Goal: Task Accomplishment & Management: Answer question/provide support

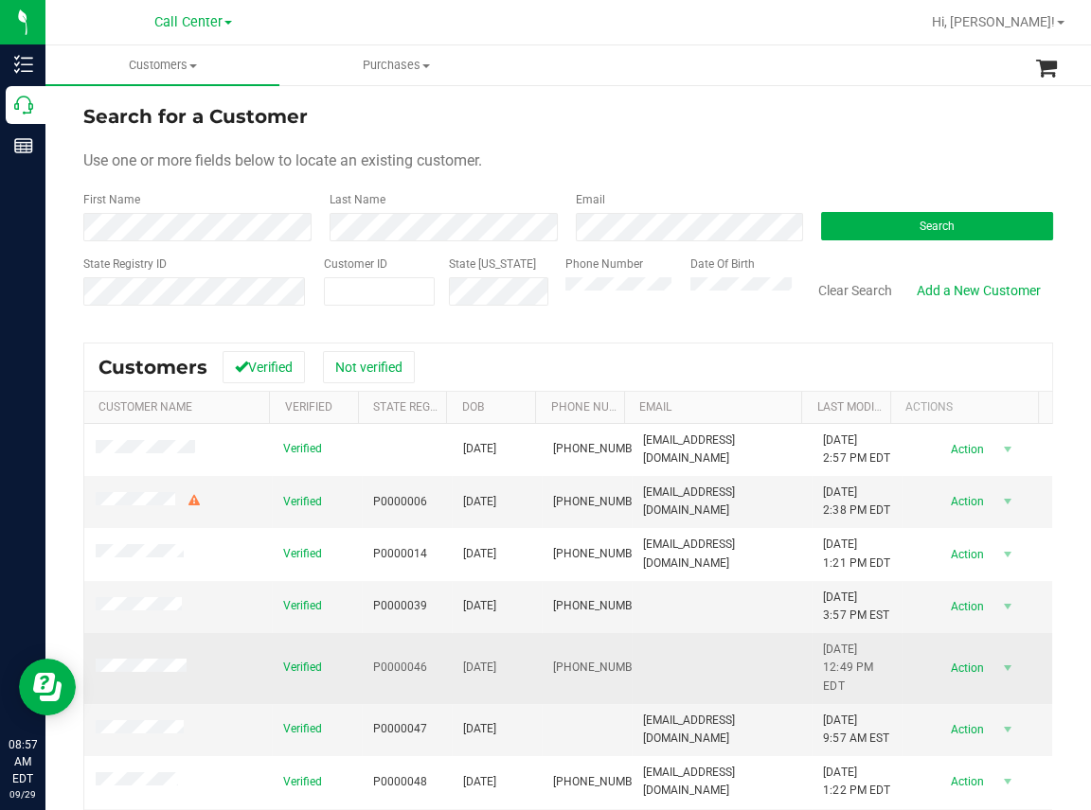
click at [229, 704] on td at bounding box center [177, 668] width 187 height 71
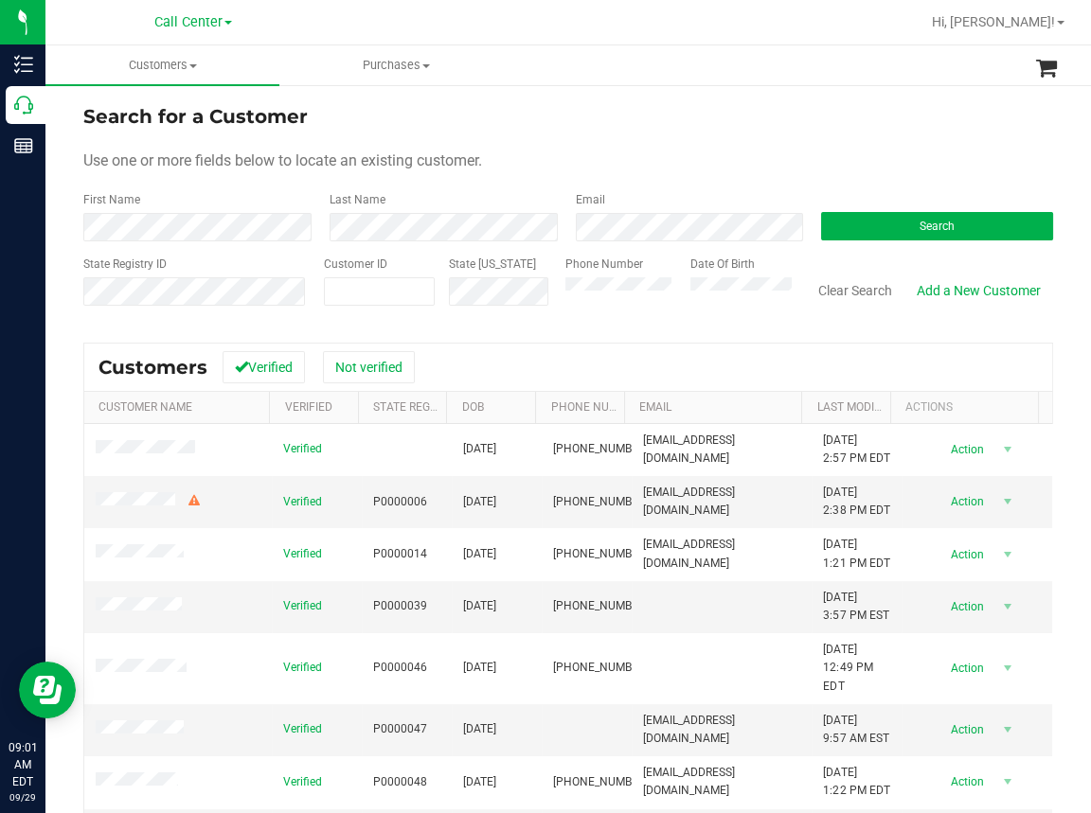
drag, startPoint x: 525, startPoint y: 17, endPoint x: 475, endPoint y: 32, distance: 52.4
click at [525, 16] on div at bounding box center [629, 22] width 580 height 37
click at [457, 175] on form "Search for a Customer Use one or more fields below to locate an existing custom…" at bounding box center [567, 212] width 969 height 221
click at [839, 292] on button "Clear Search" at bounding box center [855, 291] width 98 height 32
click at [585, 176] on form "Search for a Customer Use one or more fields below to locate an existing custom…" at bounding box center [567, 212] width 969 height 221
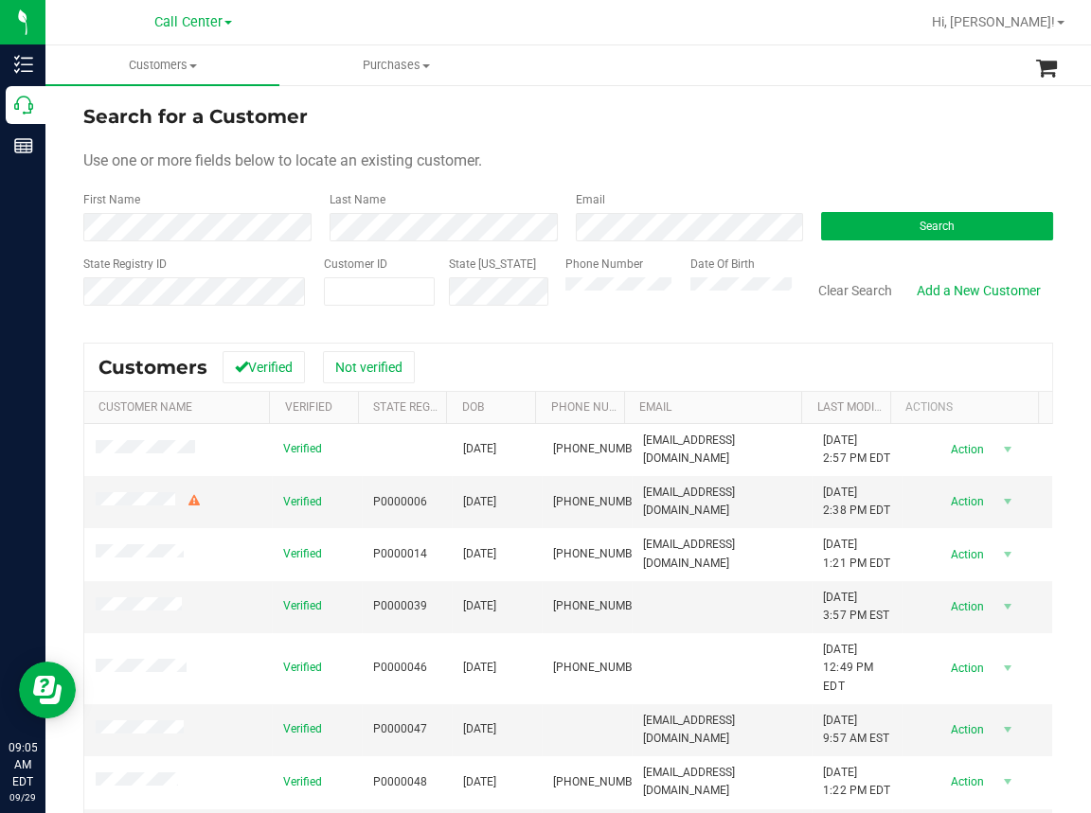
click at [691, 135] on form "Search for a Customer Use one or more fields below to locate an existing custom…" at bounding box center [567, 212] width 969 height 221
click at [877, 218] on button "Search" at bounding box center [937, 226] width 232 height 28
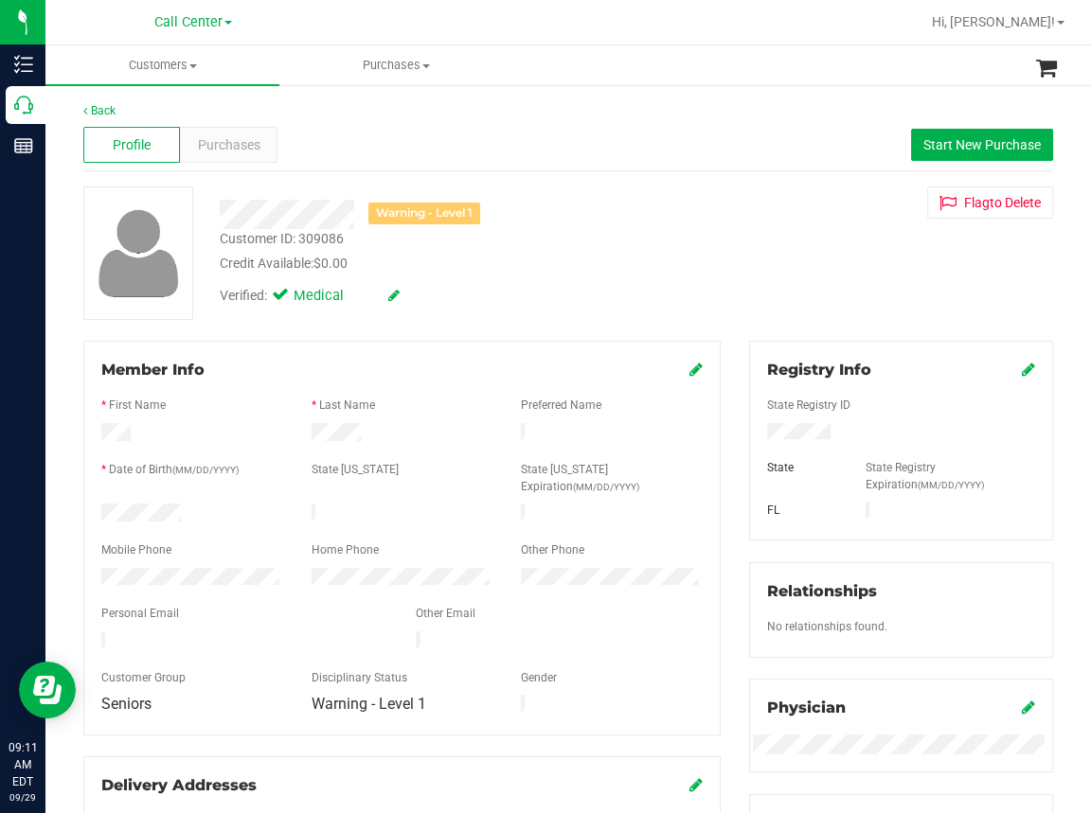
click at [691, 162] on div "Profile Purchases Start New Purchase" at bounding box center [567, 145] width 969 height 52
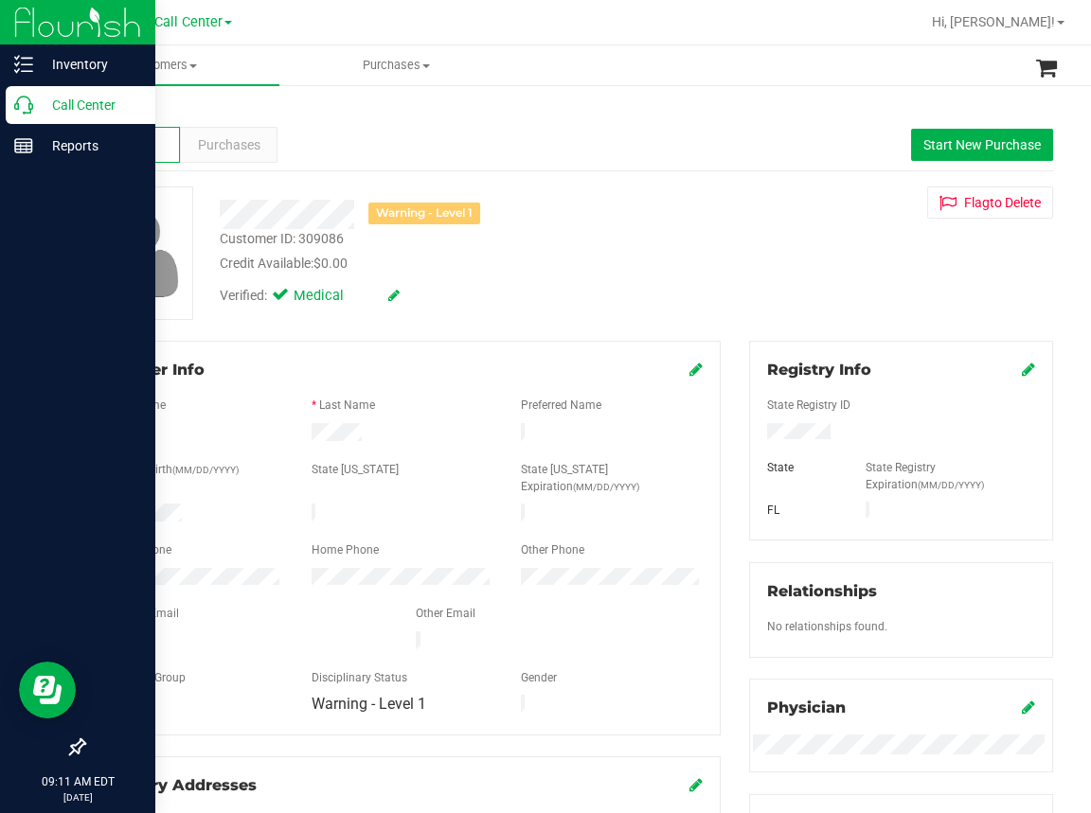
click at [26, 114] on div "Call Center" at bounding box center [81, 105] width 150 height 38
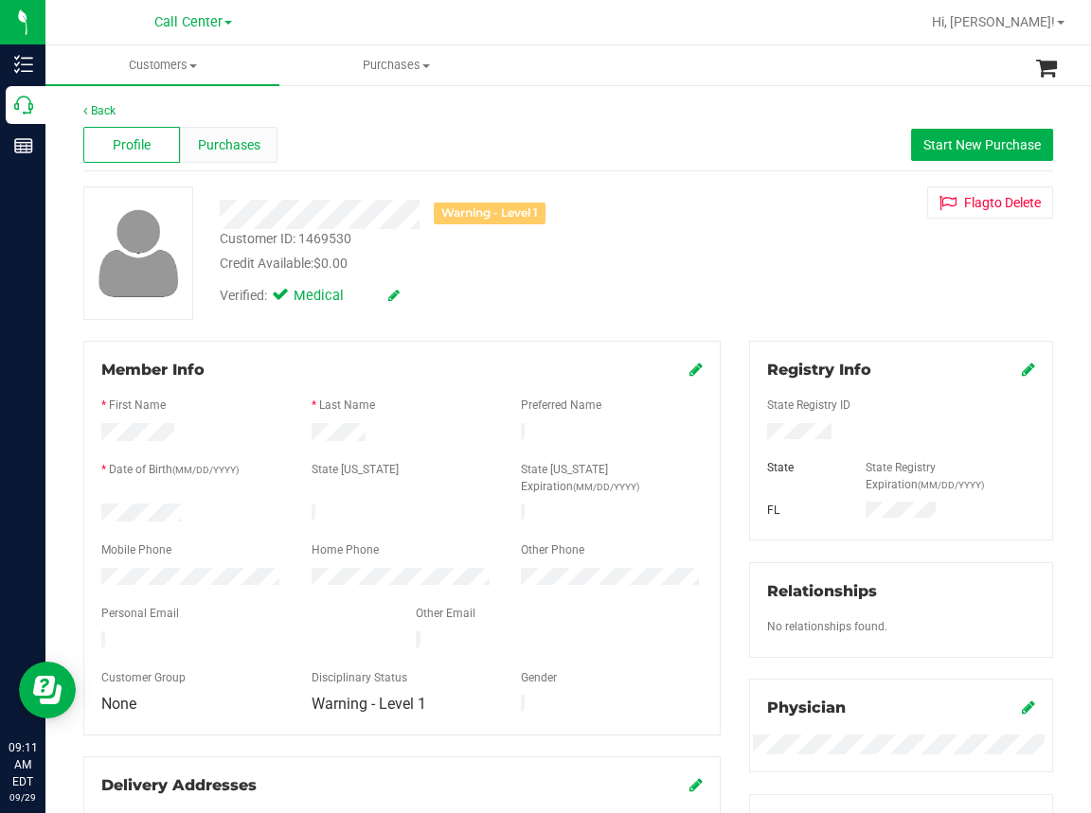
click at [225, 142] on span "Purchases" at bounding box center [229, 145] width 62 height 20
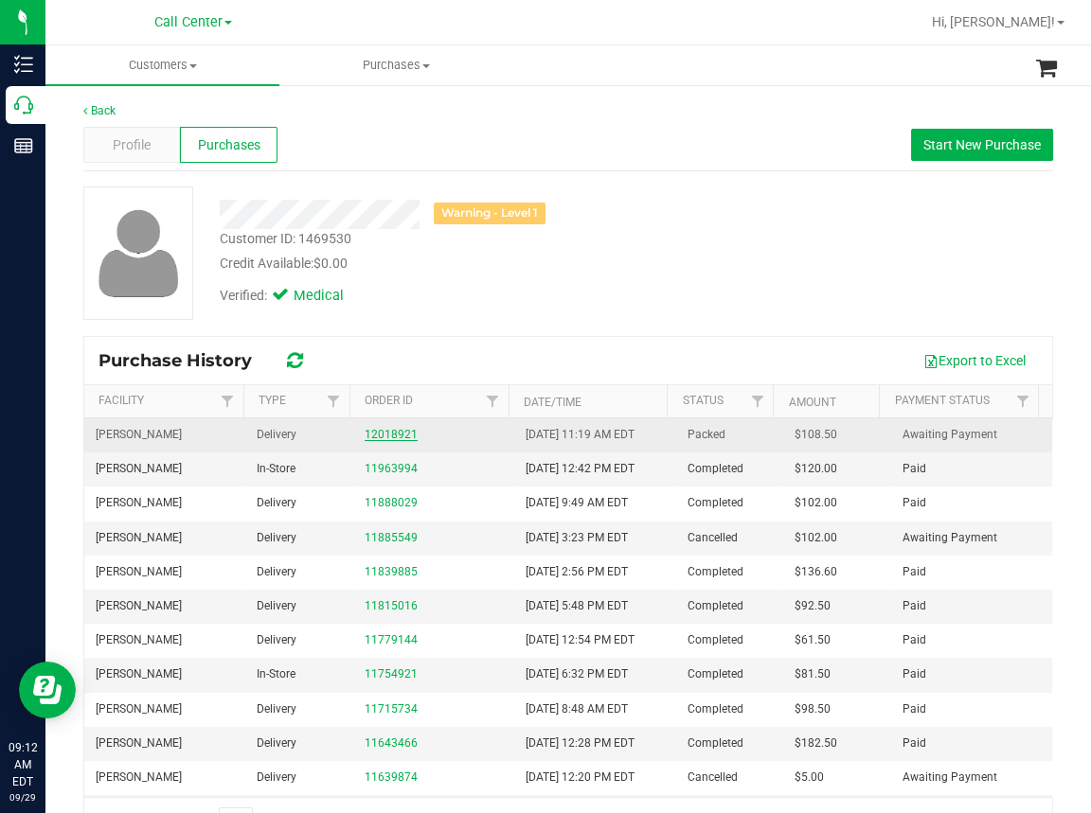
click at [382, 435] on link "12018921" at bounding box center [390, 434] width 53 height 13
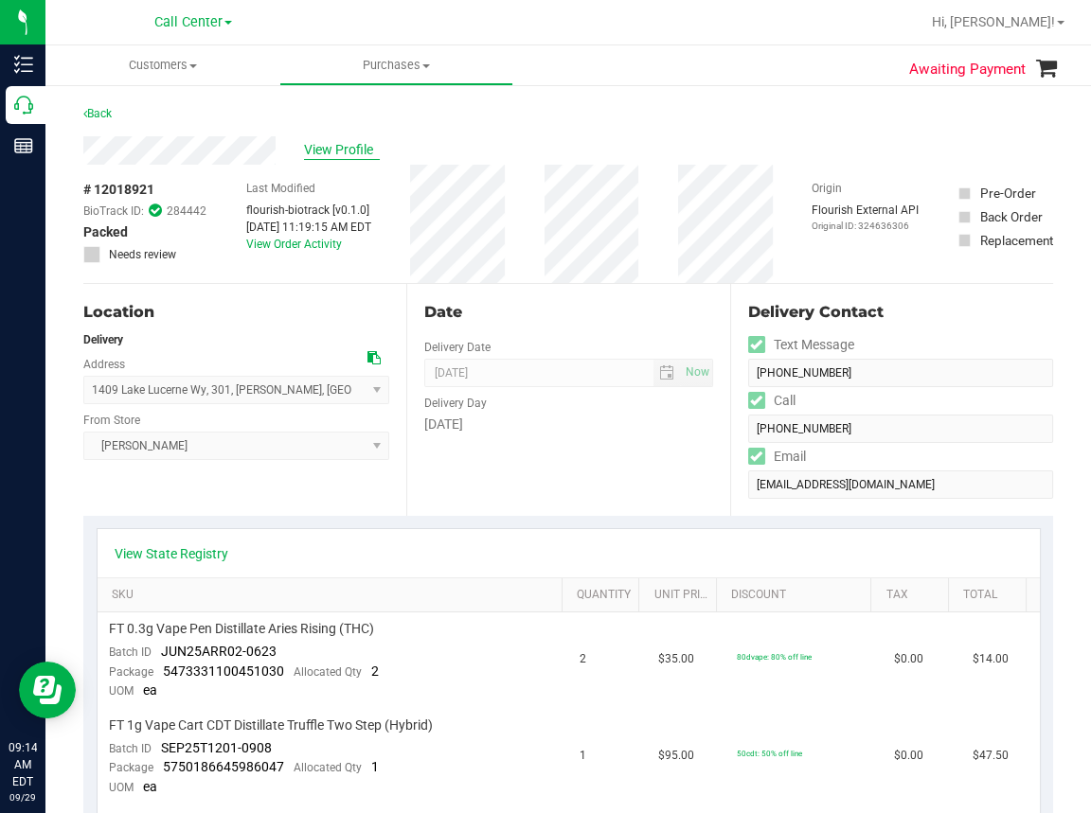
click at [313, 149] on span "View Profile" at bounding box center [342, 150] width 76 height 20
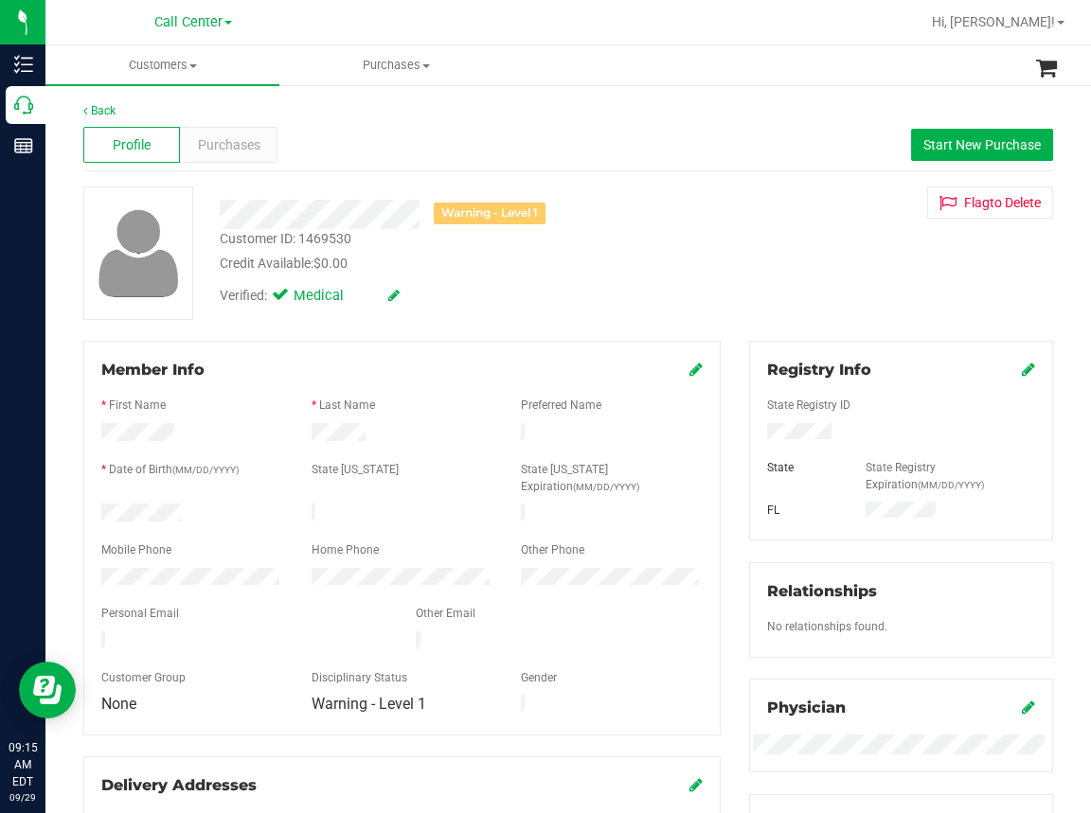
click at [564, 108] on div "Back" at bounding box center [567, 110] width 969 height 17
click at [263, 238] on div "Customer ID: 1469530" at bounding box center [286, 239] width 132 height 20
click at [263, 237] on div "Customer ID: 1469530" at bounding box center [286, 239] width 132 height 20
copy div "Customer ID: 1469530"
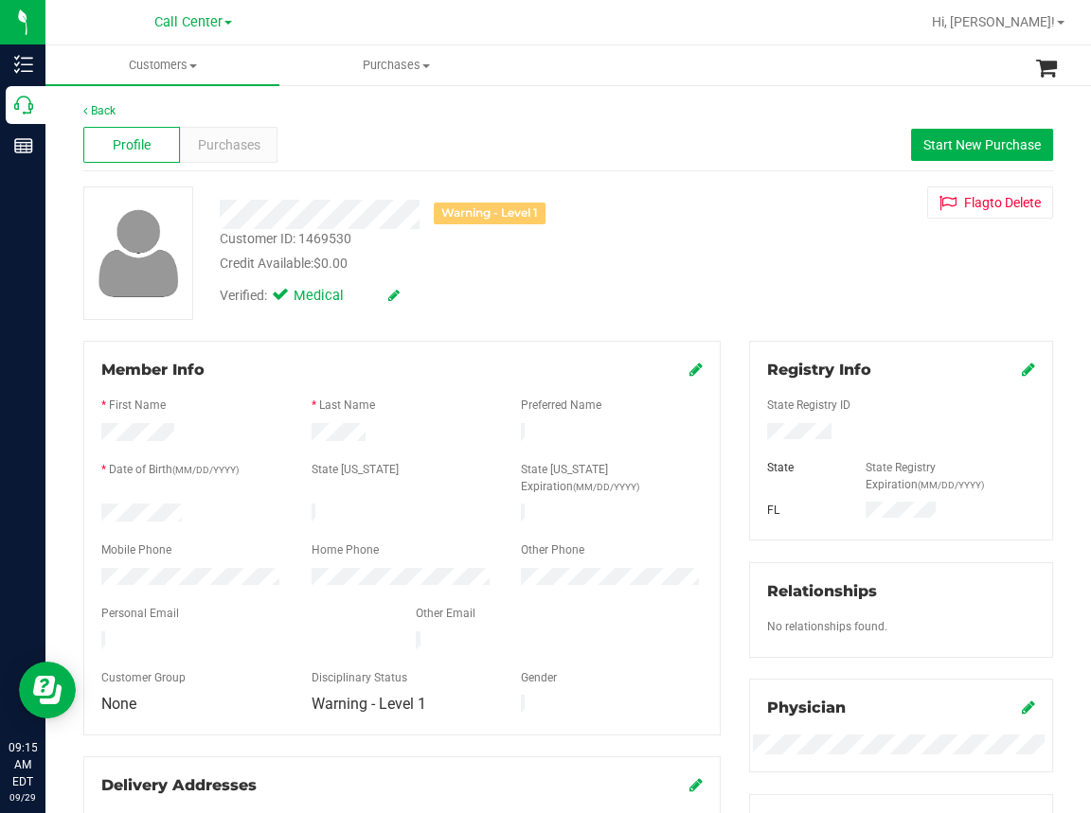
click at [668, 135] on div "Profile Purchases Start New Purchase" at bounding box center [567, 145] width 969 height 52
click at [228, 138] on span "Purchases" at bounding box center [229, 145] width 62 height 20
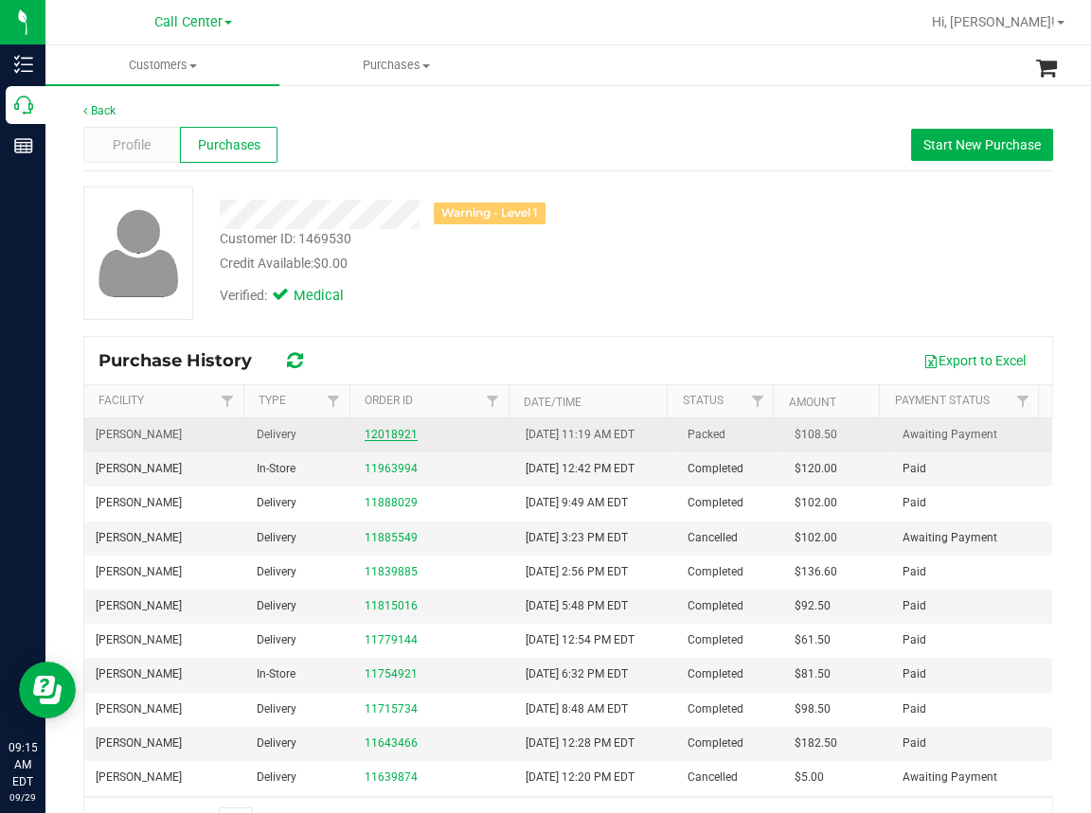
click at [388, 435] on link "12018921" at bounding box center [390, 434] width 53 height 13
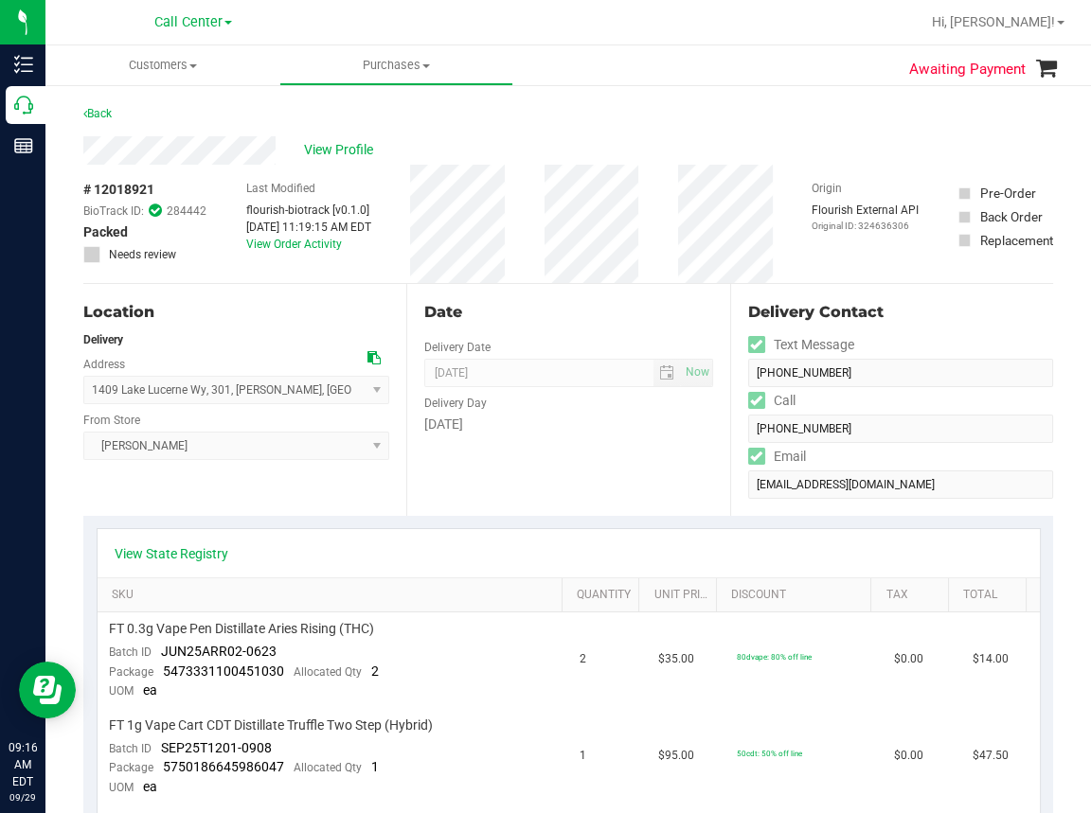
click at [111, 189] on span "# 12018921" at bounding box center [118, 190] width 71 height 20
copy div "# 12018921"
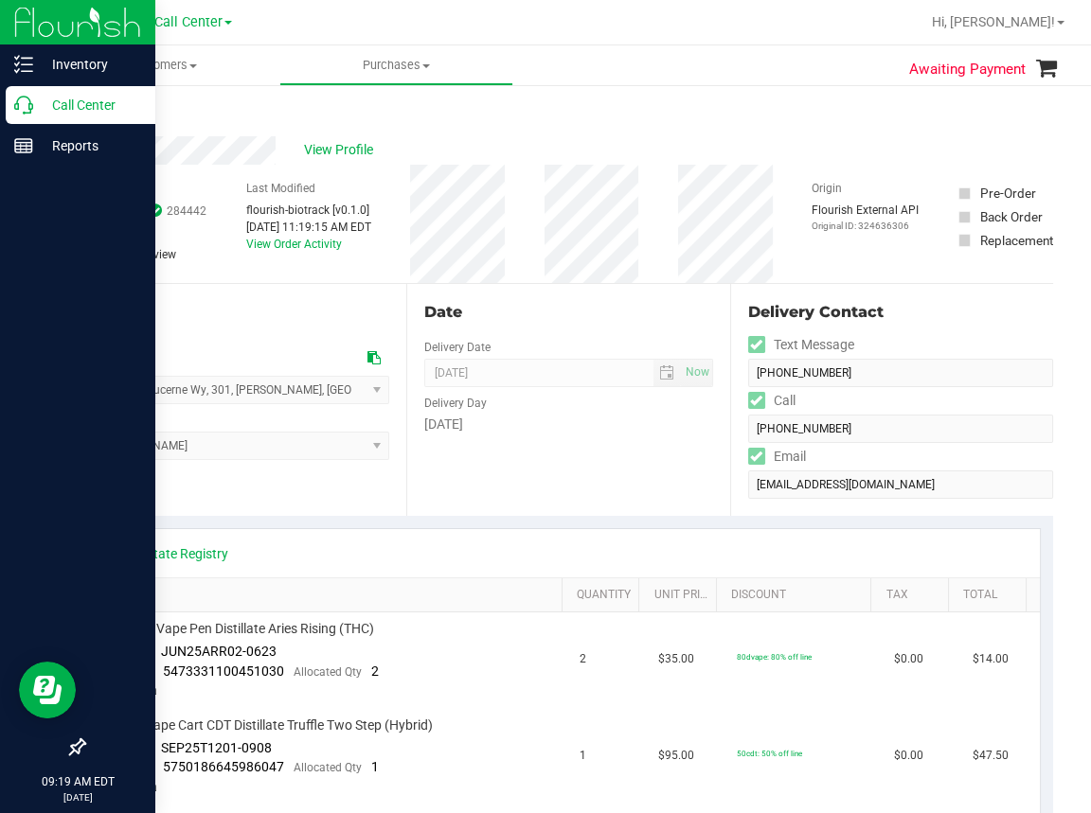
click at [8, 103] on div "Call Center" at bounding box center [81, 105] width 150 height 38
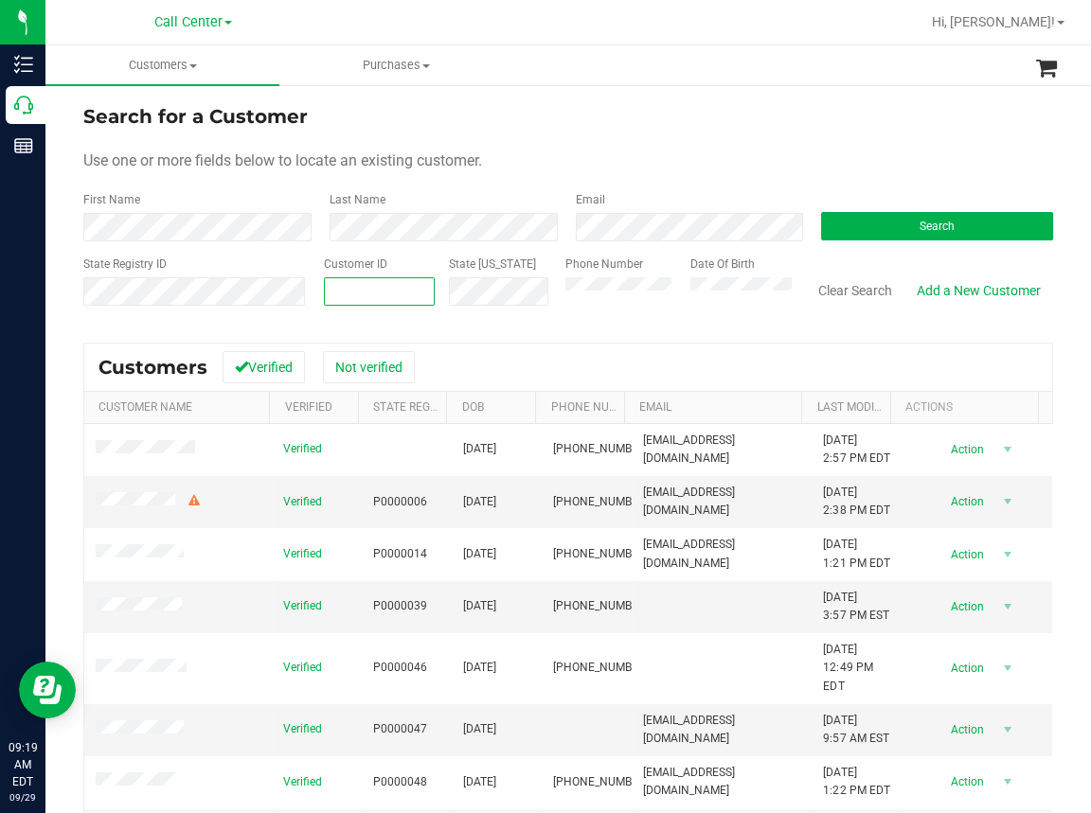
click at [336, 300] on input "text" at bounding box center [379, 291] width 109 height 27
paste input "217240"
type input "217240"
click at [899, 207] on div "Search" at bounding box center [930, 216] width 246 height 50
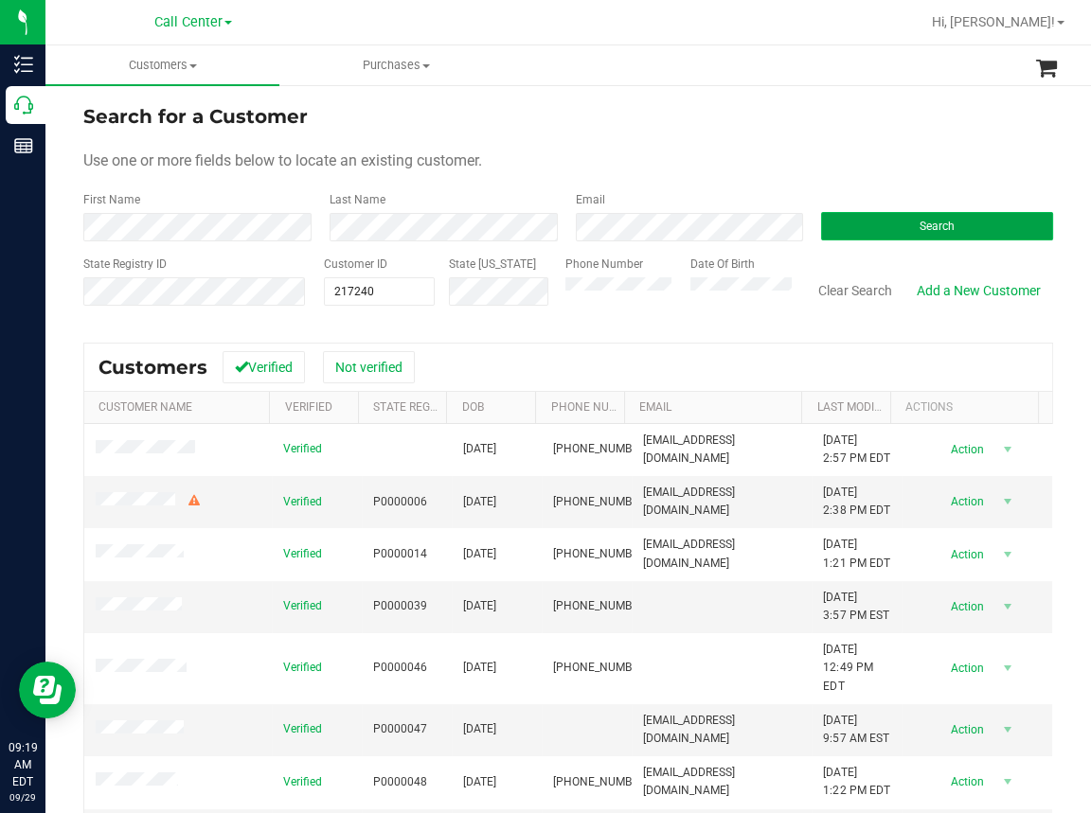
click at [899, 219] on button "Search" at bounding box center [937, 226] width 232 height 28
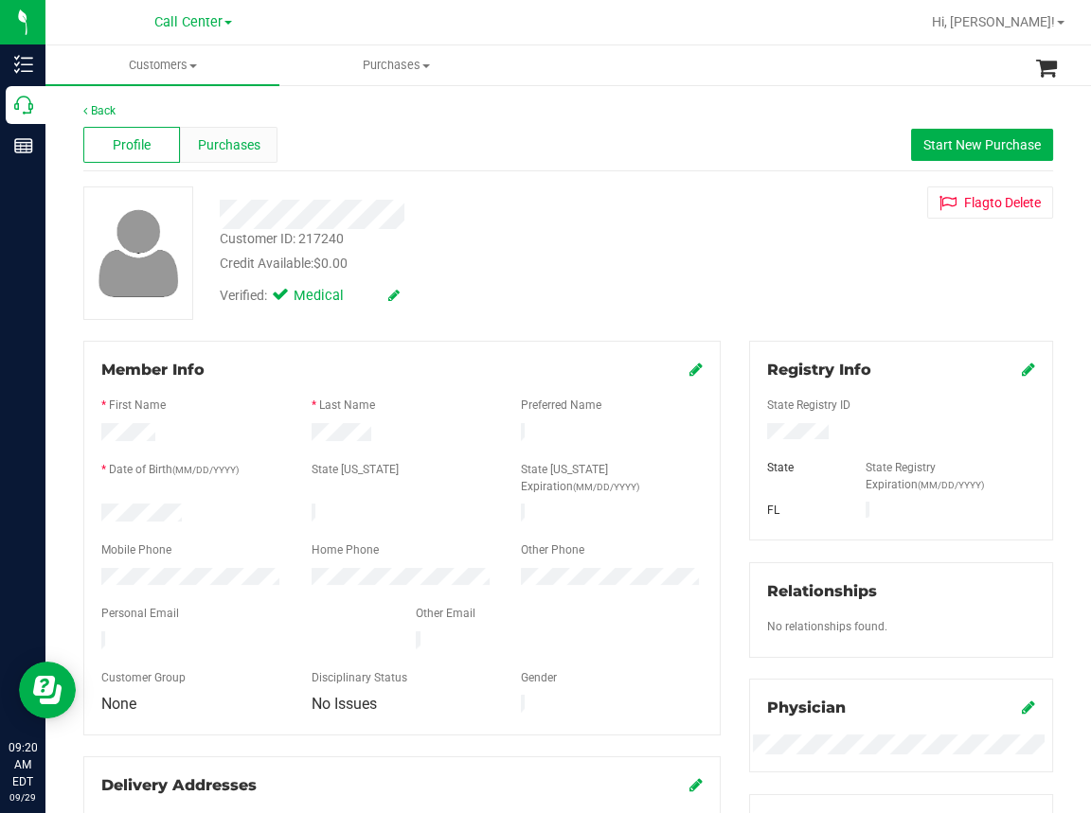
click at [225, 137] on span "Purchases" at bounding box center [229, 145] width 62 height 20
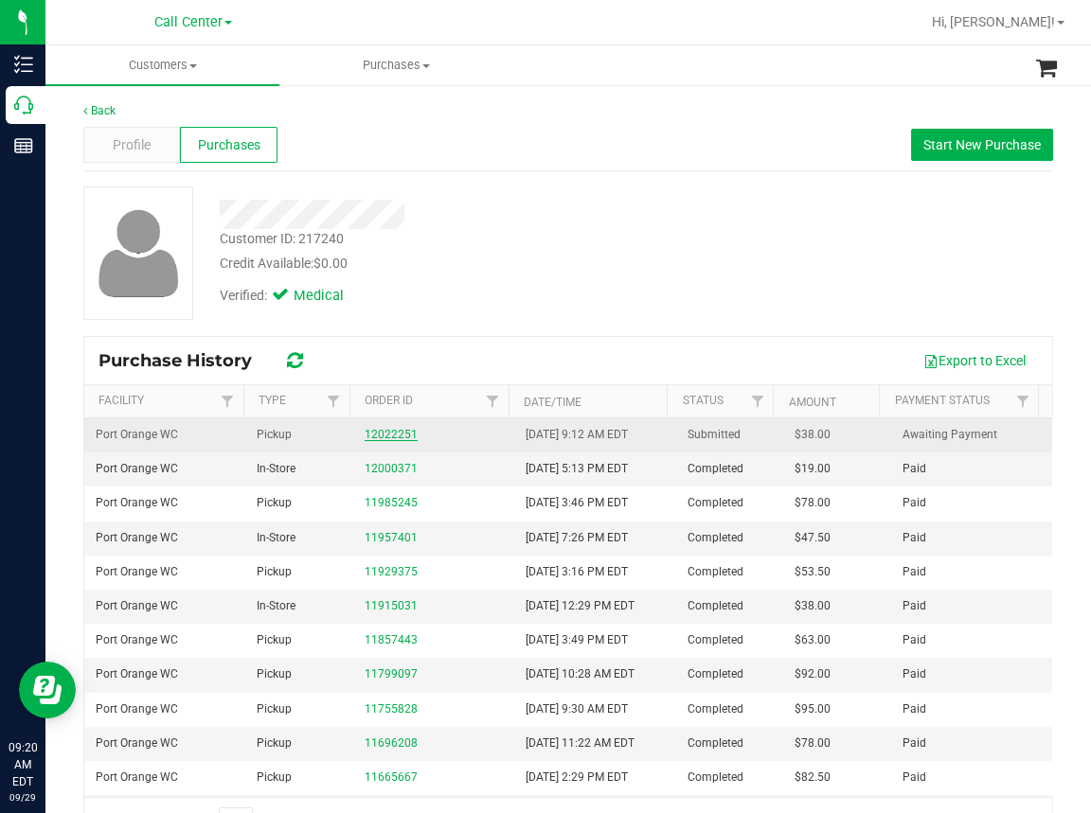
click at [384, 437] on link "12022251" at bounding box center [390, 434] width 53 height 13
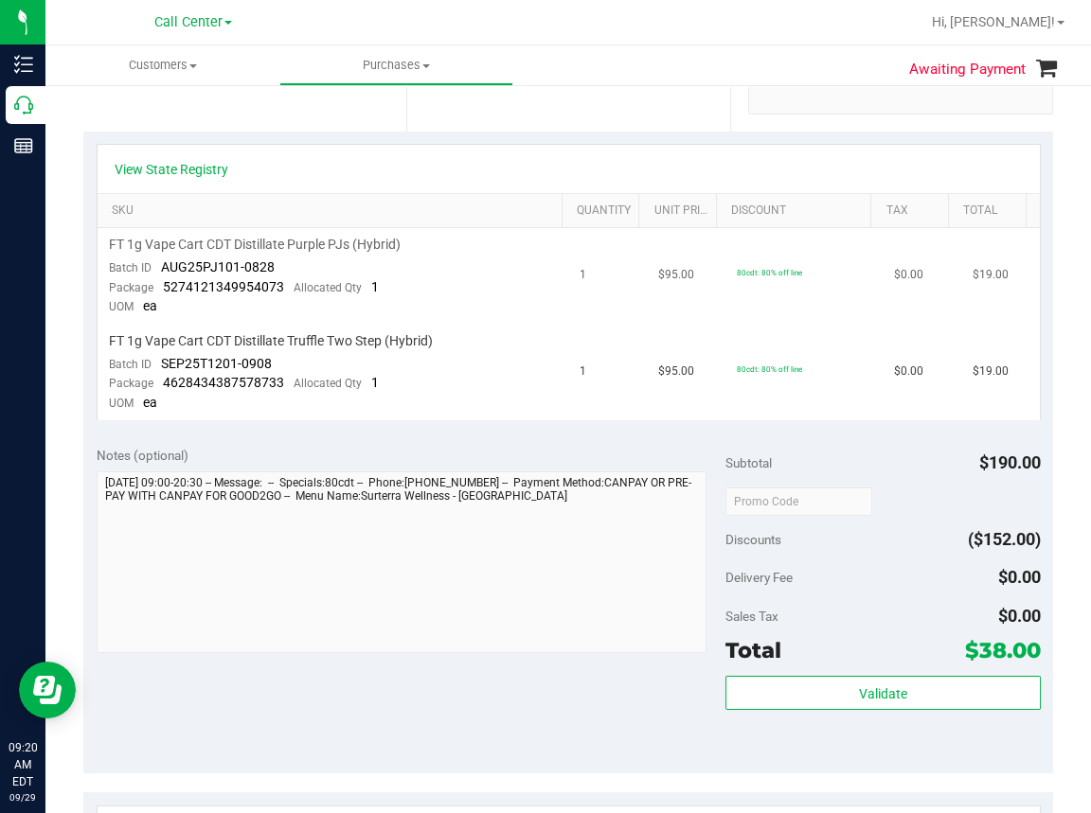
scroll to position [284, 0]
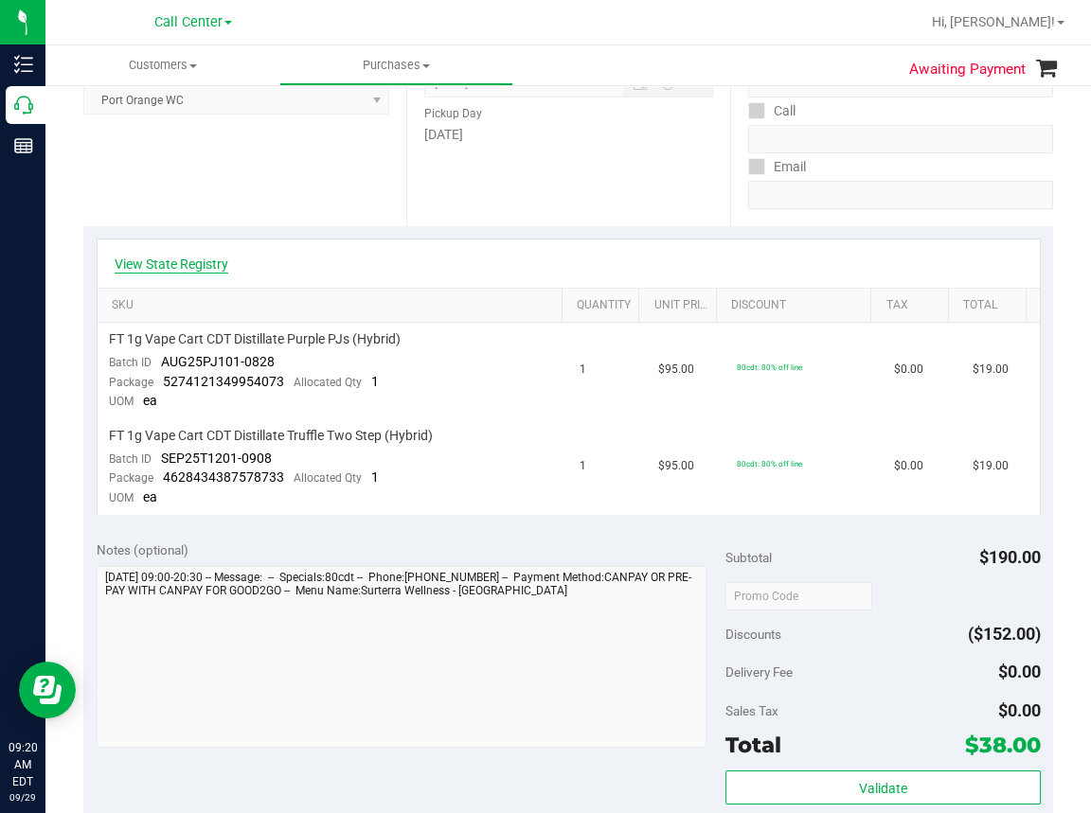
click at [184, 257] on link "View State Registry" at bounding box center [172, 264] width 114 height 19
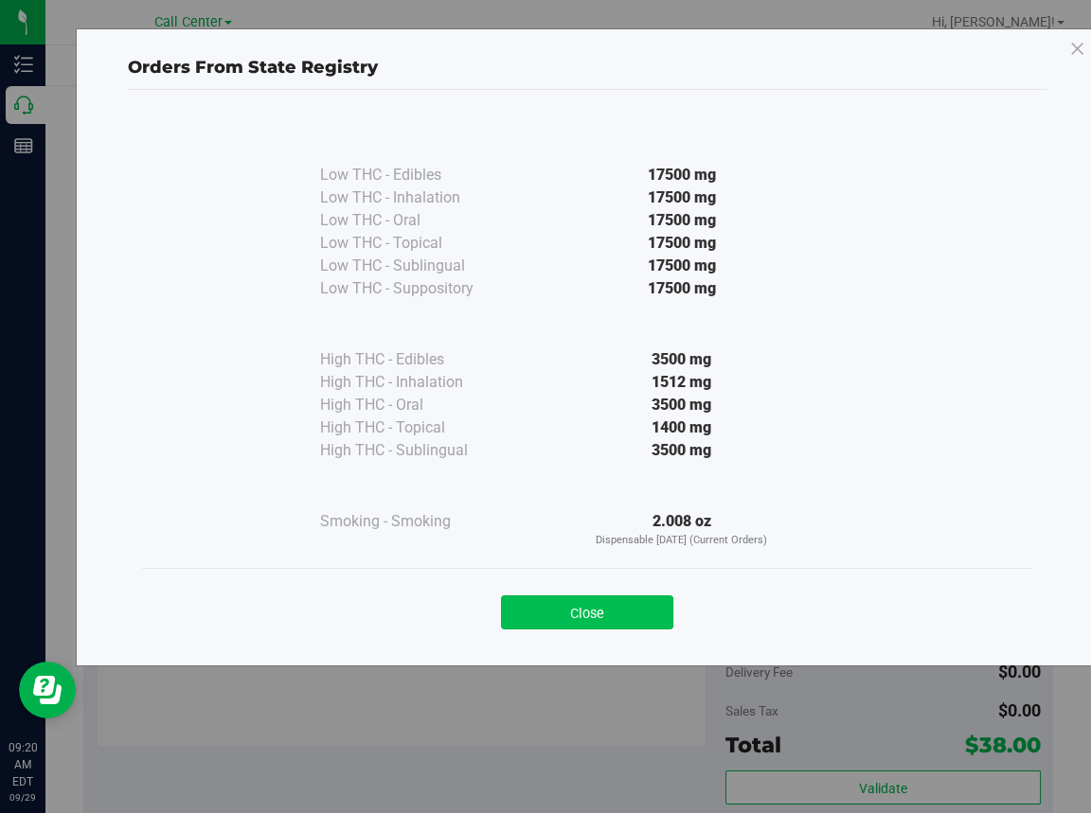
click at [599, 610] on button "Close" at bounding box center [587, 612] width 172 height 34
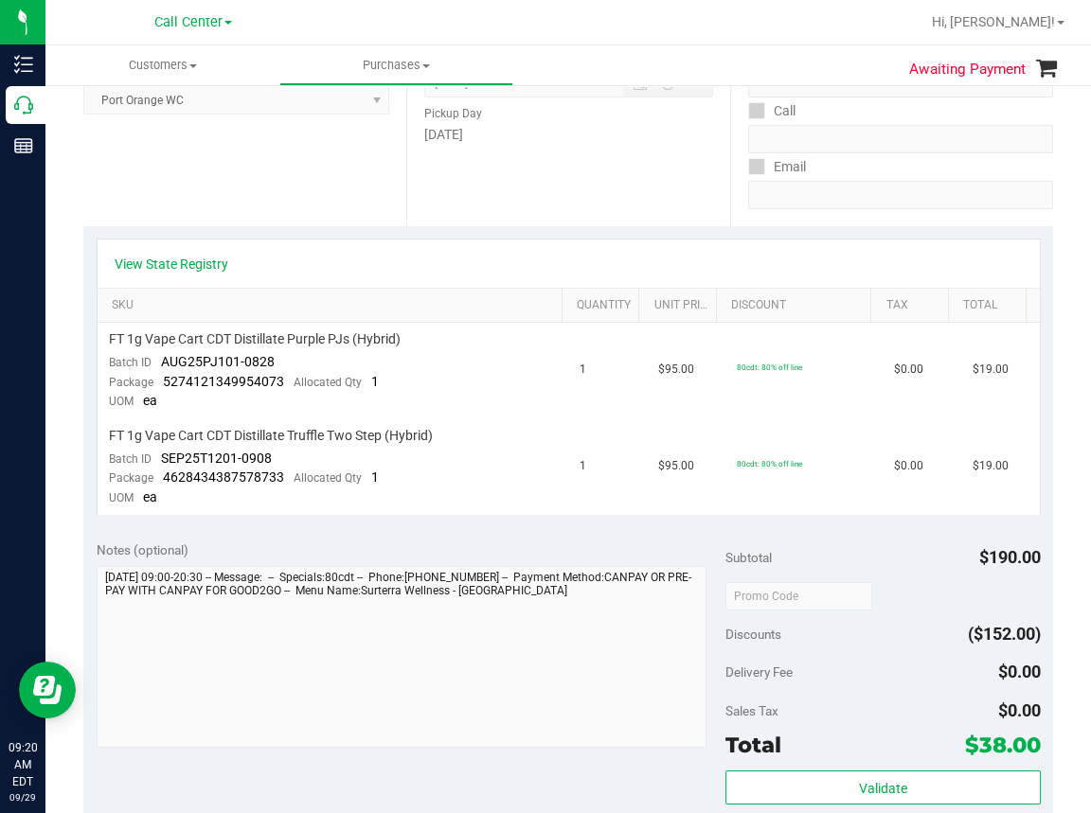
click at [277, 169] on div "Location Pickup Store Port Orange WC Select Store Bonita Springs WC Boynton Bea…" at bounding box center [244, 110] width 323 height 232
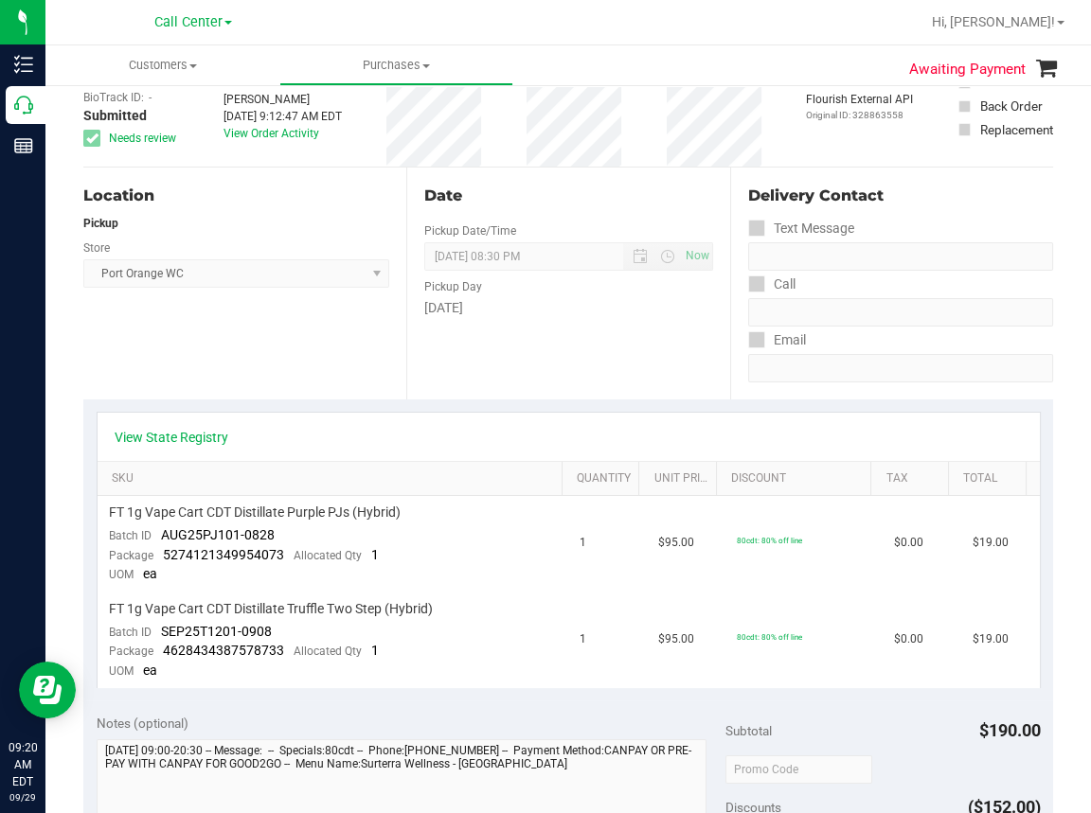
scroll to position [0, 0]
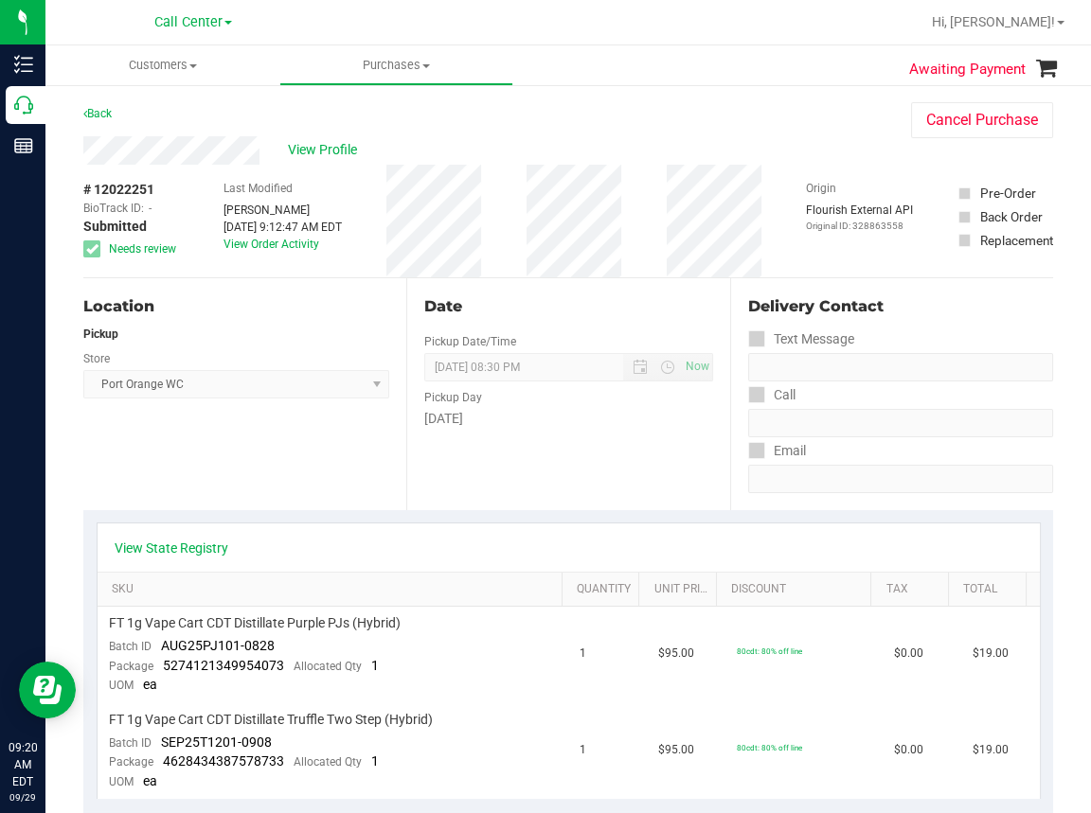
click at [321, 137] on div "View Profile" at bounding box center [478, 150] width 790 height 28
click at [316, 156] on span "View Profile" at bounding box center [326, 150] width 76 height 20
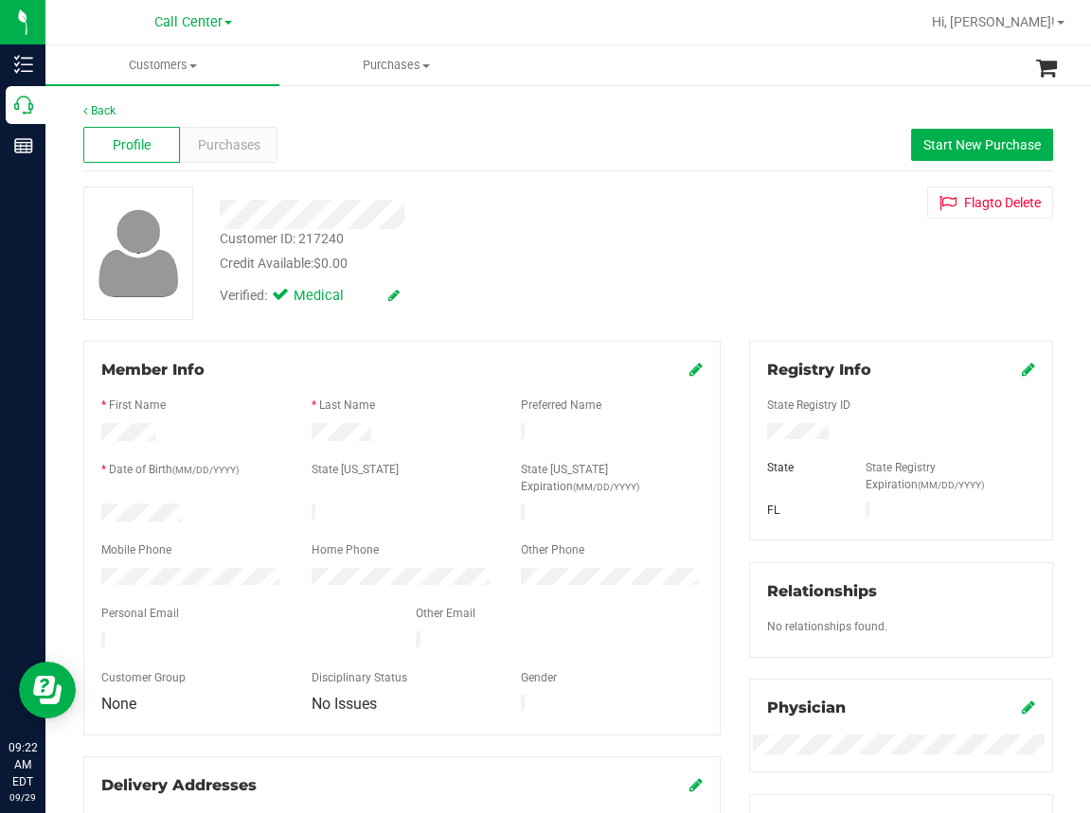
click at [608, 122] on div "Profile Purchases Start New Purchase" at bounding box center [567, 145] width 969 height 52
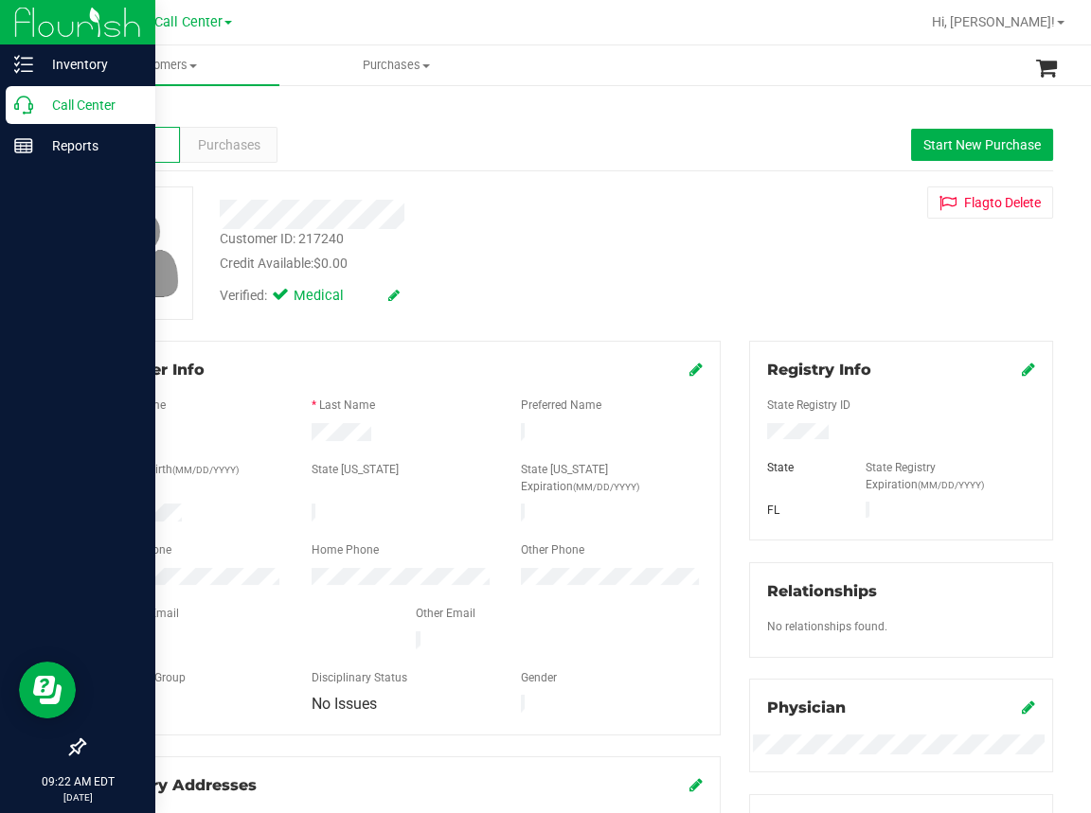
click at [23, 108] on icon at bounding box center [23, 105] width 19 height 19
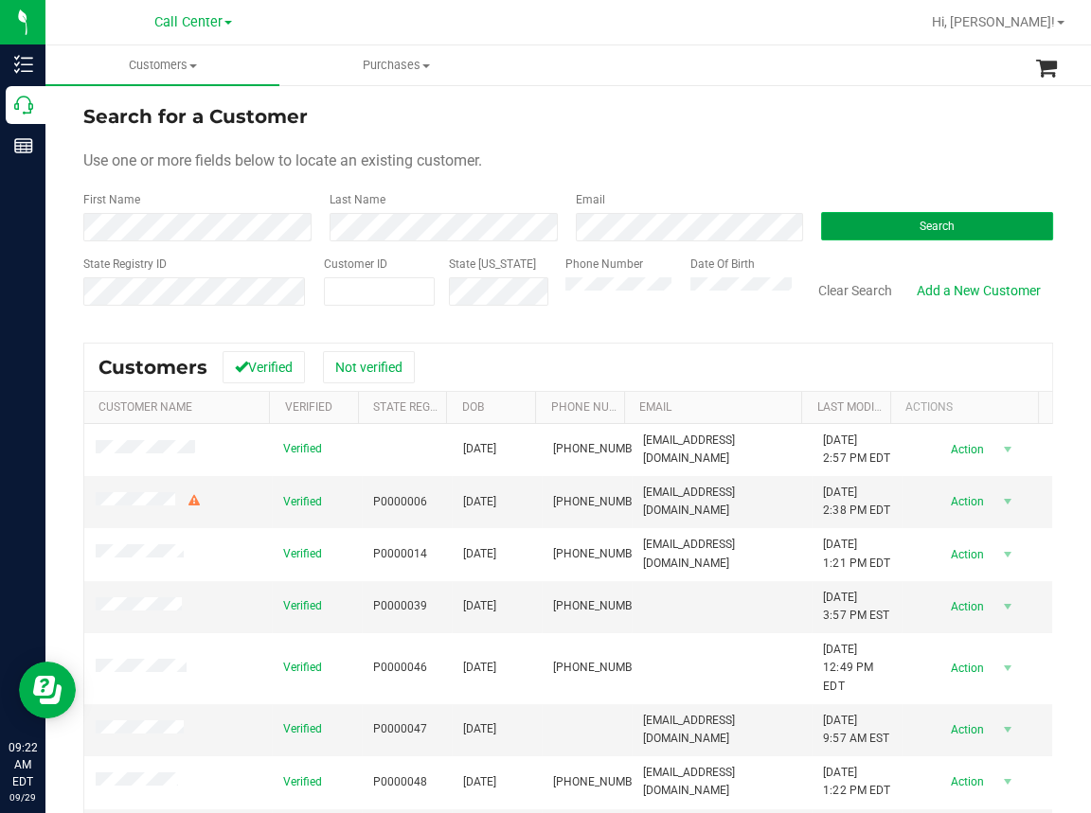
click at [896, 227] on button "Search" at bounding box center [937, 226] width 232 height 28
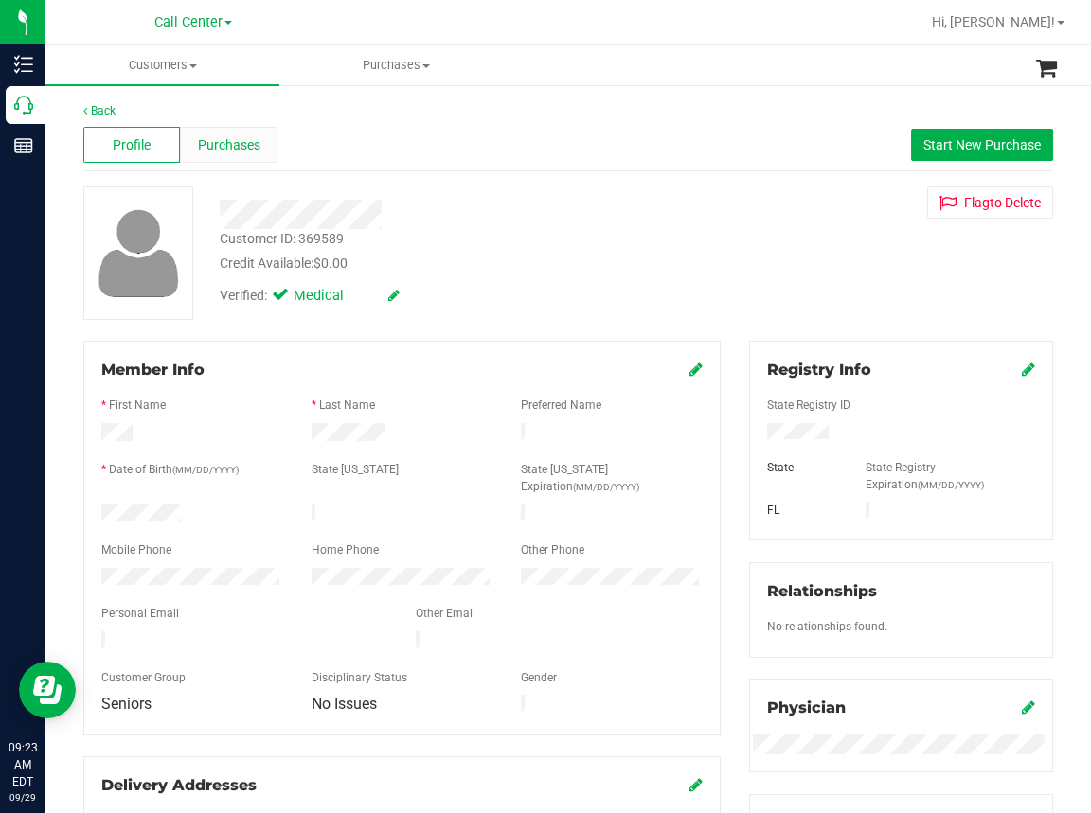
click at [244, 139] on span "Purchases" at bounding box center [229, 145] width 62 height 20
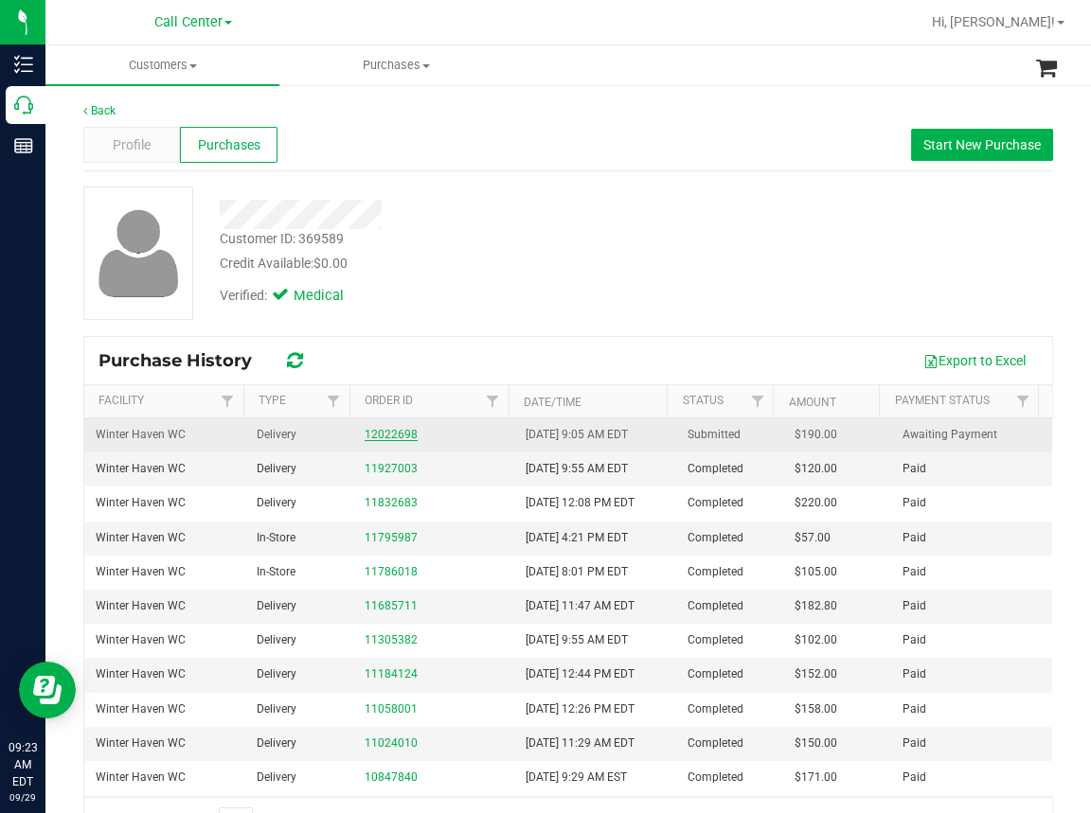
click at [382, 435] on link "12022698" at bounding box center [390, 434] width 53 height 13
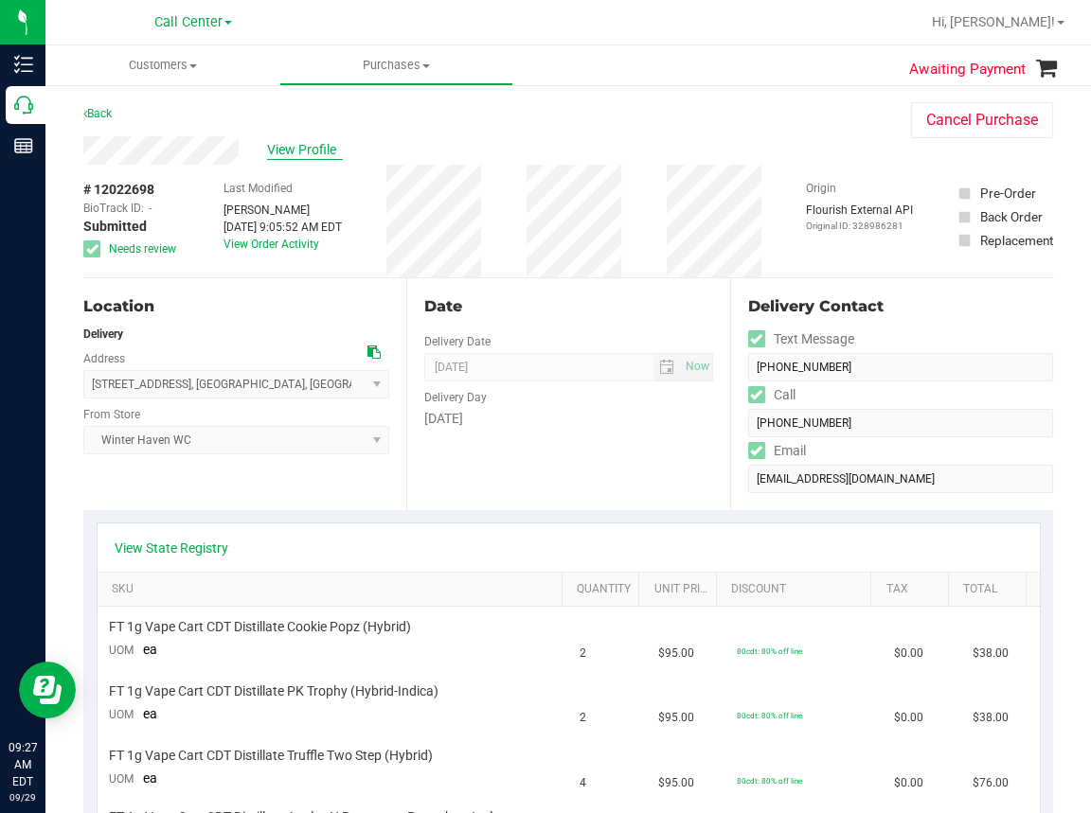
click at [309, 151] on span "View Profile" at bounding box center [305, 150] width 76 height 20
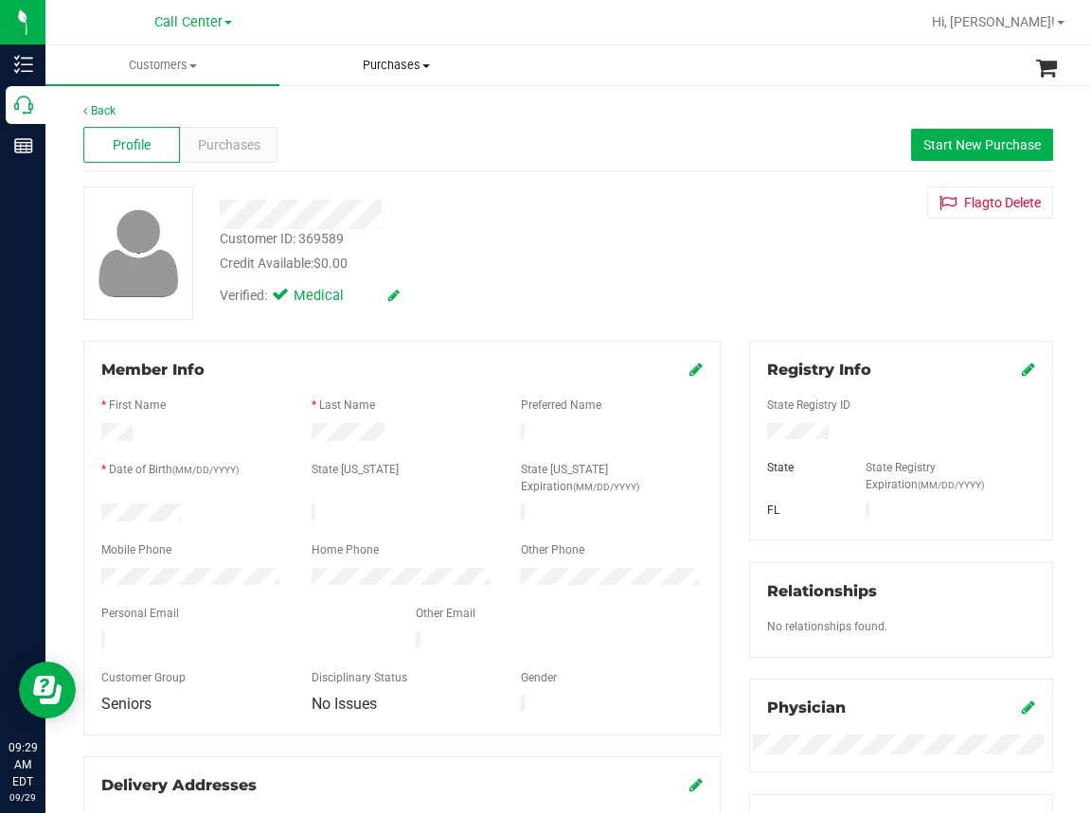
click at [506, 66] on span "Purchases" at bounding box center [396, 65] width 232 height 17
click at [234, 142] on span "Purchases" at bounding box center [229, 145] width 62 height 20
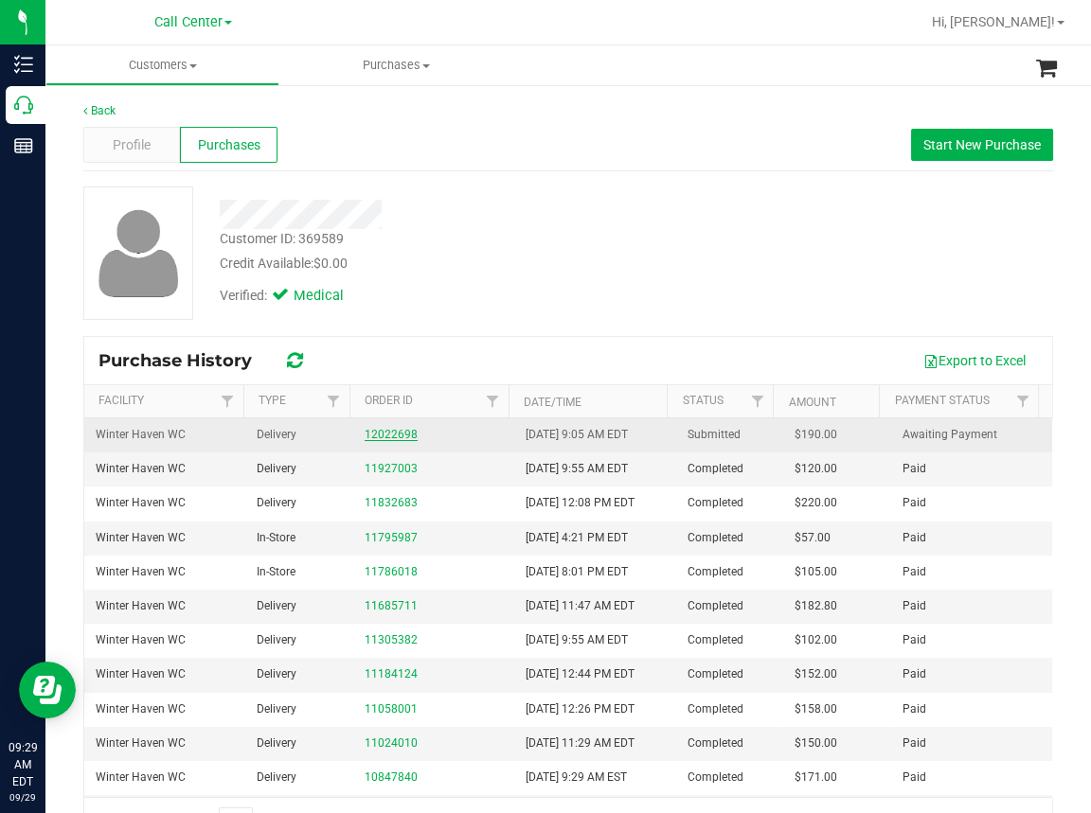
click at [386, 433] on link "12022698" at bounding box center [390, 434] width 53 height 13
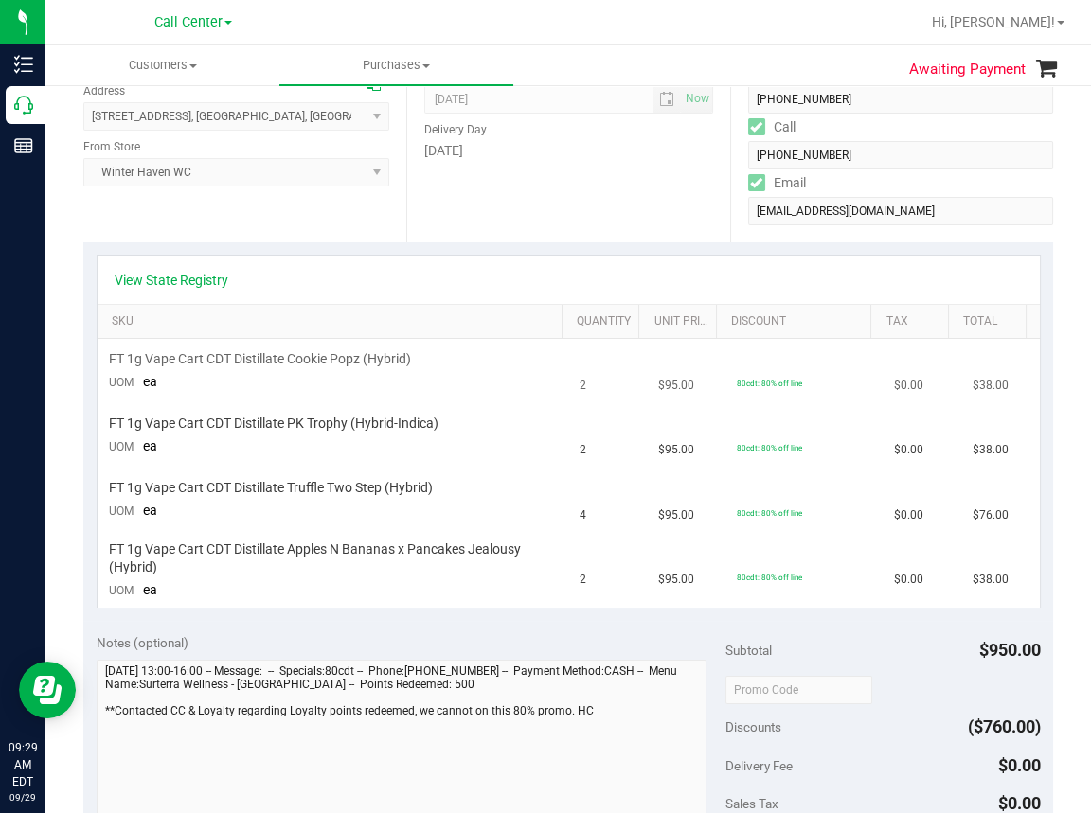
scroll to position [284, 0]
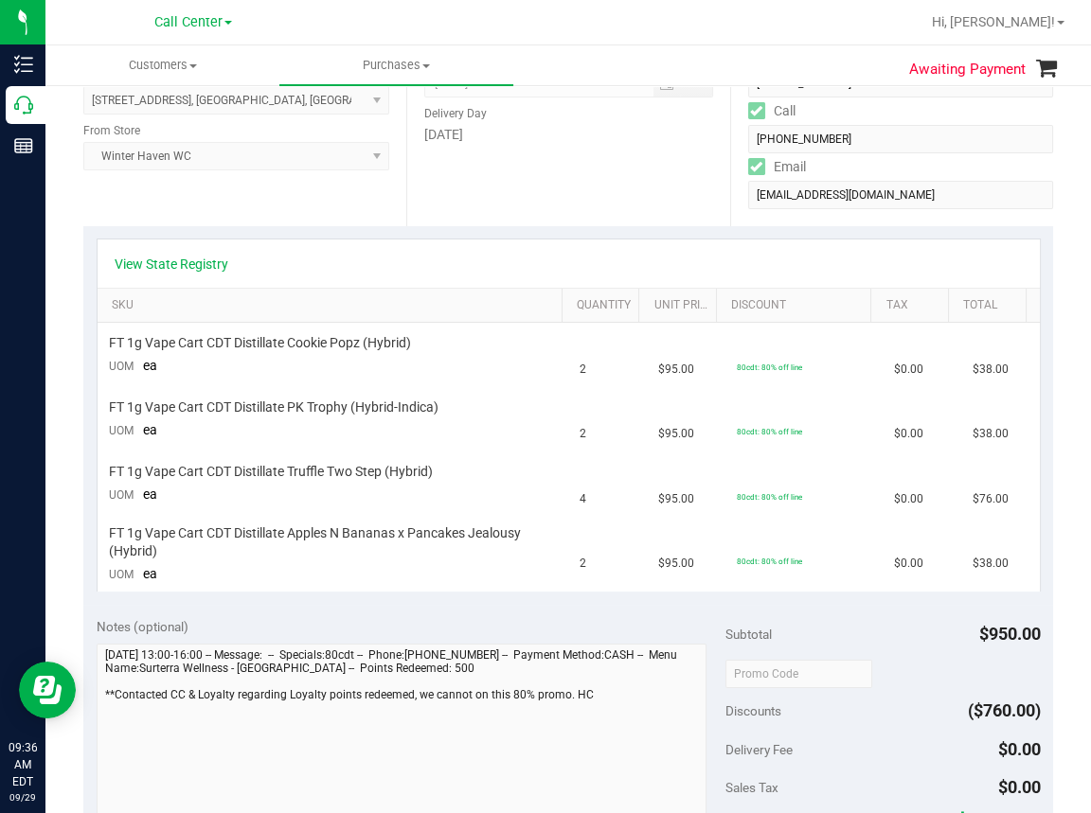
click at [217, 200] on div "Location Delivery Address 1104 Shady Cove Rd E , Haines City , FL 33844 Select …" at bounding box center [244, 110] width 323 height 232
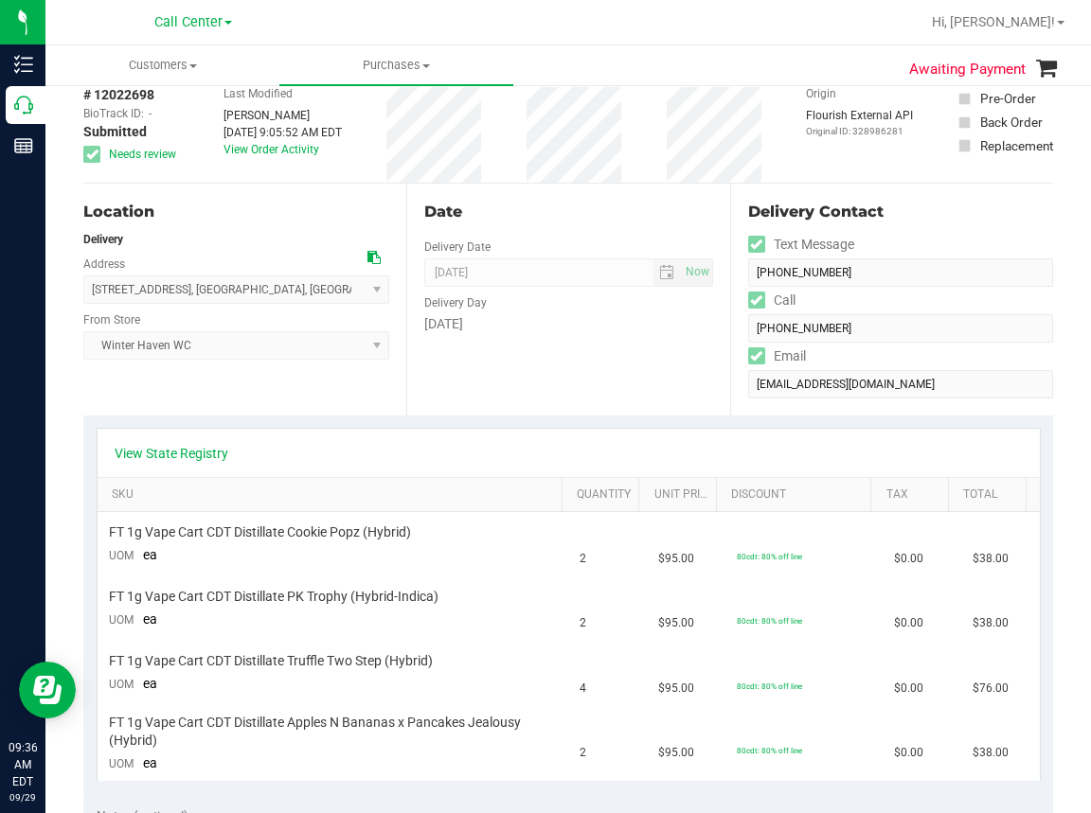
scroll to position [0, 0]
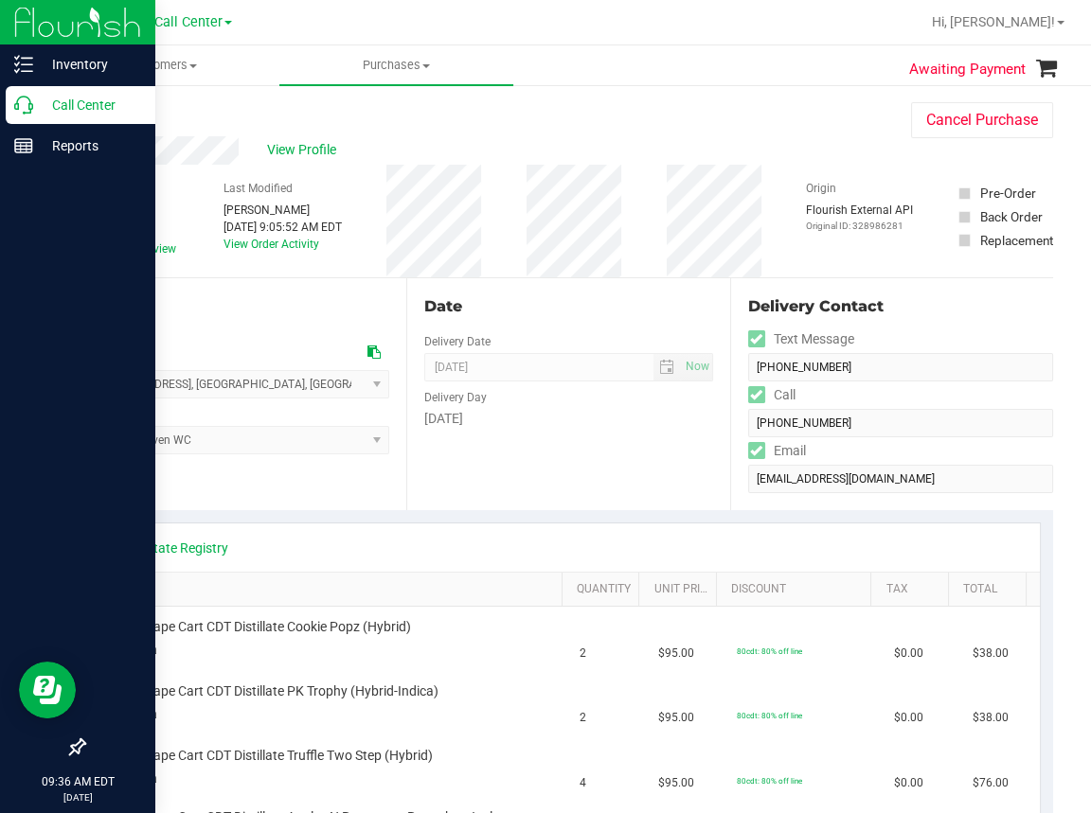
click at [23, 109] on icon at bounding box center [23, 105] width 19 height 19
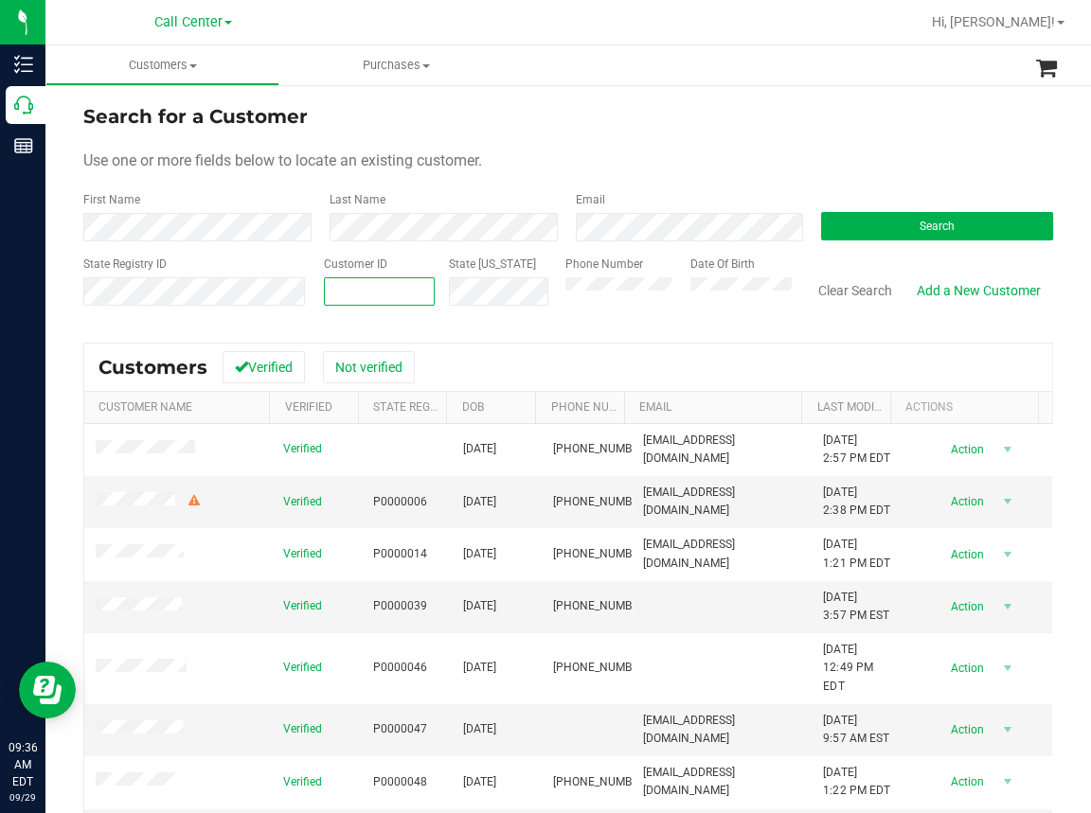
click at [332, 289] on input "text" at bounding box center [379, 291] width 109 height 27
paste input "1547868"
type input "1547868"
click at [876, 213] on button "Search" at bounding box center [937, 226] width 232 height 28
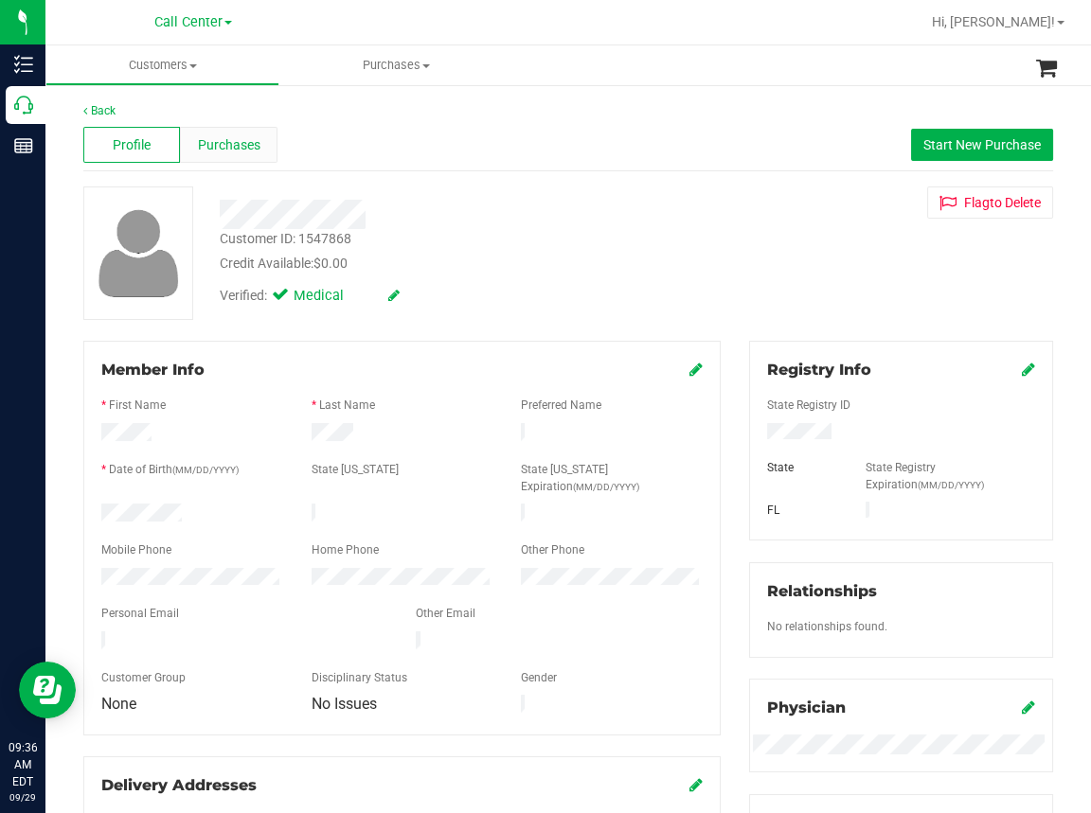
click at [247, 141] on span "Purchases" at bounding box center [229, 145] width 62 height 20
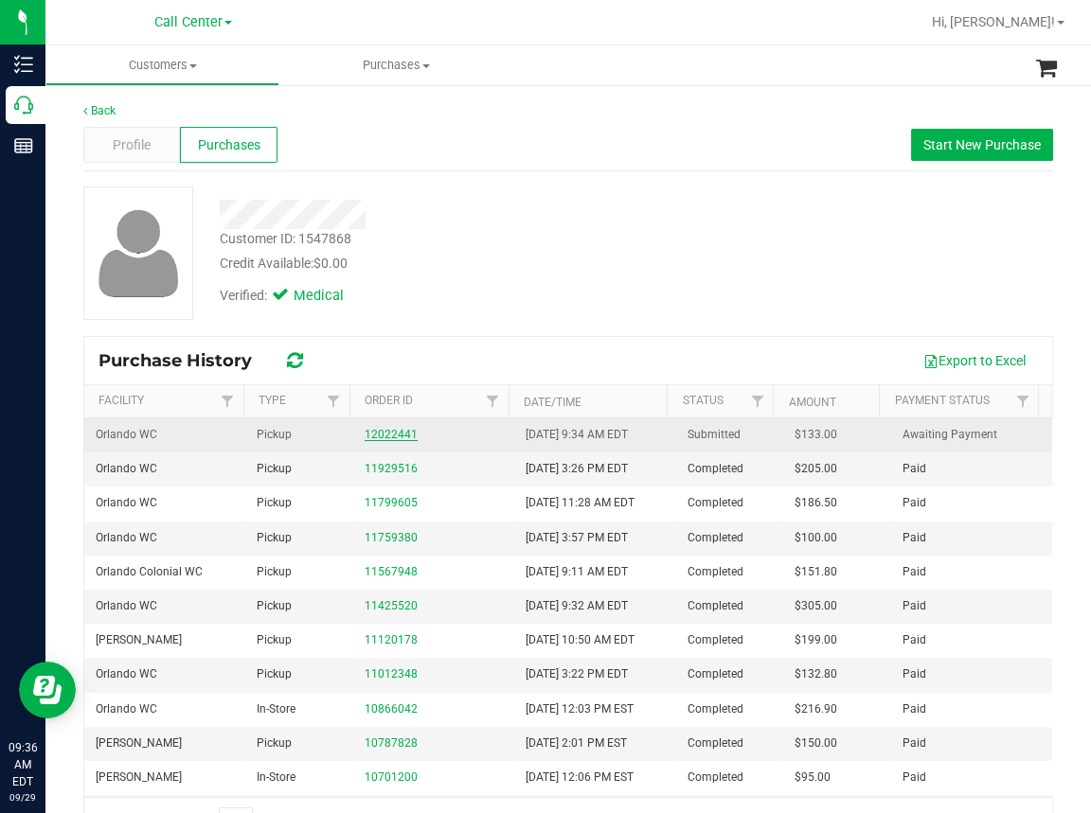
click at [380, 434] on link "12022441" at bounding box center [390, 434] width 53 height 13
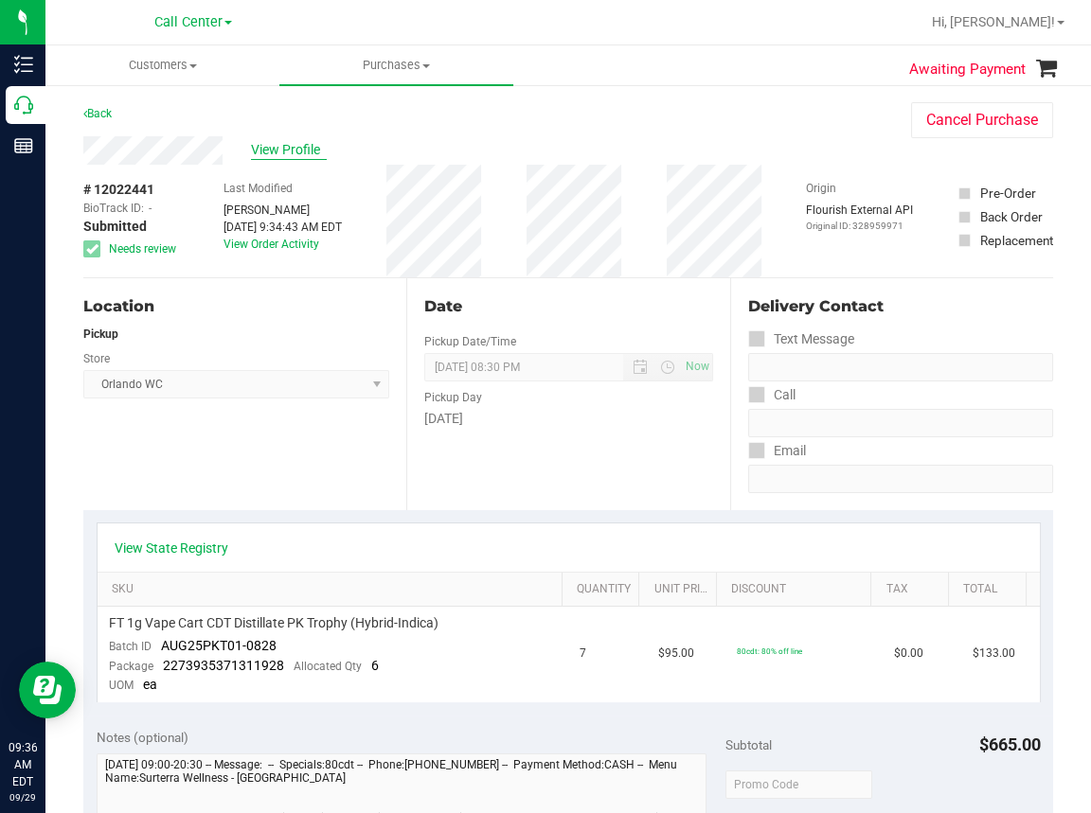
click at [307, 150] on span "View Profile" at bounding box center [289, 150] width 76 height 20
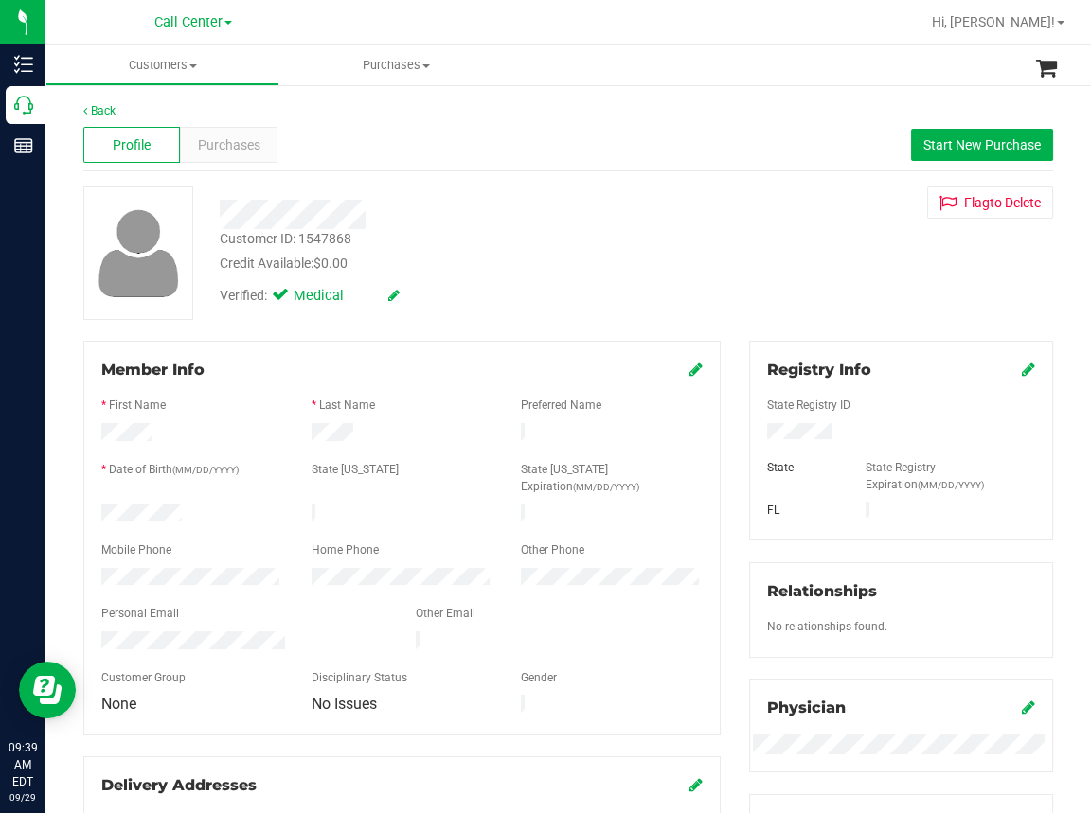
click at [587, 83] on ul "Customers All customers Add a new customer All physicians Purchases All purchas…" at bounding box center [590, 65] width 1091 height 41
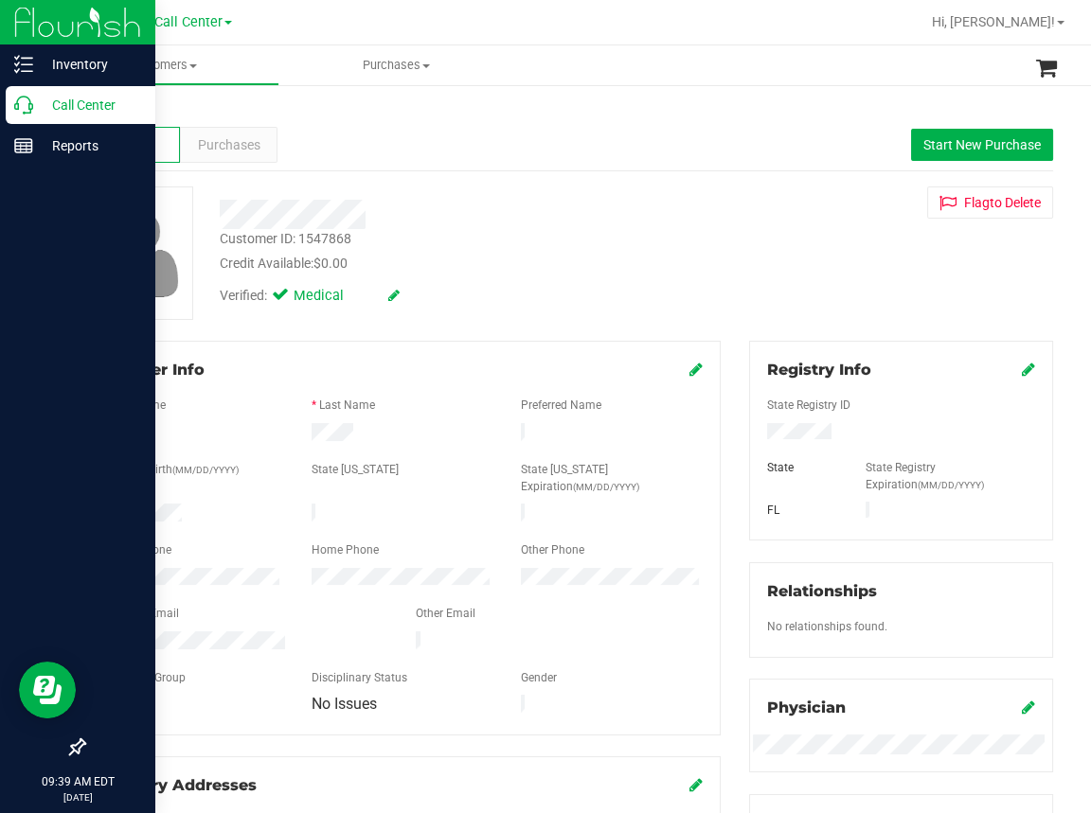
click at [19, 109] on icon at bounding box center [23, 105] width 19 height 19
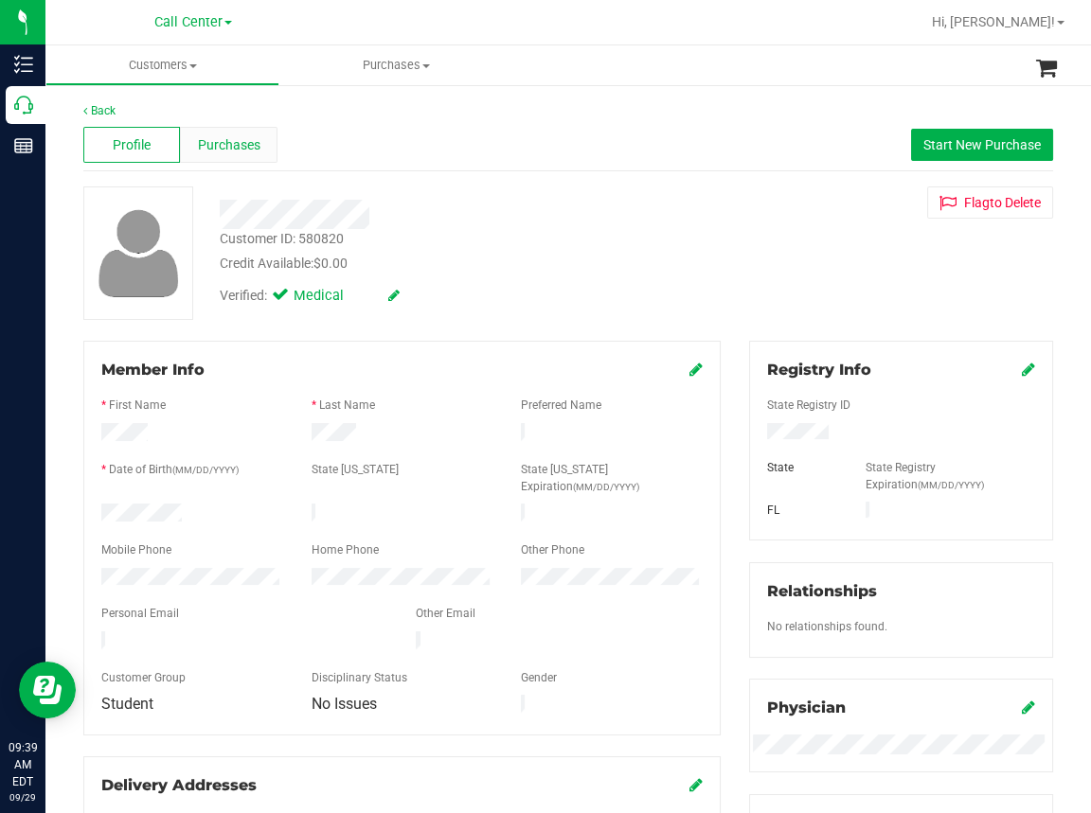
click at [250, 148] on span "Purchases" at bounding box center [229, 145] width 62 height 20
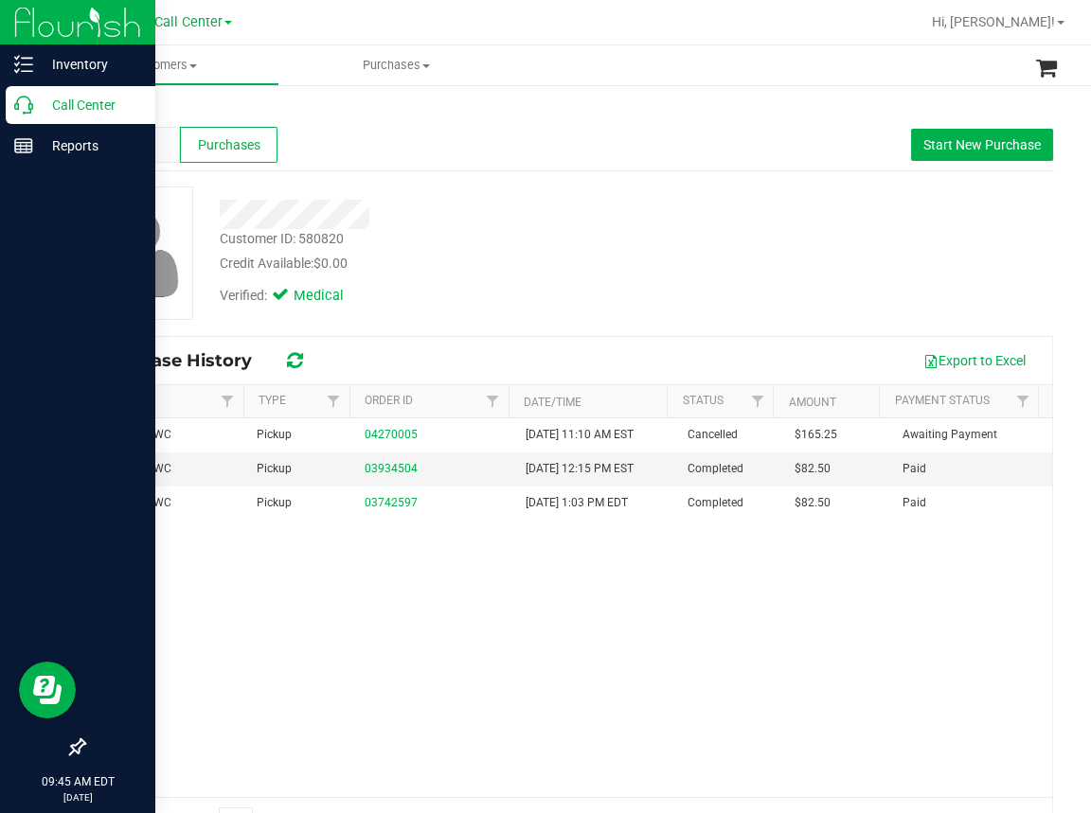
click at [31, 110] on icon at bounding box center [23, 105] width 19 height 19
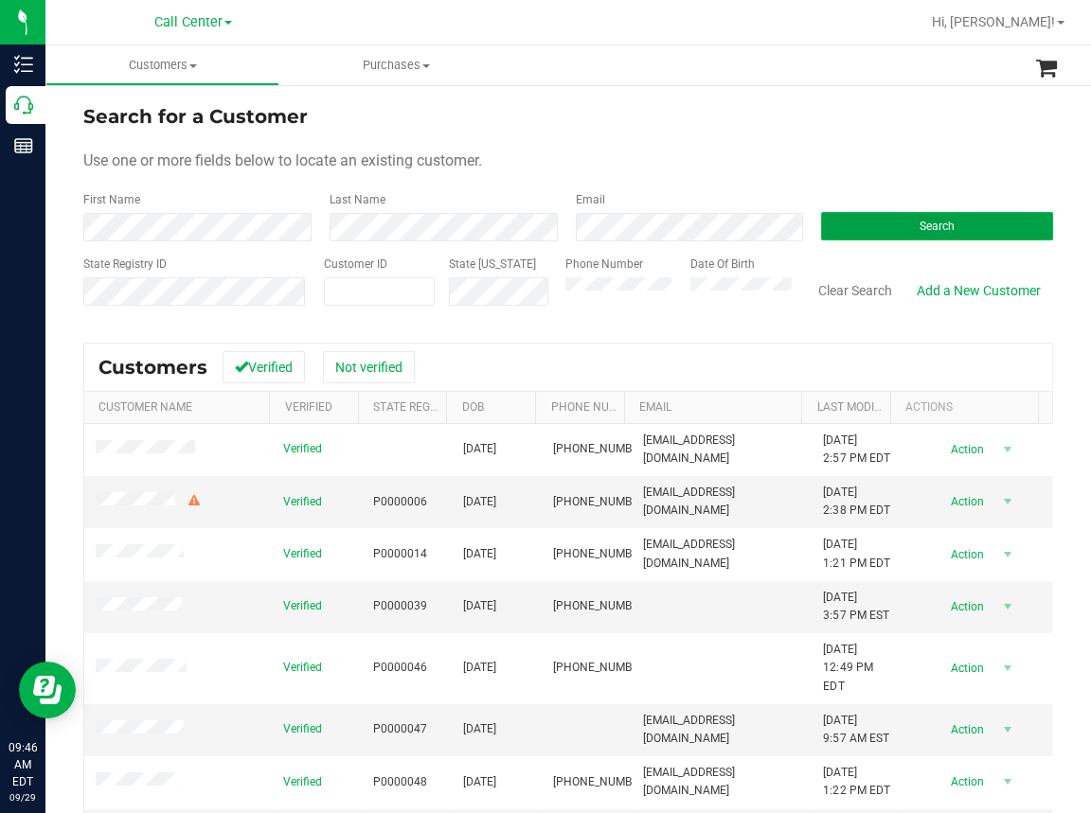
click at [885, 230] on button "Search" at bounding box center [937, 226] width 232 height 28
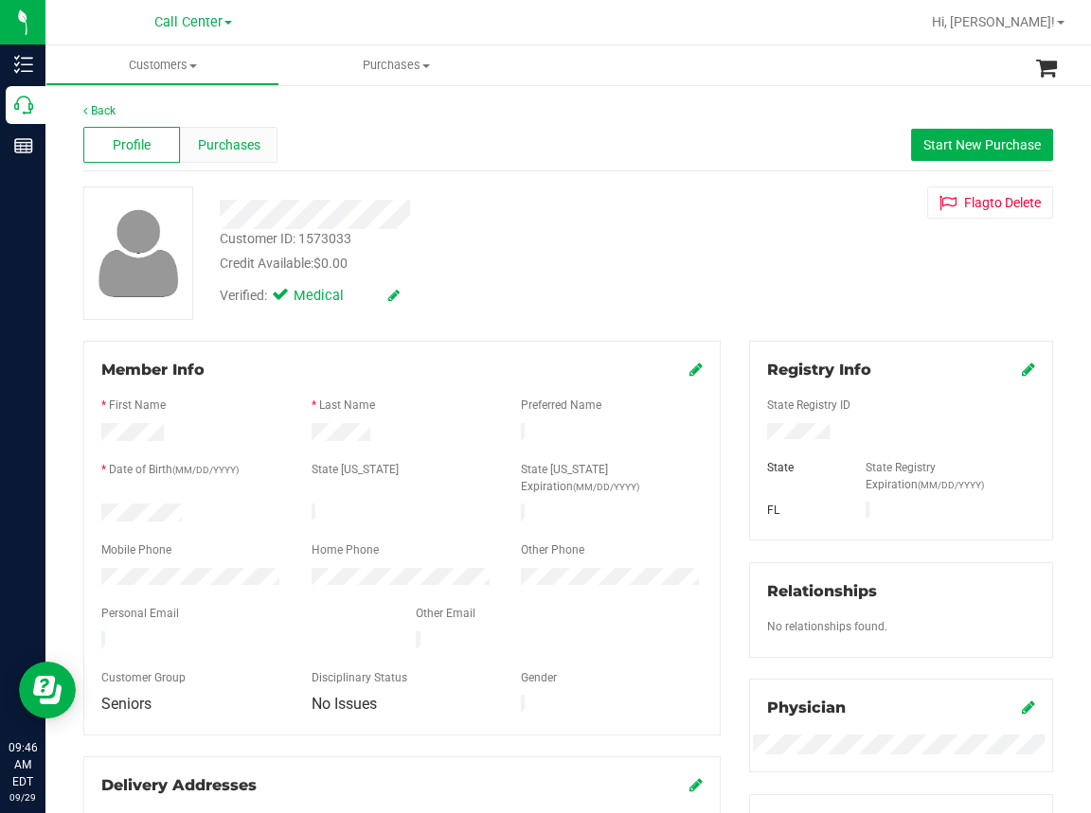
click at [228, 147] on span "Purchases" at bounding box center [229, 145] width 62 height 20
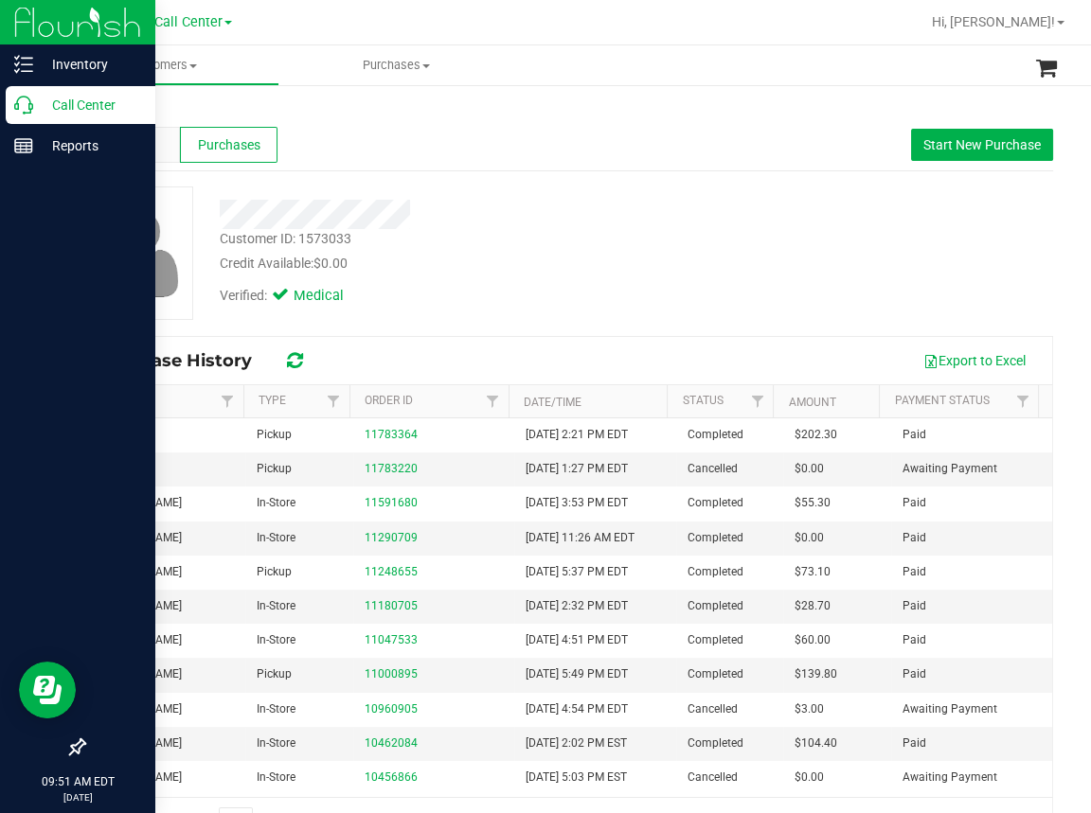
click at [31, 110] on icon at bounding box center [23, 105] width 19 height 19
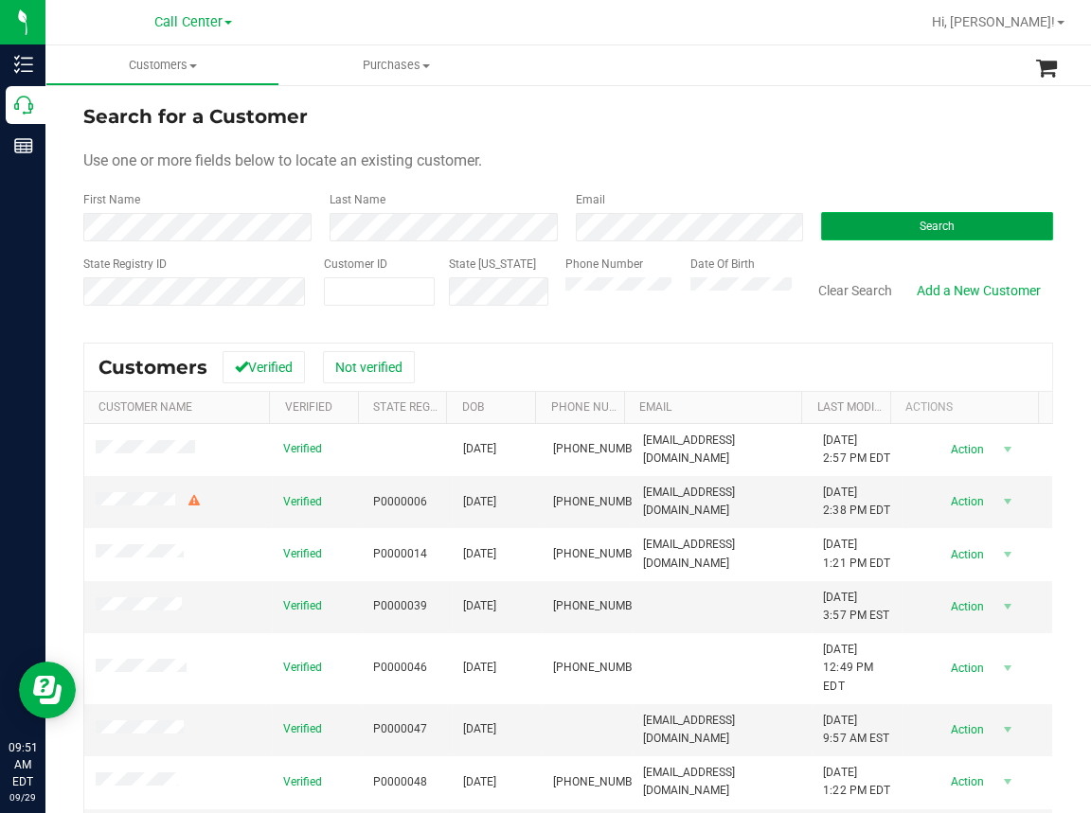
click at [919, 231] on span "Search" at bounding box center [936, 226] width 35 height 13
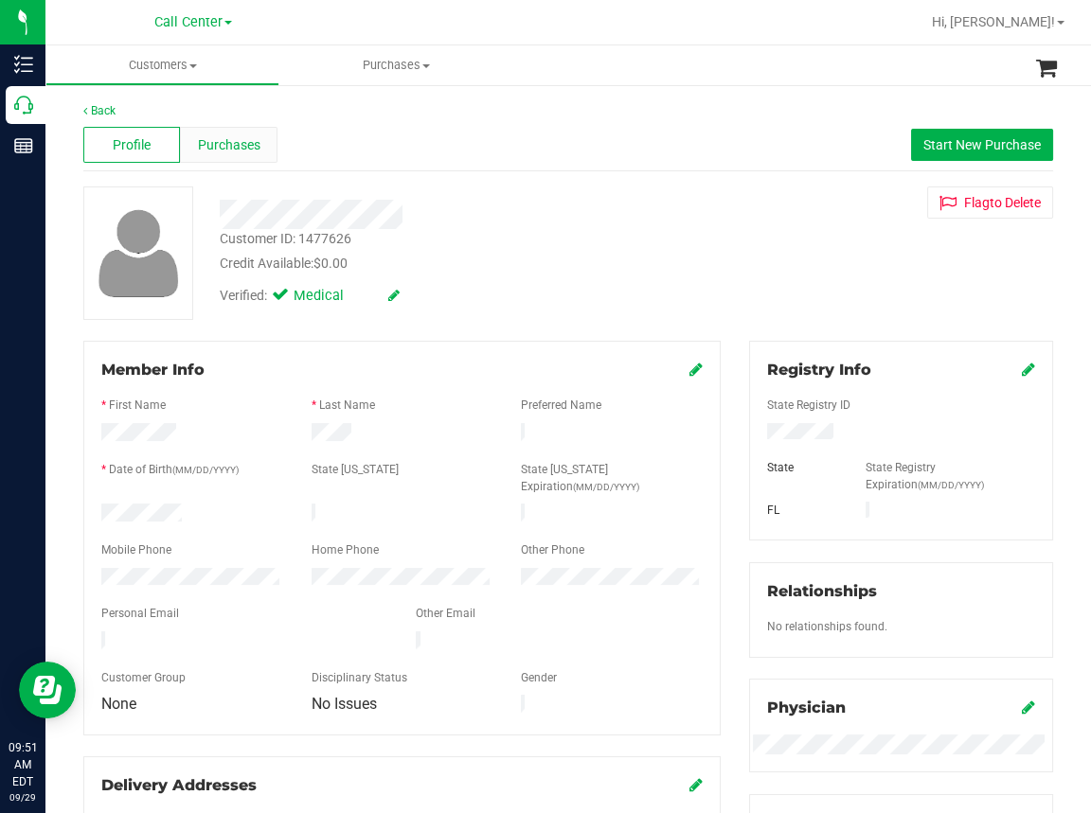
click at [235, 142] on span "Purchases" at bounding box center [229, 145] width 62 height 20
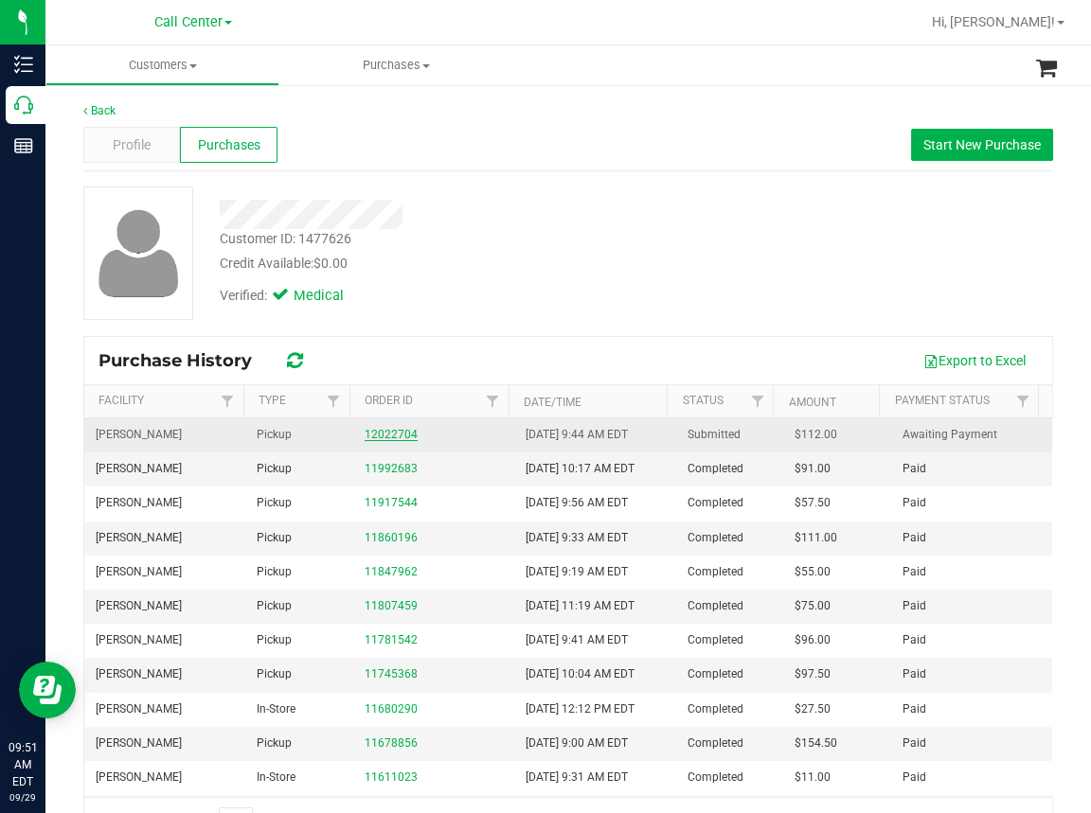
click at [381, 435] on link "12022704" at bounding box center [390, 434] width 53 height 13
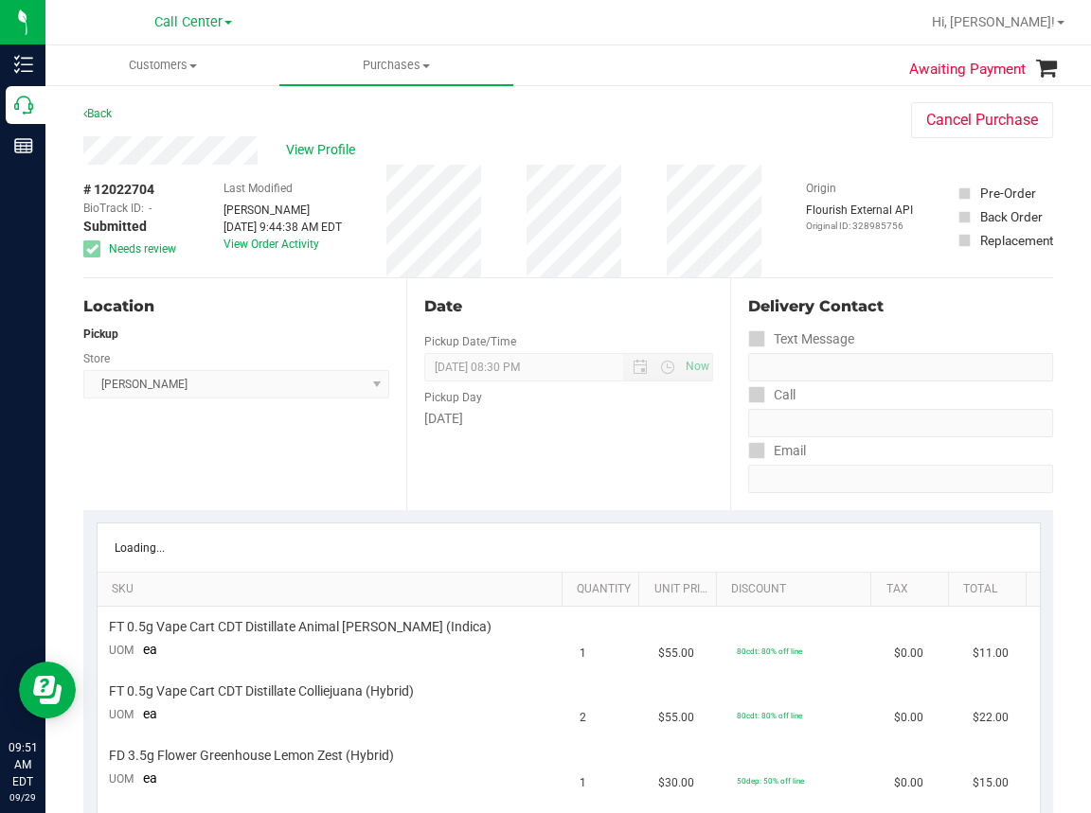
click at [655, 146] on div "View Profile" at bounding box center [478, 150] width 790 height 28
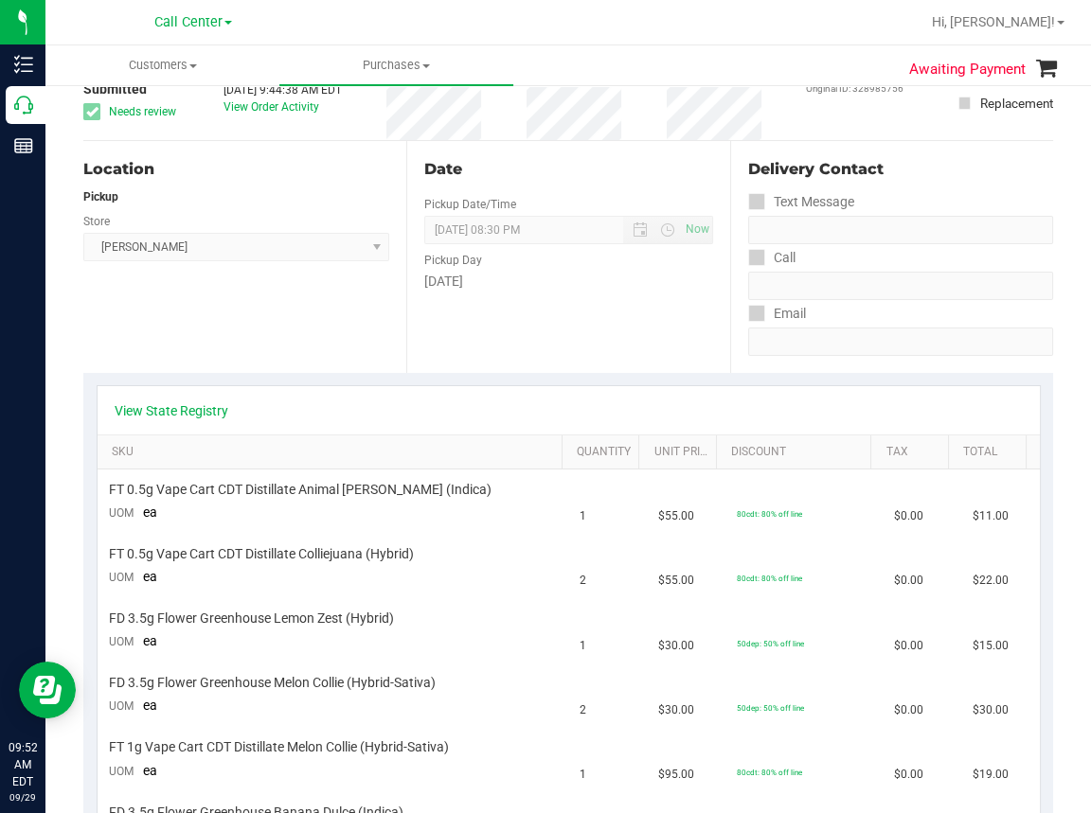
scroll to position [95, 0]
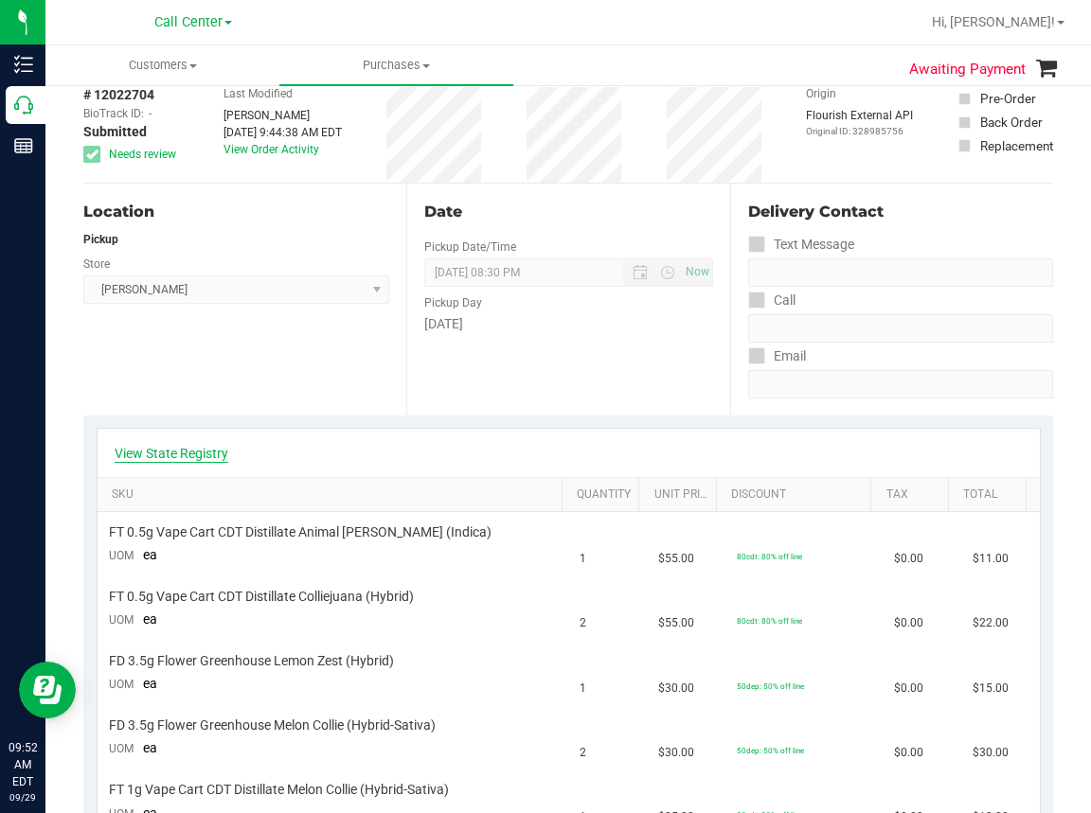
click at [142, 455] on link "View State Registry" at bounding box center [172, 453] width 114 height 19
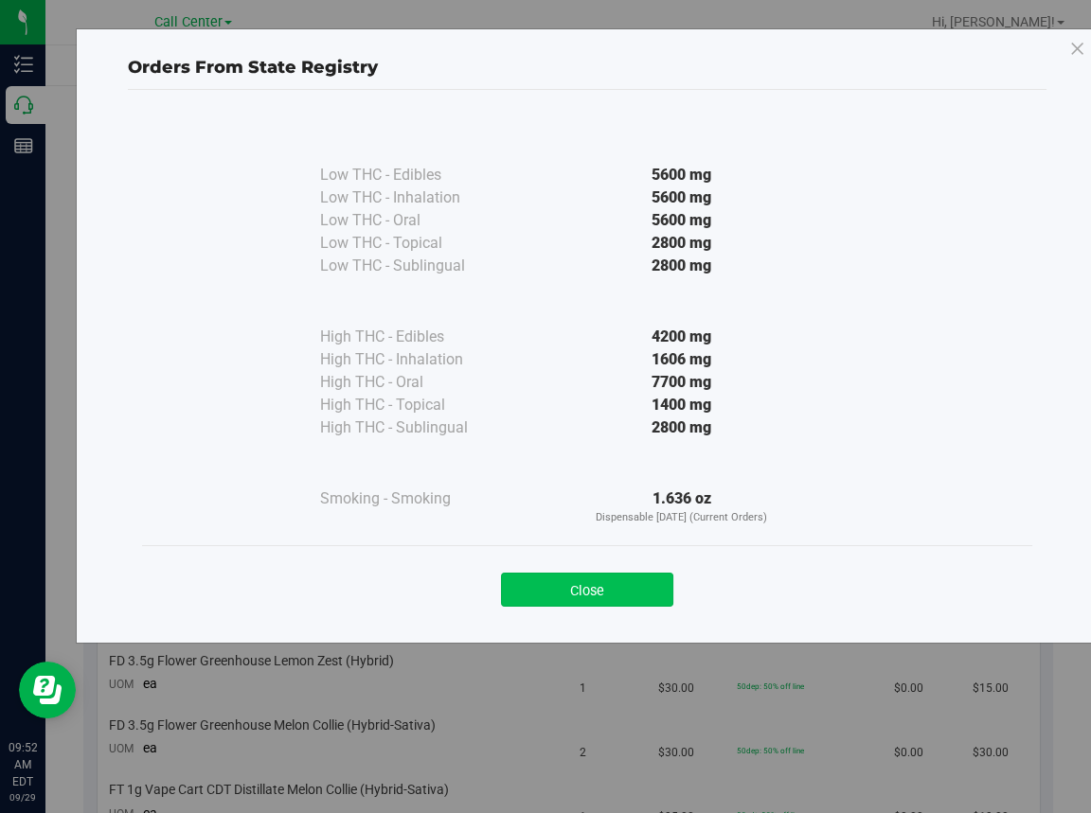
click at [582, 589] on button "Close" at bounding box center [587, 590] width 172 height 34
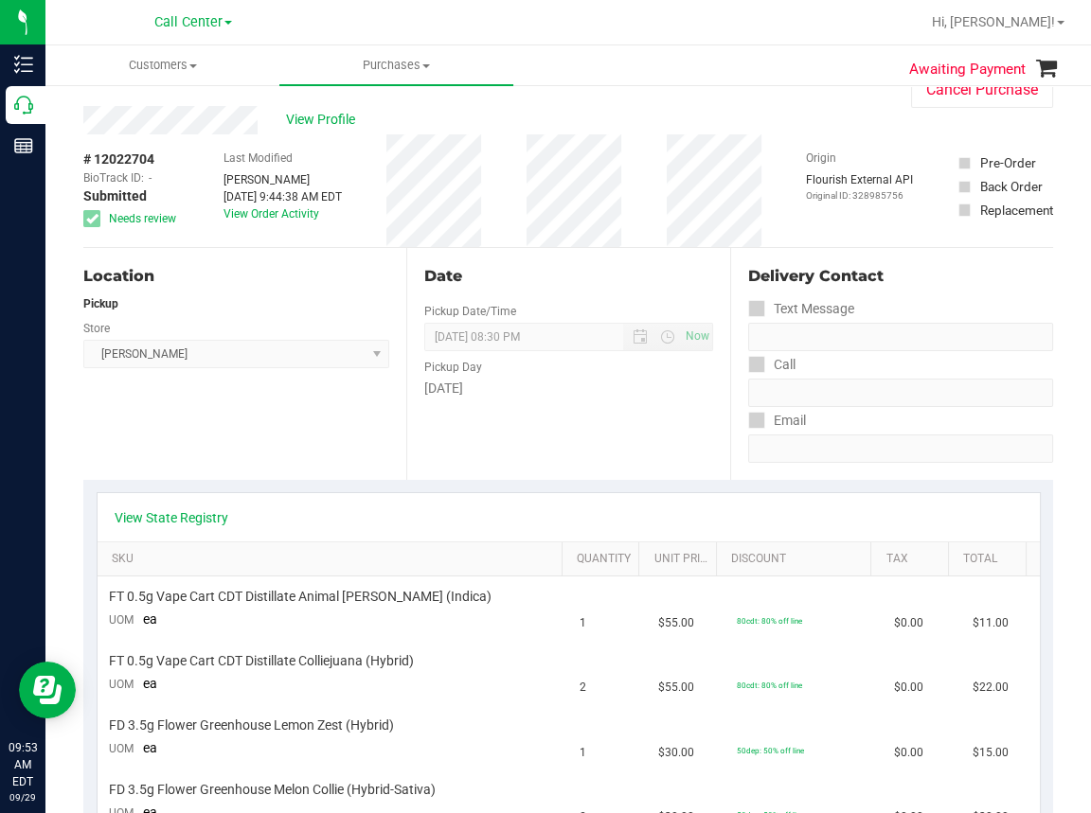
scroll to position [0, 0]
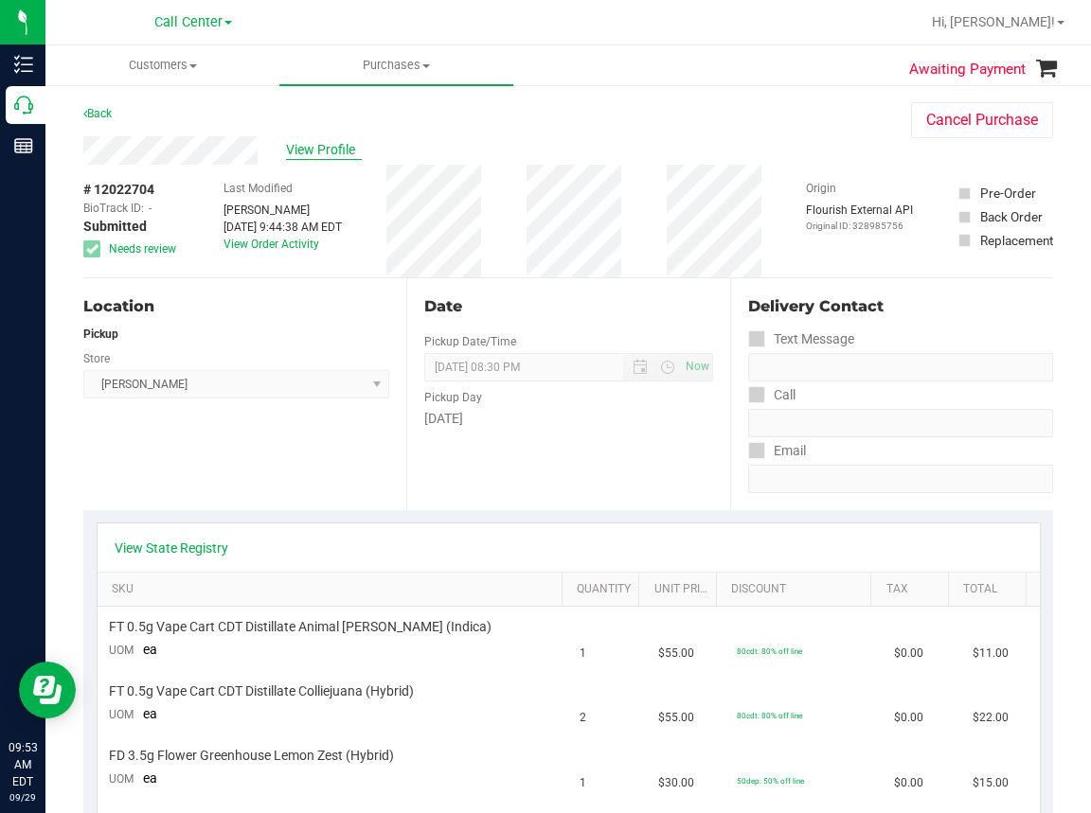
click at [340, 151] on span "View Profile" at bounding box center [324, 150] width 76 height 20
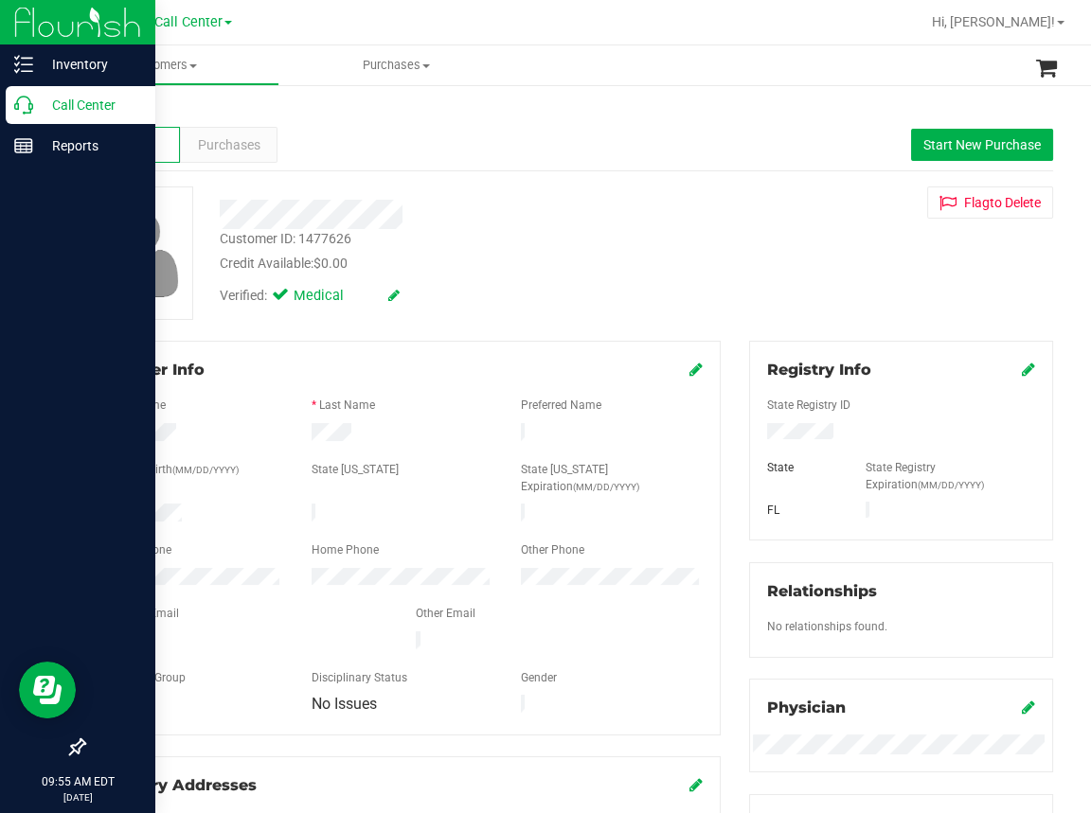
click at [17, 106] on icon at bounding box center [23, 105] width 19 height 19
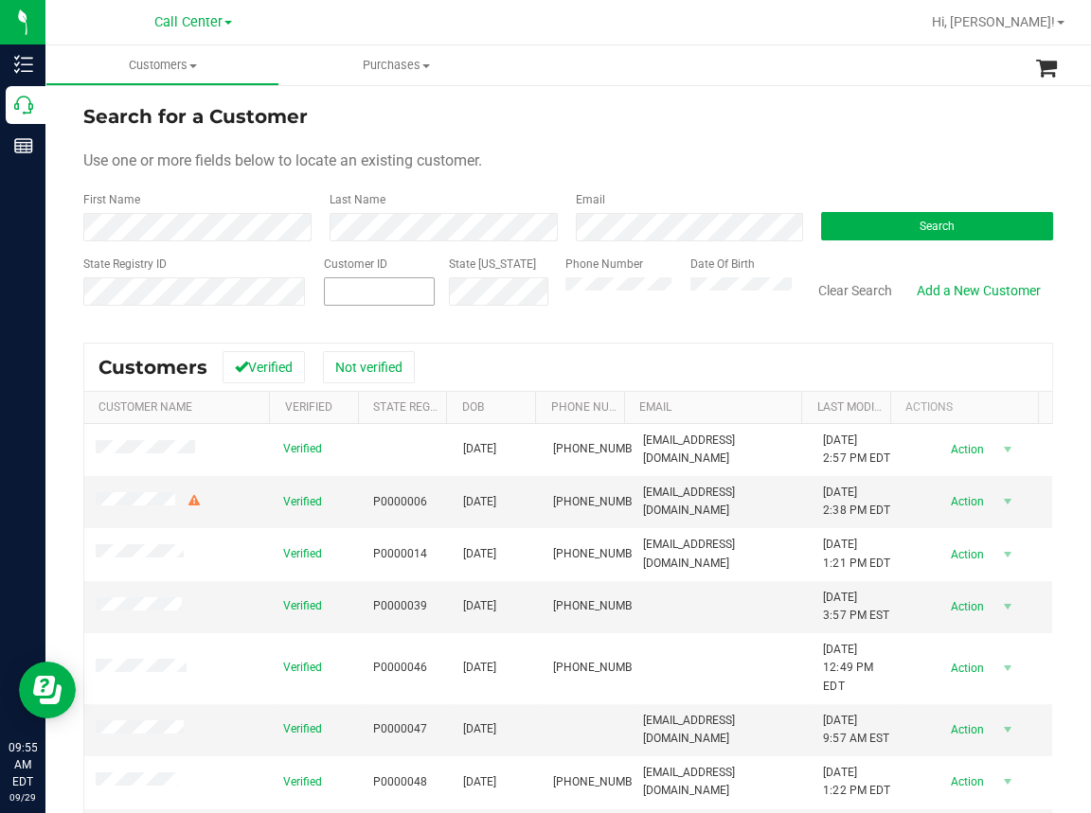
click at [0, 0] on input "text" at bounding box center [0, 0] width 0 height 0
paste input "642783"
type input "642783"
click at [936, 243] on form "Search for a Customer Use one or more fields below to locate an existing custom…" at bounding box center [567, 212] width 969 height 221
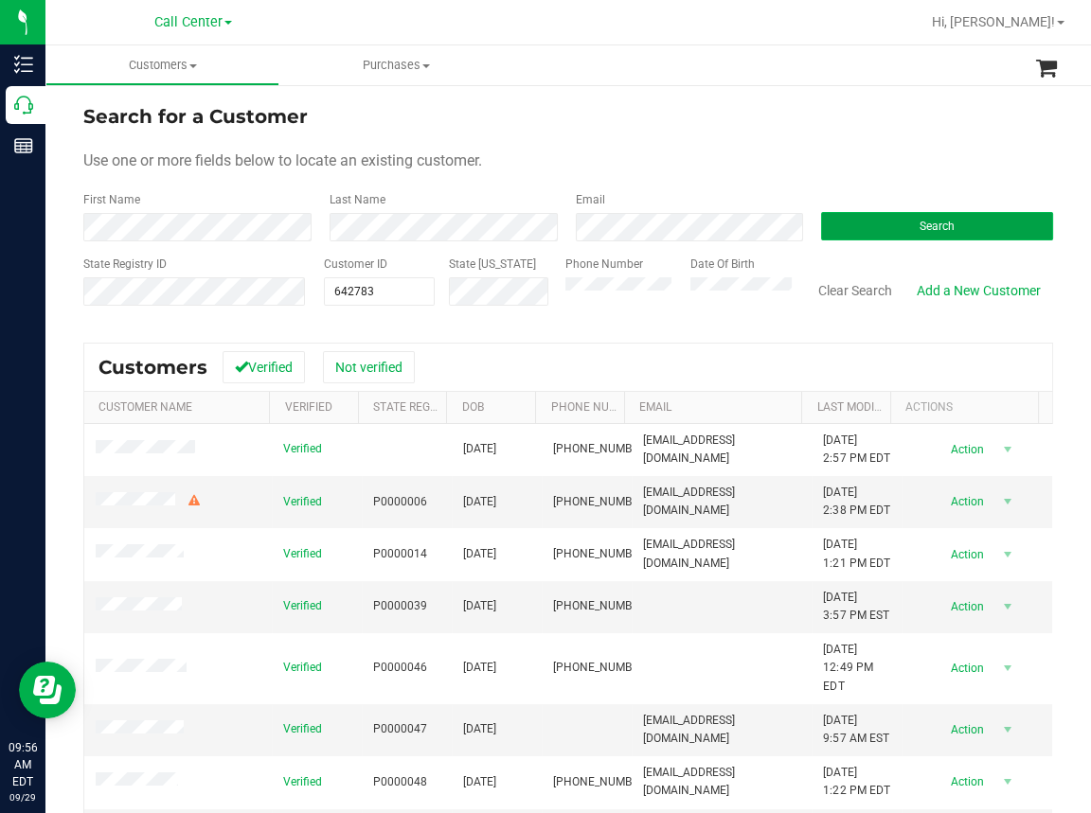
click at [945, 229] on button "Search" at bounding box center [937, 226] width 232 height 28
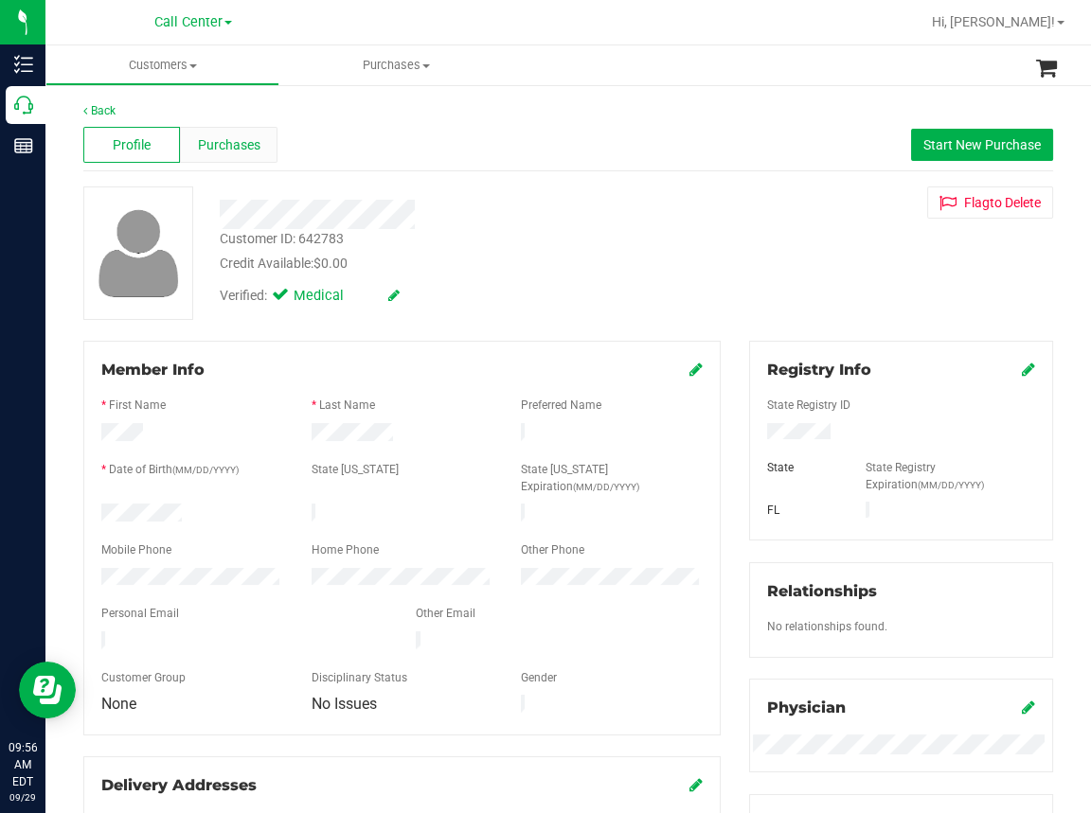
click at [259, 150] on div "Purchases" at bounding box center [228, 145] width 97 height 36
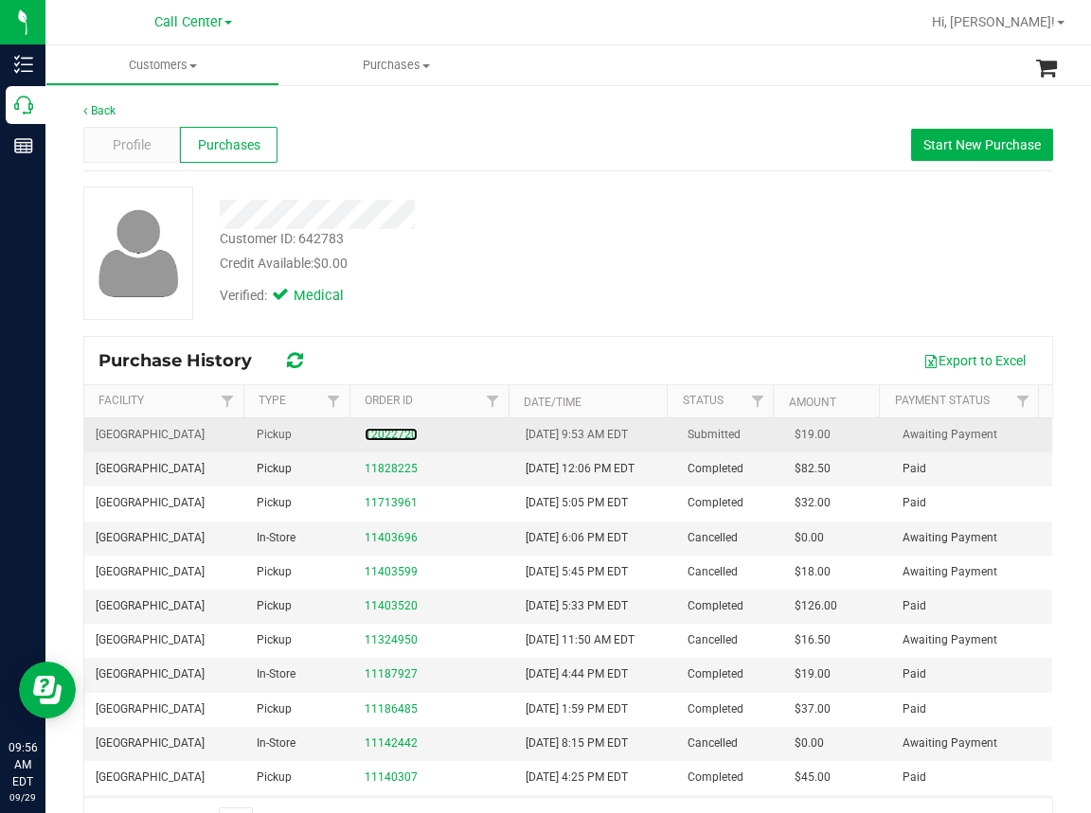
click at [383, 426] on div "12022720" at bounding box center [433, 435] width 138 height 18
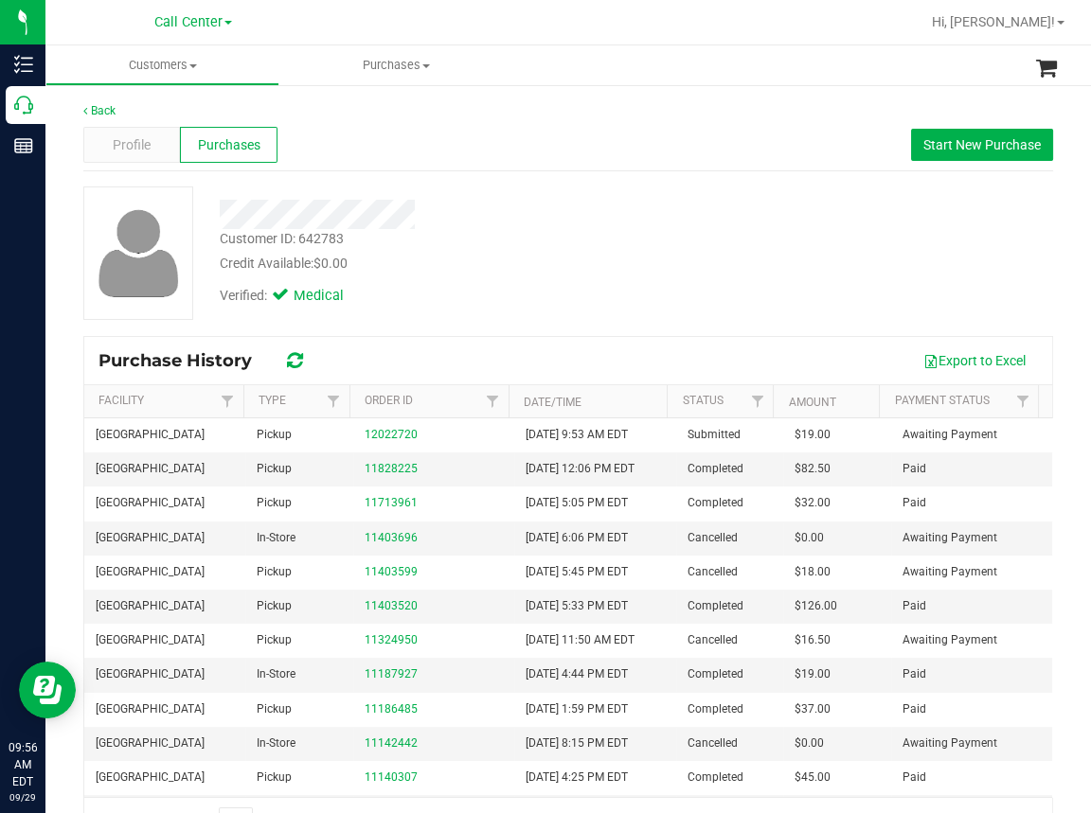
click at [698, 90] on div "Back Profile Purchases Start New Purchase Customer ID: 642783 Credit Available:…" at bounding box center [567, 474] width 1045 height 783
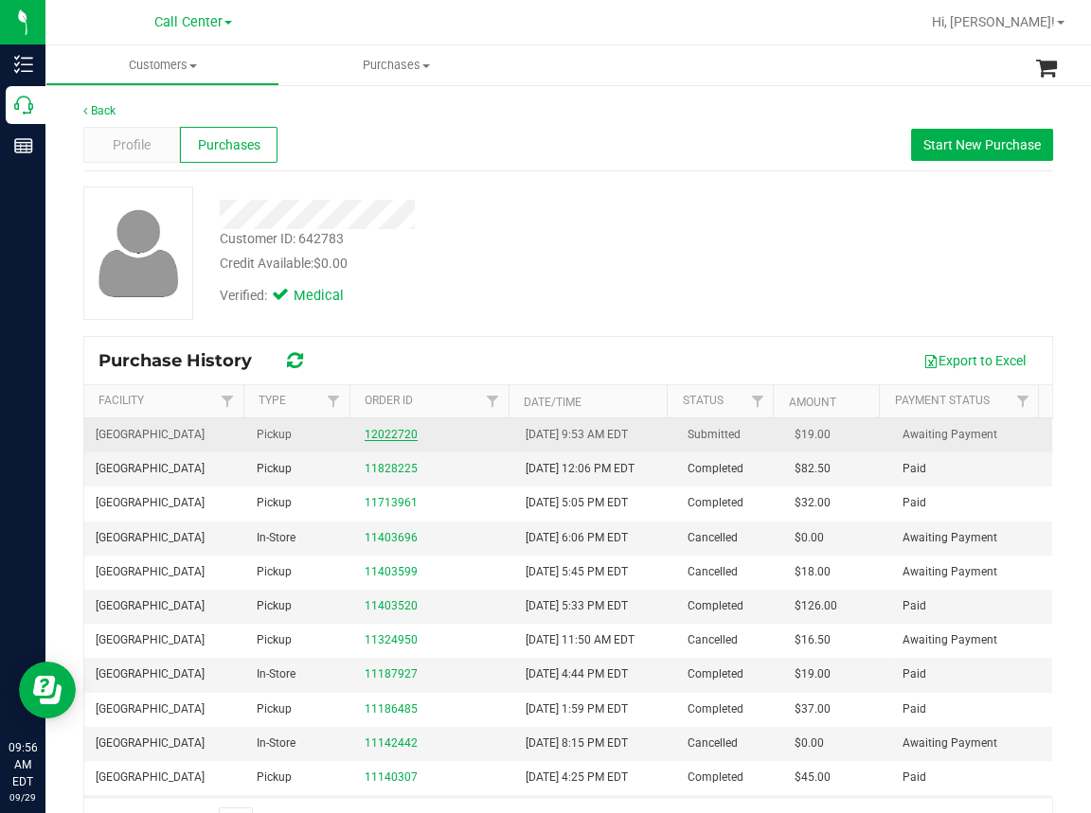
click at [385, 434] on link "12022720" at bounding box center [390, 434] width 53 height 13
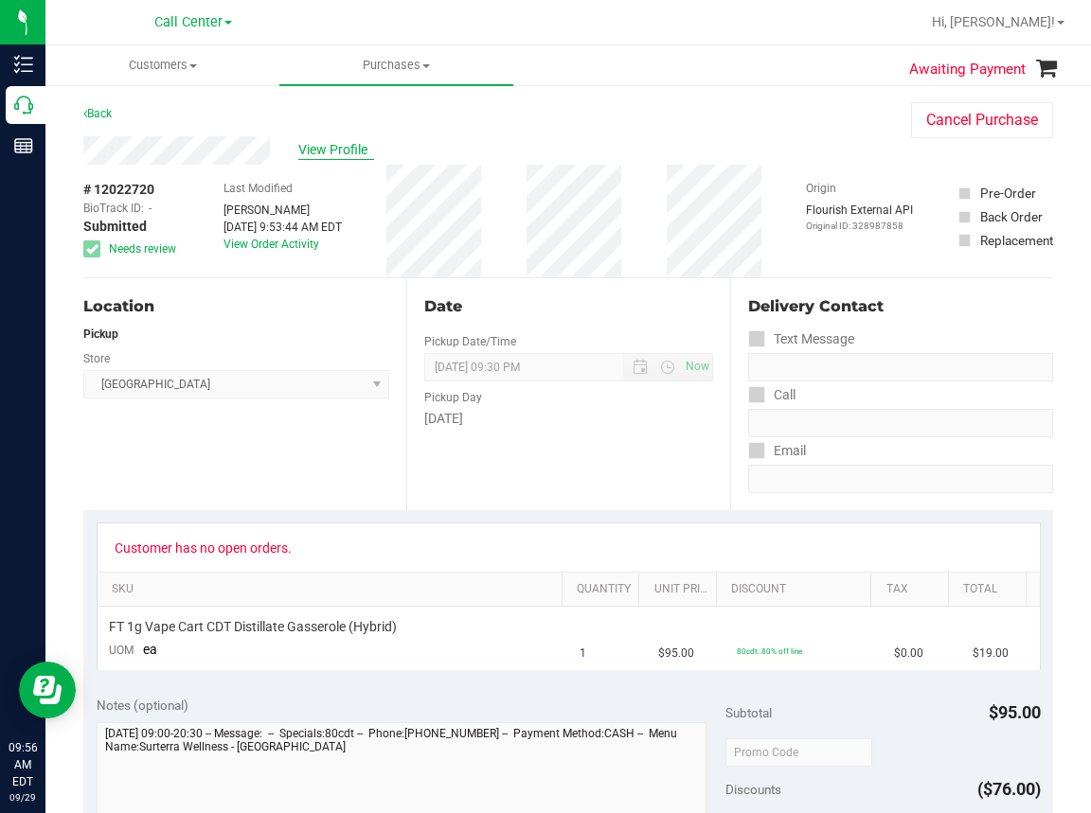
click at [322, 151] on span "View Profile" at bounding box center [336, 150] width 76 height 20
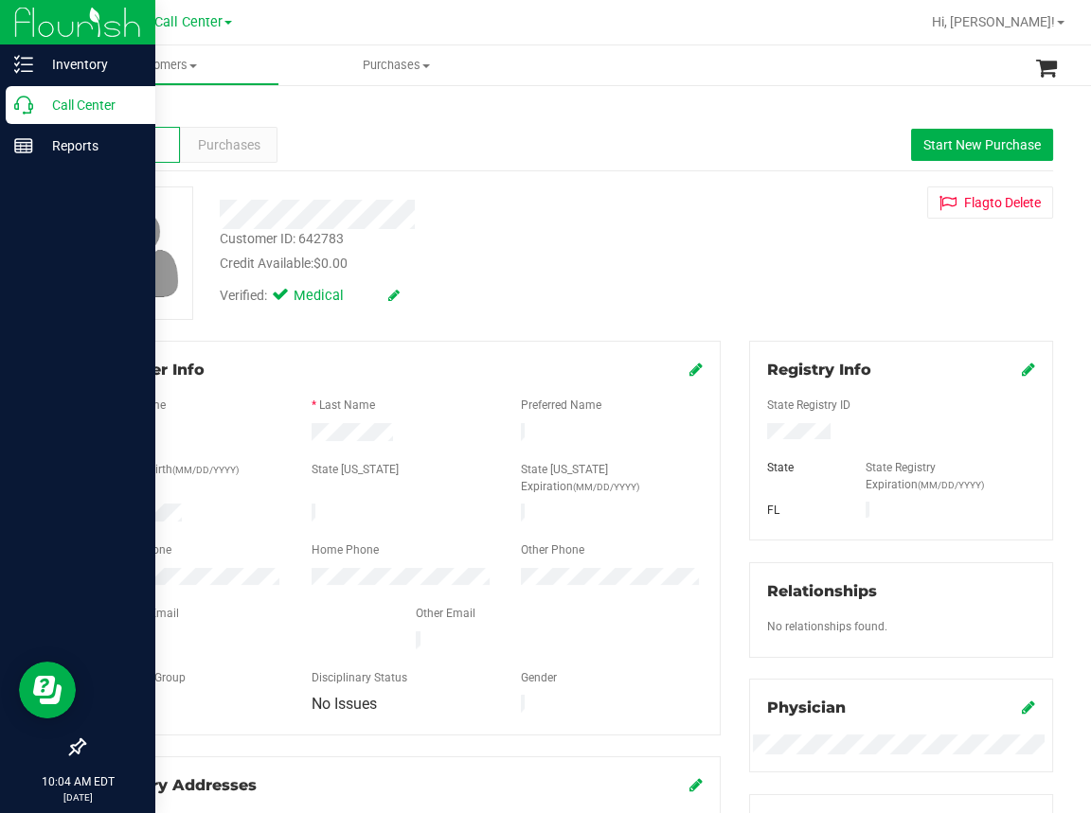
click at [14, 107] on icon at bounding box center [23, 105] width 19 height 19
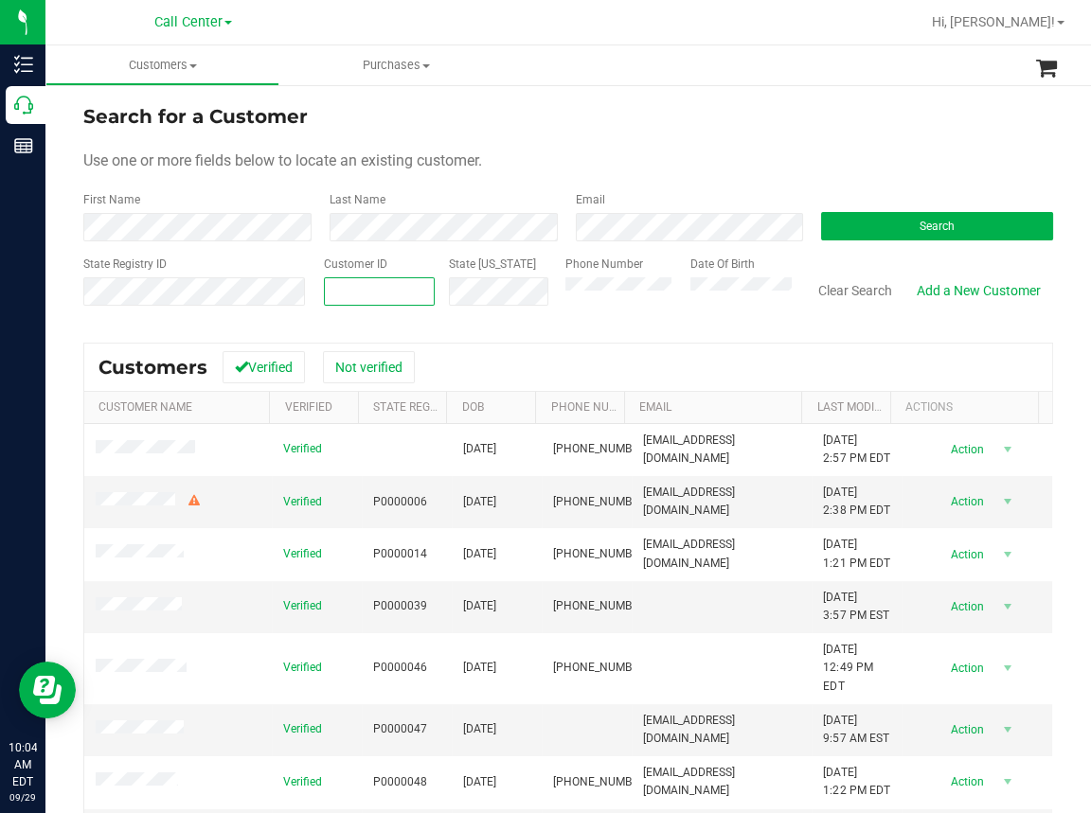
click at [341, 295] on input "text" at bounding box center [379, 291] width 109 height 27
paste input "133586"
type input "133586"
click at [896, 222] on button "Search" at bounding box center [937, 226] width 232 height 28
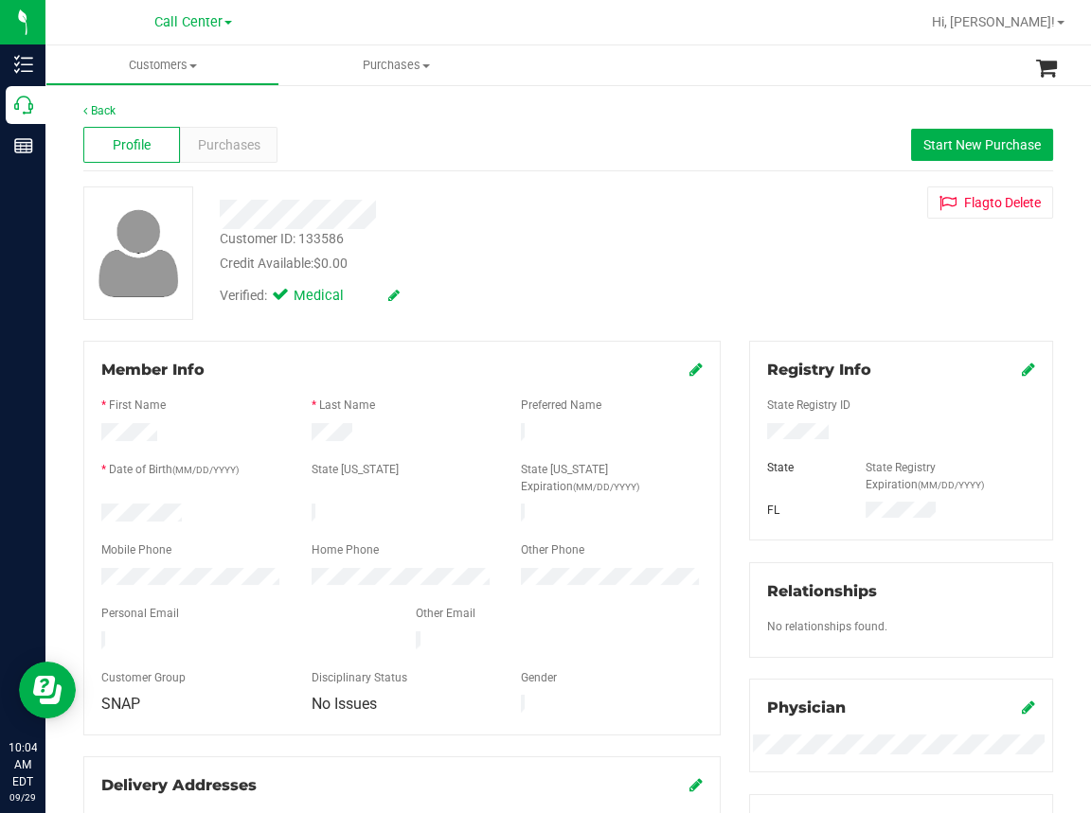
click at [586, 207] on div at bounding box center [454, 214] width 499 height 29
click at [236, 136] on span "Purchases" at bounding box center [229, 145] width 62 height 20
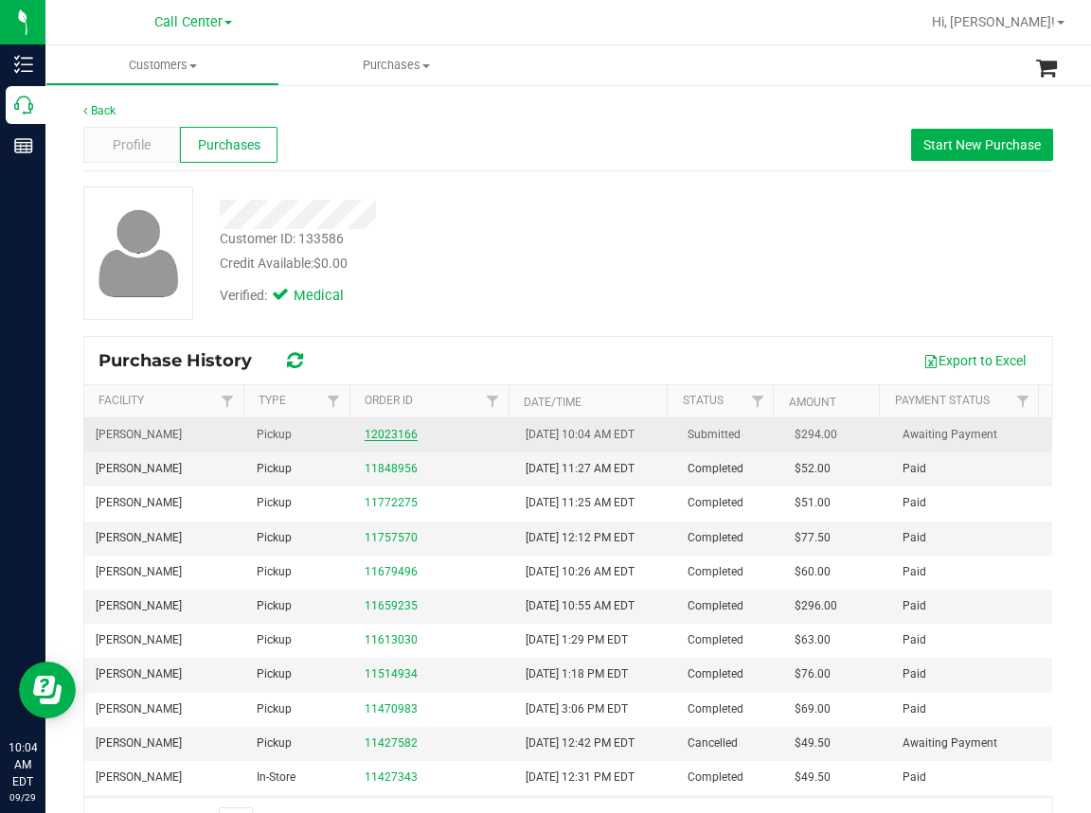
click at [368, 432] on link "12023166" at bounding box center [390, 434] width 53 height 13
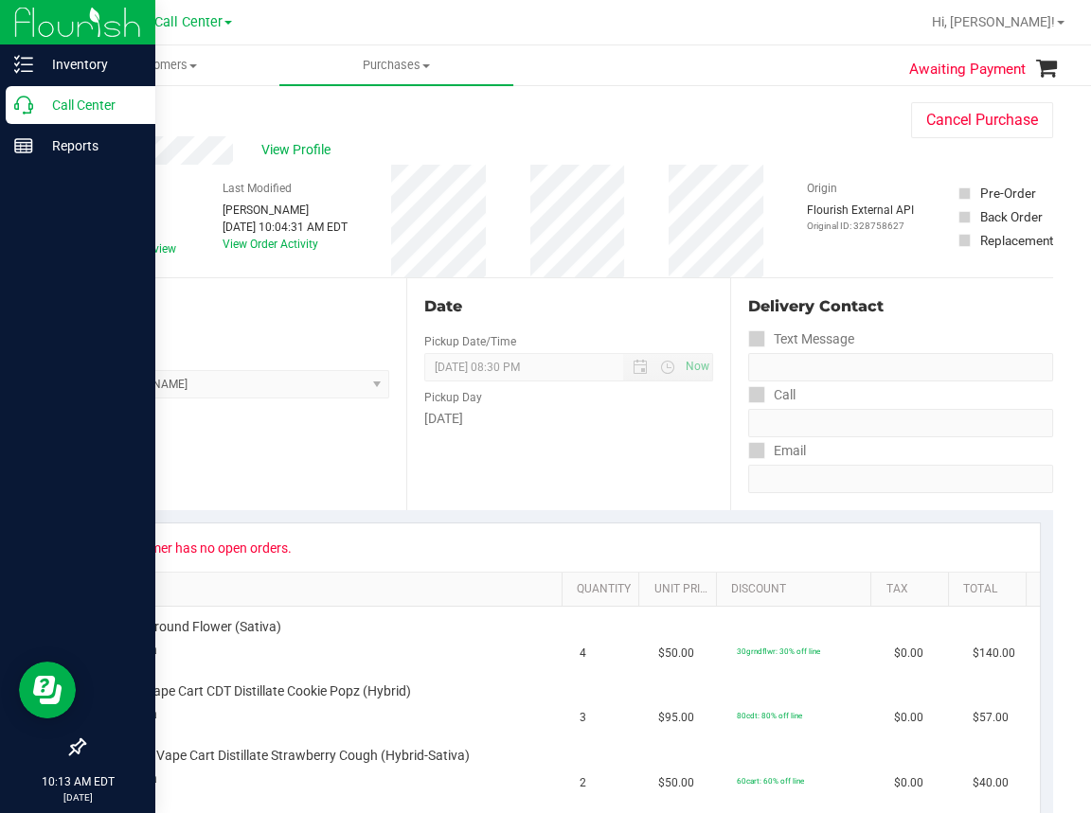
click at [23, 107] on icon at bounding box center [23, 105] width 19 height 19
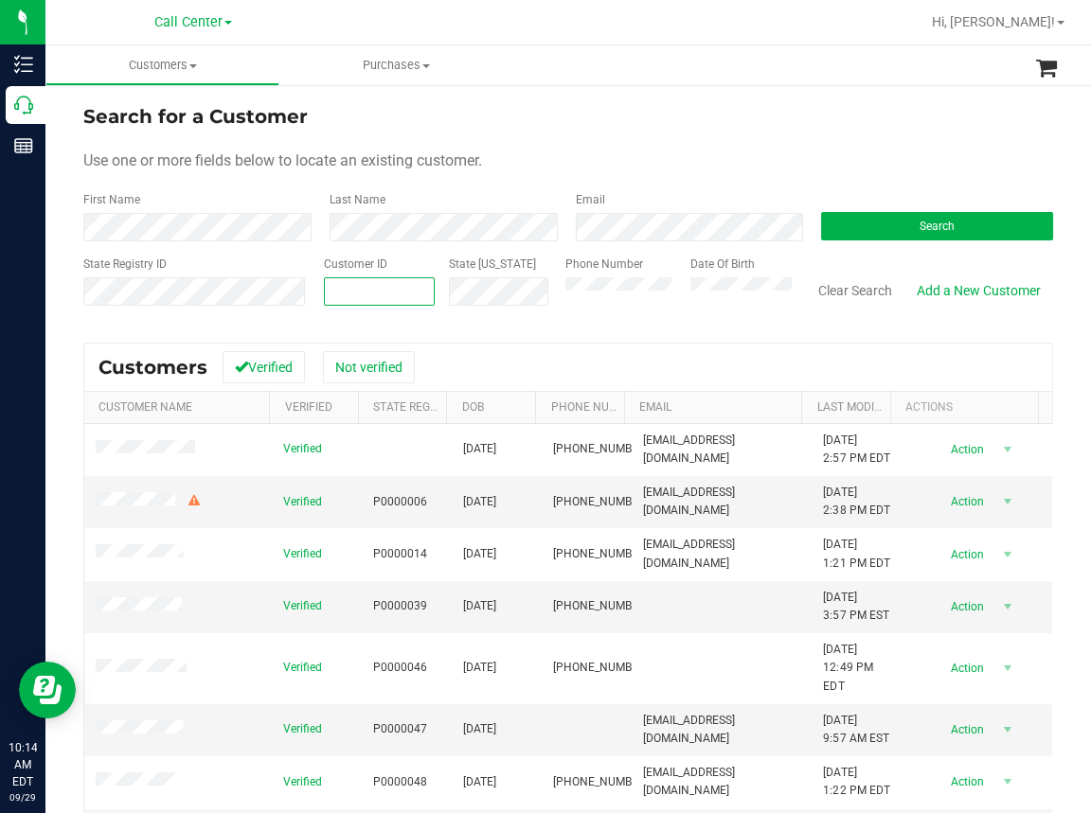
click at [346, 288] on input "text" at bounding box center [379, 291] width 109 height 27
paste input "631631"
type input "631631"
click at [919, 228] on span "Search" at bounding box center [936, 226] width 35 height 13
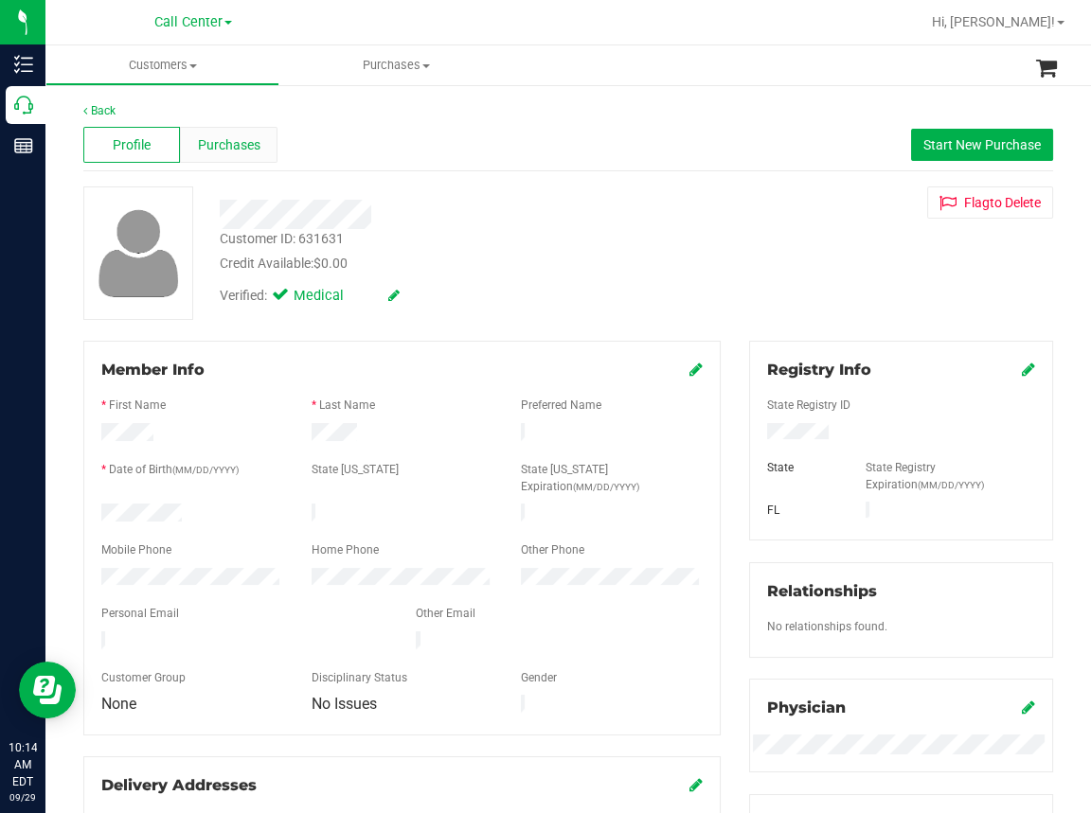
click at [243, 147] on span "Purchases" at bounding box center [229, 145] width 62 height 20
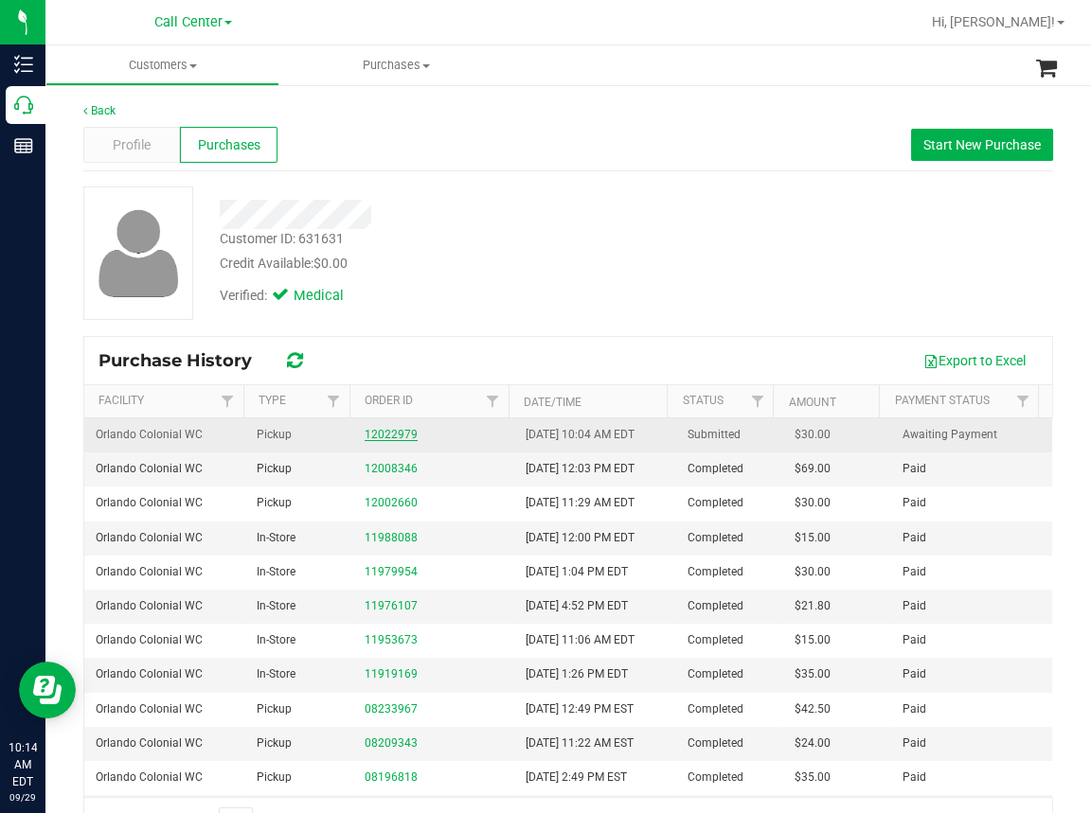
click at [393, 432] on link "12022979" at bounding box center [390, 434] width 53 height 13
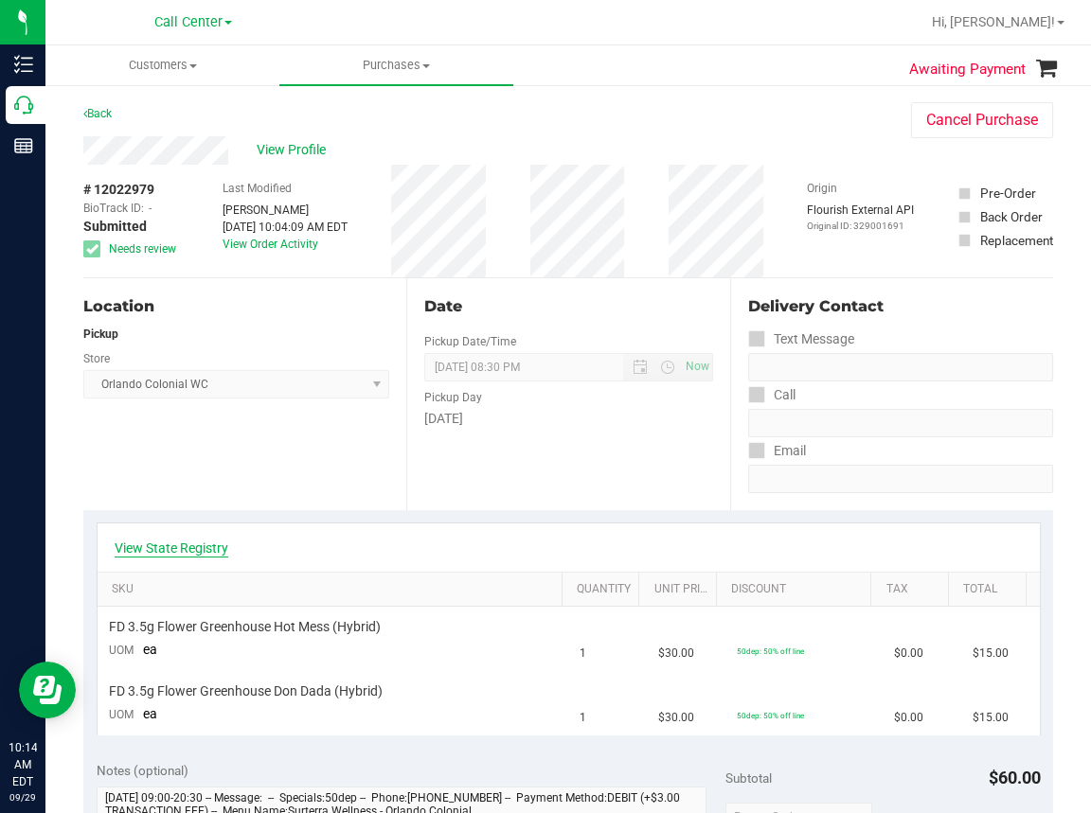
click at [151, 550] on link "View State Registry" at bounding box center [172, 548] width 114 height 19
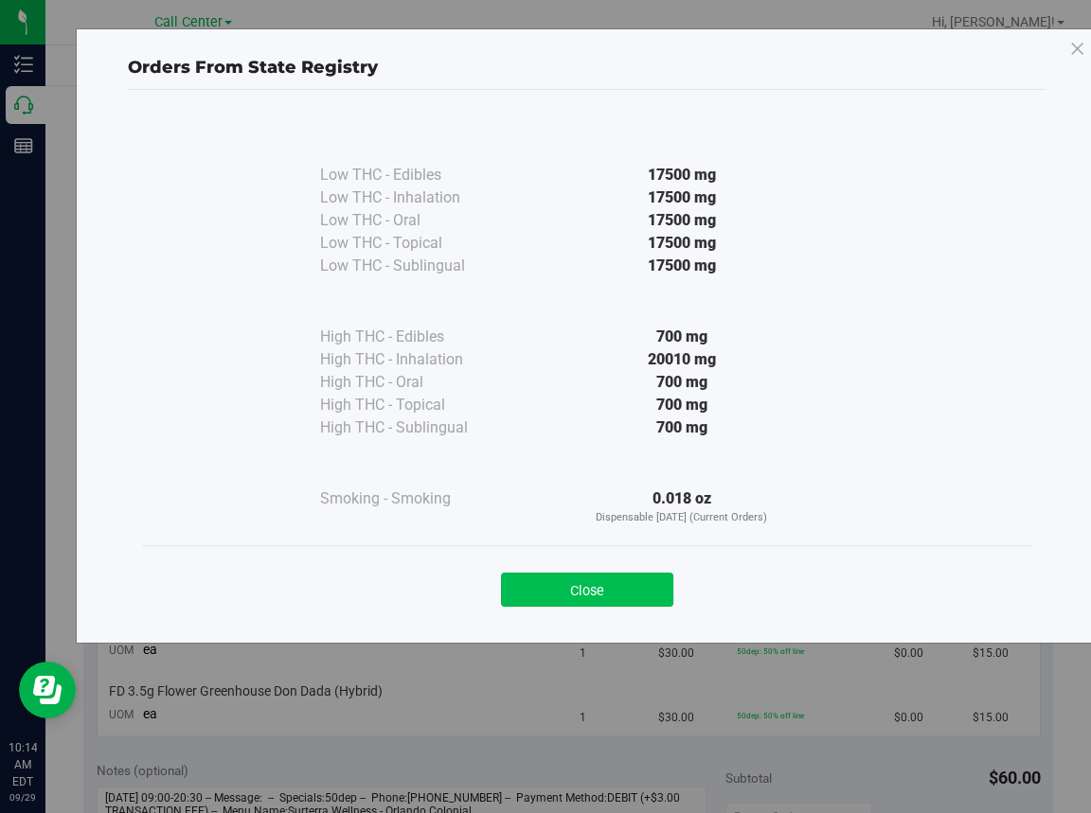
click at [597, 577] on button "Close" at bounding box center [587, 590] width 172 height 34
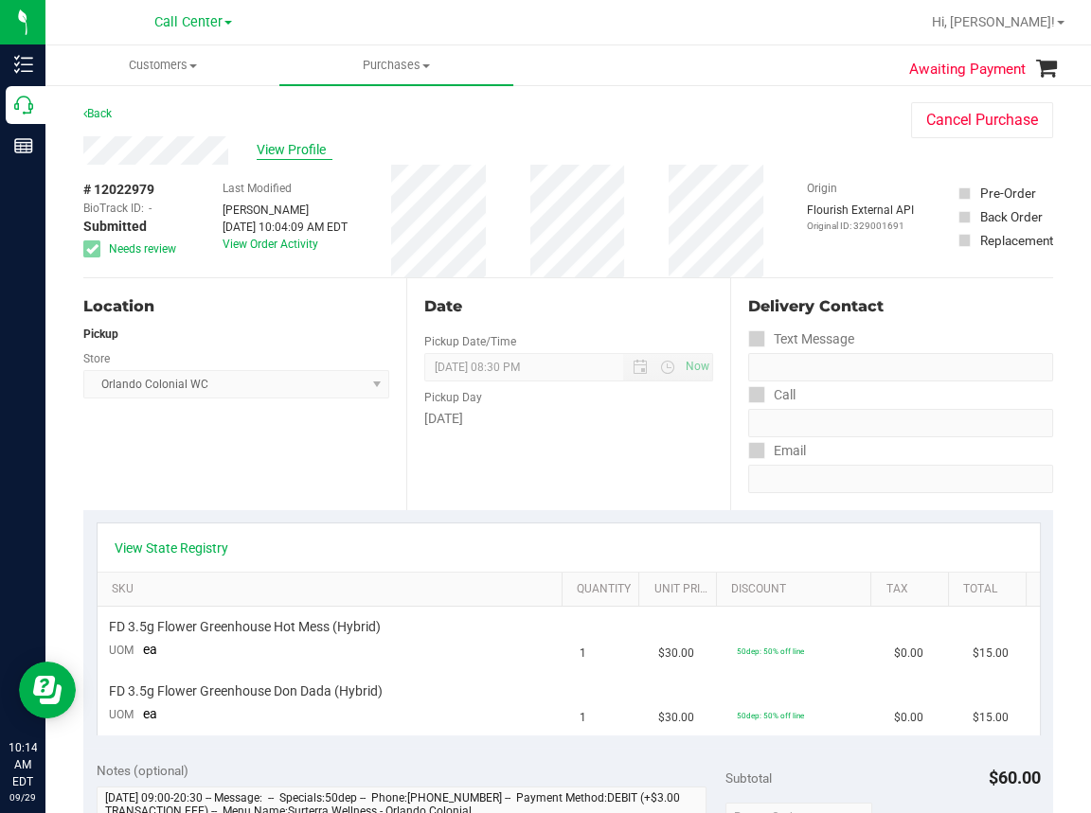
click at [296, 151] on span "View Profile" at bounding box center [295, 150] width 76 height 20
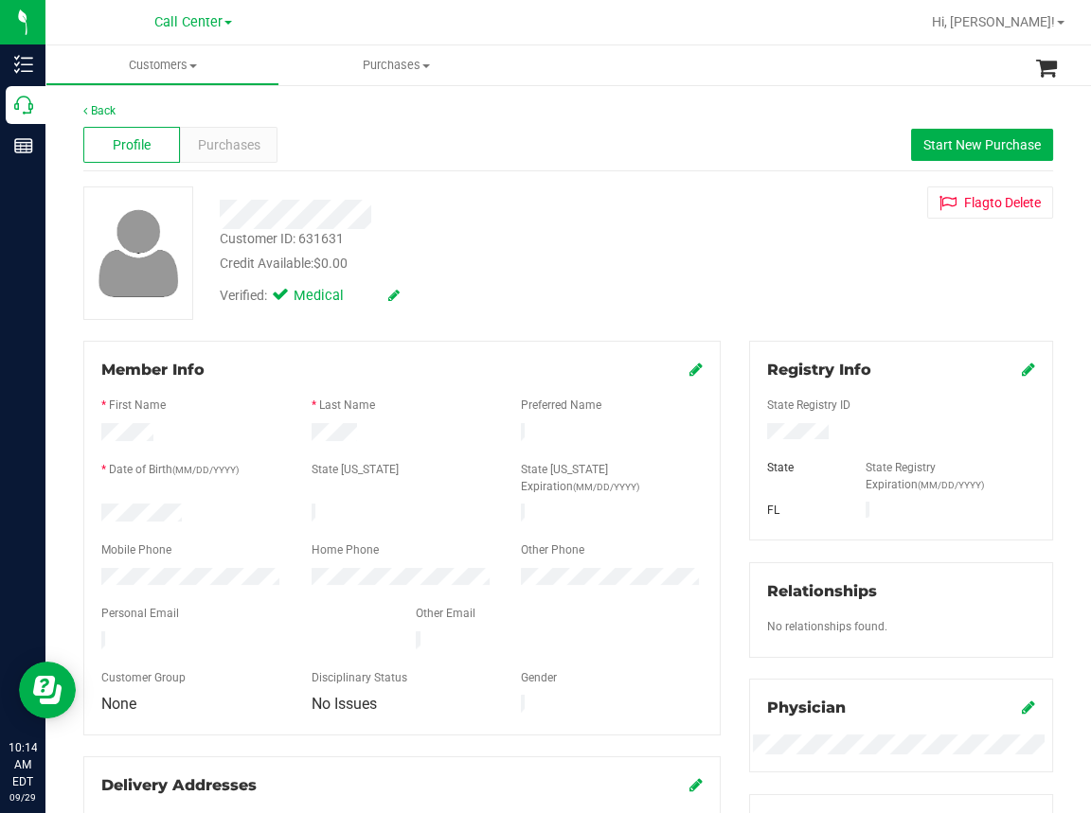
click at [583, 110] on div "Back" at bounding box center [567, 110] width 969 height 17
click at [234, 142] on span "Purchases" at bounding box center [229, 145] width 62 height 20
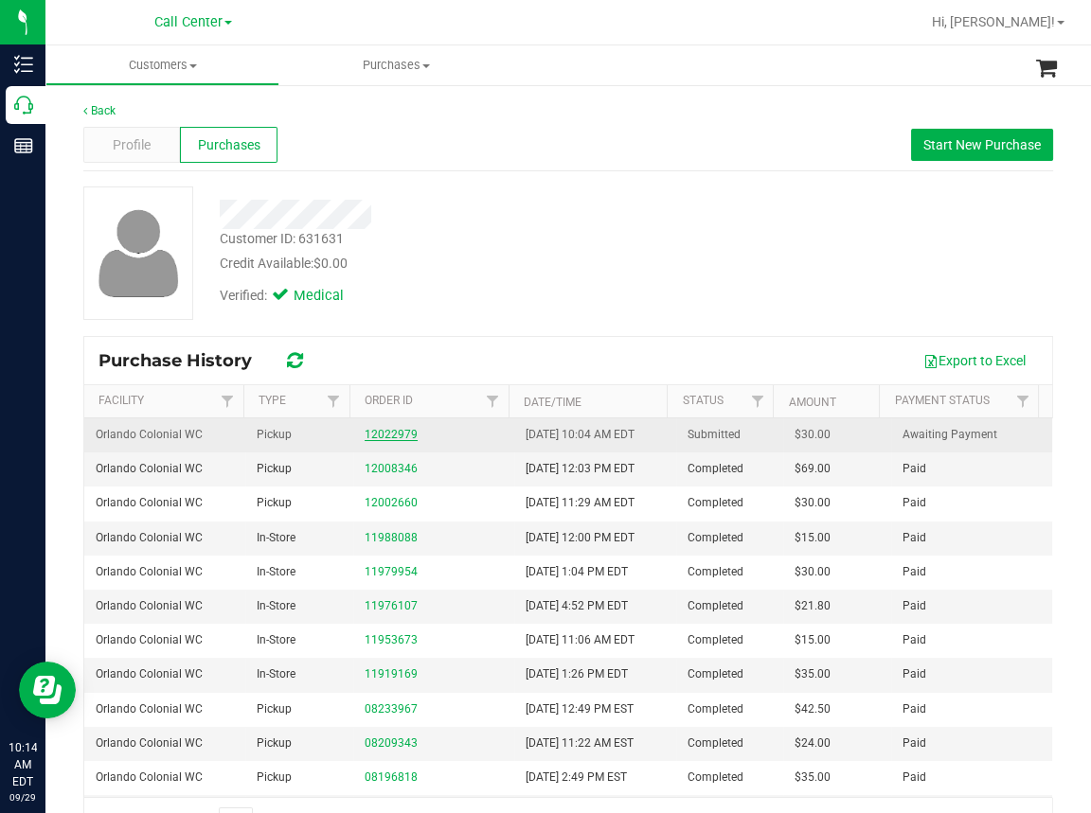
click at [385, 435] on link "12022979" at bounding box center [390, 434] width 53 height 13
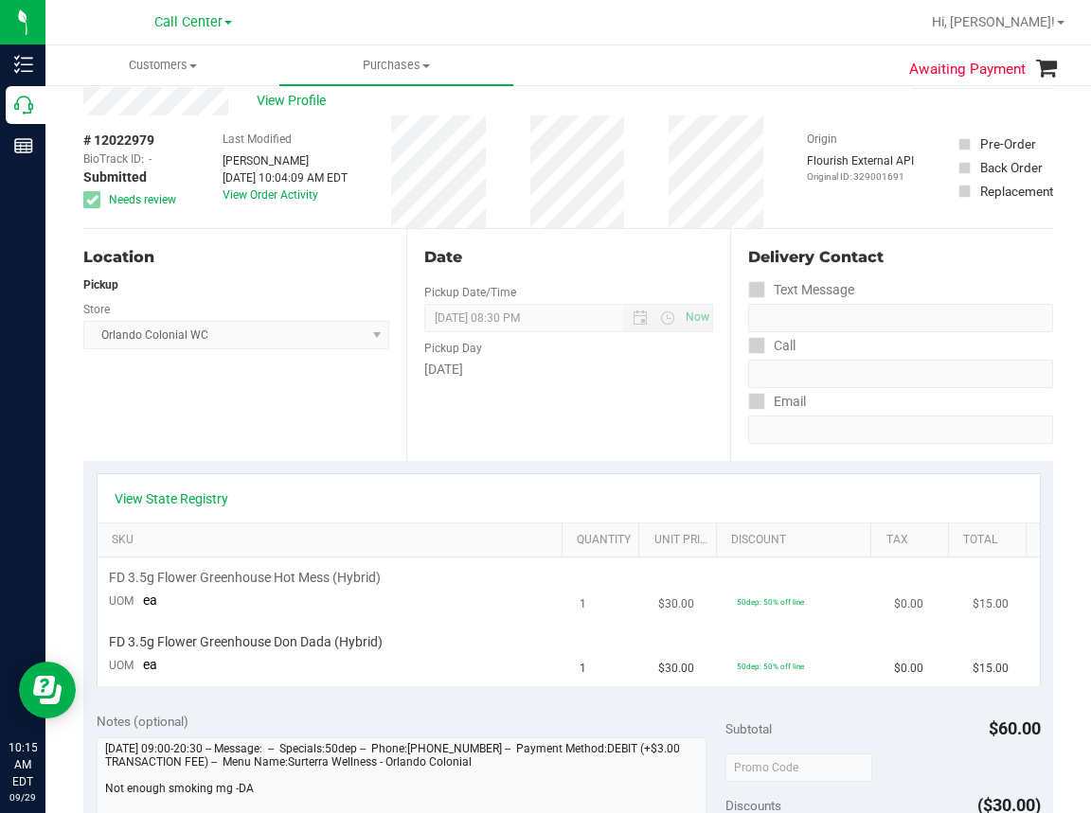
scroll to position [95, 0]
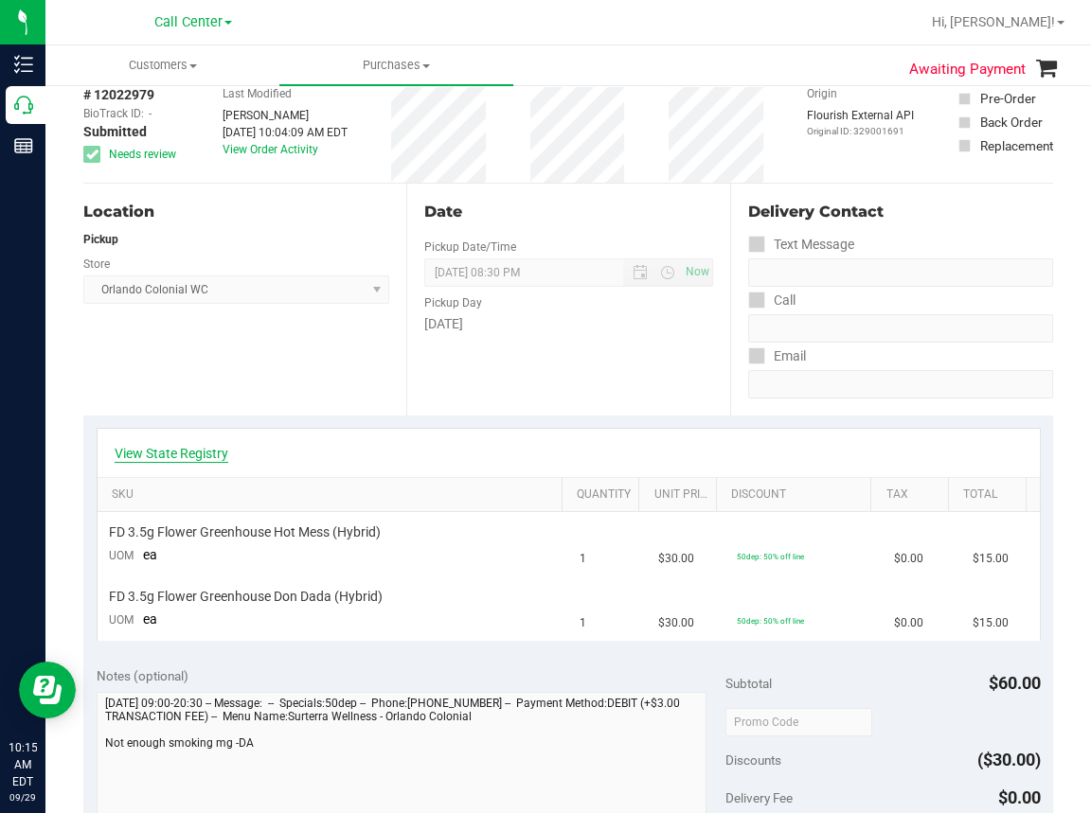
click at [190, 453] on link "View State Registry" at bounding box center [172, 453] width 114 height 19
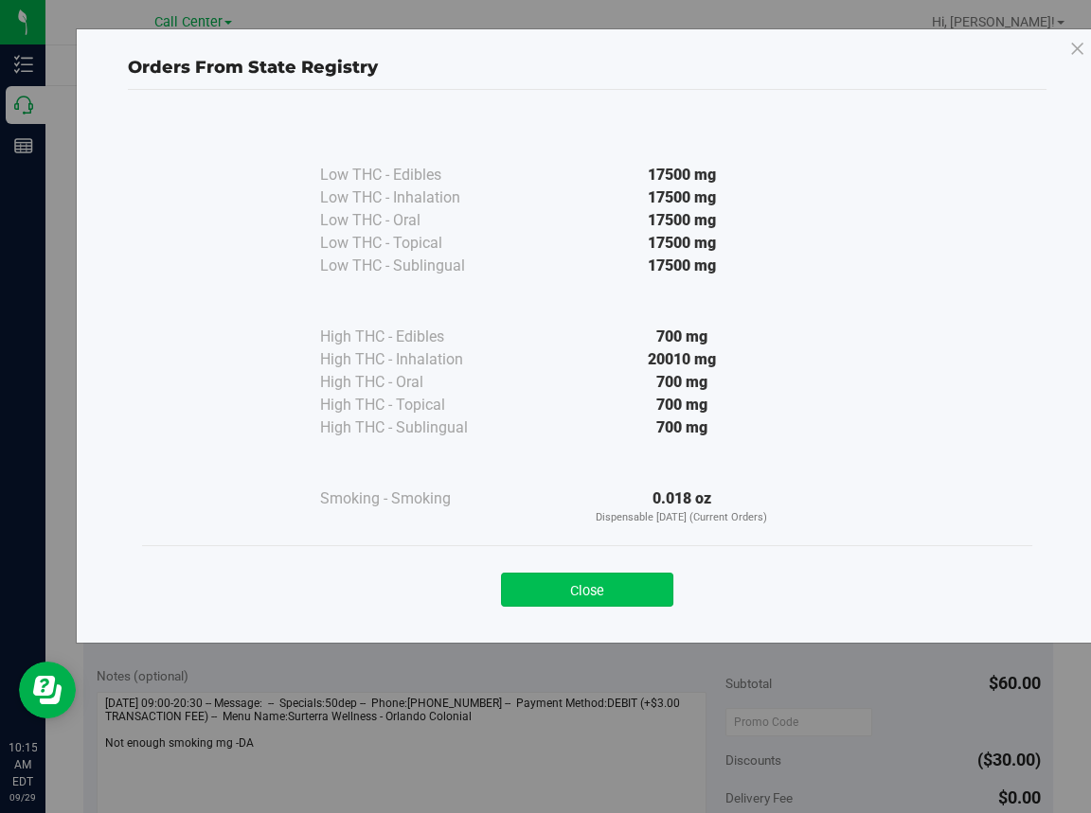
drag, startPoint x: 586, startPoint y: 591, endPoint x: 534, endPoint y: 578, distance: 53.5
click at [585, 591] on button "Close" at bounding box center [587, 590] width 172 height 34
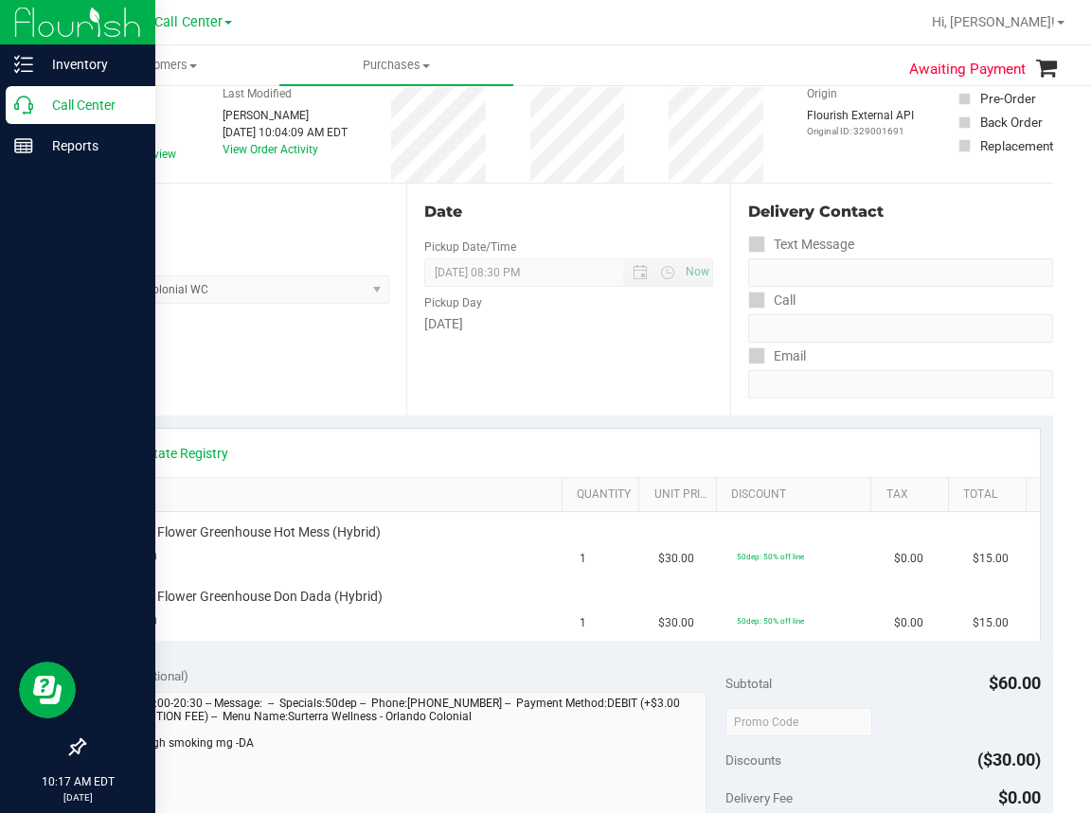
click at [20, 104] on icon at bounding box center [23, 105] width 19 height 19
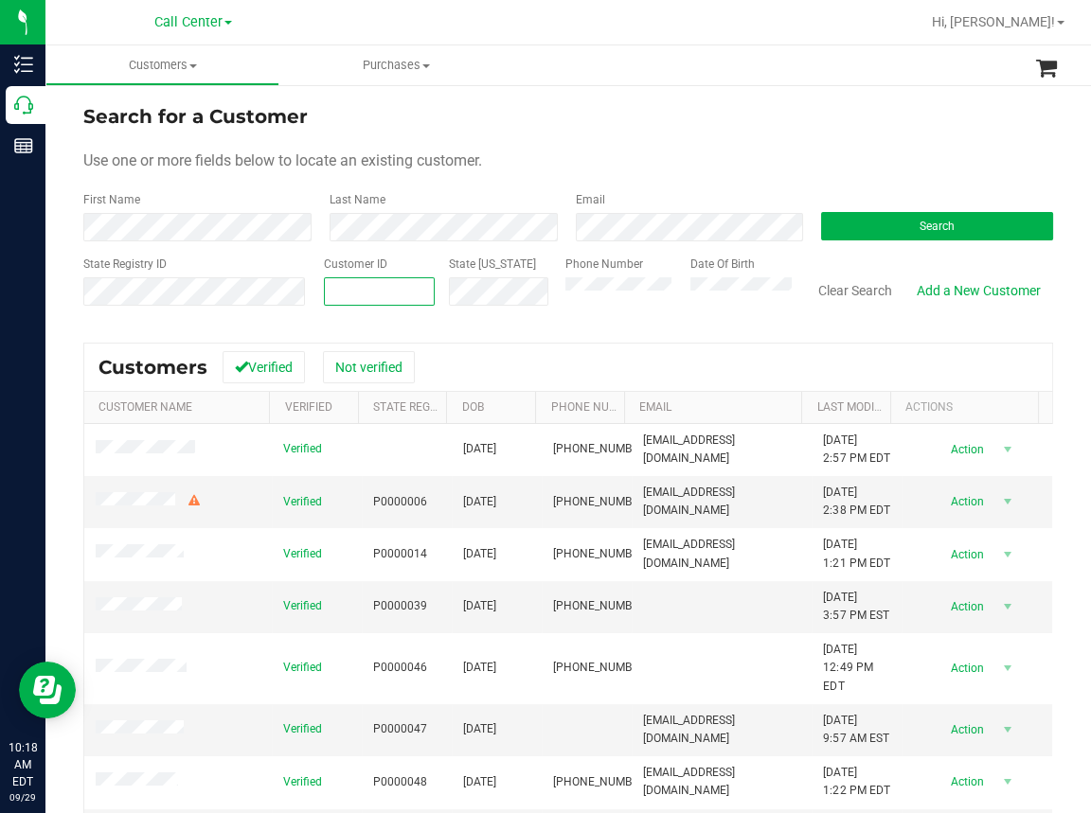
paste input "1468493"
type input "1468493"
click at [903, 217] on button "Search" at bounding box center [937, 226] width 232 height 28
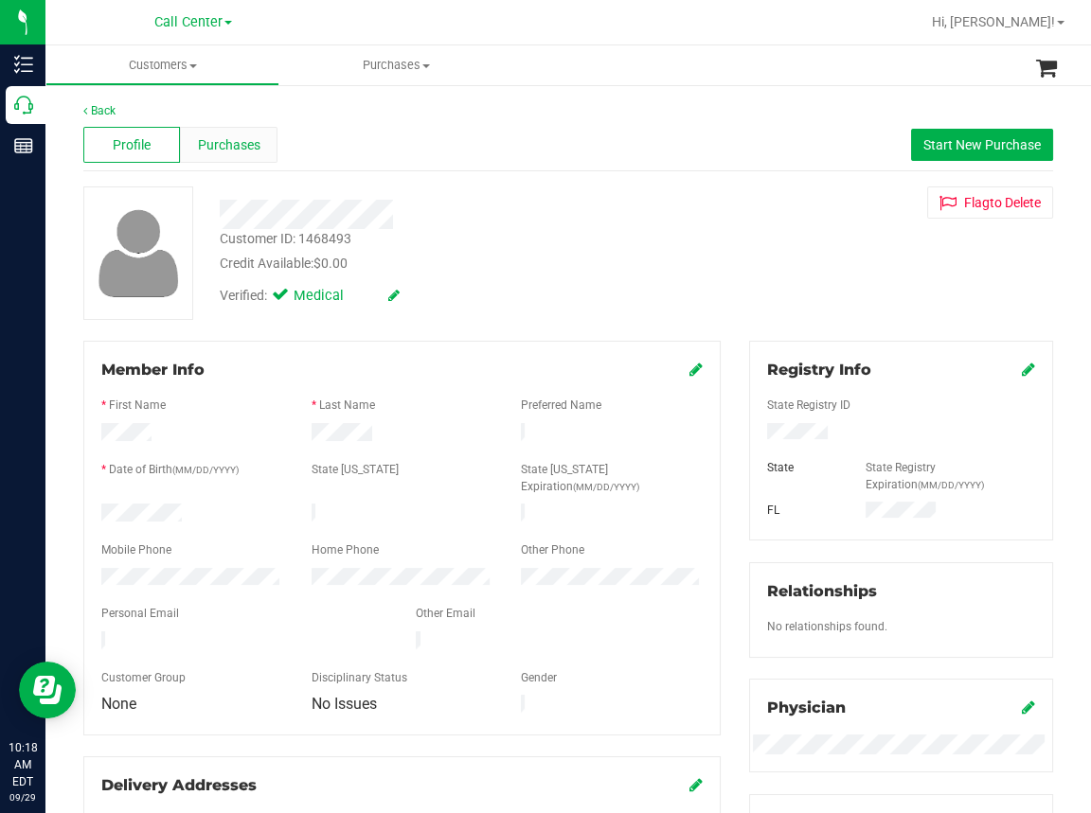
click at [233, 143] on span "Purchases" at bounding box center [229, 145] width 62 height 20
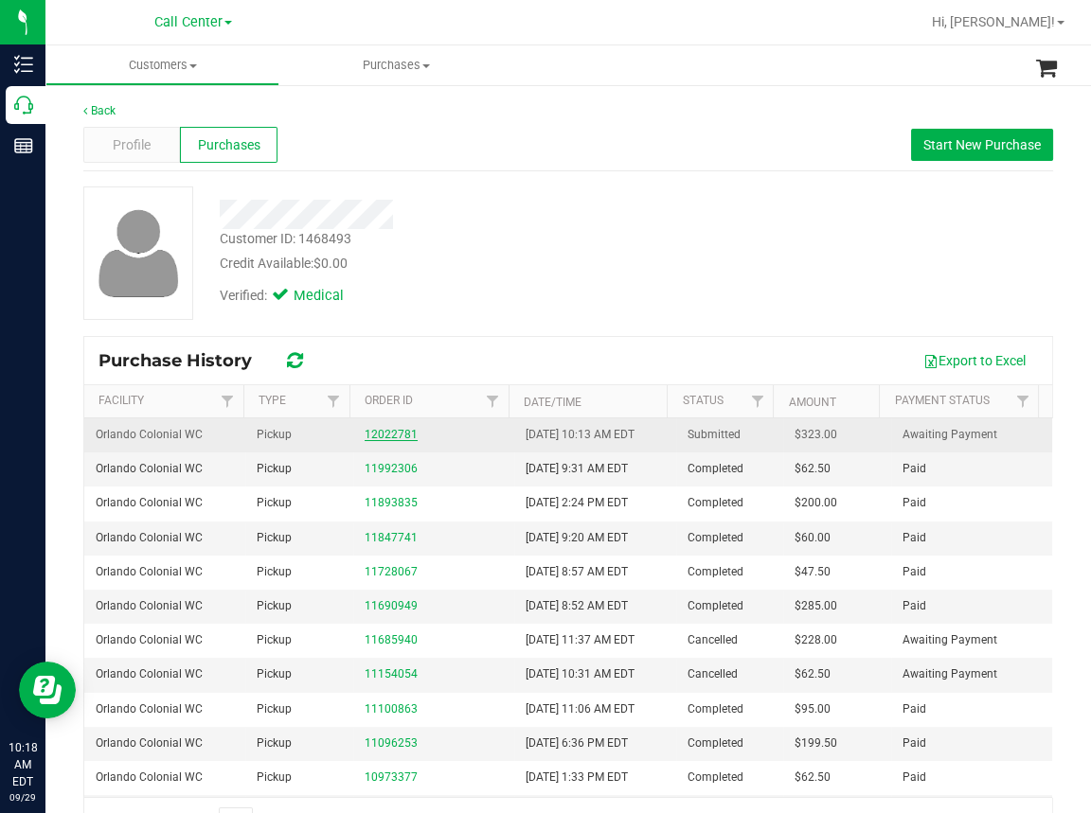
click at [386, 430] on link "12022781" at bounding box center [390, 434] width 53 height 13
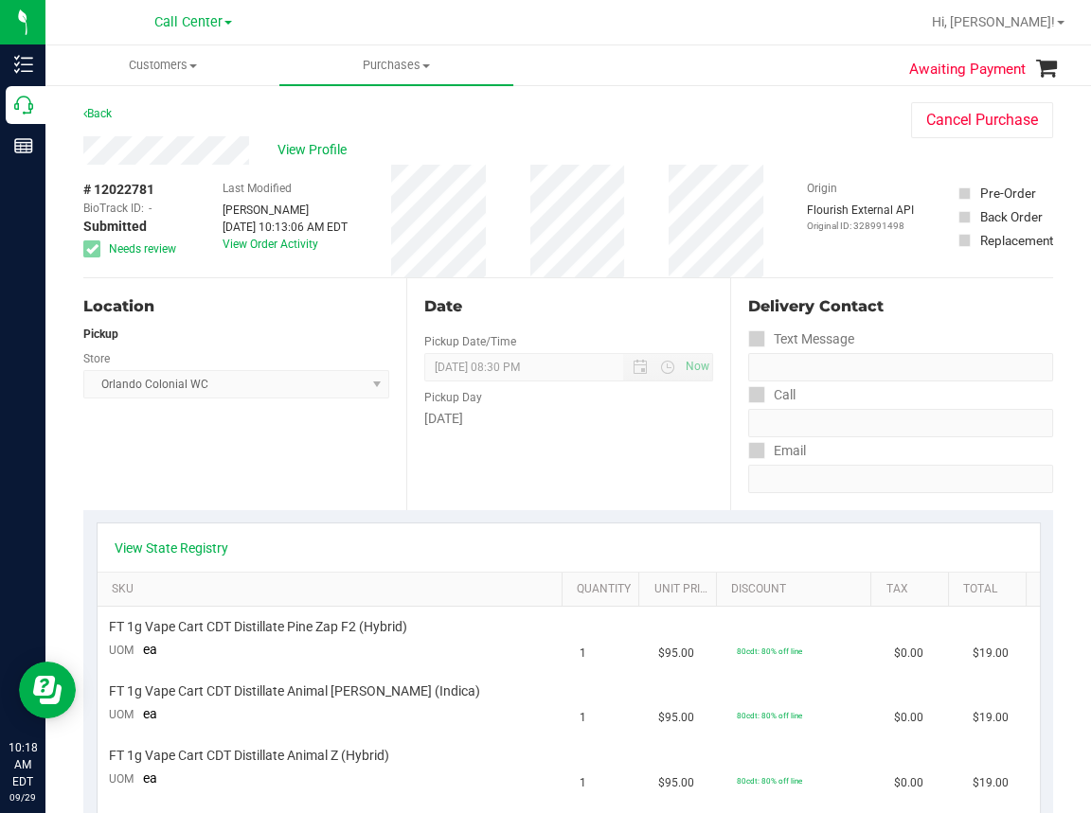
click at [314, 464] on div "Location Pickup Store Orlando Colonial WC Select Store Bonita Springs WC Boynto…" at bounding box center [244, 394] width 323 height 232
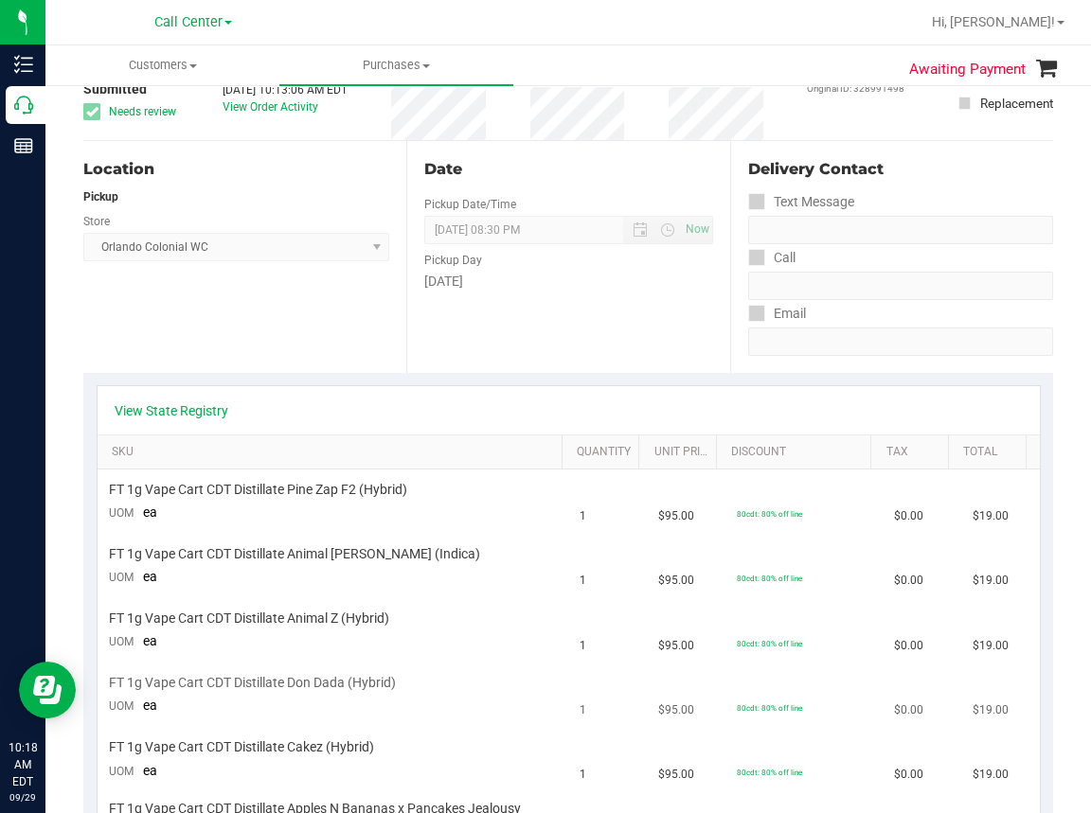
scroll to position [95, 0]
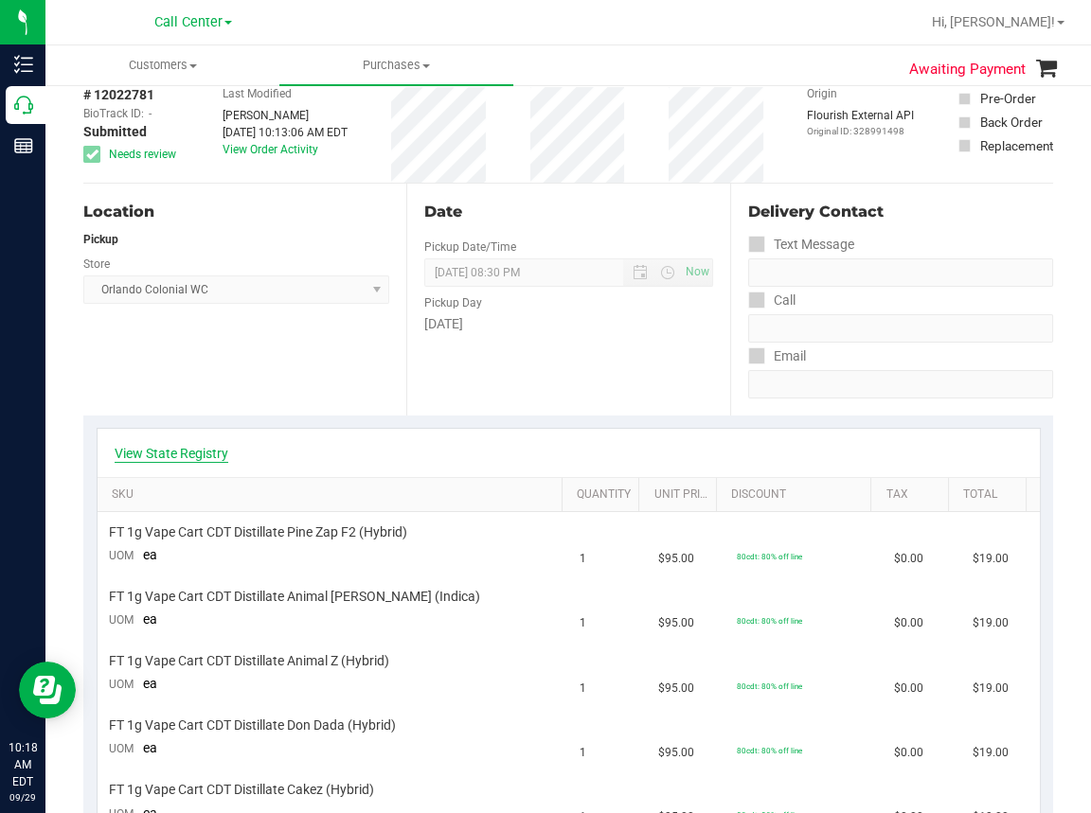
click at [191, 445] on link "View State Registry" at bounding box center [172, 453] width 114 height 19
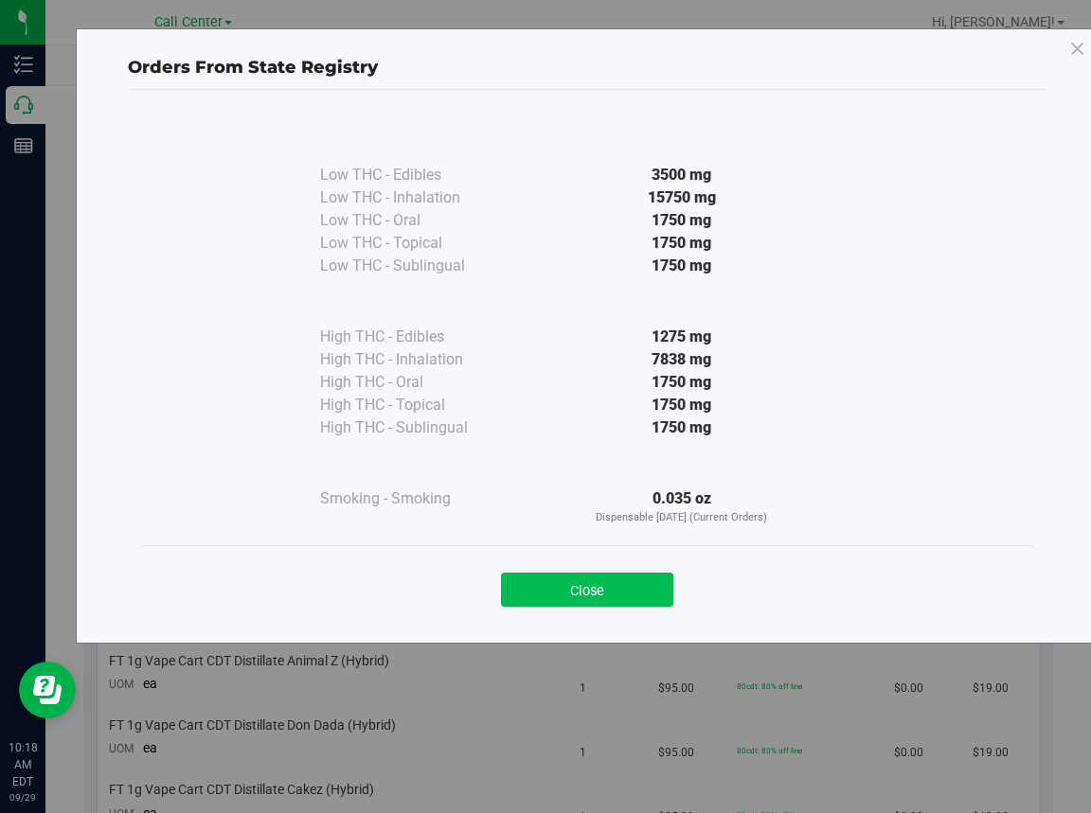
click at [595, 589] on button "Close" at bounding box center [587, 590] width 172 height 34
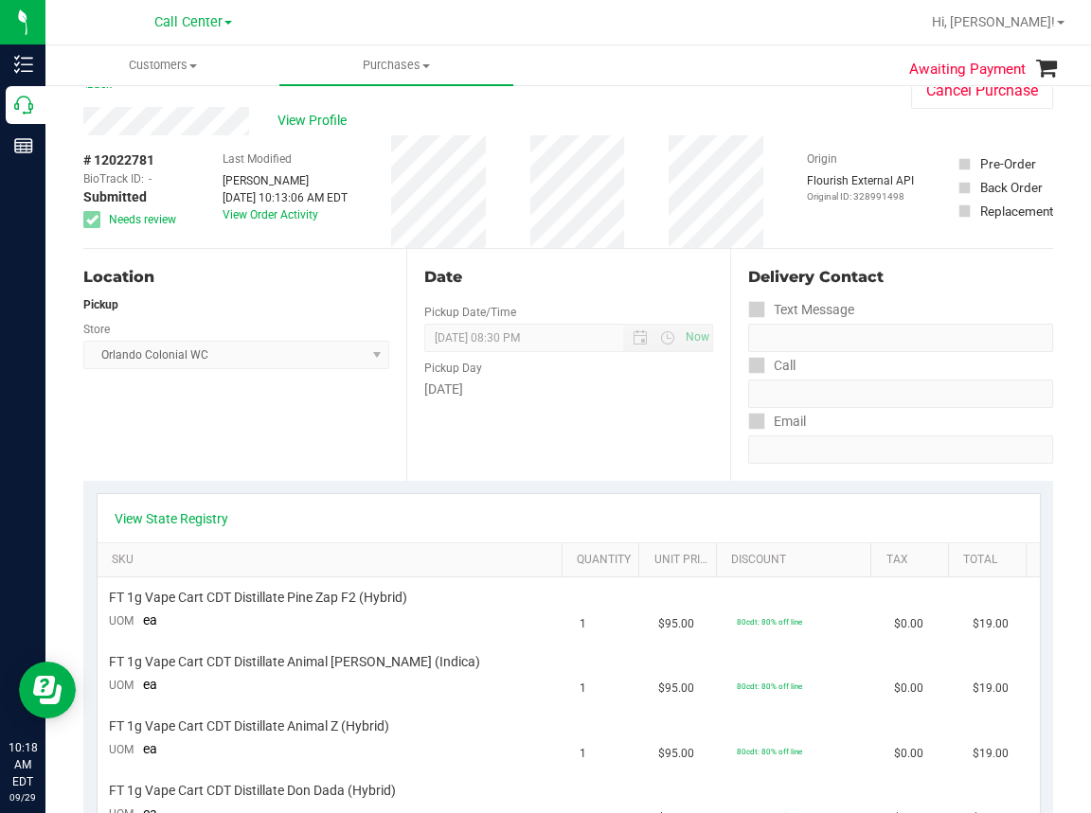
scroll to position [0, 0]
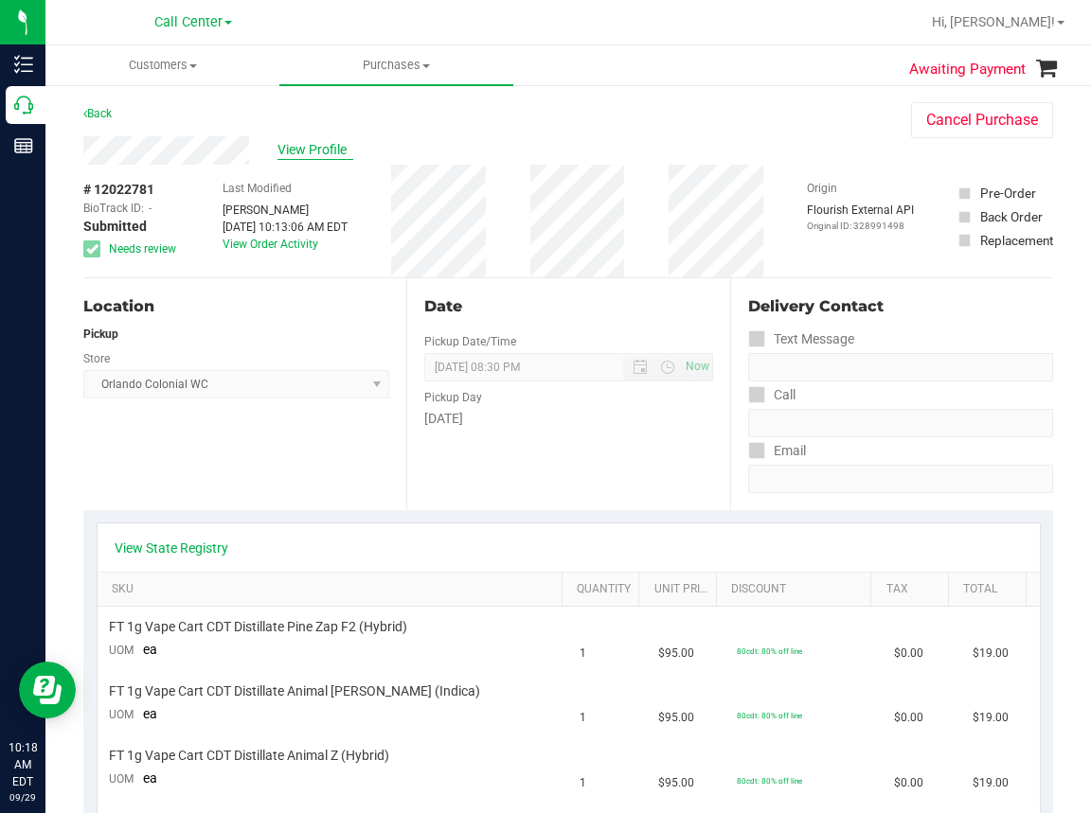
click at [329, 140] on span "View Profile" at bounding box center [315, 150] width 76 height 20
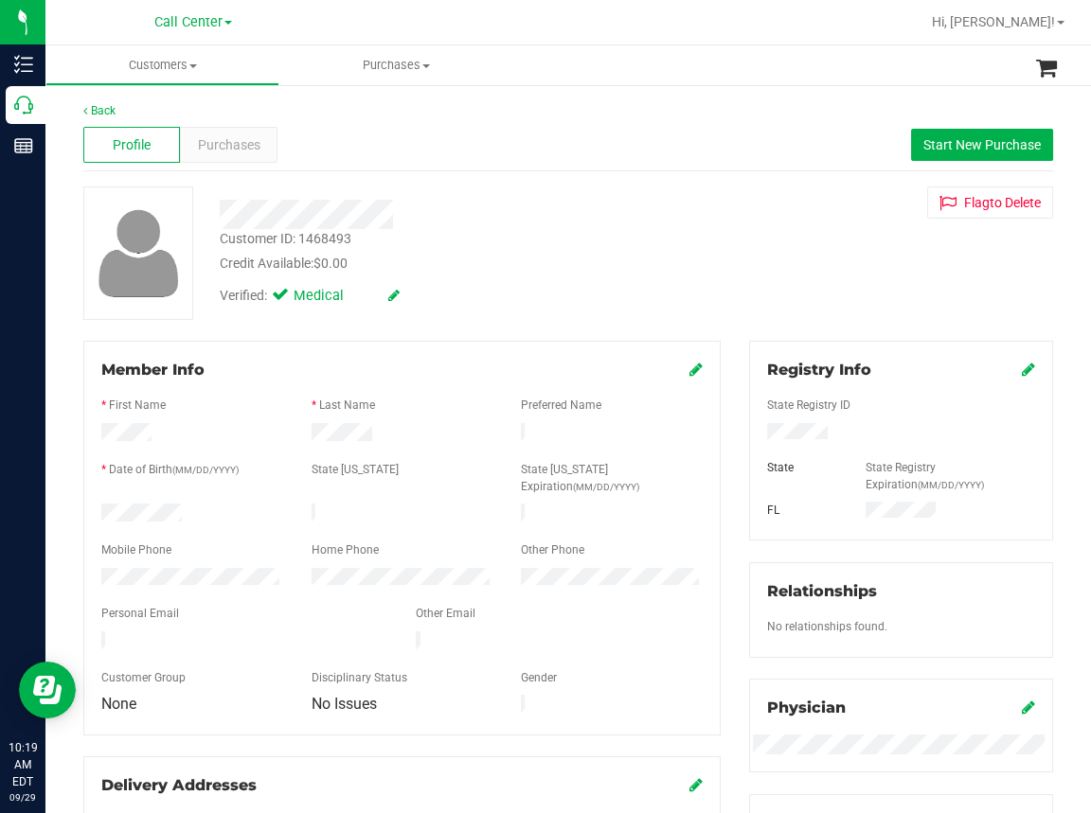
drag, startPoint x: 648, startPoint y: 22, endPoint x: 639, endPoint y: 30, distance: 12.0
click at [645, 26] on div at bounding box center [629, 22] width 580 height 37
click at [241, 156] on div "Purchases" at bounding box center [228, 145] width 97 height 36
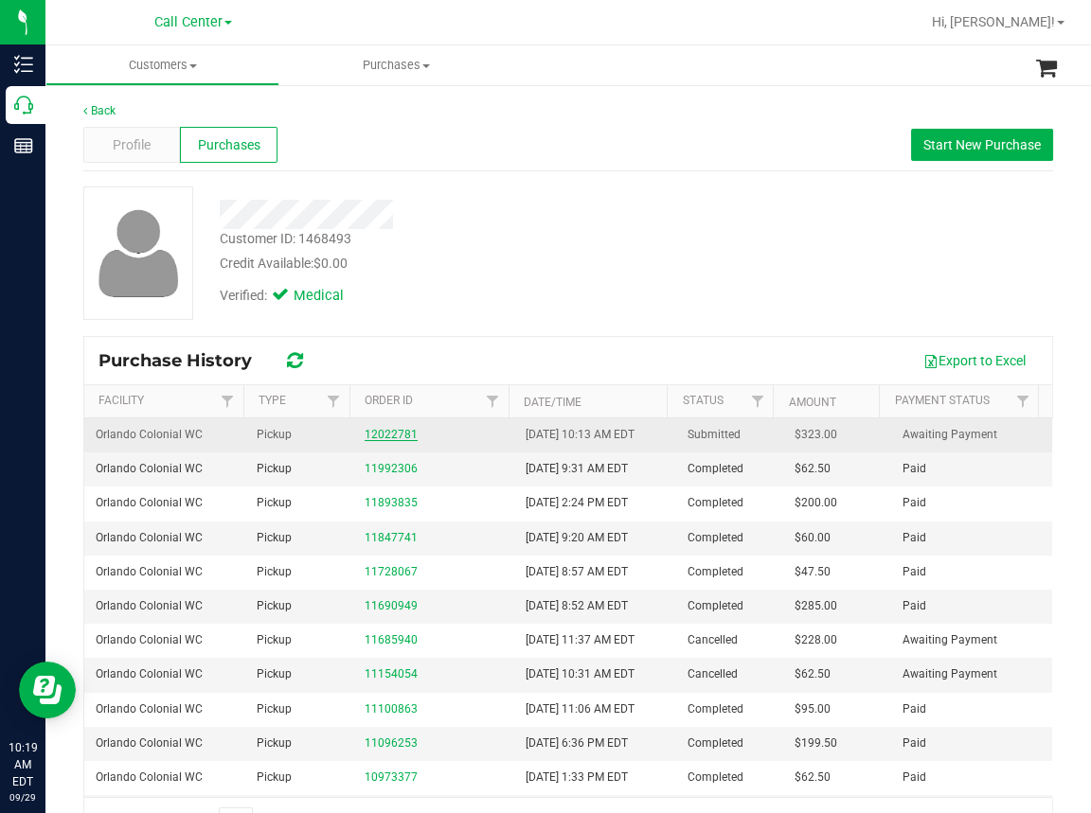
click at [379, 436] on link "12022781" at bounding box center [390, 434] width 53 height 13
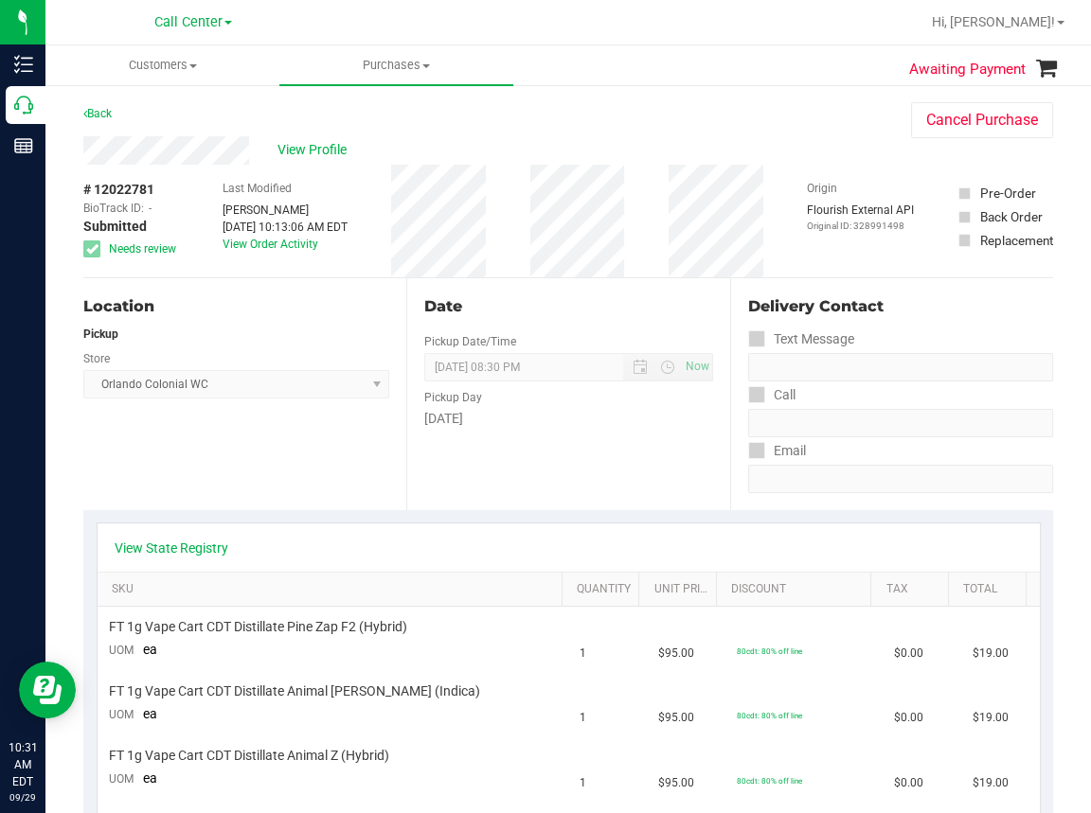
click at [273, 27] on div "Call Center" at bounding box center [193, 22] width 276 height 29
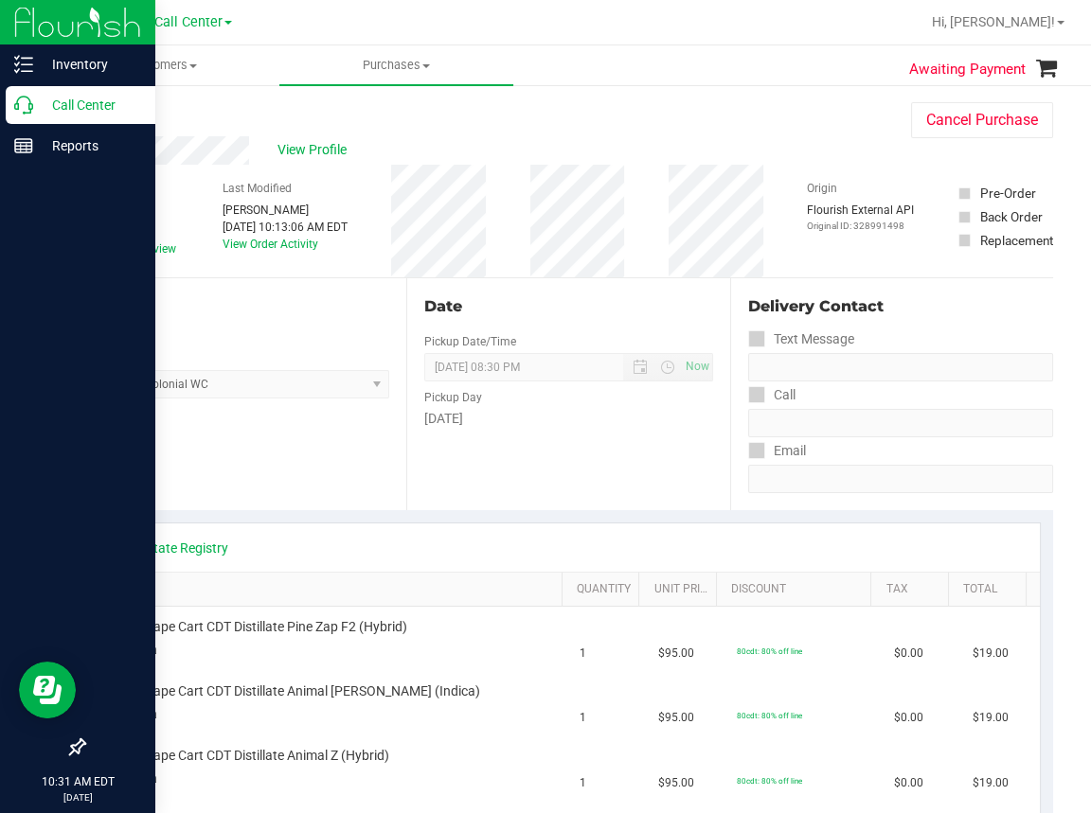
click at [17, 108] on icon at bounding box center [23, 105] width 19 height 19
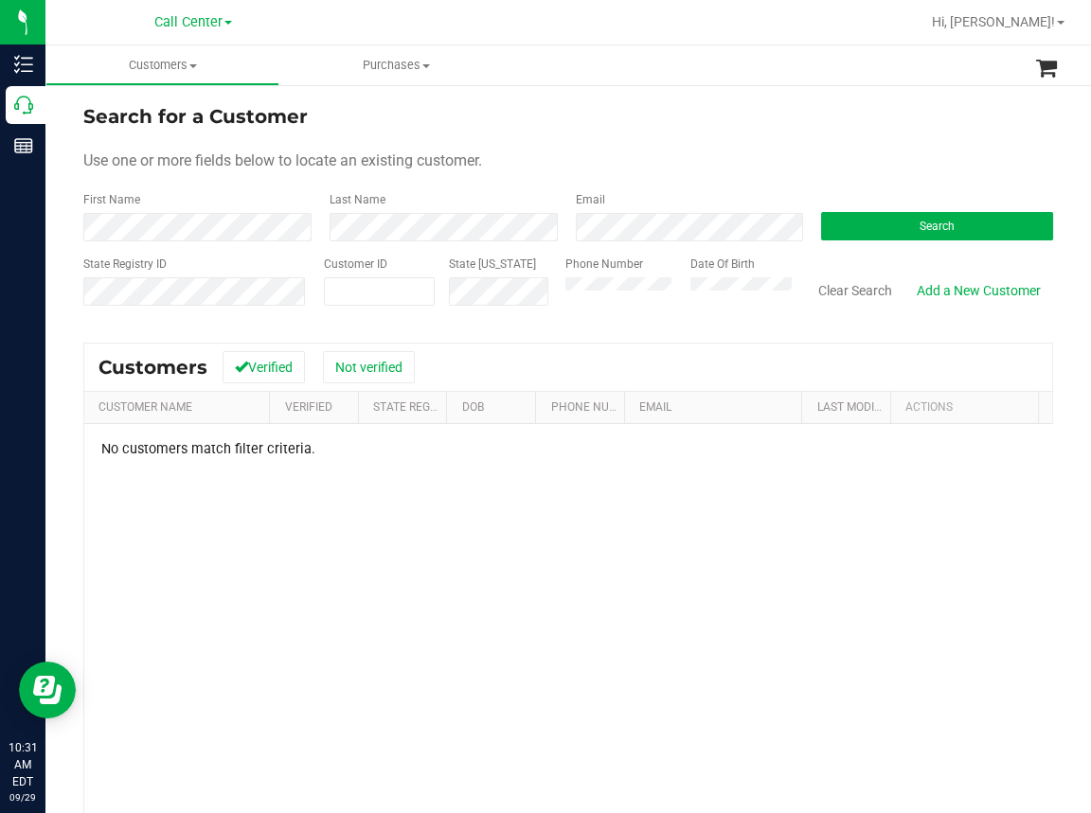
click at [582, 314] on div "Phone Number Date Of Birth" at bounding box center [671, 289] width 240 height 67
click at [919, 228] on span "Search" at bounding box center [936, 226] width 35 height 13
click at [877, 221] on button "Search" at bounding box center [937, 226] width 232 height 28
click at [926, 225] on span "Search" at bounding box center [936, 226] width 35 height 13
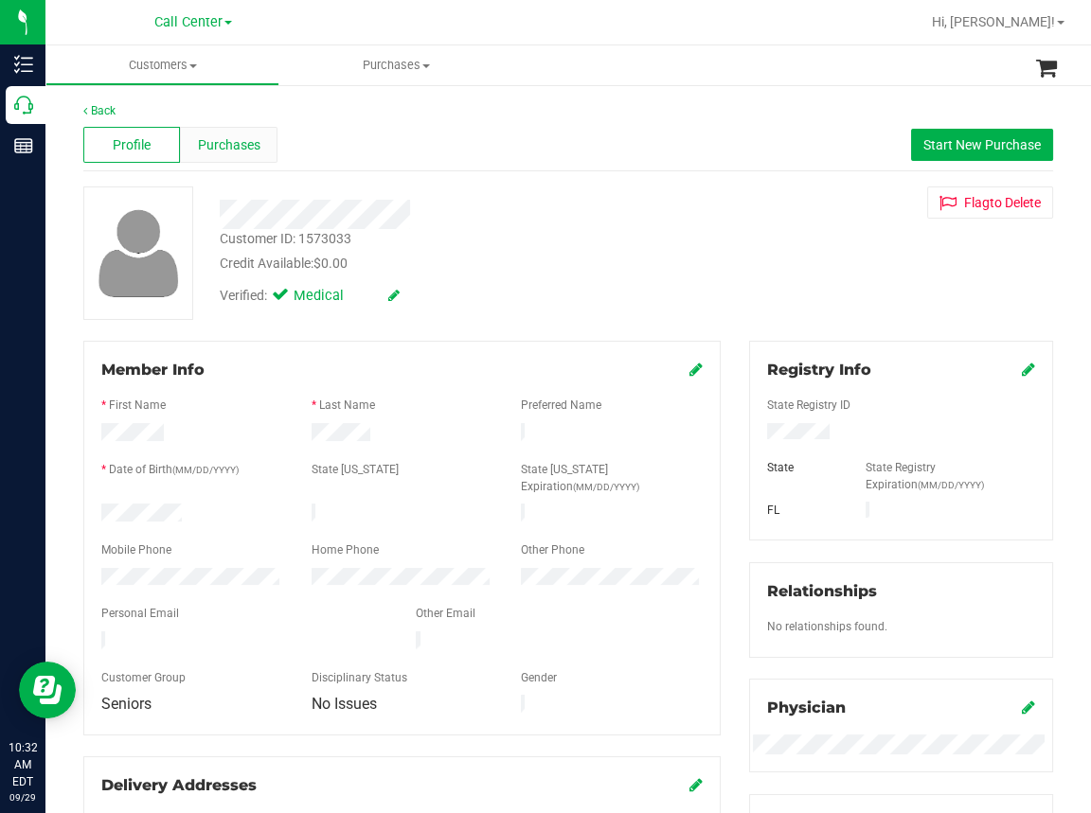
click at [222, 146] on span "Purchases" at bounding box center [229, 145] width 62 height 20
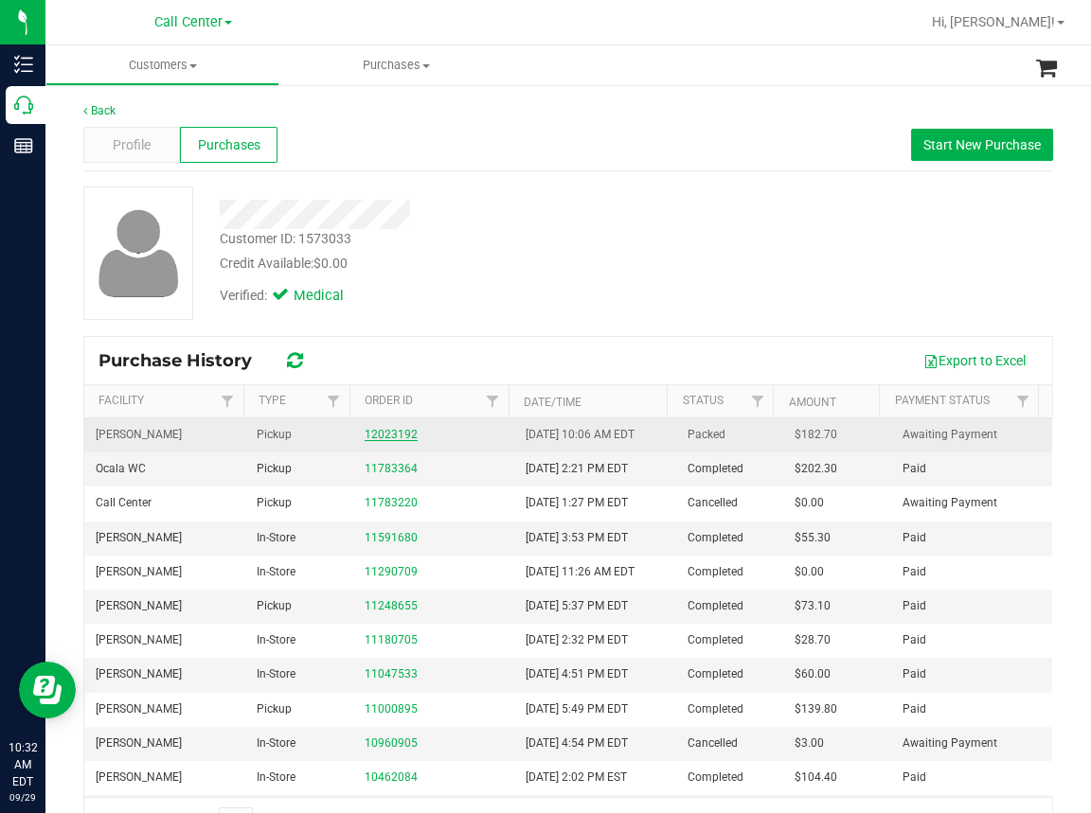
click at [381, 435] on link "12023192" at bounding box center [390, 434] width 53 height 13
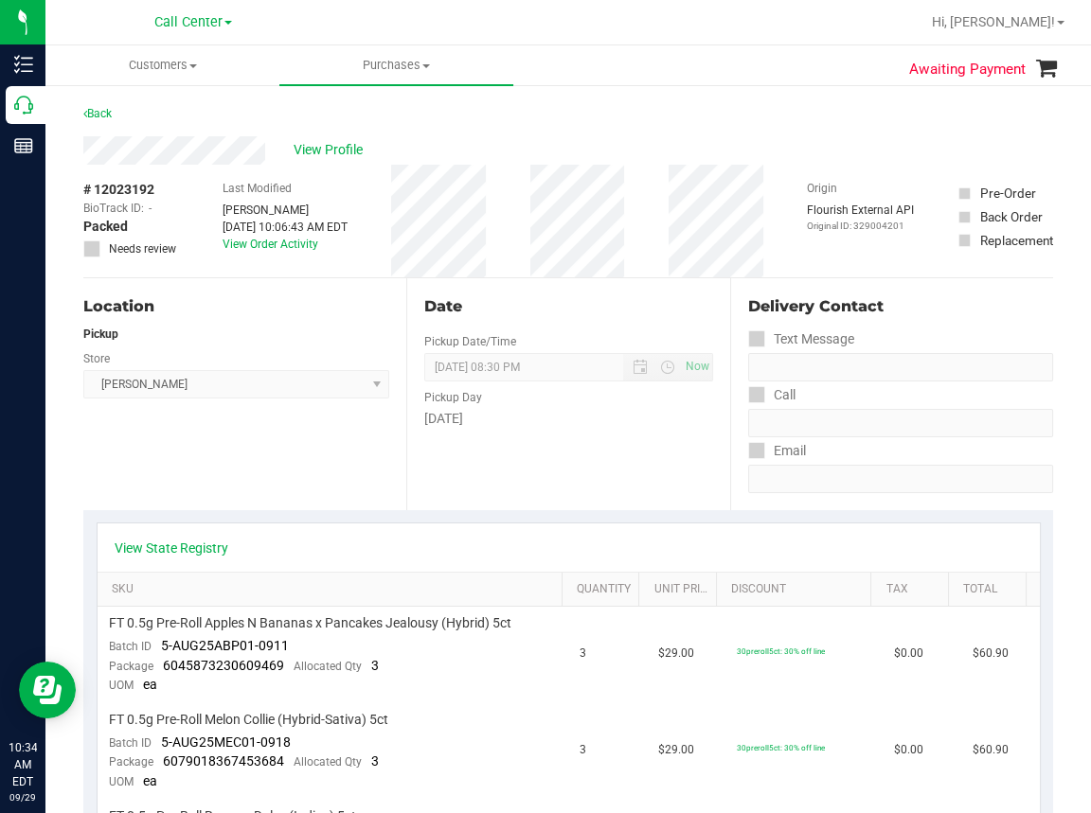
click at [186, 537] on div "View State Registry" at bounding box center [569, 548] width 942 height 48
click at [189, 555] on link "View State Registry" at bounding box center [172, 548] width 114 height 19
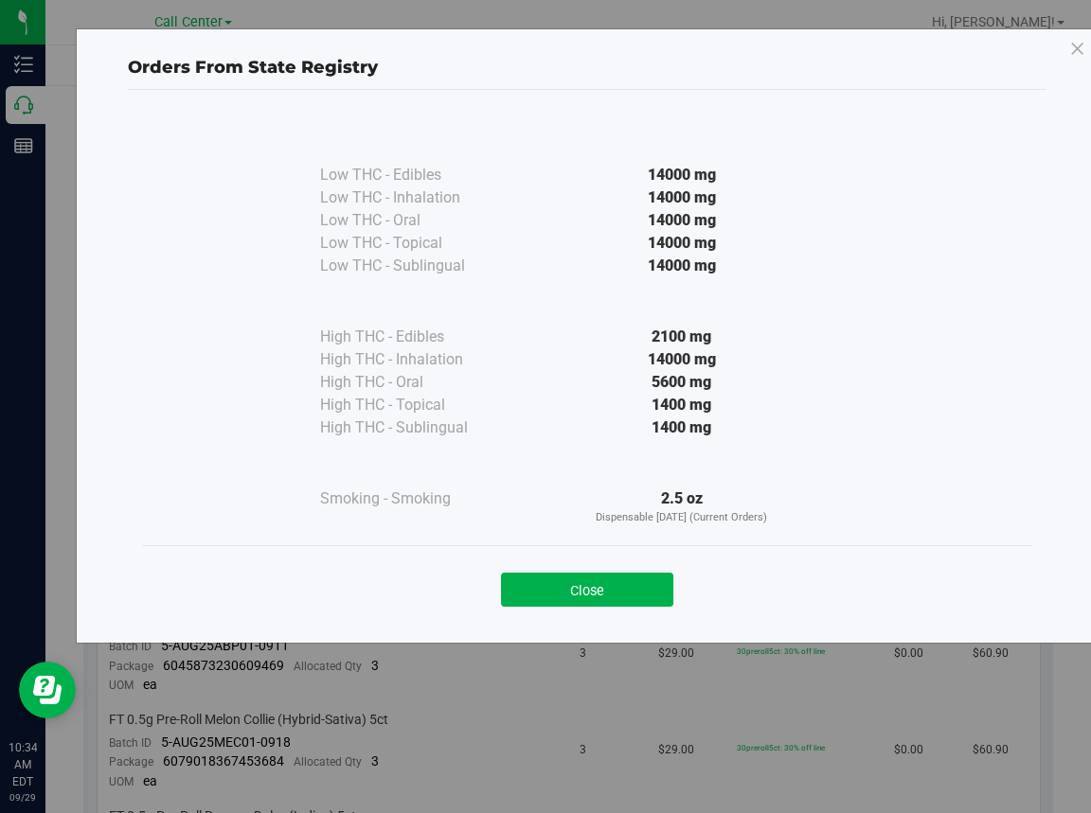
click at [531, 690] on div "Orders From State Registry Low THC - Edibles 14000 mg" at bounding box center [552, 406] width 1105 height 813
click at [1057, 720] on div "Orders From State Registry Low THC - Edibles 14000 mg" at bounding box center [552, 406] width 1105 height 813
click at [594, 582] on button "Close" at bounding box center [587, 590] width 172 height 34
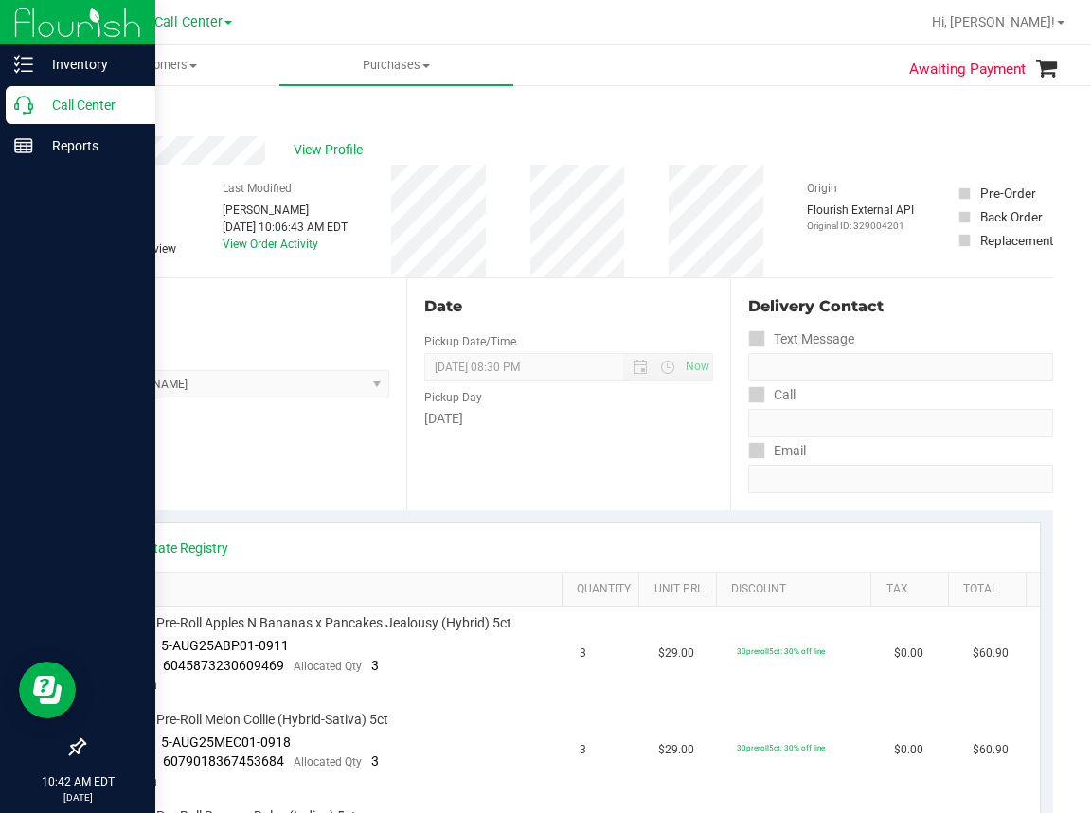
click at [19, 115] on div "Call Center" at bounding box center [81, 105] width 150 height 38
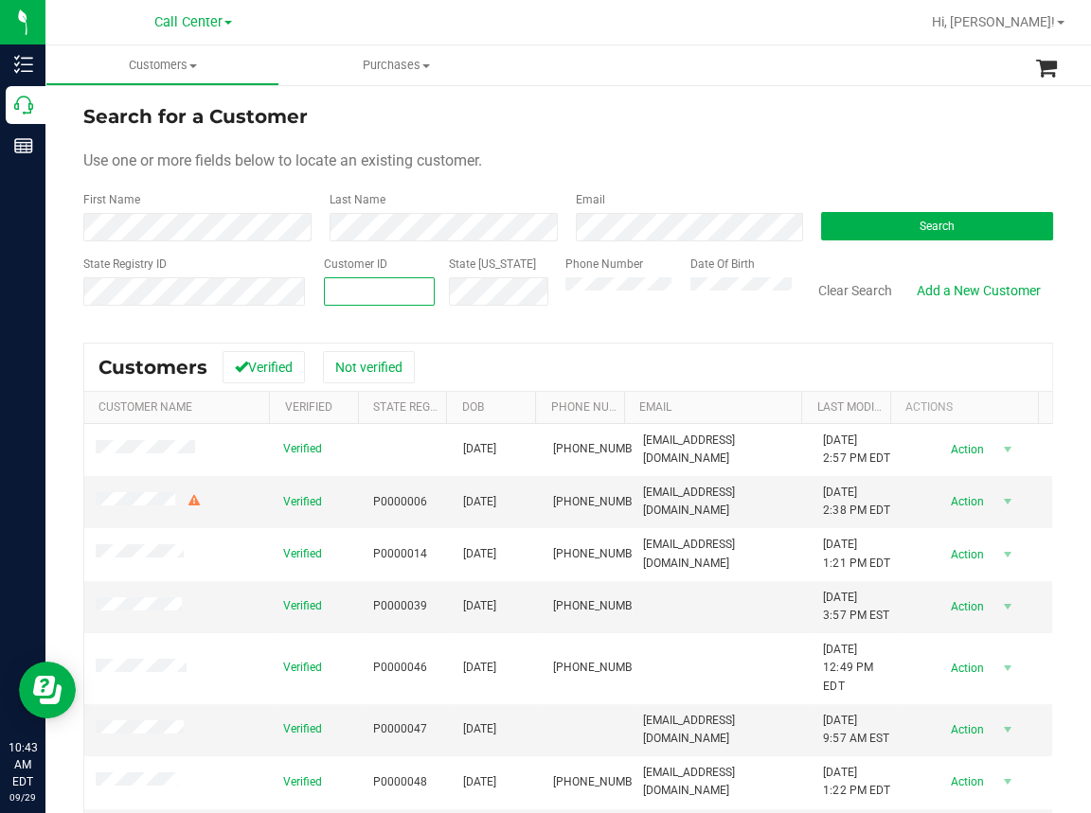
click at [336, 288] on input "text" at bounding box center [379, 291] width 109 height 27
paste input "629322"
type input "629322"
click at [870, 219] on button "Search" at bounding box center [937, 226] width 232 height 28
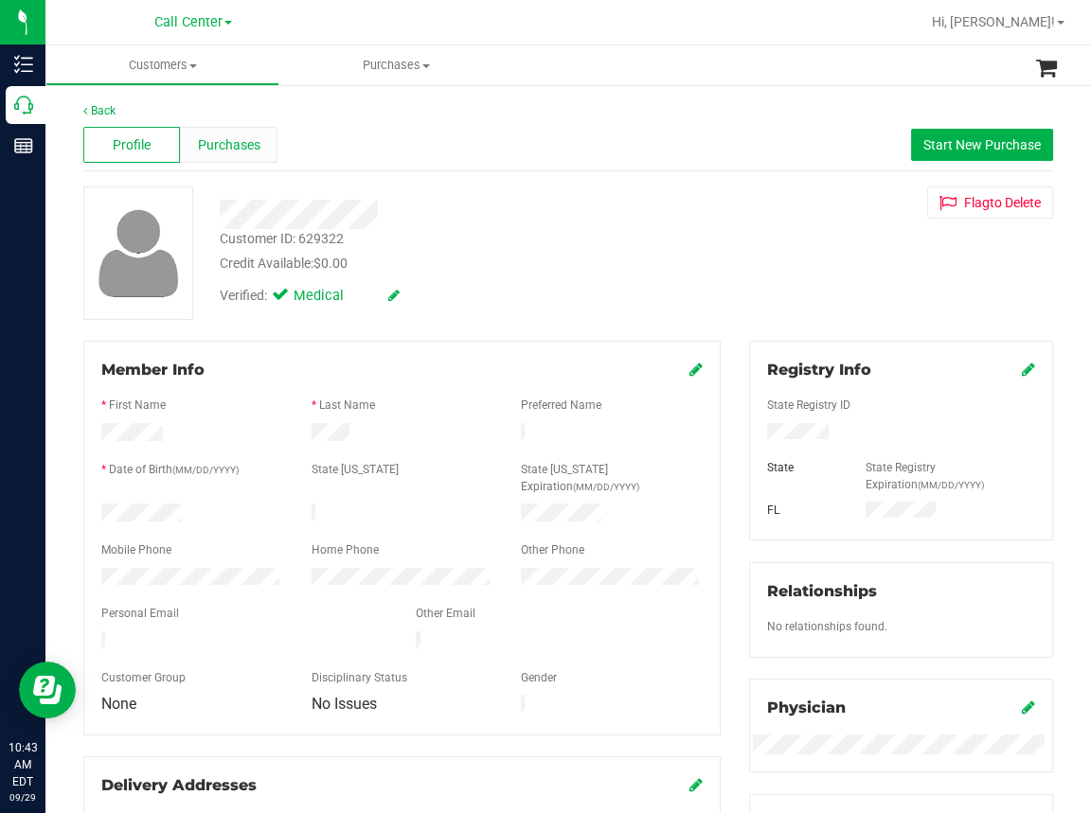
click at [240, 133] on div "Purchases" at bounding box center [228, 145] width 97 height 36
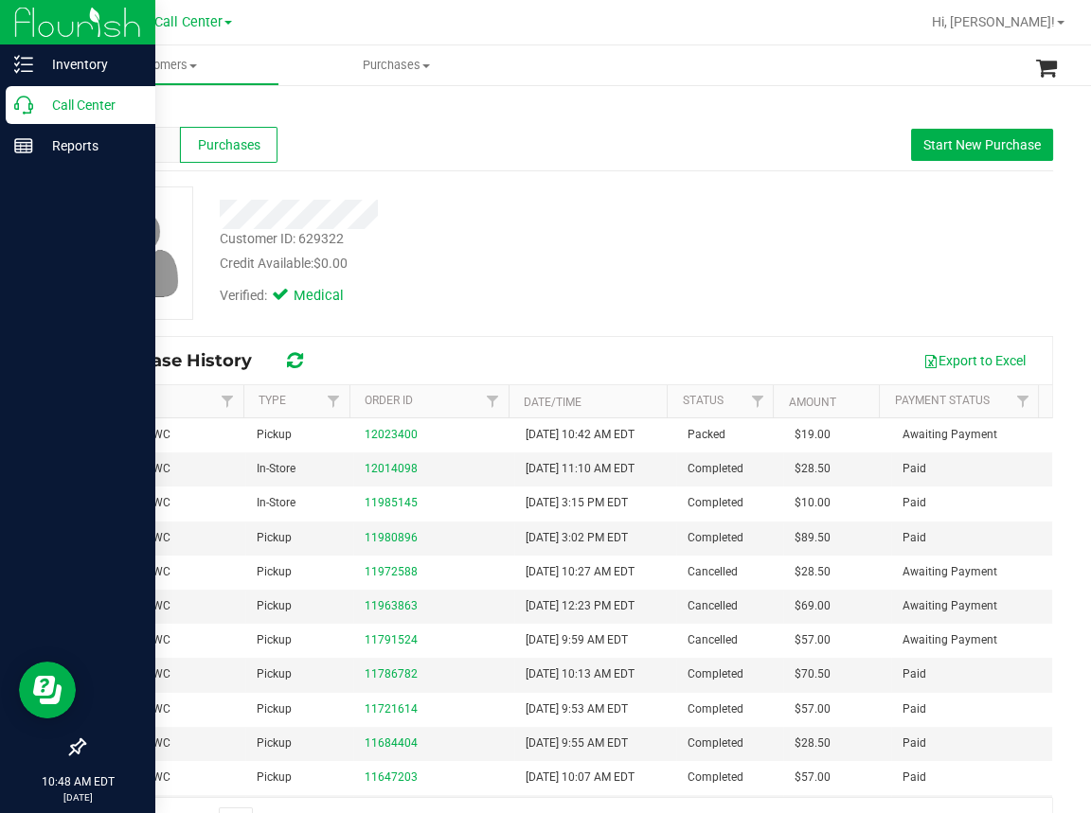
click at [15, 99] on icon at bounding box center [23, 105] width 19 height 19
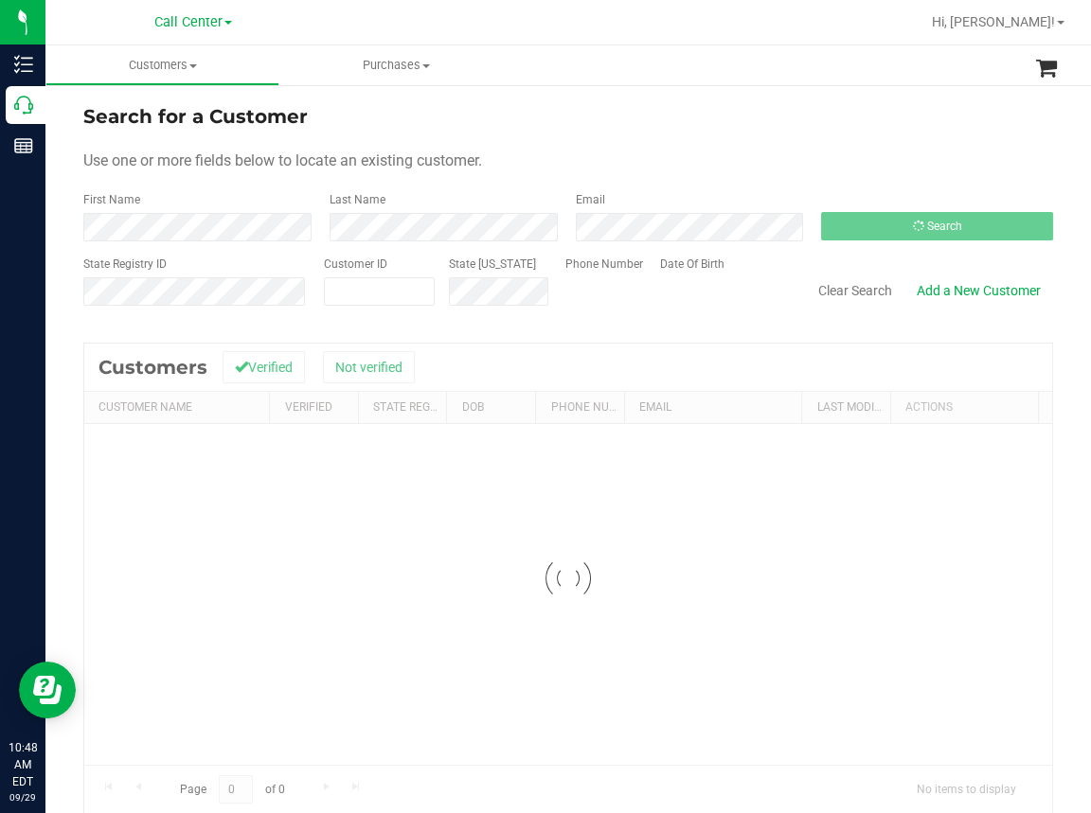
drag, startPoint x: 601, startPoint y: 130, endPoint x: 544, endPoint y: 170, distance: 69.9
click at [614, 133] on form "Search for a Customer Use one or more fields below to locate an existing custom…" at bounding box center [567, 212] width 969 height 221
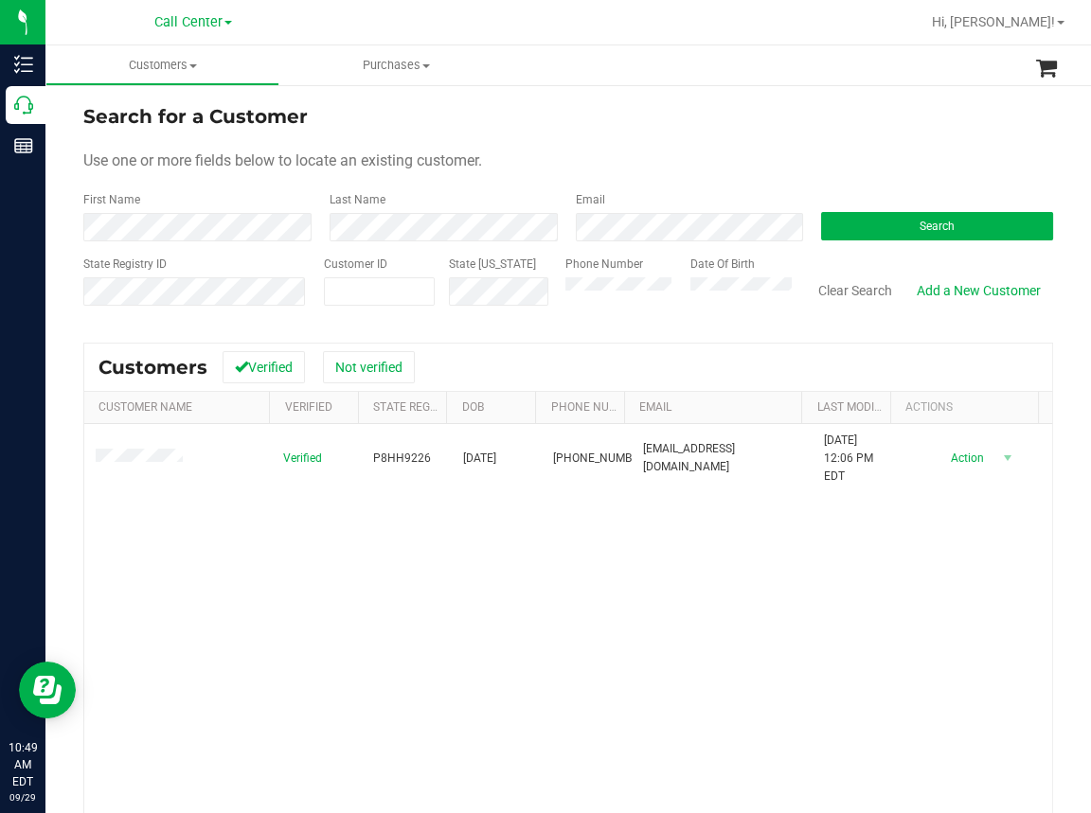
click at [249, 604] on div "Verified P8HH9226 04/14/1958 (863) 968-3039 robertsolongirard@yahoo.com 7/18/20…" at bounding box center [567, 680] width 967 height 512
click at [266, 655] on div "Verified P8HH9226 04/14/1958 (863) 968-3039 robertsolongirard@yahoo.com 7/18/20…" at bounding box center [567, 680] width 967 height 512
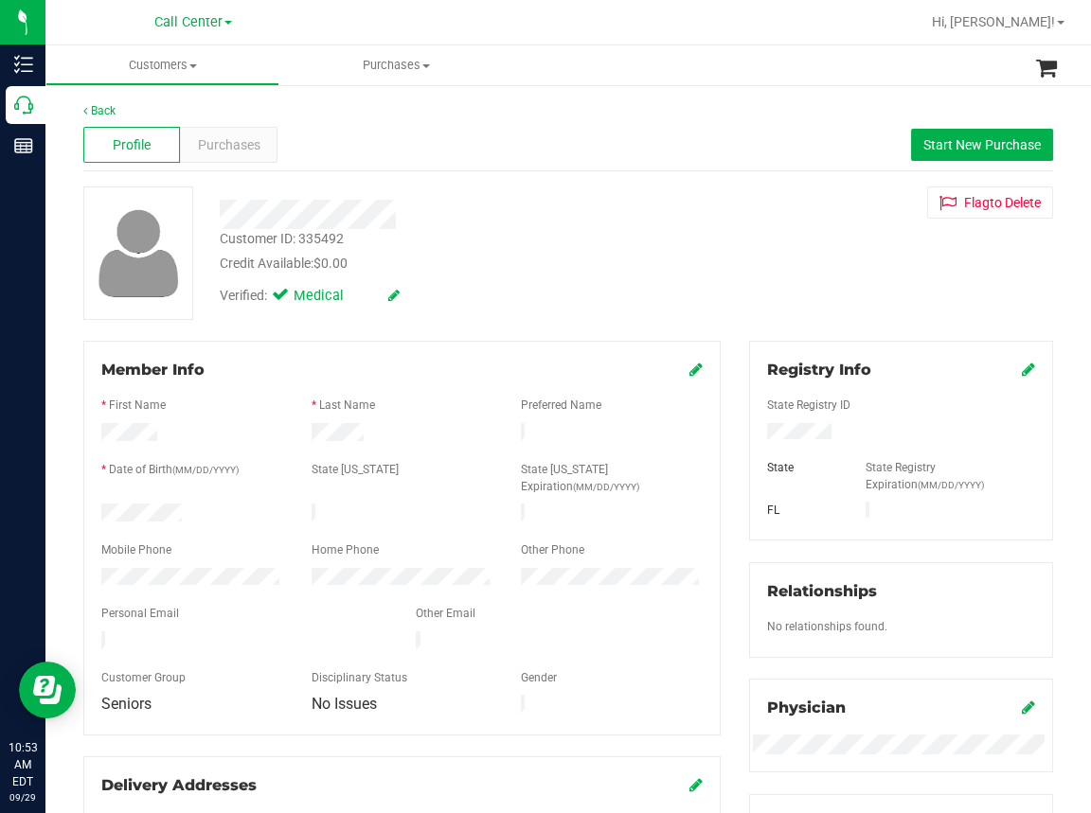
click at [324, 105] on div "Back" at bounding box center [567, 110] width 969 height 17
click at [282, 339] on div "Back Profile Purchases Start New Purchase Customer ID: 335492 Credit Available:…" at bounding box center [567, 714] width 969 height 1224
click at [934, 142] on span "Start New Purchase" at bounding box center [981, 144] width 117 height 15
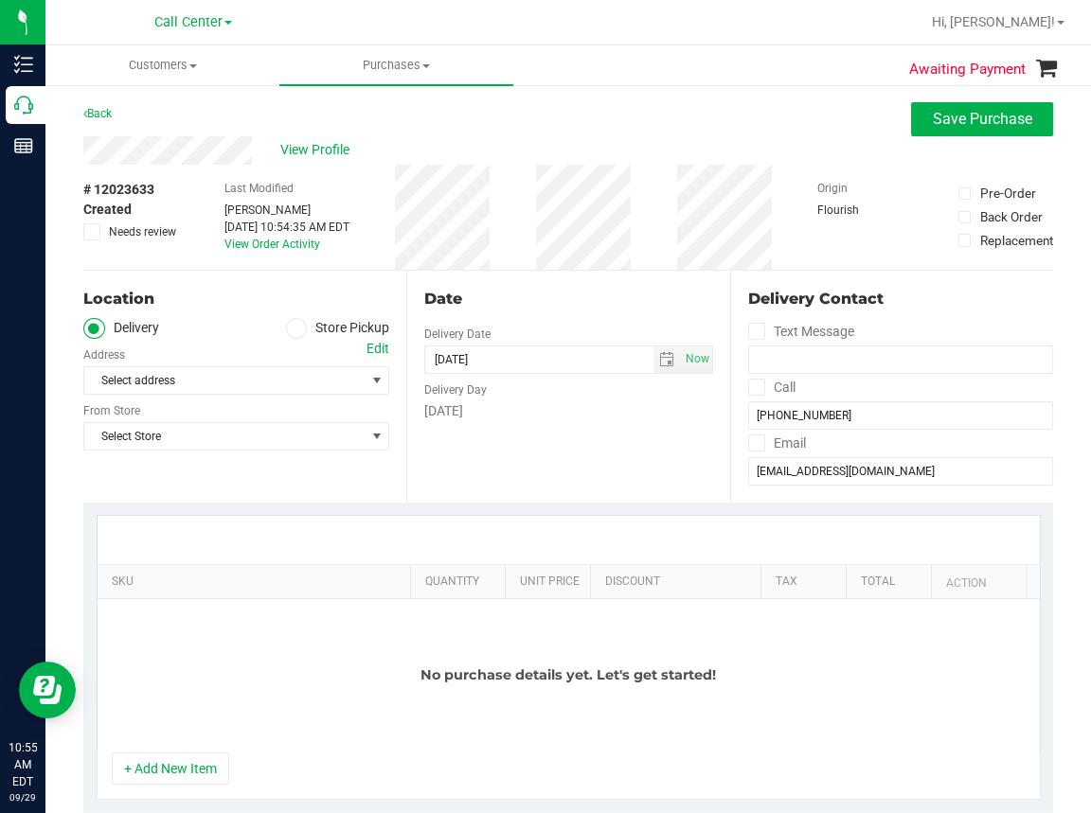
click at [240, 480] on div "Location Delivery Store Pickup Address Edit Select address Select address From …" at bounding box center [244, 387] width 323 height 232
click at [294, 328] on icon at bounding box center [296, 328] width 11 height 0
click at [0, 0] on input "Store Pickup" at bounding box center [0, 0] width 0 height 0
click at [169, 379] on span "Select Store" at bounding box center [224, 380] width 280 height 27
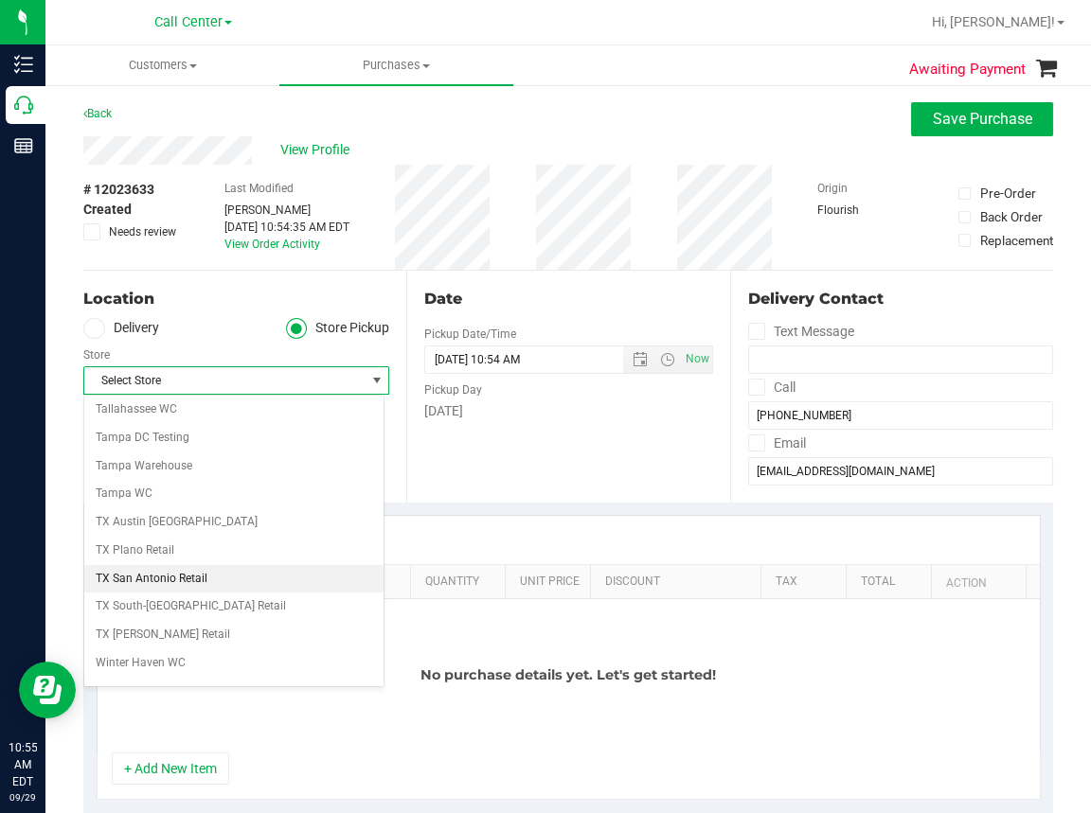
scroll to position [1368, 0]
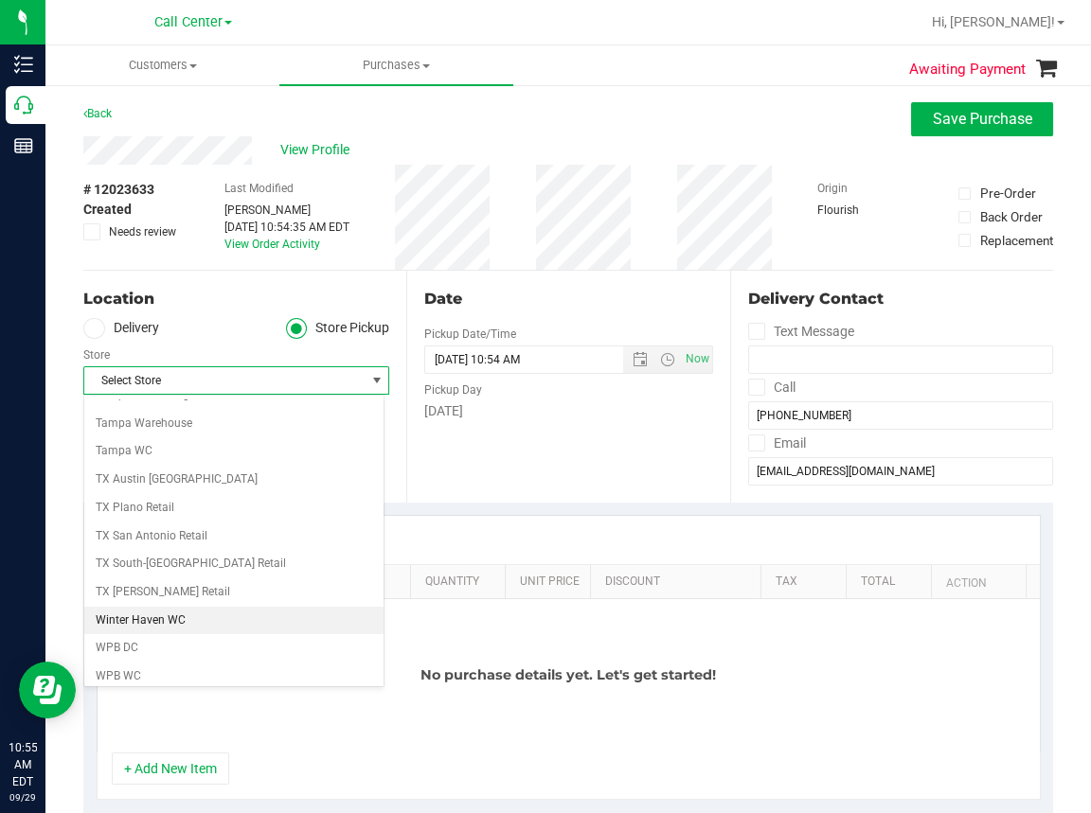
click at [139, 611] on li "Winter Haven WC" at bounding box center [233, 621] width 299 height 28
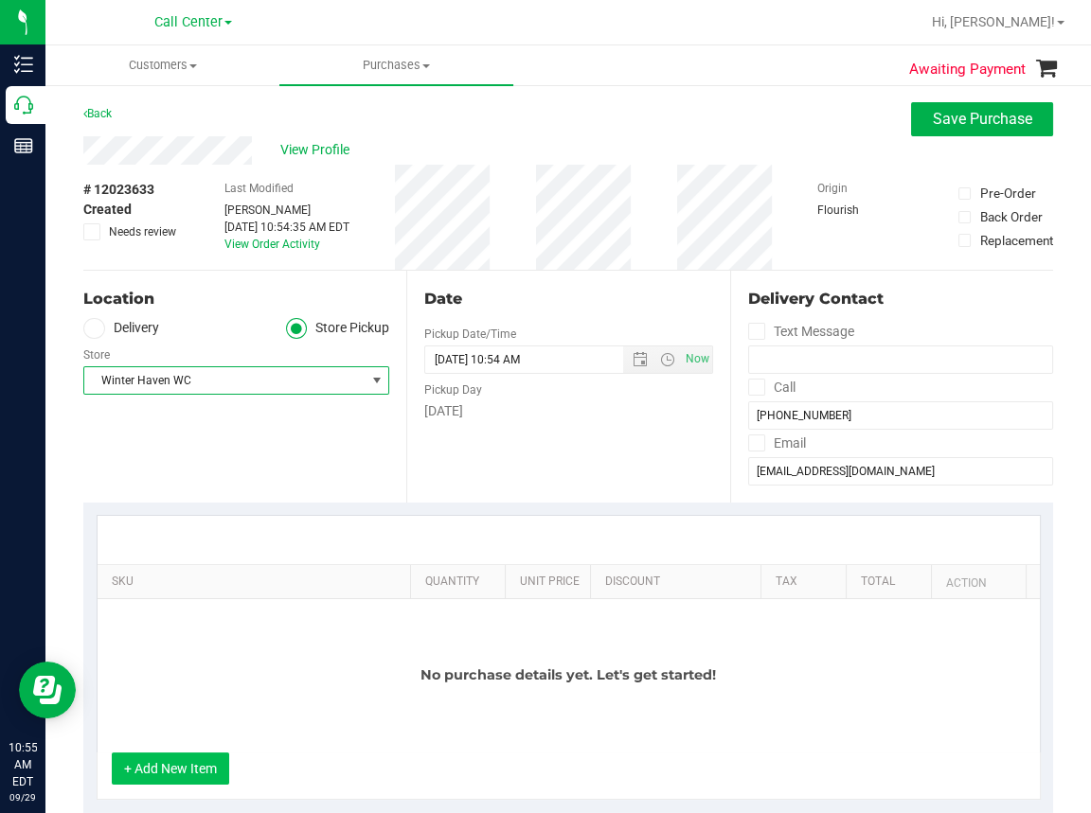
click at [157, 765] on button "+ Add New Item" at bounding box center [170, 769] width 117 height 32
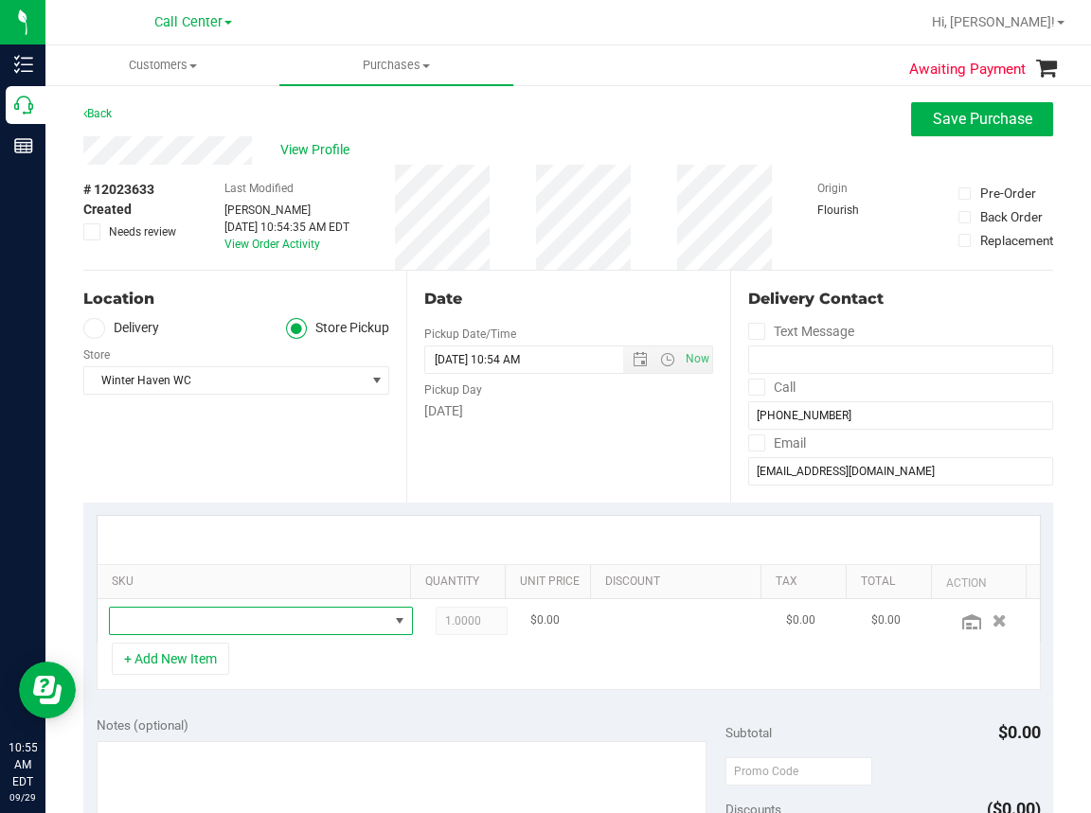
click at [169, 623] on span "NO DATA FOUND" at bounding box center [249, 621] width 278 height 27
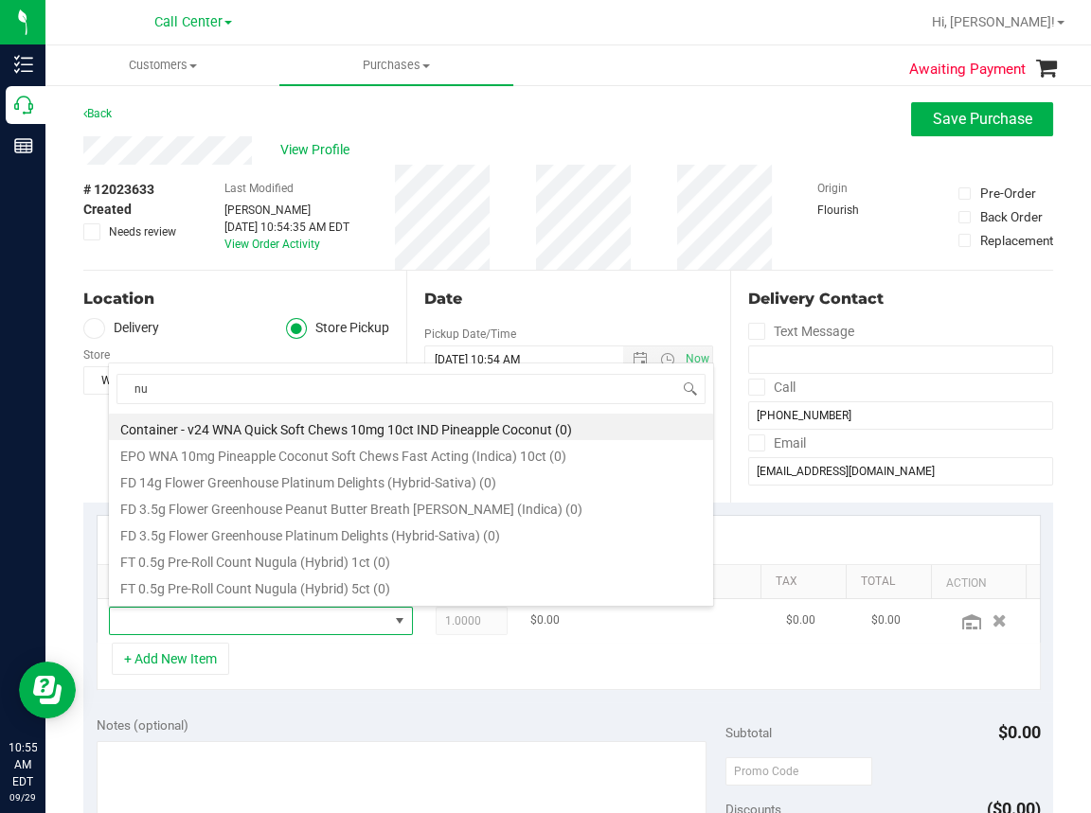
type input "n"
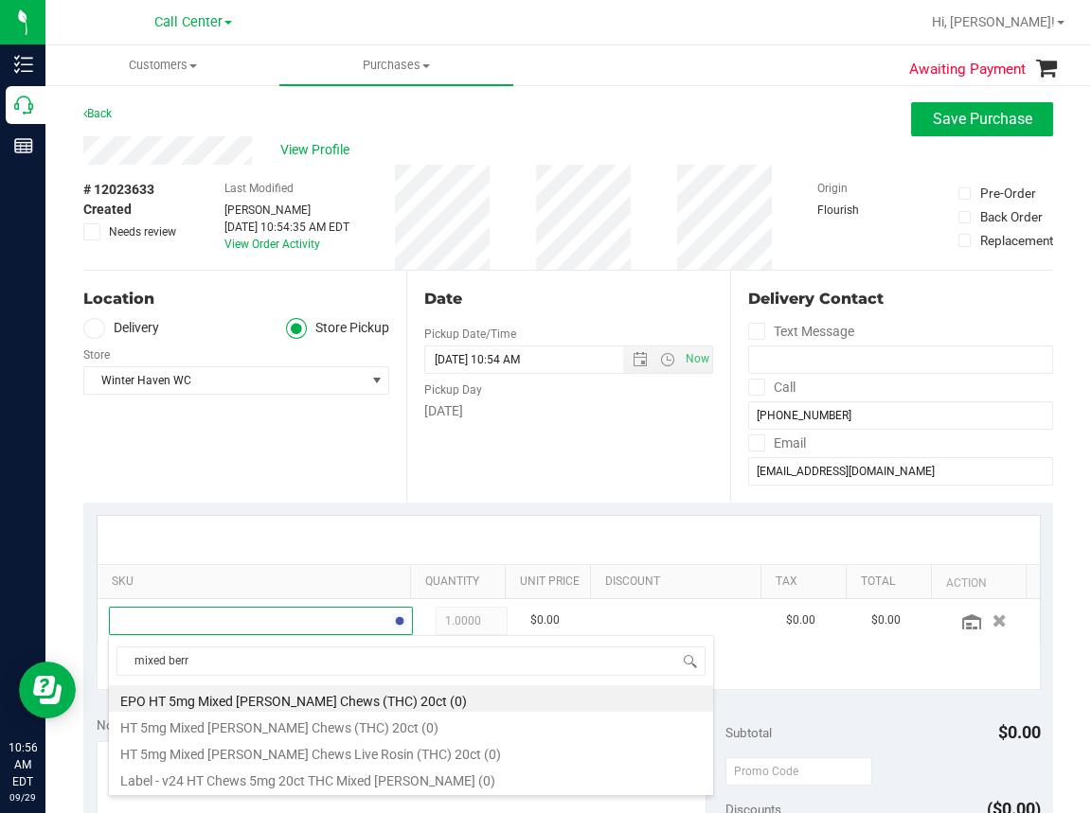
type input "mixed berry"
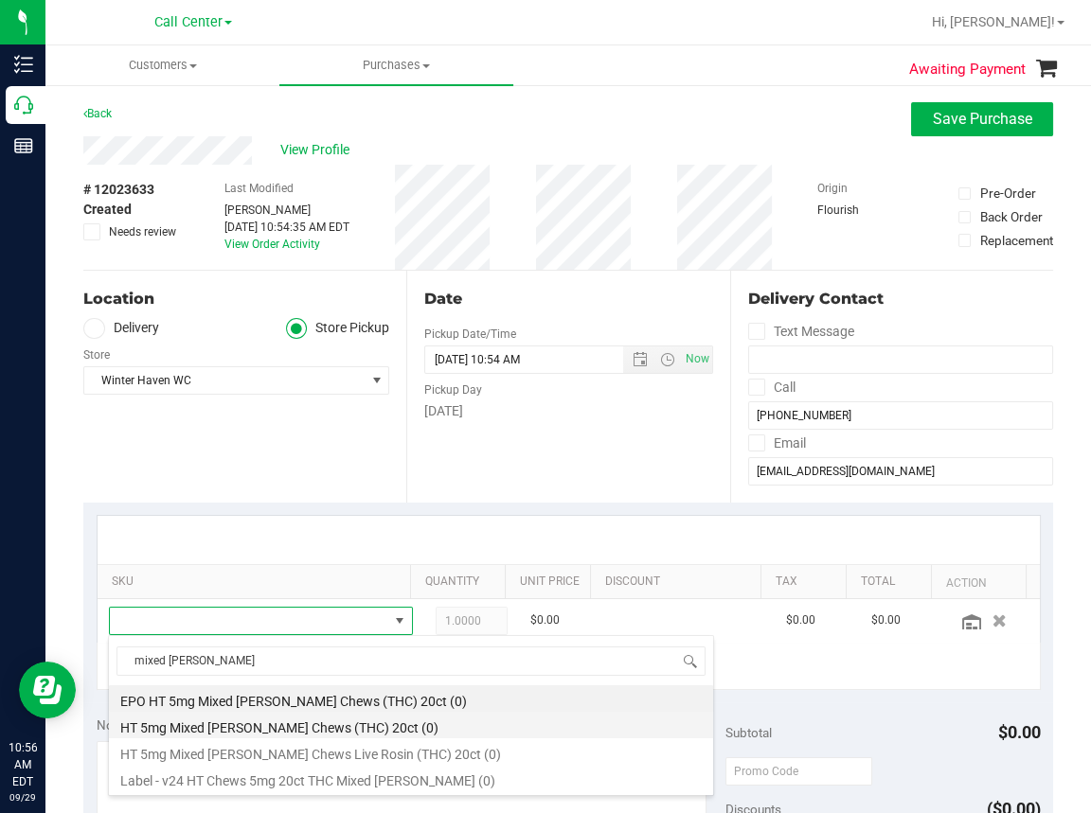
click at [277, 719] on li "HT 5mg Mixed Berry Chews (THC) 20ct (0)" at bounding box center [411, 725] width 604 height 27
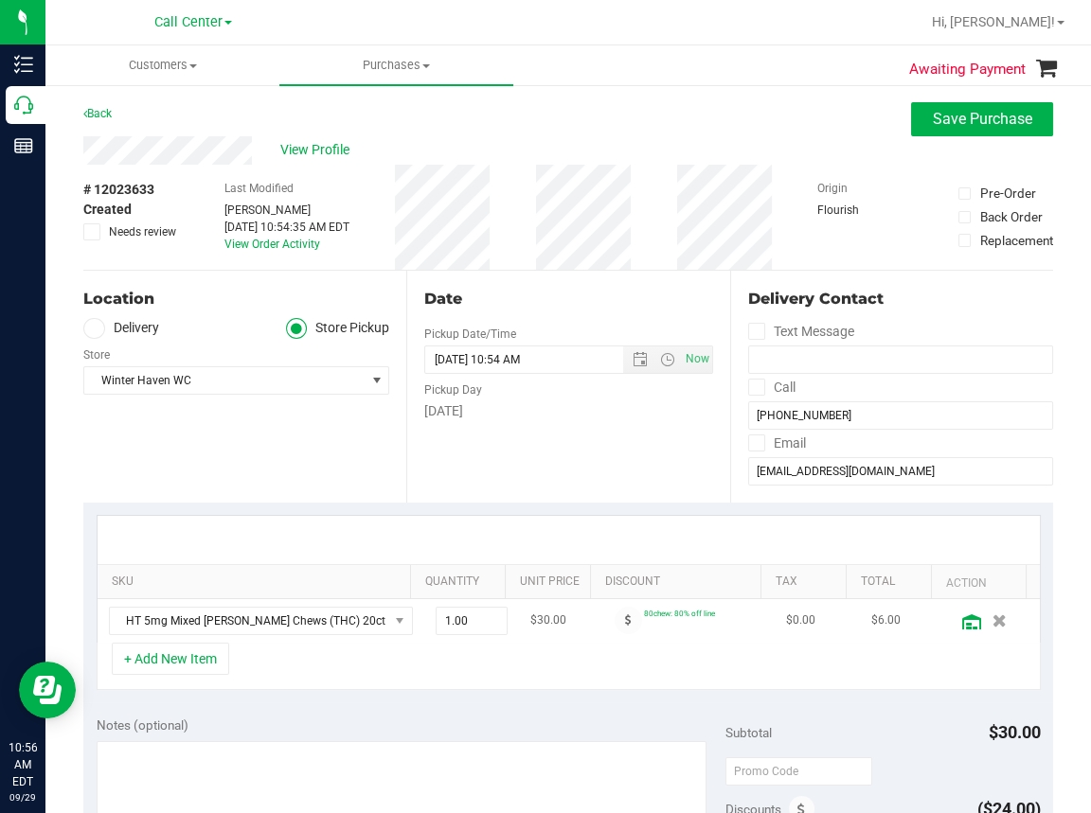
click at [962, 616] on icon at bounding box center [971, 621] width 19 height 15
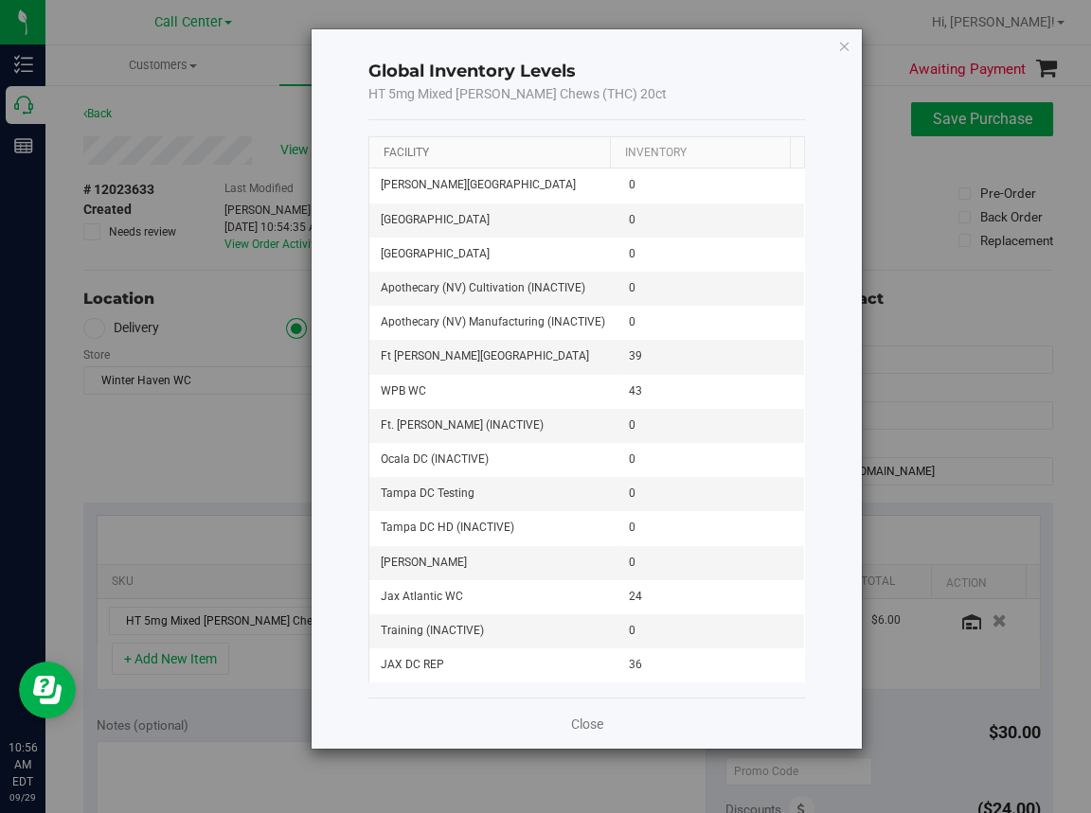
click at [399, 153] on link "Facility" at bounding box center [405, 152] width 45 height 13
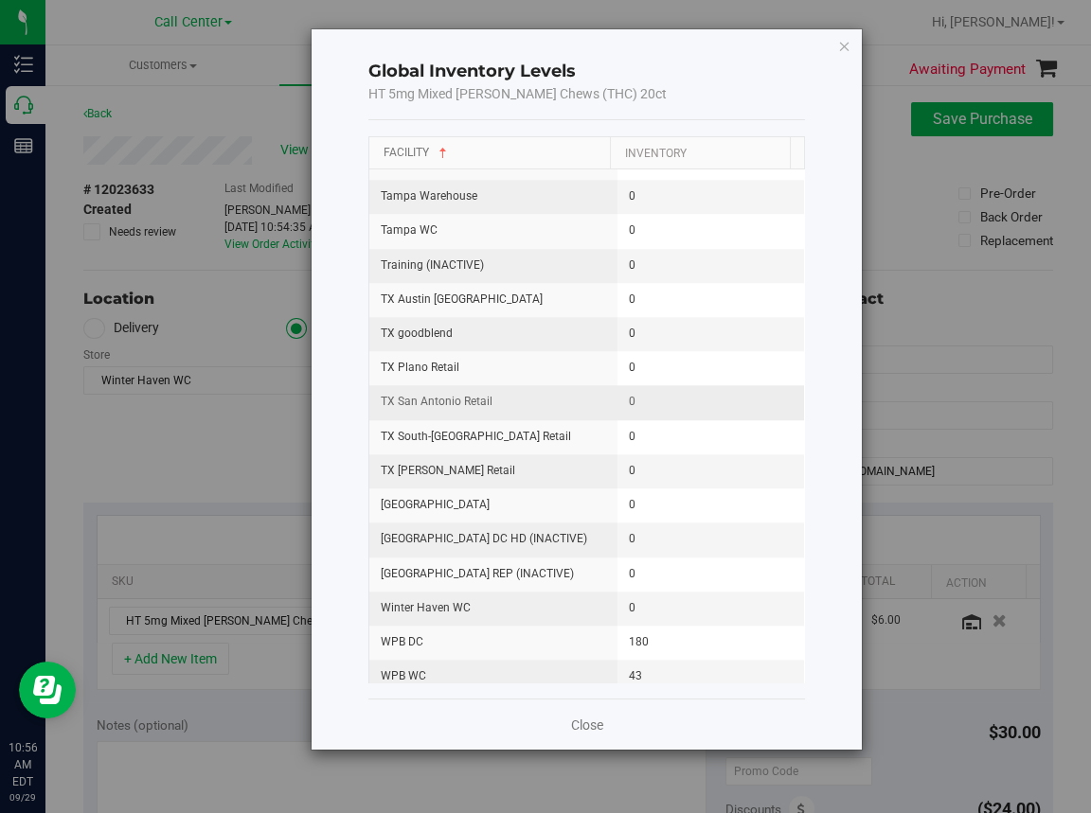
scroll to position [2463, 0]
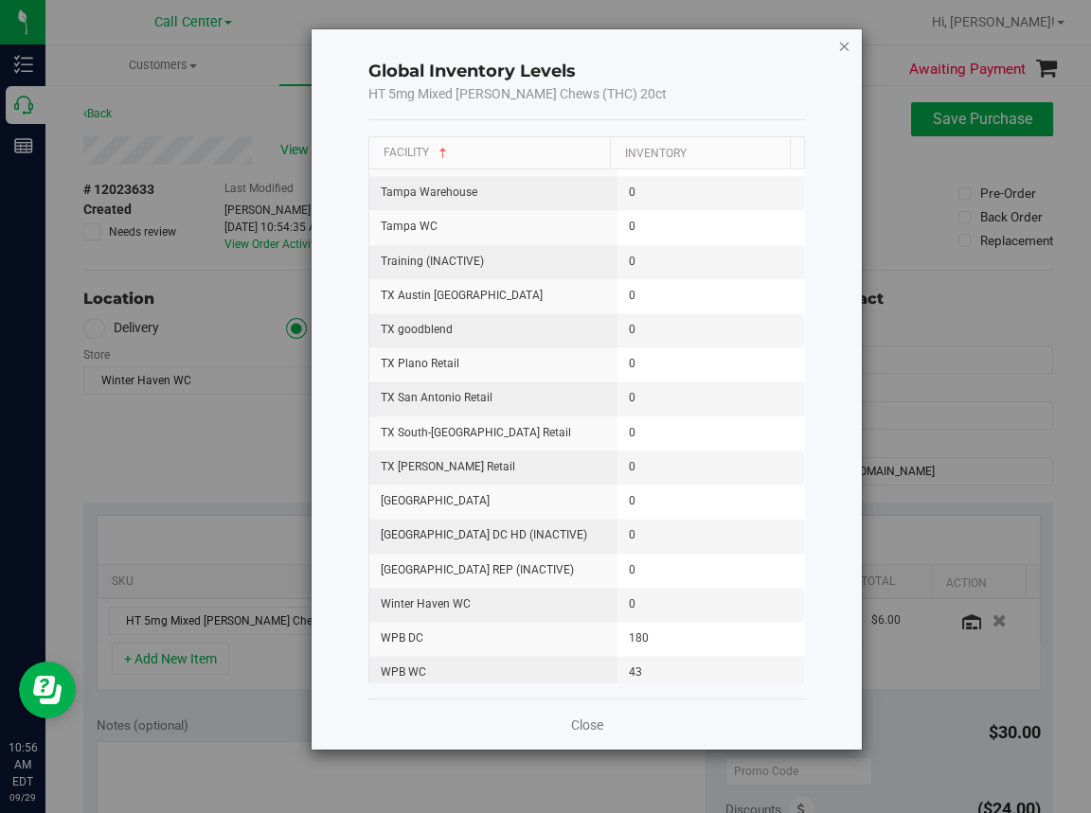
click at [841, 47] on icon "button" at bounding box center [844, 45] width 13 height 23
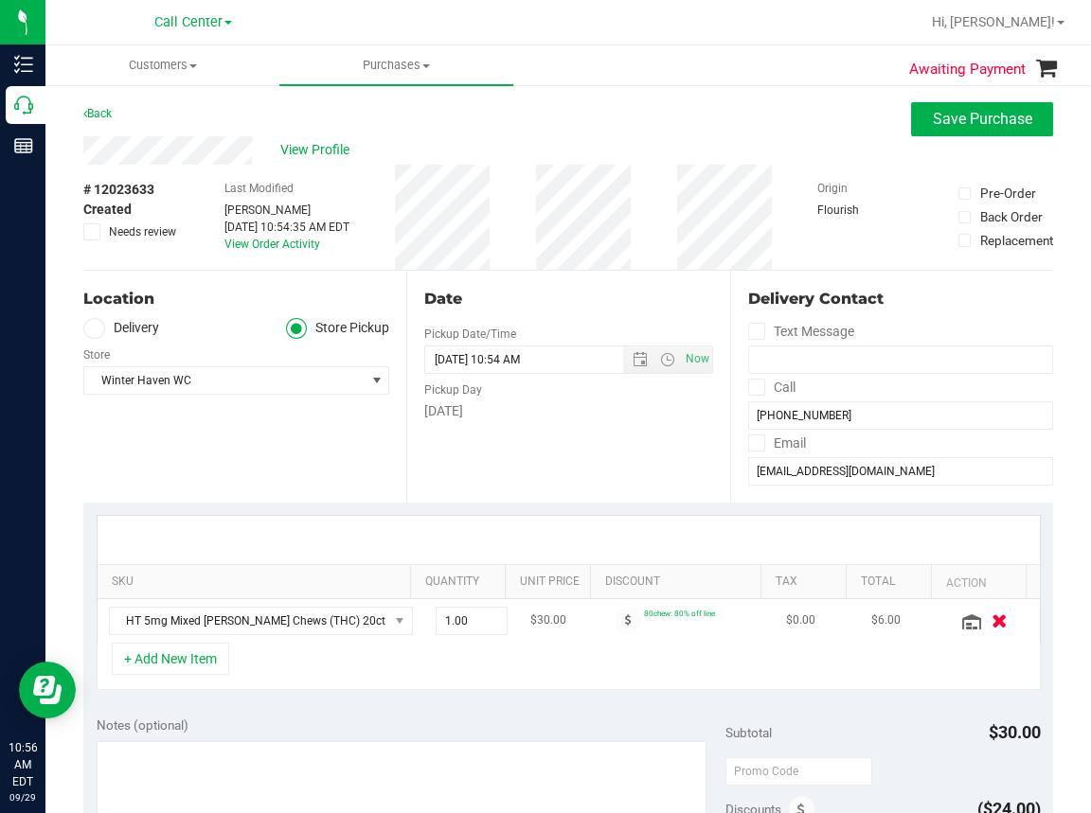
click at [991, 622] on icon "button" at bounding box center [999, 620] width 16 height 14
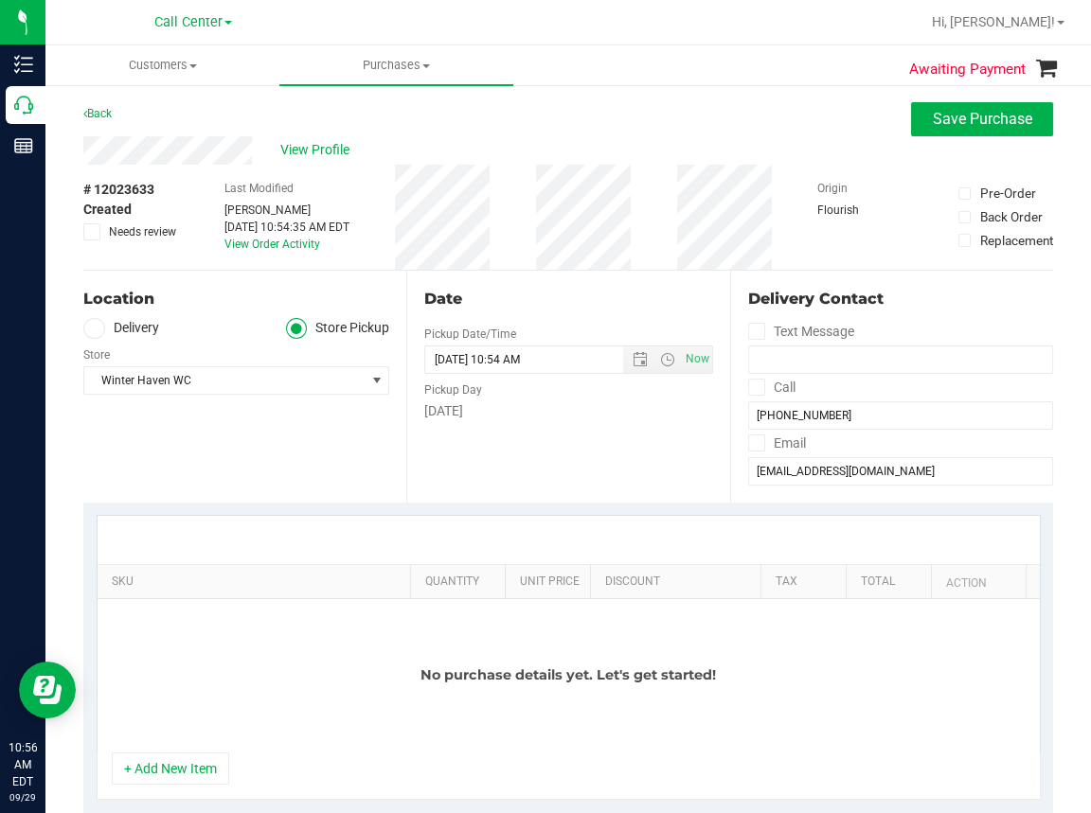
click at [170, 770] on button "+ Add New Item" at bounding box center [170, 769] width 117 height 32
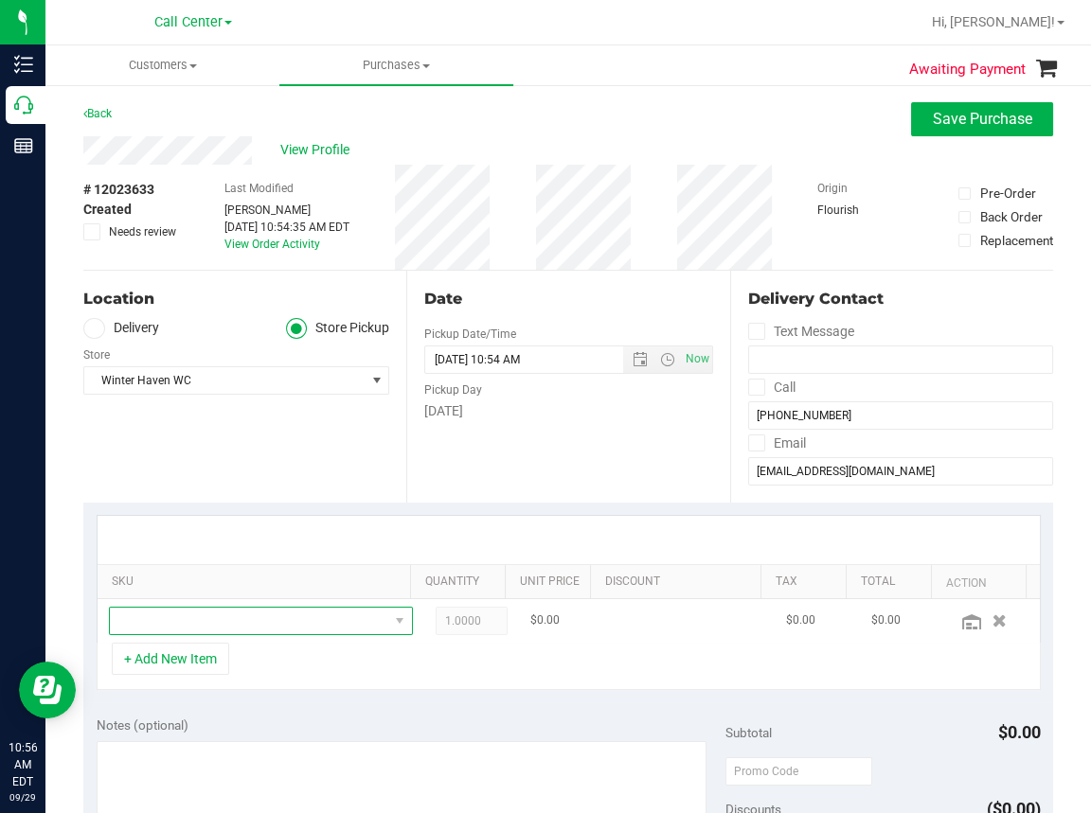
click at [170, 625] on span "NO DATA FOUND" at bounding box center [249, 621] width 278 height 27
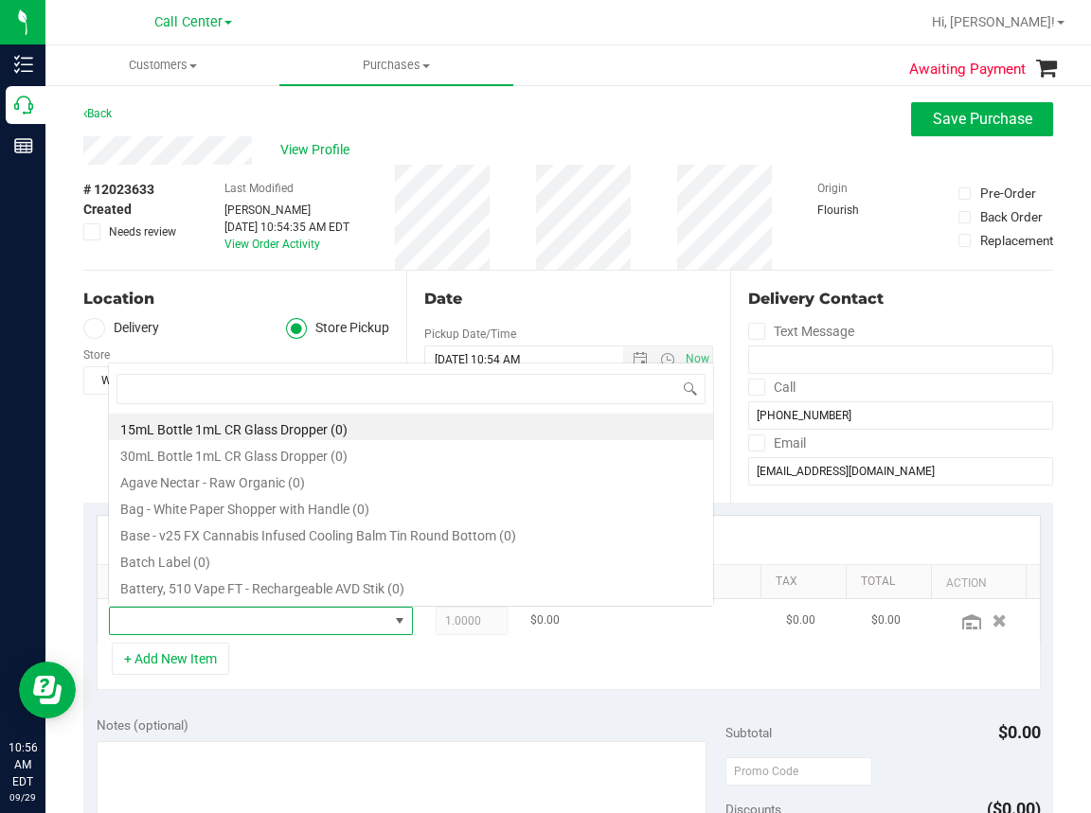
scroll to position [27, 261]
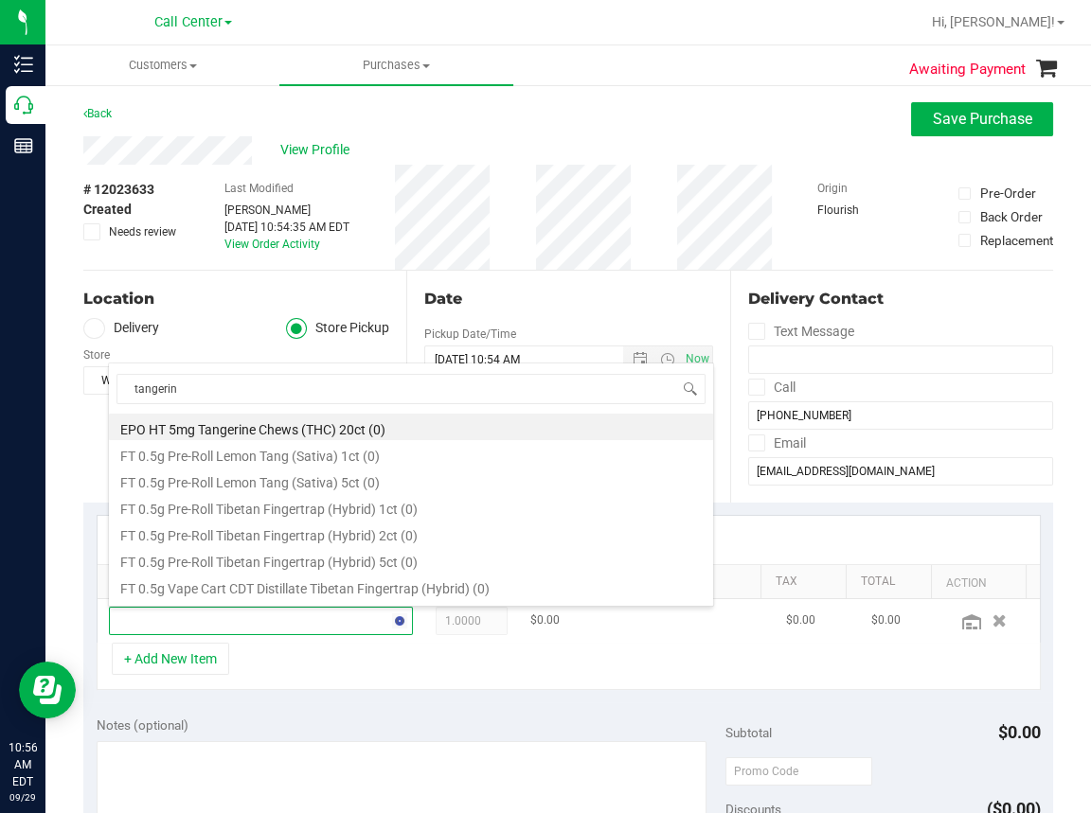
type input "tangerine"
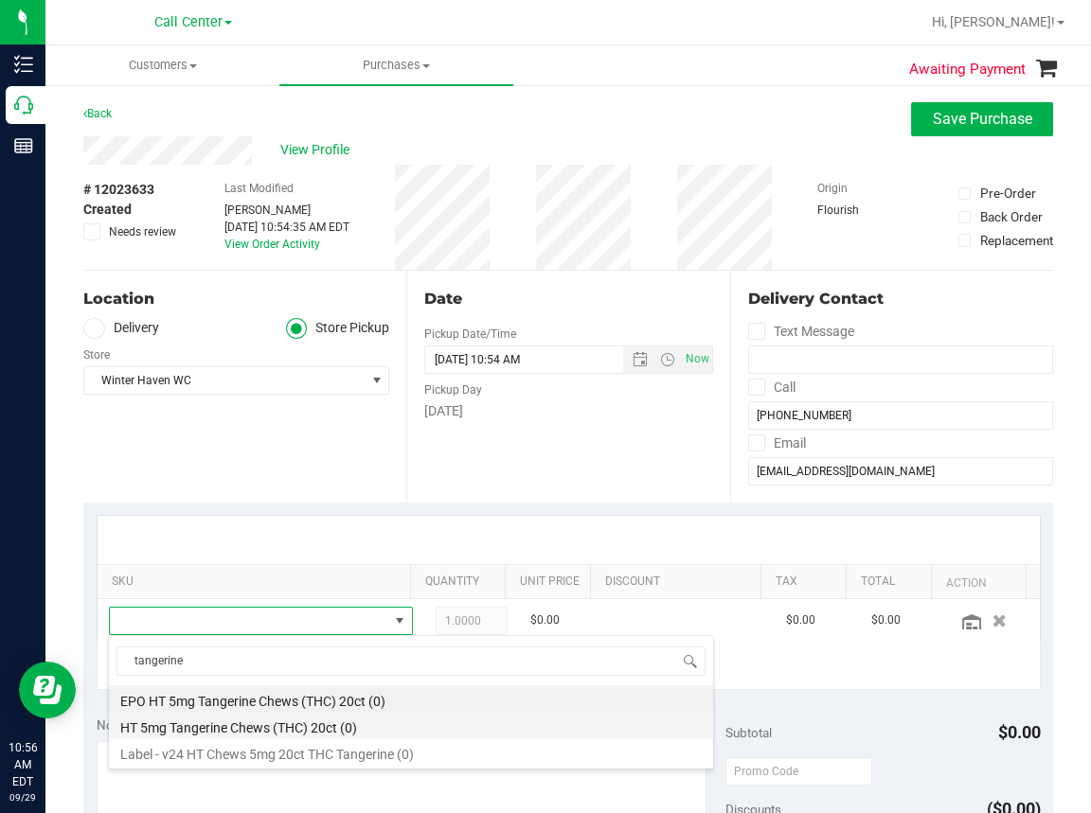
click at [257, 723] on li "HT 5mg Tangerine Chews (THC) 20ct (0)" at bounding box center [411, 725] width 604 height 27
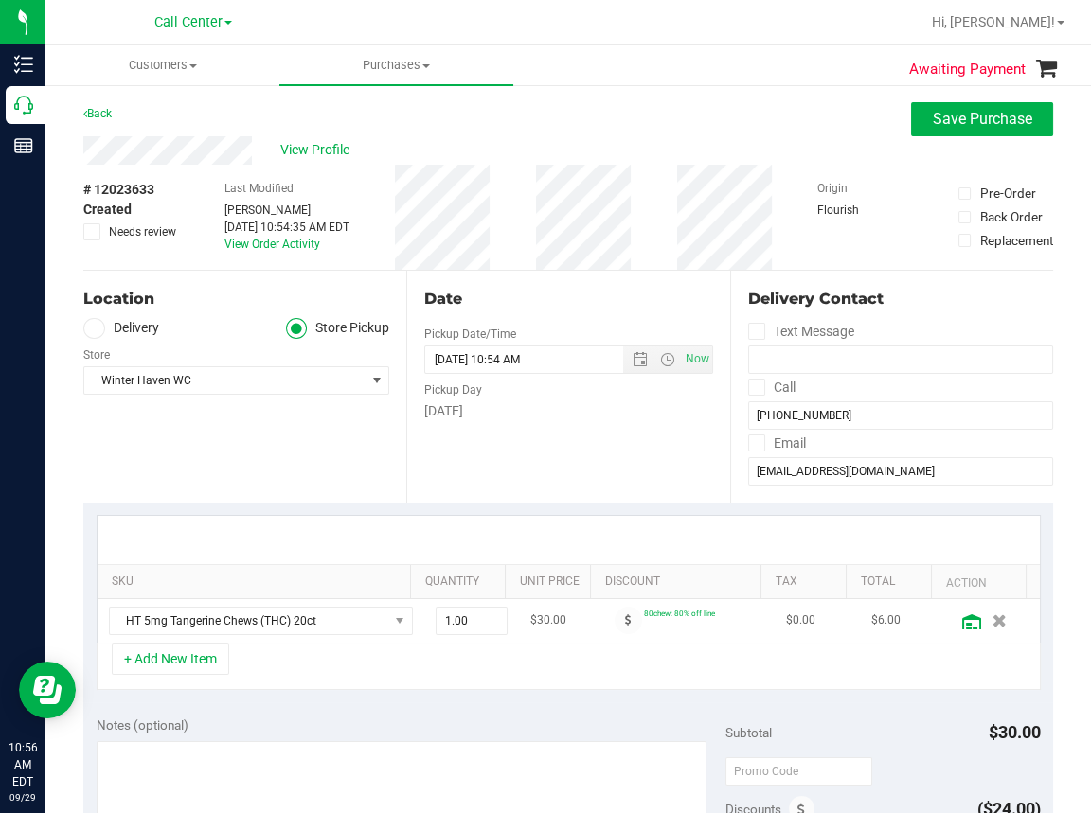
click at [962, 624] on icon at bounding box center [971, 621] width 19 height 15
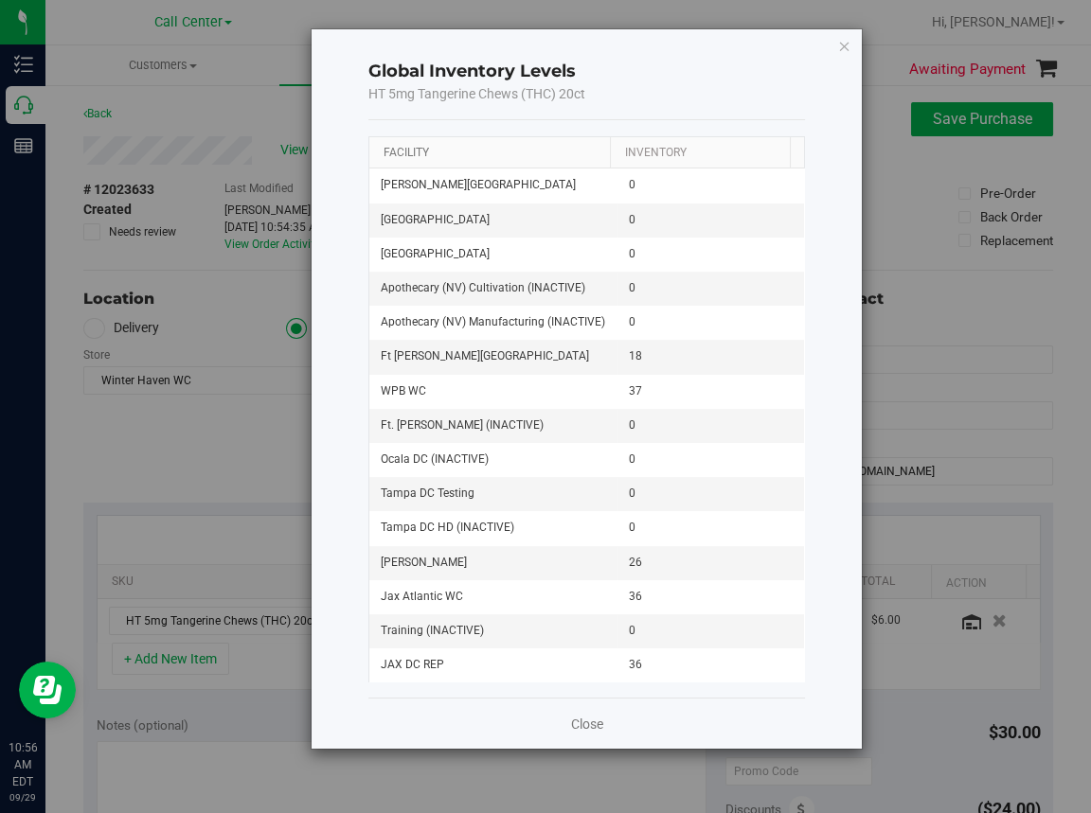
click at [403, 156] on link "Facility" at bounding box center [405, 152] width 45 height 13
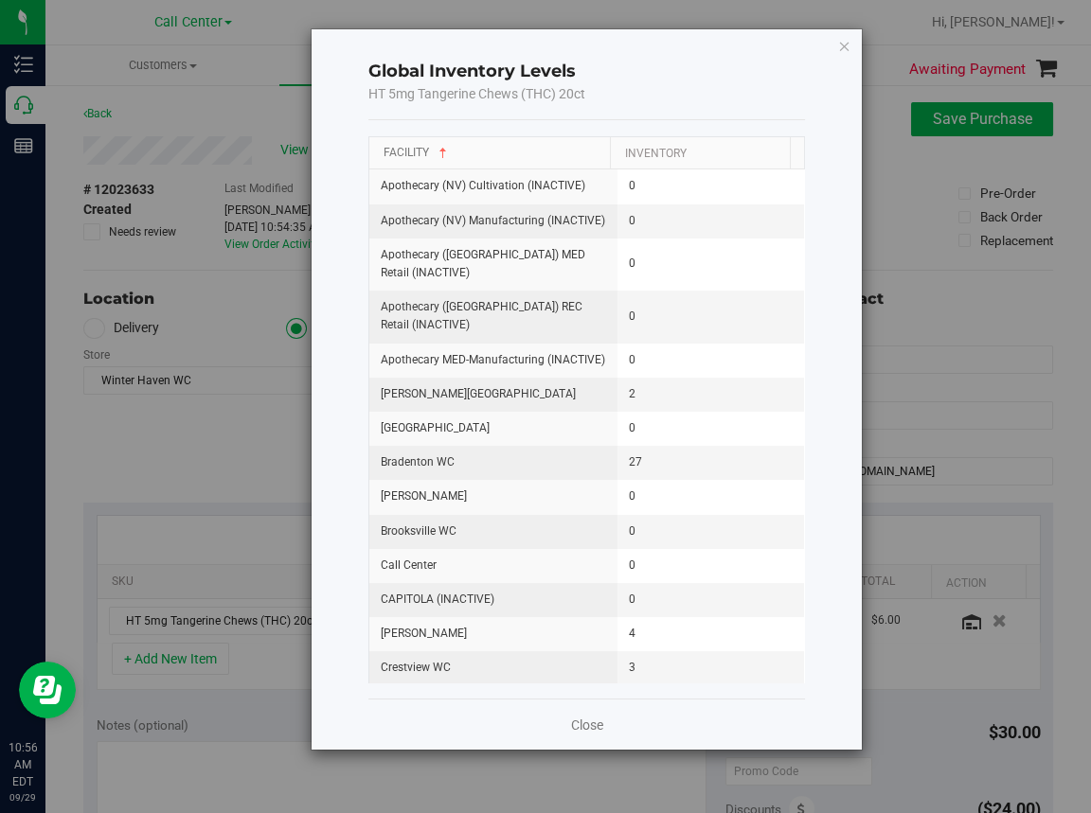
click at [403, 149] on link "Facility" at bounding box center [416, 152] width 67 height 13
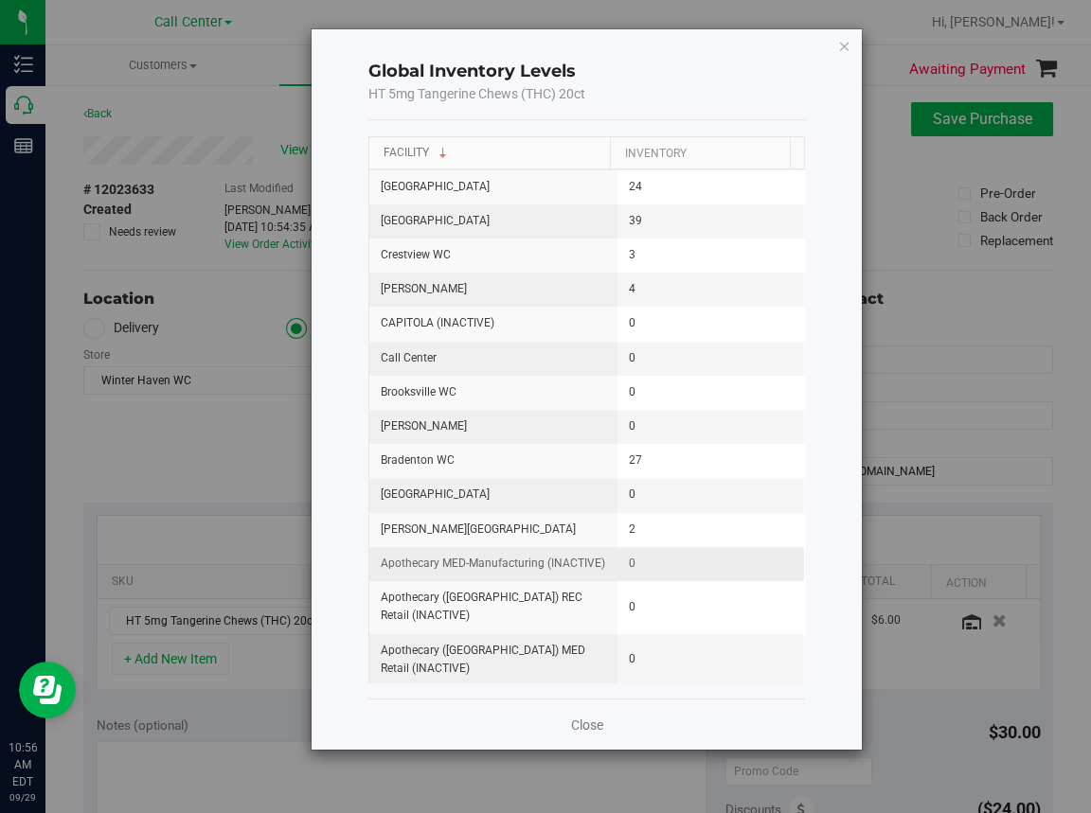
scroll to position [2463, 0]
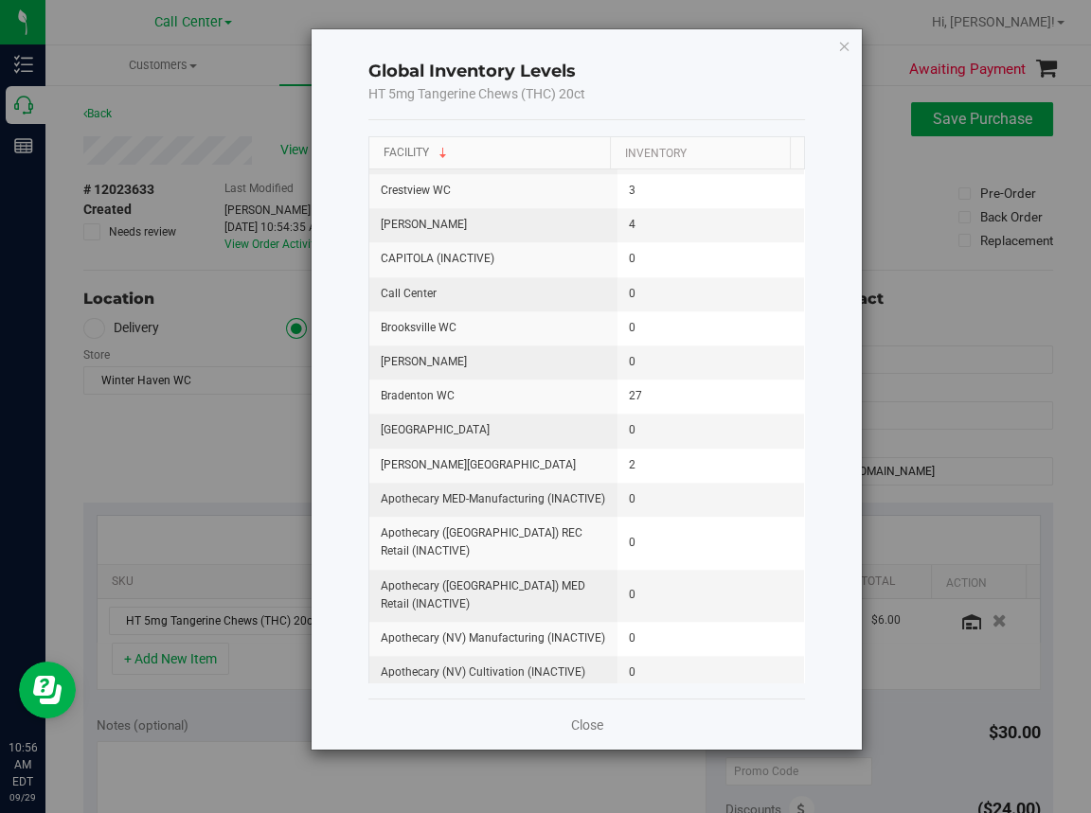
click at [396, 150] on link "Facility" at bounding box center [416, 152] width 67 height 13
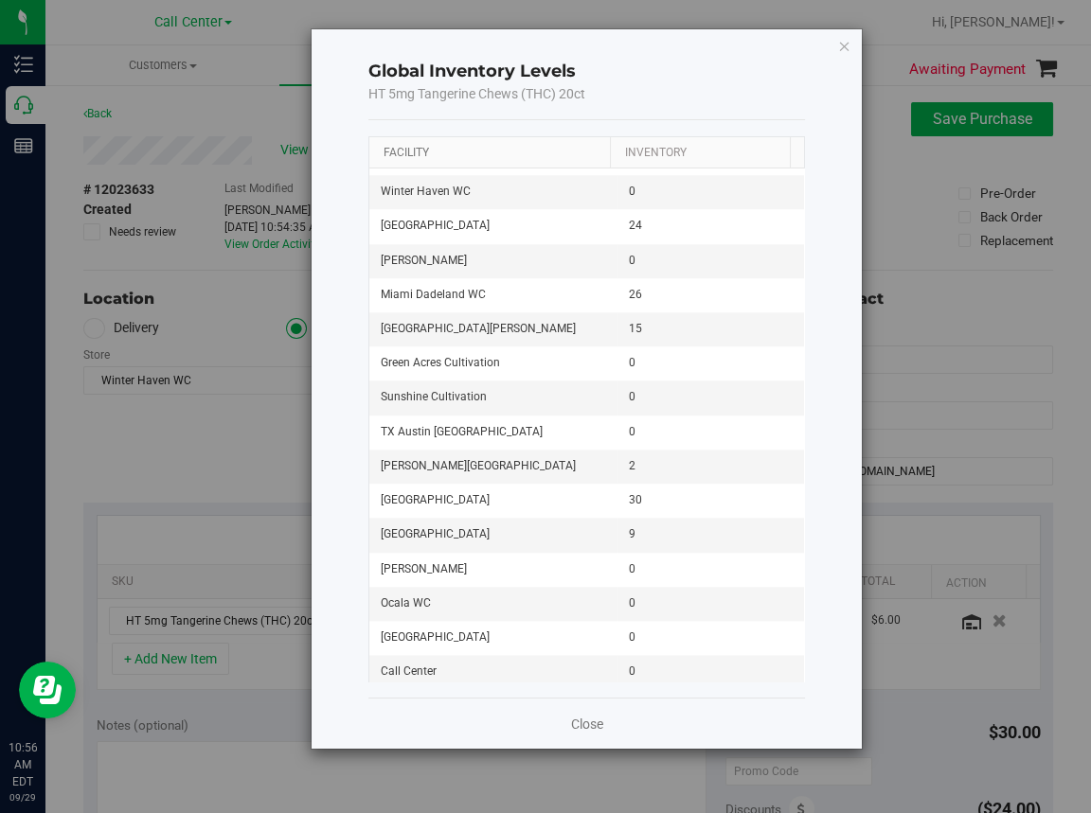
scroll to position [0, 0]
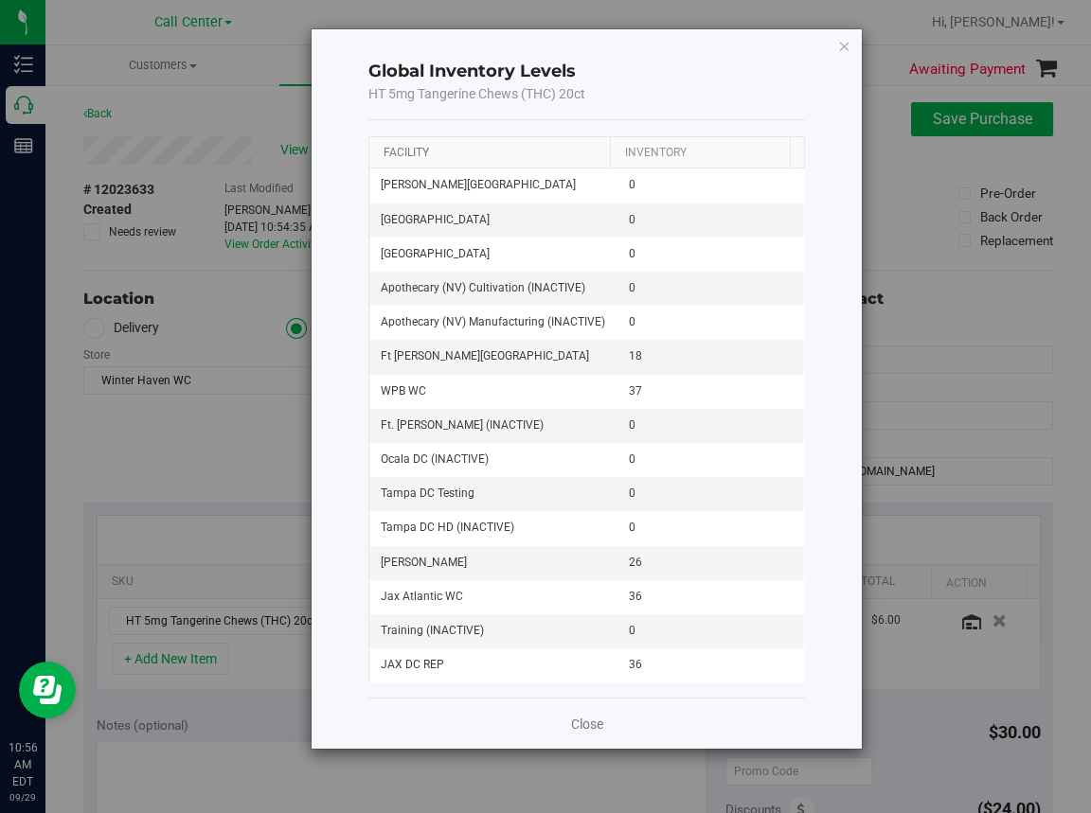
click at [395, 150] on link "Facility" at bounding box center [405, 152] width 45 height 13
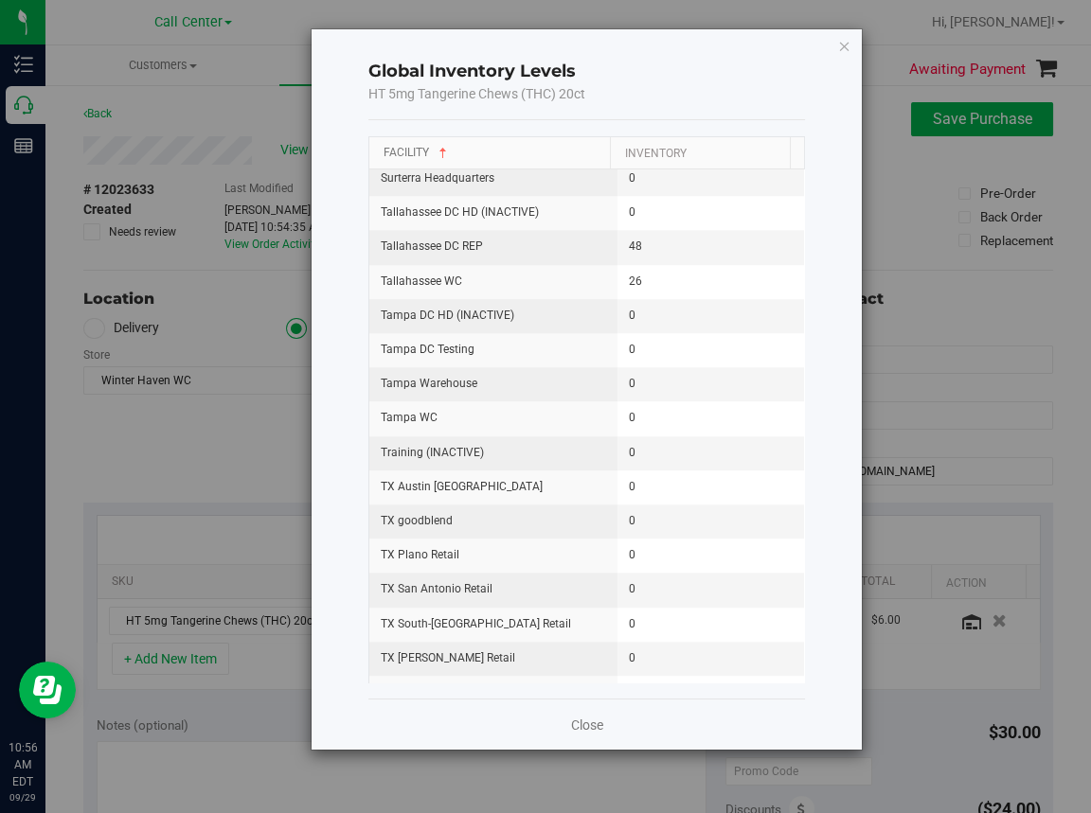
scroll to position [2463, 0]
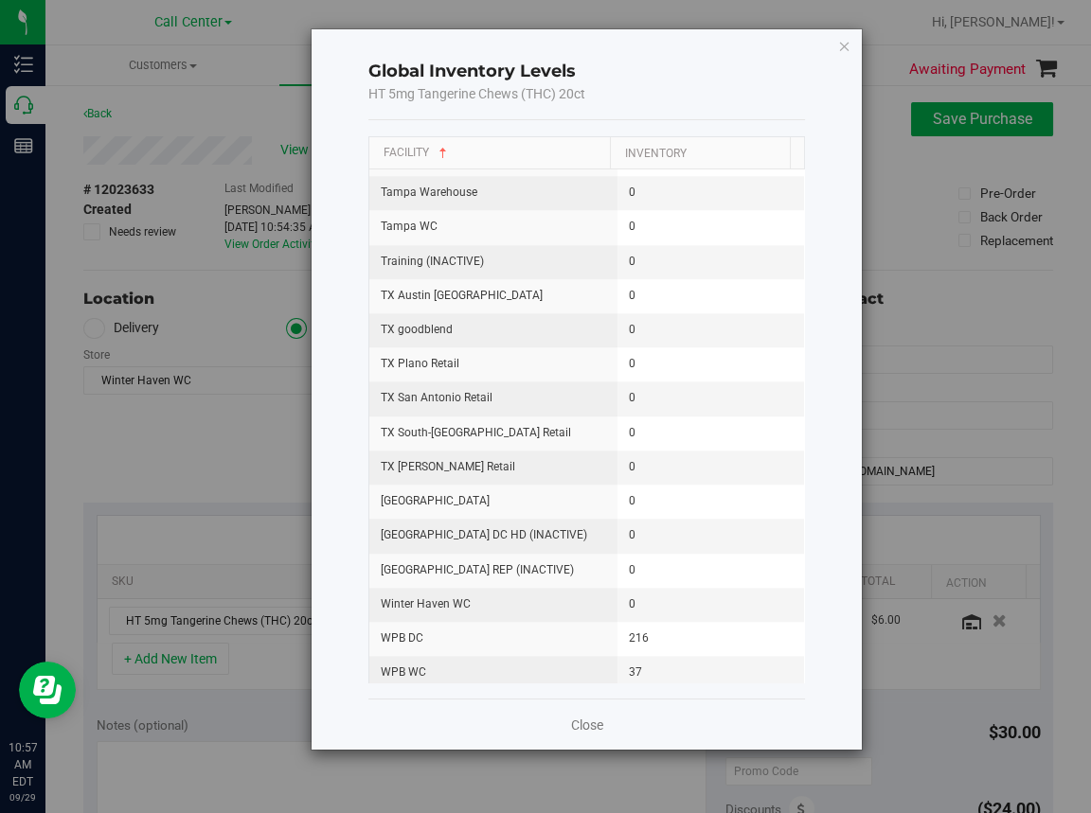
click at [842, 45] on icon "button" at bounding box center [844, 45] width 13 height 23
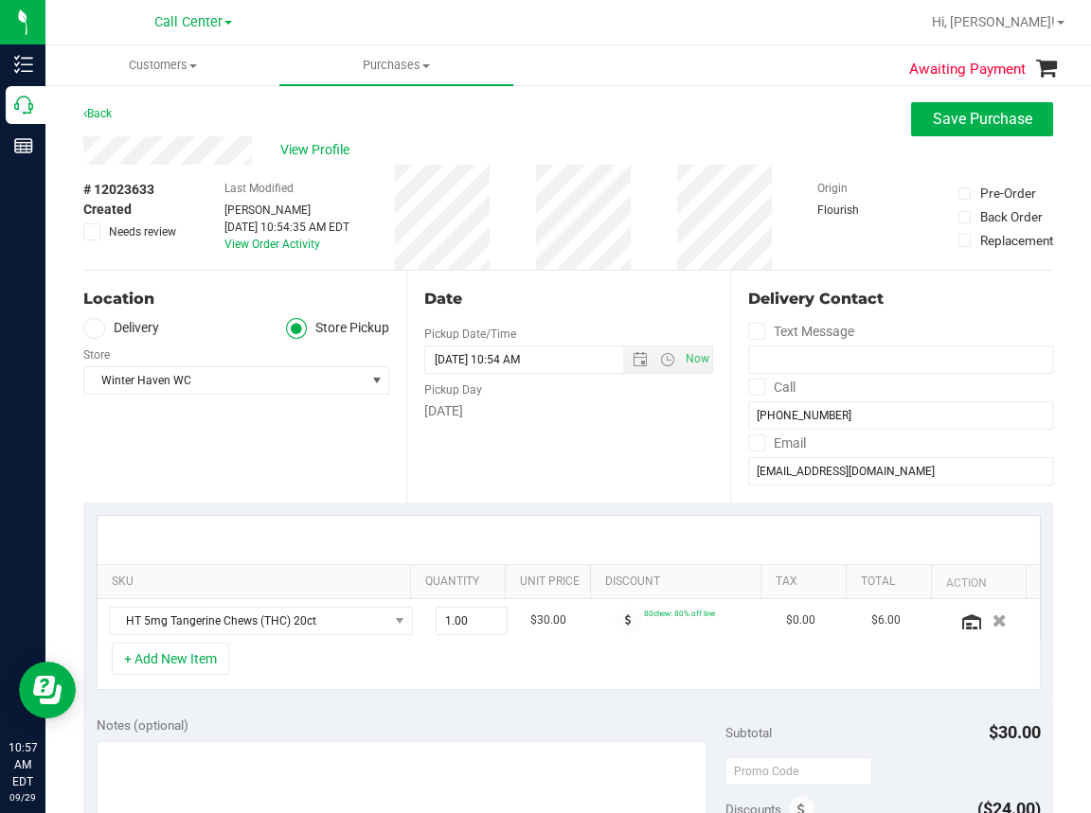
click at [250, 456] on div "Location Delivery Store Pickup Store Winter Haven WC Select Store Bonita Spring…" at bounding box center [244, 387] width 323 height 232
click at [991, 623] on icon "button" at bounding box center [999, 620] width 16 height 14
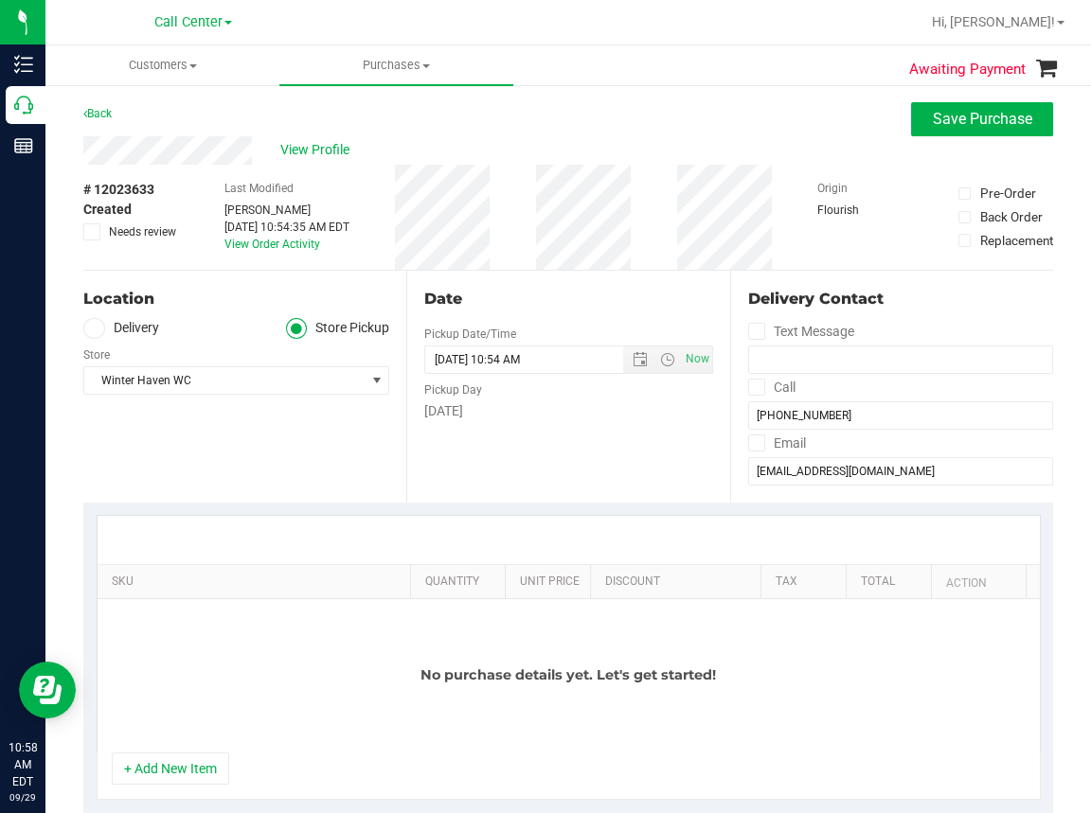
click at [289, 462] on div "Location Delivery Store Pickup Store Winter Haven WC Select Store Bonita Spring…" at bounding box center [244, 387] width 323 height 232
click at [346, 382] on span "Winter Haven WC" at bounding box center [224, 380] width 280 height 27
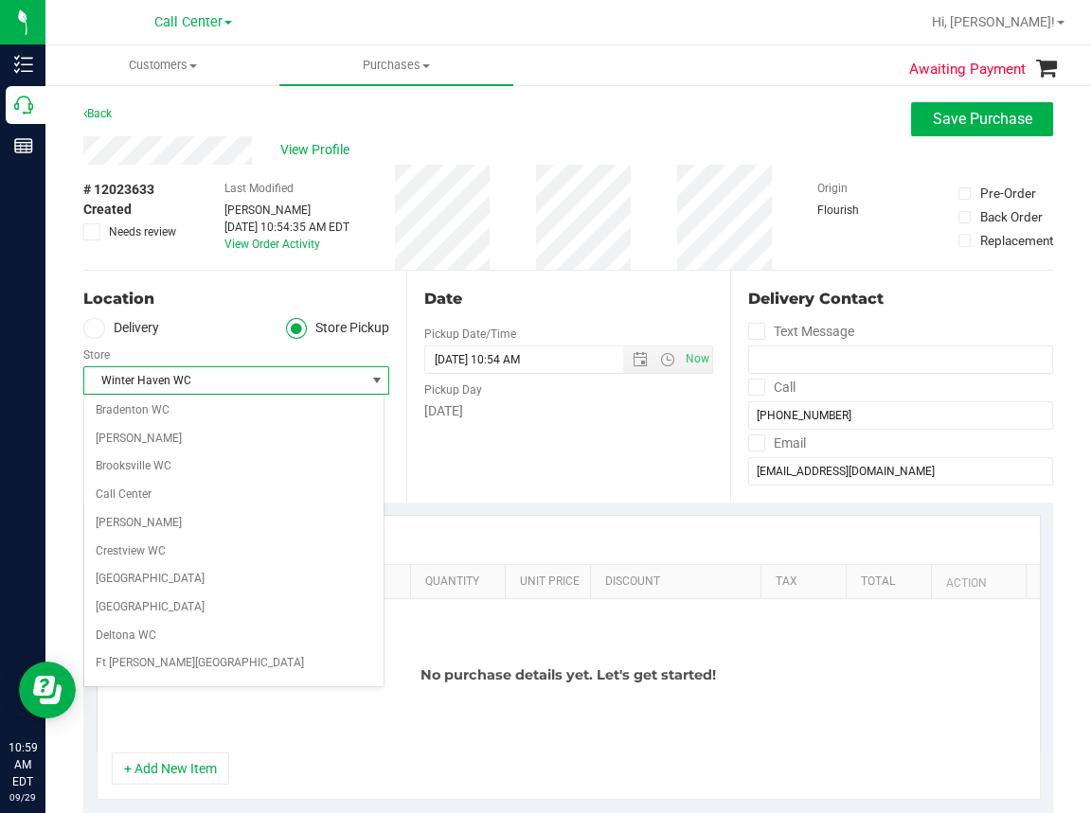
scroll to position [0, 0]
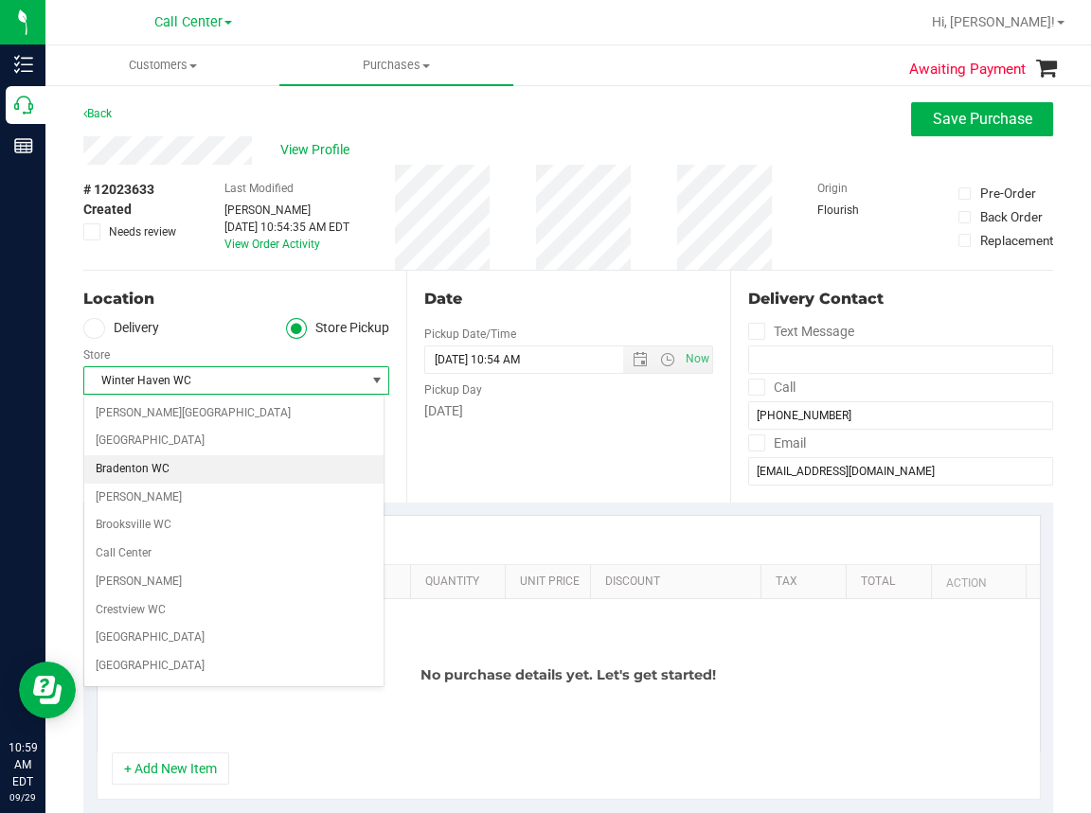
click at [116, 470] on li "Bradenton WC" at bounding box center [233, 469] width 299 height 28
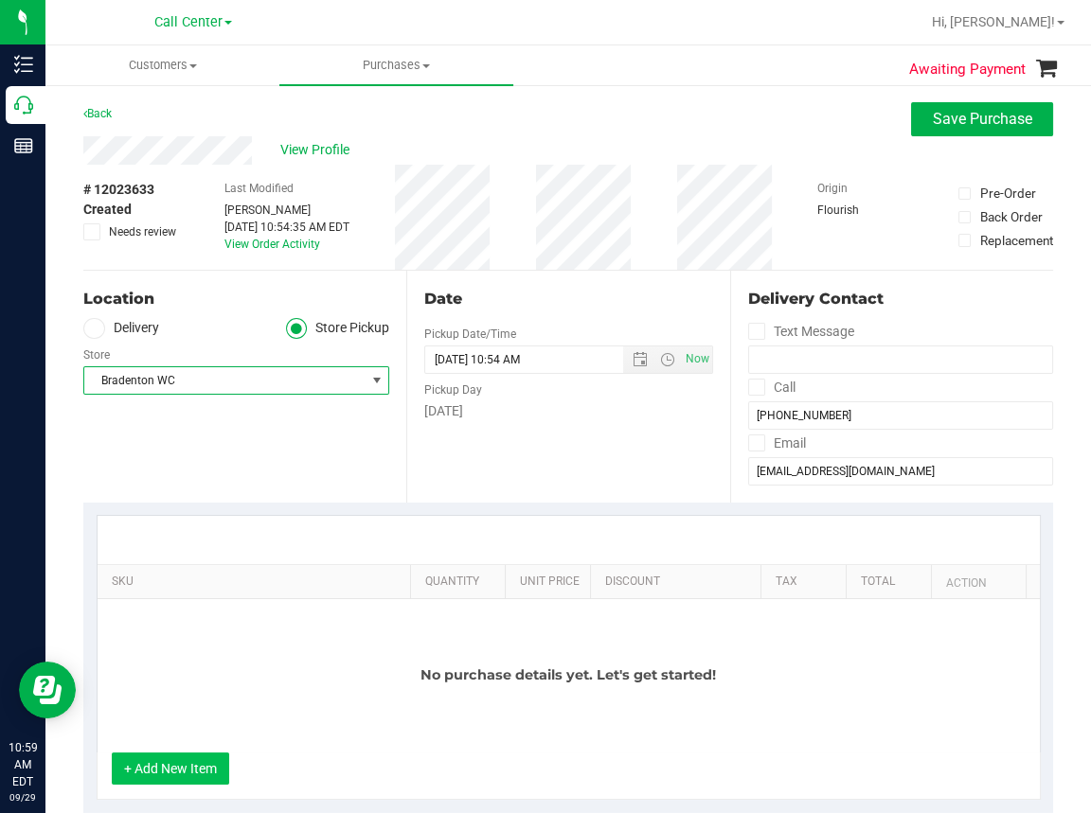
click at [165, 764] on button "+ Add New Item" at bounding box center [170, 769] width 117 height 32
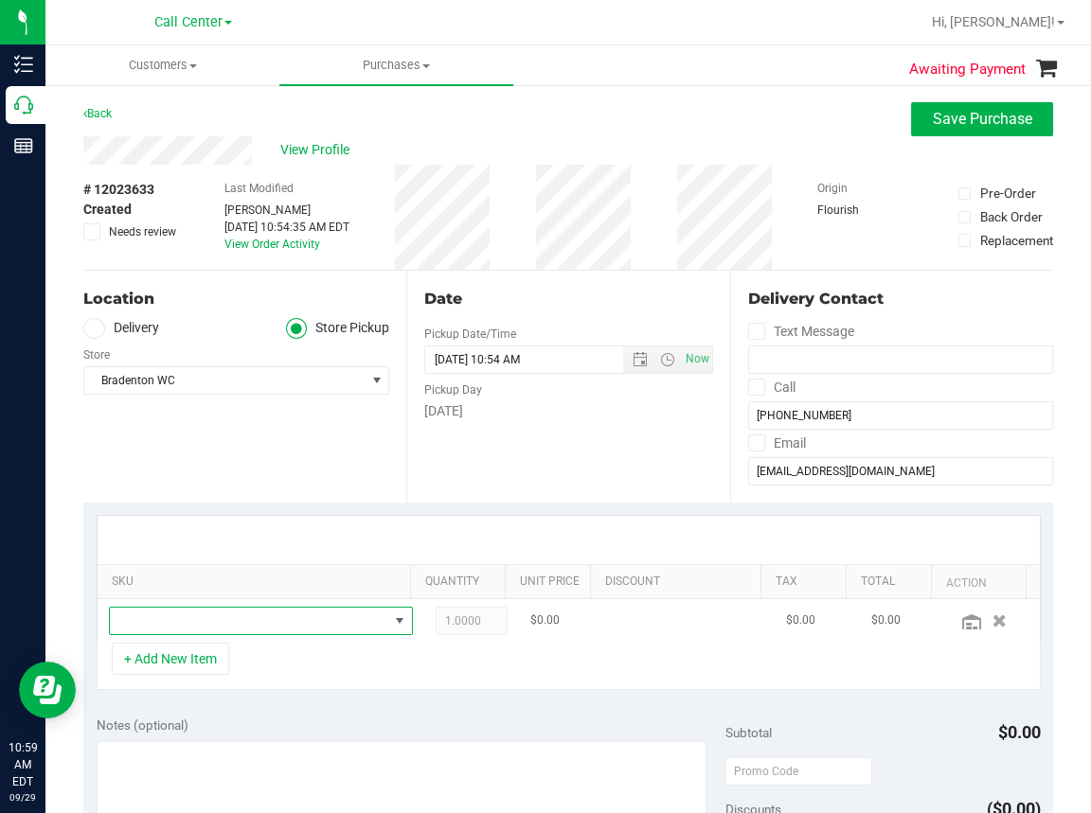
click at [214, 617] on span "NO DATA FOUND" at bounding box center [249, 621] width 278 height 27
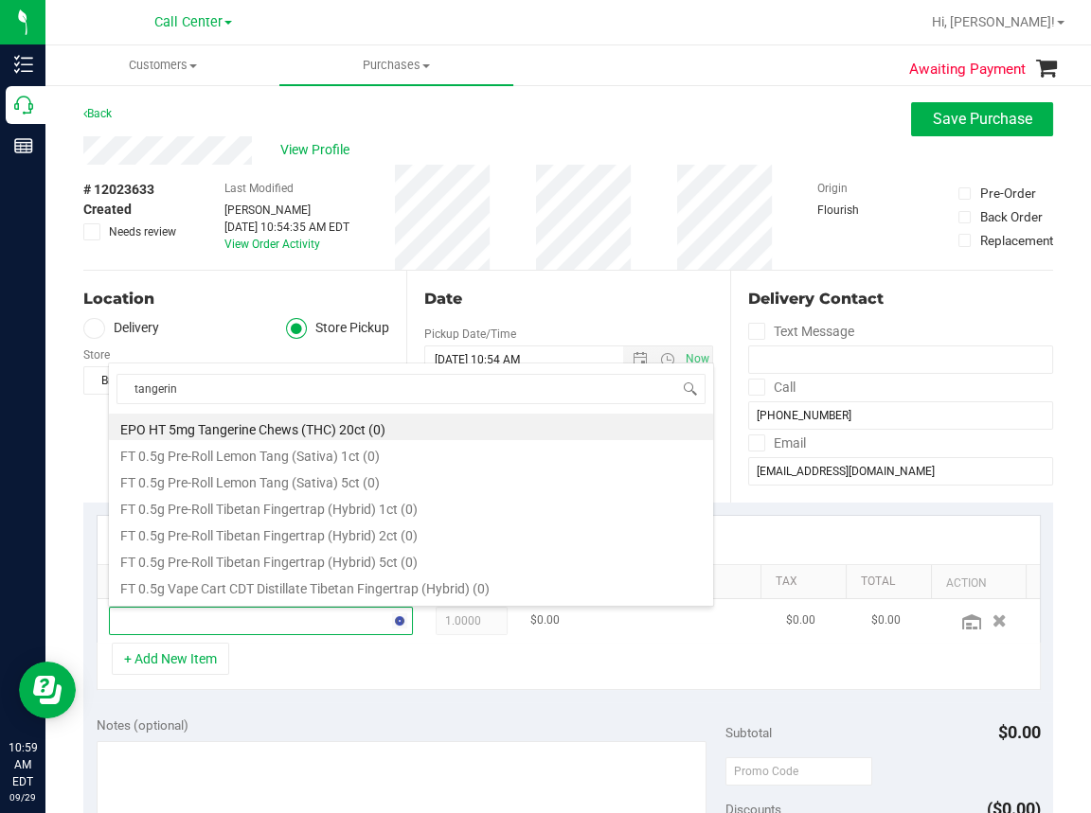
type input "tangerine"
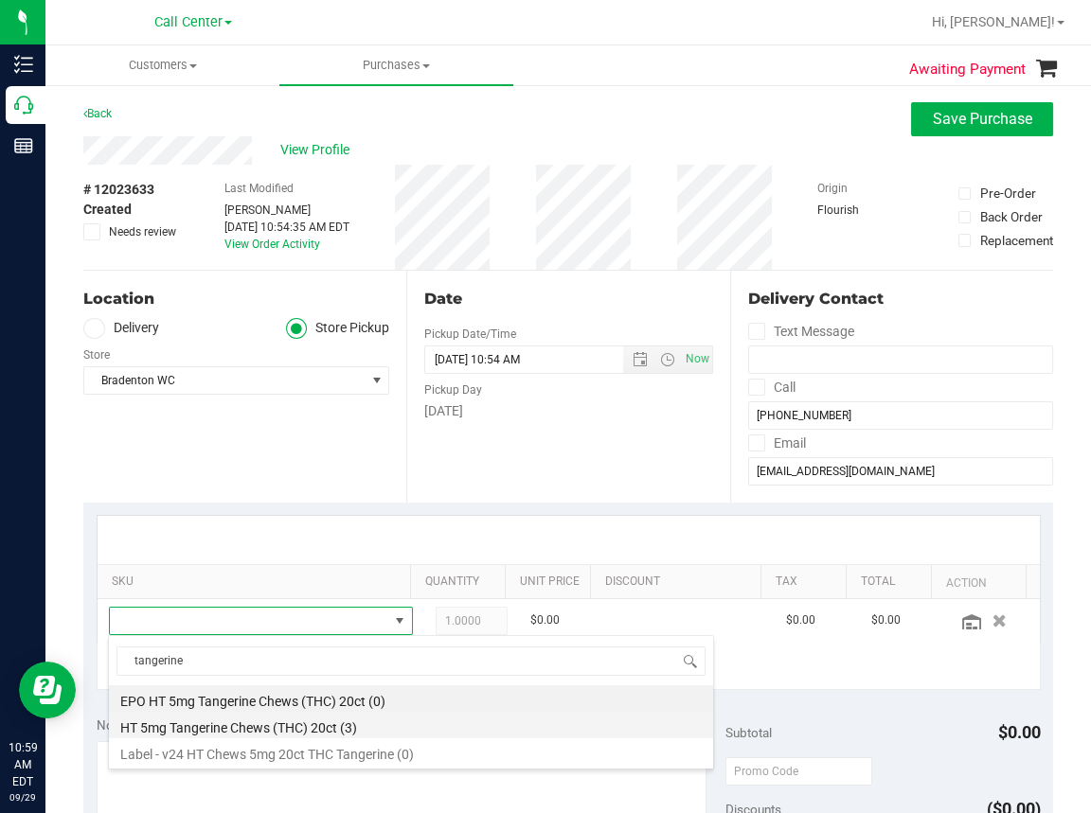
click at [231, 723] on li "HT 5mg Tangerine Chews (THC) 20ct (3)" at bounding box center [411, 725] width 604 height 27
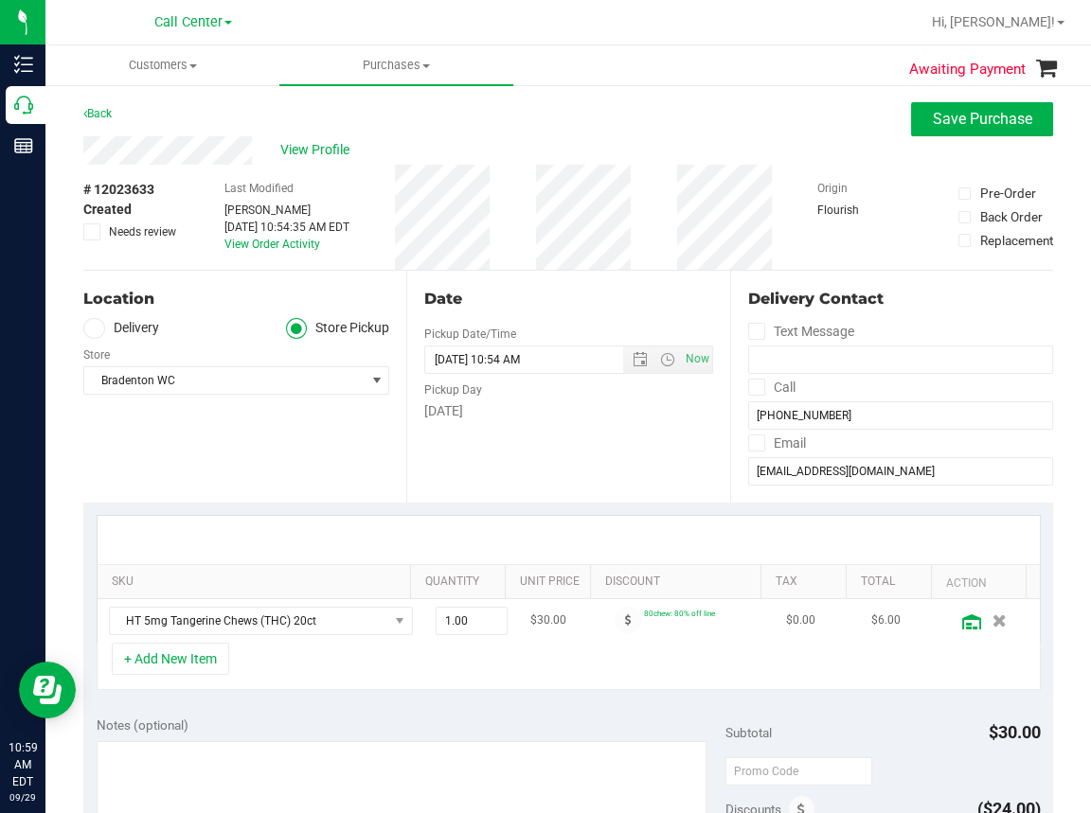
click at [962, 624] on icon at bounding box center [971, 621] width 19 height 15
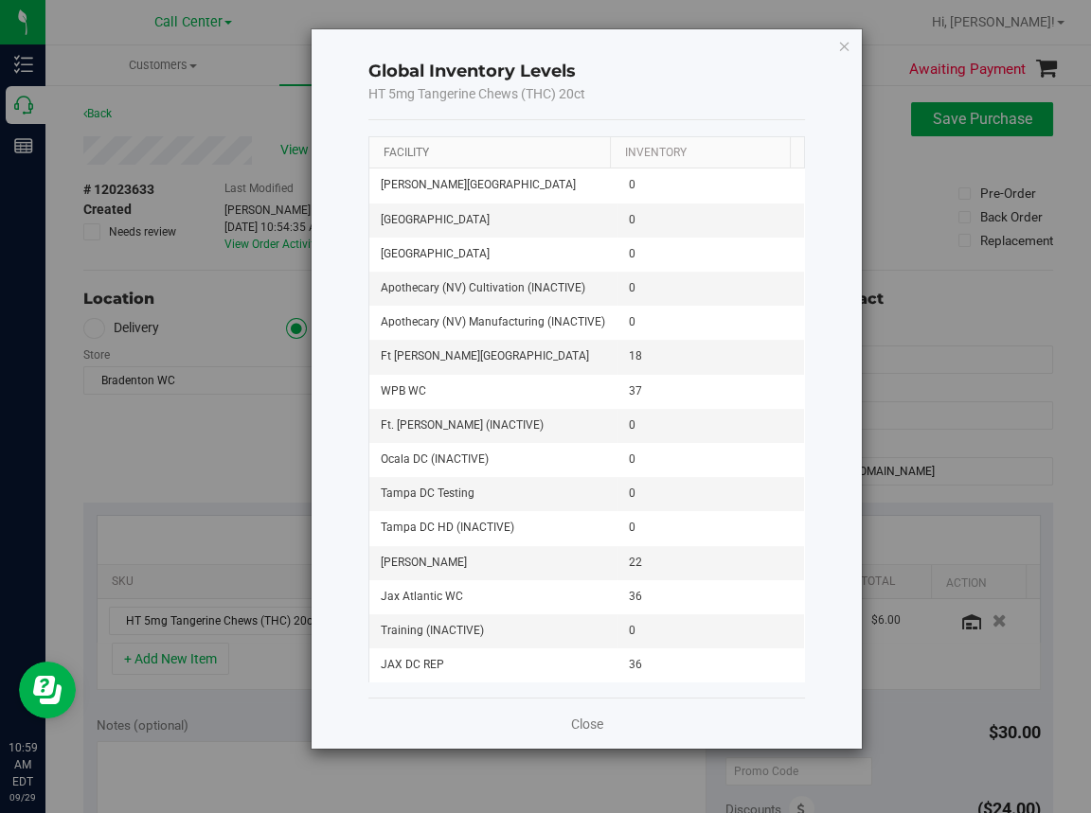
click at [407, 146] on link "Facility" at bounding box center [405, 152] width 45 height 13
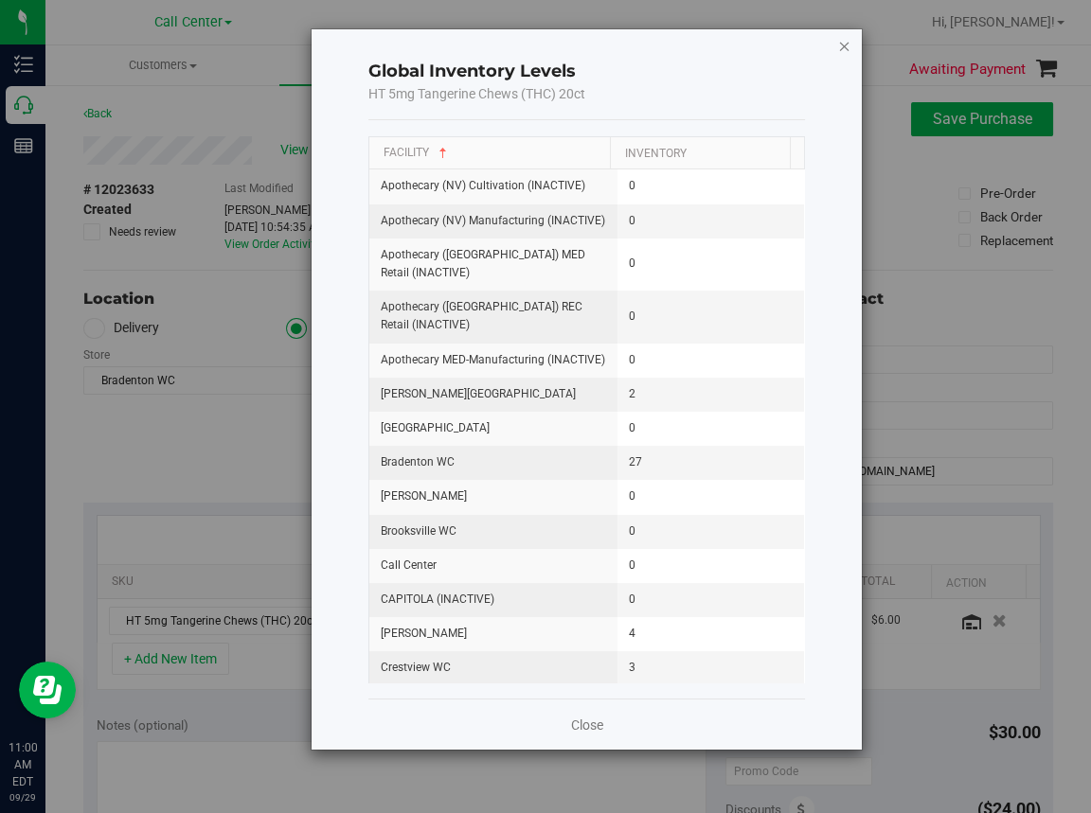
click at [844, 44] on icon "button" at bounding box center [844, 45] width 13 height 23
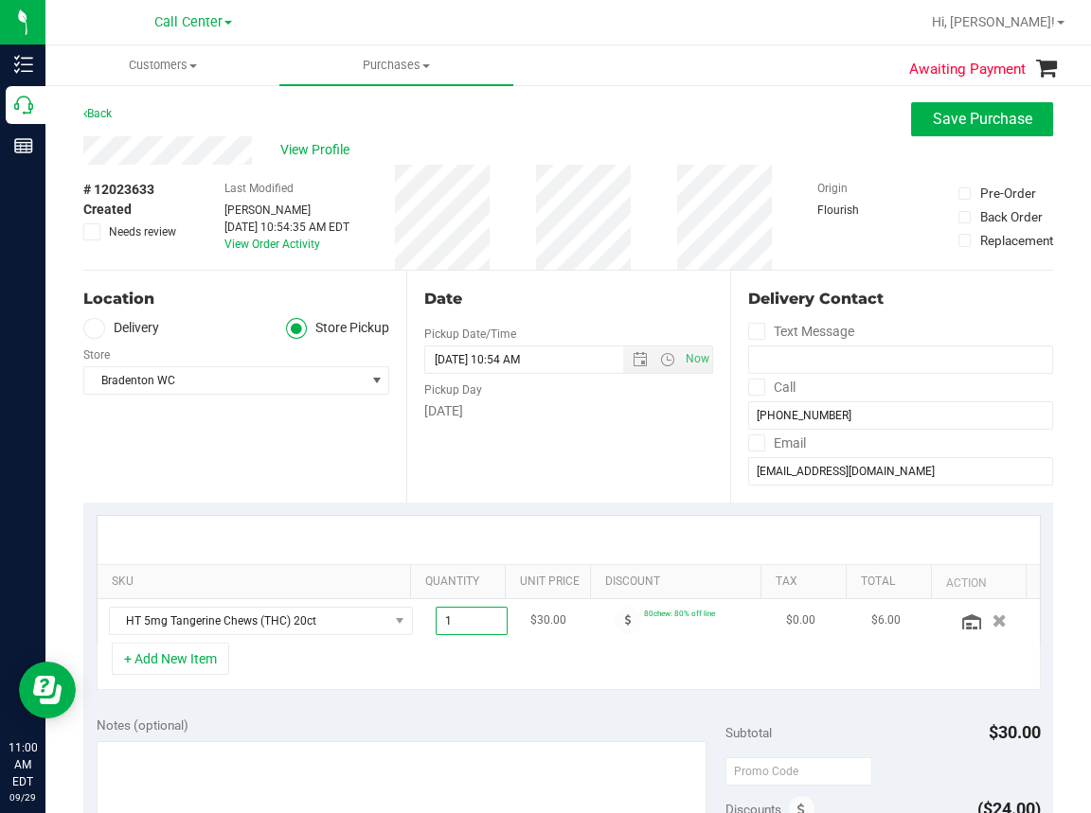
drag, startPoint x: 465, startPoint y: 615, endPoint x: 386, endPoint y: 627, distance: 79.4
click at [386, 627] on tr "HT 5mg Tangerine Chews (THC) 20ct 1.00 1 $30.00 80chew: 80% off line $0.00 $6.00" at bounding box center [569, 621] width 942 height 44
type input "6"
type input "6.00"
click at [535, 683] on div "+ Add New Item" at bounding box center [569, 666] width 944 height 47
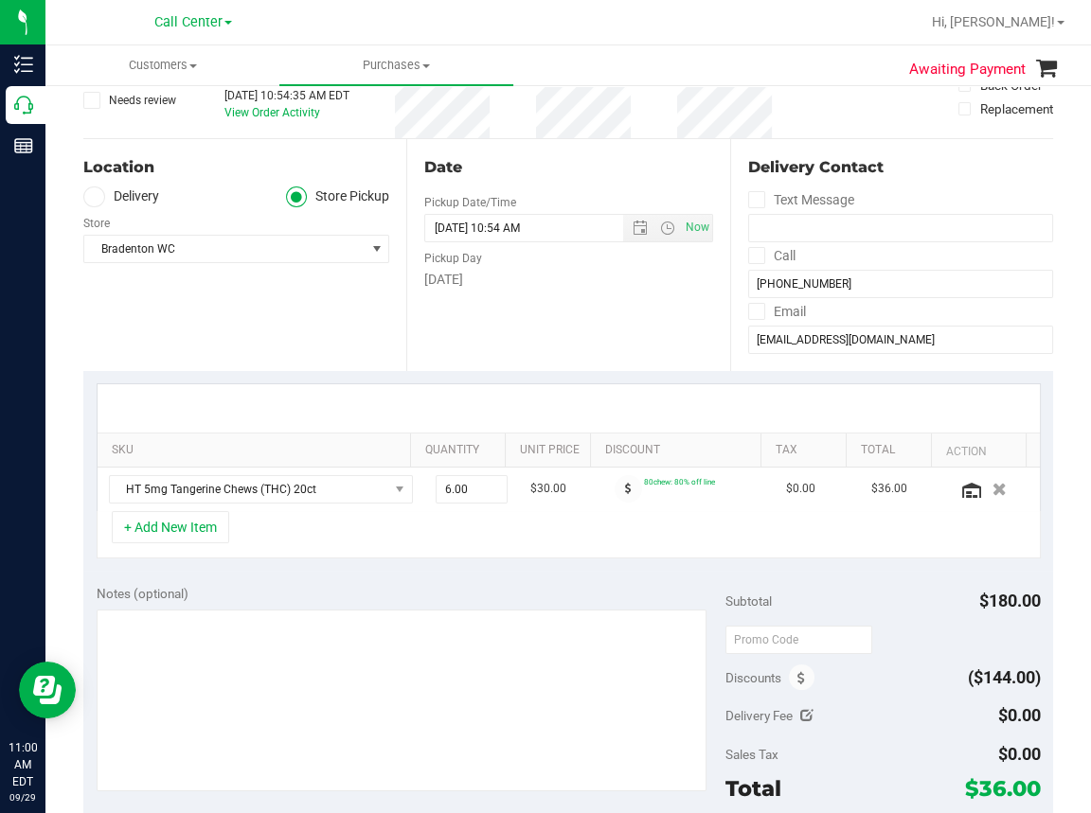
scroll to position [284, 0]
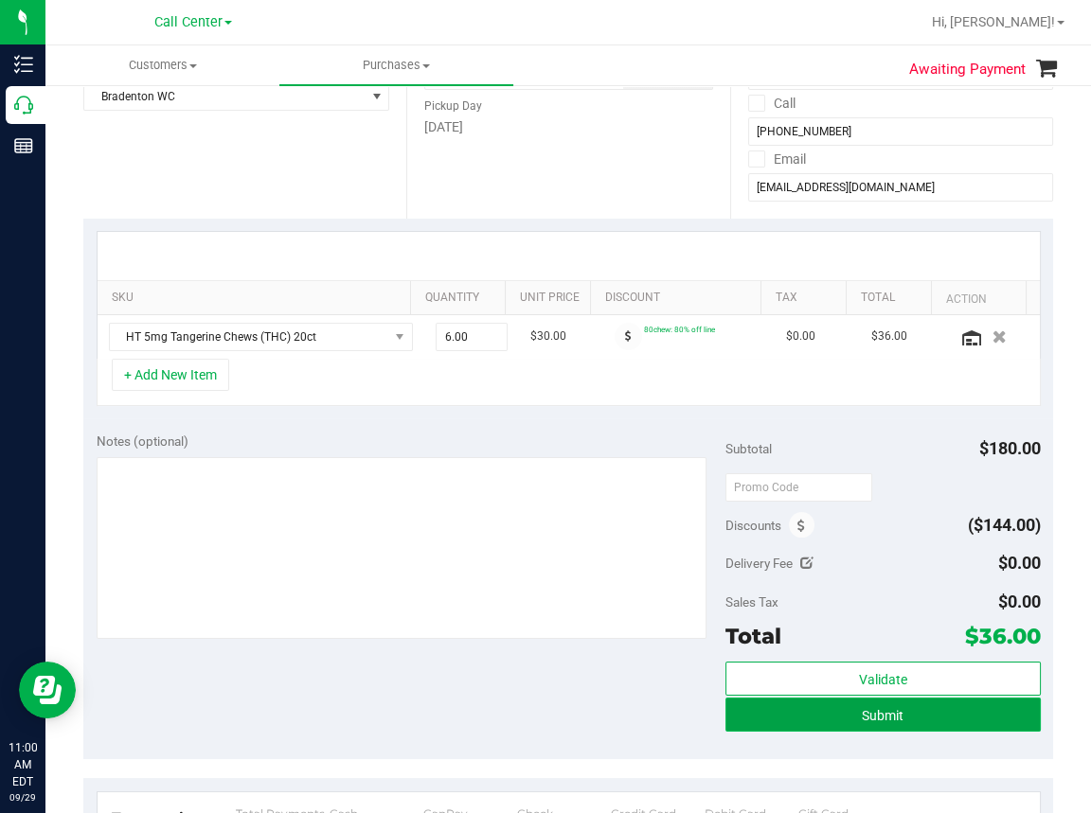
click at [849, 705] on button "Submit" at bounding box center [882, 715] width 314 height 34
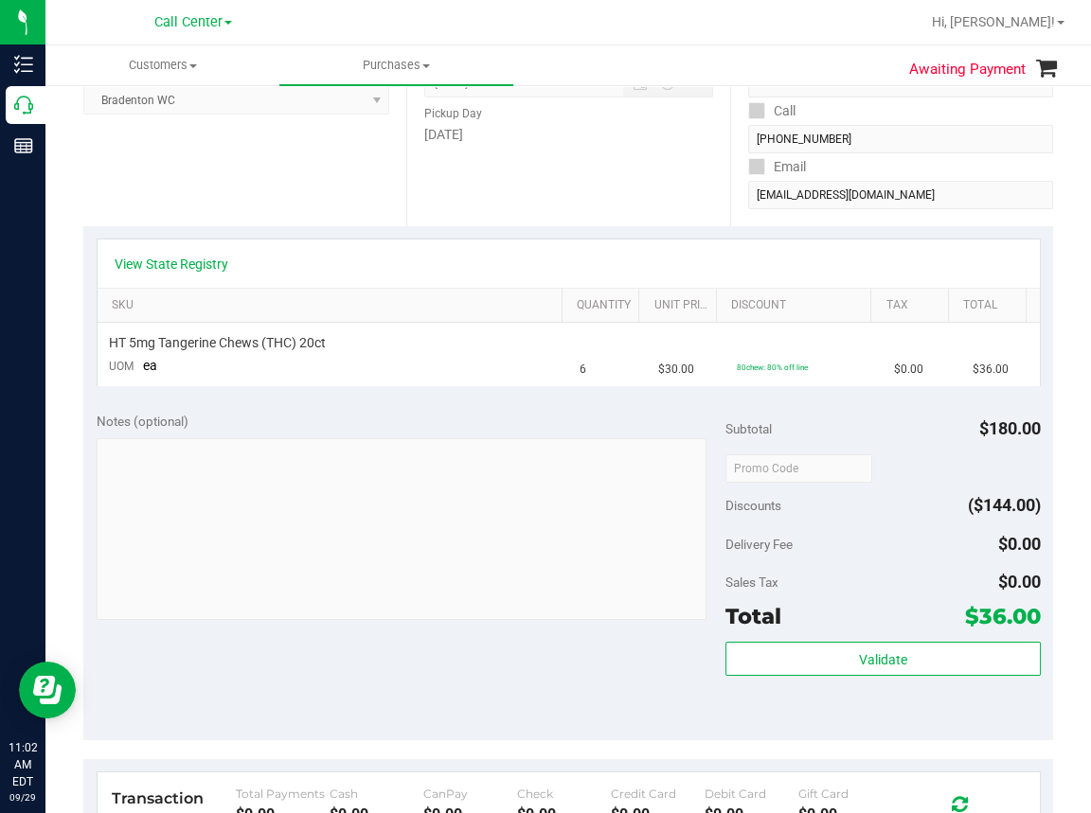
click at [256, 171] on div "Location Pickup Store Bradenton WC Select Store Bonita Springs WC Boynton Beach…" at bounding box center [244, 110] width 323 height 232
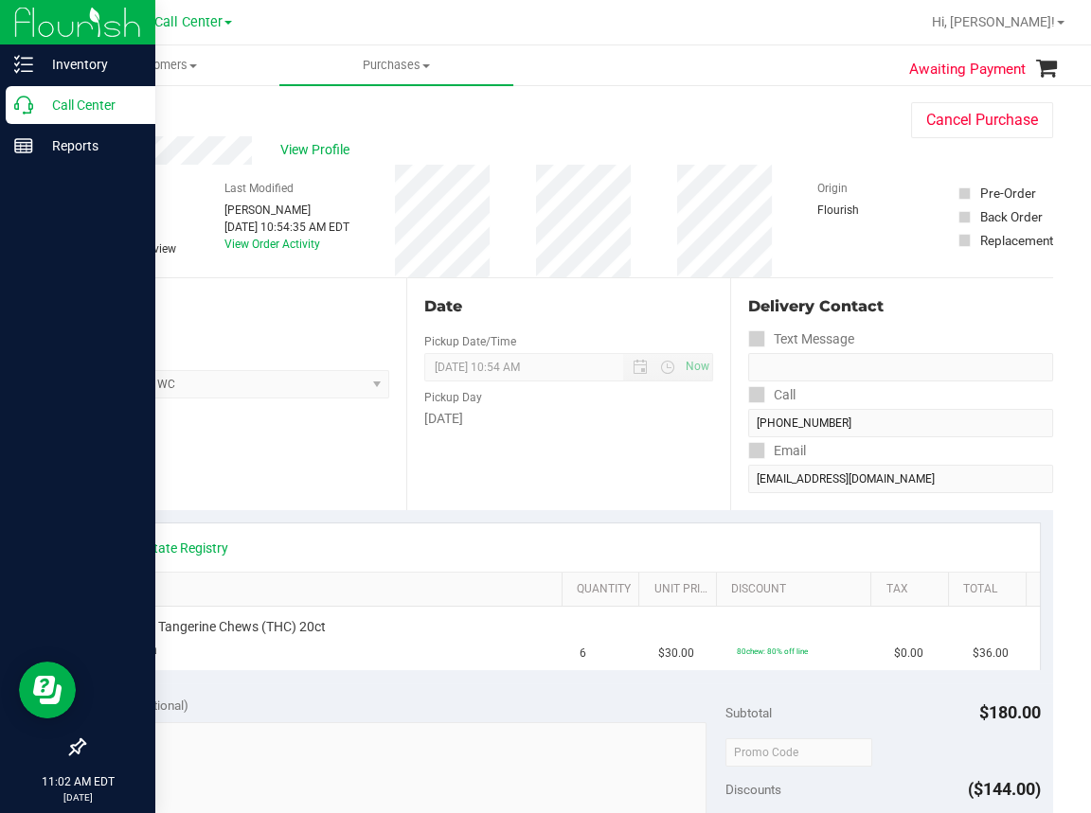
click at [27, 108] on icon at bounding box center [23, 105] width 19 height 19
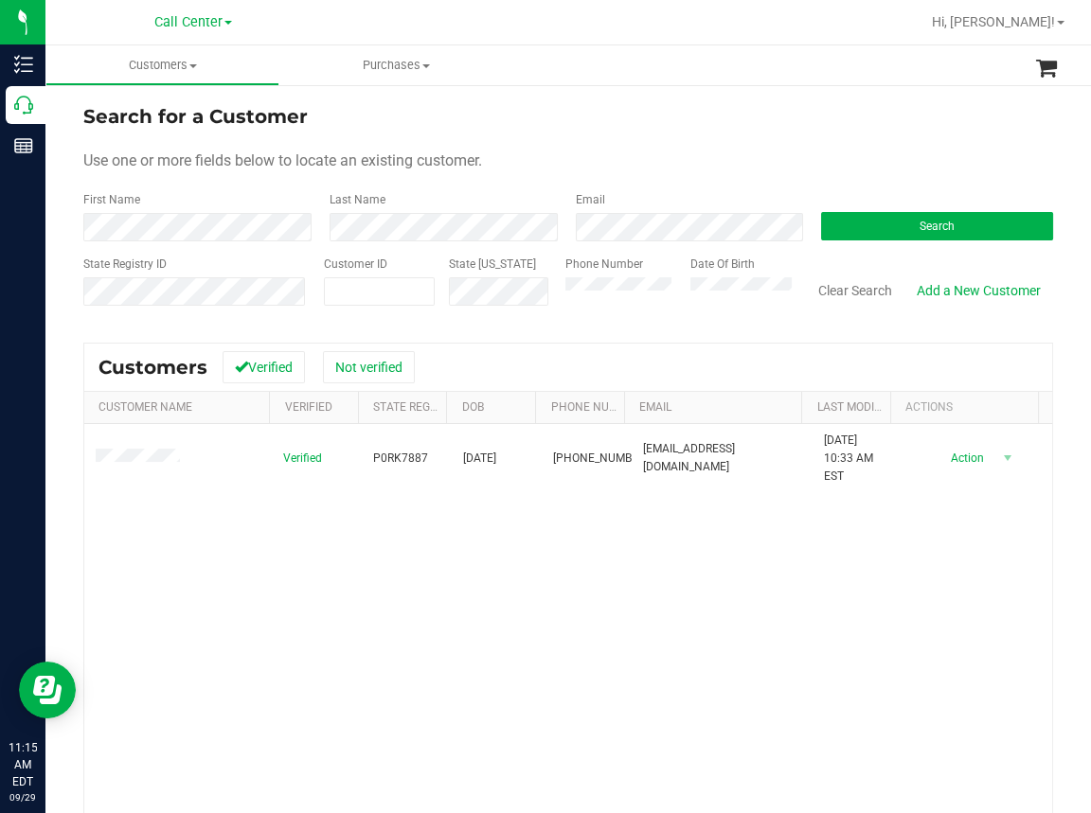
drag, startPoint x: 290, startPoint y: 636, endPoint x: 219, endPoint y: 591, distance: 84.3
click at [275, 634] on div "Verified P0RK7887 08/17/1970 (305) 417-3817 howardfitch70@gmail.com 12/13/2024 …" at bounding box center [567, 680] width 967 height 512
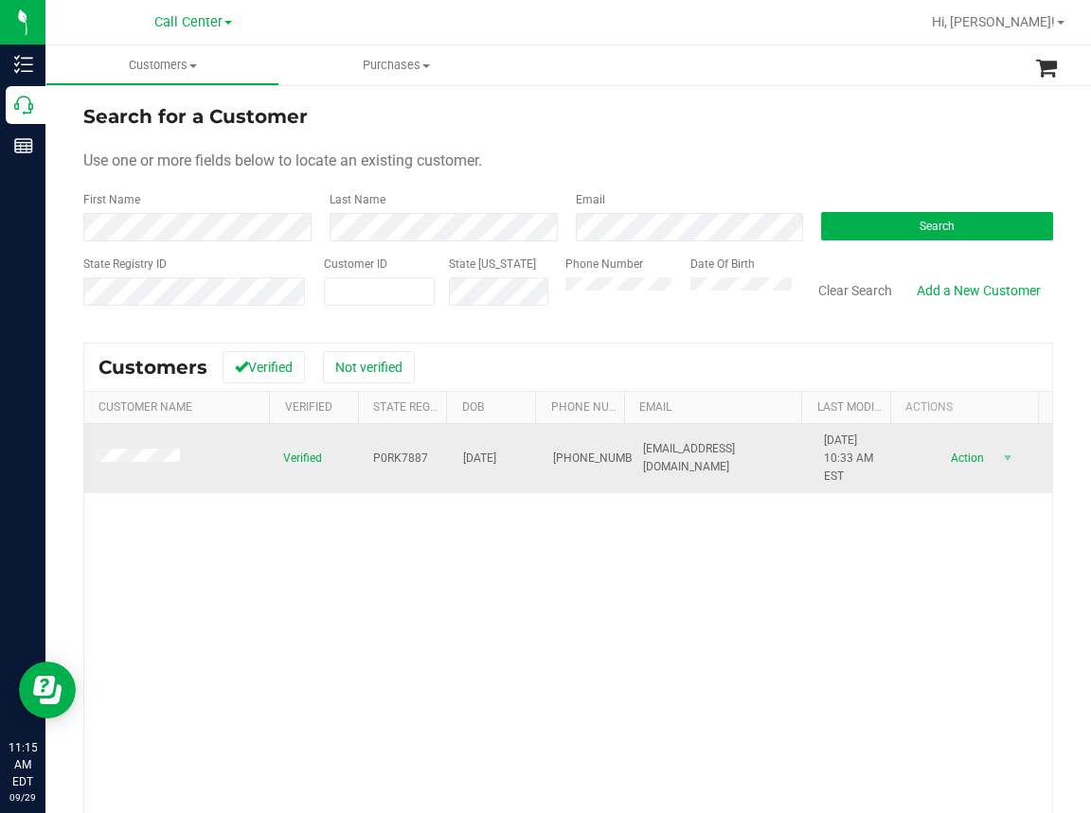
click at [399, 462] on span "P0RK7887" at bounding box center [400, 459] width 55 height 18
click at [399, 461] on span "P0RK7887" at bounding box center [400, 459] width 55 height 18
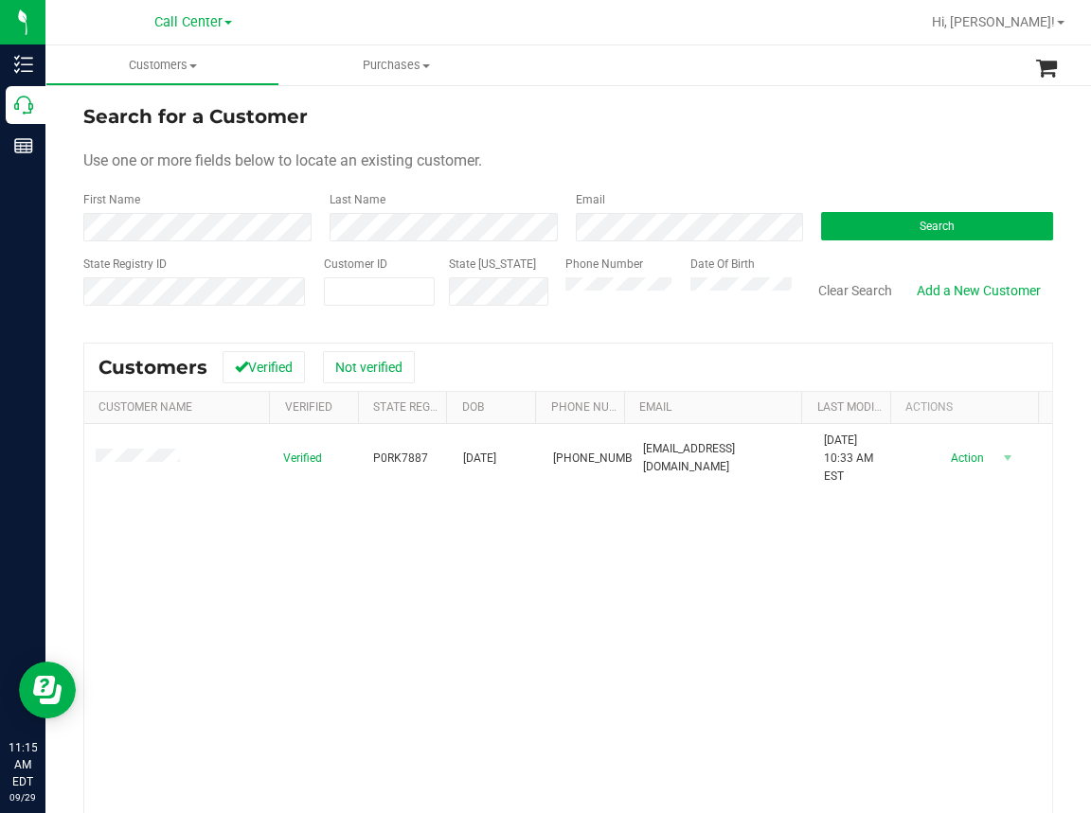
drag, startPoint x: 273, startPoint y: 539, endPoint x: 289, endPoint y: 531, distance: 17.8
click at [273, 539] on div "Verified P0RK7887 08/17/1970 (305) 417-3817 howardfitch70@gmail.com 12/13/2024 …" at bounding box center [567, 680] width 967 height 512
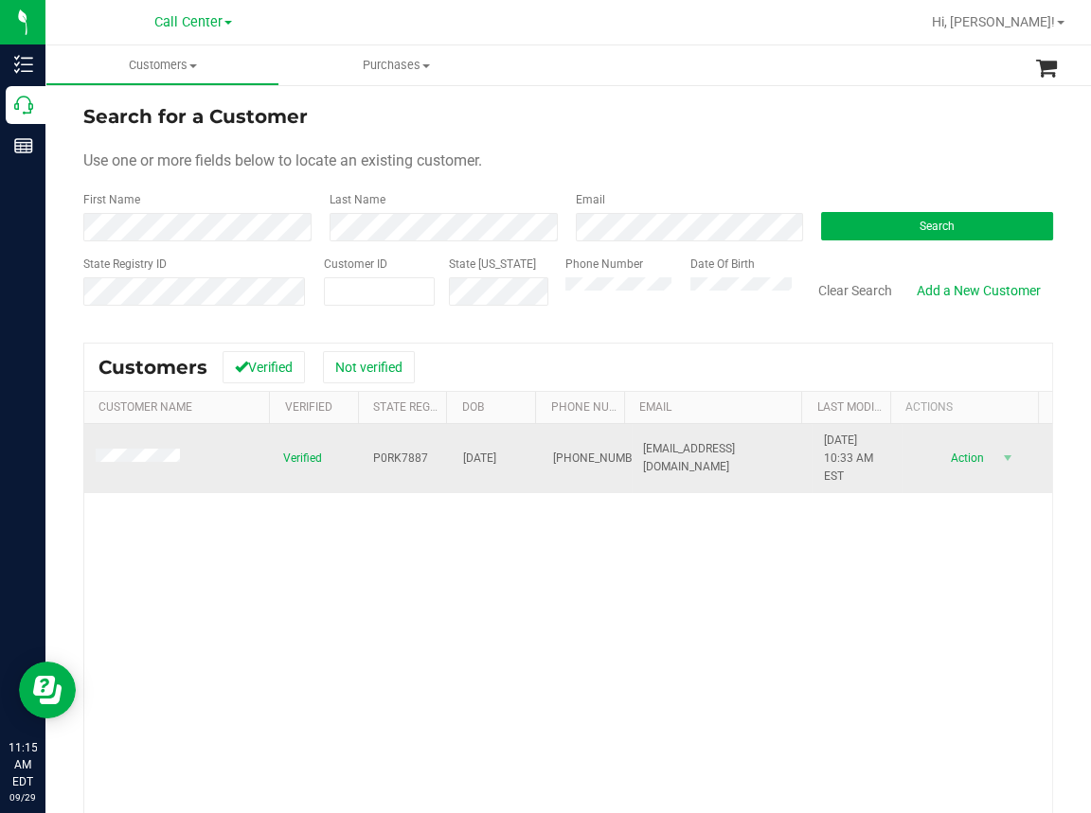
click at [467, 460] on span "08/17/1970" at bounding box center [479, 459] width 33 height 18
click at [467, 461] on span "08/17/1970" at bounding box center [479, 459] width 33 height 18
copy span "08/17/1970"
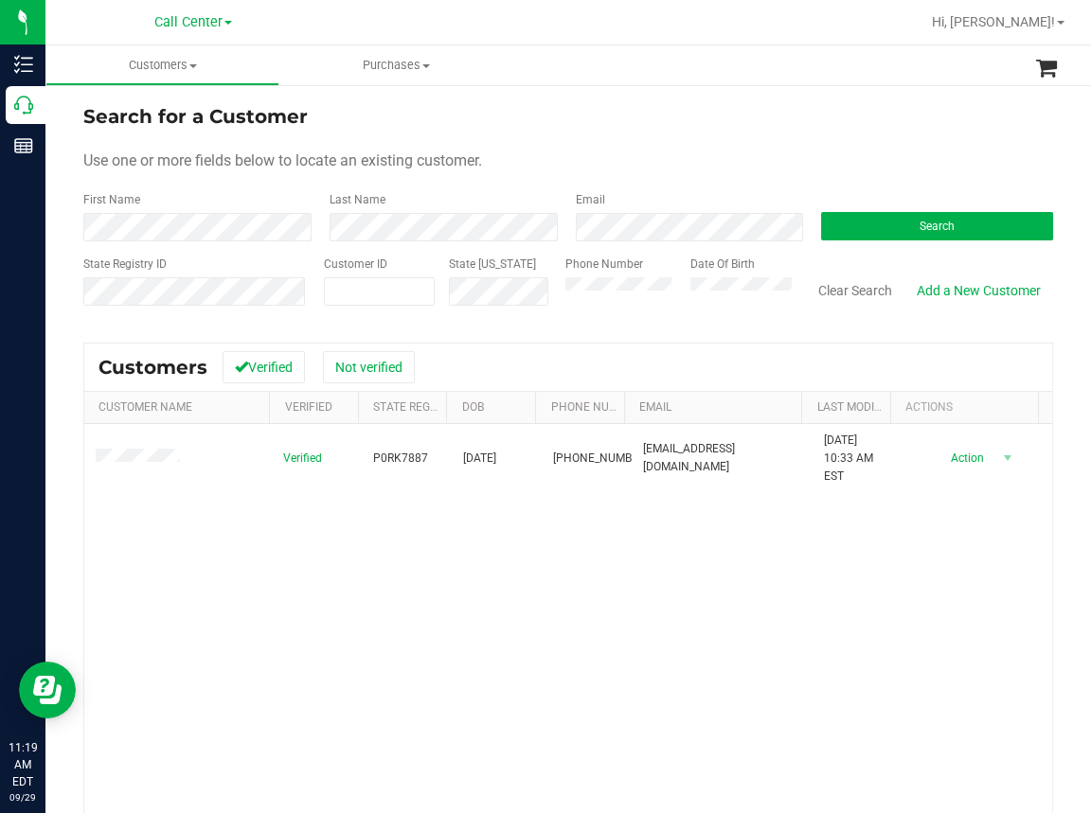
click at [265, 639] on div "Verified P0RK7887 08/17/1970 (305) 417-3817 howardfitch70@gmail.com 12/13/2024 …" at bounding box center [567, 680] width 967 height 512
click at [828, 288] on button "Clear Search" at bounding box center [855, 291] width 98 height 32
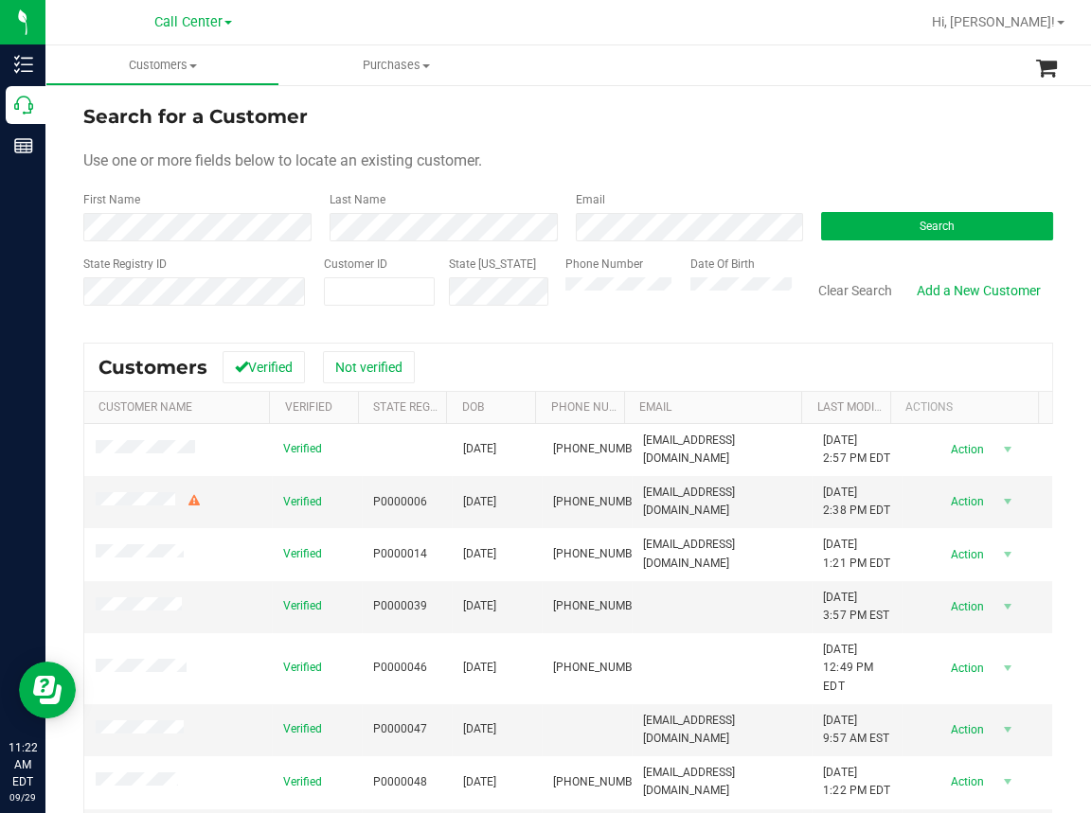
click at [606, 17] on div at bounding box center [629, 22] width 580 height 37
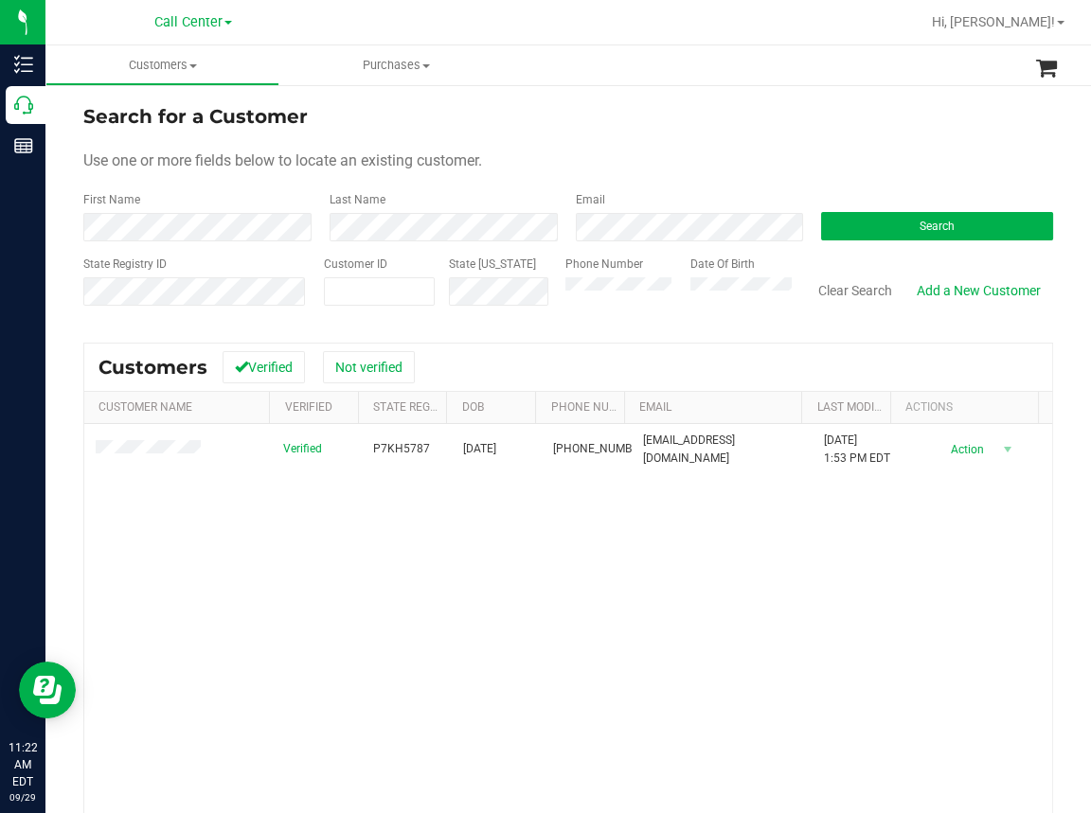
click at [280, 560] on div "Verified P7KH5787 01/25/1975 (386) 283-0049 sehanan6@aol.com 6/23/2024 1:53 PM …" at bounding box center [567, 680] width 967 height 512
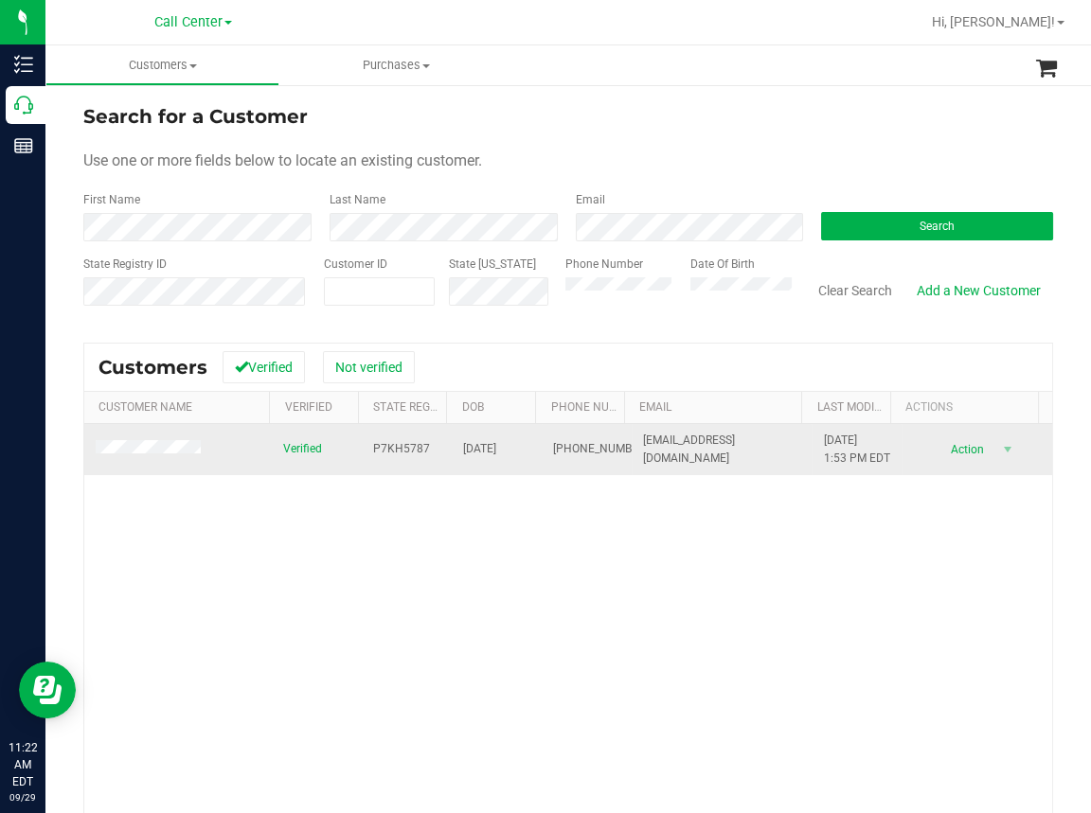
click at [383, 458] on span "P7KH5787" at bounding box center [401, 449] width 57 height 18
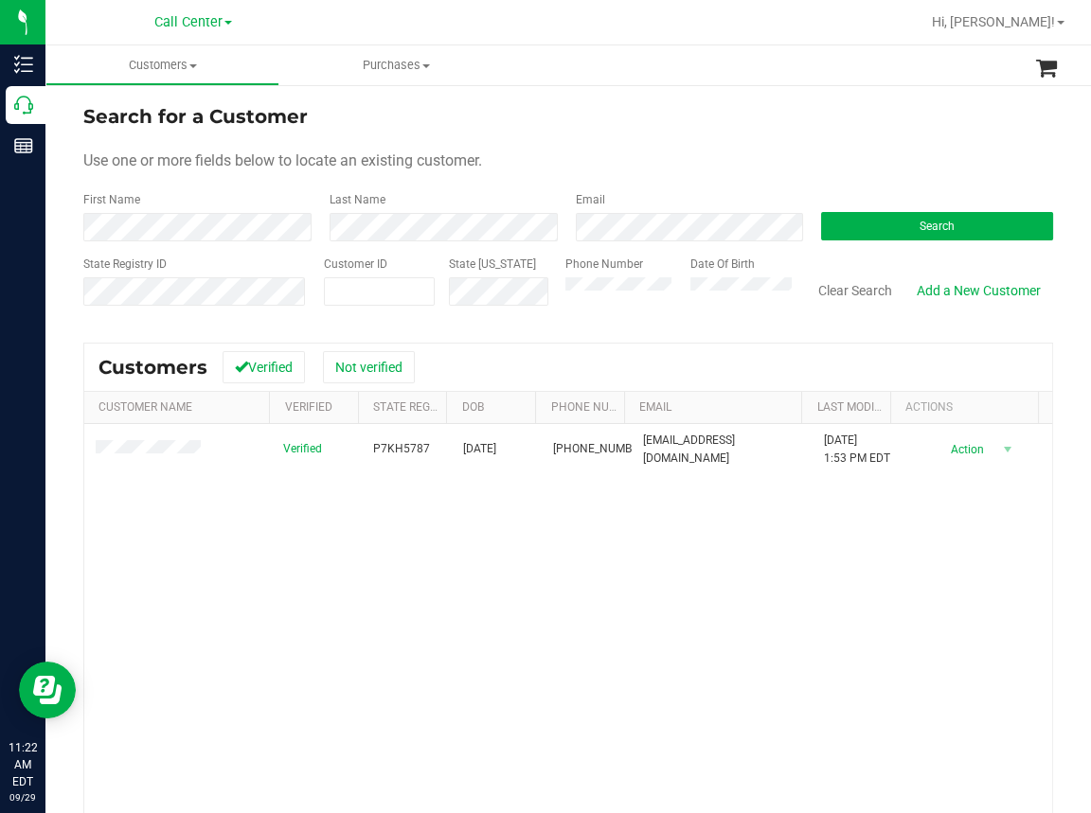
click at [286, 546] on div "Verified P7KH5787 01/25/1975 (386) 283-0049 sehanan6@aol.com 6/23/2024 1:53 PM …" at bounding box center [567, 680] width 967 height 512
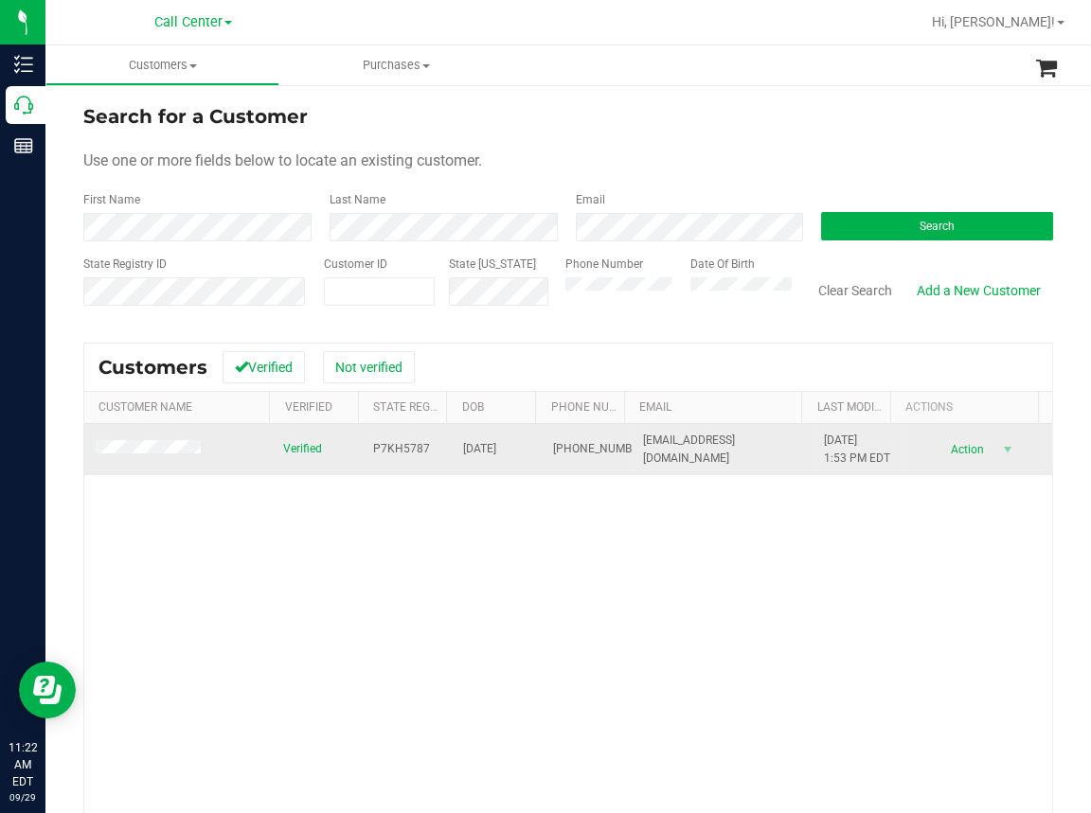
click at [483, 457] on span "01/25/1975" at bounding box center [479, 449] width 33 height 18
copy span "01/25/1975"
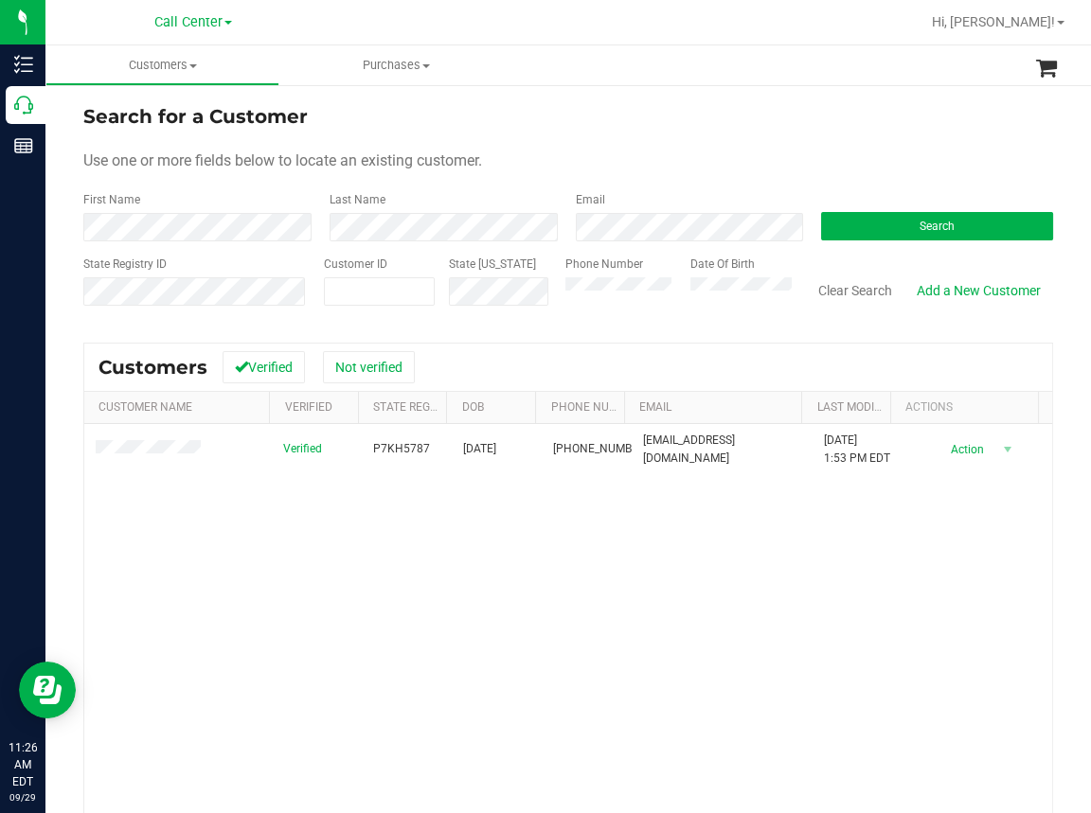
click at [255, 599] on div "Verified P7KH5787 01/25/1975 (386) 283-0049 sehanan6@aol.com 6/23/2024 1:53 PM …" at bounding box center [567, 680] width 967 height 512
click at [843, 283] on button "Clear Search" at bounding box center [855, 291] width 98 height 32
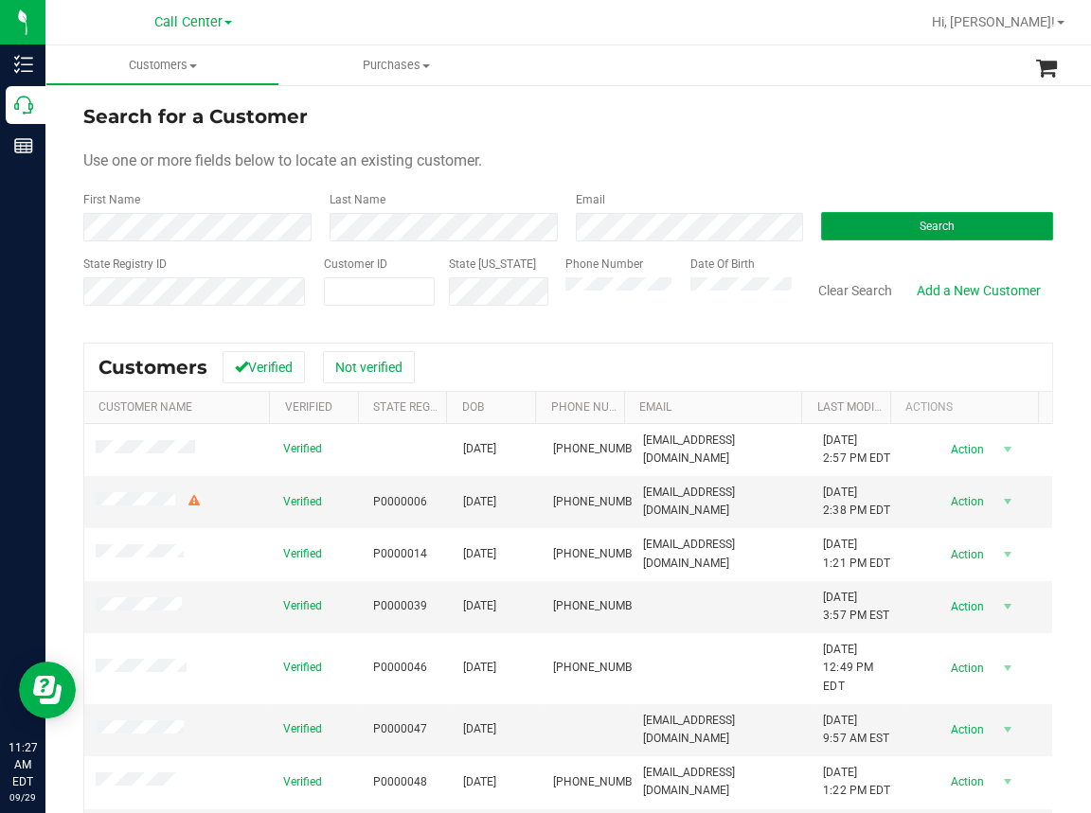
click at [913, 217] on button "Search" at bounding box center [937, 226] width 232 height 28
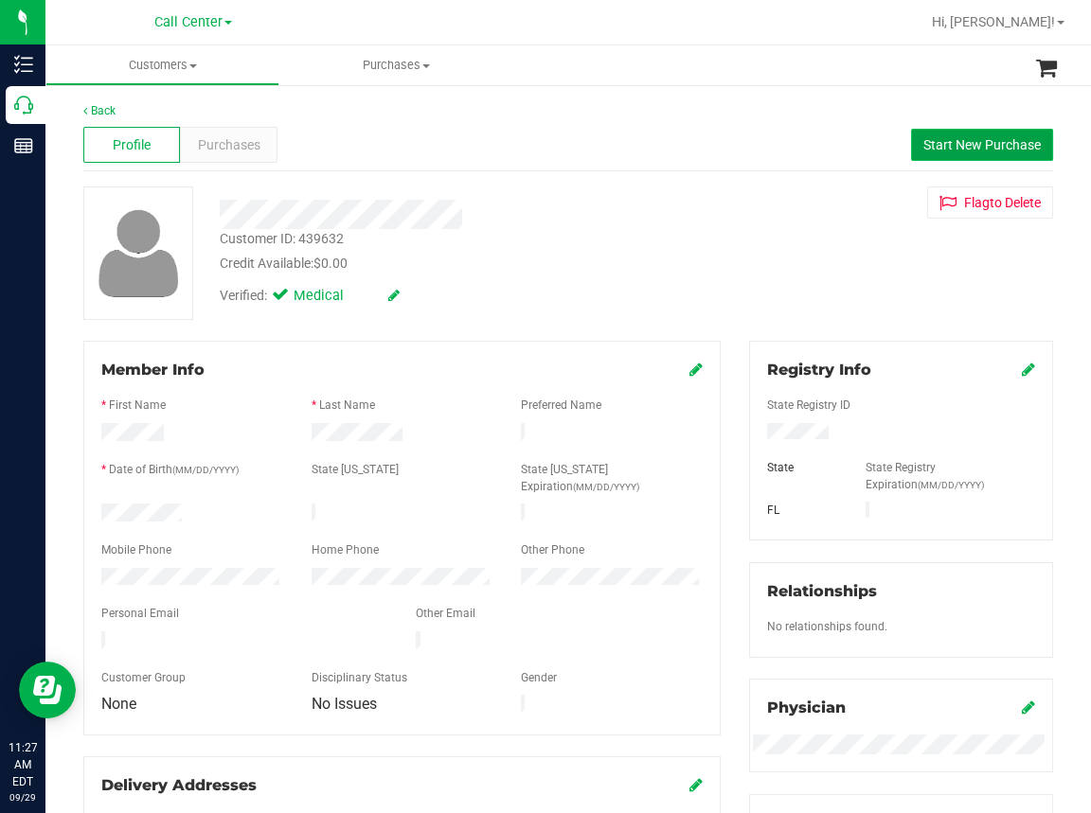
click at [932, 138] on span "Start New Purchase" at bounding box center [981, 144] width 117 height 15
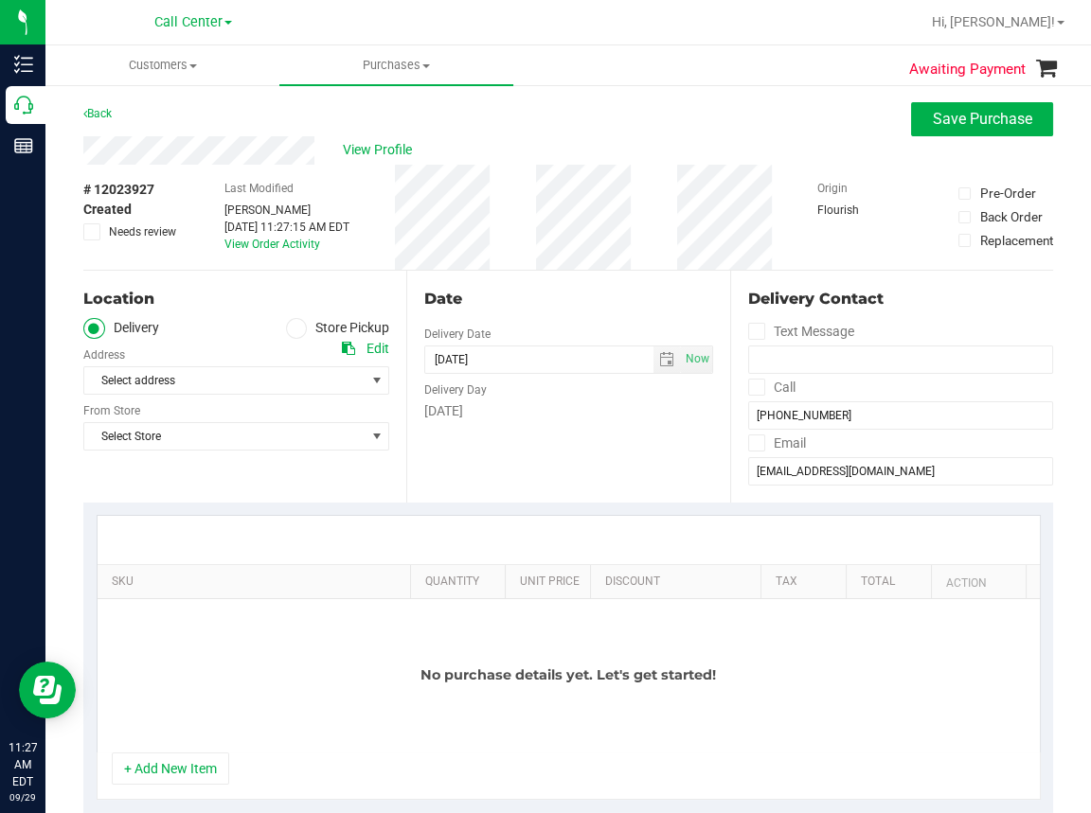
click at [291, 328] on icon at bounding box center [296, 328] width 11 height 0
click at [0, 0] on input "Store Pickup" at bounding box center [0, 0] width 0 height 0
click at [195, 447] on div "Location Delivery Store Pickup Store Select Store Select Store Bonita Springs W…" at bounding box center [244, 387] width 323 height 232
click at [181, 372] on span "Select Store" at bounding box center [224, 380] width 280 height 27
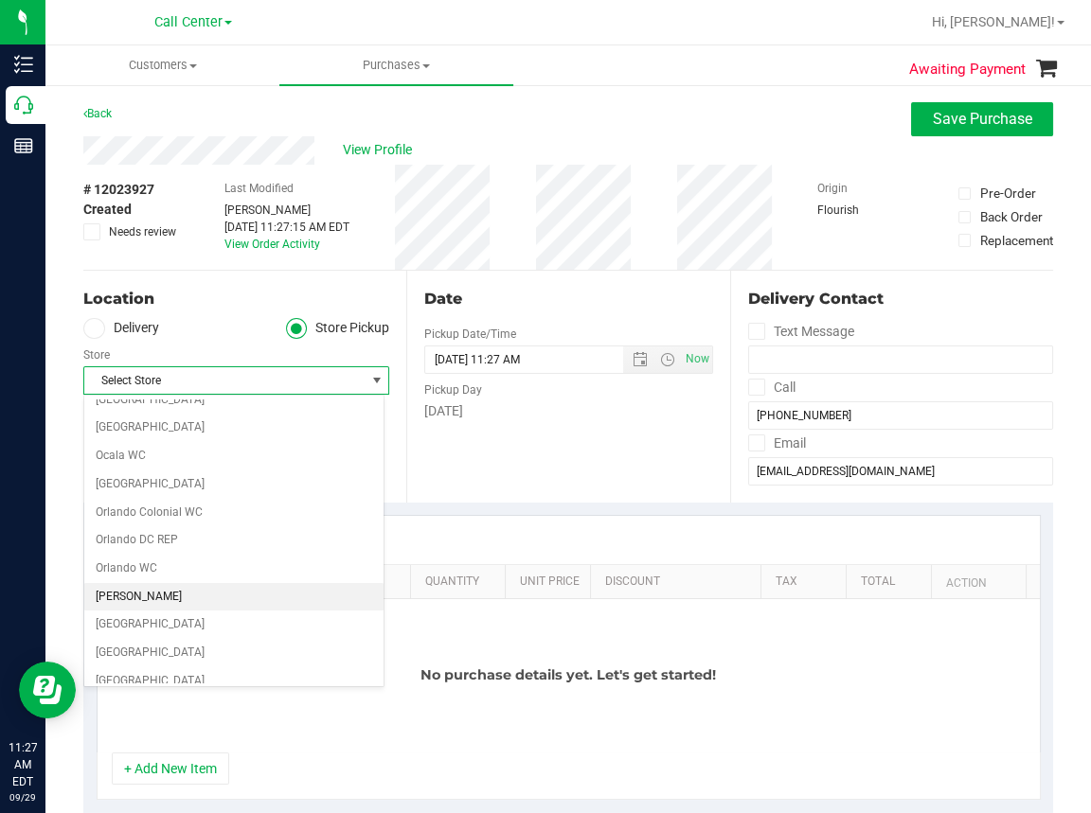
scroll to position [757, 0]
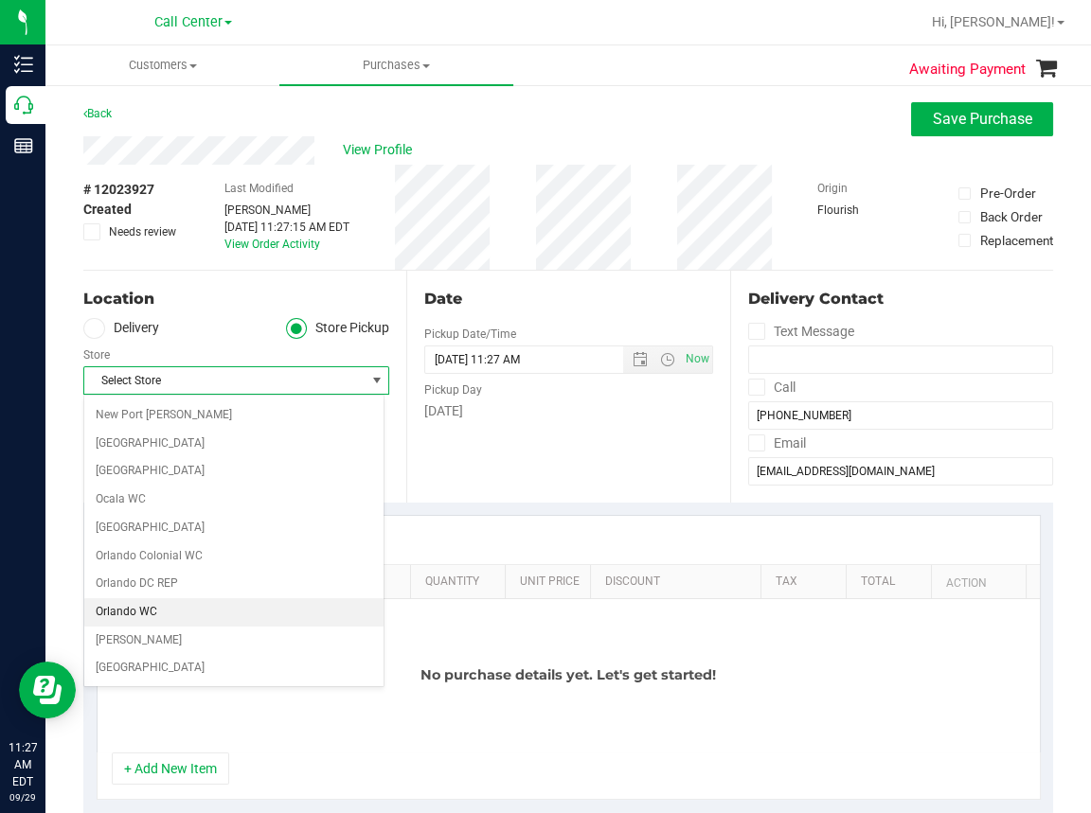
click at [104, 607] on li "Orlando WC" at bounding box center [233, 612] width 299 height 28
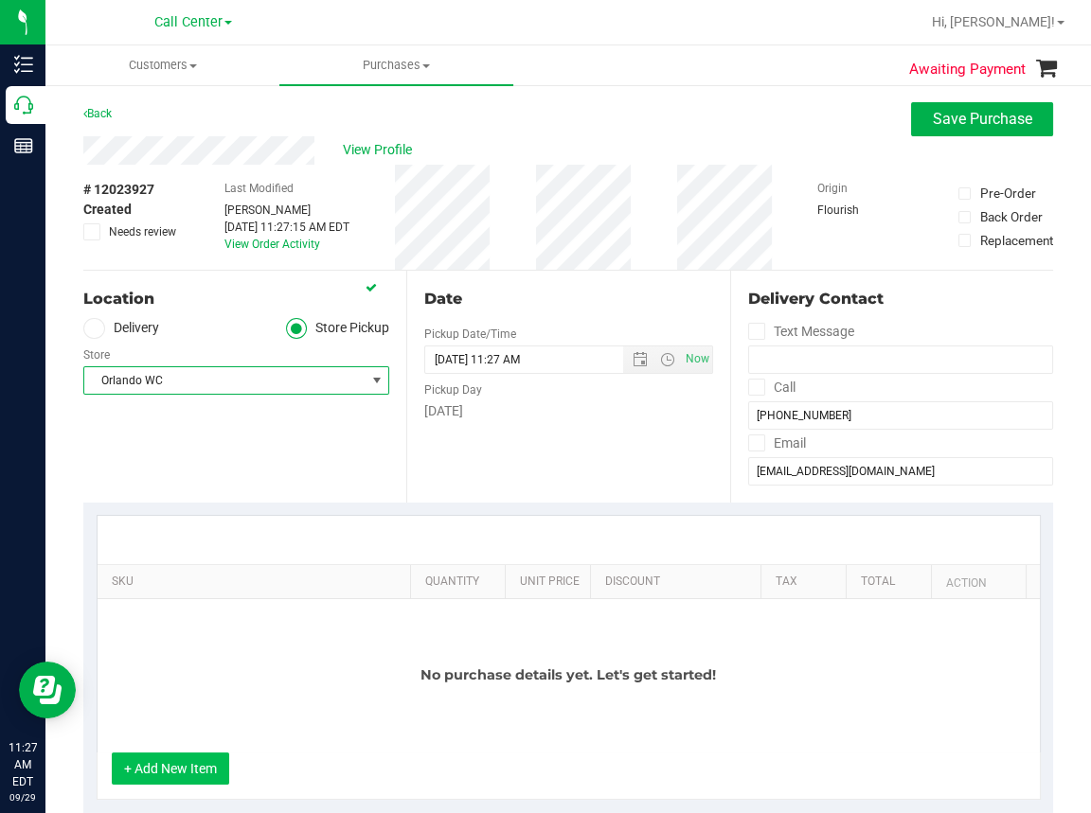
click at [174, 768] on button "+ Add New Item" at bounding box center [170, 769] width 117 height 32
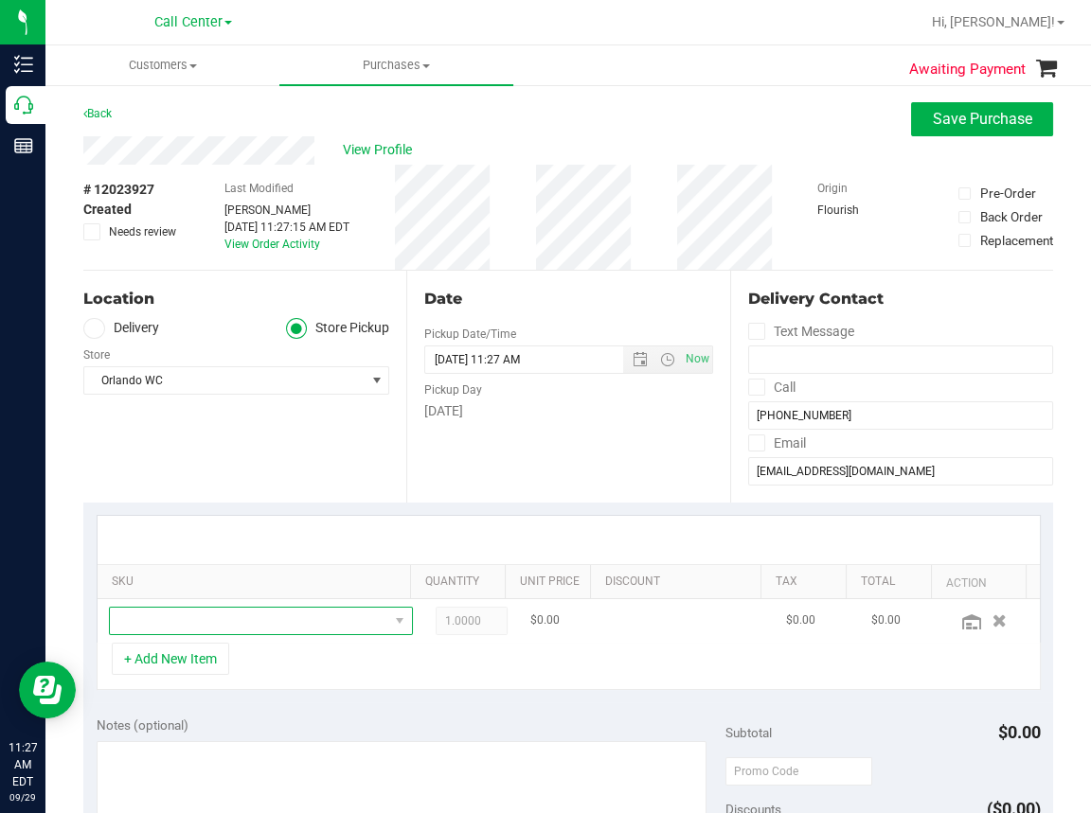
click at [157, 620] on span "NO DATA FOUND" at bounding box center [249, 621] width 278 height 27
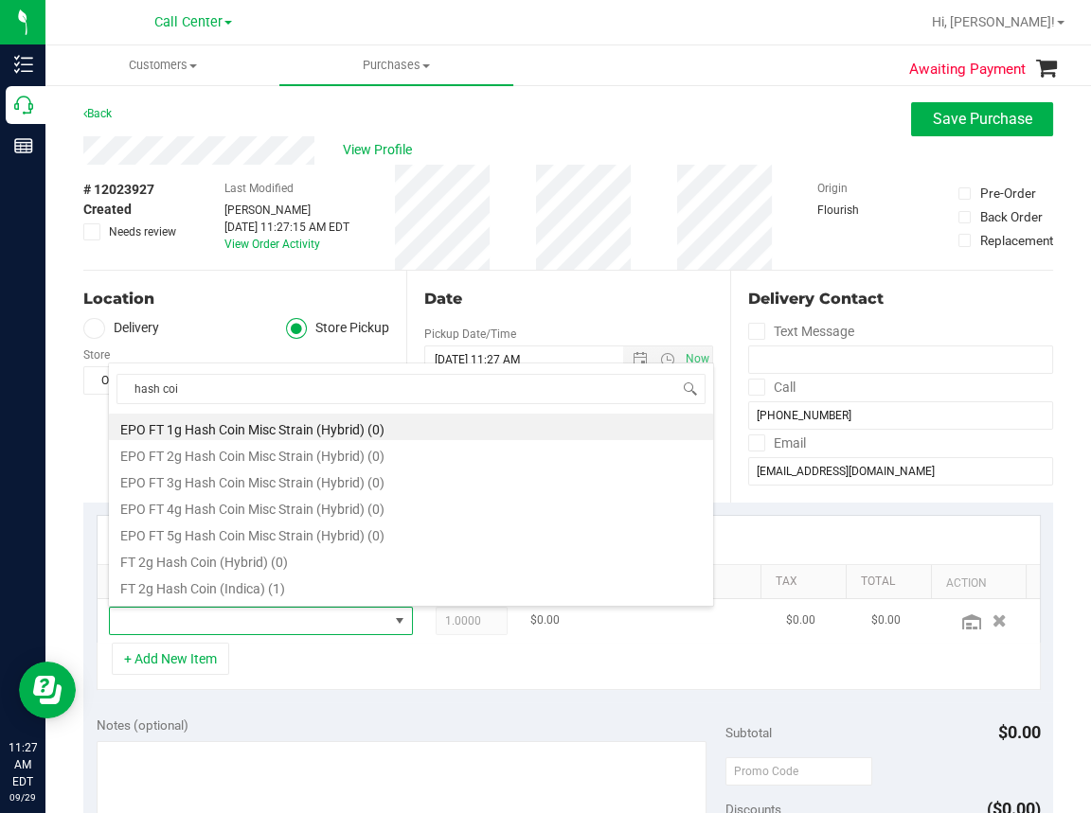
type input "hash coin"
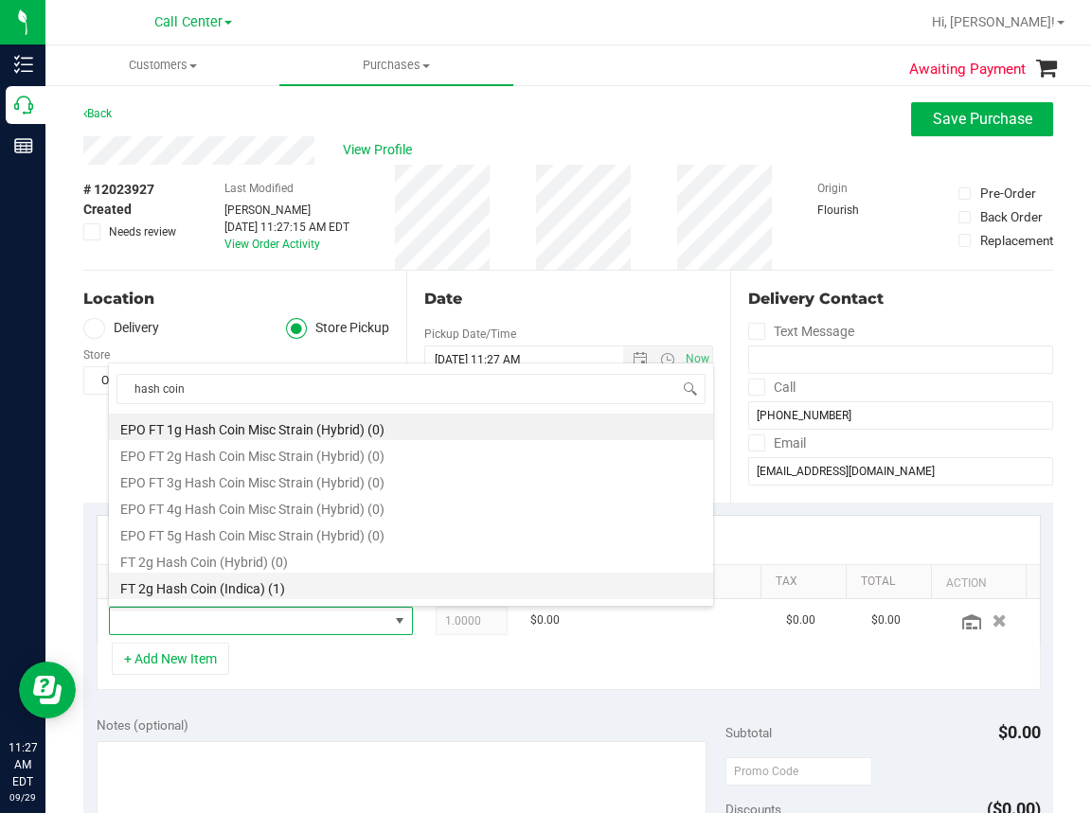
scroll to position [95, 0]
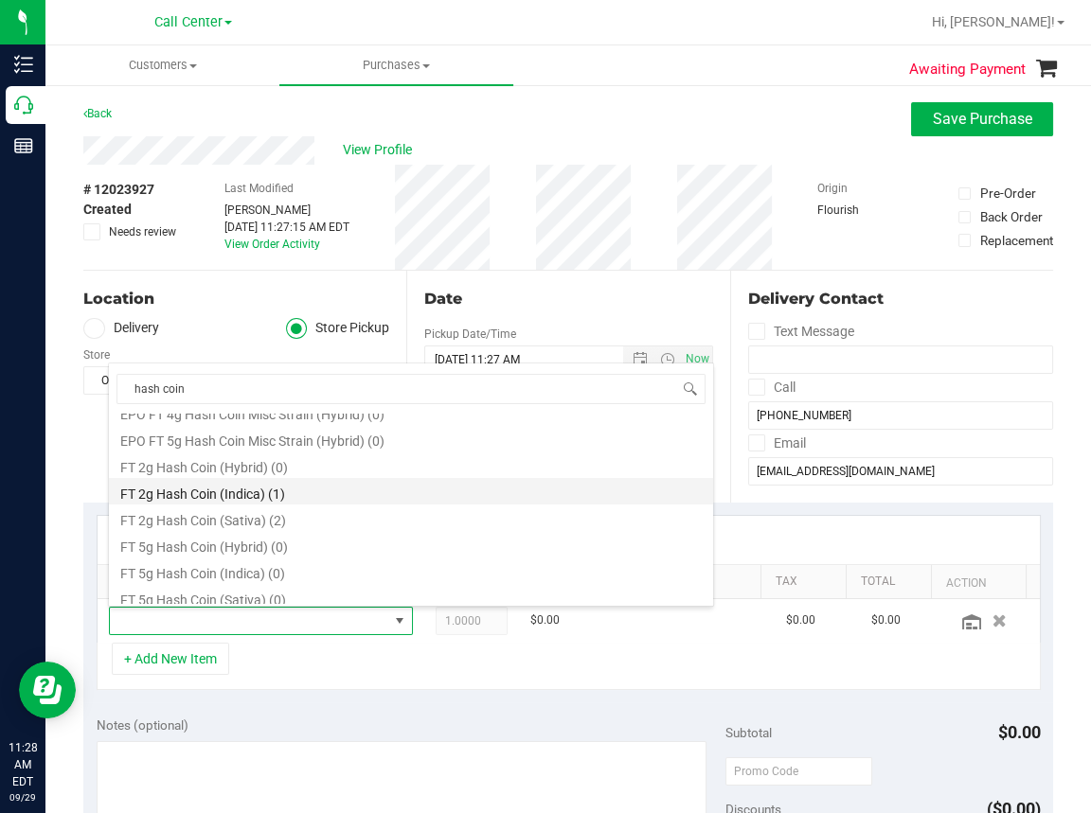
click at [206, 489] on li "FT 2g Hash Coin (Indica) (1)" at bounding box center [411, 491] width 604 height 27
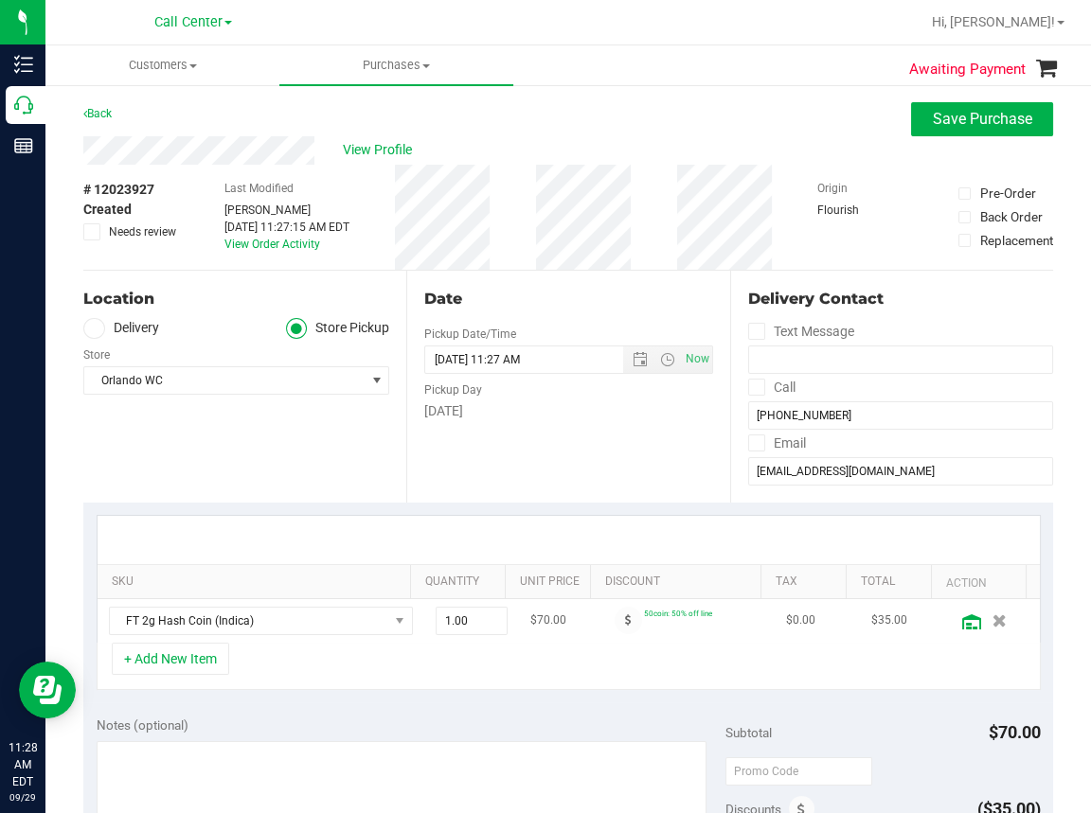
click at [962, 627] on icon at bounding box center [971, 621] width 19 height 15
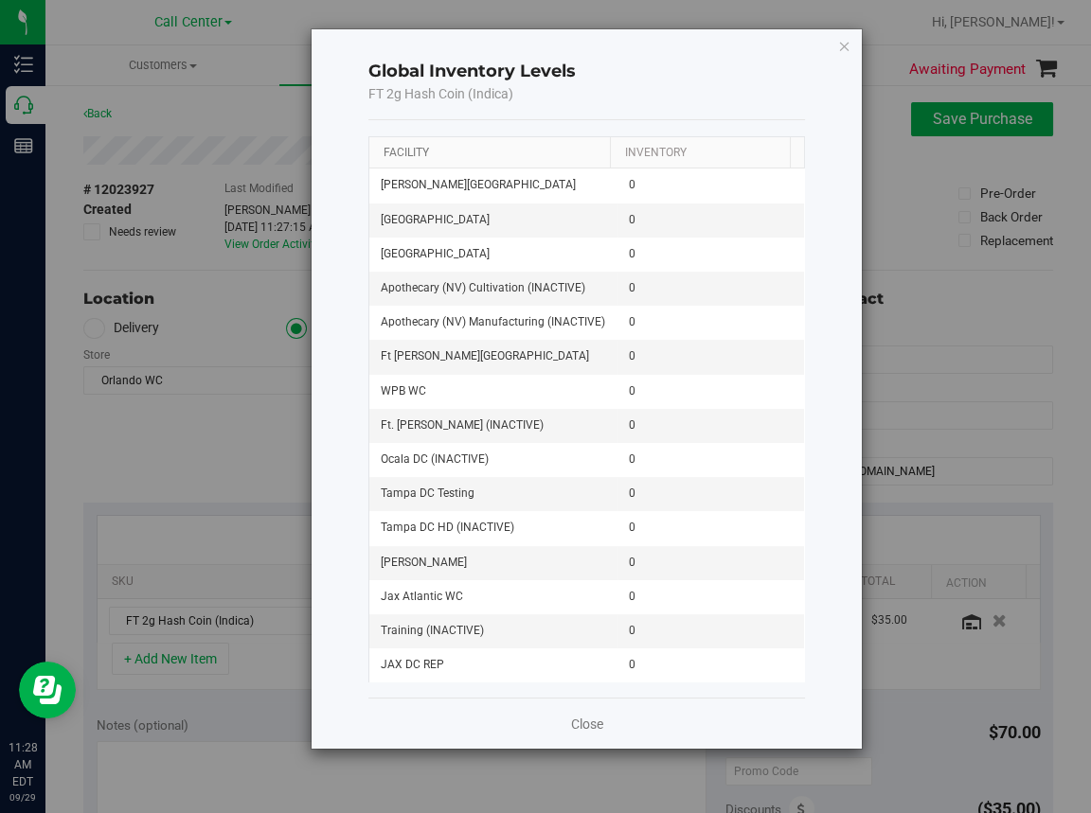
click at [414, 154] on link "Facility" at bounding box center [405, 152] width 45 height 13
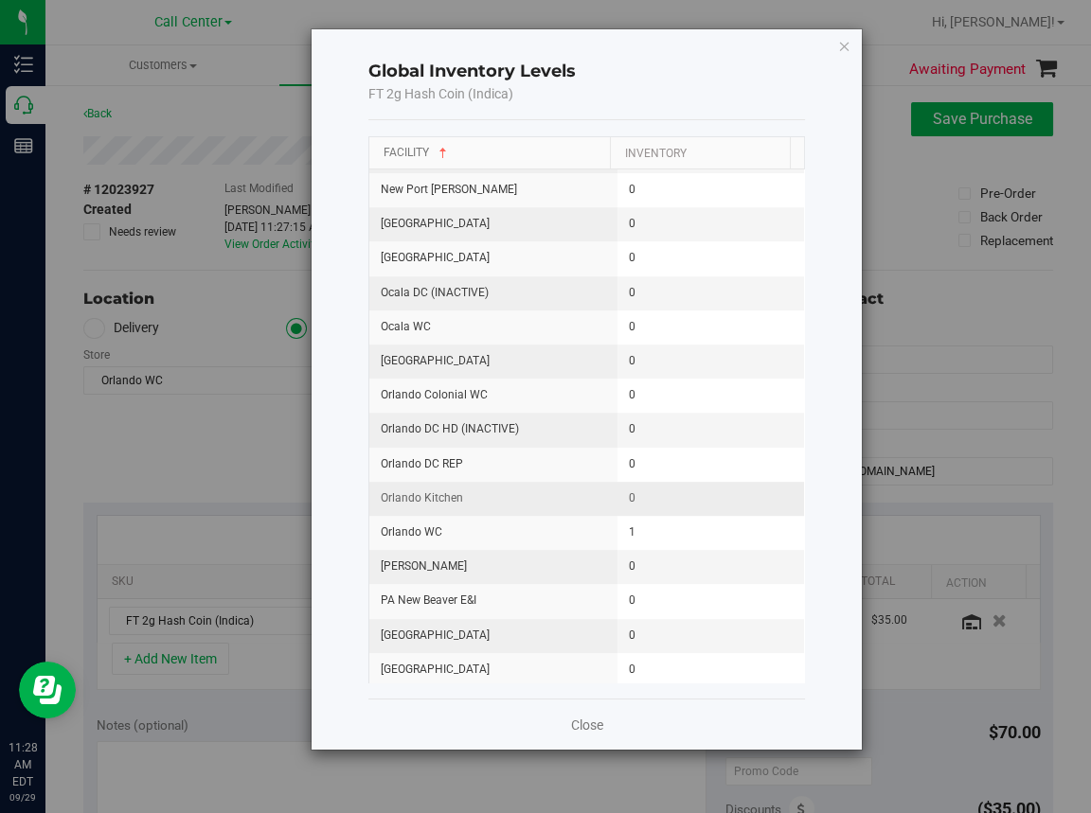
scroll to position [1420, 0]
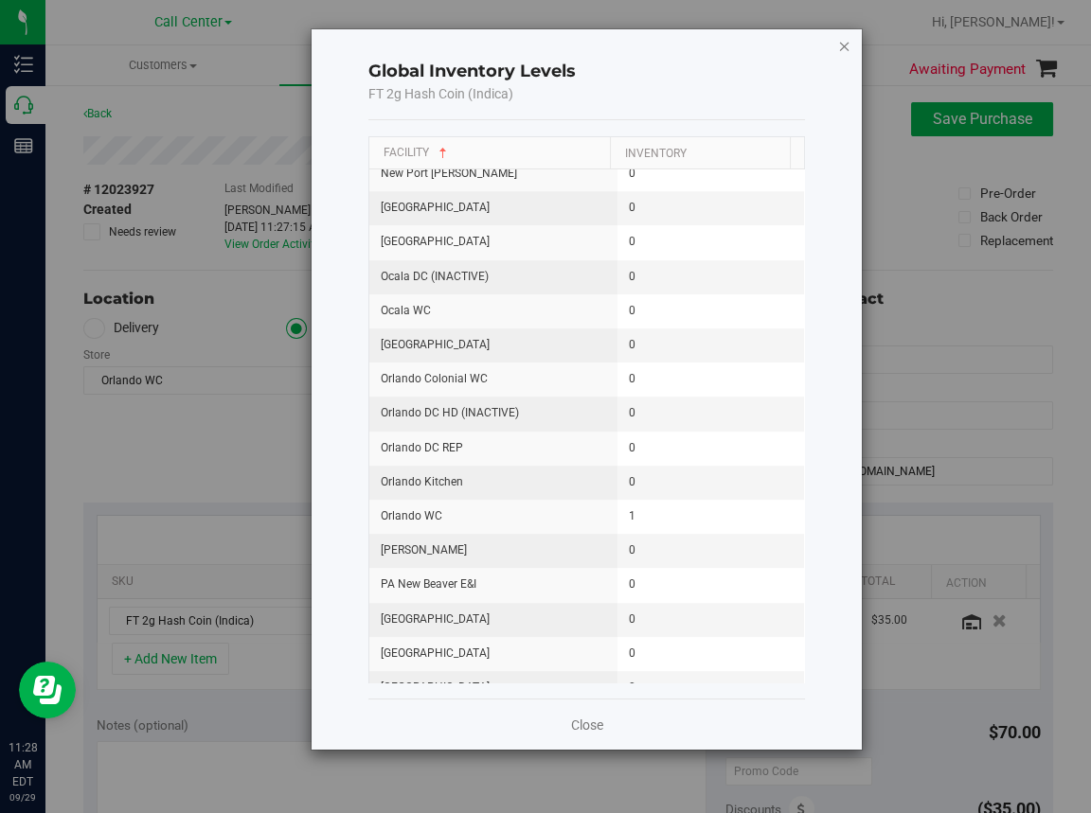
click at [846, 44] on icon "button" at bounding box center [844, 45] width 13 height 23
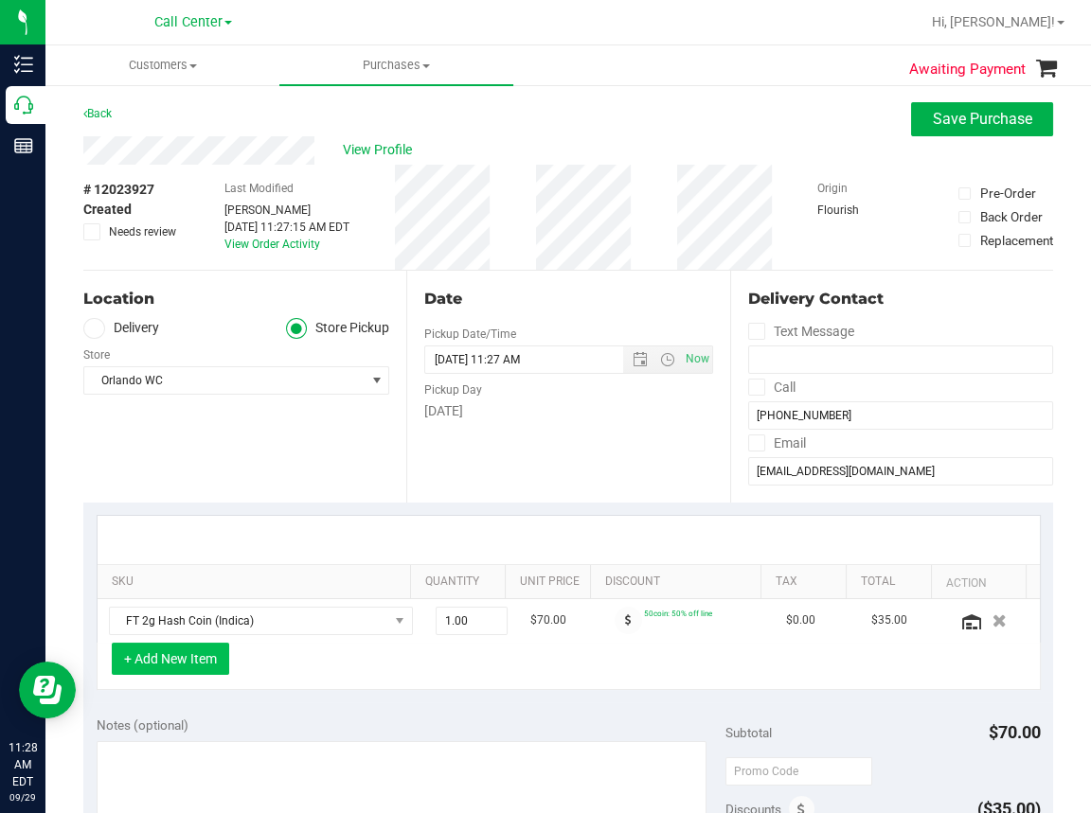
click at [186, 661] on button "+ Add New Item" at bounding box center [170, 659] width 117 height 32
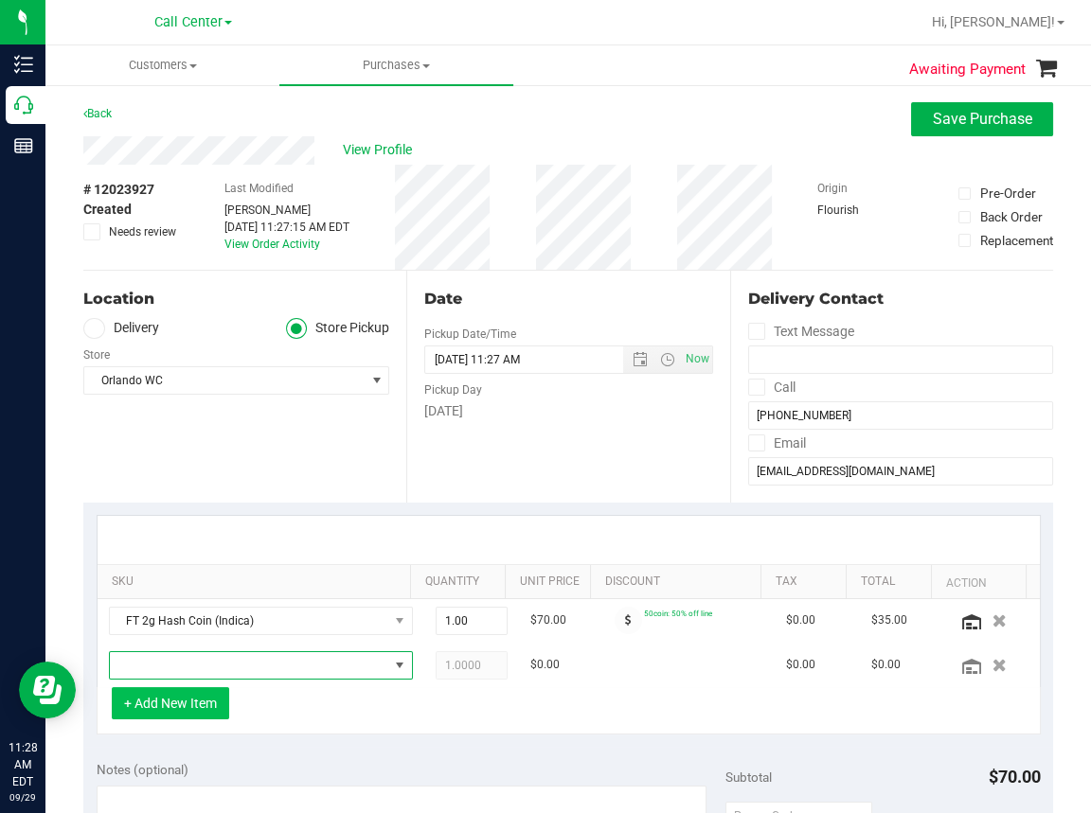
click at [186, 661] on span "NO DATA FOUND" at bounding box center [249, 665] width 278 height 27
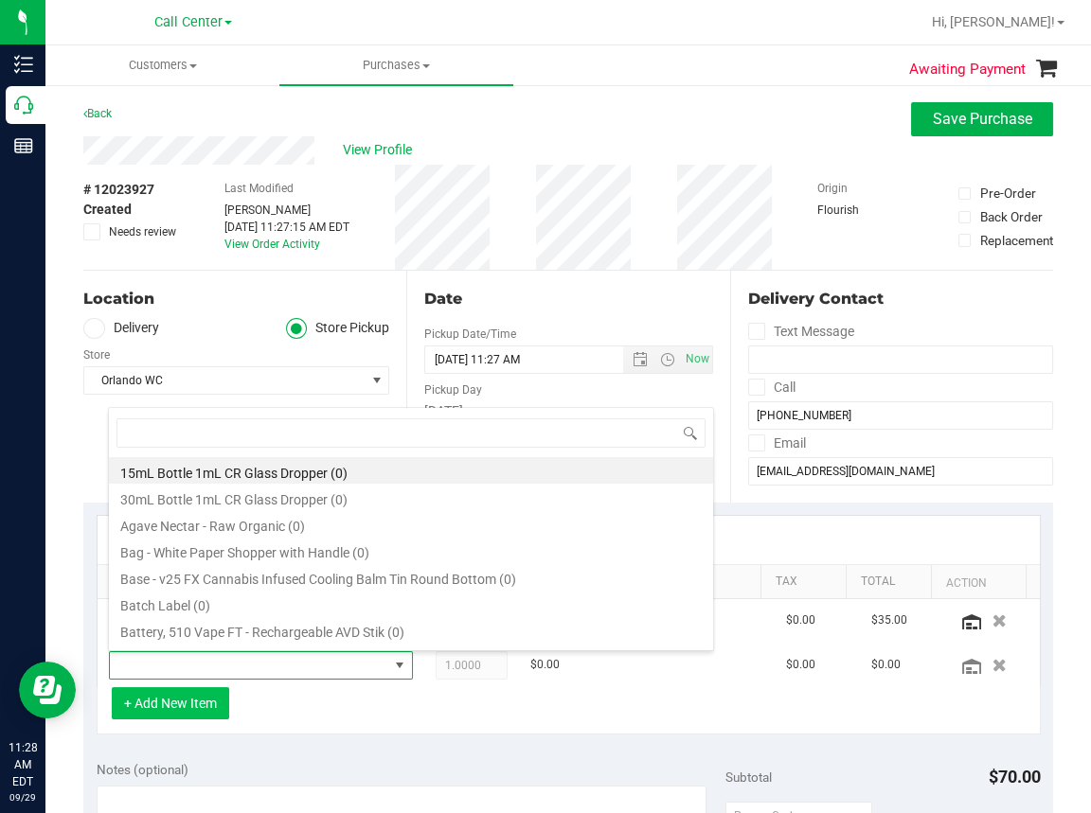
scroll to position [27, 261]
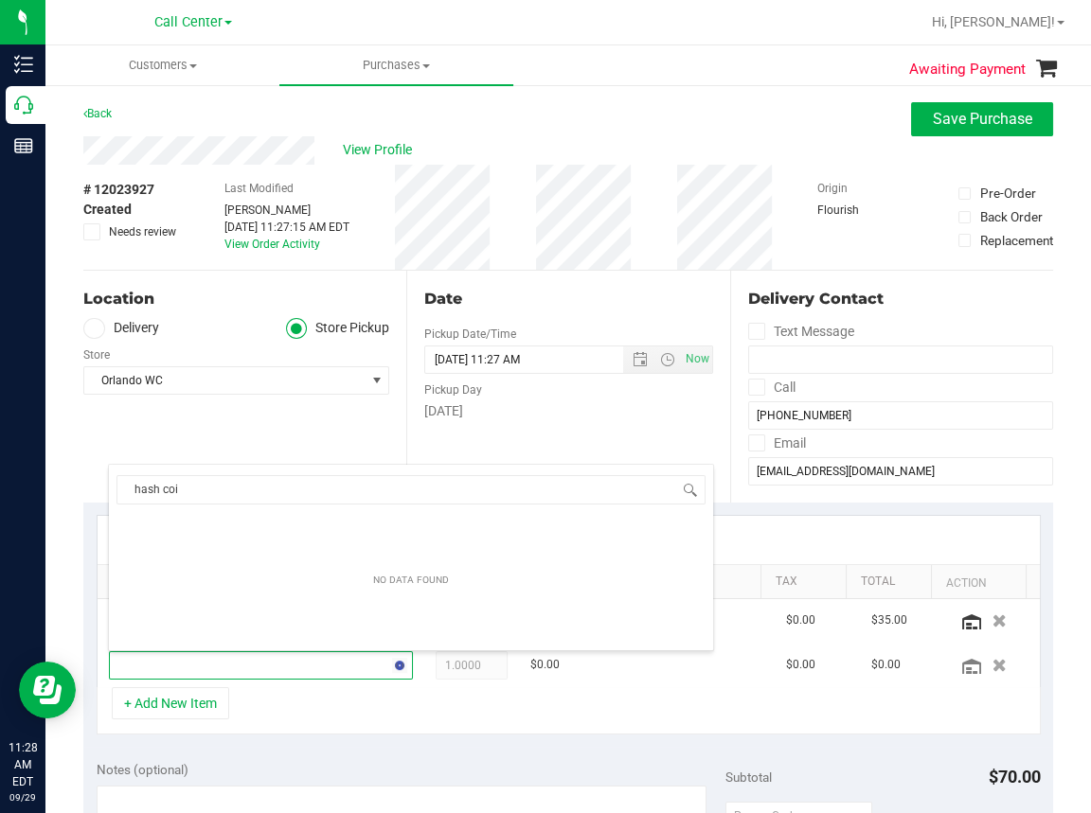
type input "hash coin"
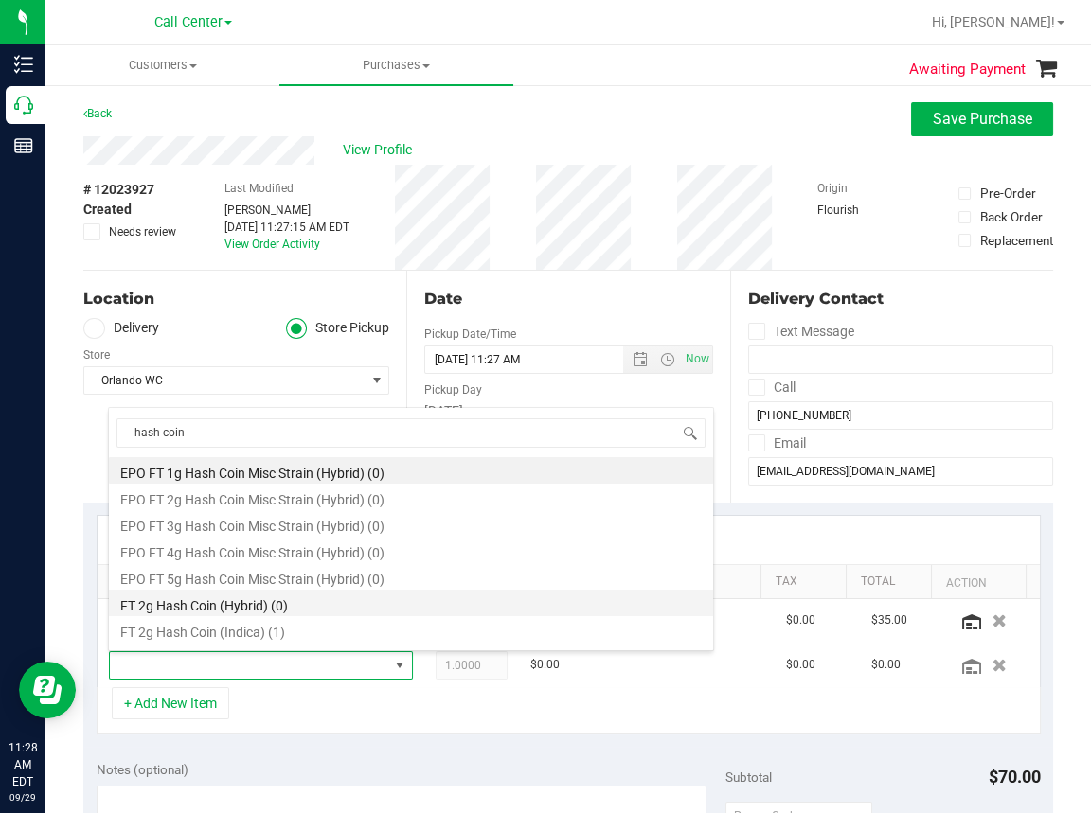
click at [207, 601] on li "FT 2g Hash Coin (Hybrid) (0)" at bounding box center [411, 603] width 604 height 27
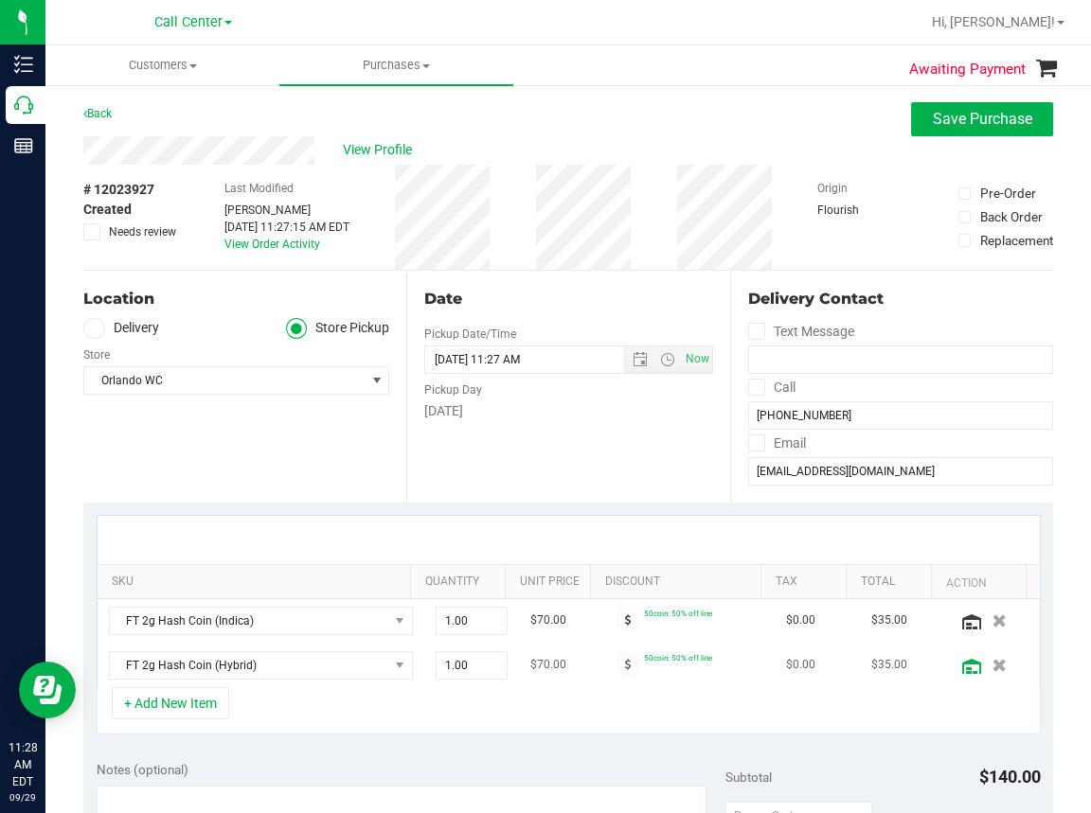
click at [962, 673] on icon at bounding box center [971, 666] width 19 height 15
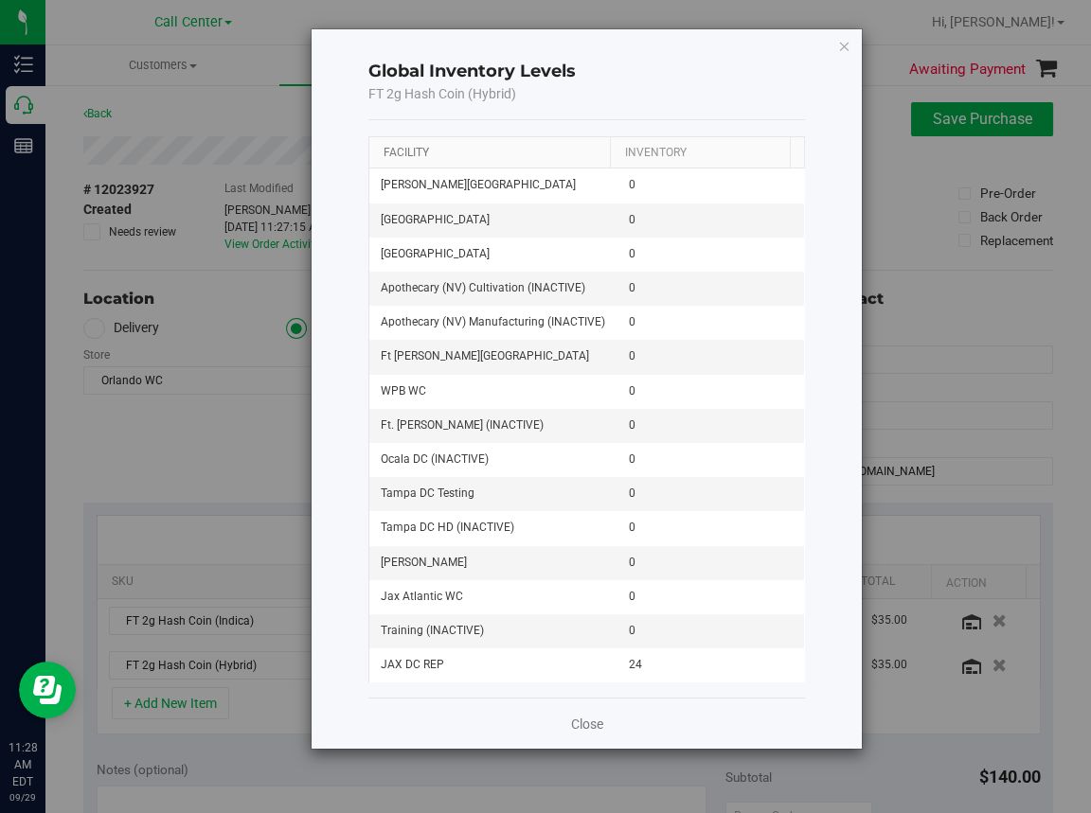
click at [407, 154] on link "Facility" at bounding box center [405, 152] width 45 height 13
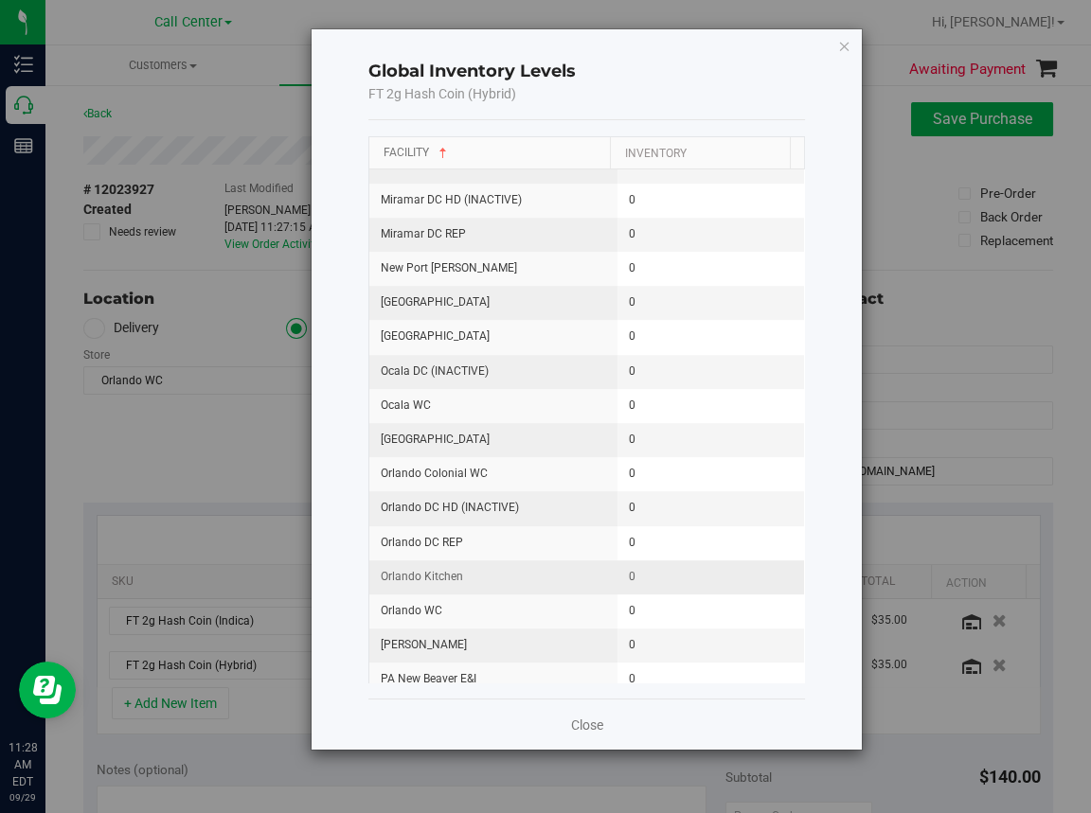
scroll to position [1420, 0]
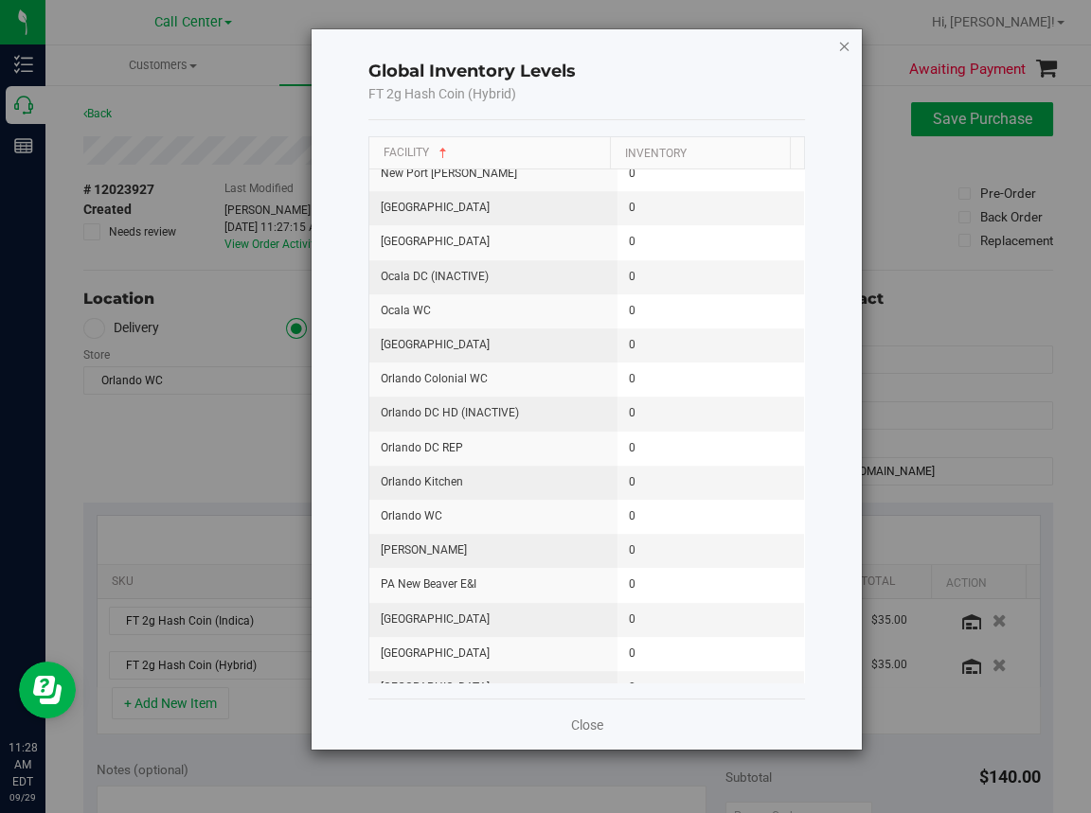
click at [844, 43] on icon "button" at bounding box center [844, 45] width 13 height 23
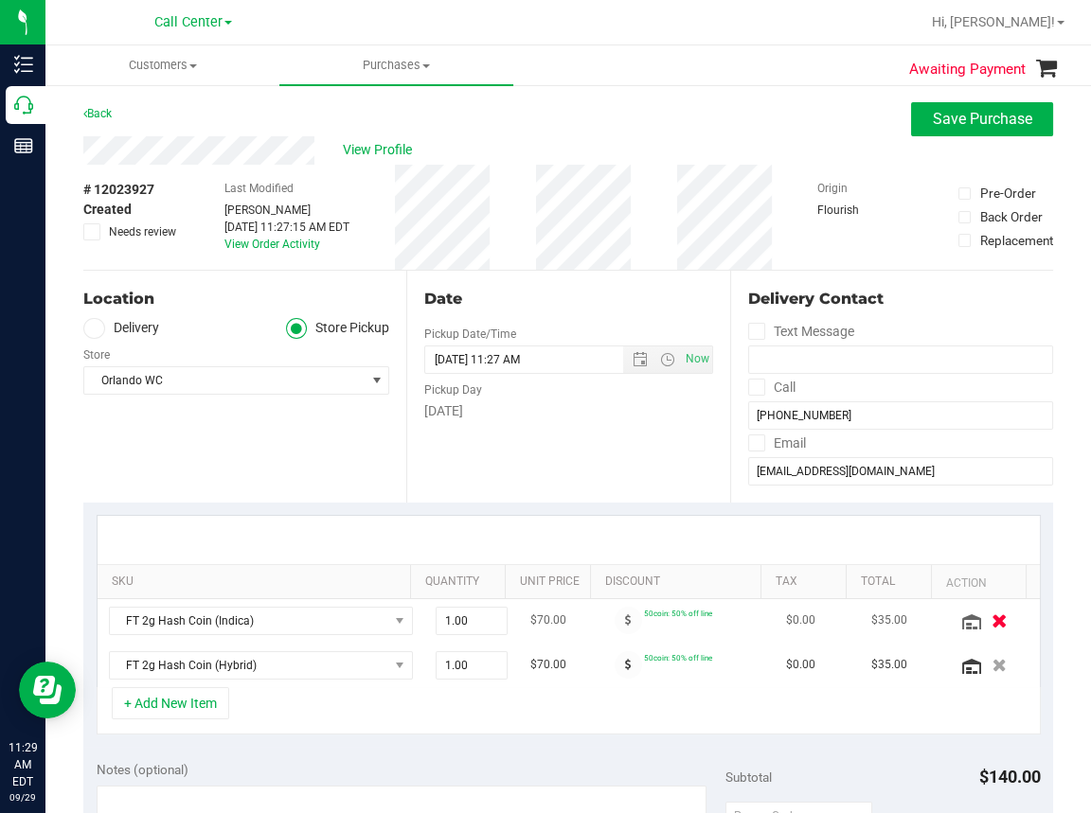
click at [991, 619] on icon "button" at bounding box center [999, 620] width 16 height 14
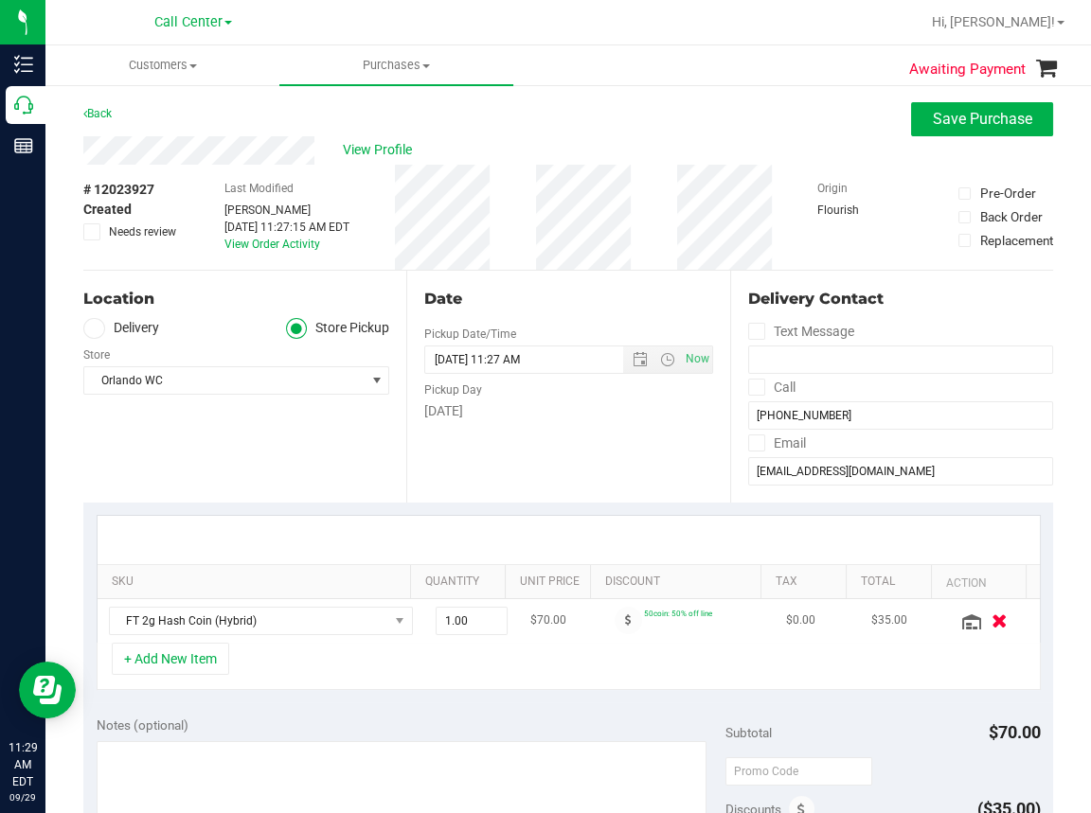
click at [991, 620] on icon "button" at bounding box center [999, 620] width 16 height 14
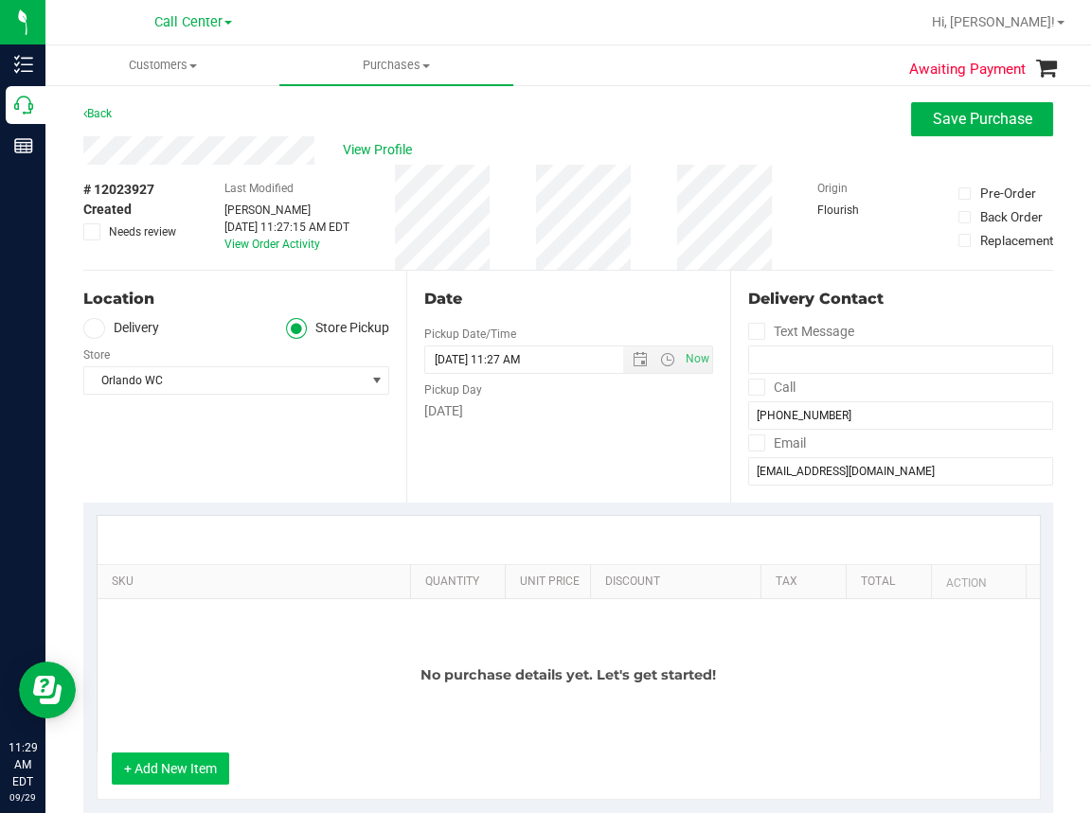
click at [168, 773] on button "+ Add New Item" at bounding box center [170, 769] width 117 height 32
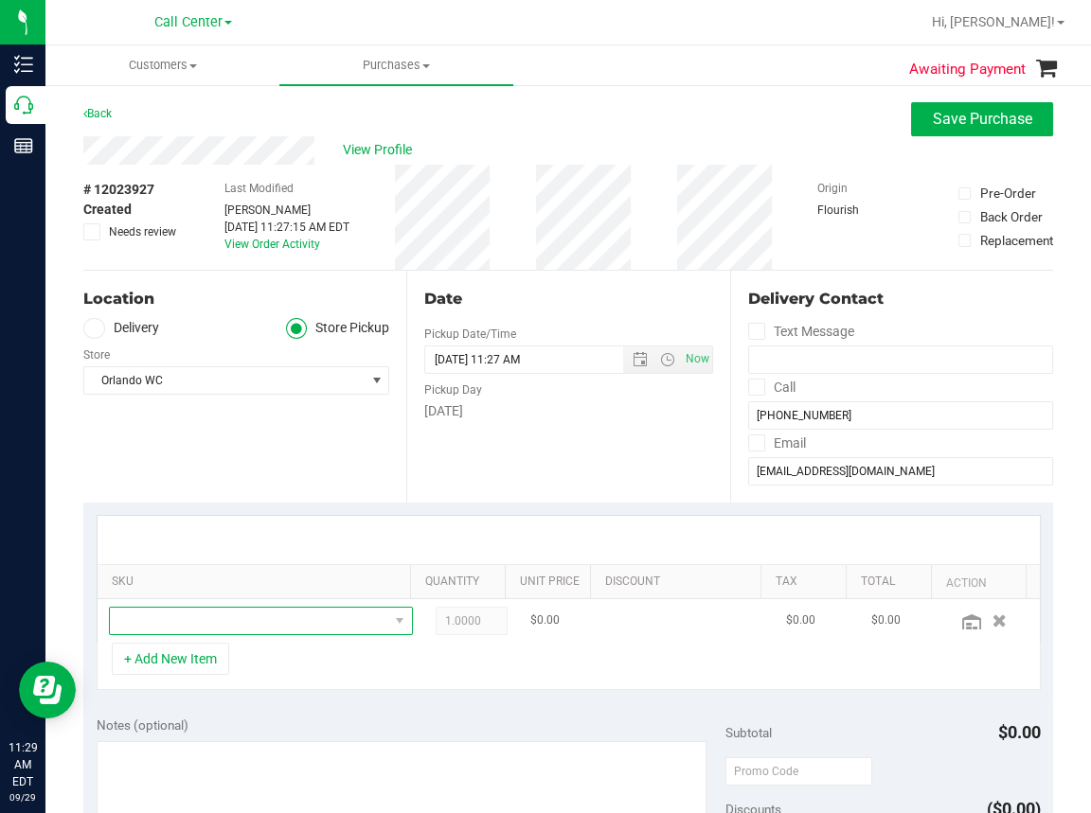
click at [199, 622] on span "NO DATA FOUND" at bounding box center [249, 621] width 278 height 27
type input "hash coin"
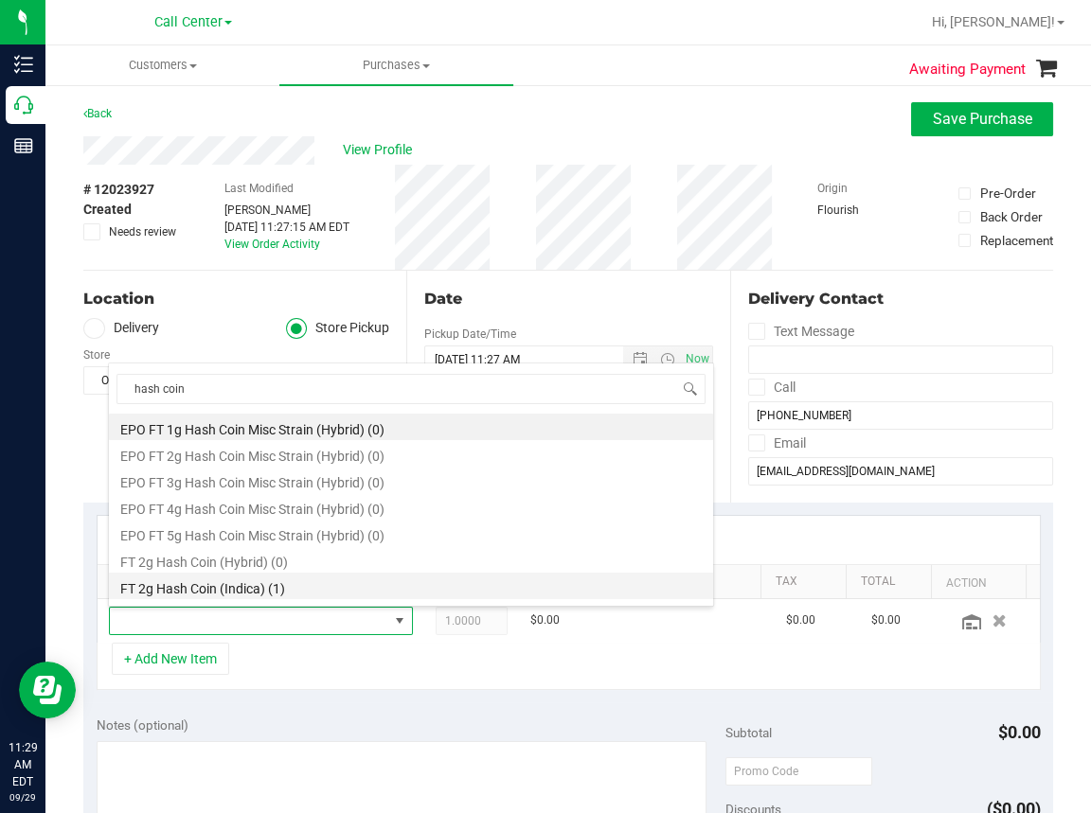
click at [183, 583] on li "FT 2g Hash Coin (Indica) (1)" at bounding box center [411, 586] width 604 height 27
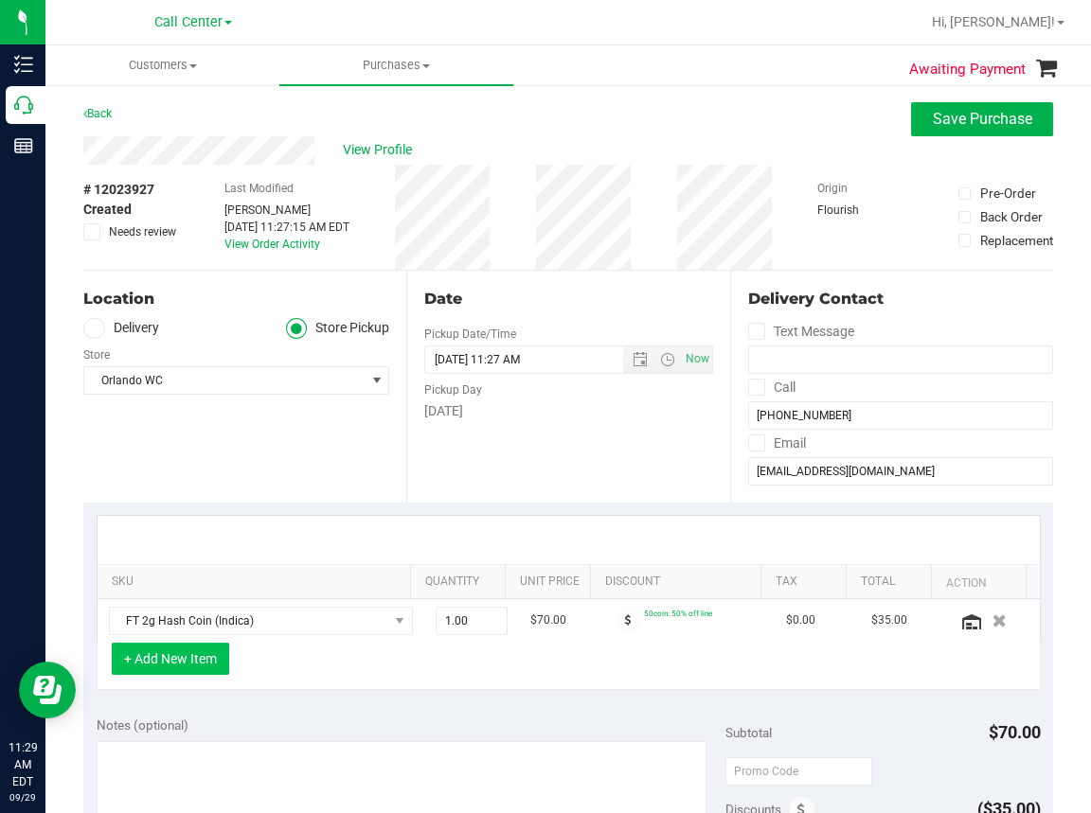
click at [190, 657] on button "+ Add New Item" at bounding box center [170, 659] width 117 height 32
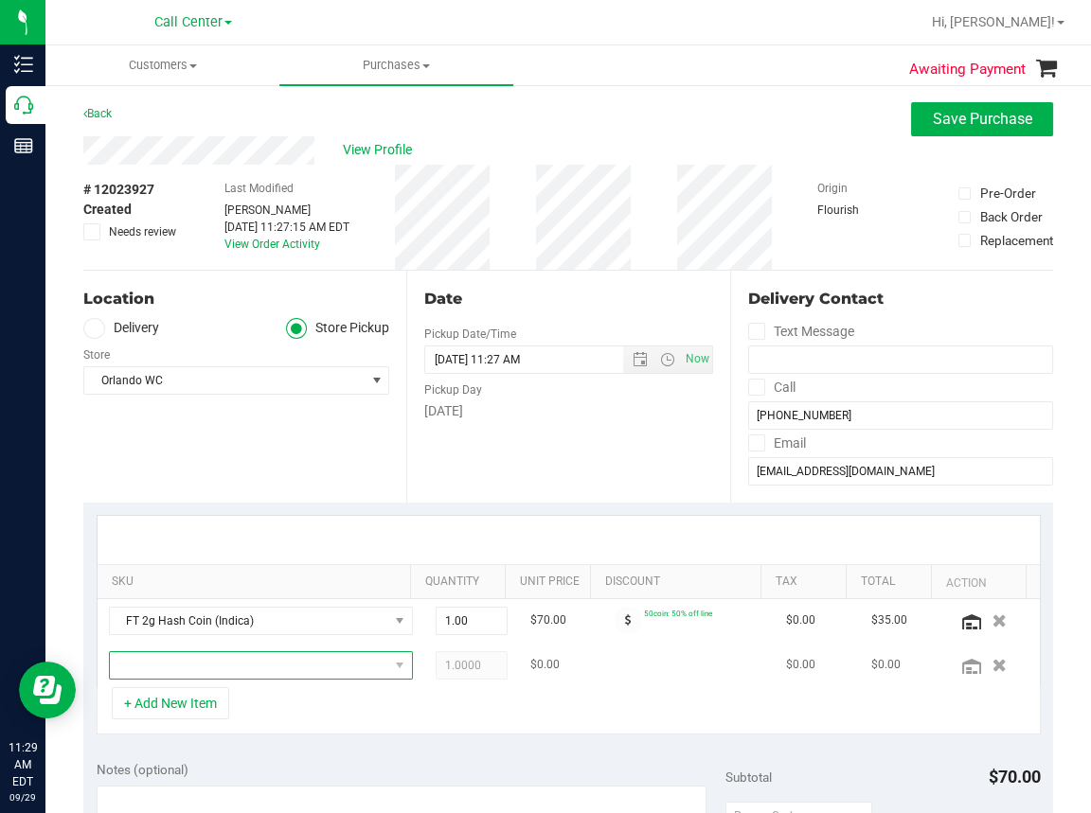
click at [164, 665] on span "NO DATA FOUND" at bounding box center [249, 665] width 278 height 27
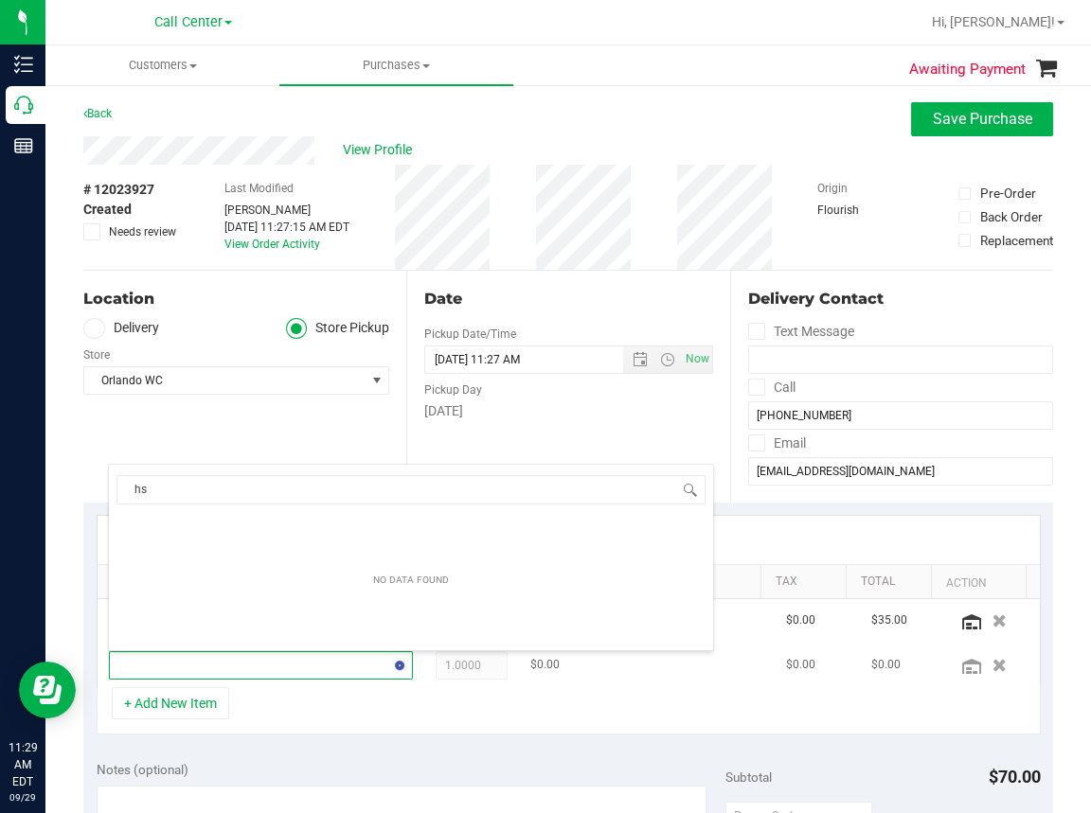
type input "h"
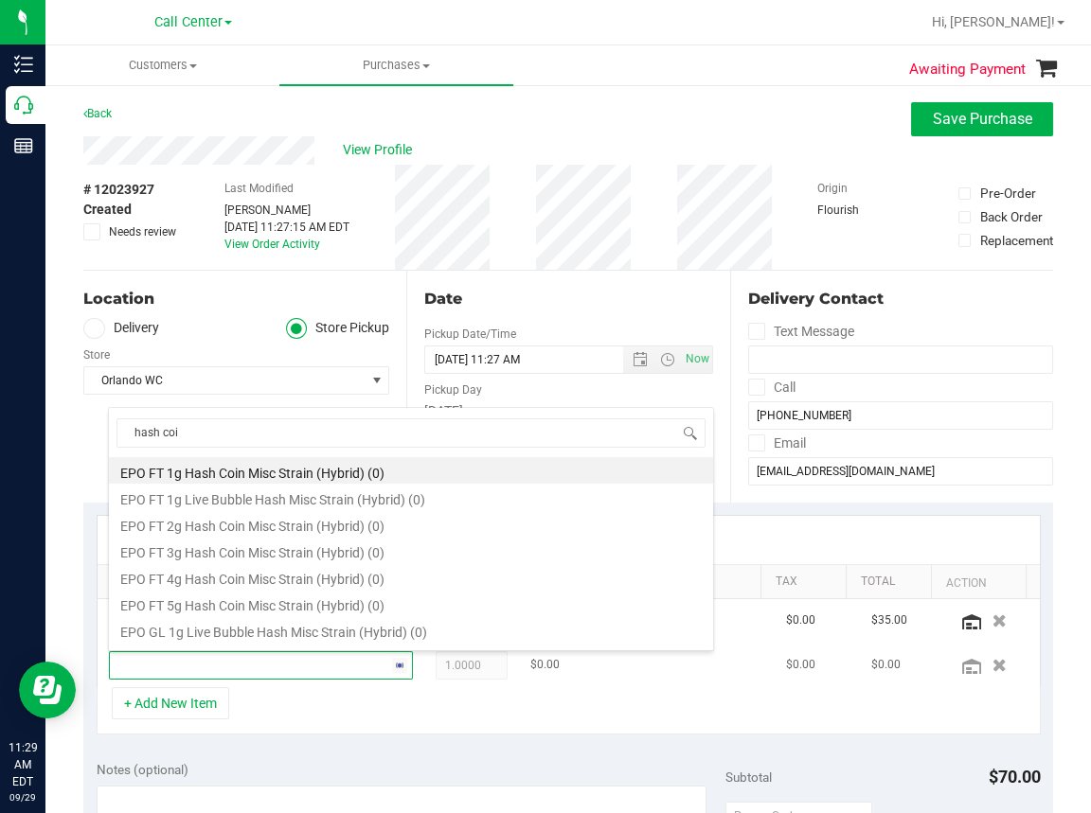
type input "hash coin"
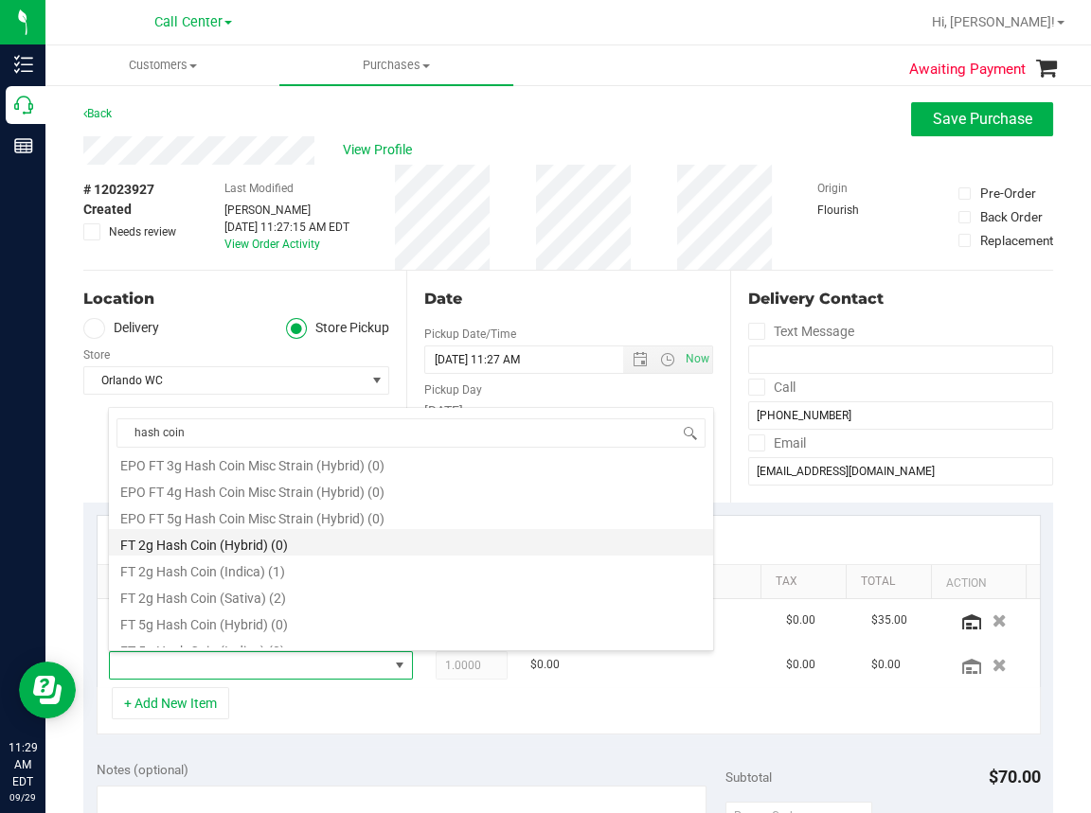
scroll to position [95, 0]
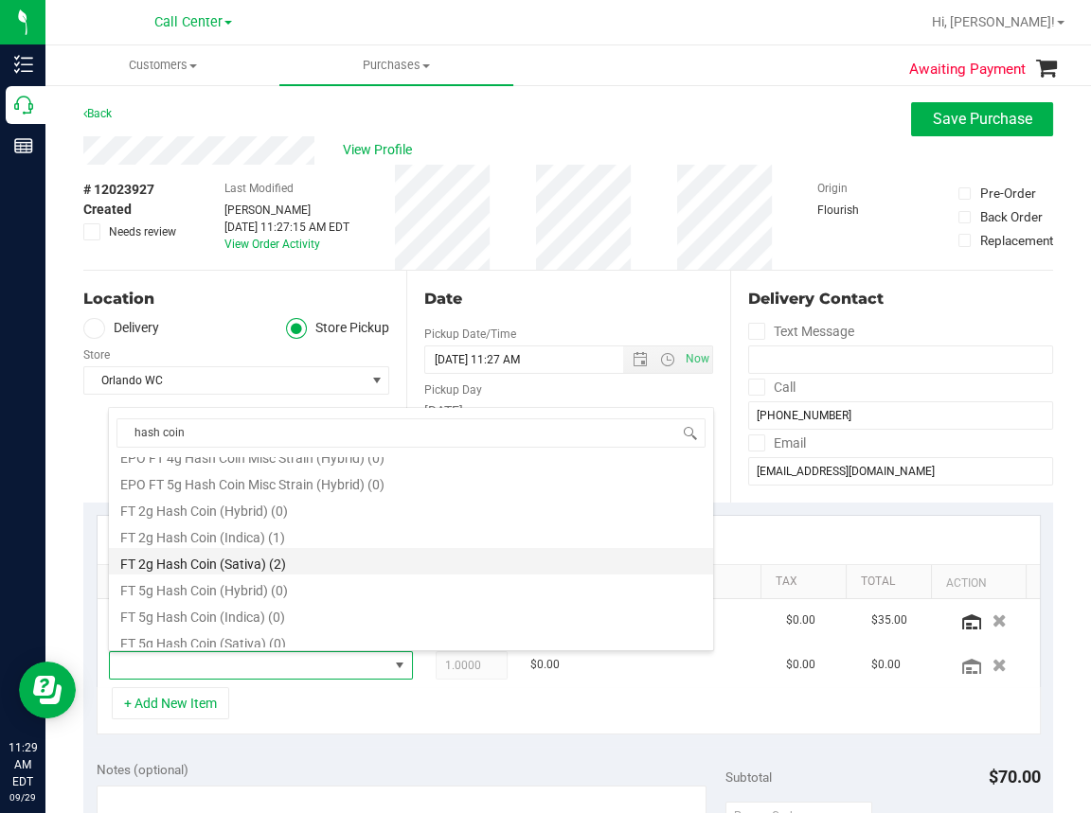
click at [219, 563] on li "FT 2g Hash Coin (Sativa) (2)" at bounding box center [411, 561] width 604 height 27
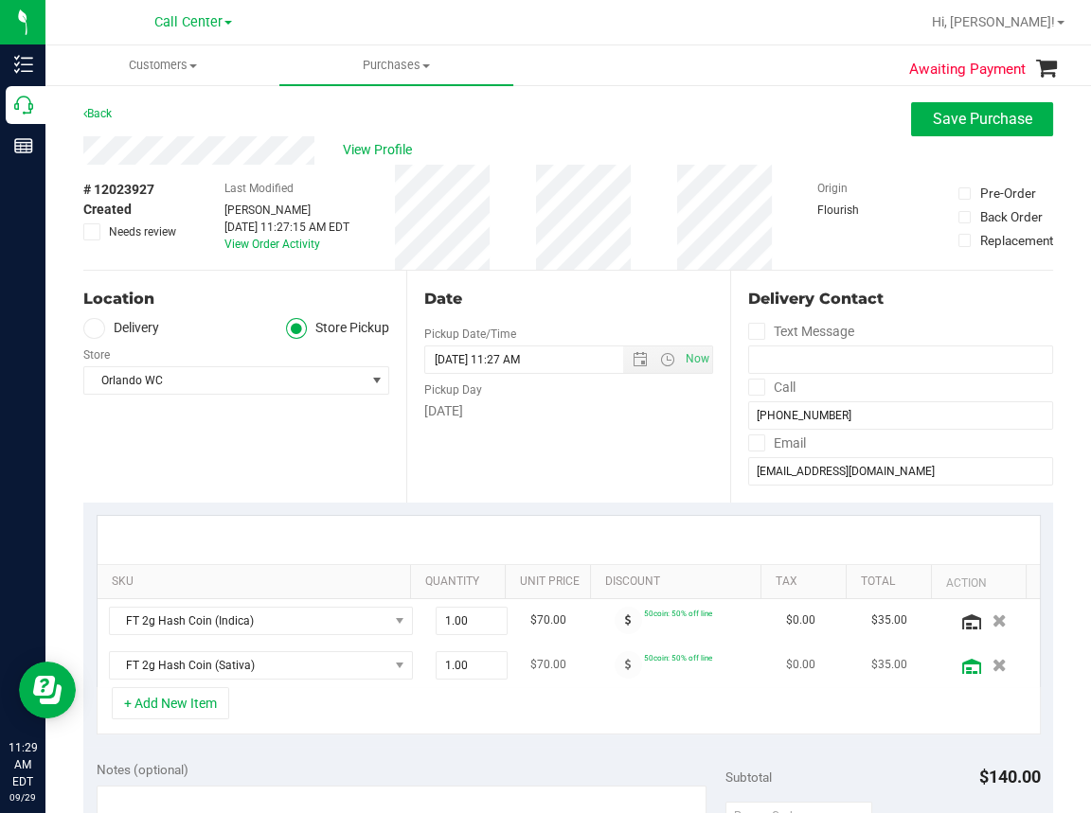
click at [962, 665] on icon at bounding box center [971, 666] width 19 height 15
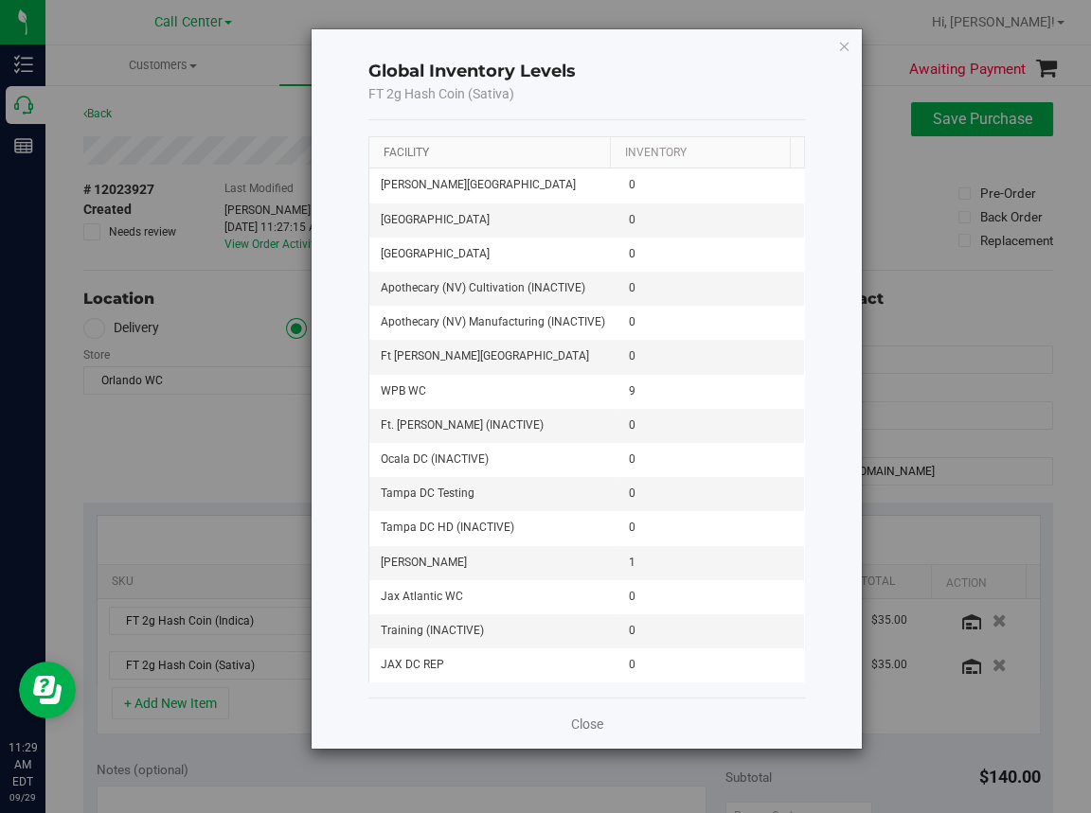
click at [396, 150] on link "Facility" at bounding box center [405, 152] width 45 height 13
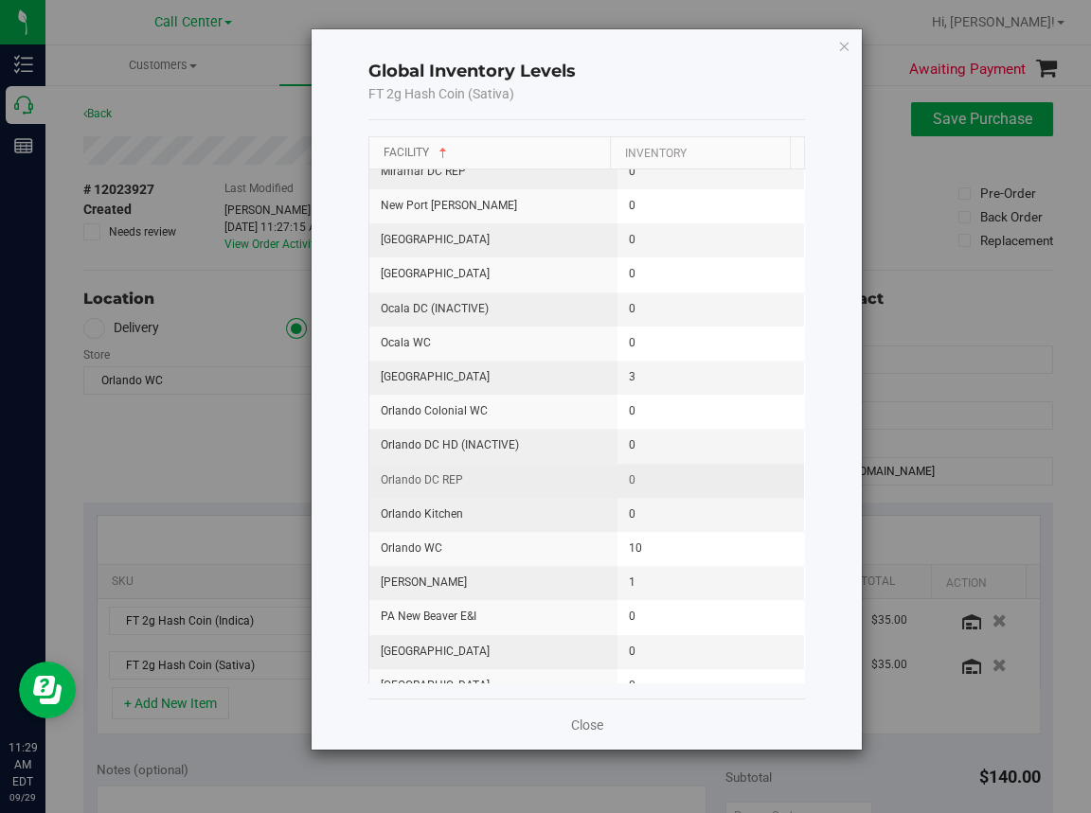
scroll to position [1515, 0]
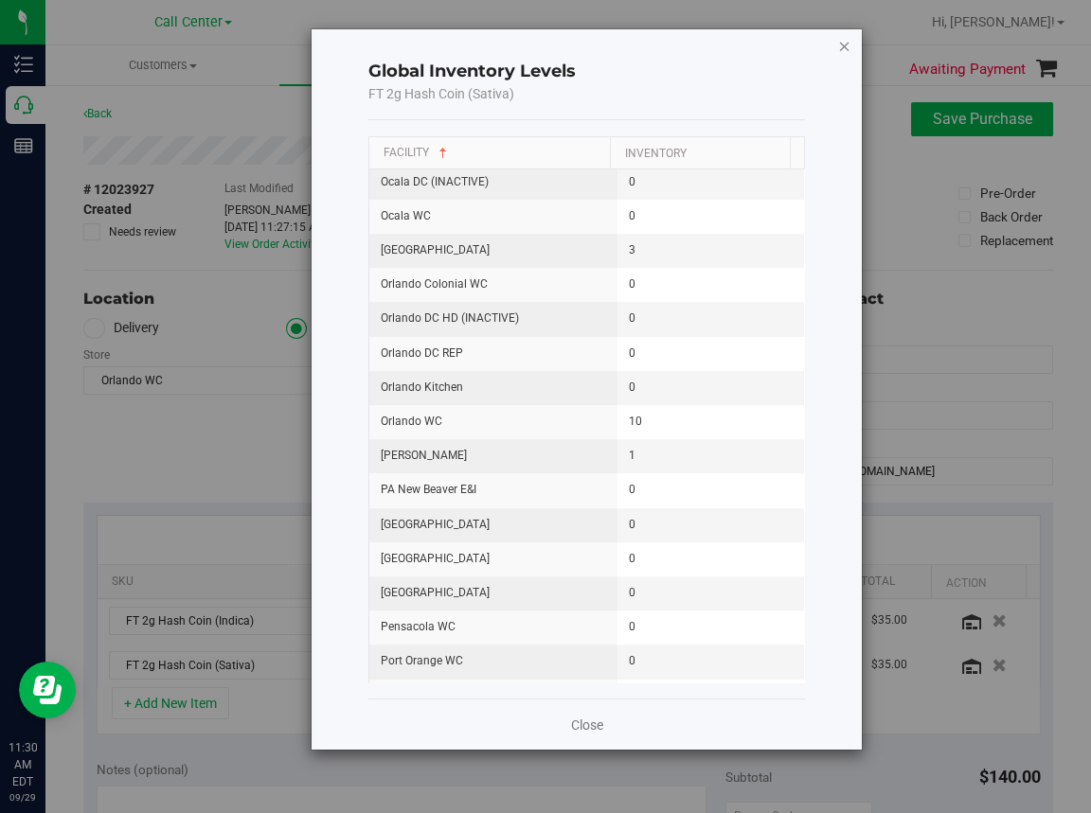
click at [845, 45] on icon "button" at bounding box center [844, 45] width 13 height 23
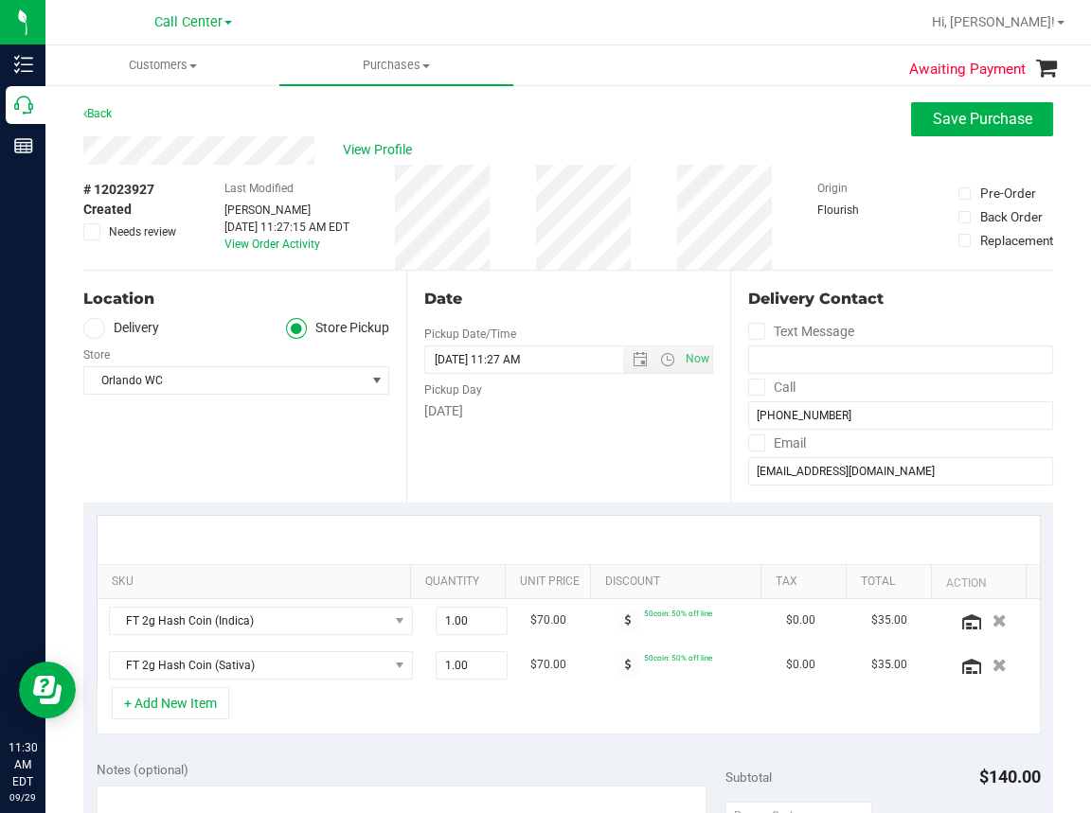
click at [735, 50] on ul "Customers All customers Add a new customer All physicians Purchases All purchas…" at bounding box center [590, 65] width 1091 height 41
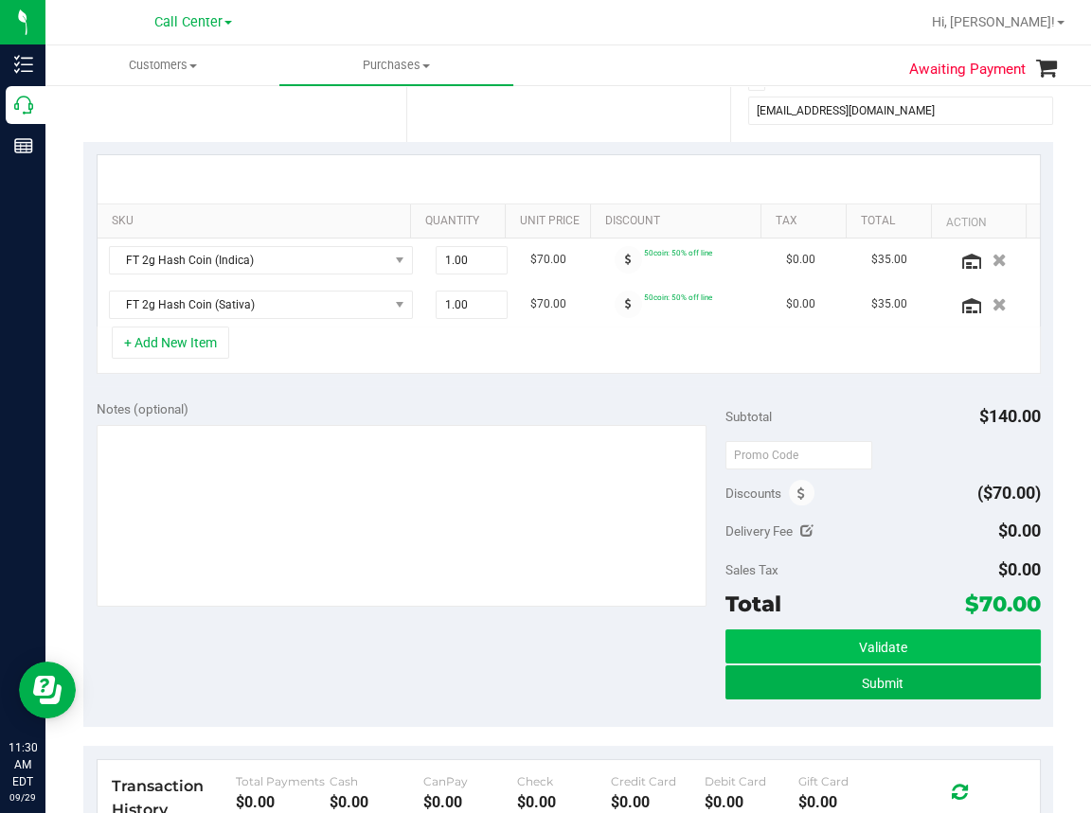
scroll to position [379, 0]
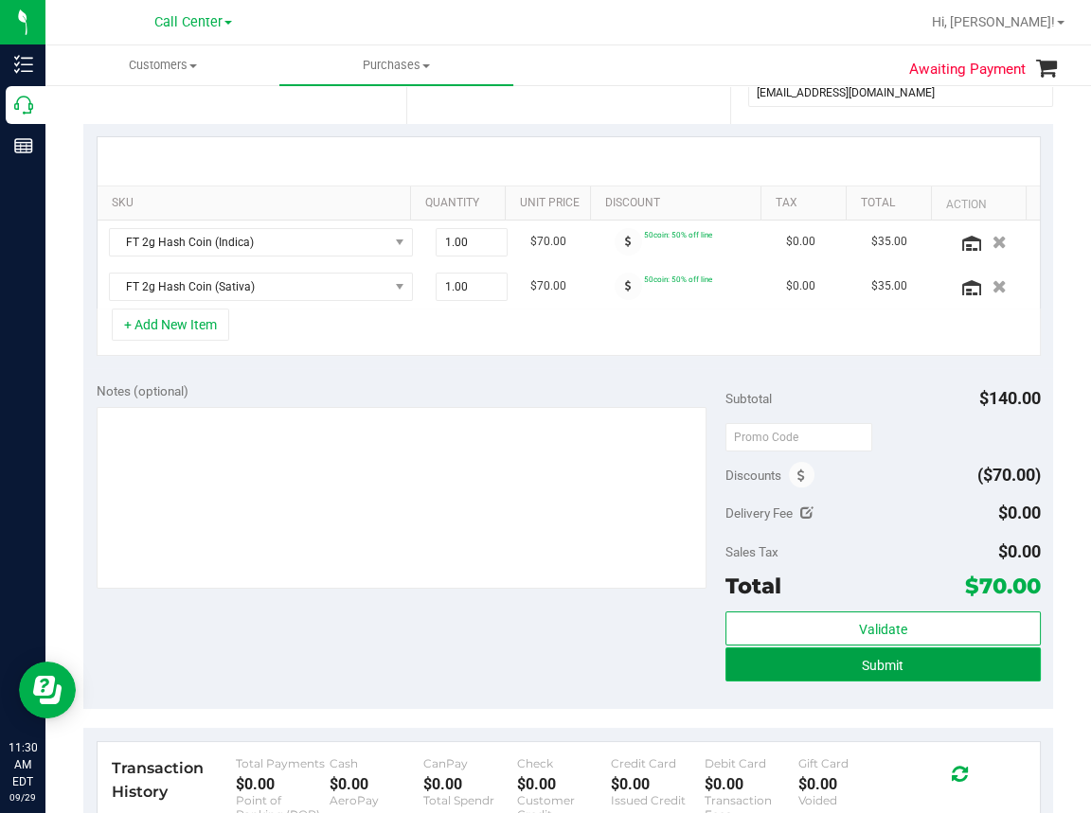
click at [865, 664] on span "Submit" at bounding box center [882, 665] width 42 height 15
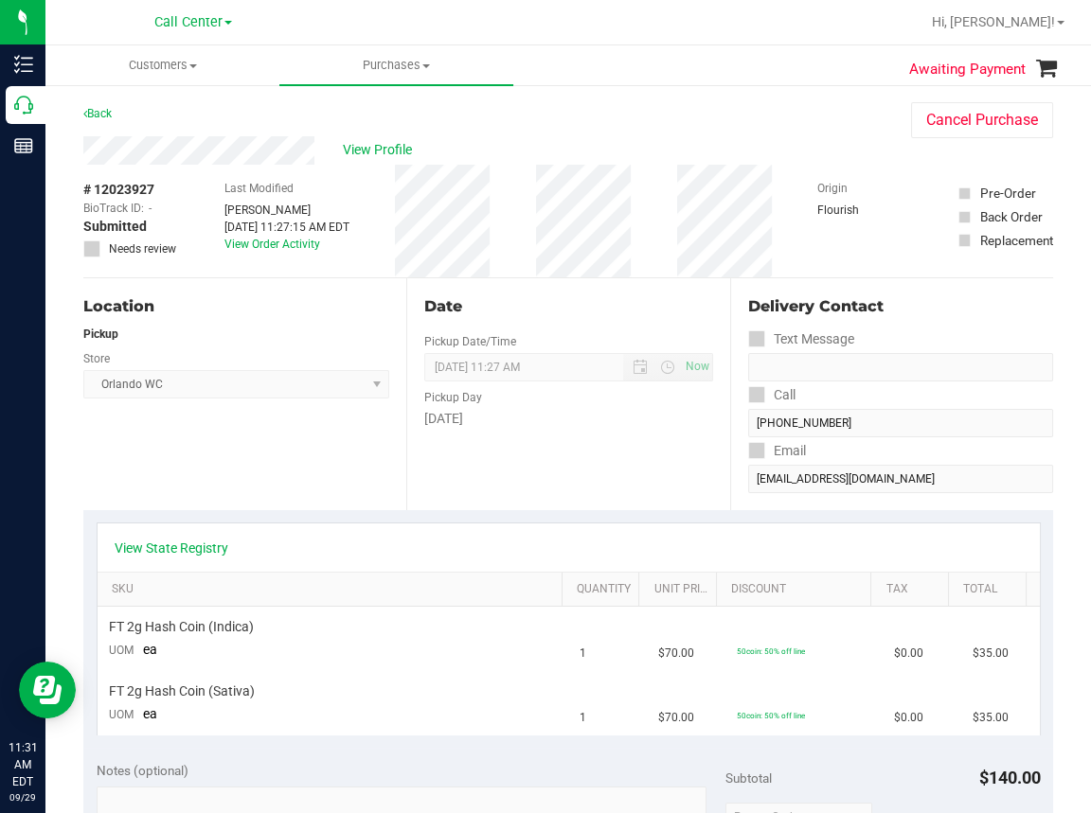
click at [228, 443] on div "Location Pickup Store Orlando WC Select Store Bonita Springs WC Boynton Beach W…" at bounding box center [244, 394] width 323 height 232
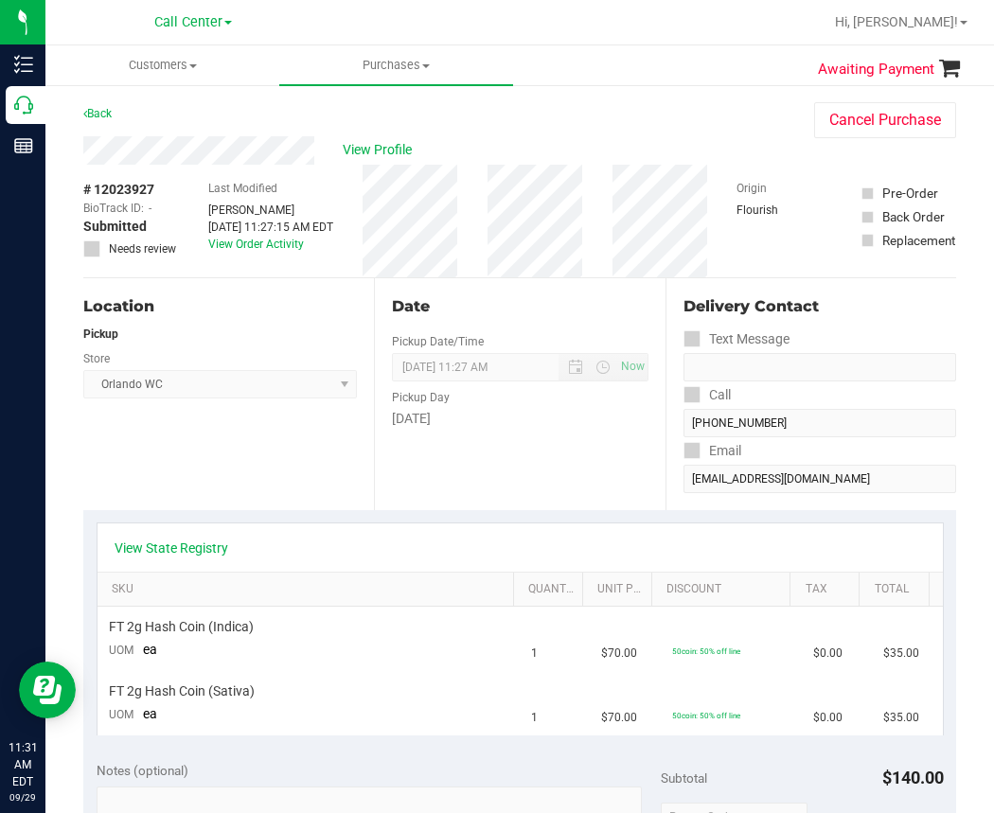
drag, startPoint x: 250, startPoint y: 460, endPoint x: 253, endPoint y: 450, distance: 10.8
click at [250, 460] on div "Location Pickup Store Orlando WC Select Store Bonita Springs WC Boynton Beach W…" at bounding box center [228, 394] width 291 height 232
click at [284, 470] on div "Location Pickup Store Orlando WC Select Store Bonita Springs WC Boynton Beach W…" at bounding box center [228, 394] width 291 height 232
click at [294, 476] on div "Location Pickup Store Orlando WC Select Store Bonita Springs WC Boynton Beach W…" at bounding box center [228, 394] width 291 height 232
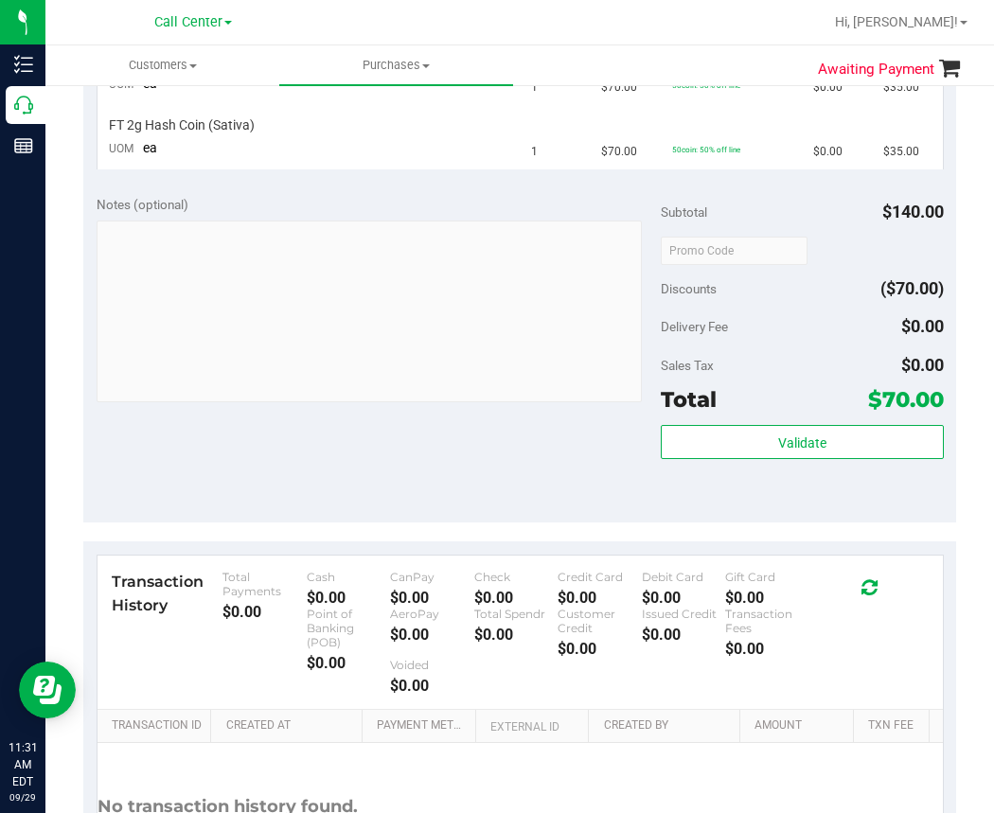
scroll to position [568, 0]
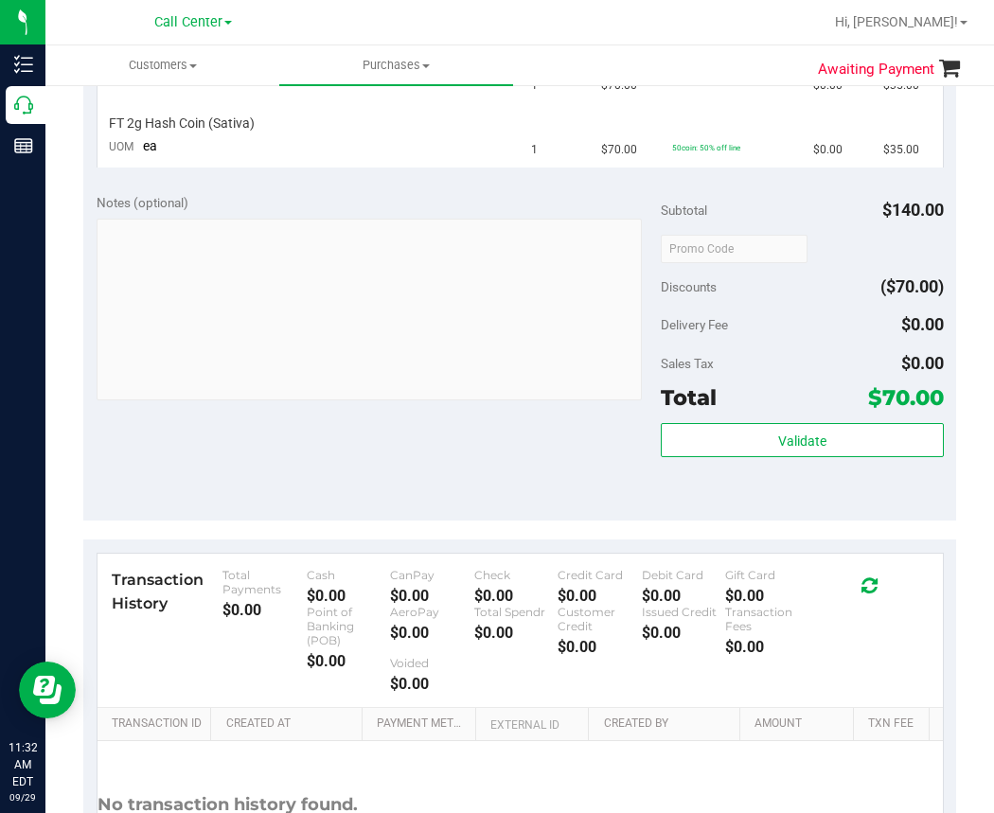
click at [316, 465] on div "Notes (optional) Subtotal $140.00 Discounts ($70.00) Delivery Fee $0.00 Sales T…" at bounding box center [519, 350] width 873 height 341
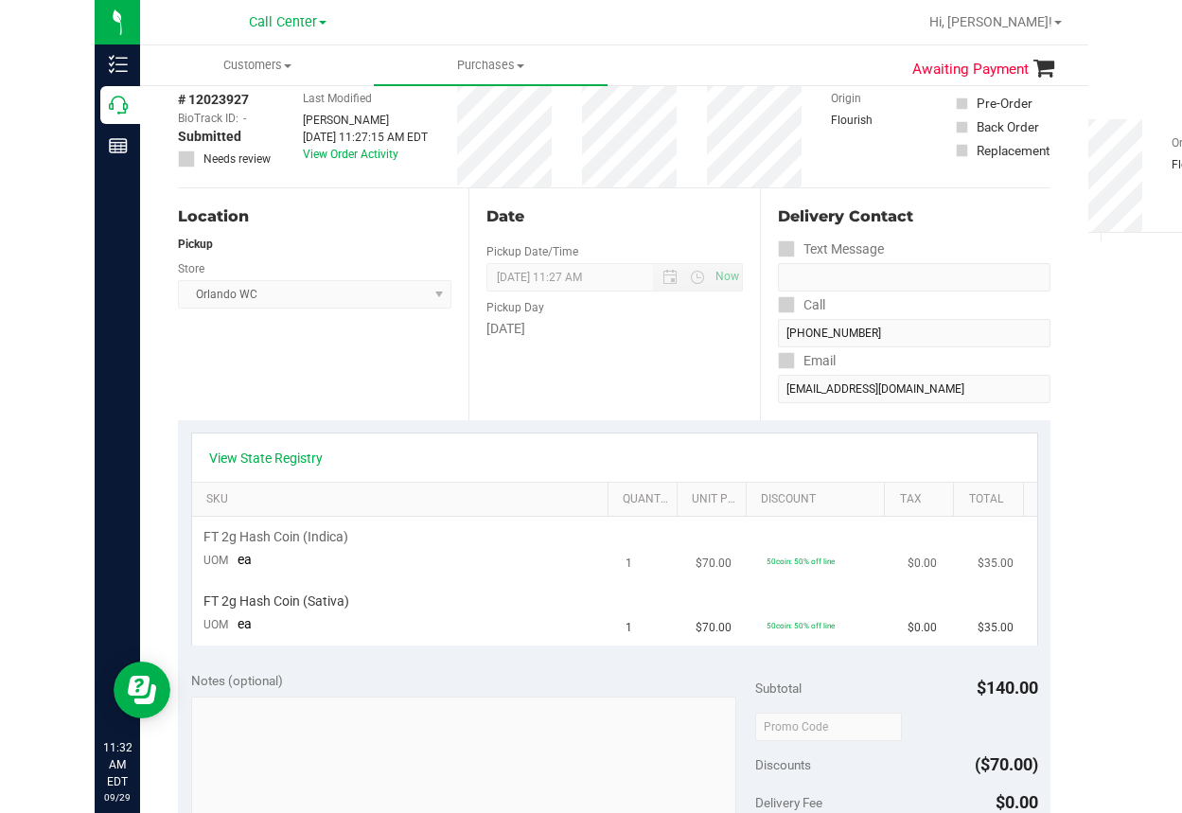
scroll to position [0, 0]
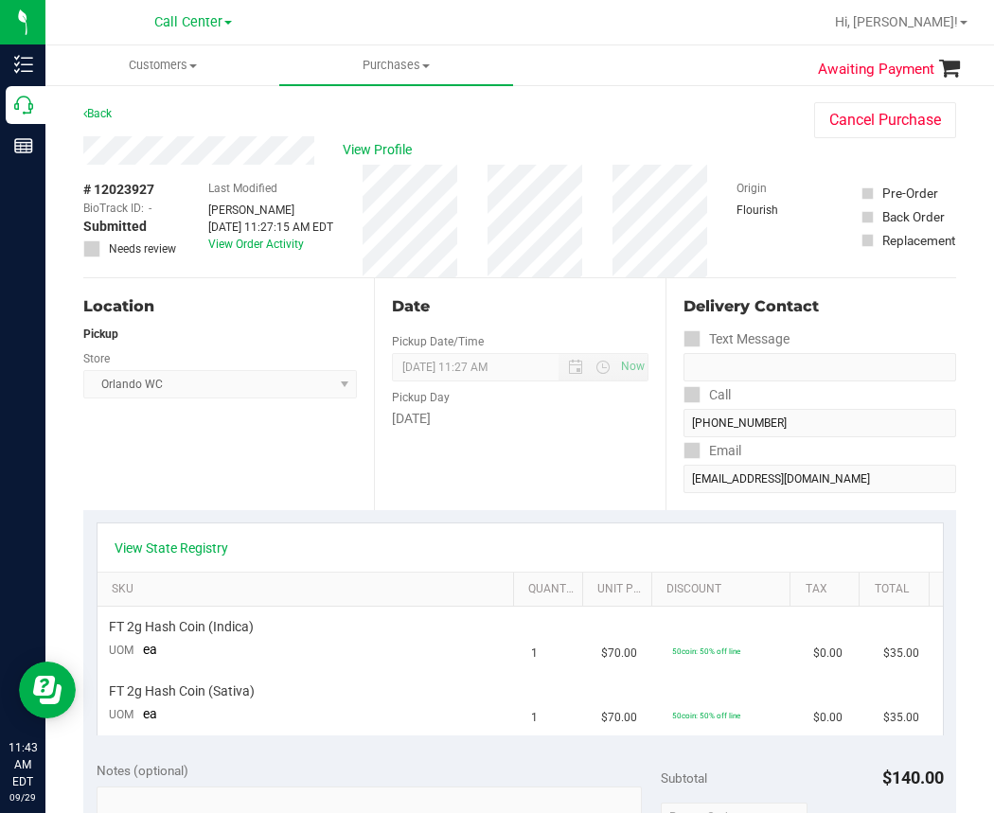
click at [222, 463] on div "Location Pickup Store Orlando WC Select Store Bonita Springs WC Boynton Beach W…" at bounding box center [228, 394] width 291 height 232
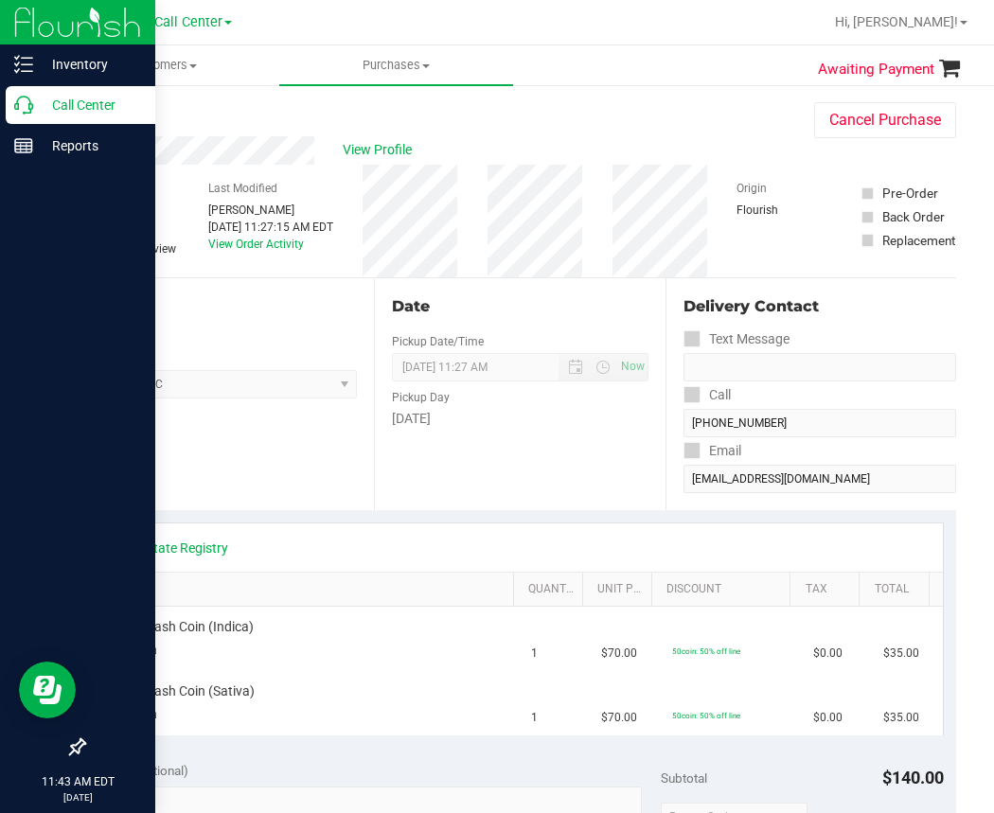
click at [24, 115] on div "Call Center" at bounding box center [81, 105] width 150 height 38
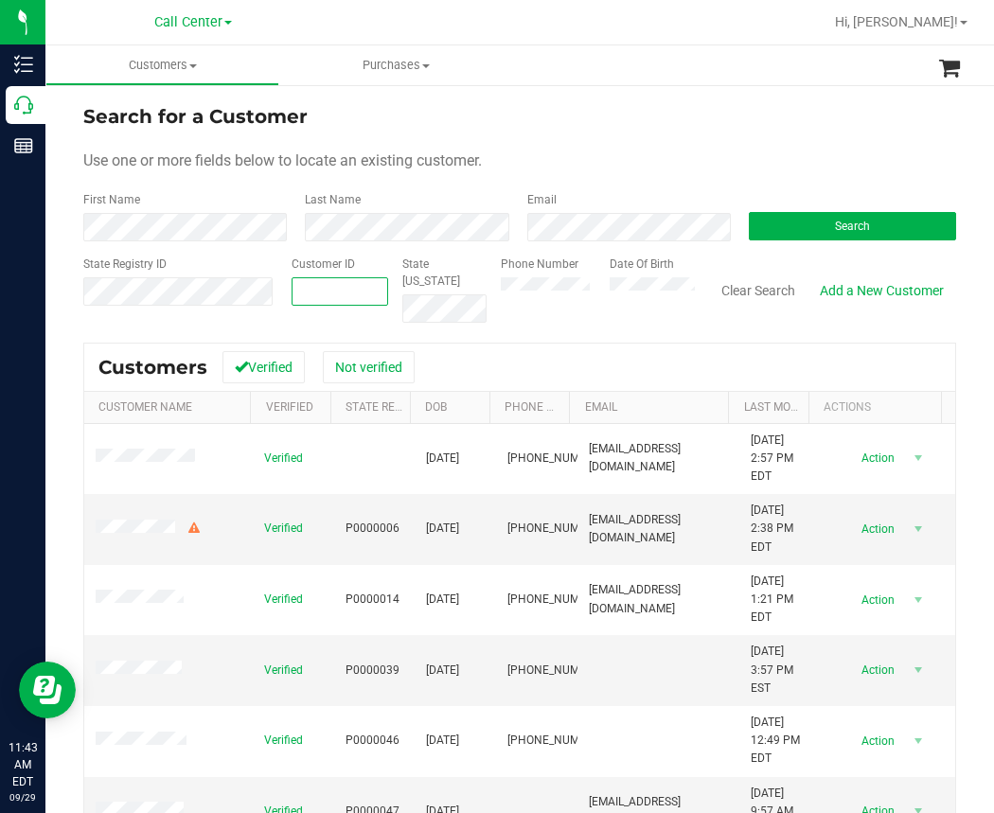
click at [322, 281] on input "text" at bounding box center [340, 291] width 95 height 27
paste input "1605180"
type input "1605180"
click at [835, 223] on span "Search" at bounding box center [852, 226] width 35 height 13
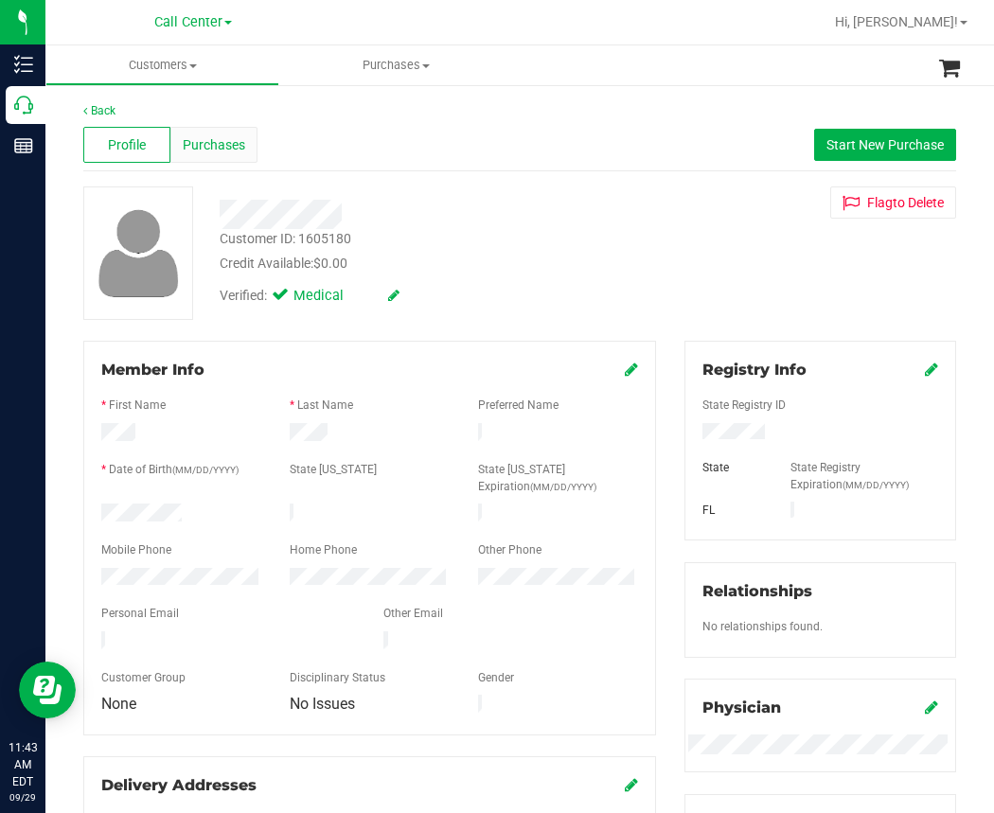
click at [237, 154] on div "Purchases" at bounding box center [213, 145] width 87 height 36
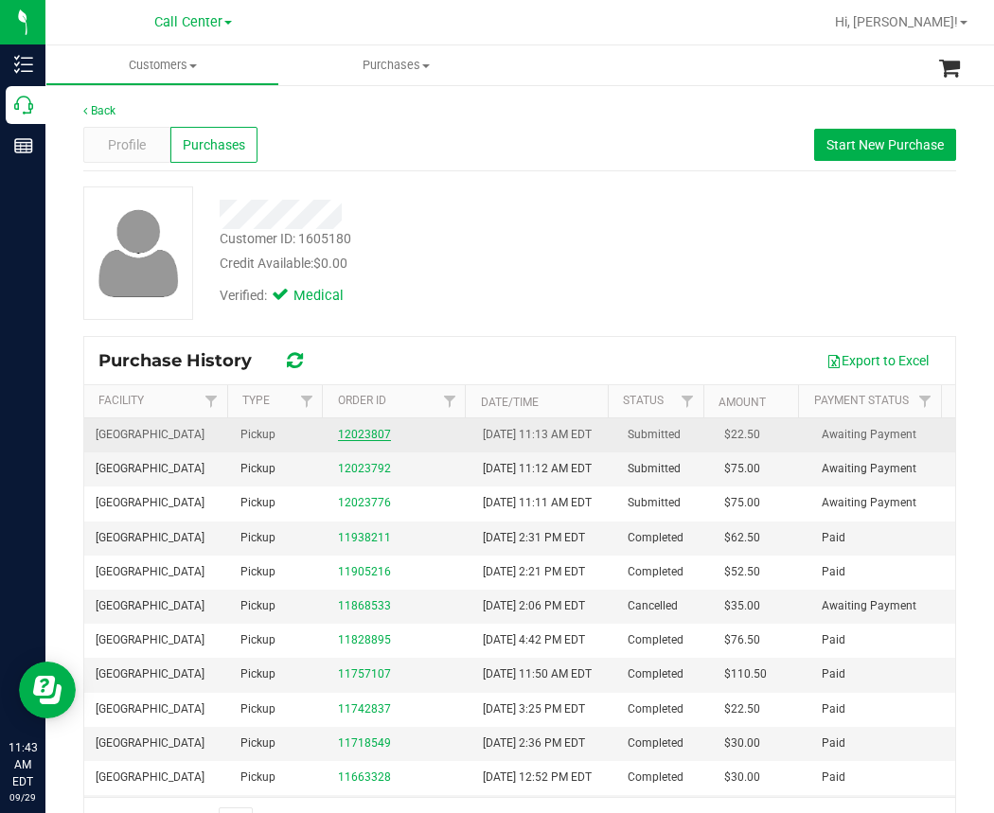
click at [357, 441] on link "12023807" at bounding box center [364, 434] width 53 height 13
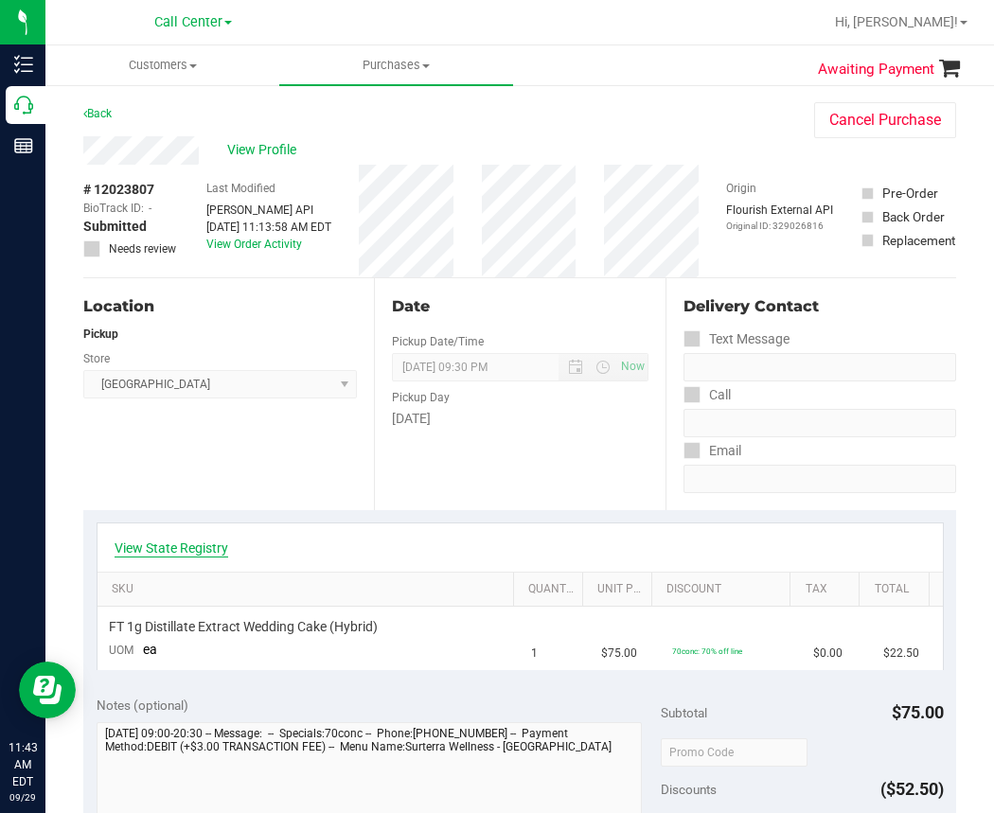
click at [159, 546] on link "View State Registry" at bounding box center [172, 548] width 114 height 19
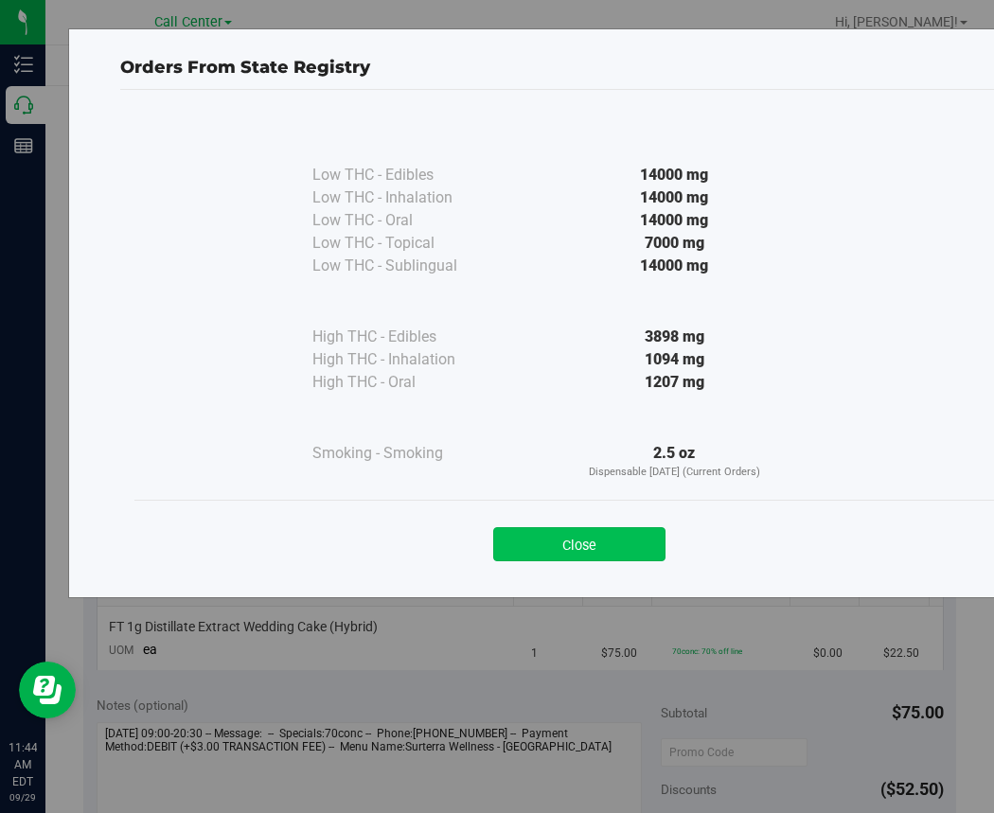
click at [599, 541] on button "Close" at bounding box center [579, 544] width 172 height 34
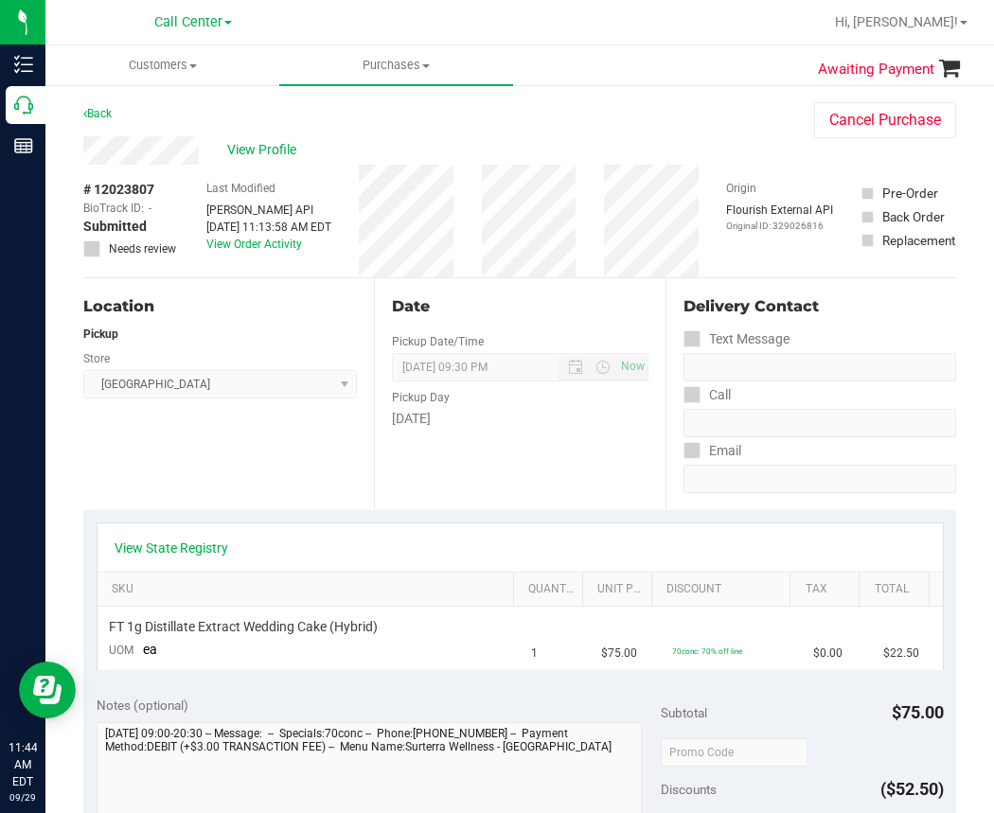
click at [649, 113] on div "Back Cancel Purchase" at bounding box center [519, 119] width 873 height 34
click at [240, 149] on span "View Profile" at bounding box center [265, 150] width 76 height 20
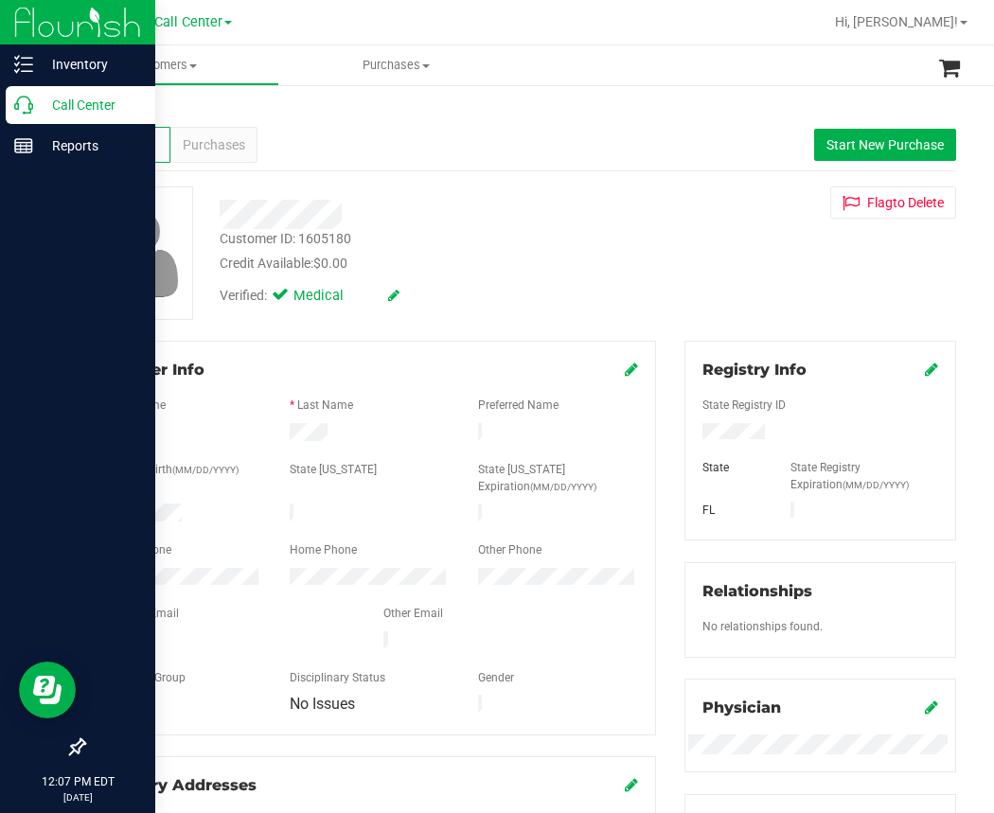
click at [47, 108] on p "Call Center" at bounding box center [90, 105] width 114 height 23
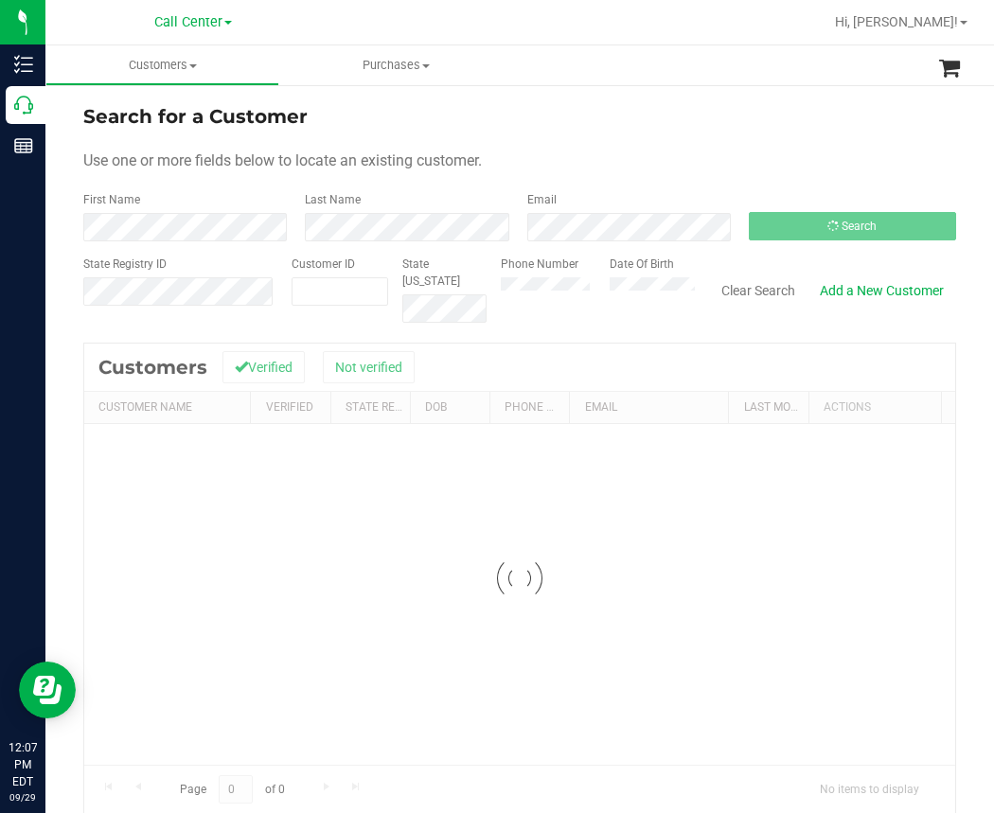
click at [524, 112] on div "Search for a Customer" at bounding box center [519, 116] width 873 height 28
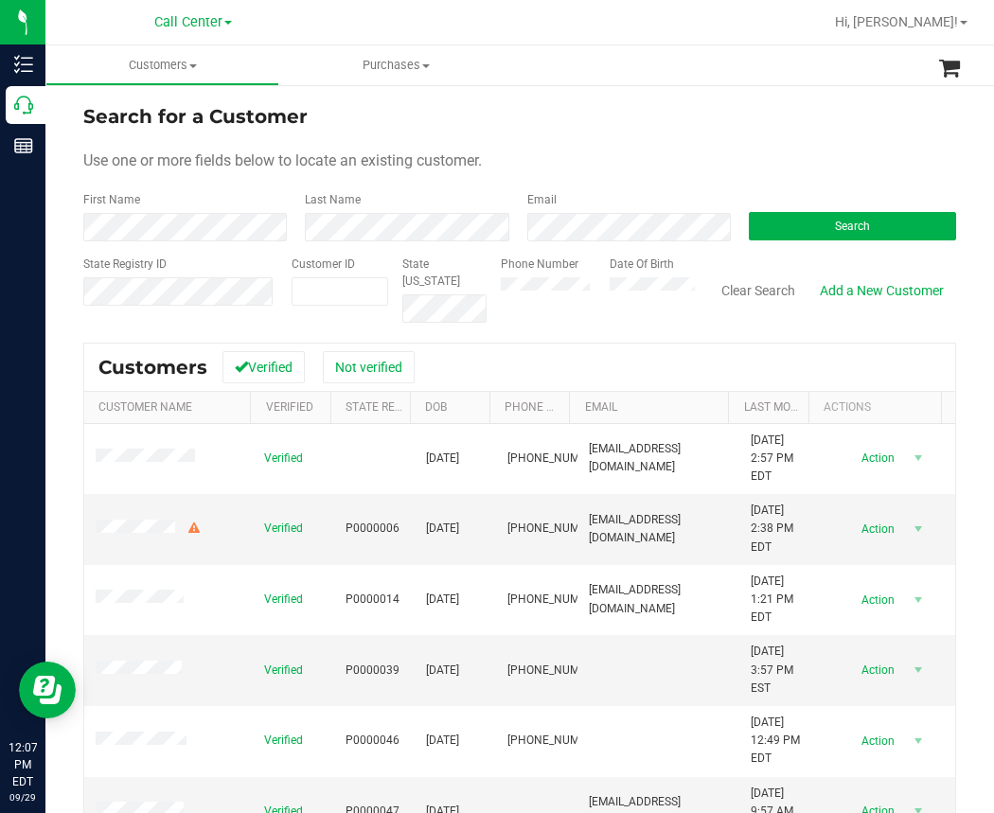
click at [654, 103] on div "Search for a Customer" at bounding box center [519, 116] width 873 height 28
click at [0, 0] on input "text" at bounding box center [0, 0] width 0 height 0
paste input "236440"
type input "236440"
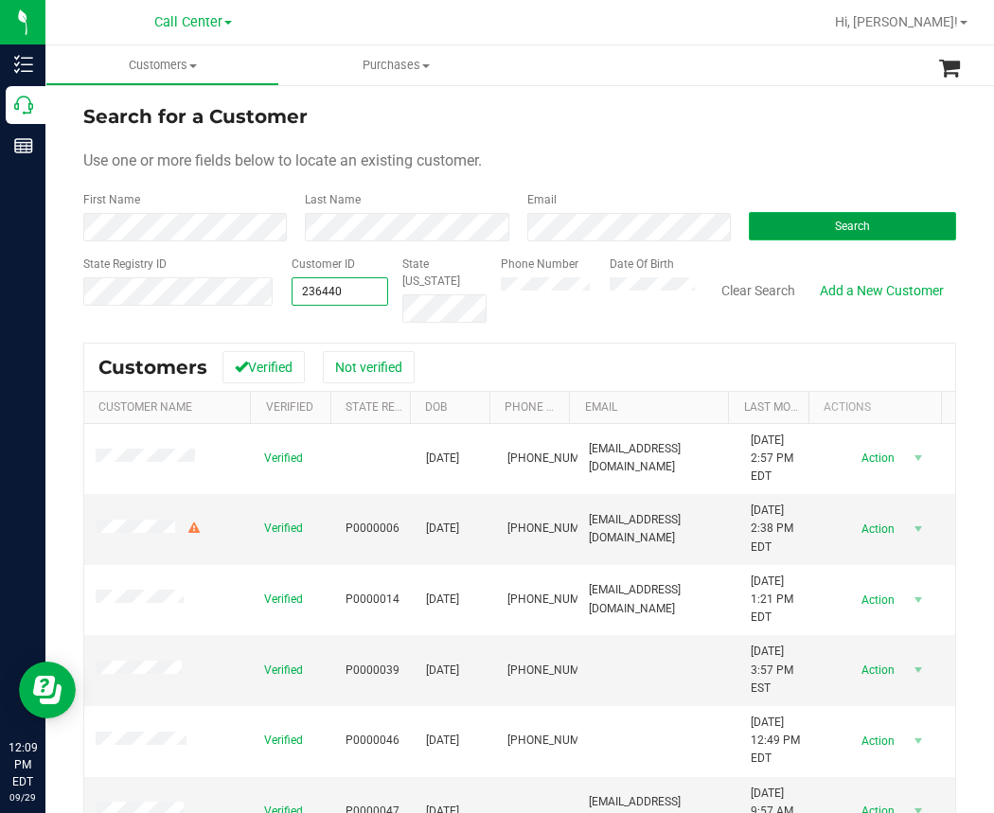
click at [841, 222] on span "Search" at bounding box center [852, 226] width 35 height 13
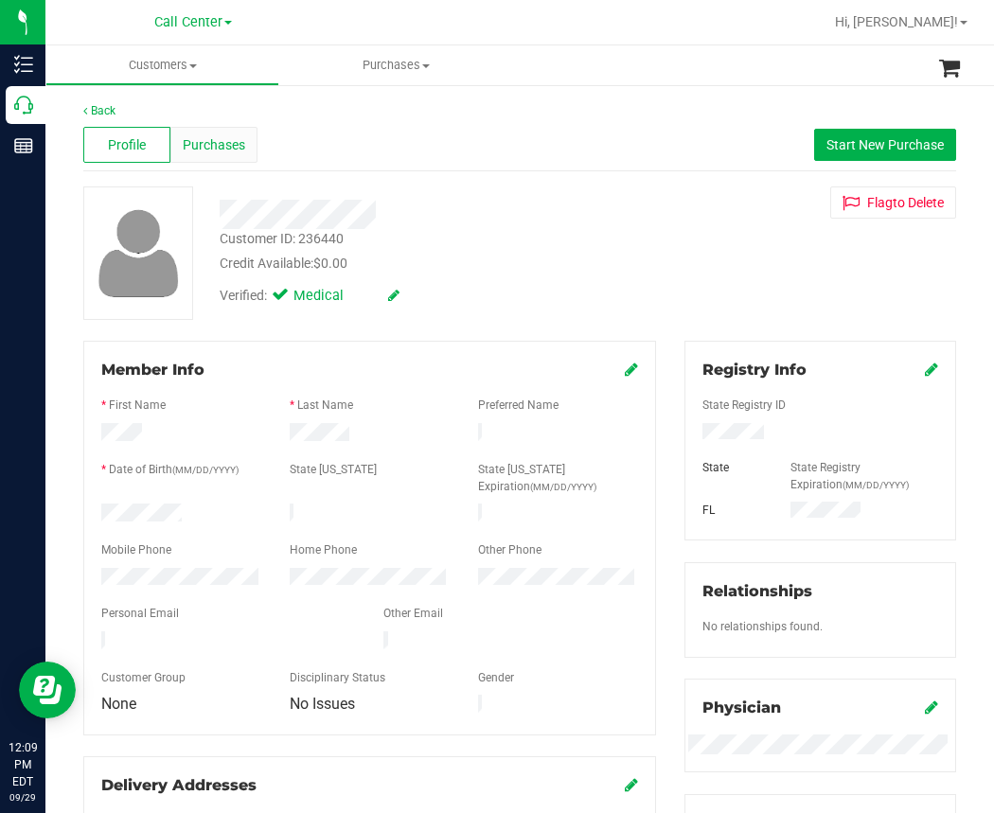
click at [212, 146] on span "Purchases" at bounding box center [214, 145] width 62 height 20
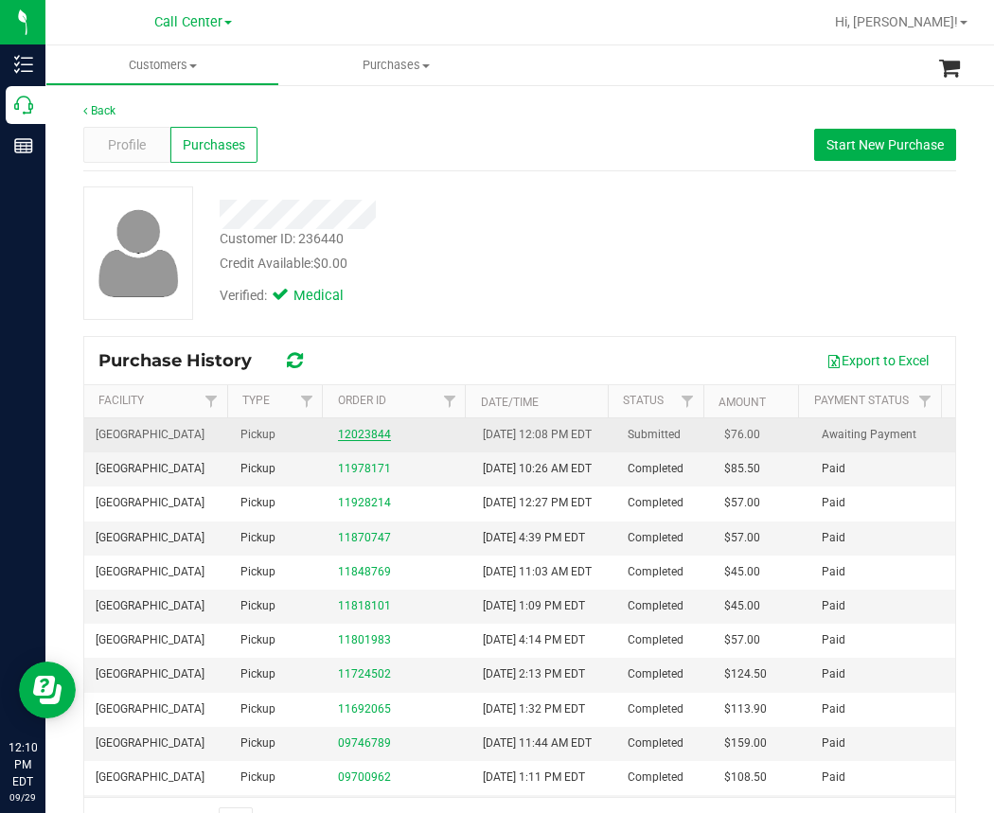
click at [363, 441] on link "12023844" at bounding box center [364, 434] width 53 height 13
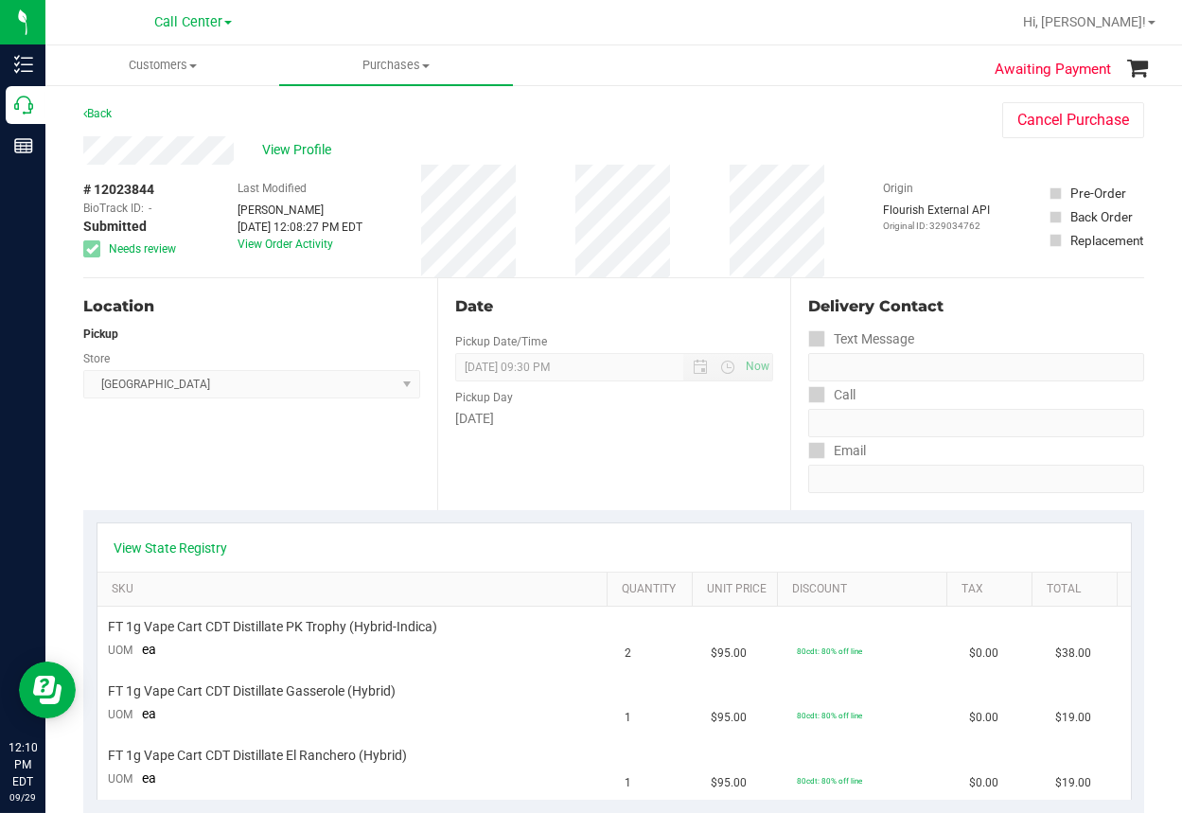
click at [257, 470] on div "Location Pickup Store Panama City WC Select Store Bonita Springs WC Boynton Bea…" at bounding box center [260, 394] width 354 height 232
click at [169, 542] on link "View State Registry" at bounding box center [172, 548] width 114 height 19
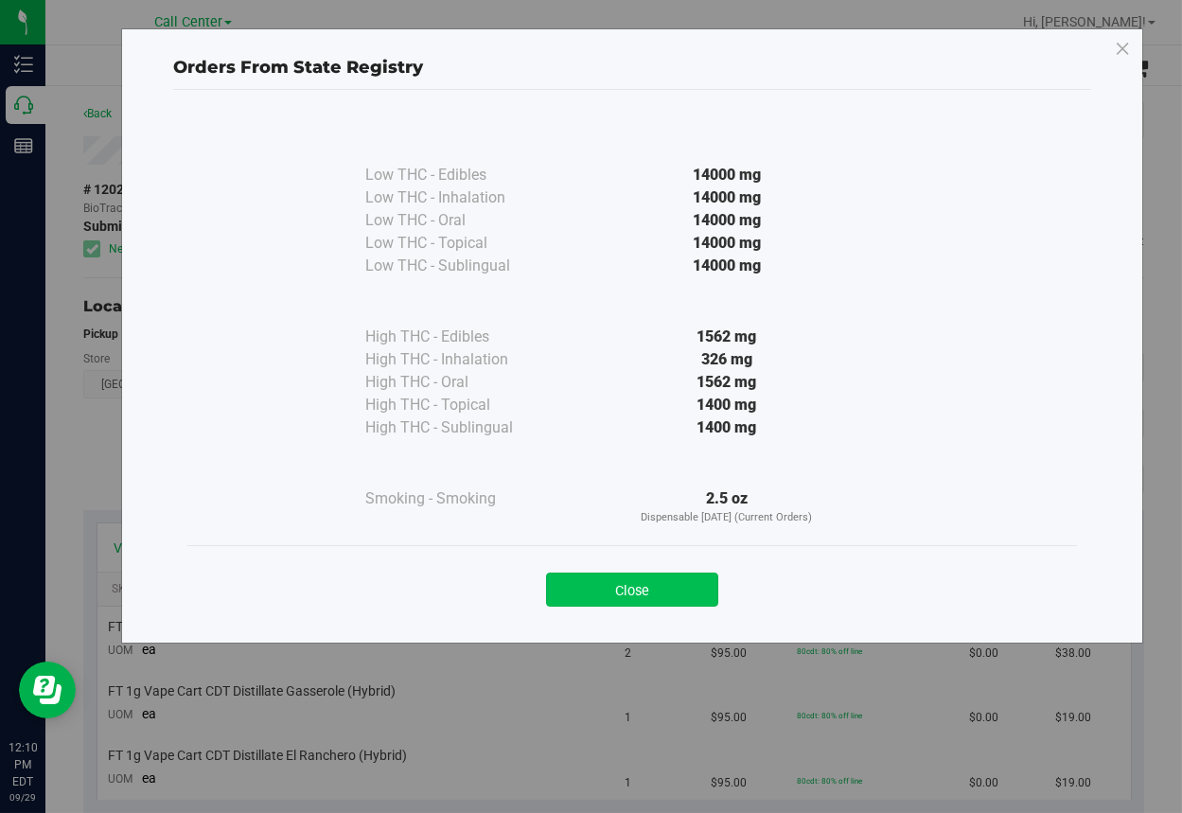
click at [612, 583] on button "Close" at bounding box center [632, 590] width 172 height 34
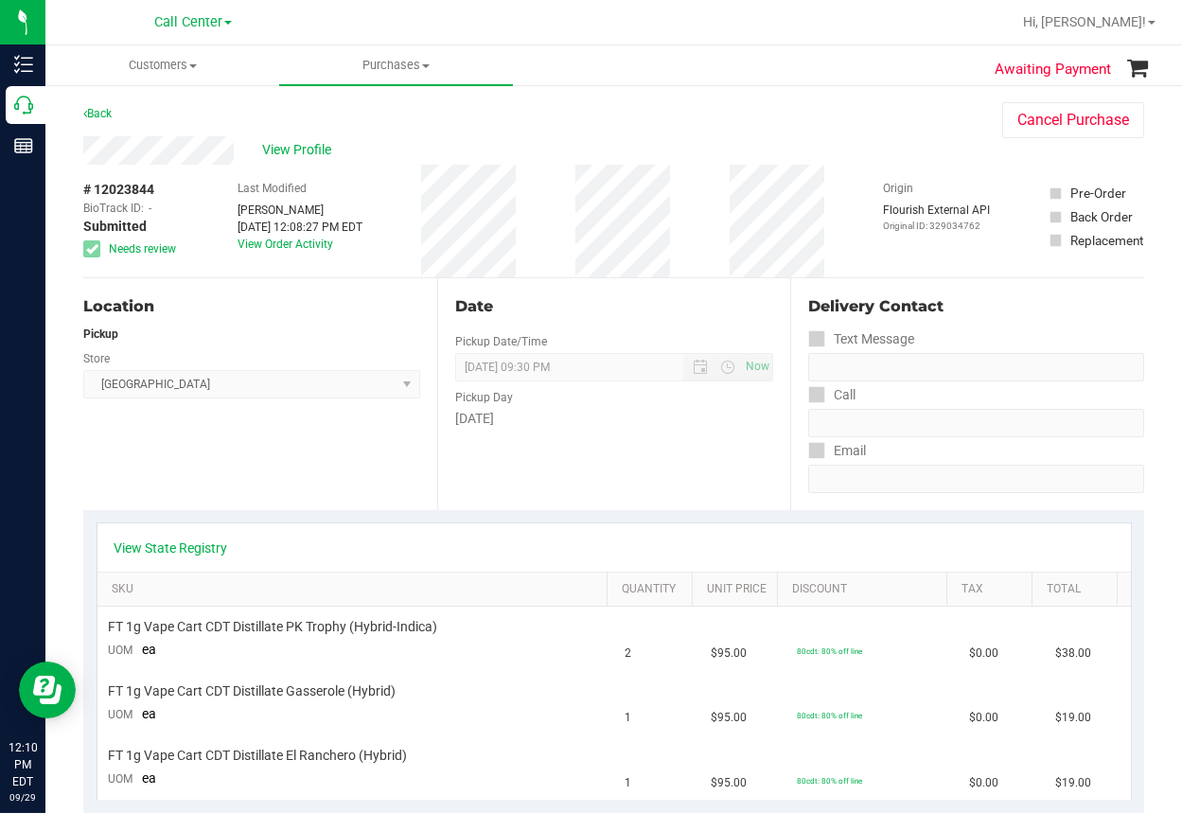
drag, startPoint x: 204, startPoint y: 483, endPoint x: 204, endPoint y: 469, distance: 14.2
click at [204, 475] on div "Location Pickup Store Panama City WC Select Store Bonita Springs WC Boynton Bea…" at bounding box center [260, 394] width 354 height 232
click at [288, 151] on span "View Profile" at bounding box center [300, 150] width 76 height 20
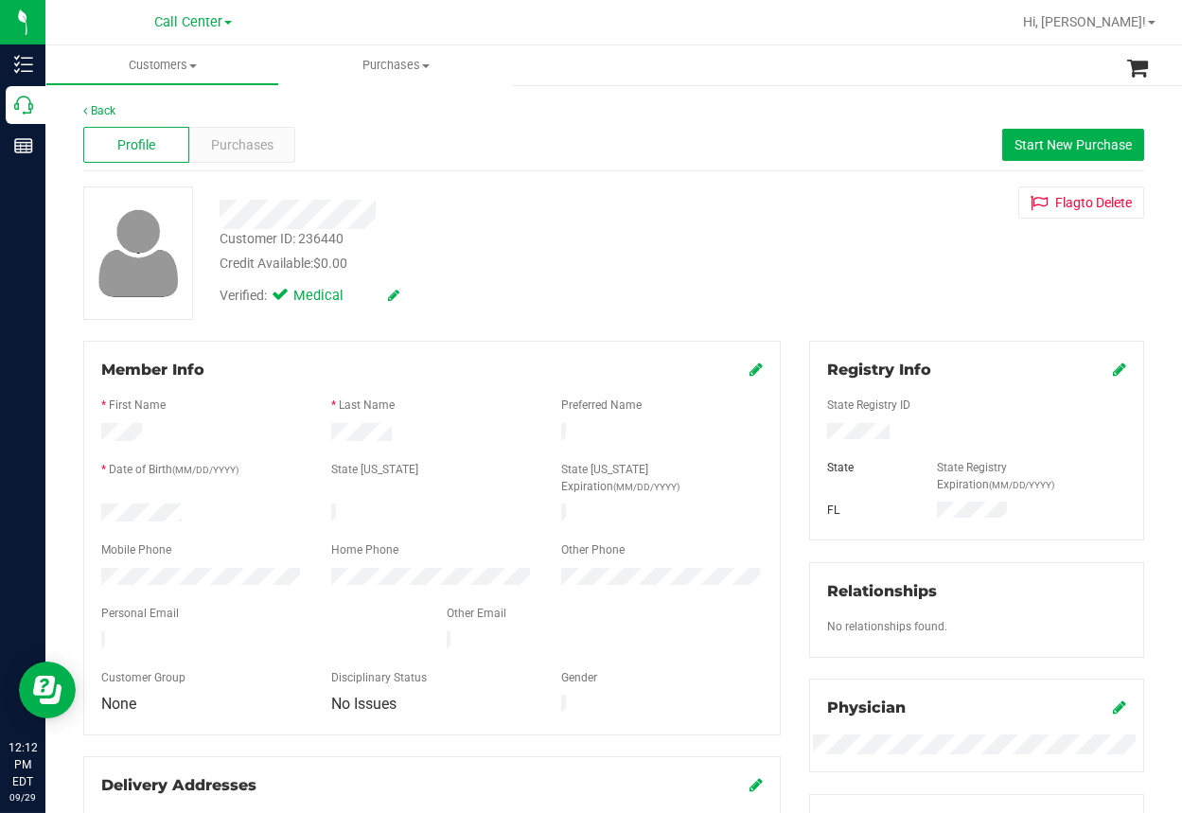
drag, startPoint x: 513, startPoint y: 127, endPoint x: 482, endPoint y: 133, distance: 31.8
click at [513, 127] on div "Profile Purchases Start New Purchase" at bounding box center [613, 145] width 1061 height 52
click at [257, 140] on span "Purchases" at bounding box center [242, 145] width 62 height 20
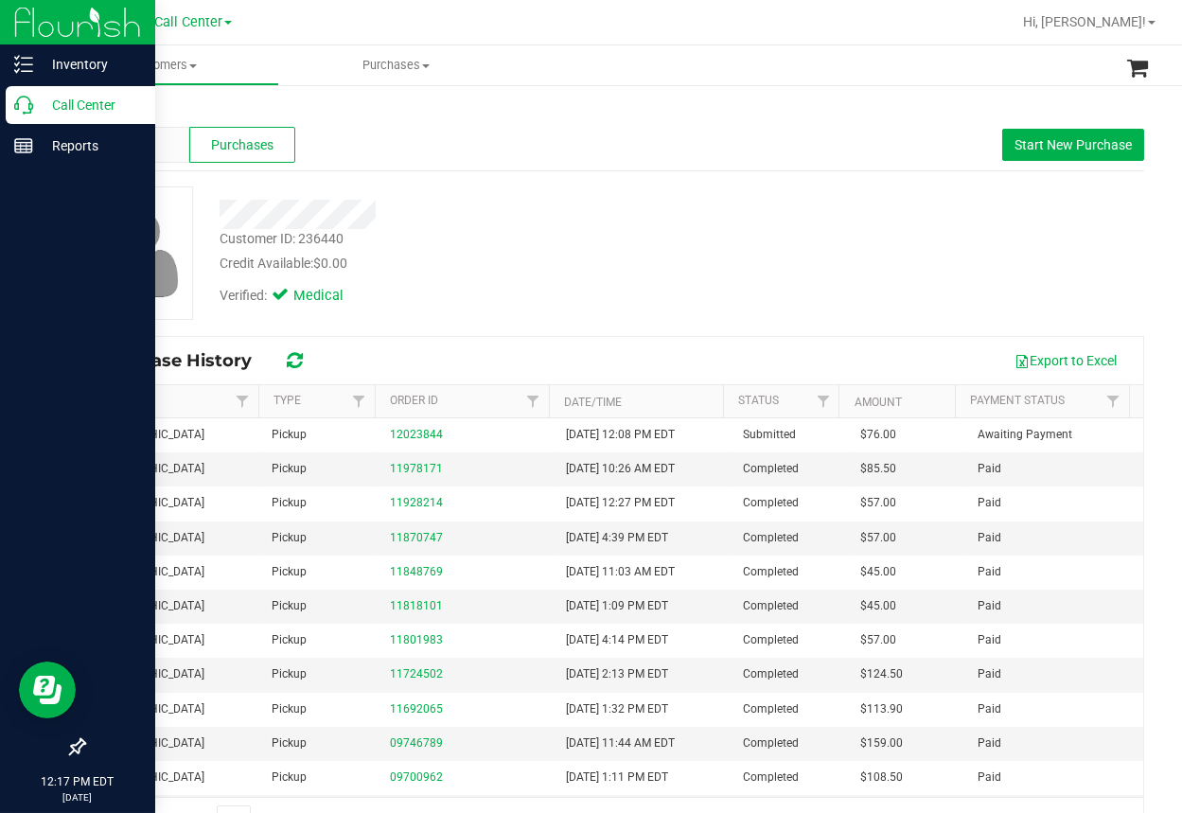
click at [44, 105] on p "Call Center" at bounding box center [90, 105] width 114 height 23
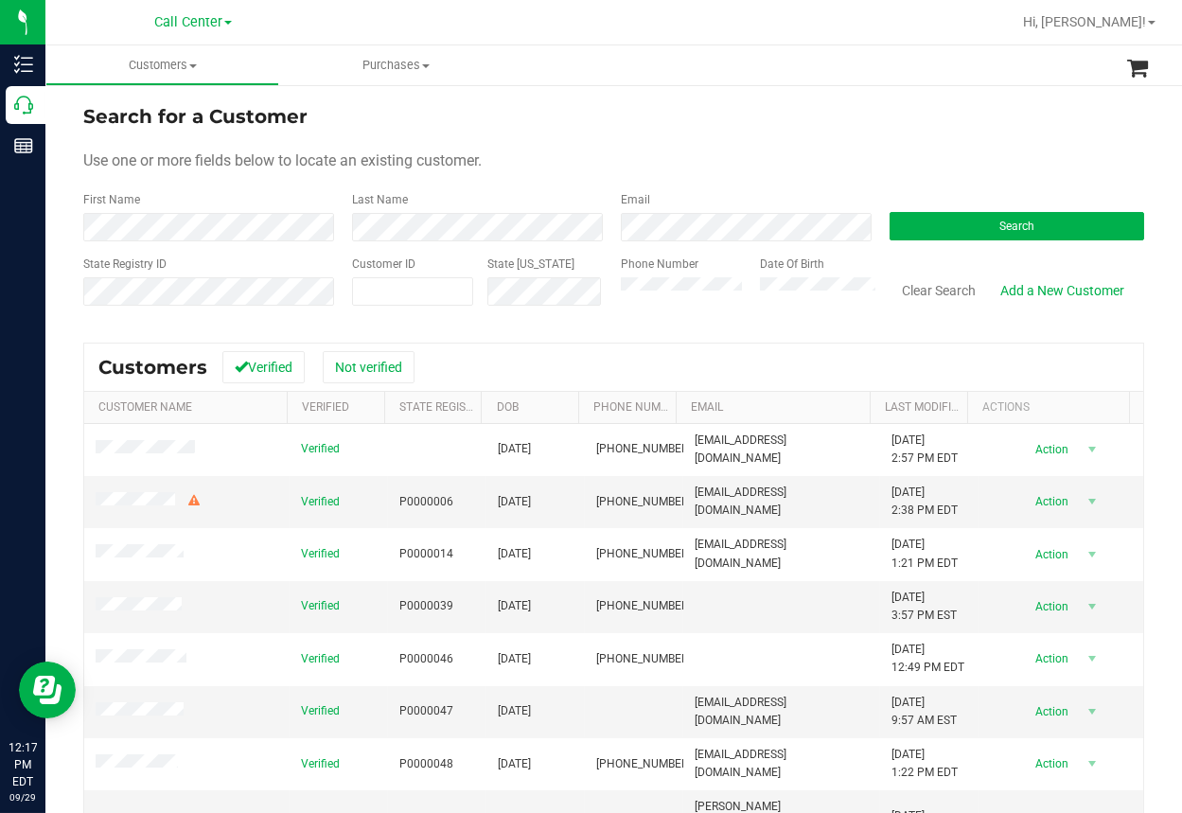
click at [502, 132] on form "Search for a Customer Use one or more fields below to locate an existing custom…" at bounding box center [613, 212] width 1061 height 221
click at [944, 238] on button "Search" at bounding box center [1017, 226] width 255 height 28
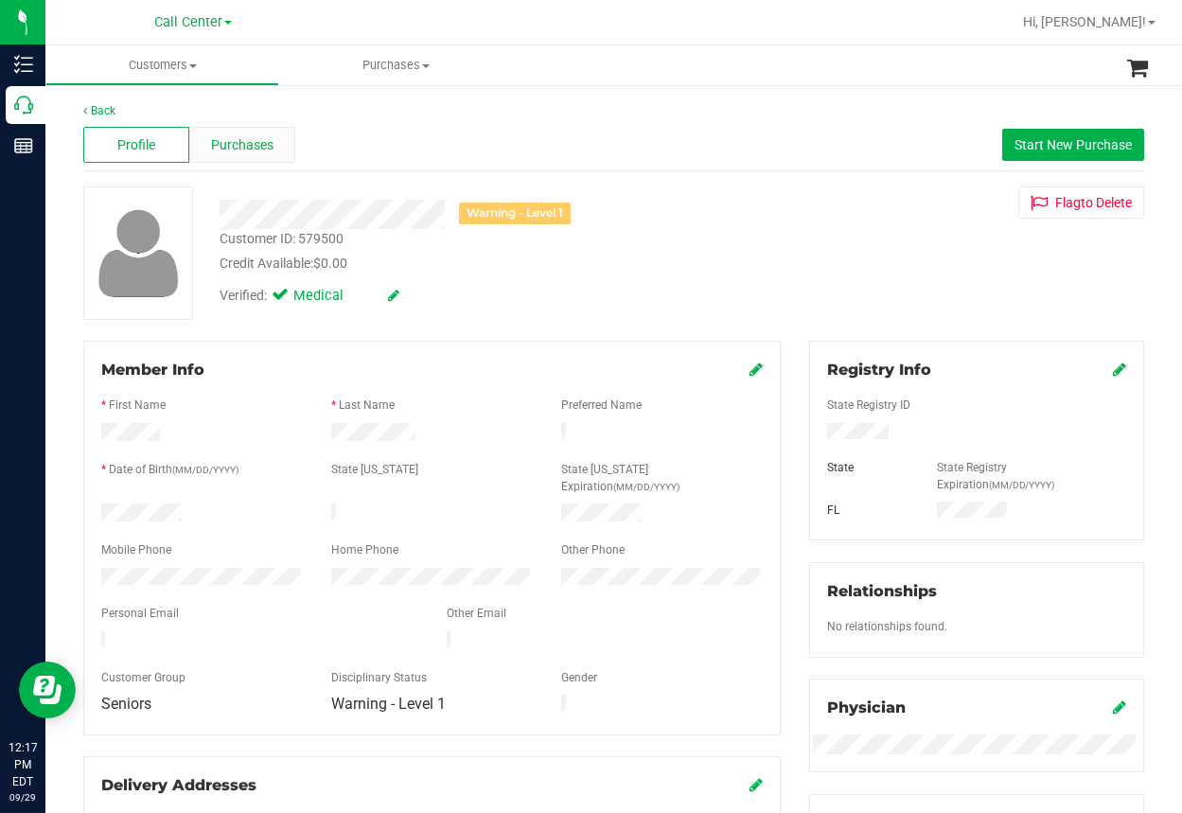
click at [252, 142] on span "Purchases" at bounding box center [242, 145] width 62 height 20
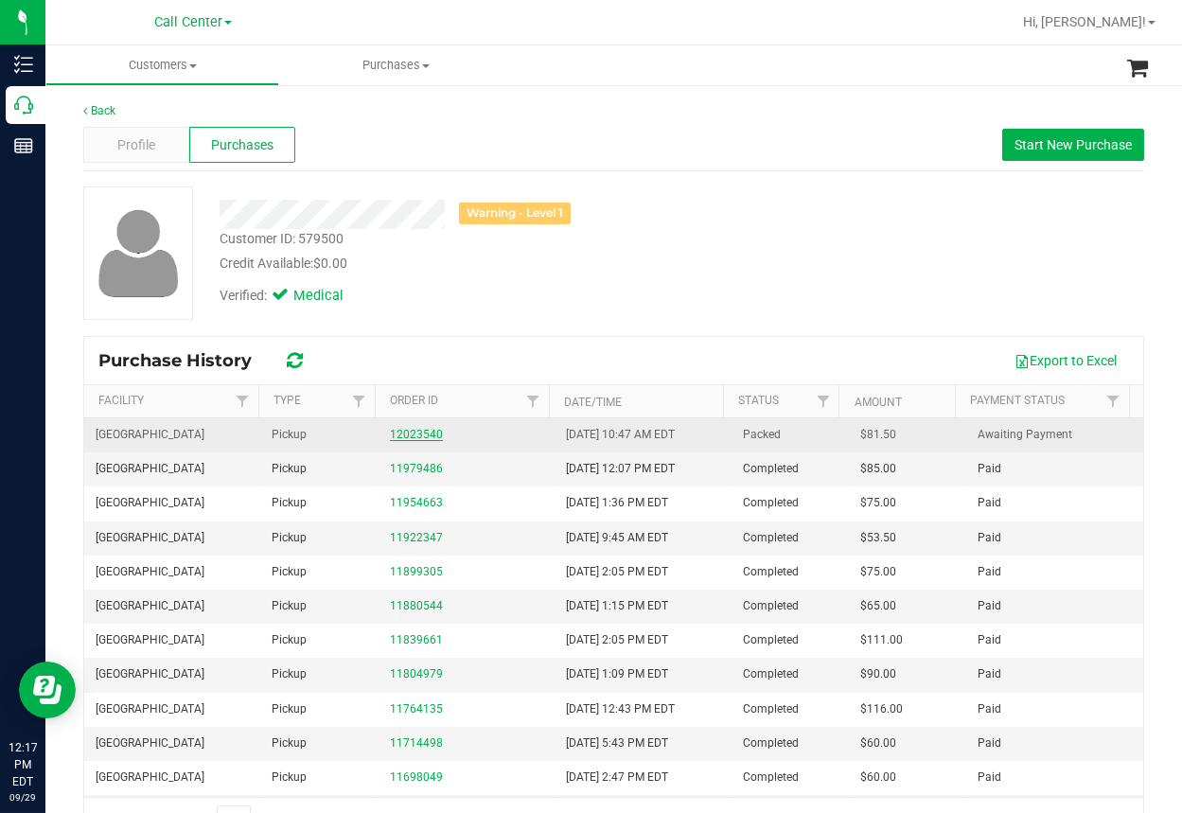
click at [424, 436] on link "12023540" at bounding box center [416, 434] width 53 height 13
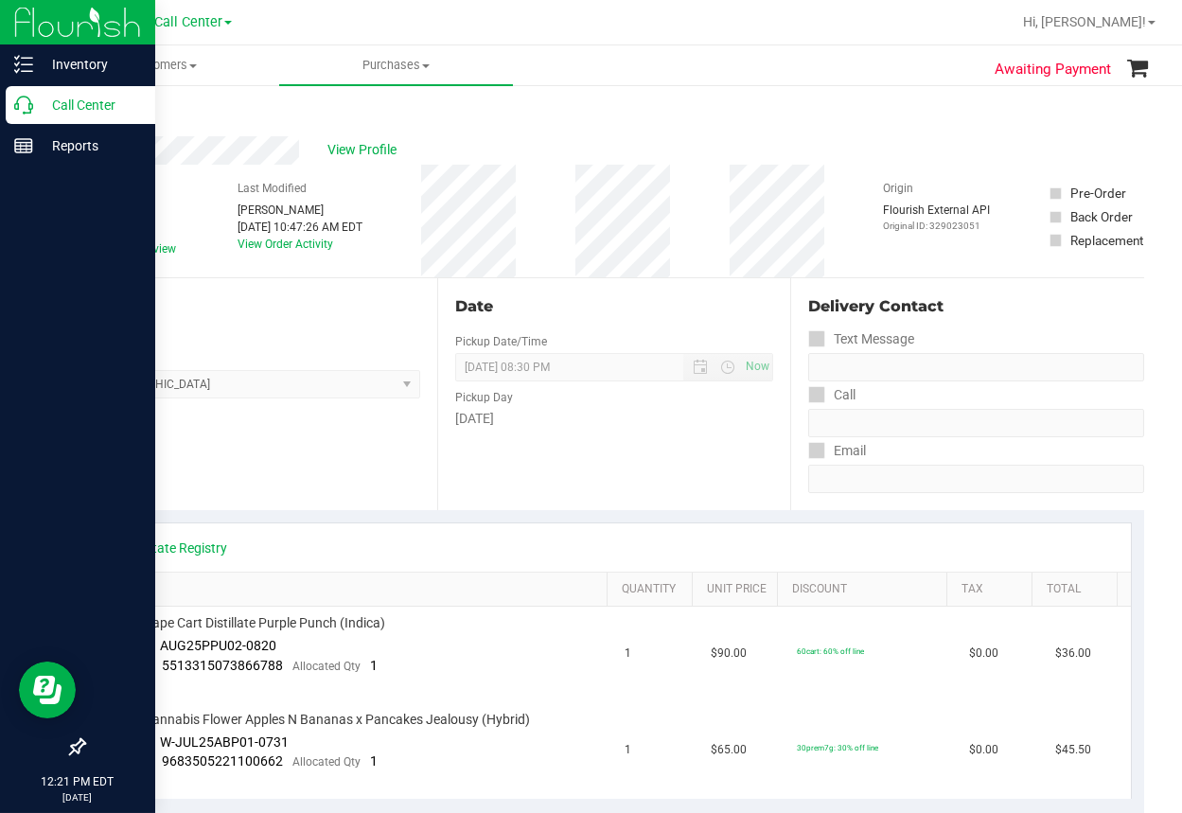
click at [19, 96] on icon at bounding box center [23, 105] width 19 height 19
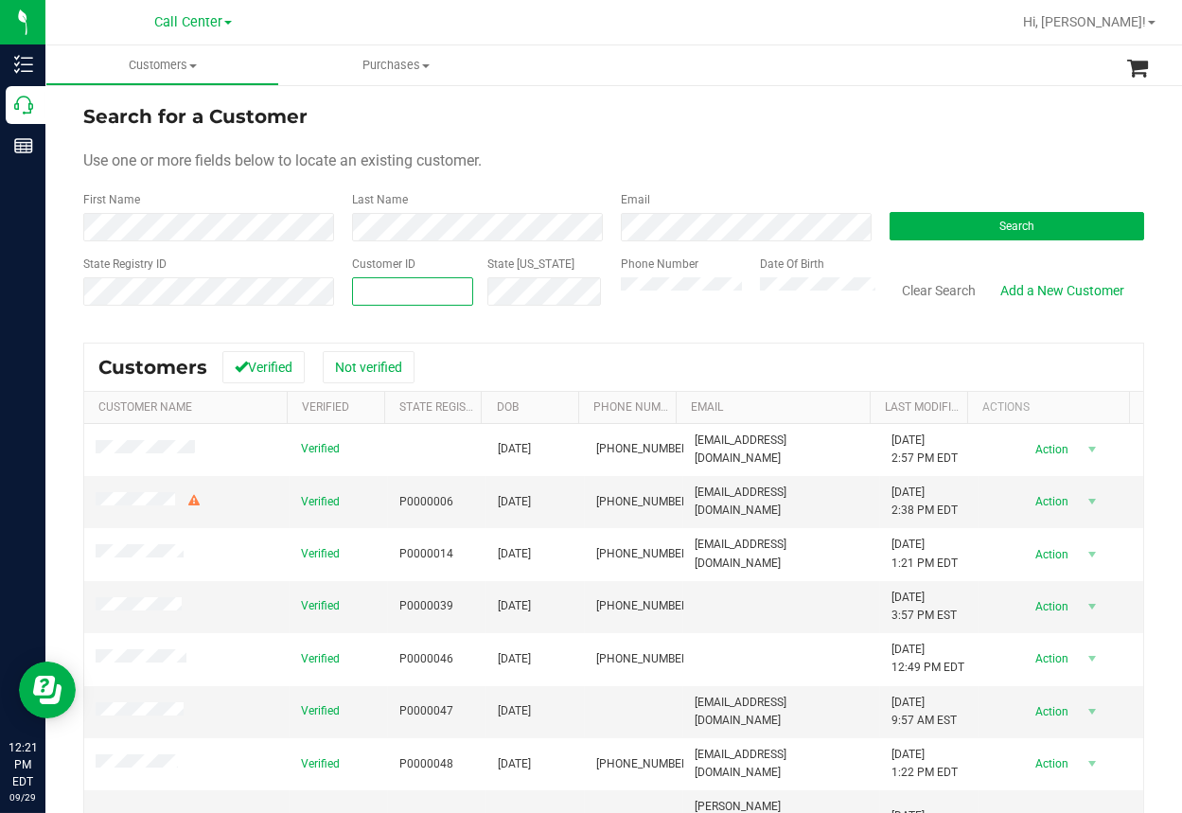
paste input "149581"
type input "149581"
click at [981, 225] on button "Search" at bounding box center [1017, 226] width 255 height 28
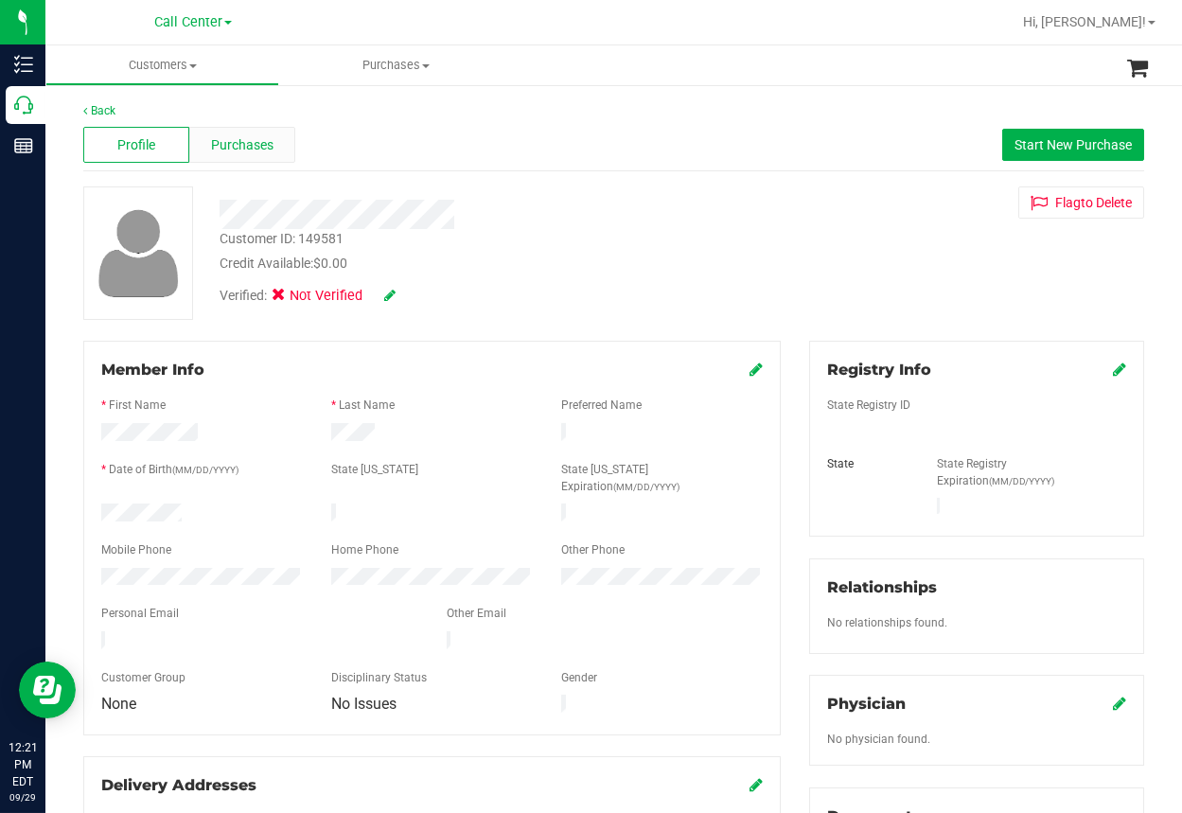
click at [257, 146] on span "Purchases" at bounding box center [242, 145] width 62 height 20
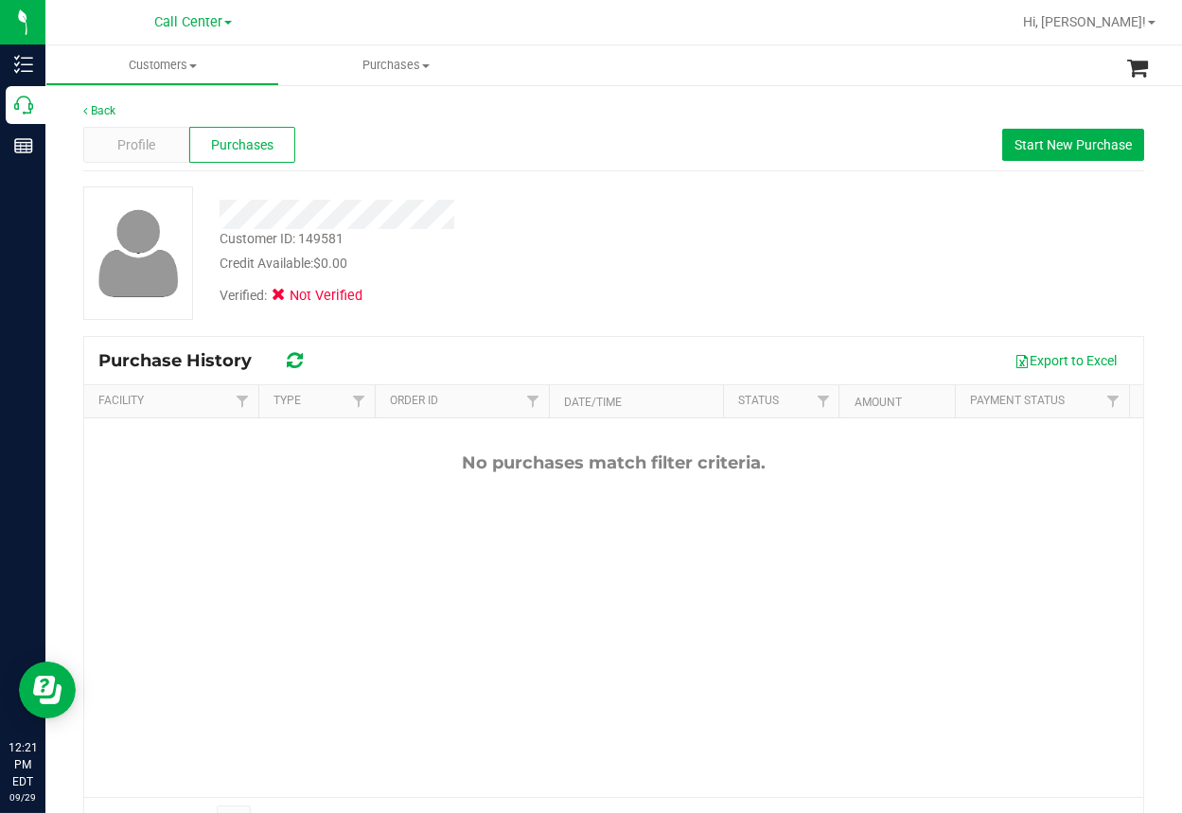
click at [806, 236] on div "Customer ID: 149581 Credit Available: $0.00 Verified: Not Verified" at bounding box center [614, 252] width 1090 height 133
click at [280, 545] on div "No purchases match filter criteria." at bounding box center [613, 624] width 1059 height 413
click at [135, 144] on span "Profile" at bounding box center [136, 145] width 38 height 20
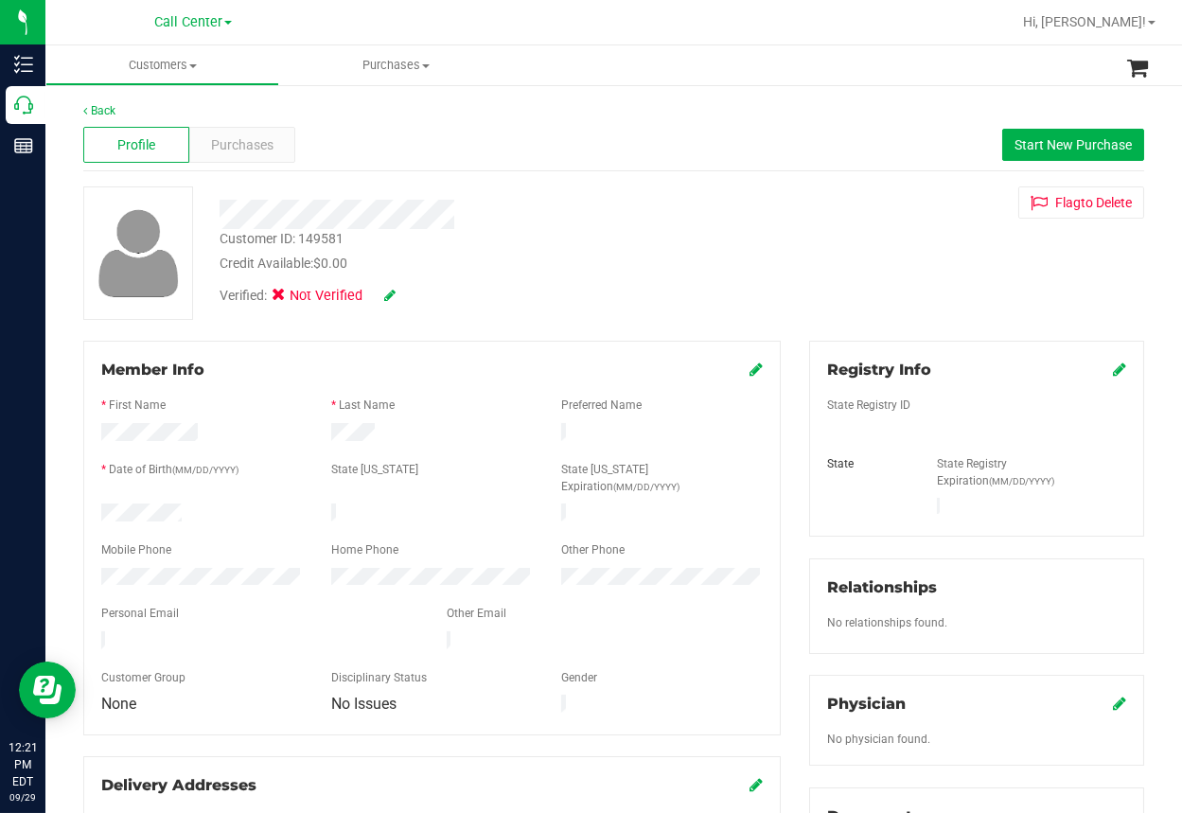
click at [604, 143] on div "Profile Purchases Start New Purchase" at bounding box center [613, 145] width 1061 height 52
drag, startPoint x: 169, startPoint y: 78, endPoint x: 666, endPoint y: 108, distance: 497.9
click at [666, 108] on div "Back" at bounding box center [613, 110] width 1061 height 17
drag, startPoint x: 744, startPoint y: 151, endPoint x: 567, endPoint y: 101, distance: 184.0
click at [711, 139] on div "Profile Purchases Start New Purchase" at bounding box center [613, 145] width 1061 height 52
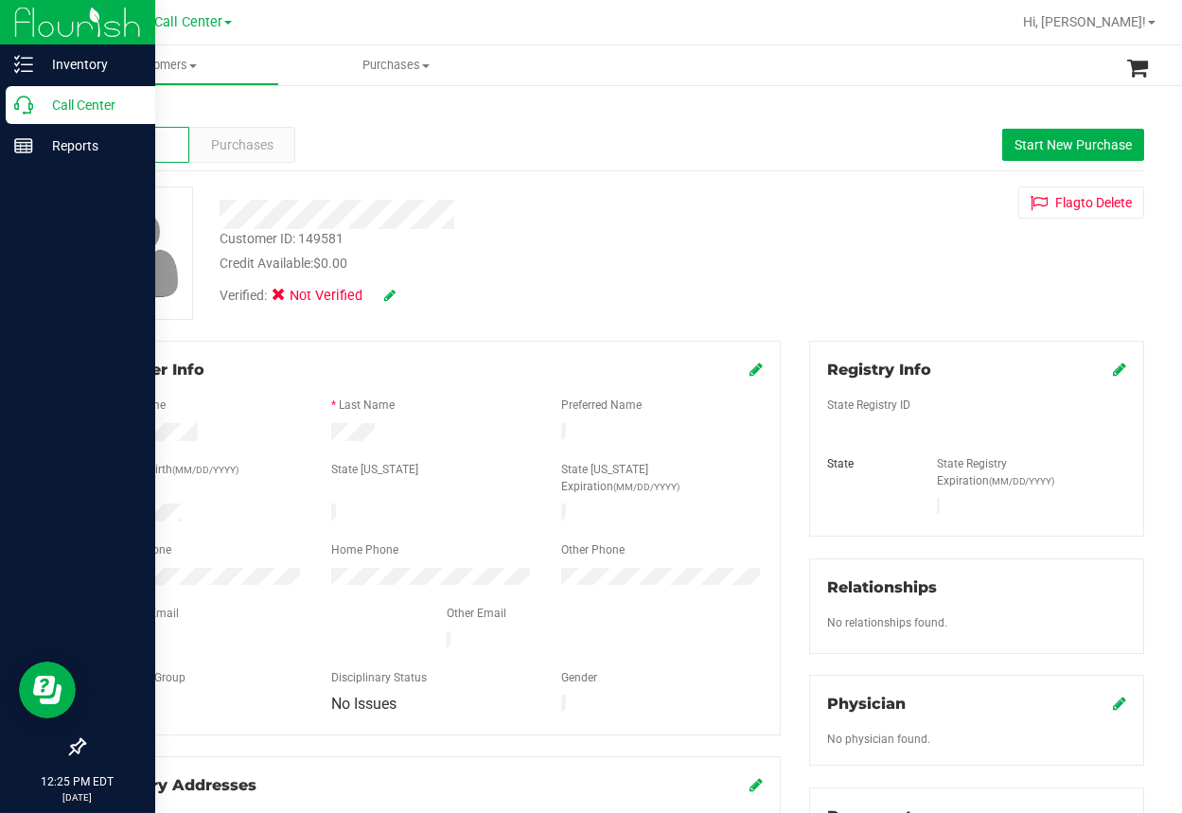
click at [19, 106] on icon at bounding box center [23, 105] width 19 height 19
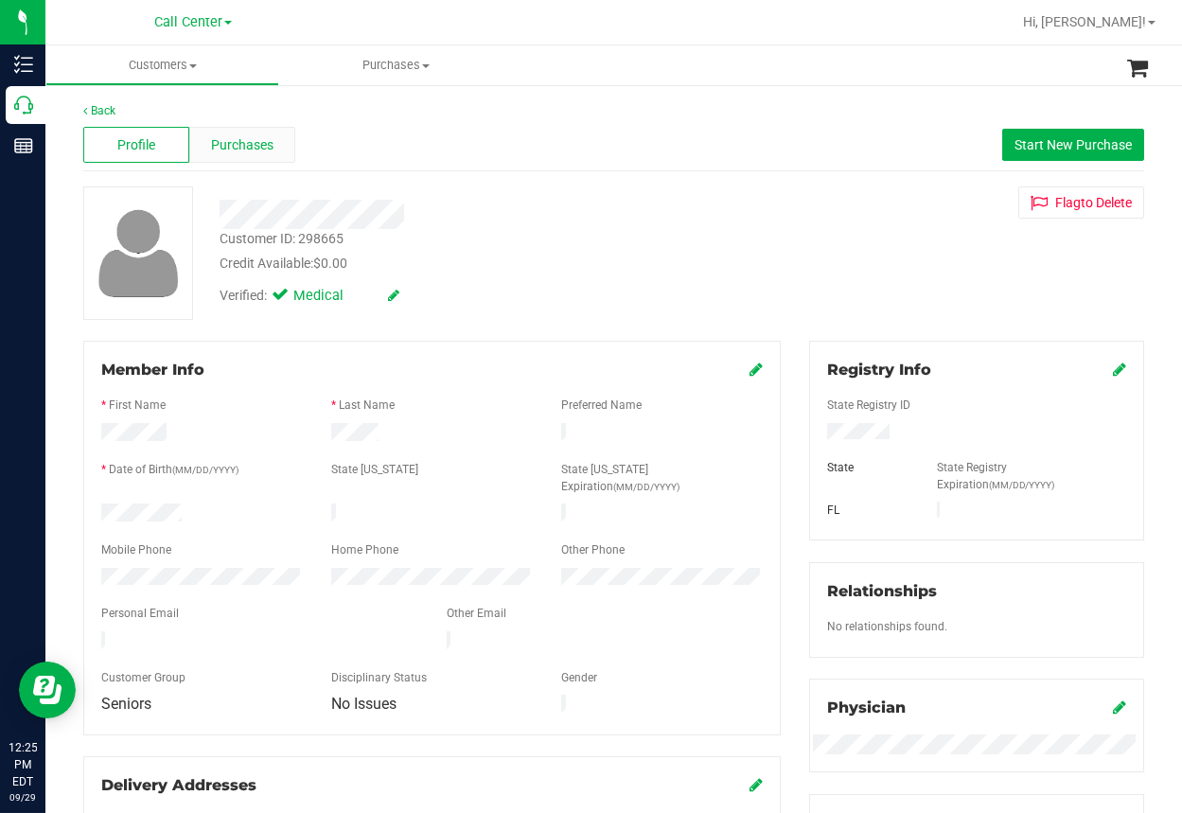
click at [251, 138] on span "Purchases" at bounding box center [242, 145] width 62 height 20
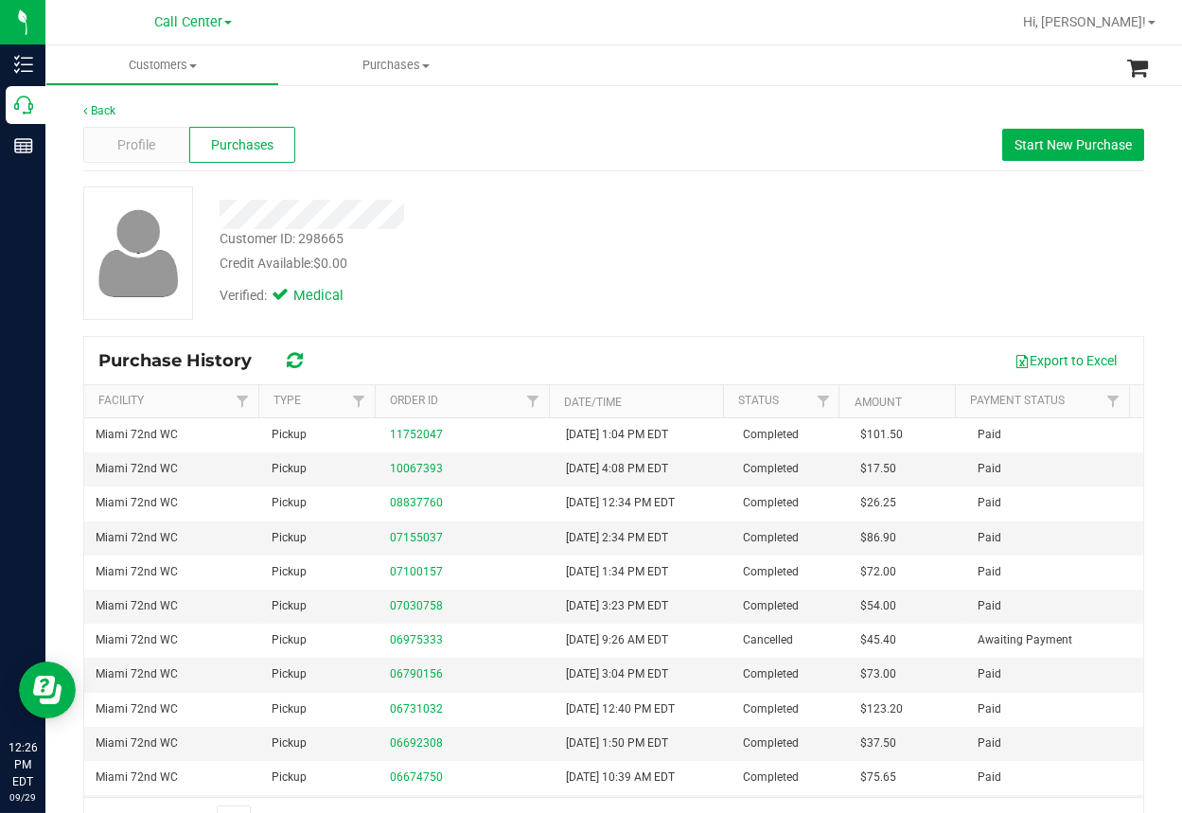
drag, startPoint x: 720, startPoint y: 229, endPoint x: 710, endPoint y: 232, distance: 10.8
click at [716, 229] on div "Customer ID: 298665 Credit Available: $0.00" at bounding box center [477, 251] width 545 height 44
click at [722, 212] on div at bounding box center [477, 214] width 545 height 29
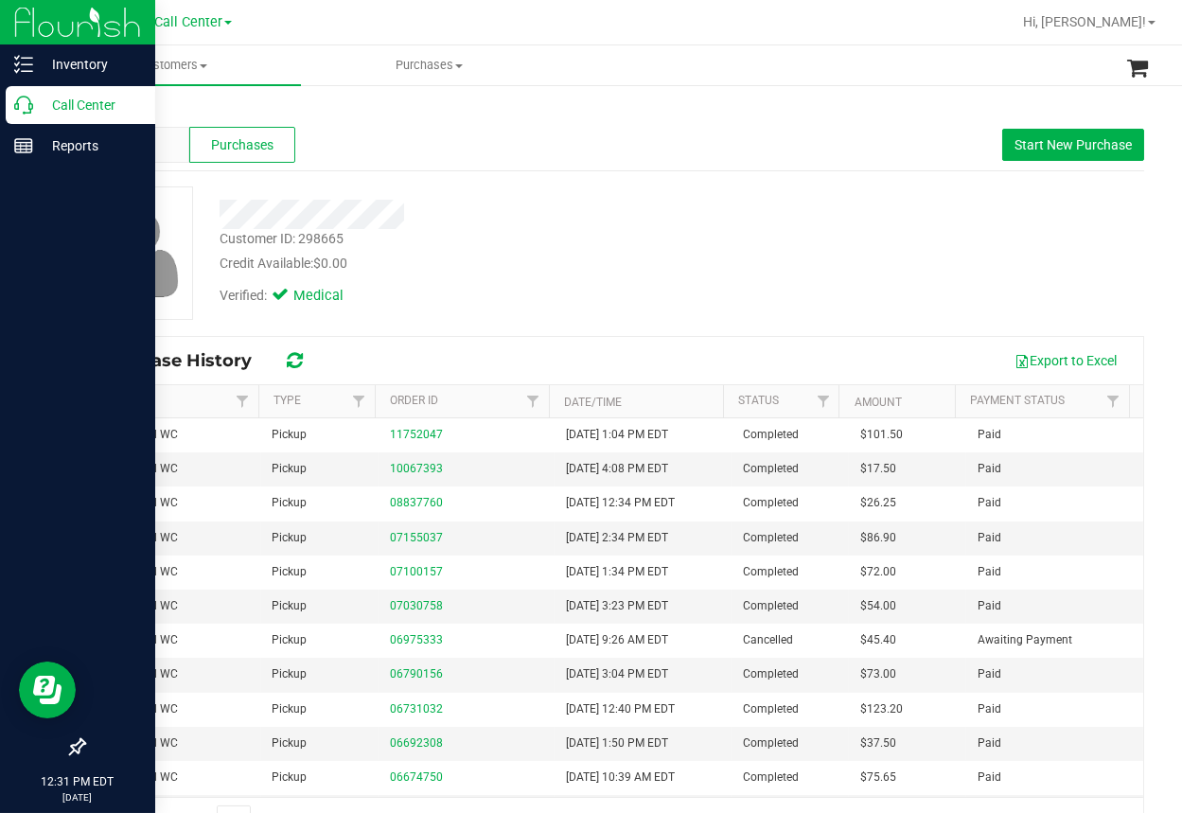
click at [22, 107] on icon at bounding box center [23, 105] width 19 height 19
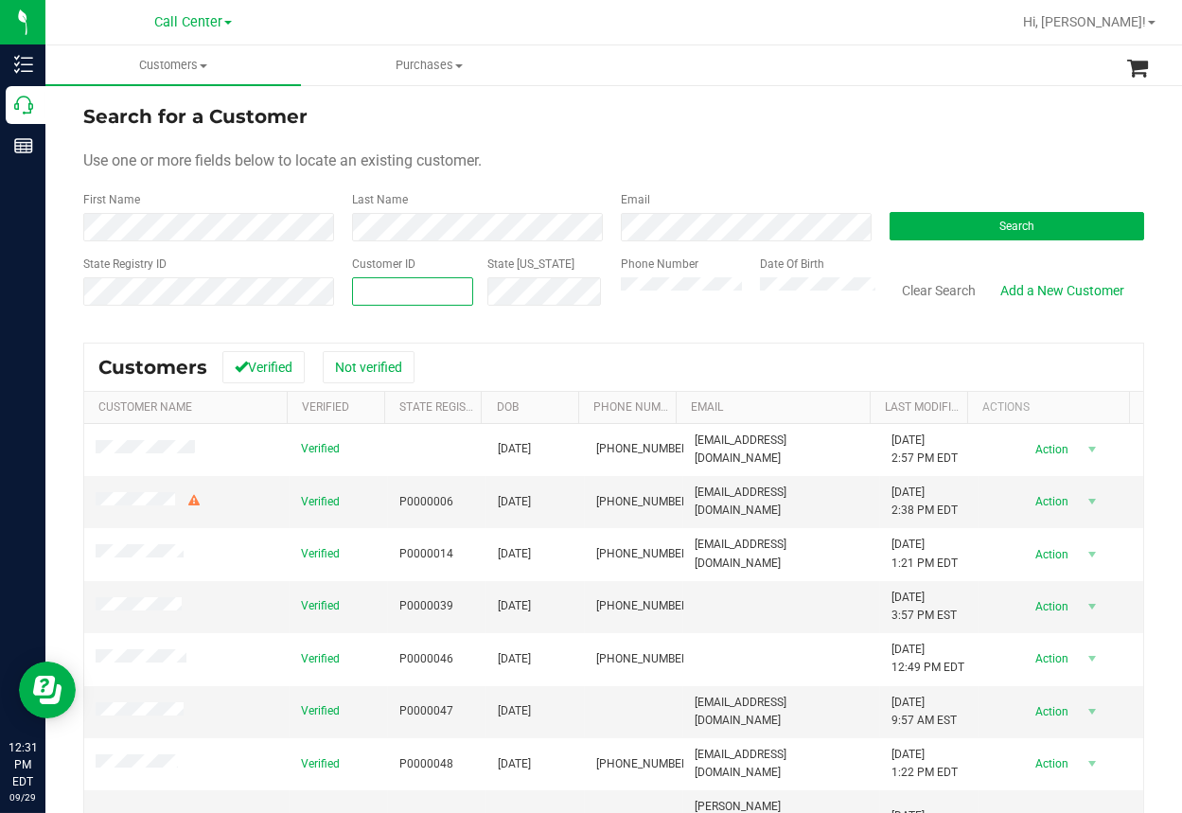
click at [365, 291] on input "text" at bounding box center [412, 291] width 119 height 27
paste input "1625291"
type input "1625291"
click at [985, 212] on button "Search" at bounding box center [1017, 226] width 255 height 28
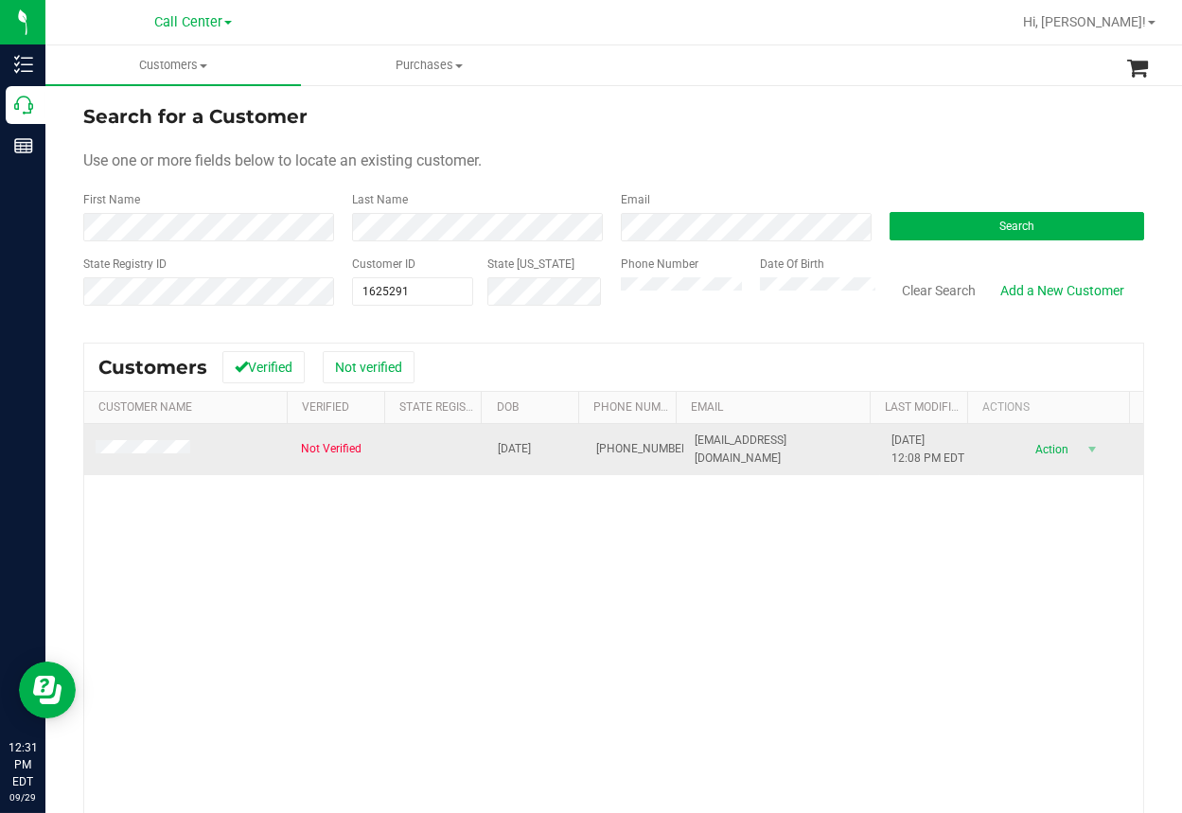
click at [612, 442] on span "[PHONE_NUMBER]" at bounding box center [643, 449] width 95 height 18
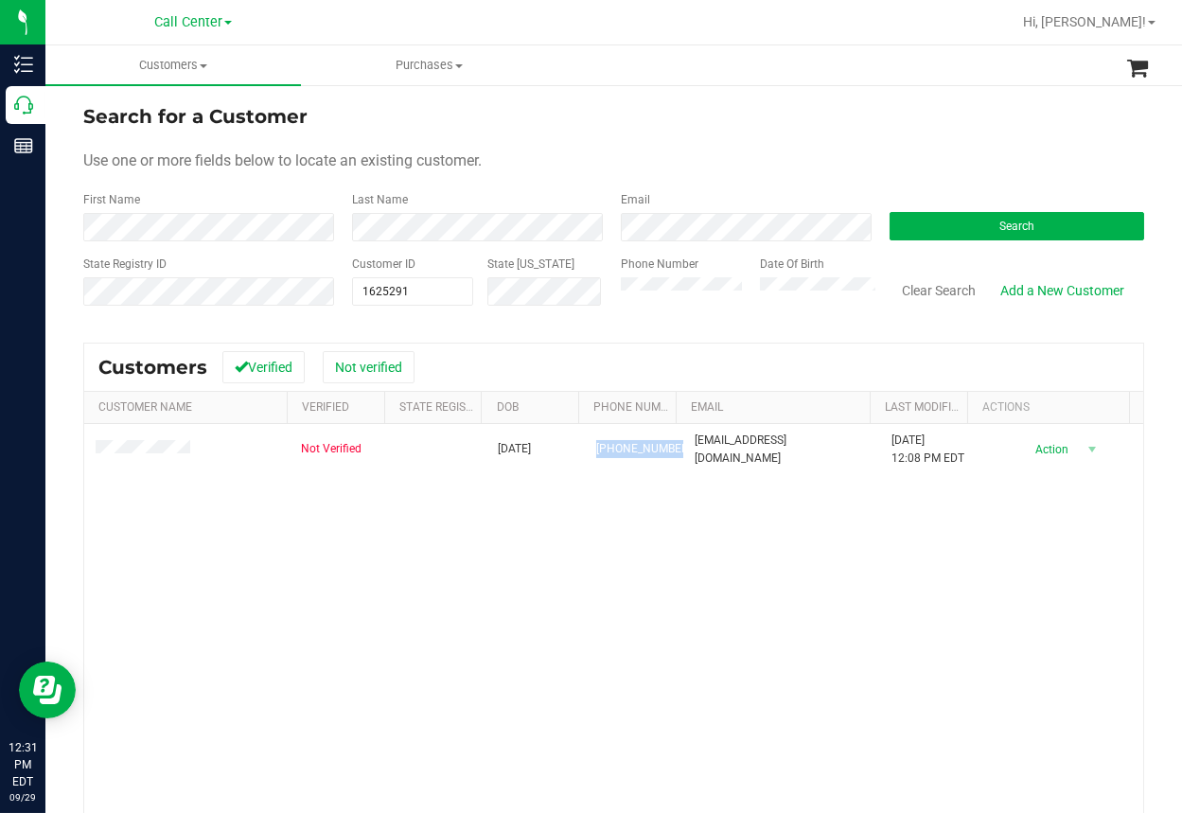
click at [489, 561] on div "Not Verified [DATE][PHONE_NUMBER] [EMAIL_ADDRESS][DOMAIN_NAME] [DATE] 12:08 PM …" at bounding box center [613, 680] width 1059 height 512
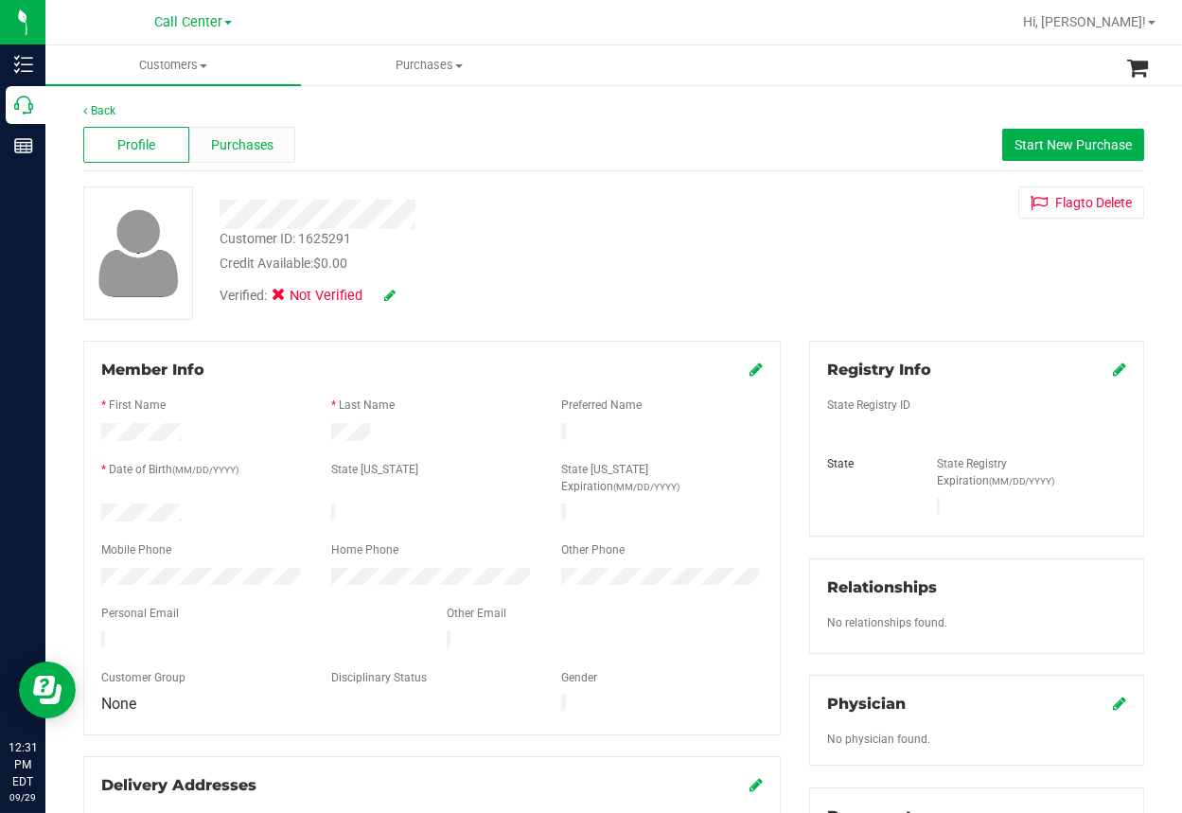
click at [241, 139] on span "Purchases" at bounding box center [242, 145] width 62 height 20
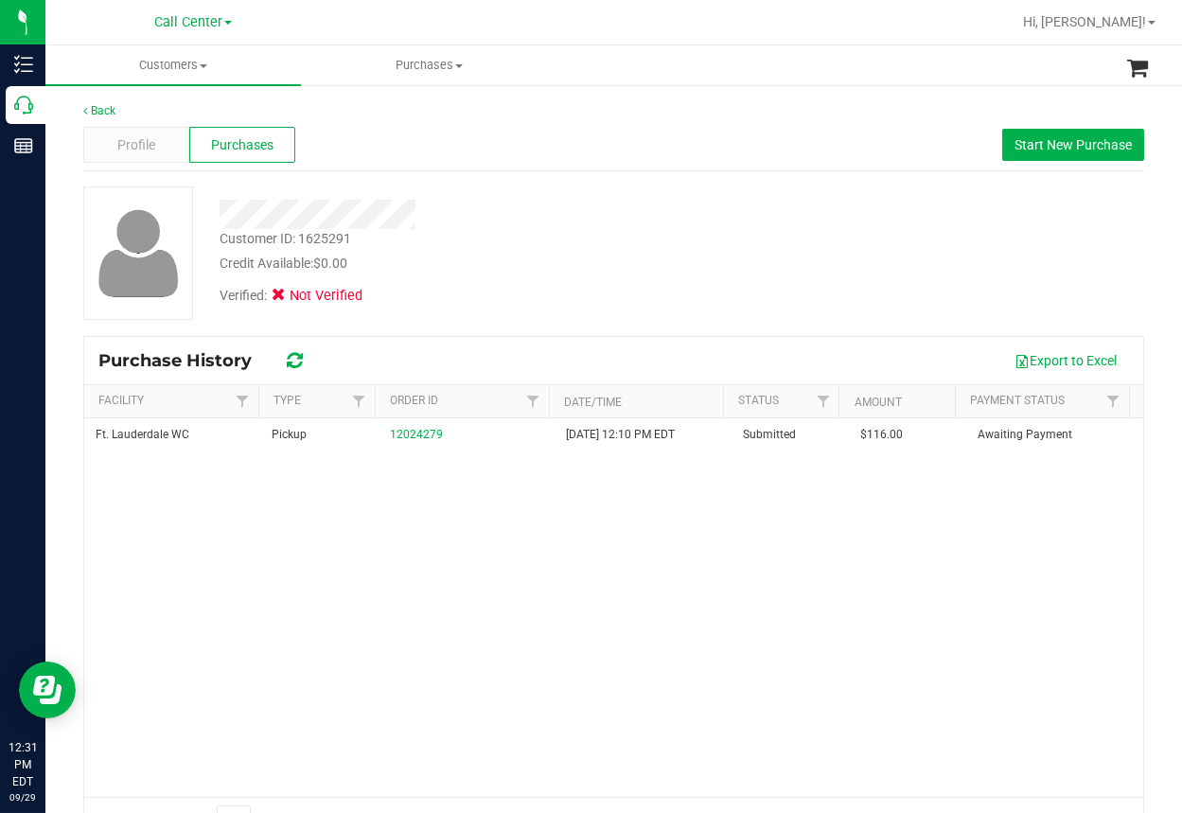
click at [739, 180] on div "Back Profile Purchases Start New Purchase Customer ID: 1625291 Credit Available…" at bounding box center [613, 472] width 1061 height 741
click at [146, 145] on span "Profile" at bounding box center [136, 145] width 38 height 20
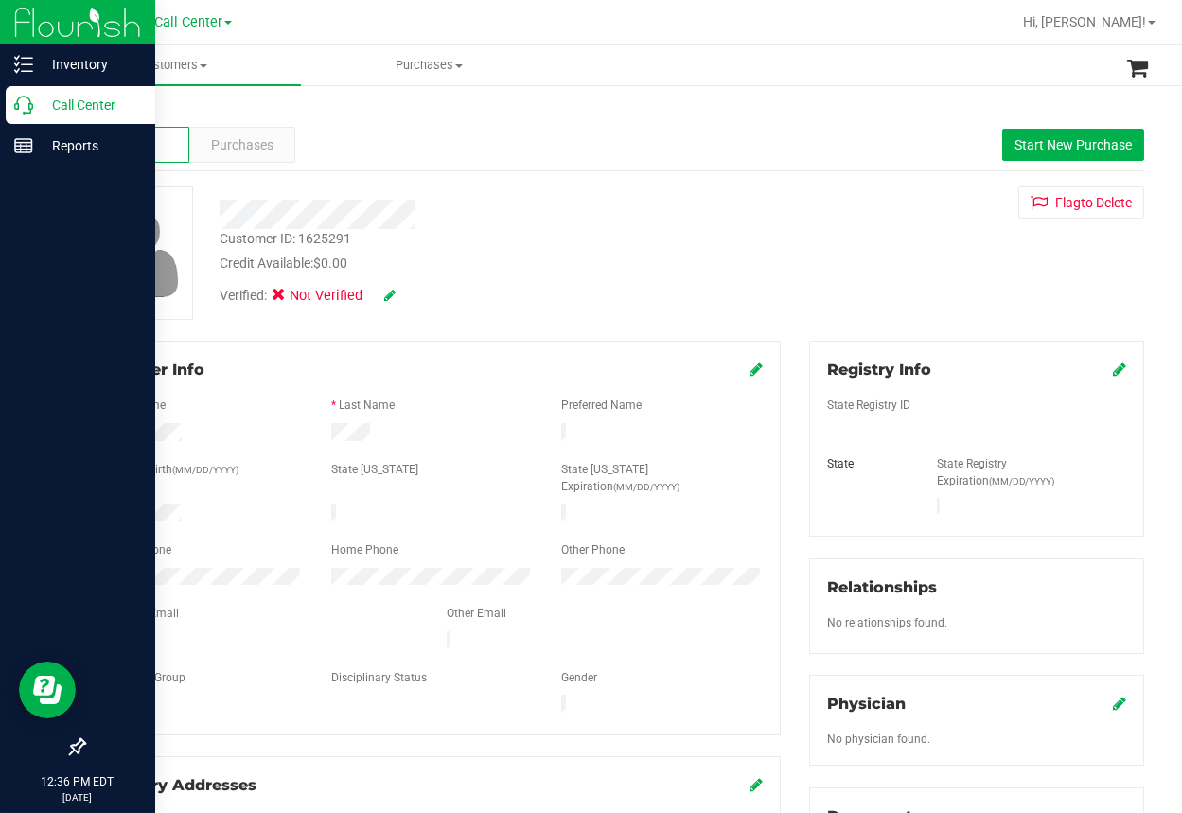
click at [7, 112] on div "Call Center" at bounding box center [81, 105] width 150 height 38
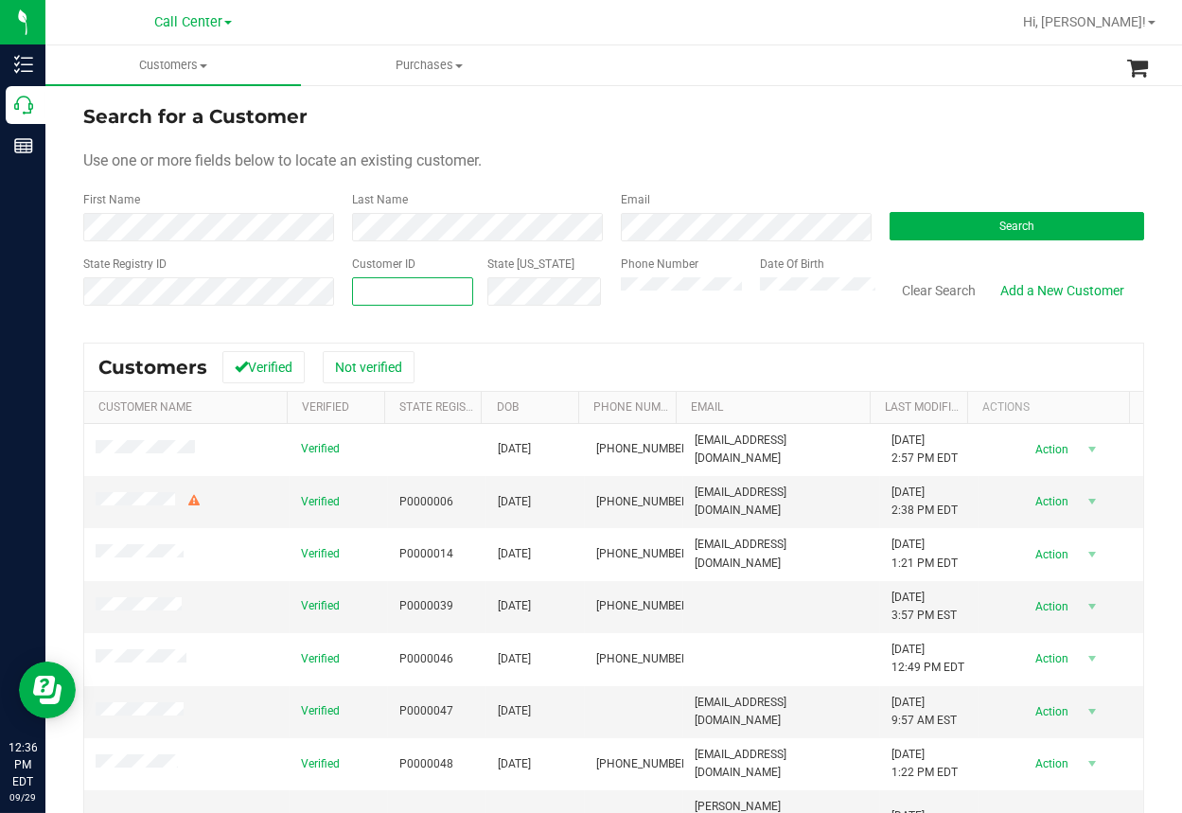
click at [378, 293] on input "text" at bounding box center [412, 291] width 119 height 27
paste input "408106"
type input "408106"
click at [977, 235] on button "Search" at bounding box center [1017, 226] width 255 height 28
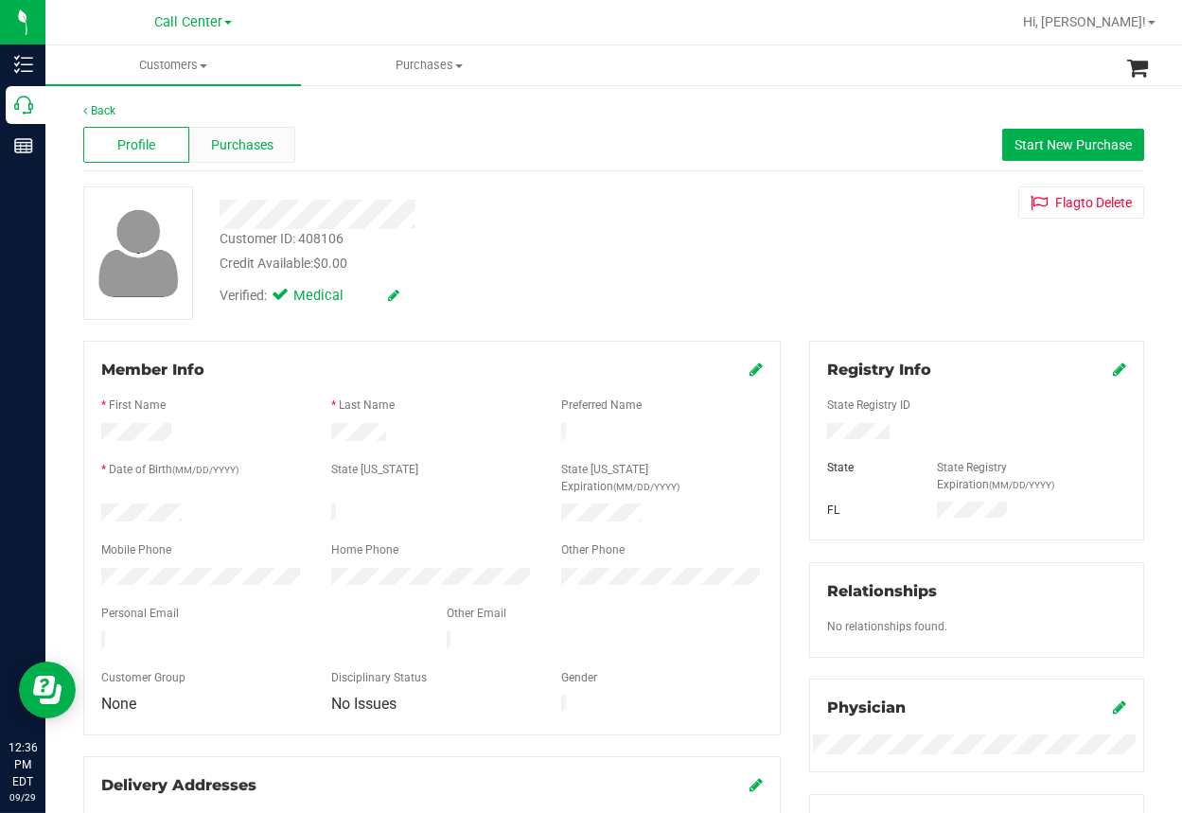
click at [241, 146] on span "Purchases" at bounding box center [242, 145] width 62 height 20
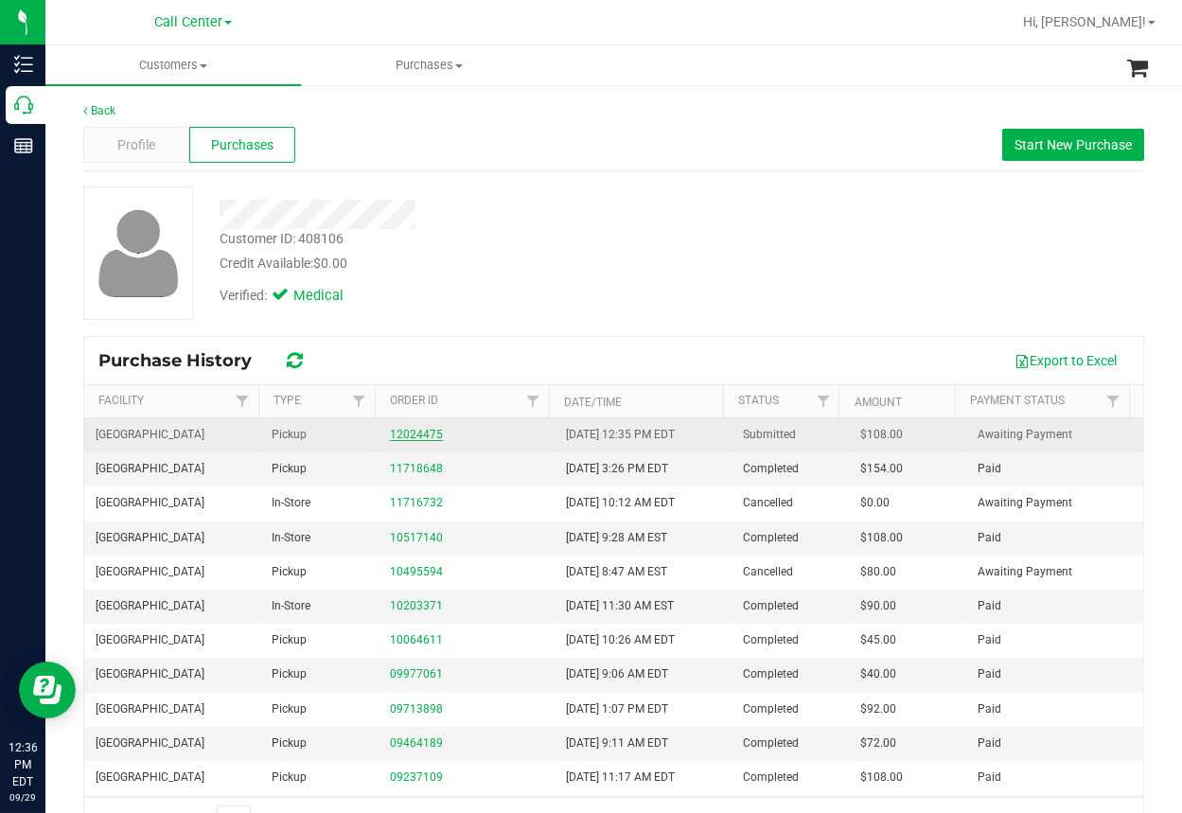
click at [390, 429] on link "12024475" at bounding box center [416, 434] width 53 height 13
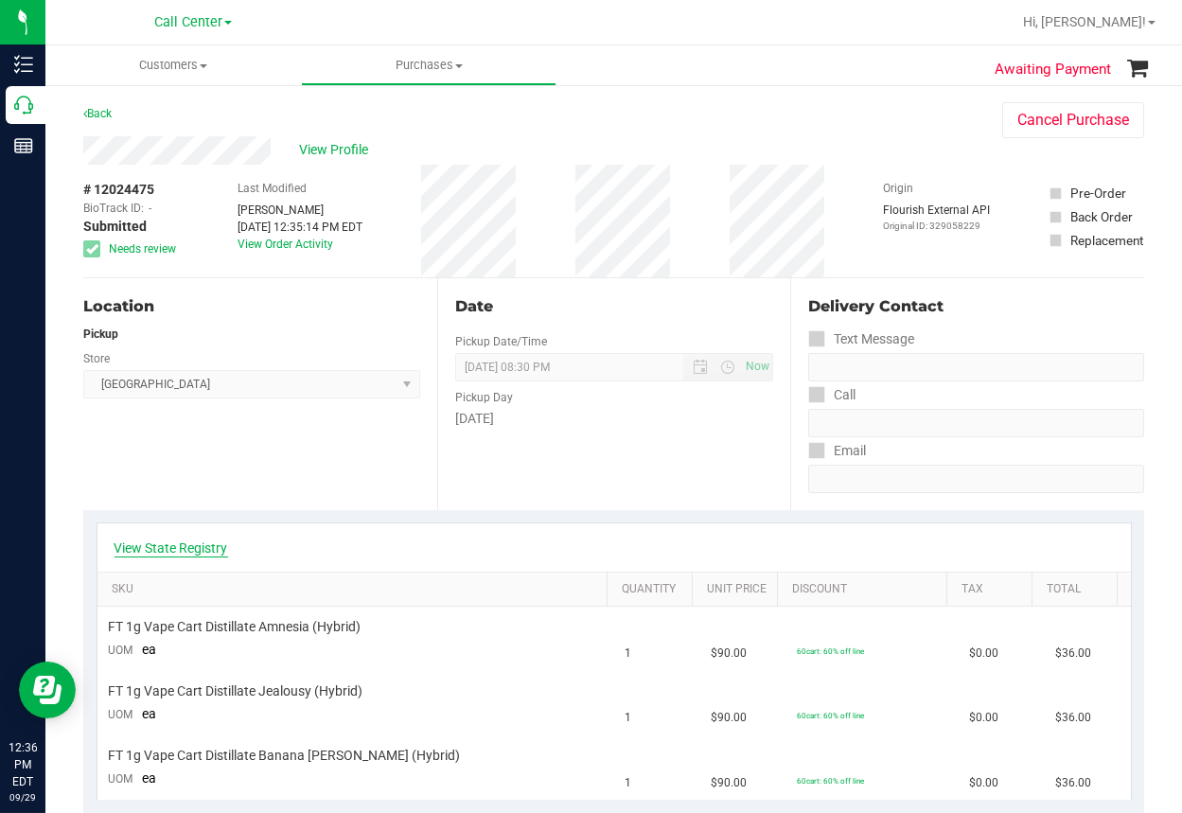
click at [171, 544] on link "View State Registry" at bounding box center [172, 548] width 114 height 19
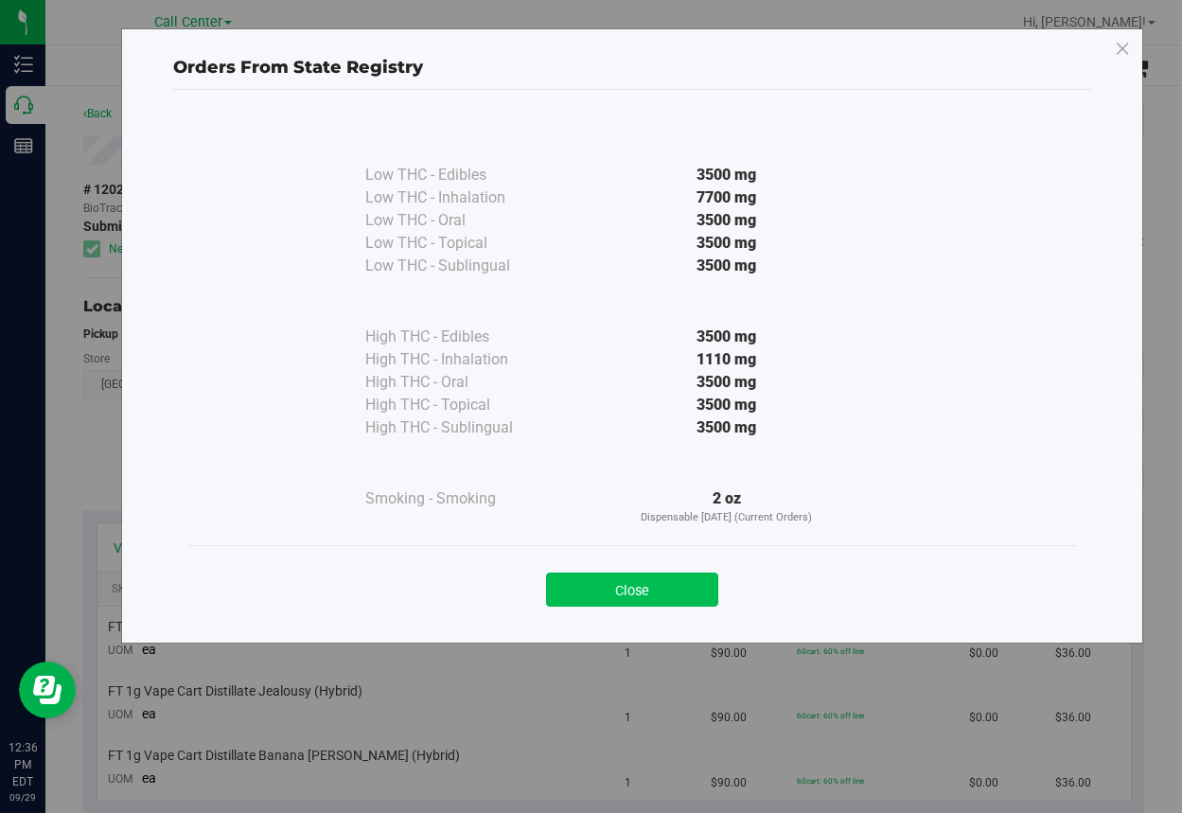
click at [670, 589] on button "Close" at bounding box center [632, 590] width 172 height 34
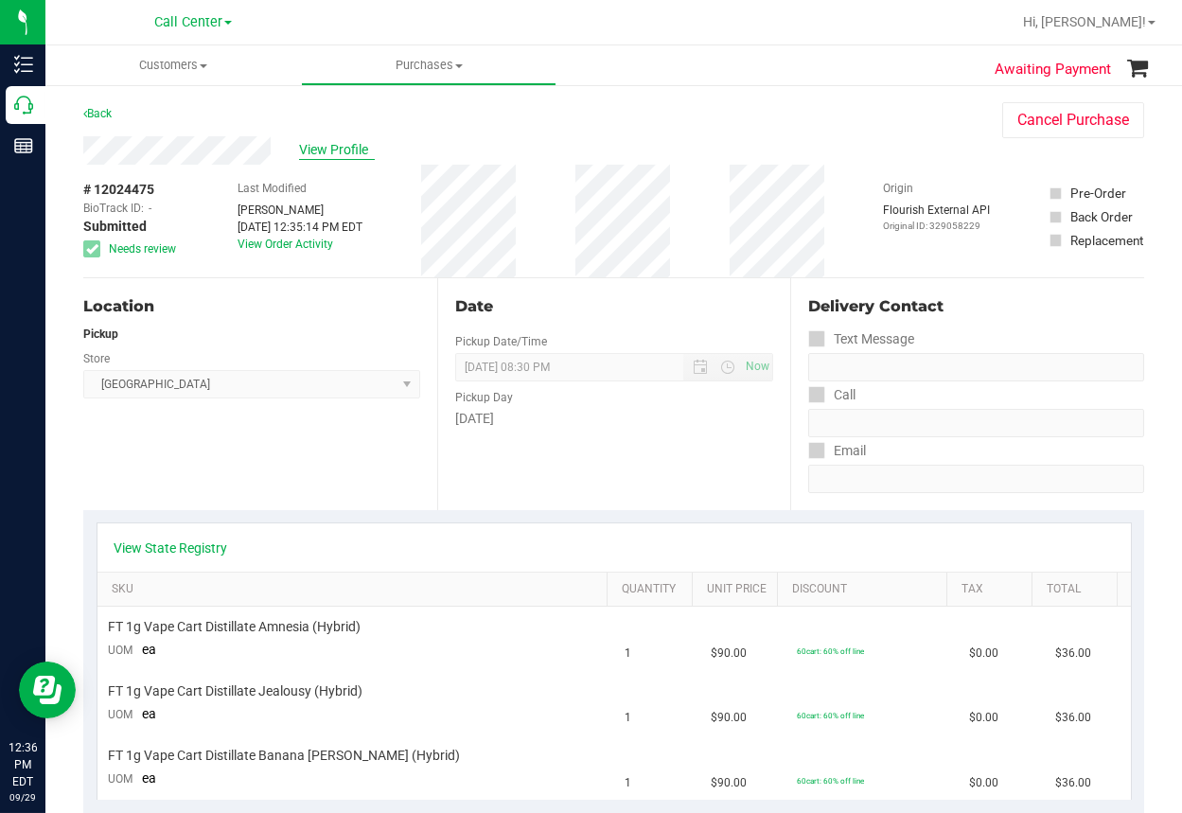
click at [357, 147] on span "View Profile" at bounding box center [337, 150] width 76 height 20
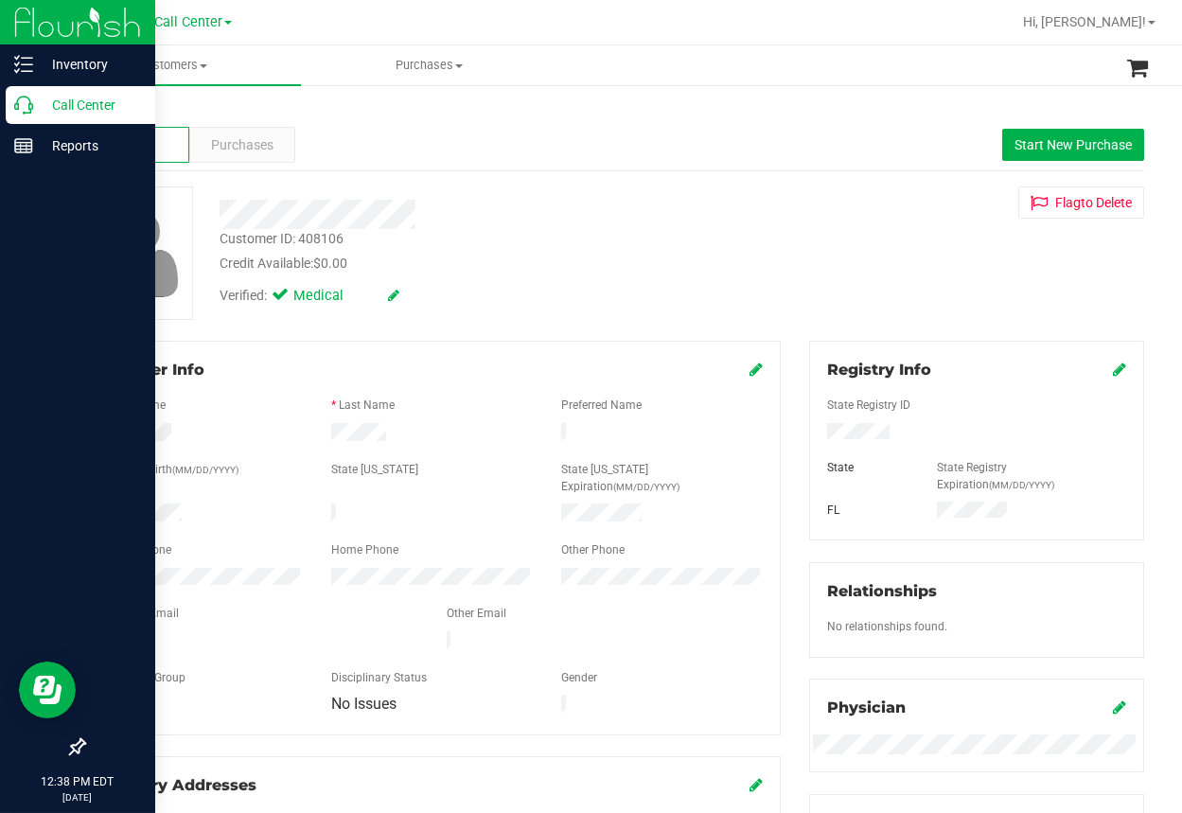
click at [30, 117] on div "Call Center" at bounding box center [81, 105] width 150 height 38
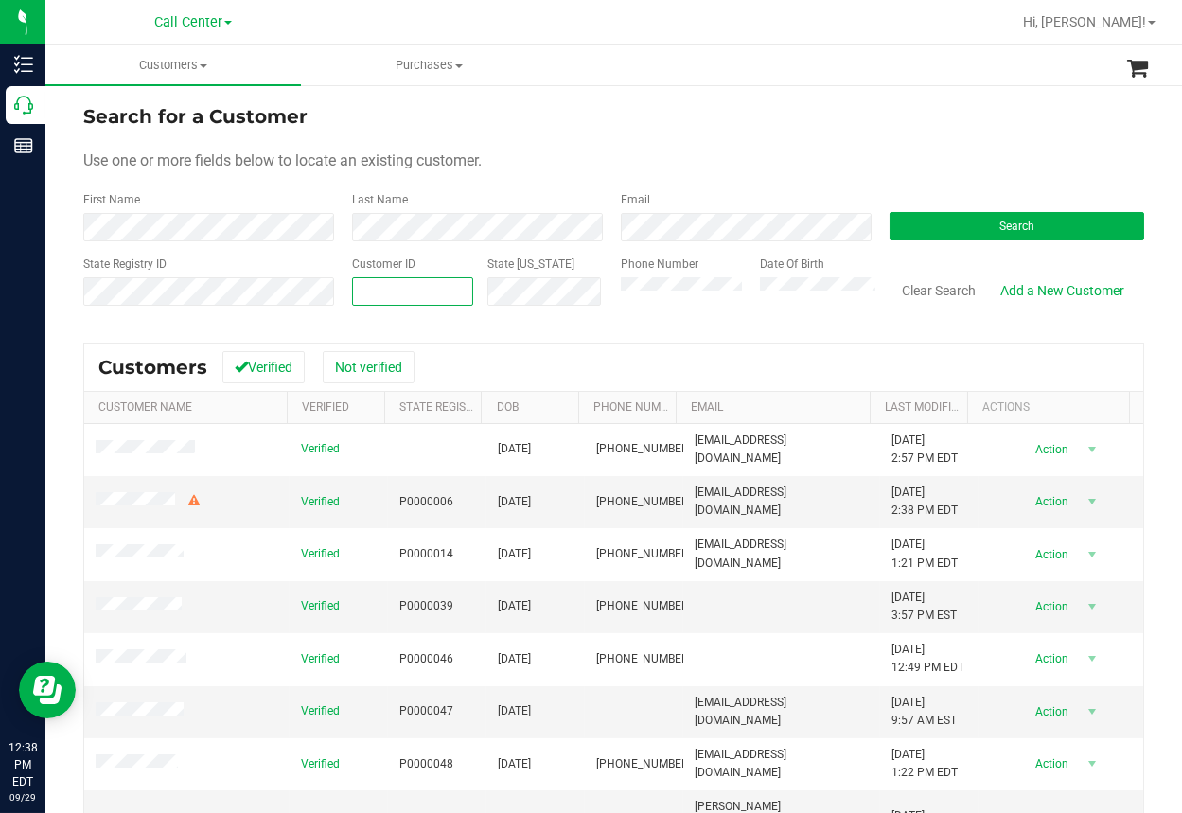
click at [374, 286] on input "text" at bounding box center [412, 291] width 119 height 27
paste input "1495481"
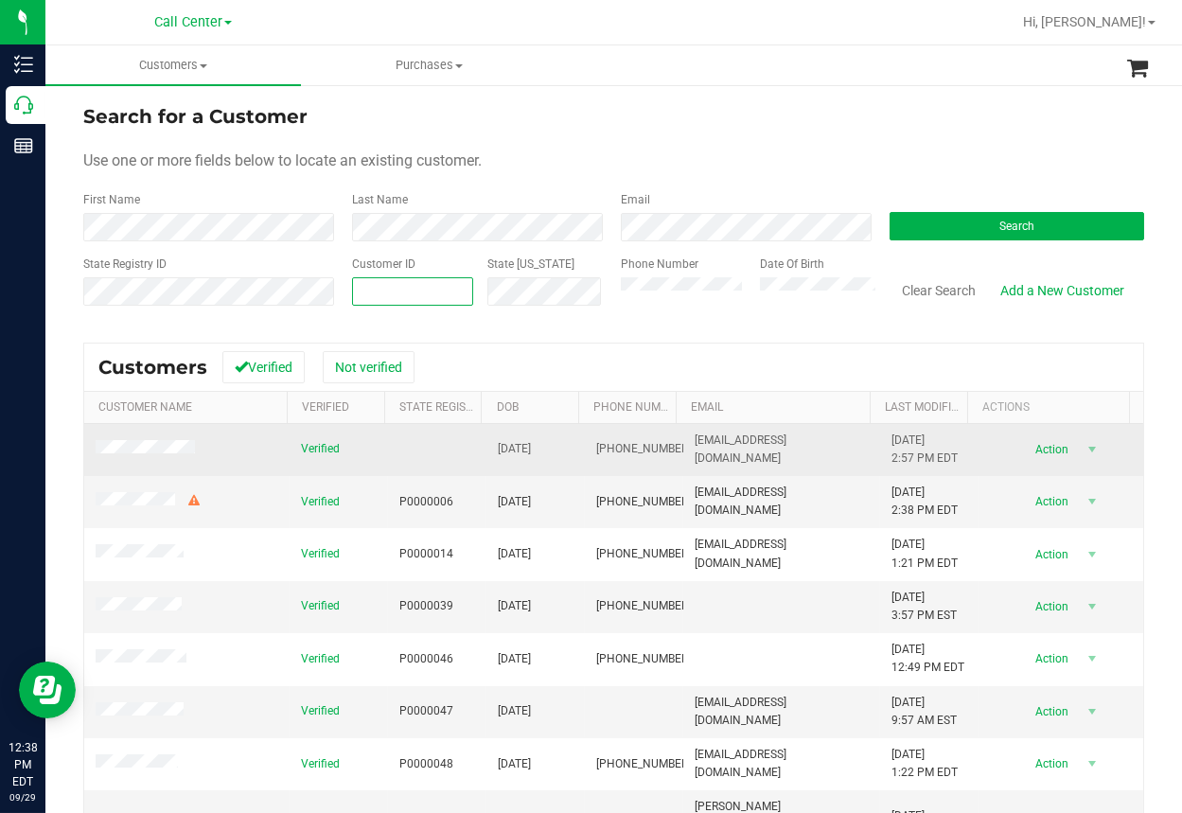
type input "1495481"
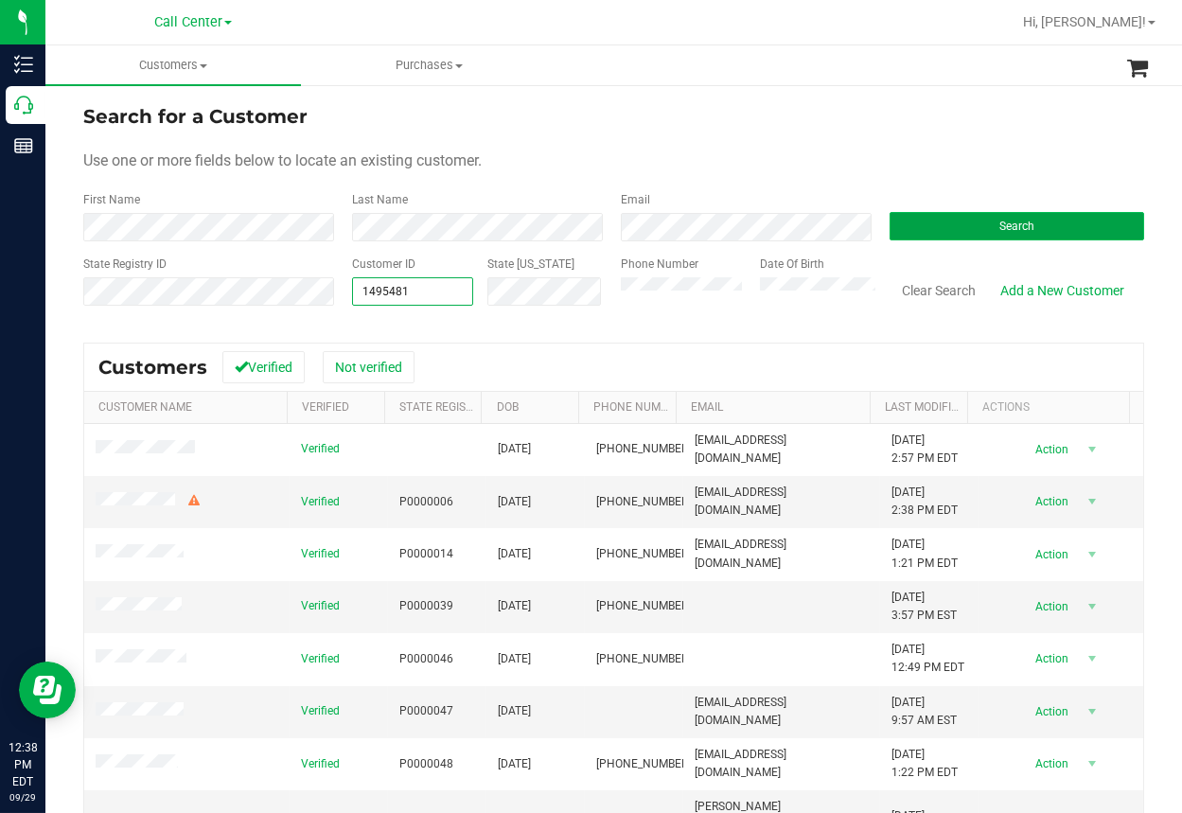
type input "1495481"
click at [914, 222] on button "Search" at bounding box center [1017, 226] width 255 height 28
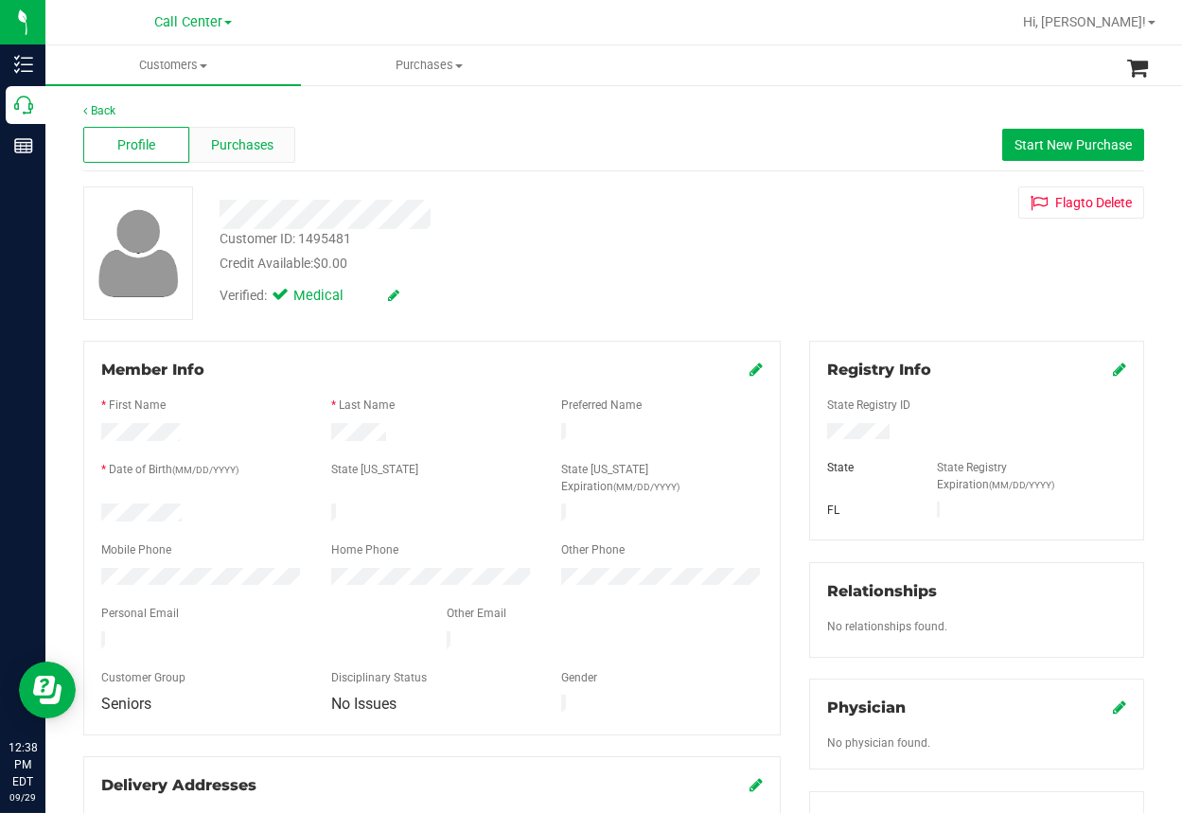
click at [254, 149] on span "Purchases" at bounding box center [242, 145] width 62 height 20
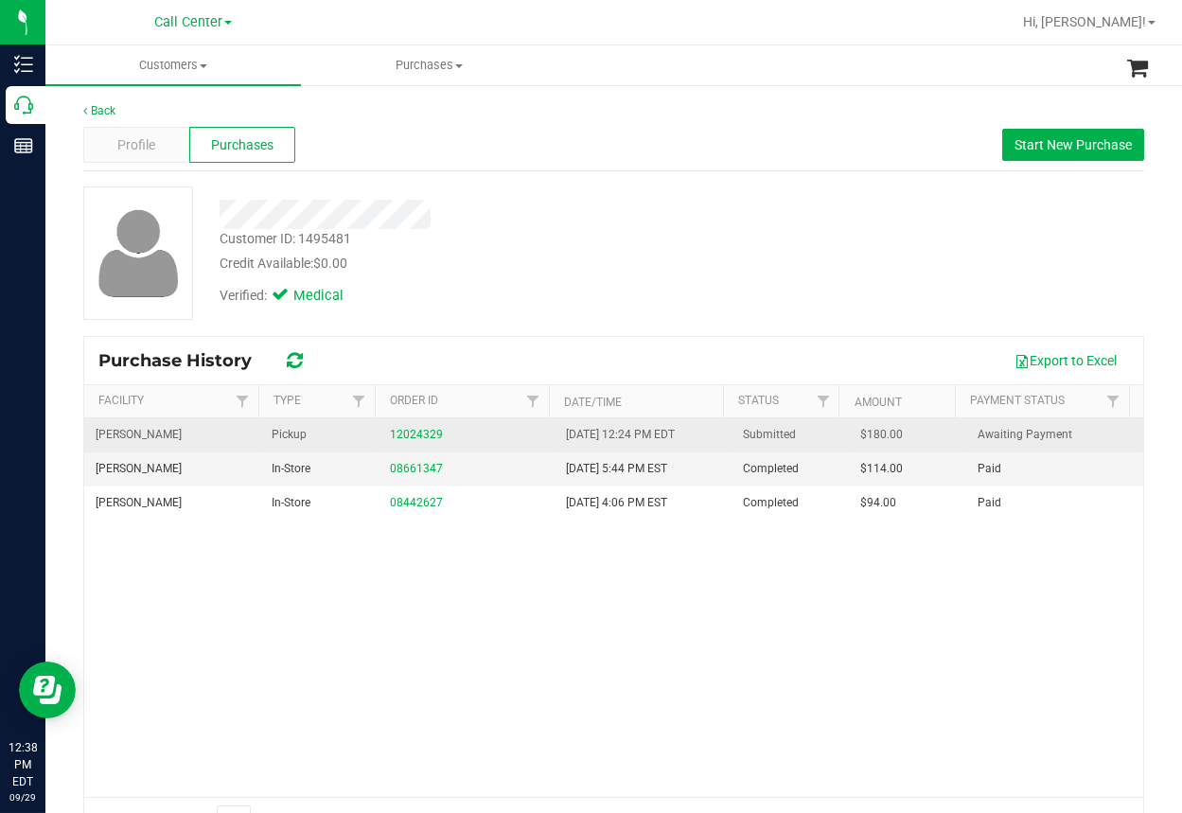
click at [393, 421] on td "12024329" at bounding box center [467, 435] width 177 height 34
drag, startPoint x: 393, startPoint y: 422, endPoint x: 395, endPoint y: 432, distance: 9.7
click at [394, 432] on td "12024329" at bounding box center [467, 435] width 177 height 34
click at [396, 435] on link "12024329" at bounding box center [416, 434] width 53 height 13
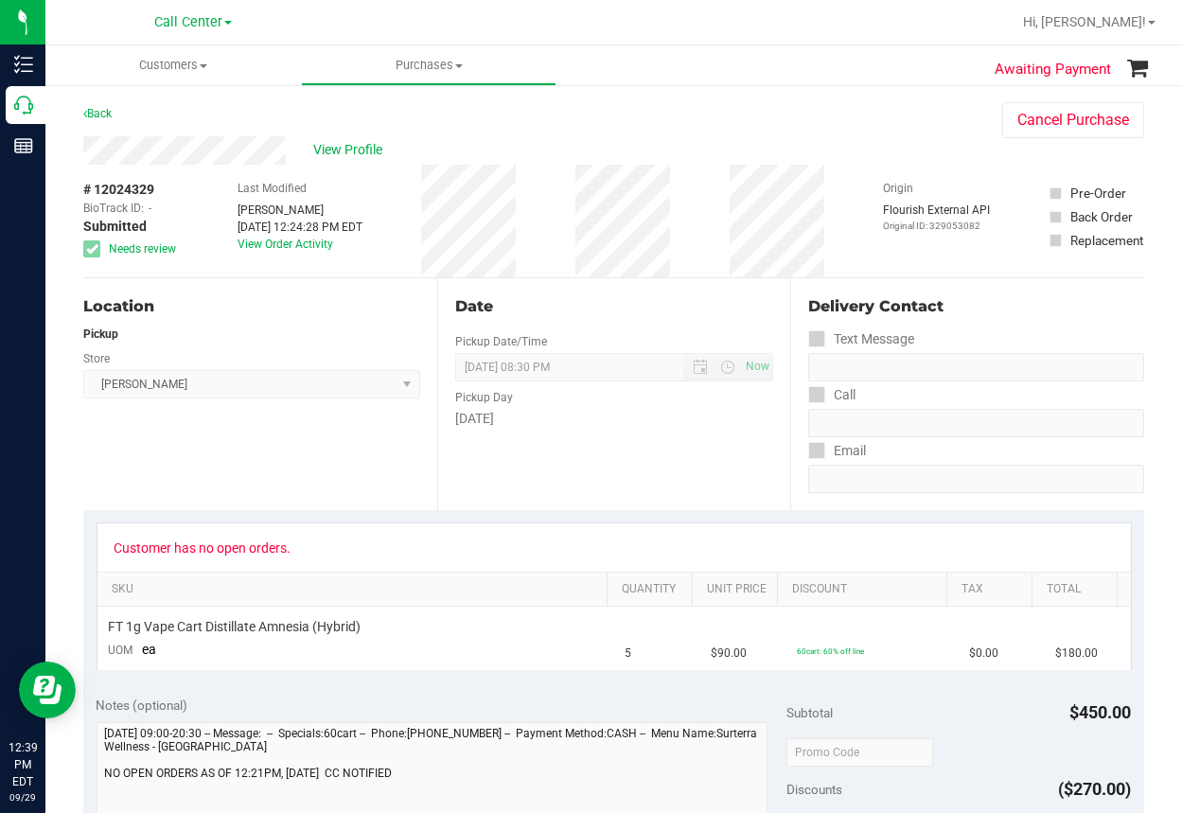
click at [198, 435] on div "Location Pickup Store [PERSON_NAME] Select Store [PERSON_NAME][GEOGRAPHIC_DATA]…" at bounding box center [260, 394] width 354 height 232
click at [367, 145] on span "View Profile" at bounding box center [352, 150] width 76 height 20
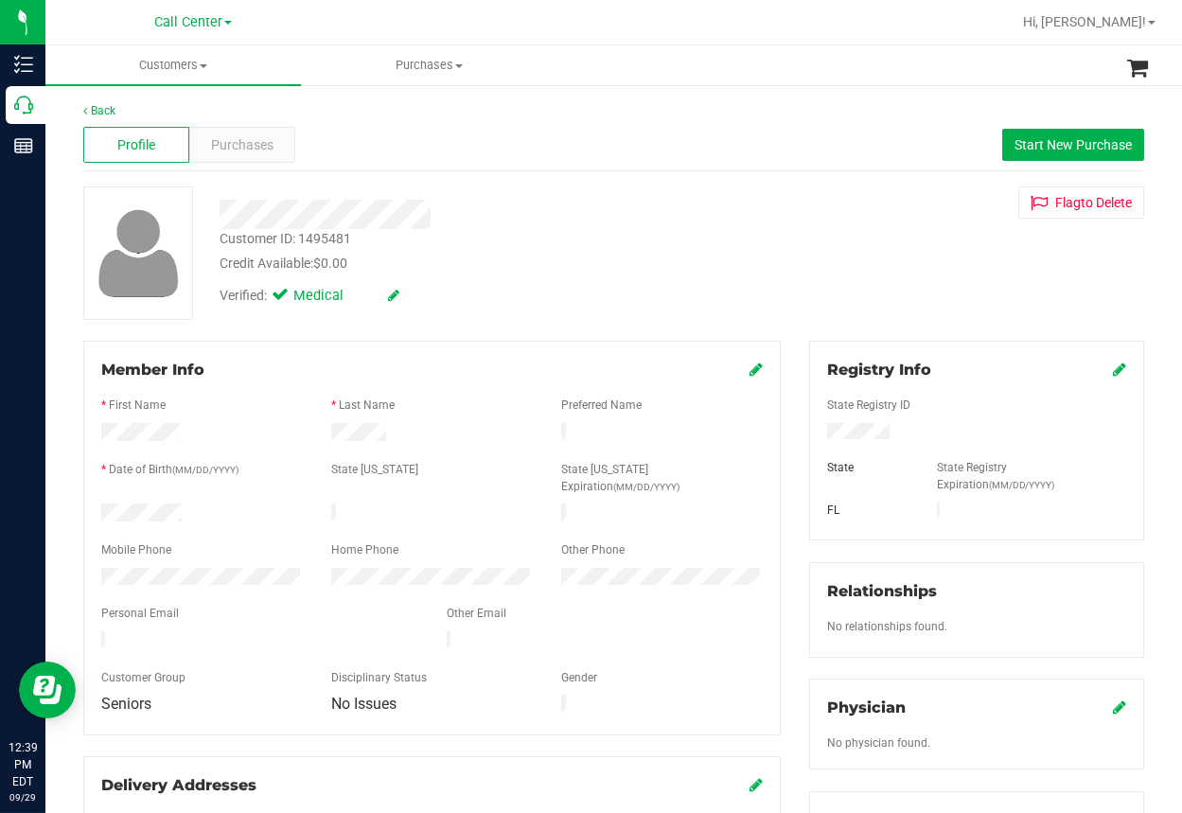
click at [663, 133] on div "Profile Purchases Start New Purchase" at bounding box center [613, 145] width 1061 height 52
click at [248, 137] on span "Purchases" at bounding box center [242, 145] width 62 height 20
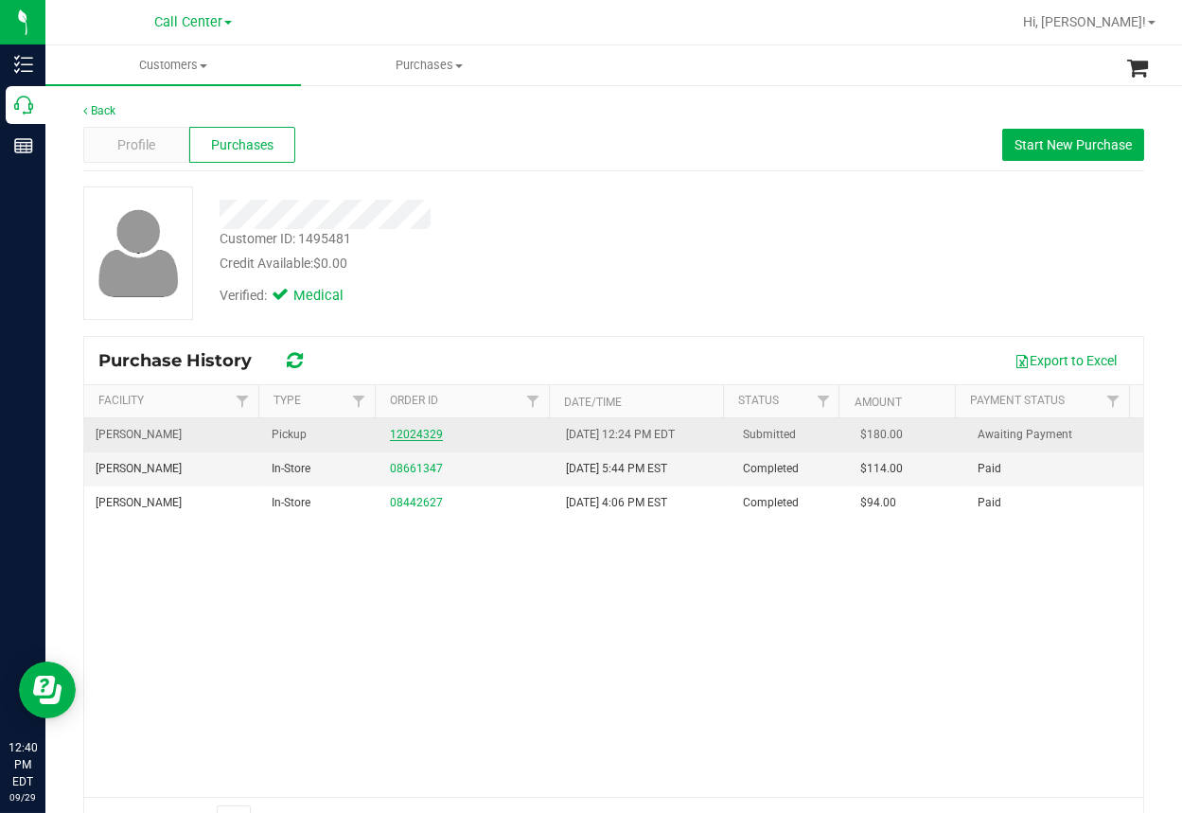
click at [415, 437] on link "12024329" at bounding box center [416, 434] width 53 height 13
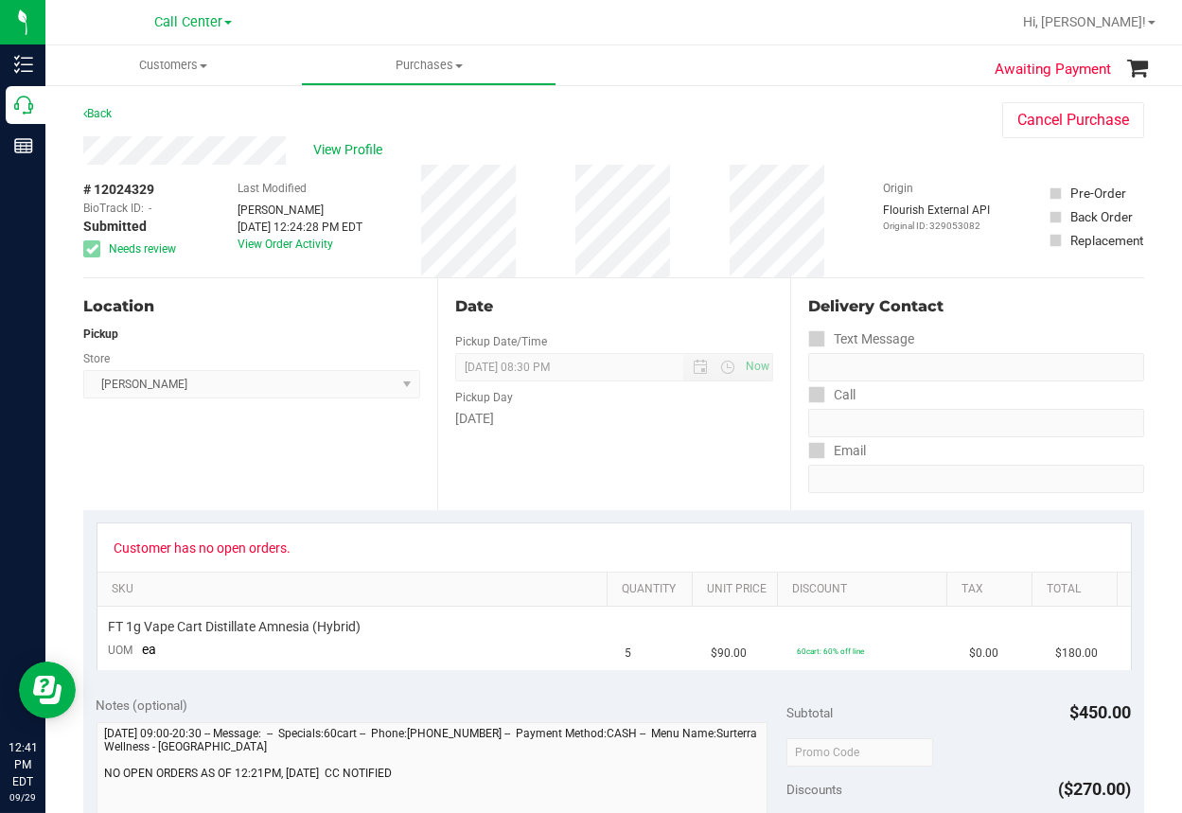
click at [188, 462] on div "Location Pickup Store [PERSON_NAME] Select Store [PERSON_NAME][GEOGRAPHIC_DATA]…" at bounding box center [260, 394] width 354 height 232
click at [237, 489] on div "Location Pickup Store [PERSON_NAME] Select Store [PERSON_NAME][GEOGRAPHIC_DATA]…" at bounding box center [260, 394] width 354 height 232
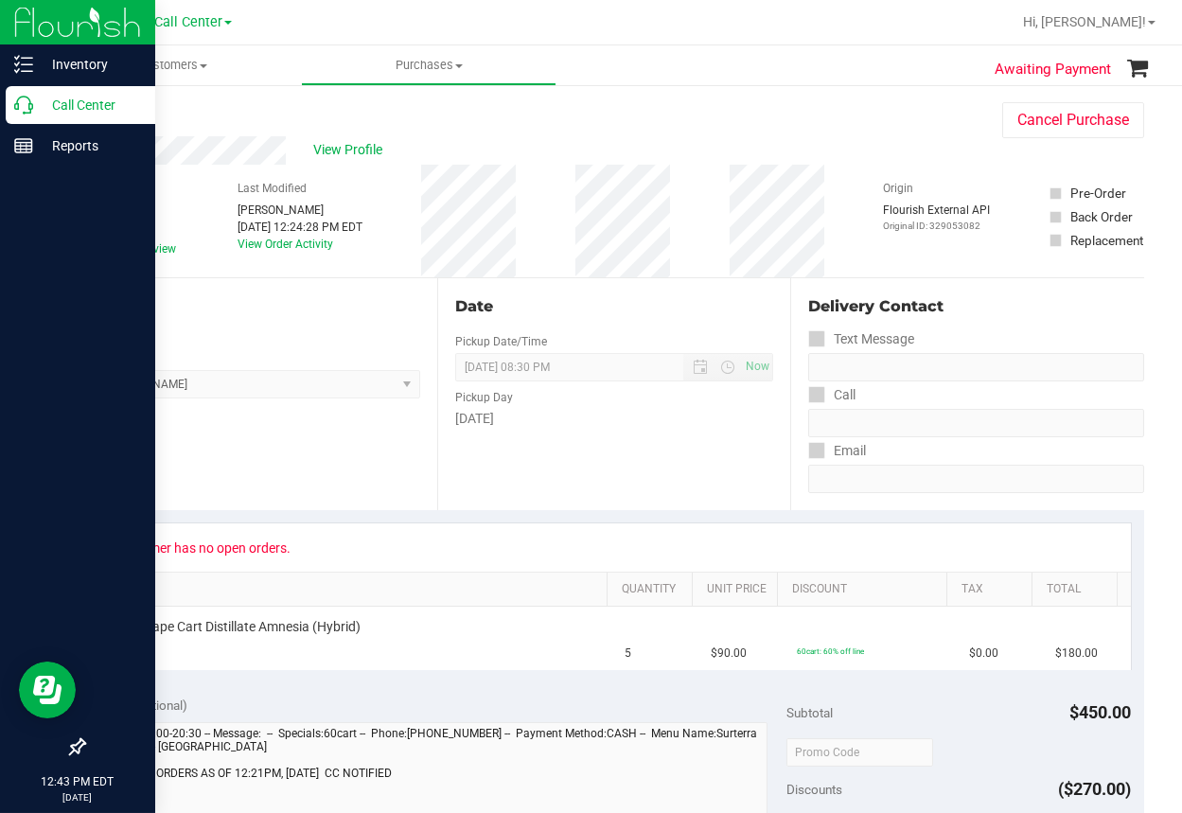
drag, startPoint x: 29, startPoint y: 104, endPoint x: 42, endPoint y: 120, distance: 20.3
click at [29, 106] on icon at bounding box center [23, 105] width 19 height 19
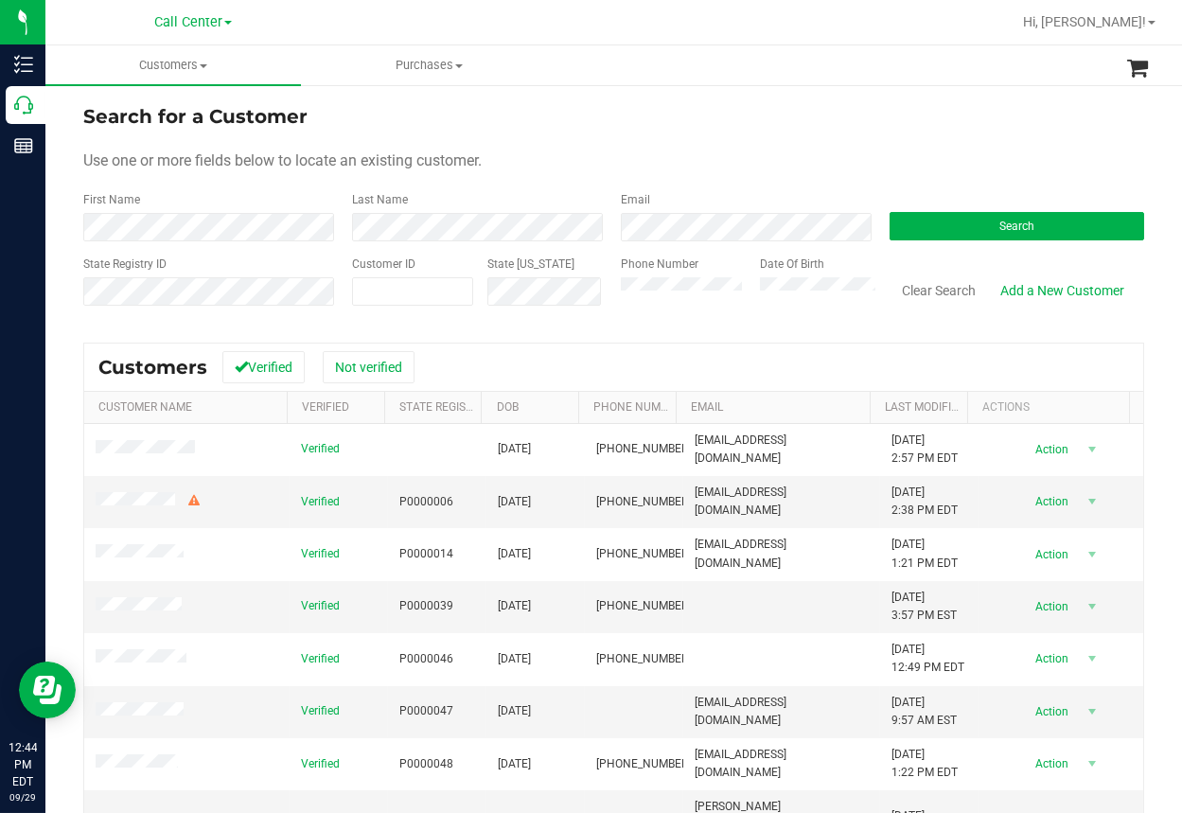
click at [799, 67] on ul "Customers All customers Add a new customer All physicians Purchases All purchas…" at bounding box center [636, 65] width 1182 height 41
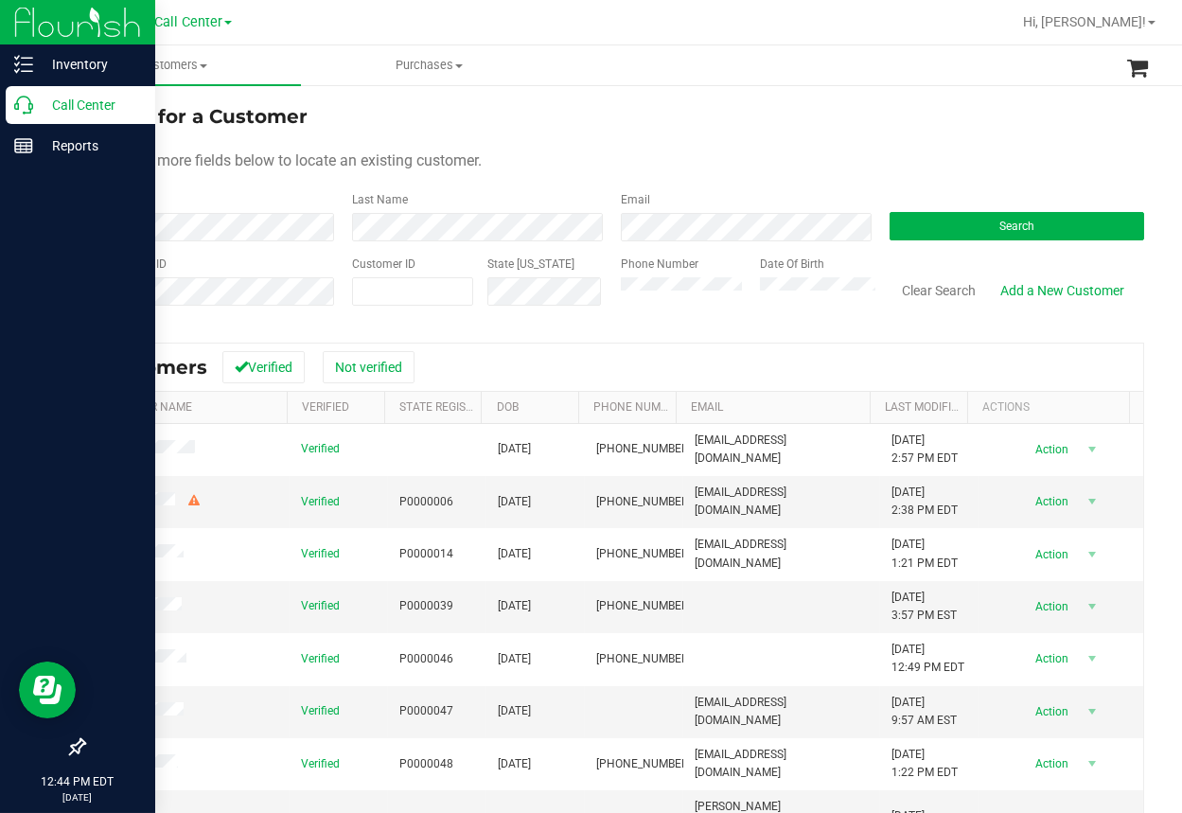
click at [23, 106] on icon at bounding box center [23, 105] width 19 height 19
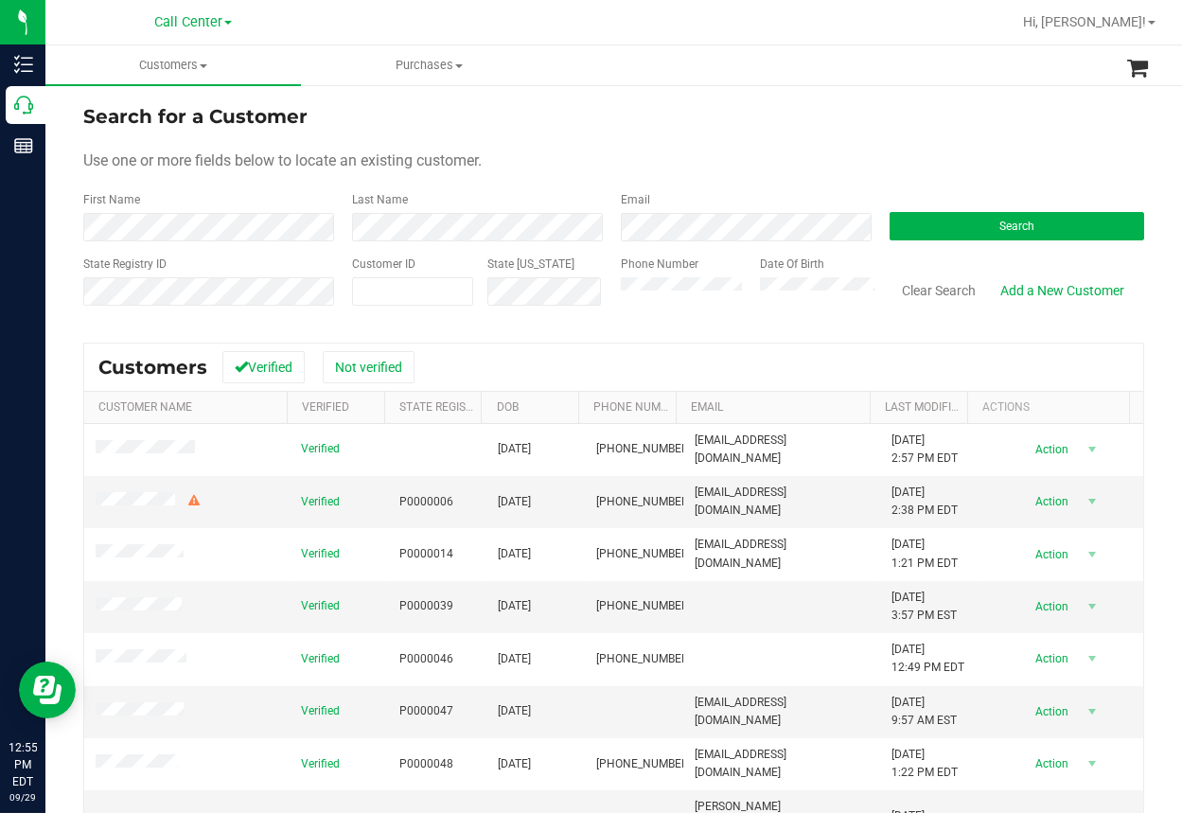
click at [346, 32] on div at bounding box center [675, 22] width 672 height 37
click at [813, 33] on div at bounding box center [675, 22] width 672 height 37
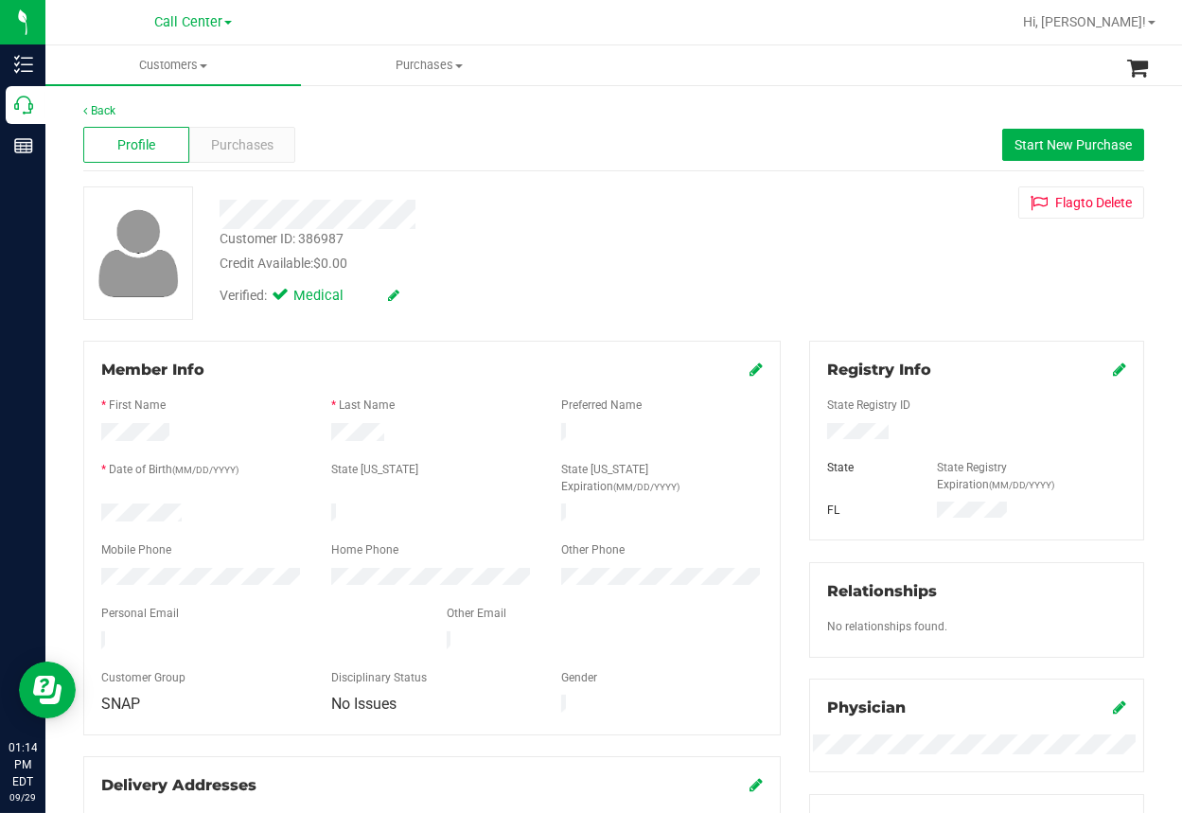
click at [337, 86] on div "Back Profile Purchases Start New Purchase Customer ID: 386987 Credit Available:…" at bounding box center [613, 735] width 1137 height 1304
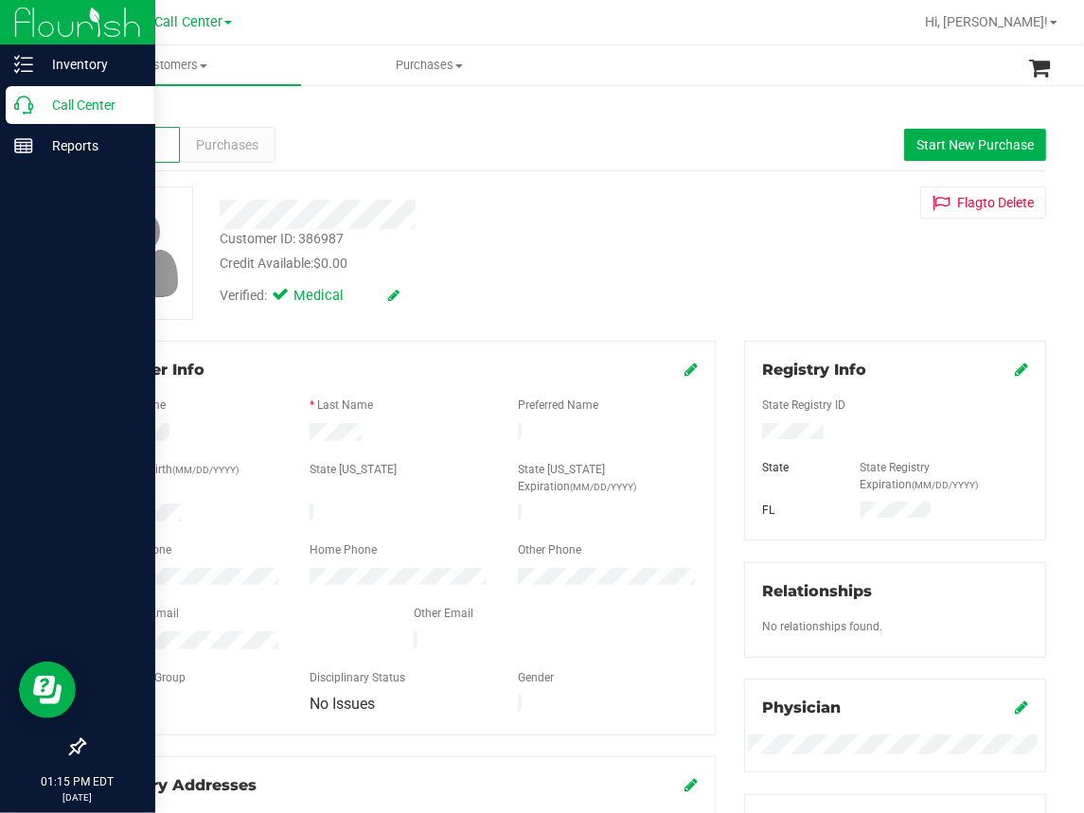
click at [31, 106] on icon at bounding box center [23, 105] width 19 height 19
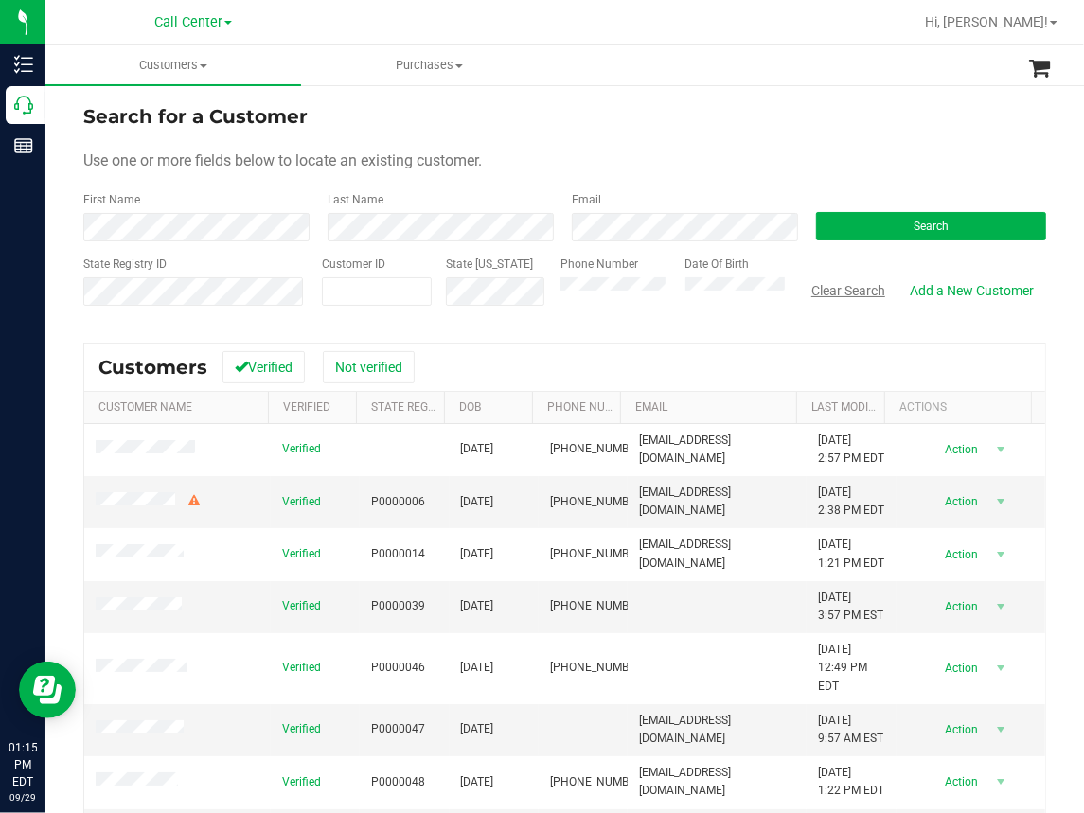
click at [843, 283] on button "Clear Search" at bounding box center [848, 291] width 98 height 32
click at [311, 23] on div "Call Center" at bounding box center [193, 22] width 276 height 29
click at [914, 220] on span "Search" at bounding box center [931, 226] width 35 height 13
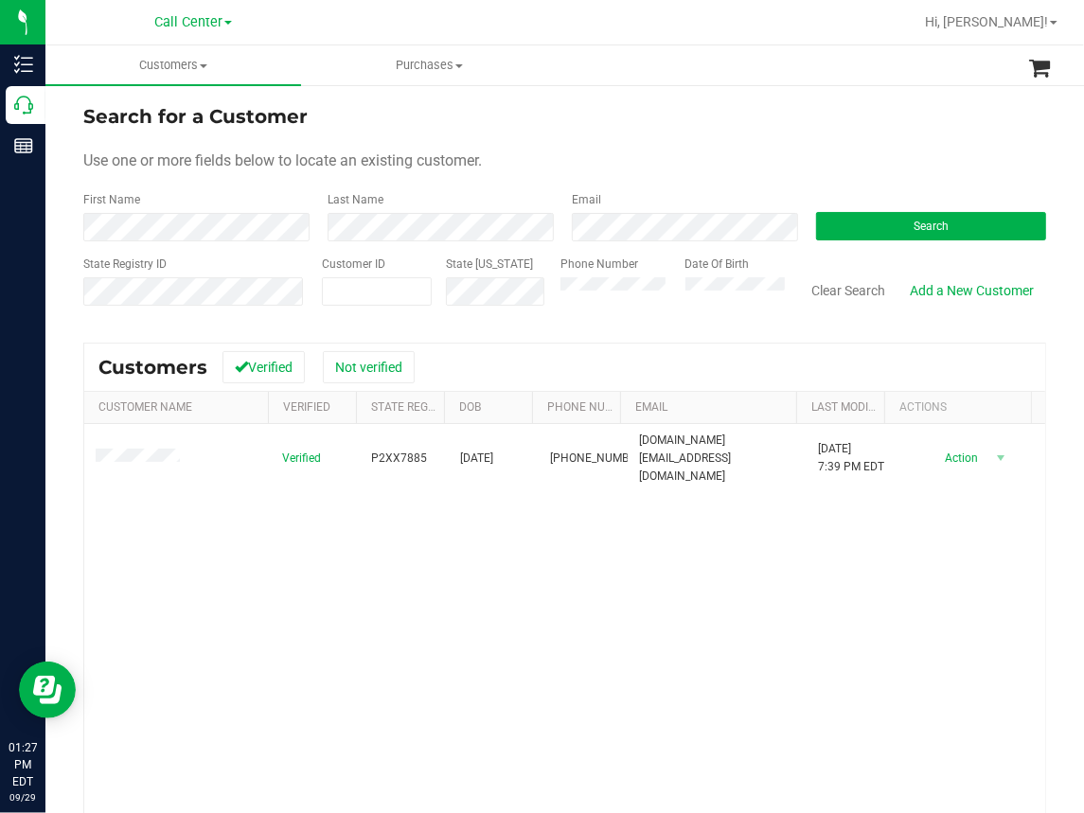
click at [245, 655] on div "Verified P2XX7885 [DATE] (813) 778-9846 [DOMAIN_NAME][EMAIL_ADDRESS][DOMAIN_NAM…" at bounding box center [564, 680] width 961 height 512
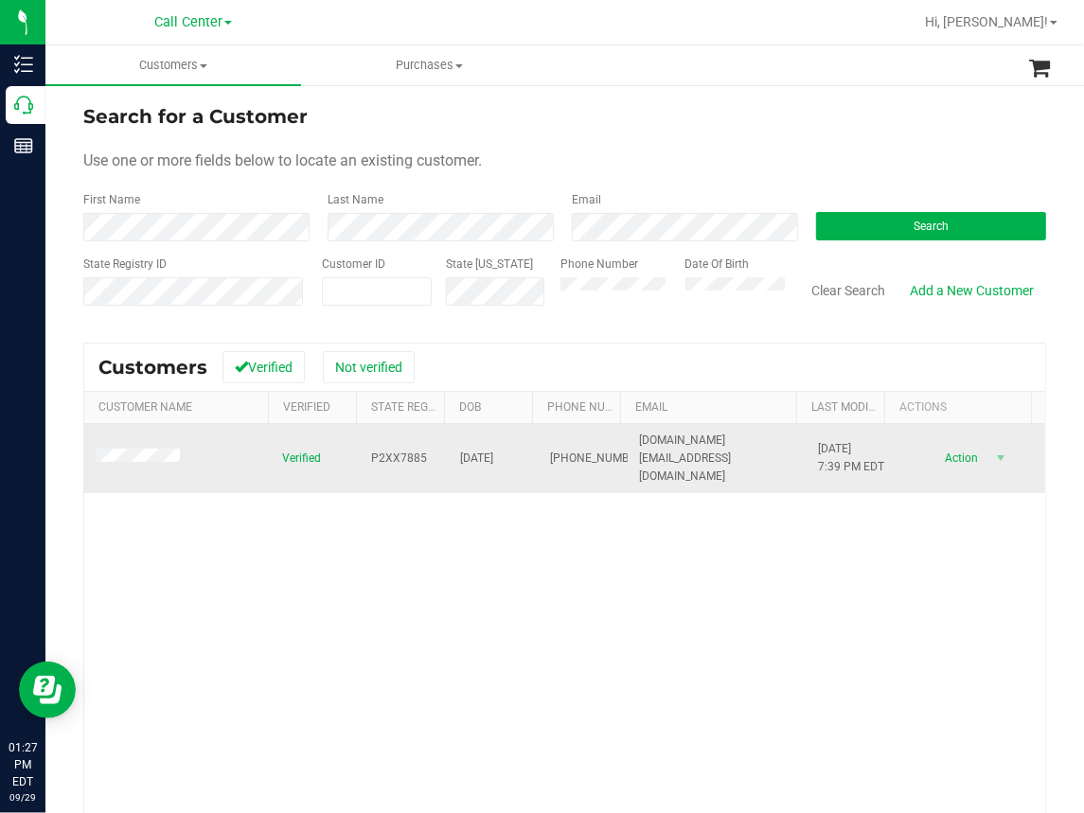
click at [385, 444] on td "P2XX7885" at bounding box center [404, 459] width 89 height 70
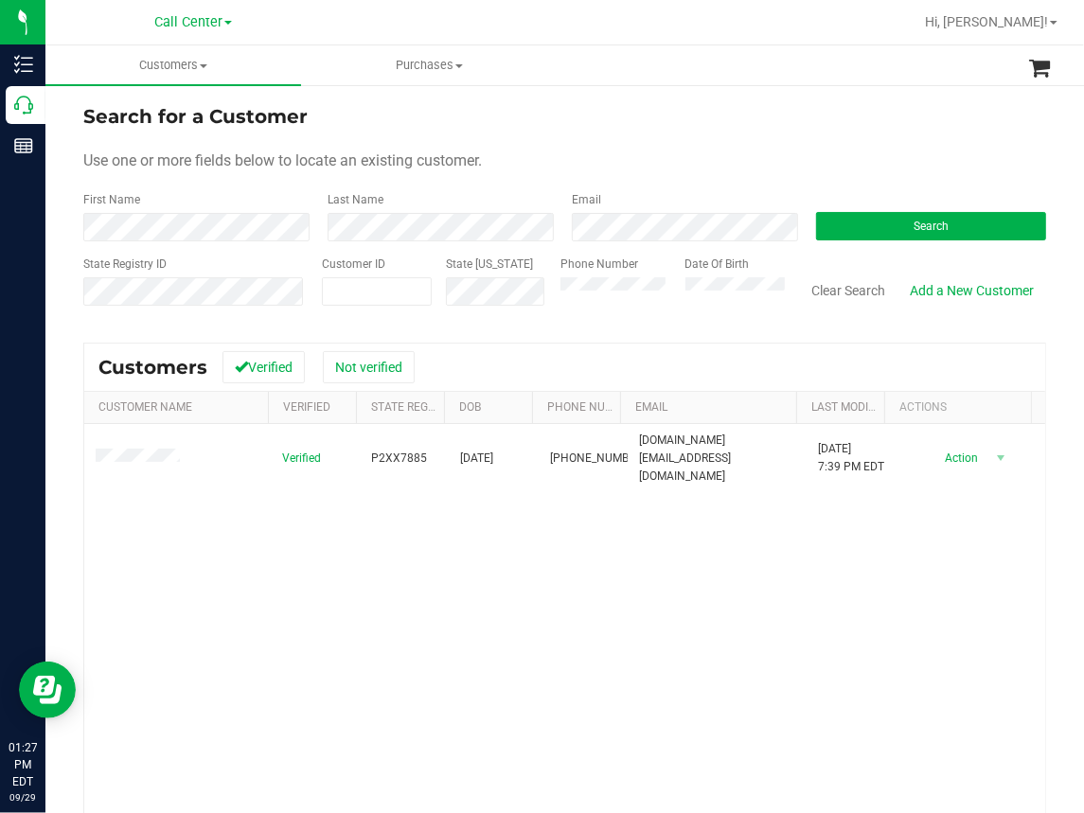
click at [246, 627] on div "Verified P2XX7885 [DATE] (813) 778-9846 [DOMAIN_NAME][EMAIL_ADDRESS][DOMAIN_NAM…" at bounding box center [564, 680] width 961 height 512
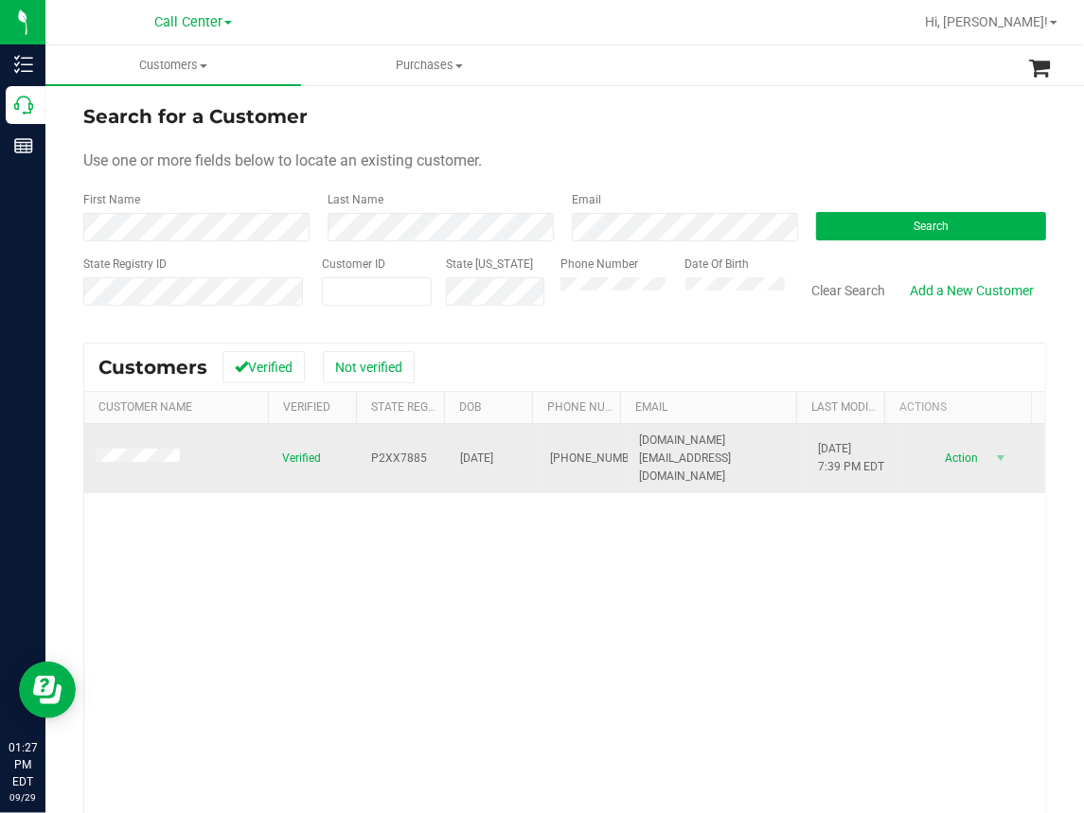
click at [473, 463] on span "[DATE]" at bounding box center [477, 459] width 33 height 18
click at [473, 462] on span "[DATE]" at bounding box center [477, 459] width 33 height 18
copy span "[DATE]"
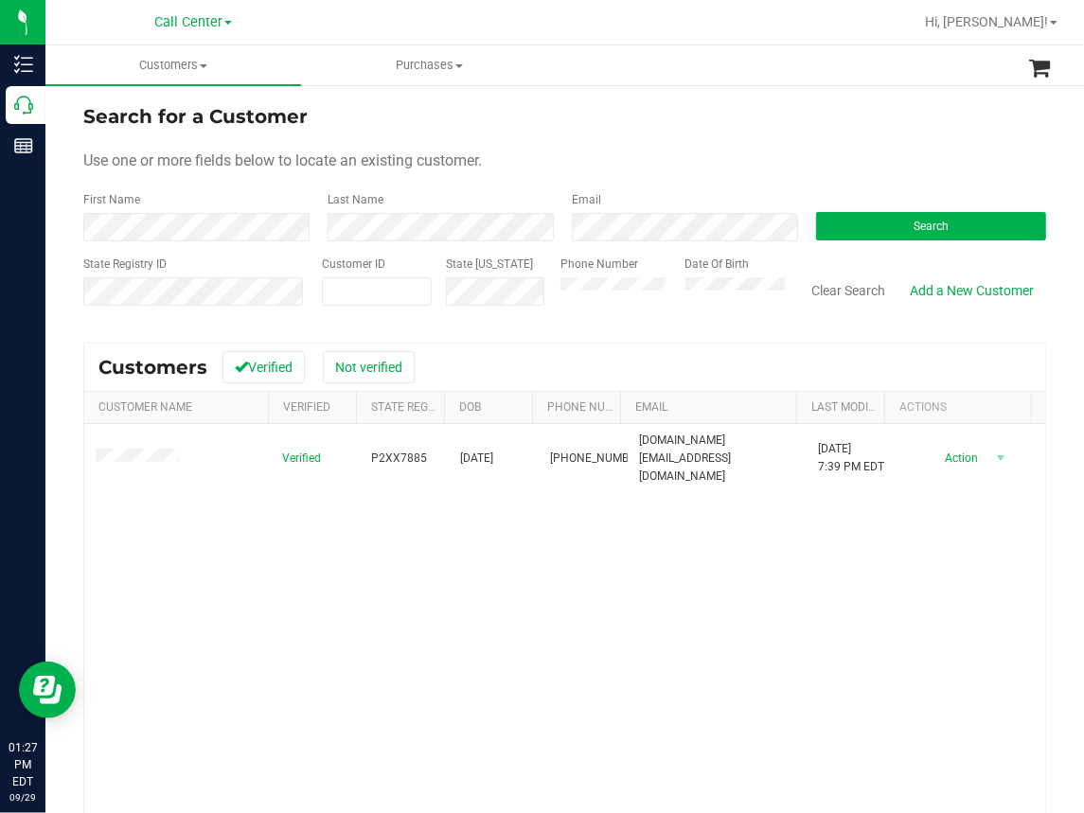
click at [227, 623] on div "Verified P2XX7885 [DATE] (813) 778-9846 [DOMAIN_NAME][EMAIL_ADDRESS][DOMAIN_NAM…" at bounding box center [564, 680] width 961 height 512
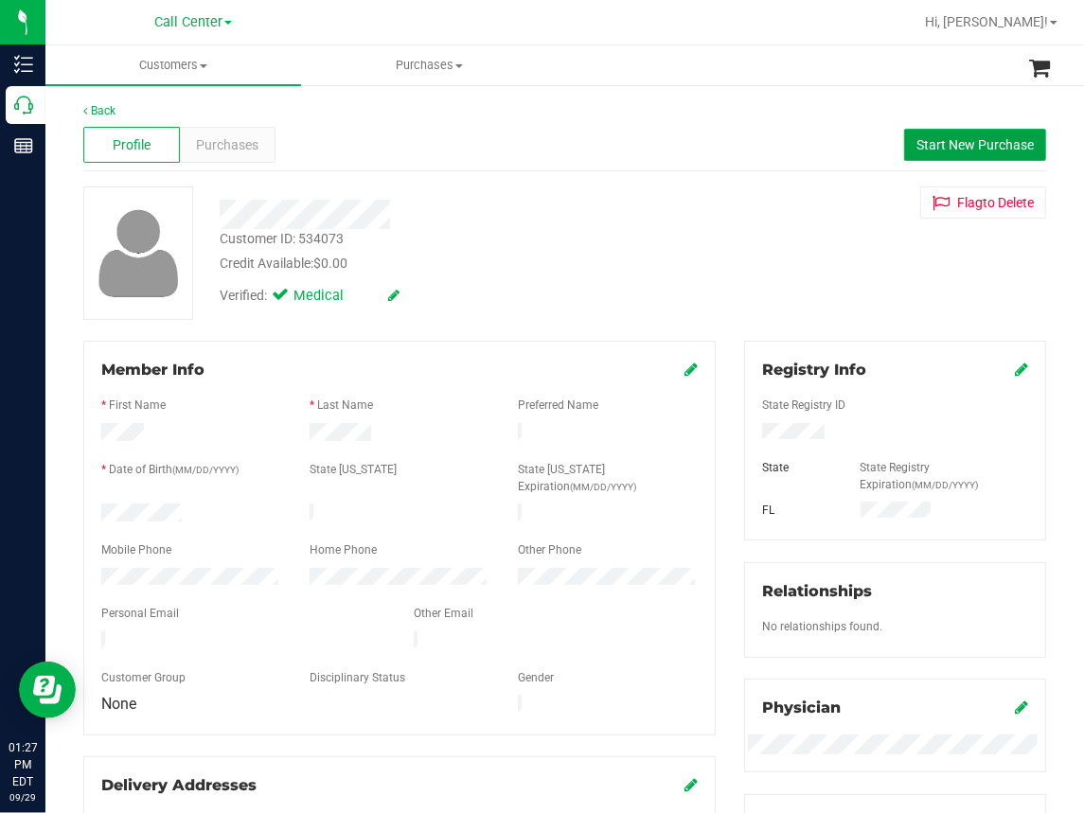
click at [952, 141] on span "Start New Purchase" at bounding box center [974, 144] width 117 height 15
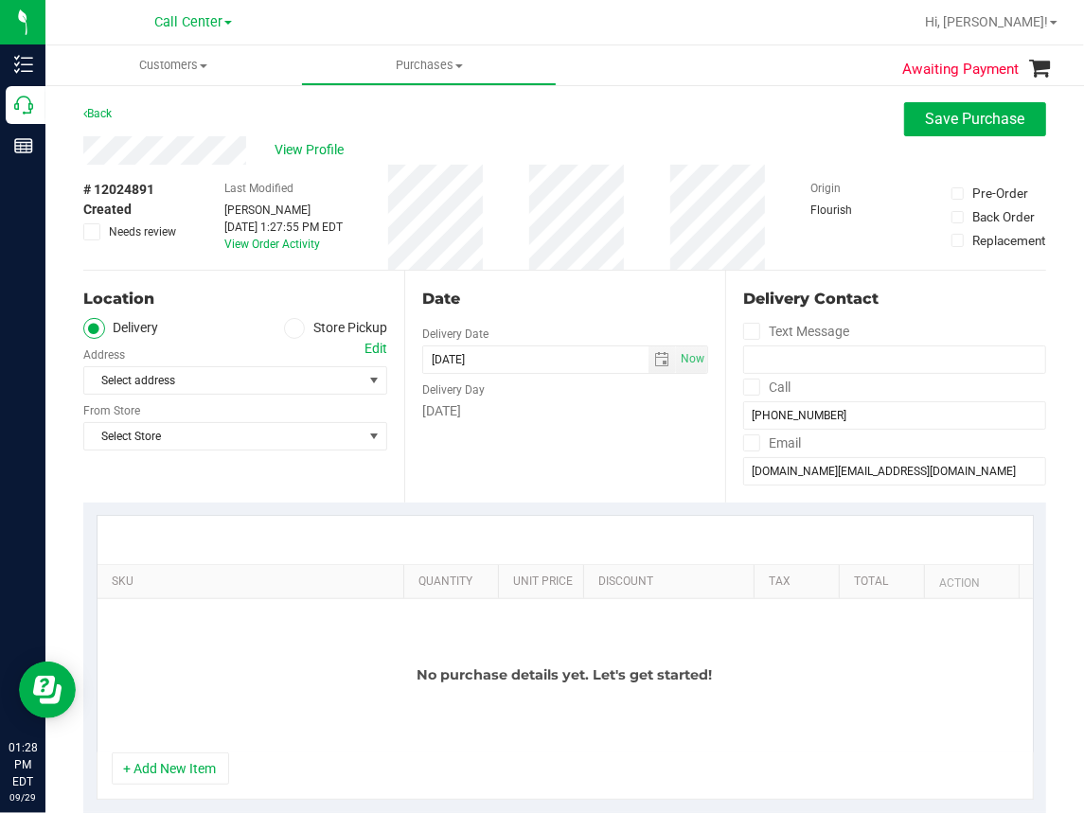
click at [261, 467] on div "Location Delivery Store Pickup Address Edit Select address Select address From …" at bounding box center [243, 387] width 321 height 232
click at [185, 431] on span "Select Store" at bounding box center [223, 436] width 278 height 27
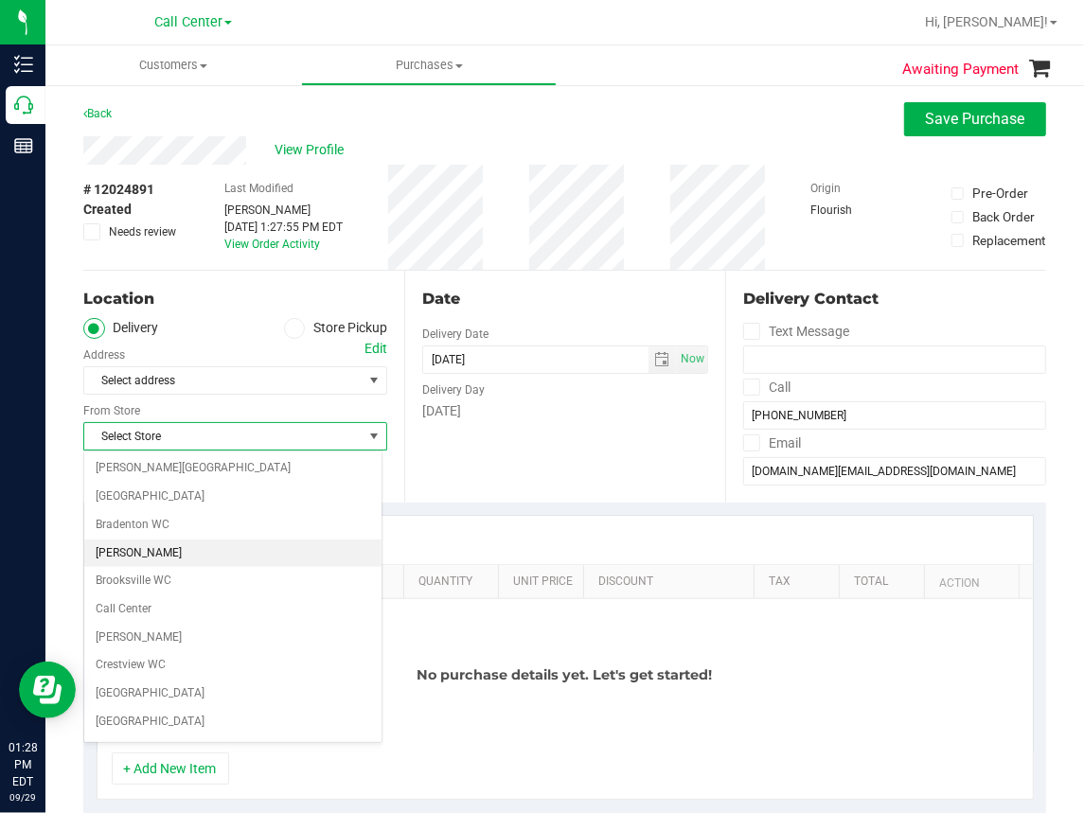
click at [124, 551] on li "[PERSON_NAME]" at bounding box center [232, 554] width 297 height 28
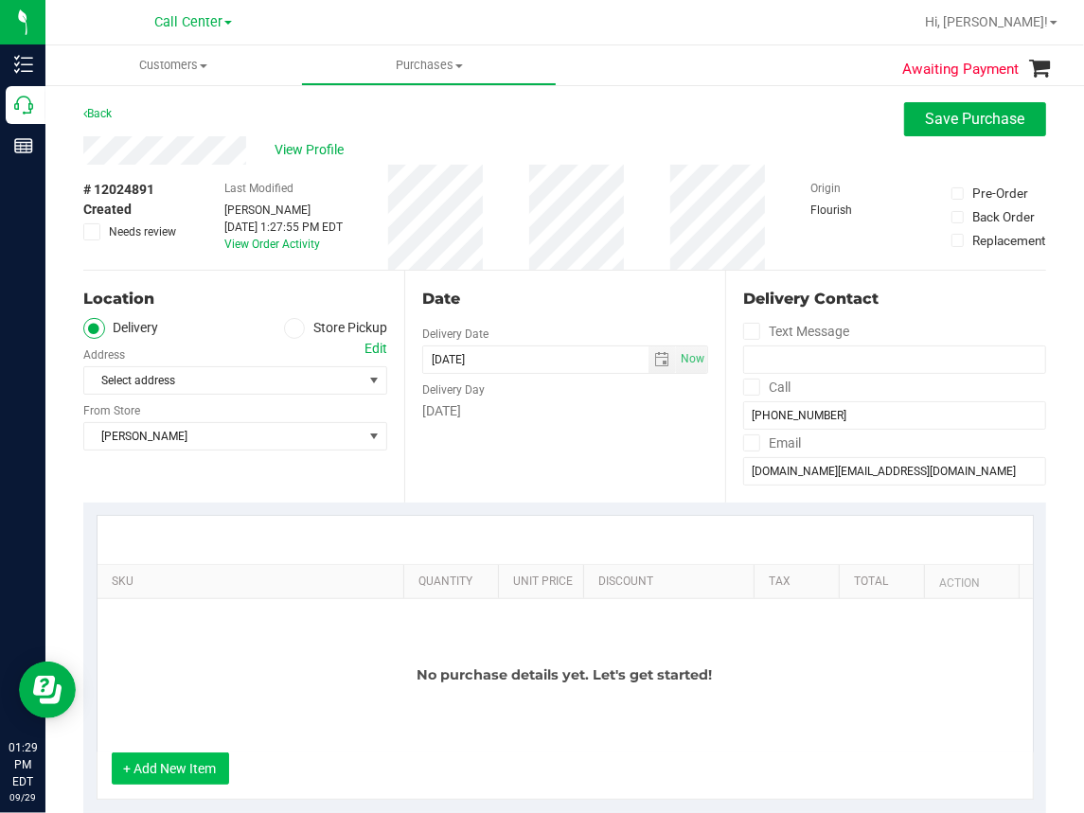
click at [190, 770] on button "+ Add New Item" at bounding box center [170, 769] width 117 height 32
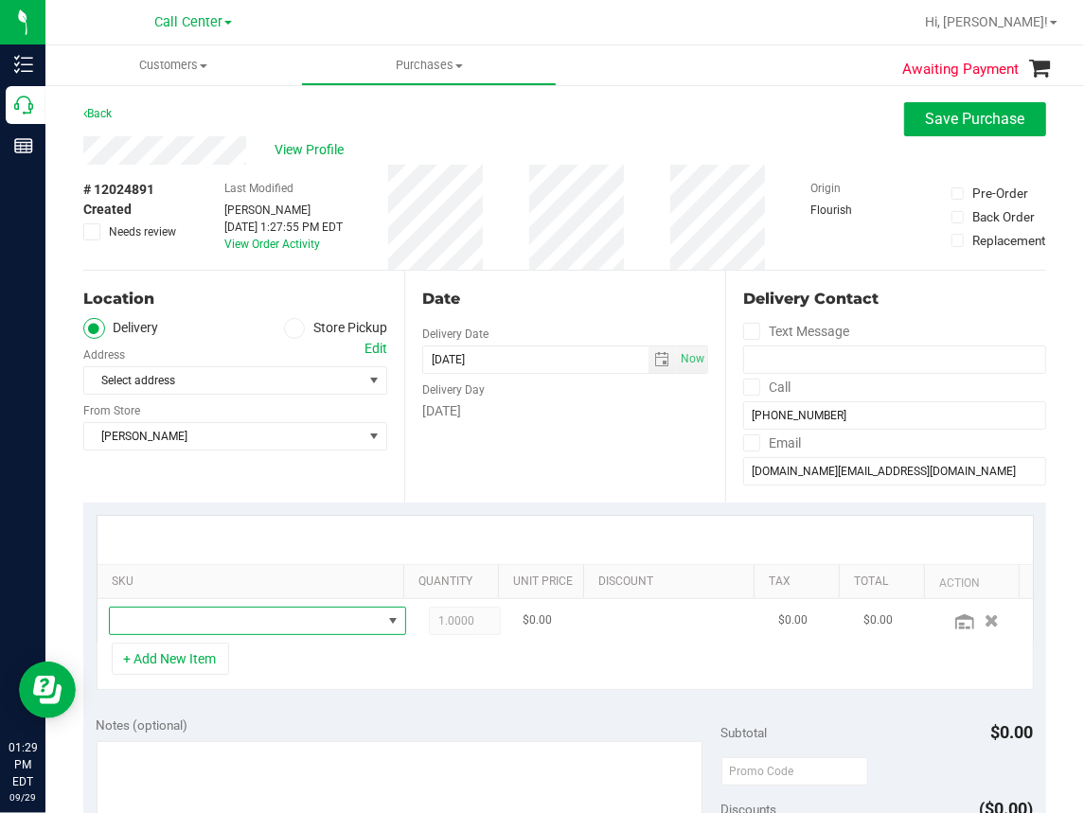
click at [189, 619] on span "NO DATA FOUND" at bounding box center [246, 621] width 272 height 27
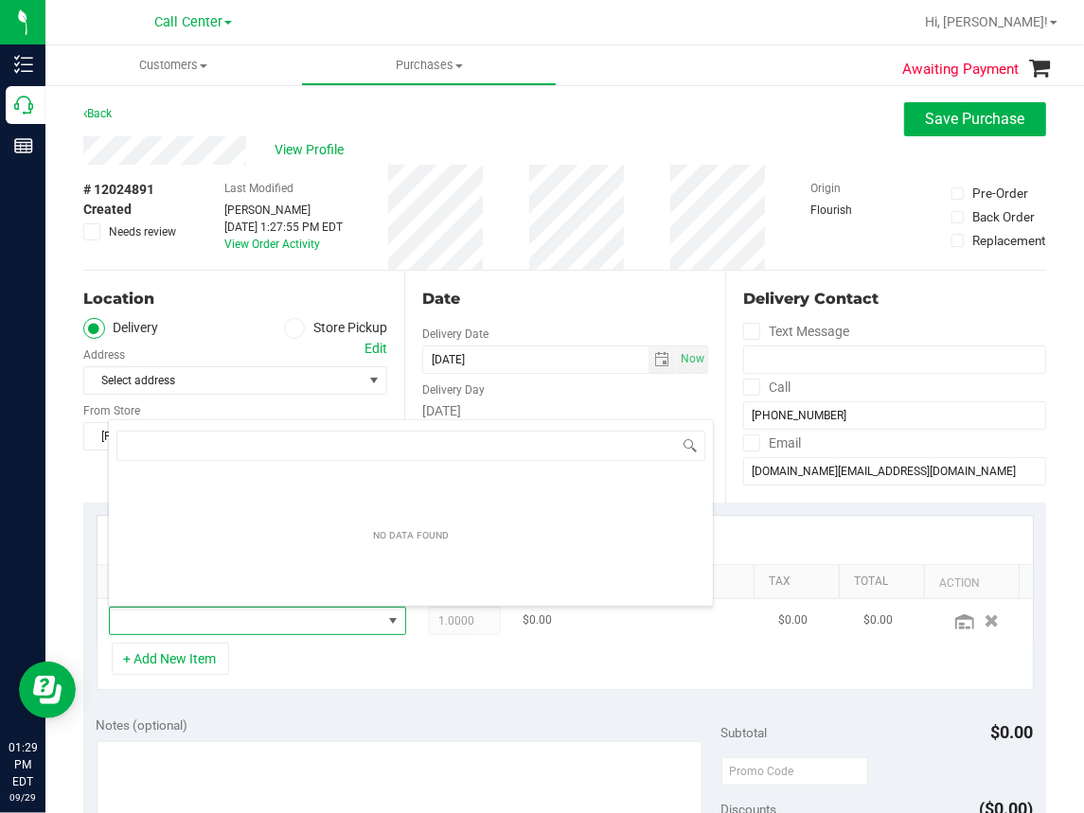
scroll to position [27, 255]
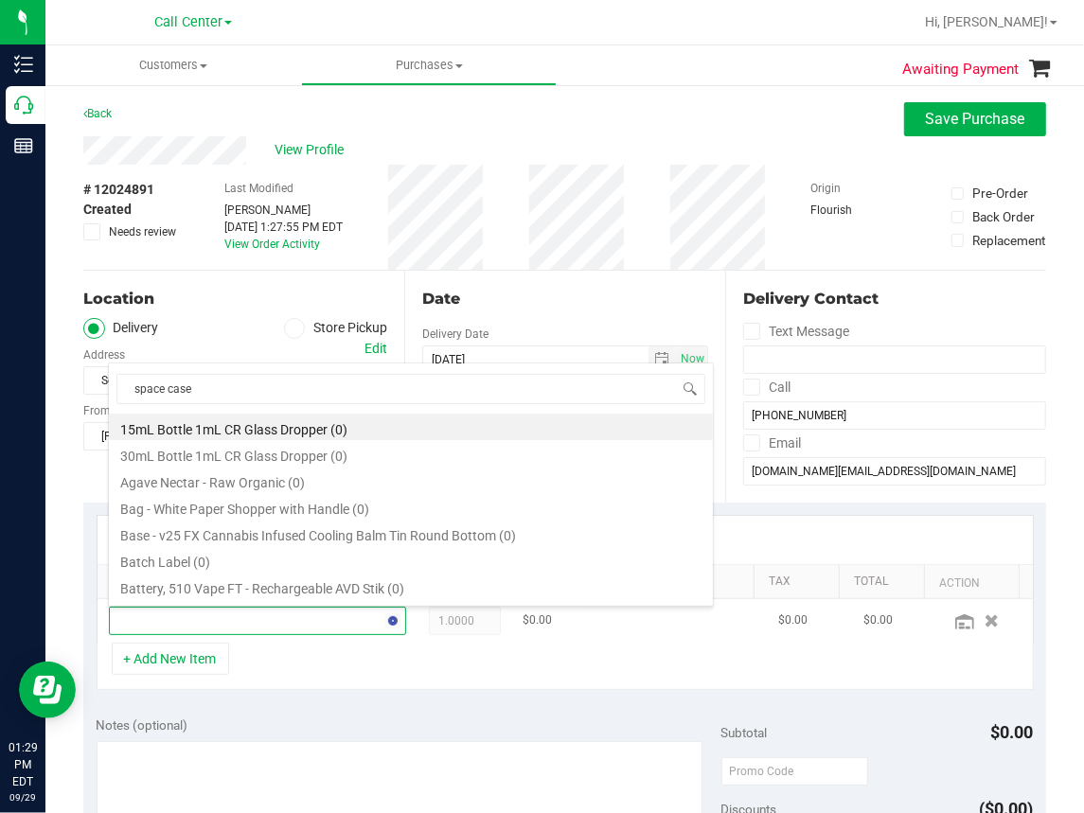
type input "space case"
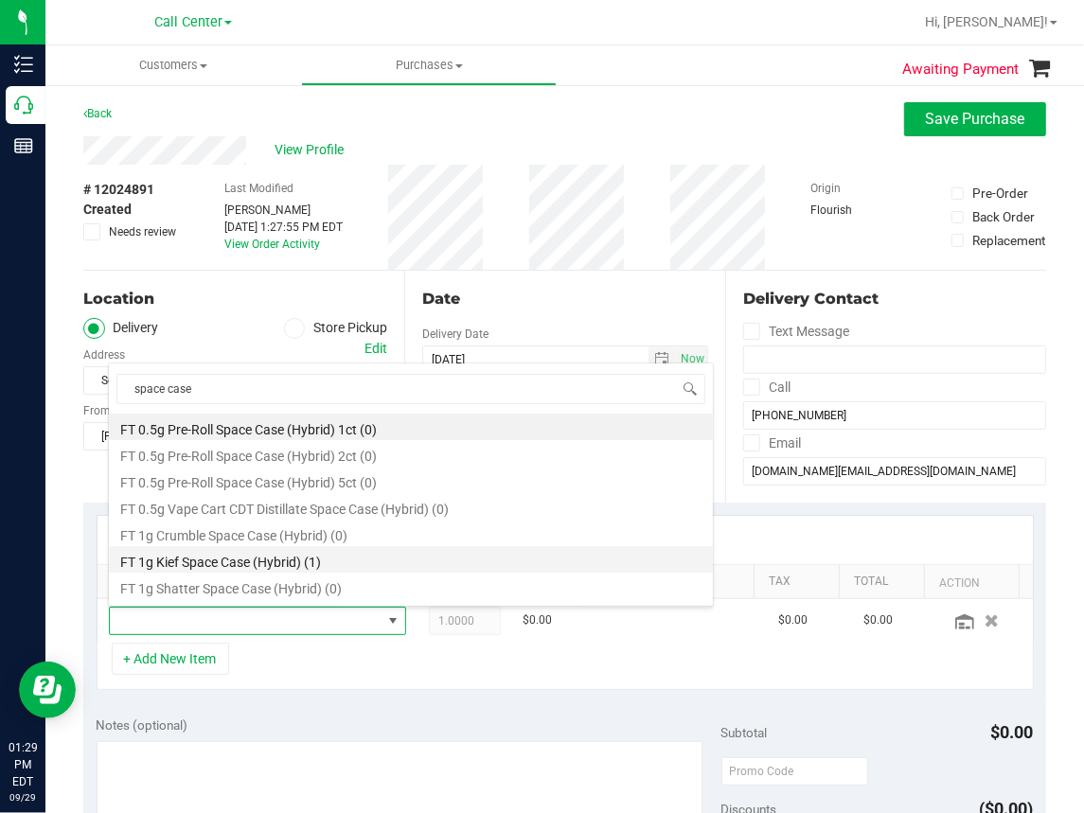
scroll to position [95, 0]
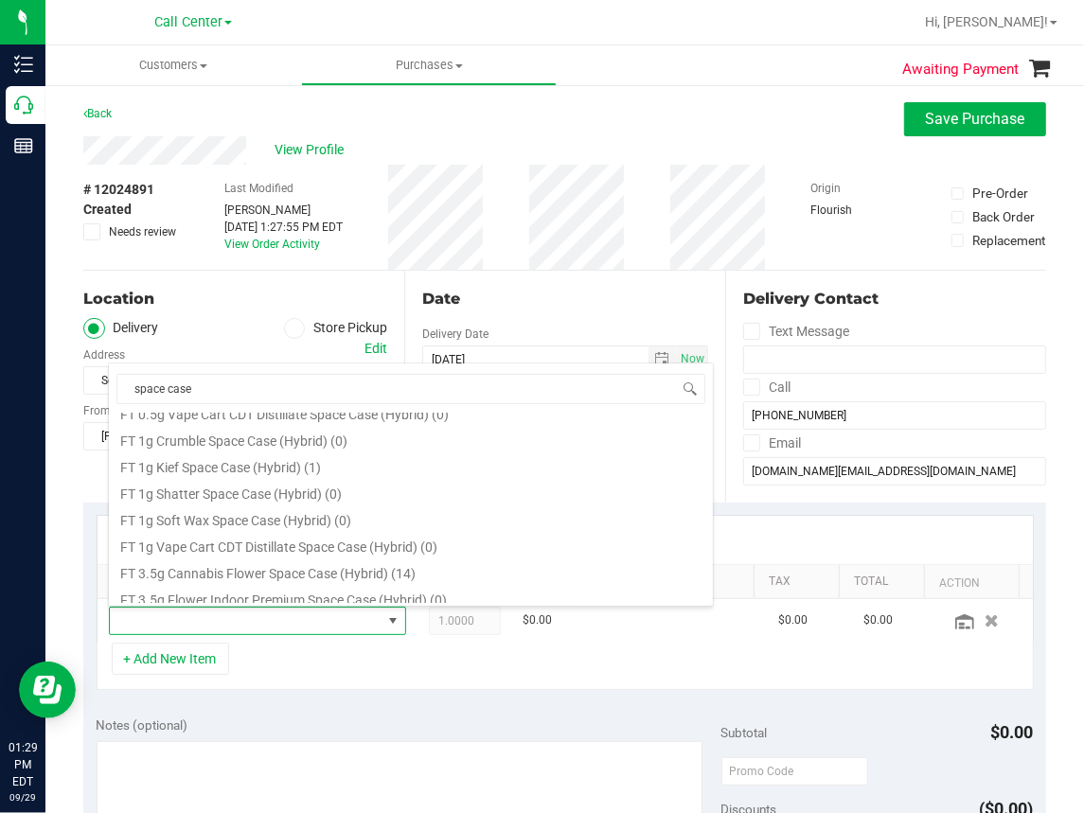
click at [319, 571] on li "FT 3.5g Cannabis Flower Space Case (Hybrid) (14)" at bounding box center [411, 571] width 604 height 27
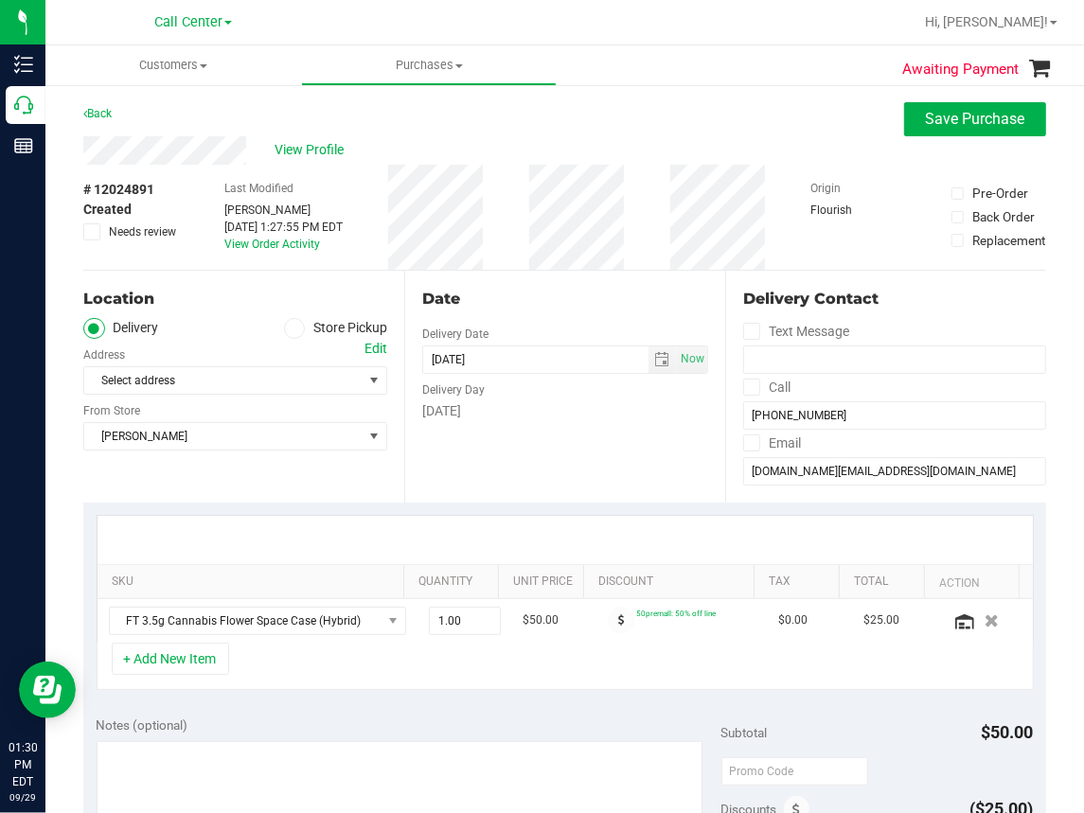
click at [227, 485] on div "Location Delivery Store Pickup Address Edit Select address Select address From …" at bounding box center [243, 387] width 321 height 232
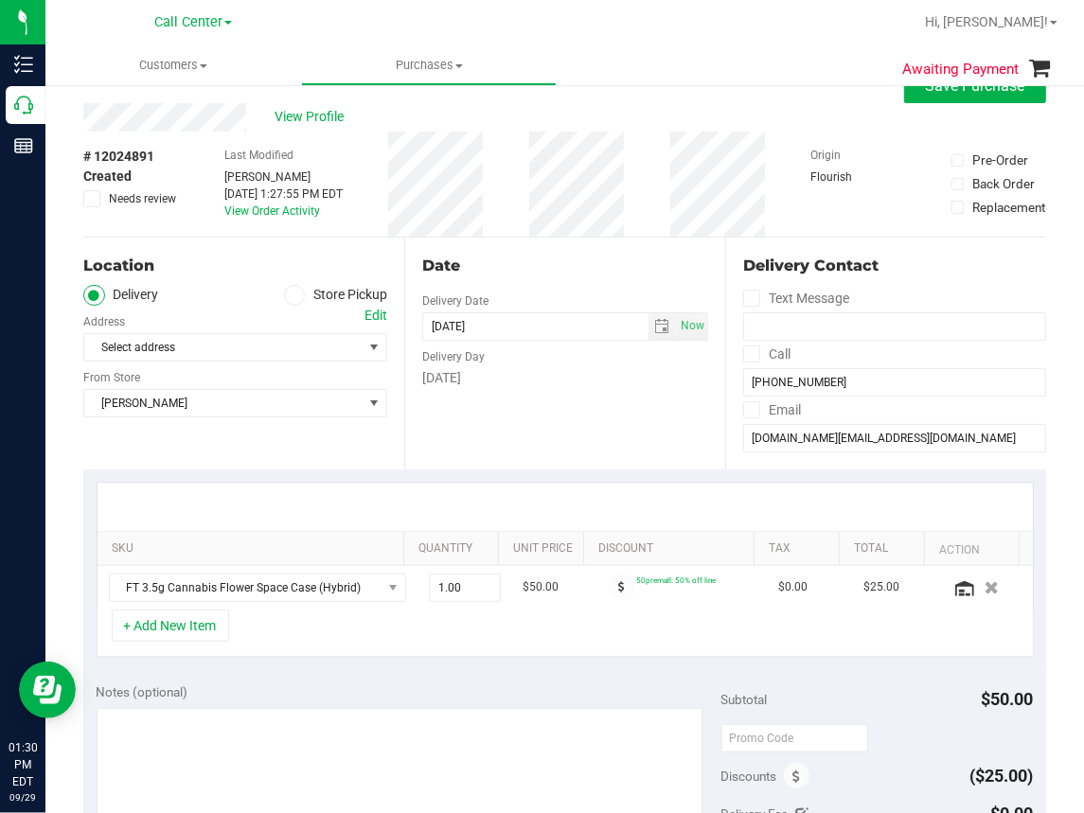
scroll to position [0, 0]
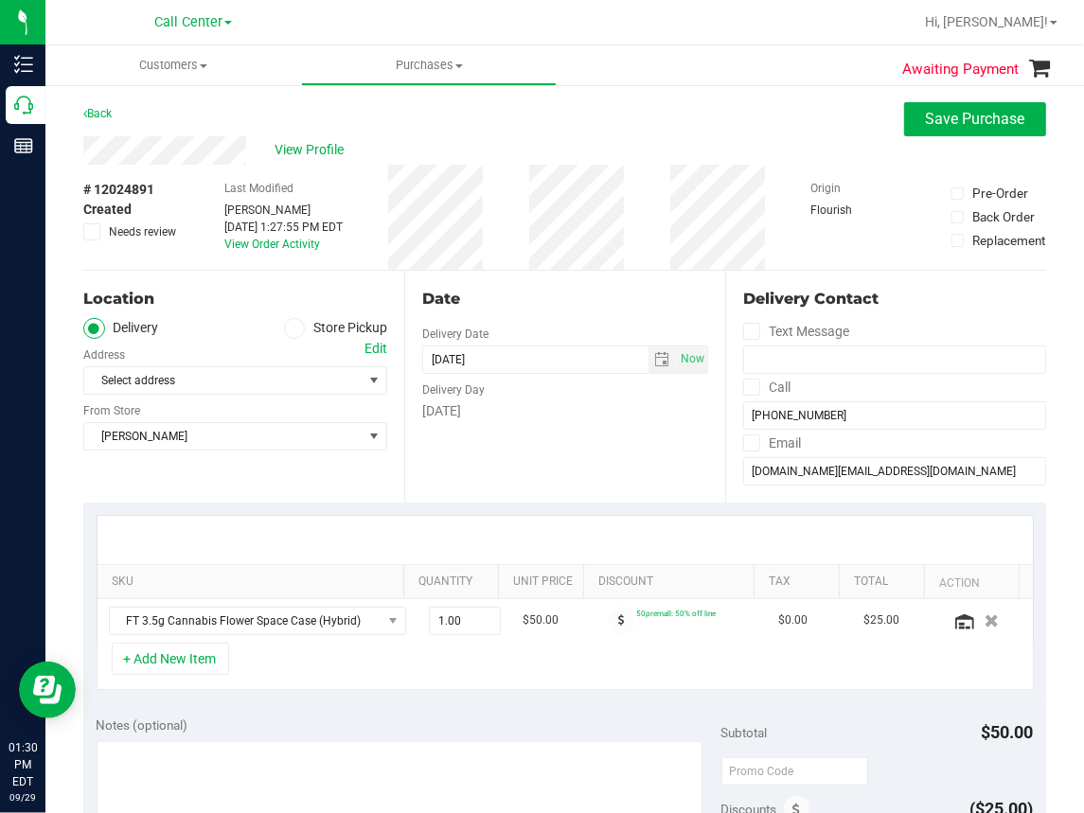
click at [289, 328] on icon at bounding box center [294, 328] width 11 height 0
click at [0, 0] on input "Store Pickup" at bounding box center [0, 0] width 0 height 0
click at [197, 383] on span "[PERSON_NAME]" at bounding box center [223, 380] width 278 height 27
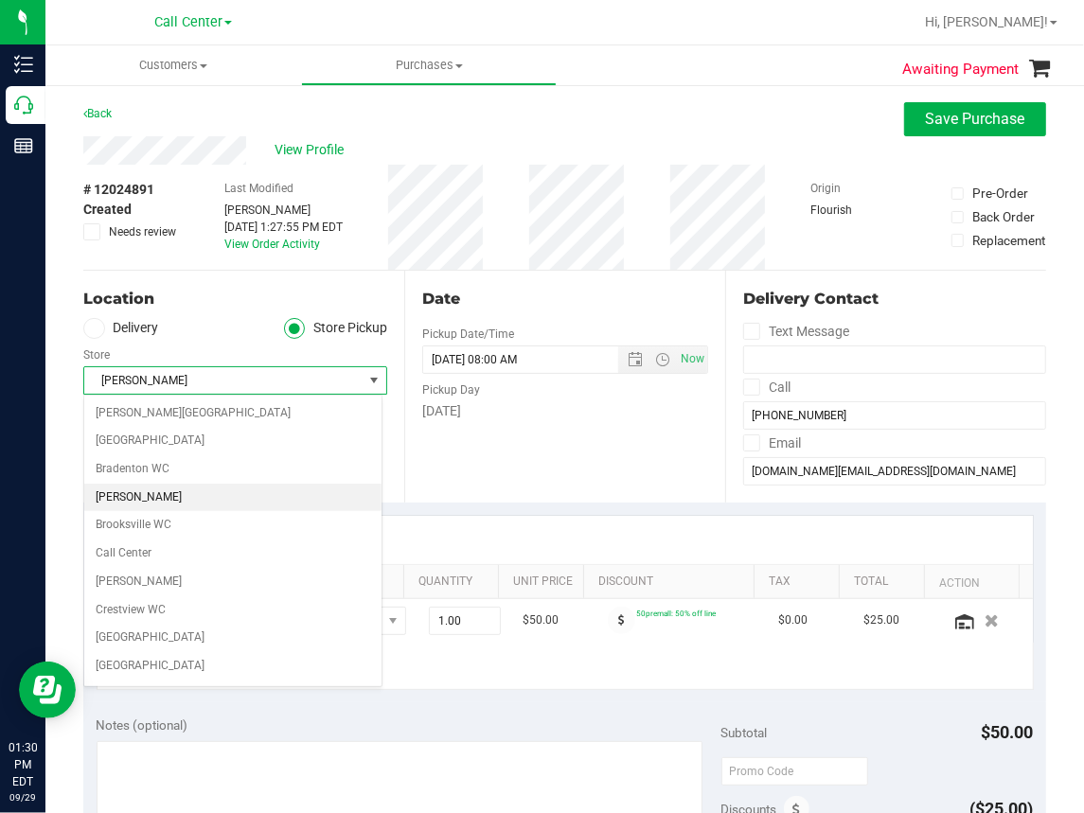
click at [663, 80] on ul "Customers All customers Add a new customer All physicians Purchases All purchas…" at bounding box center [587, 65] width 1084 height 41
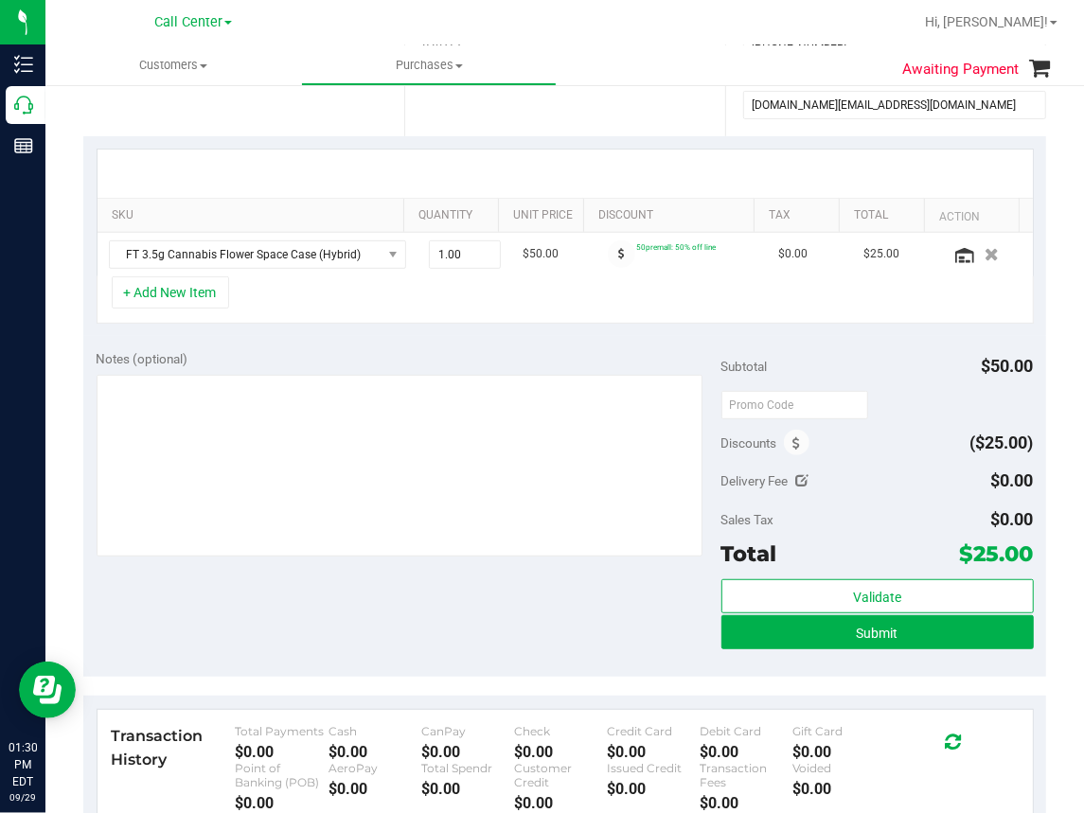
scroll to position [379, 0]
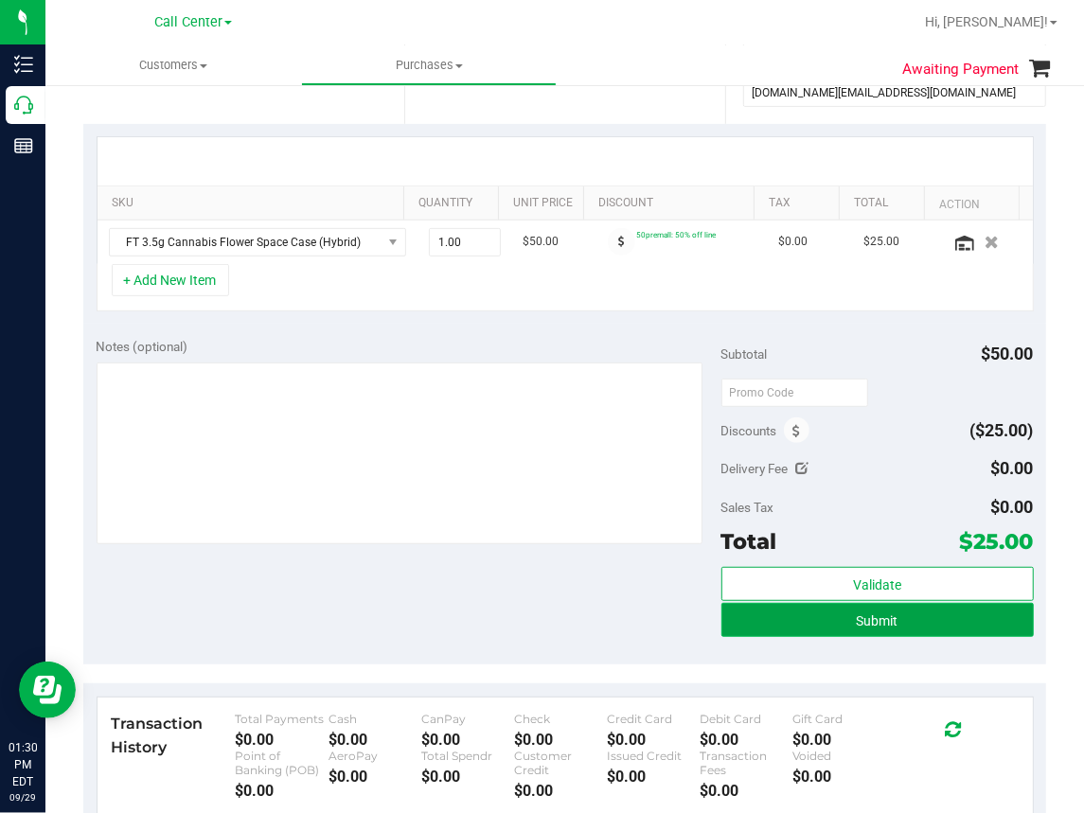
click at [857, 613] on span "Submit" at bounding box center [878, 620] width 42 height 15
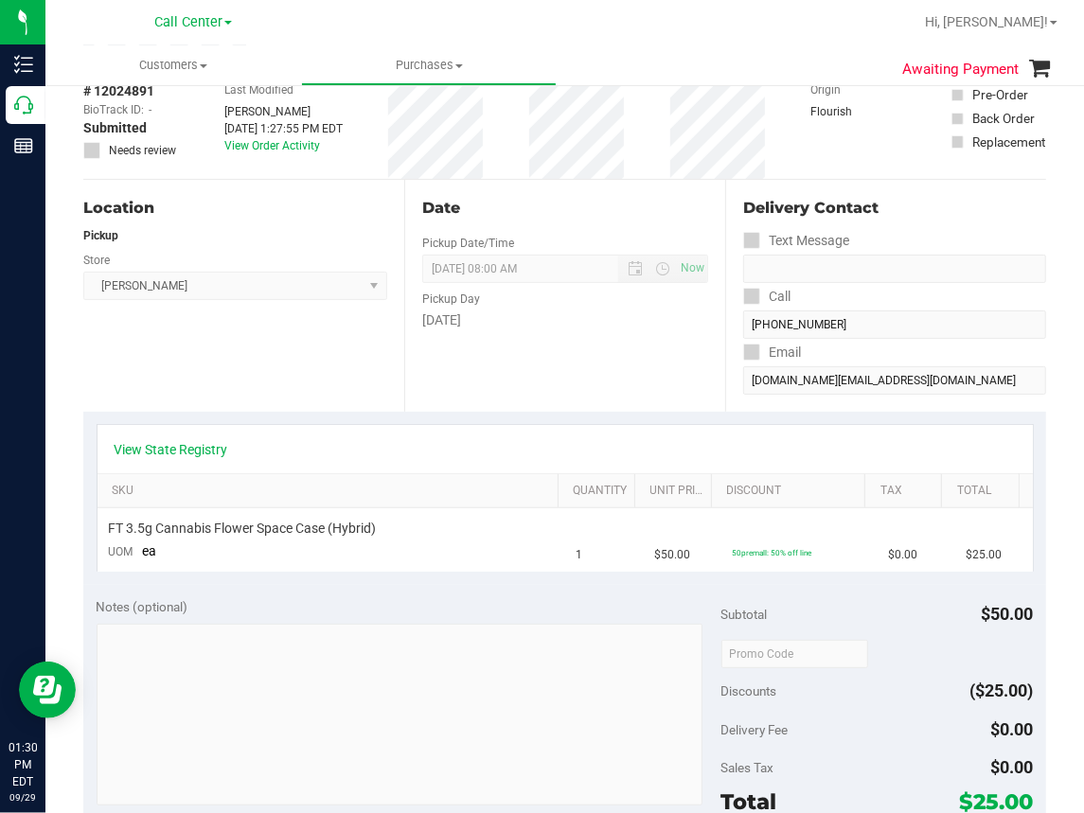
scroll to position [95, 0]
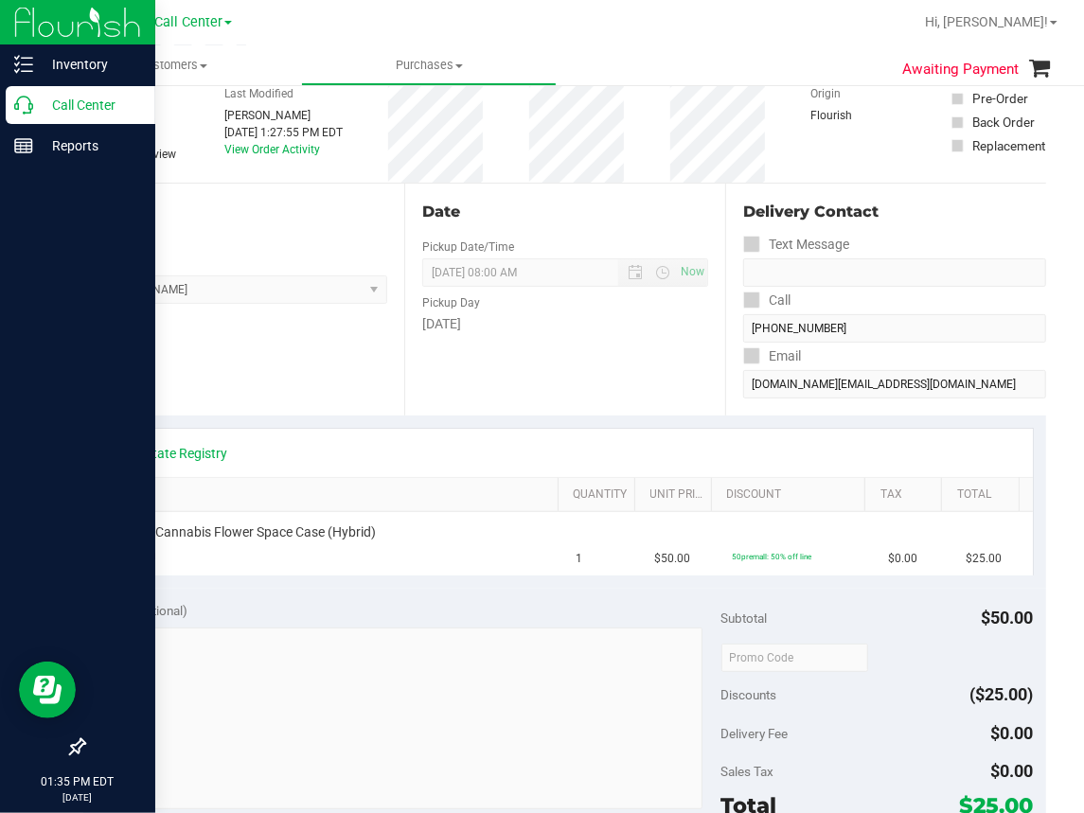
click at [21, 107] on icon at bounding box center [23, 105] width 19 height 19
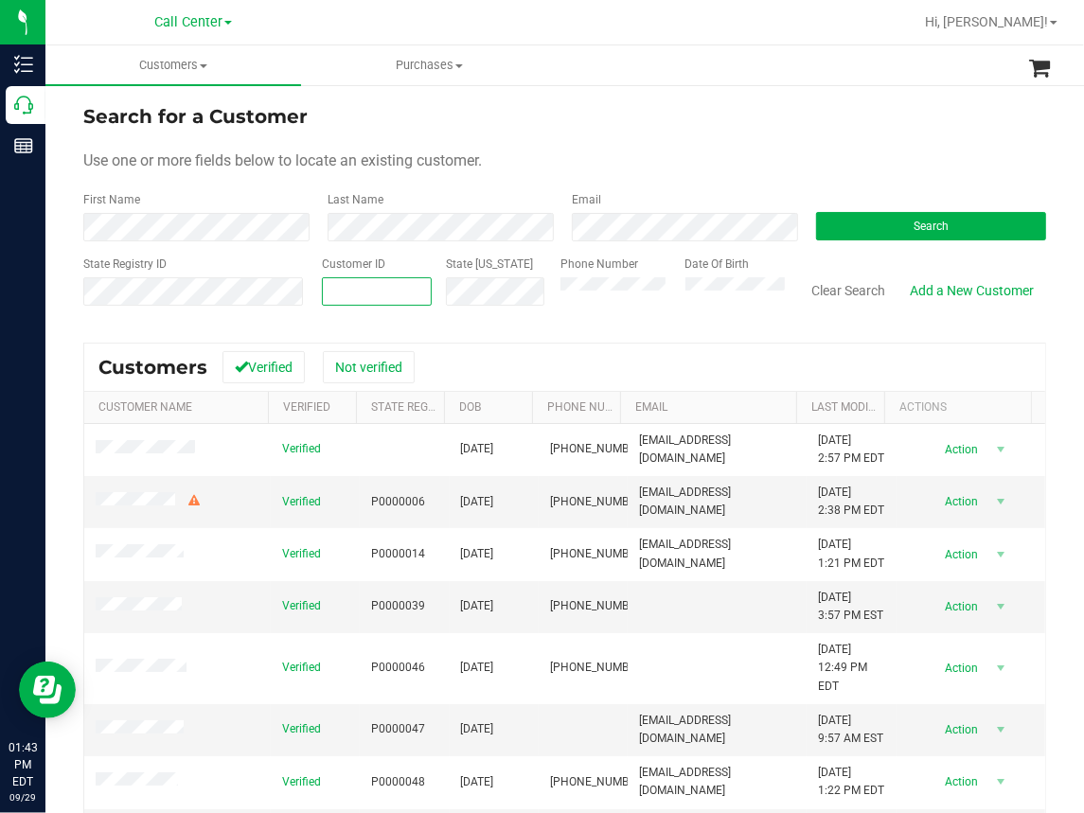
paste input "1564151"
type input "1564151"
click at [907, 214] on button "Search" at bounding box center [931, 226] width 230 height 28
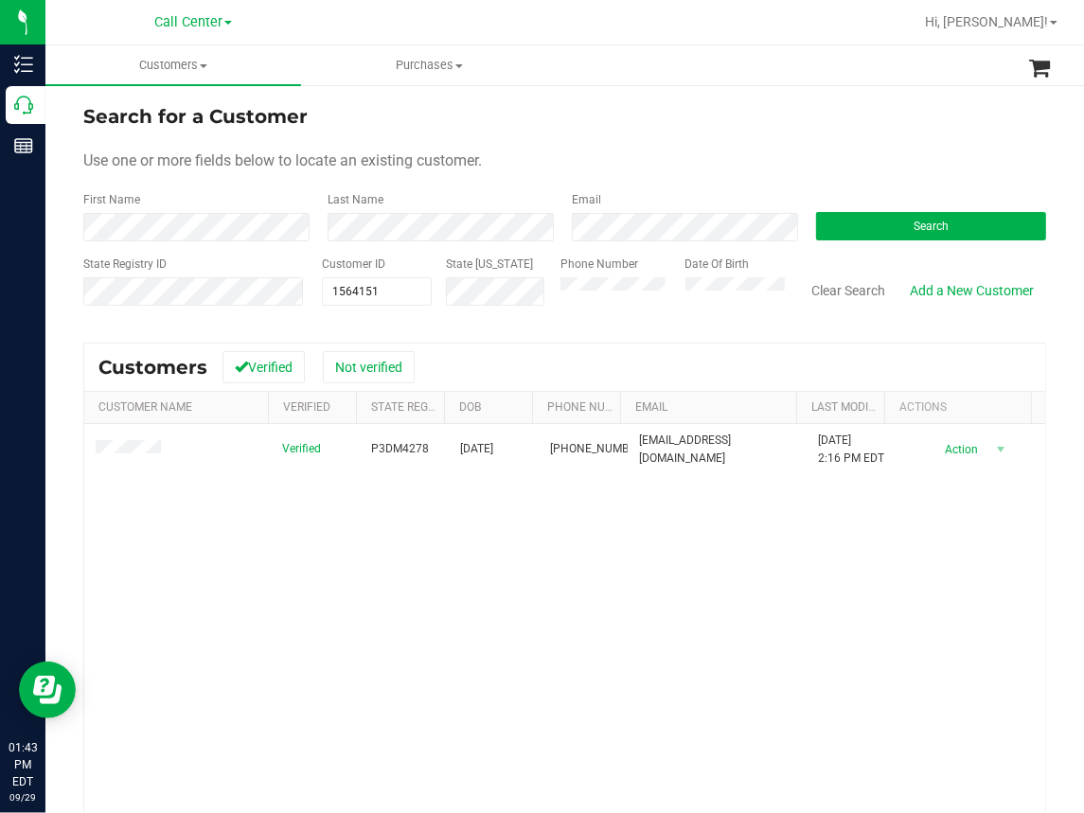
click at [398, 603] on div "Verified P3DM4278 [DATE] (352) 949-7815 [EMAIL_ADDRESS][DOMAIN_NAME] [DATE] 2:1…" at bounding box center [564, 680] width 961 height 512
click at [257, 615] on div "Verified P3DM4278 [DATE] (352) 949-7815 [EMAIL_ADDRESS][DOMAIN_NAME] [DATE] 2:1…" at bounding box center [564, 680] width 961 height 512
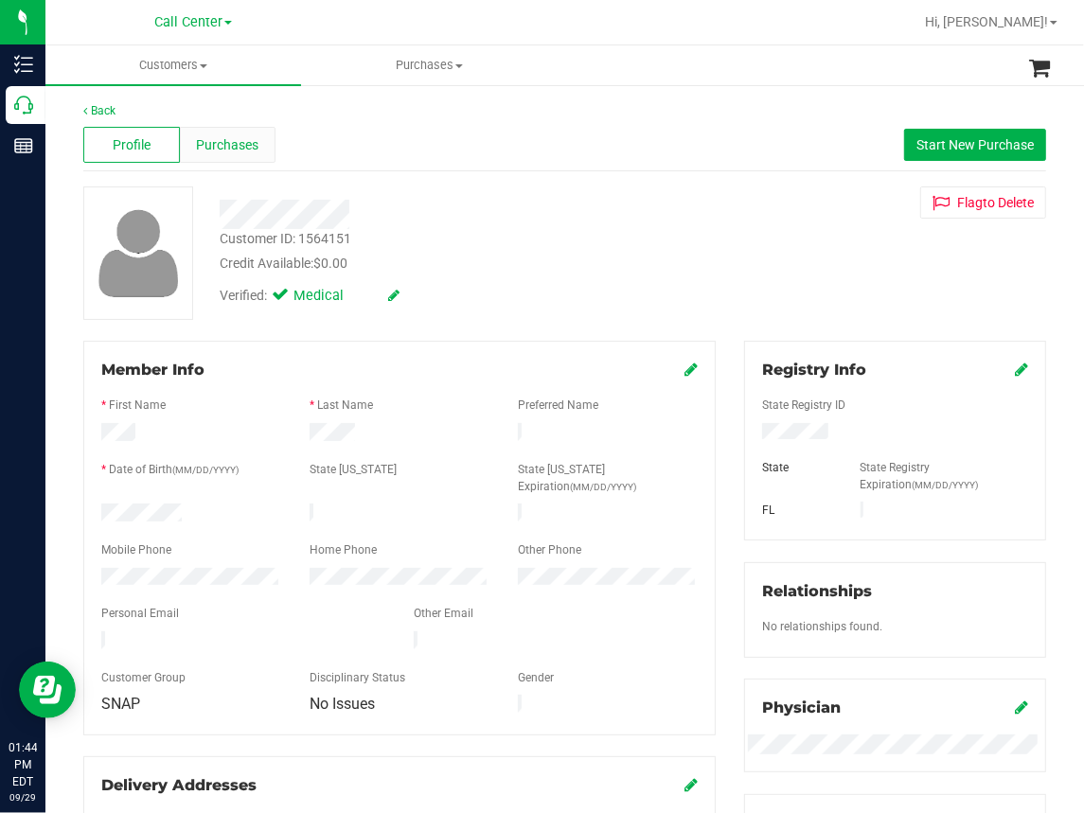
click at [239, 148] on span "Purchases" at bounding box center [228, 145] width 62 height 20
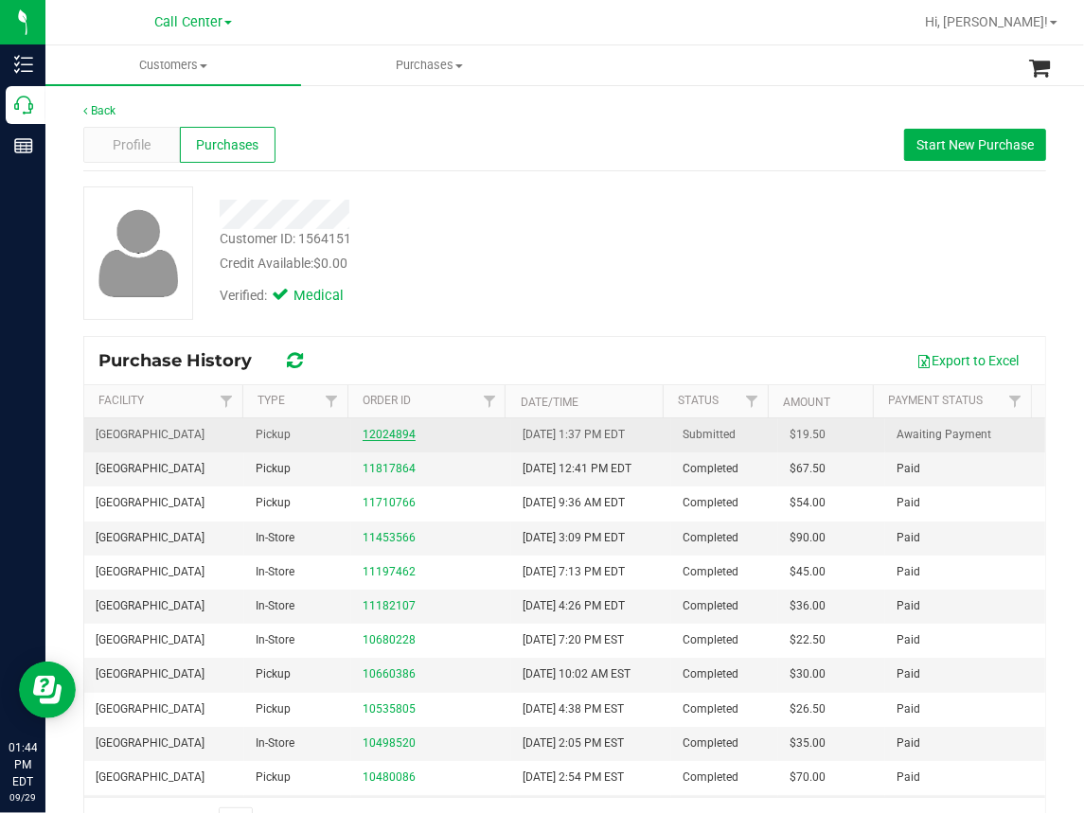
click at [368, 436] on link "12024894" at bounding box center [389, 434] width 53 height 13
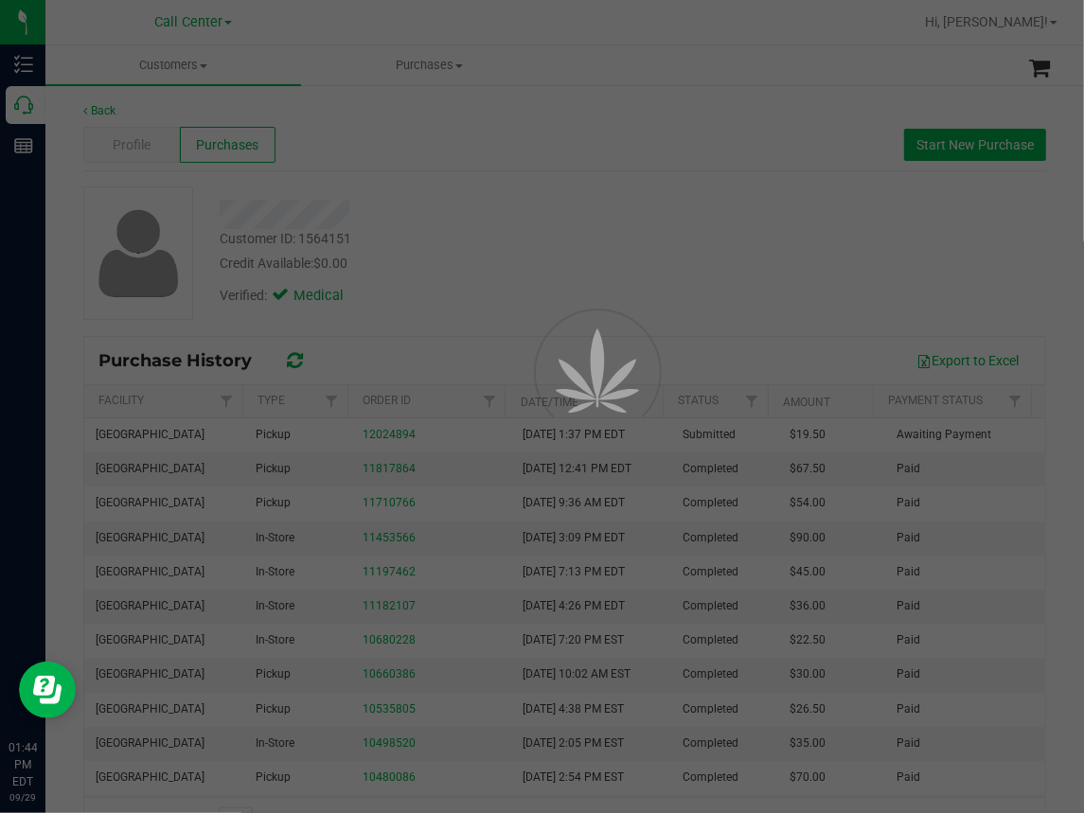
click at [580, 245] on div at bounding box center [542, 406] width 1084 height 813
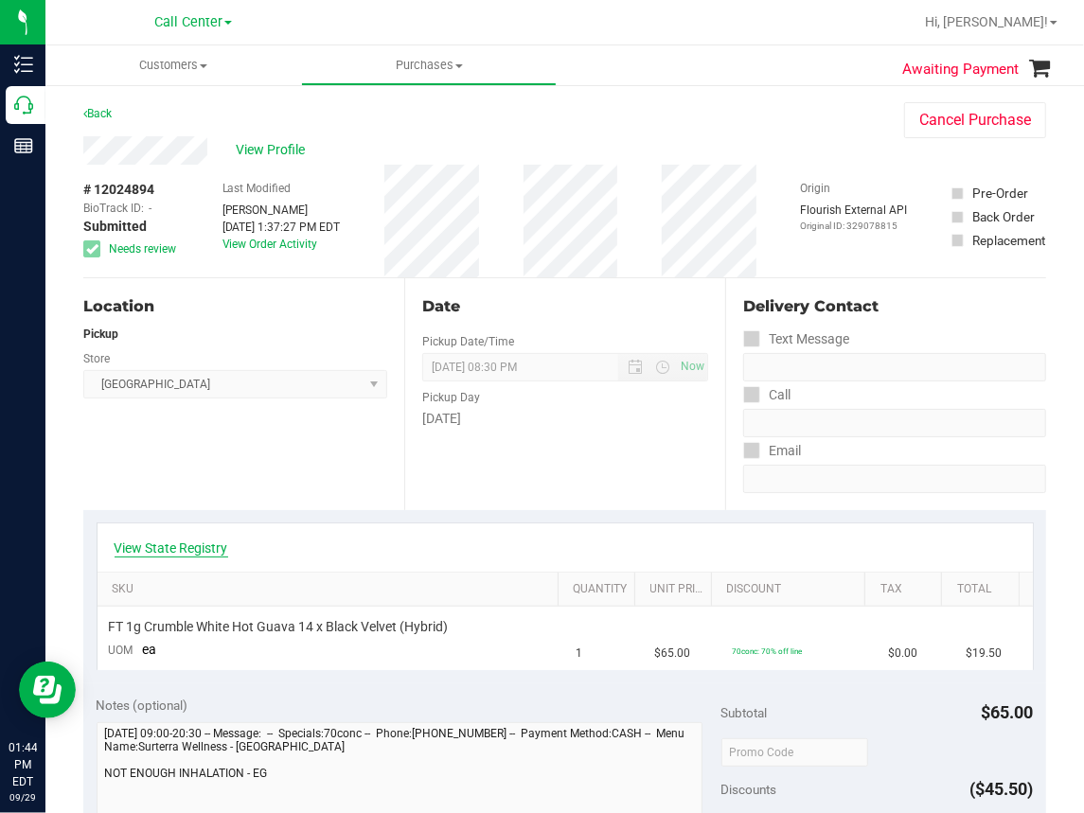
click at [178, 549] on link "View State Registry" at bounding box center [172, 548] width 114 height 19
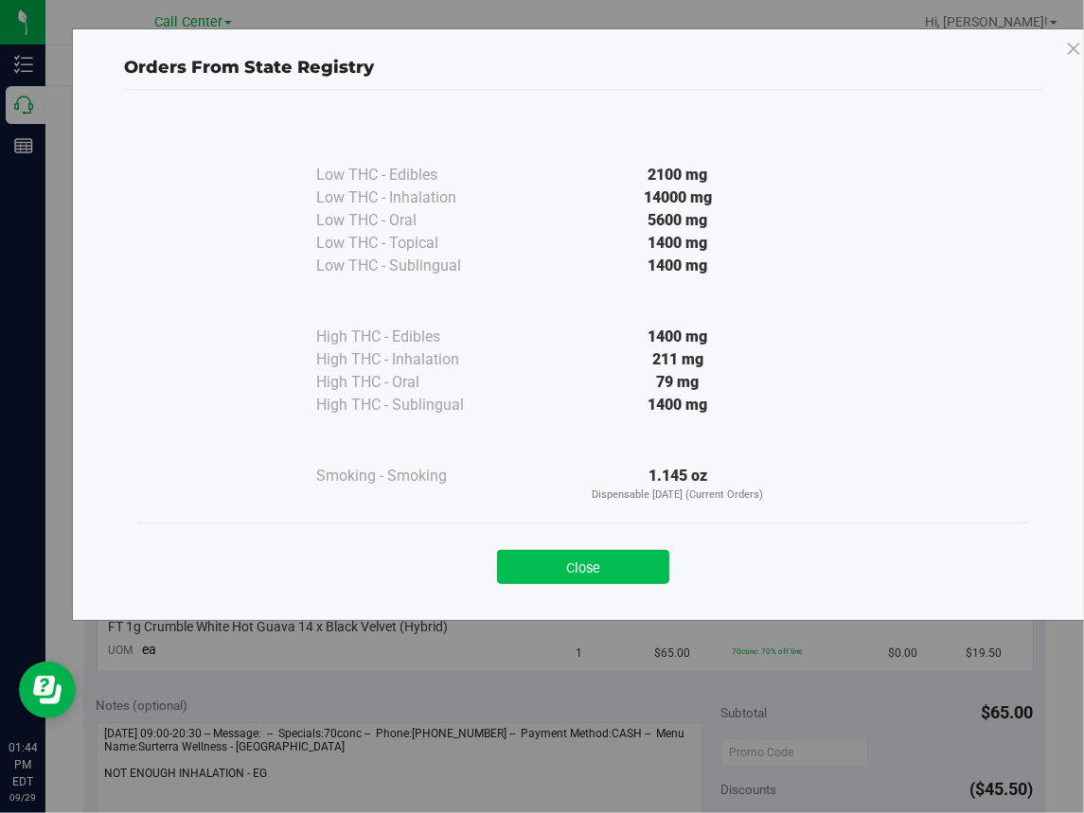
click at [553, 565] on button "Close" at bounding box center [583, 567] width 172 height 34
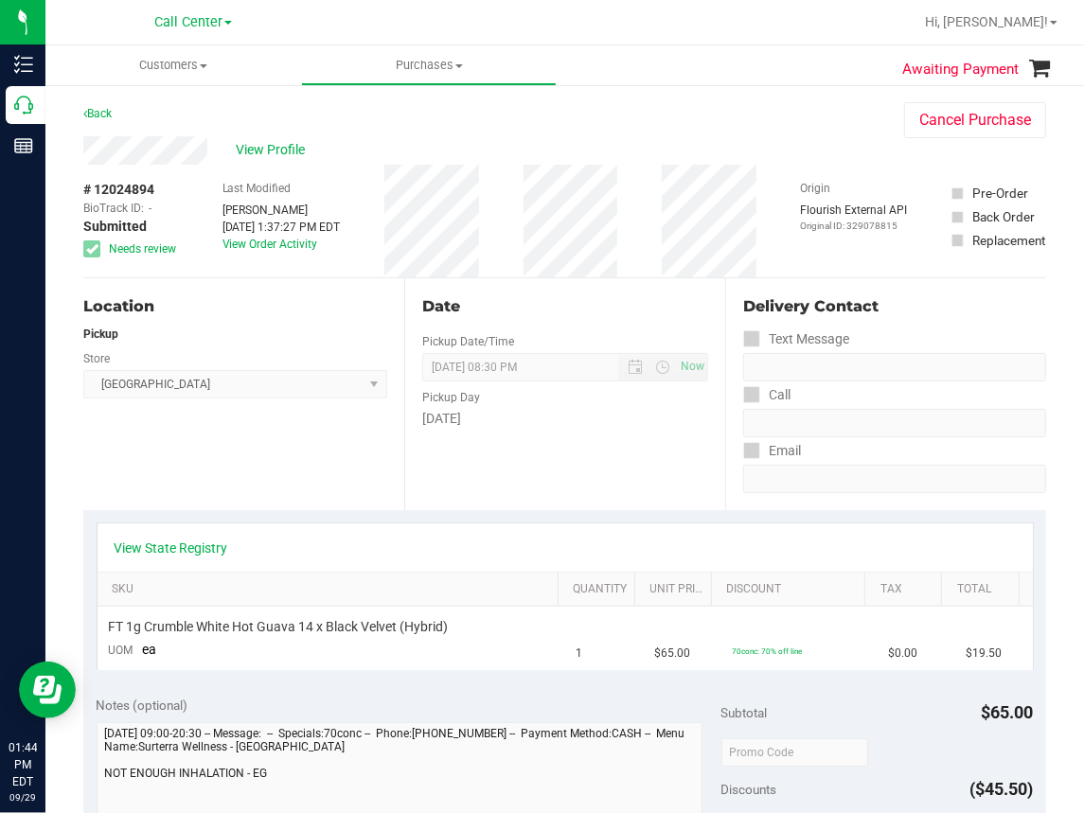
click at [307, 483] on div "Location Pickup Store [GEOGRAPHIC_DATA] WC Select Store [PERSON_NAME][GEOGRAPHI…" at bounding box center [243, 394] width 321 height 232
click at [260, 141] on span "View Profile" at bounding box center [274, 150] width 76 height 20
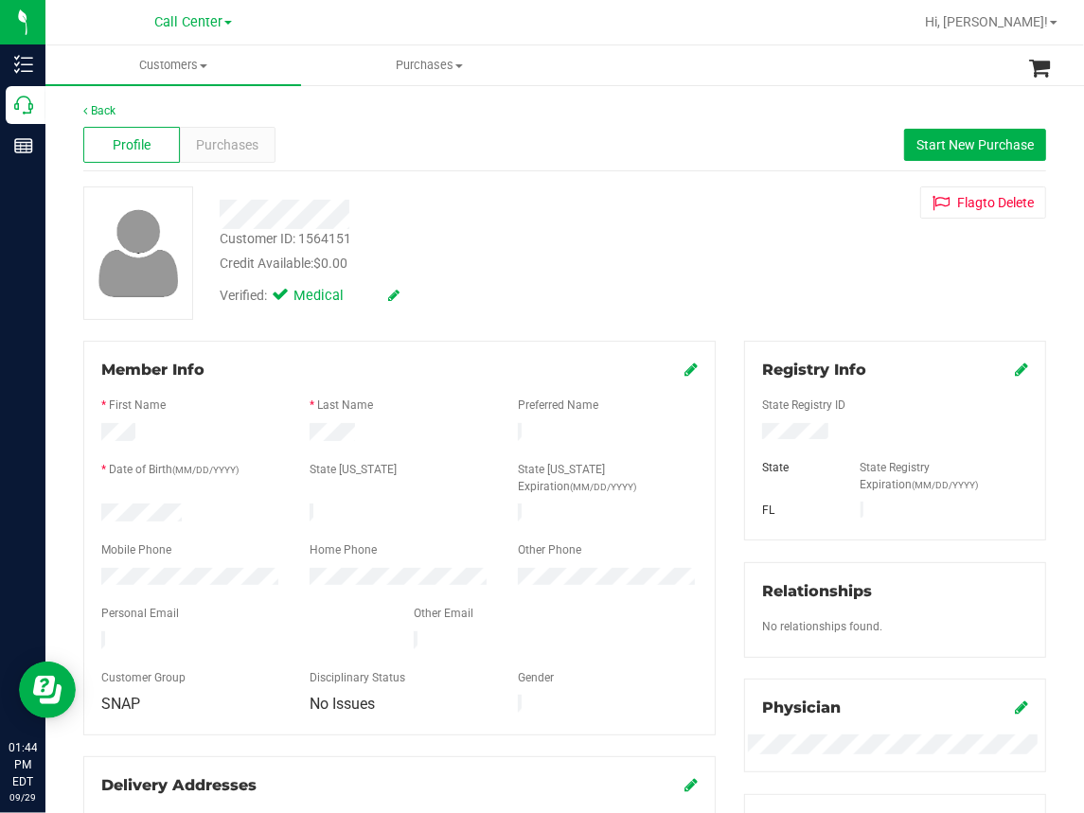
click at [465, 113] on div "Back" at bounding box center [564, 110] width 963 height 17
click at [158, 563] on div at bounding box center [399, 565] width 596 height 5
click at [645, 129] on div "Profile Purchases Start New Purchase" at bounding box center [564, 145] width 963 height 52
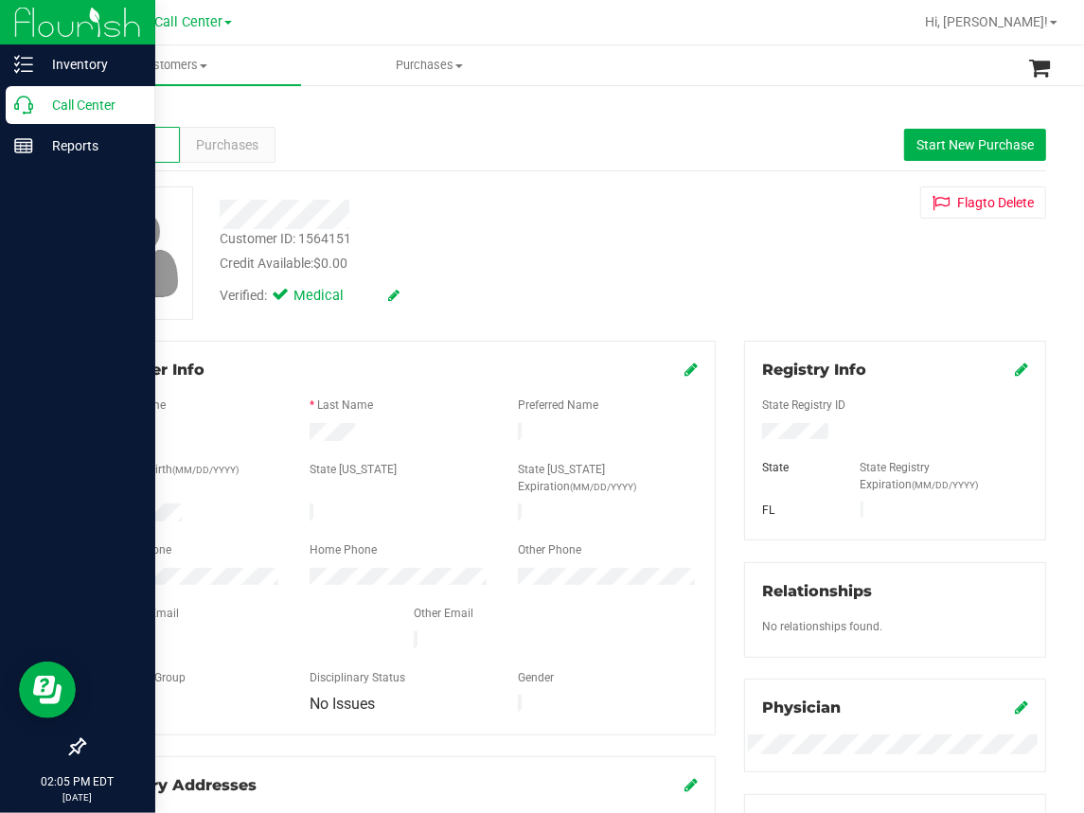
click at [25, 108] on icon at bounding box center [23, 105] width 19 height 19
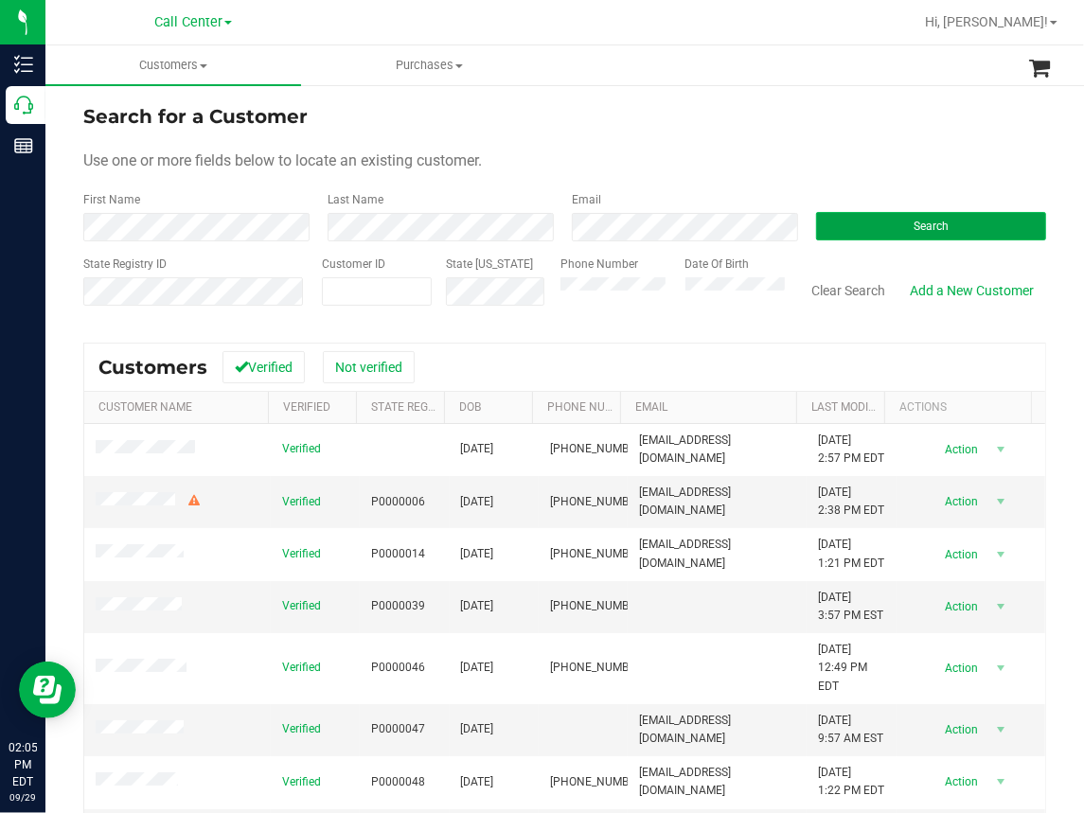
click at [860, 230] on button "Search" at bounding box center [931, 226] width 230 height 28
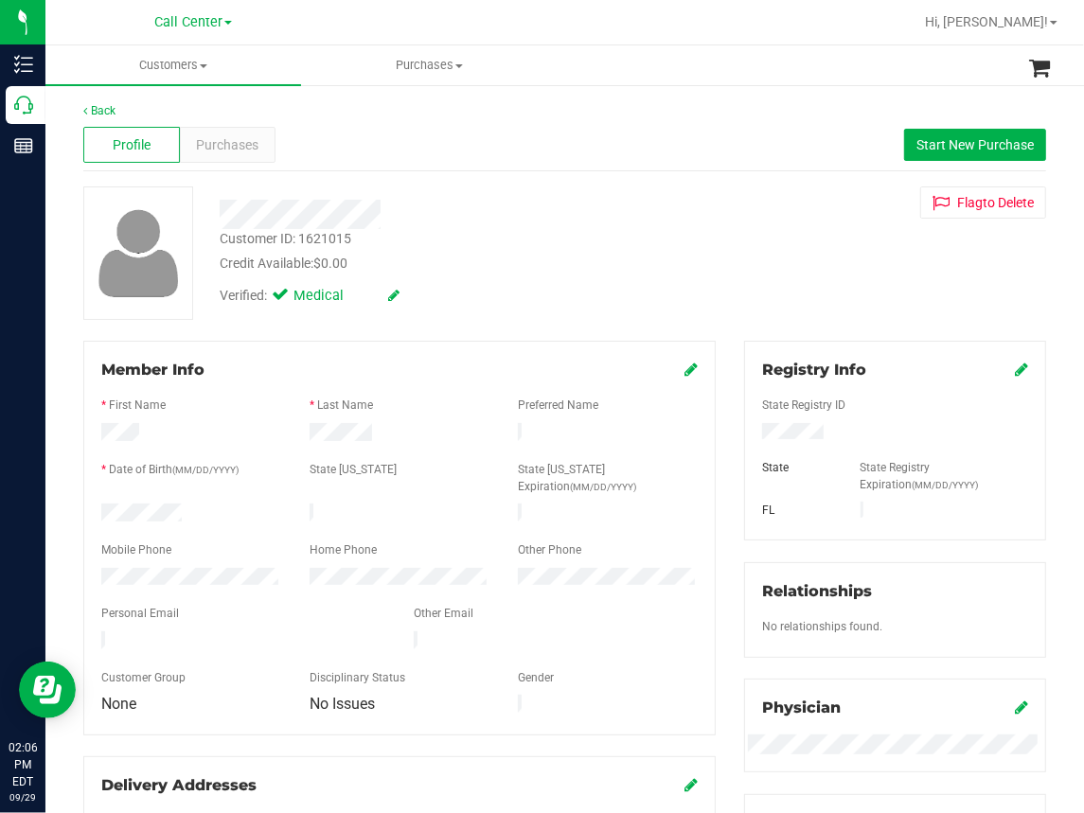
click at [319, 121] on div "Profile Purchases Start New Purchase" at bounding box center [564, 145] width 963 height 52
click at [351, 21] on div at bounding box center [626, 22] width 574 height 37
click at [299, 115] on div "Back" at bounding box center [564, 110] width 963 height 17
click at [298, 109] on div "Back" at bounding box center [564, 110] width 963 height 17
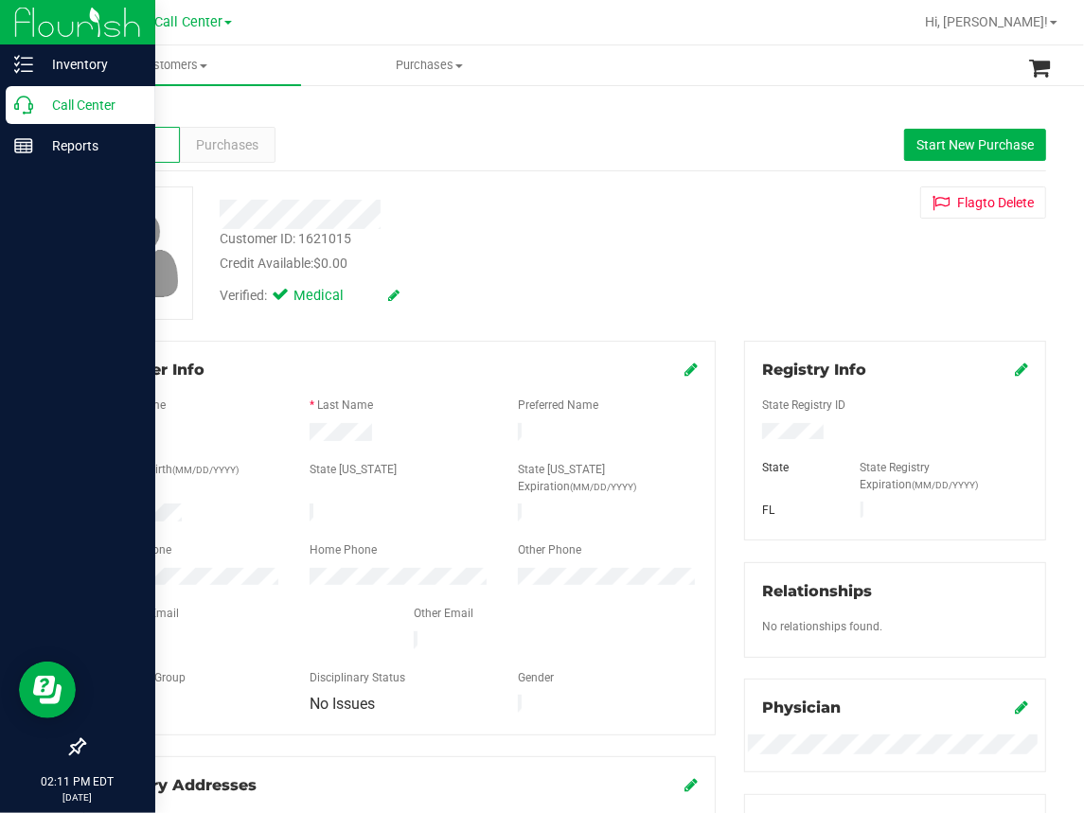
click at [33, 103] on p "Call Center" at bounding box center [90, 105] width 114 height 23
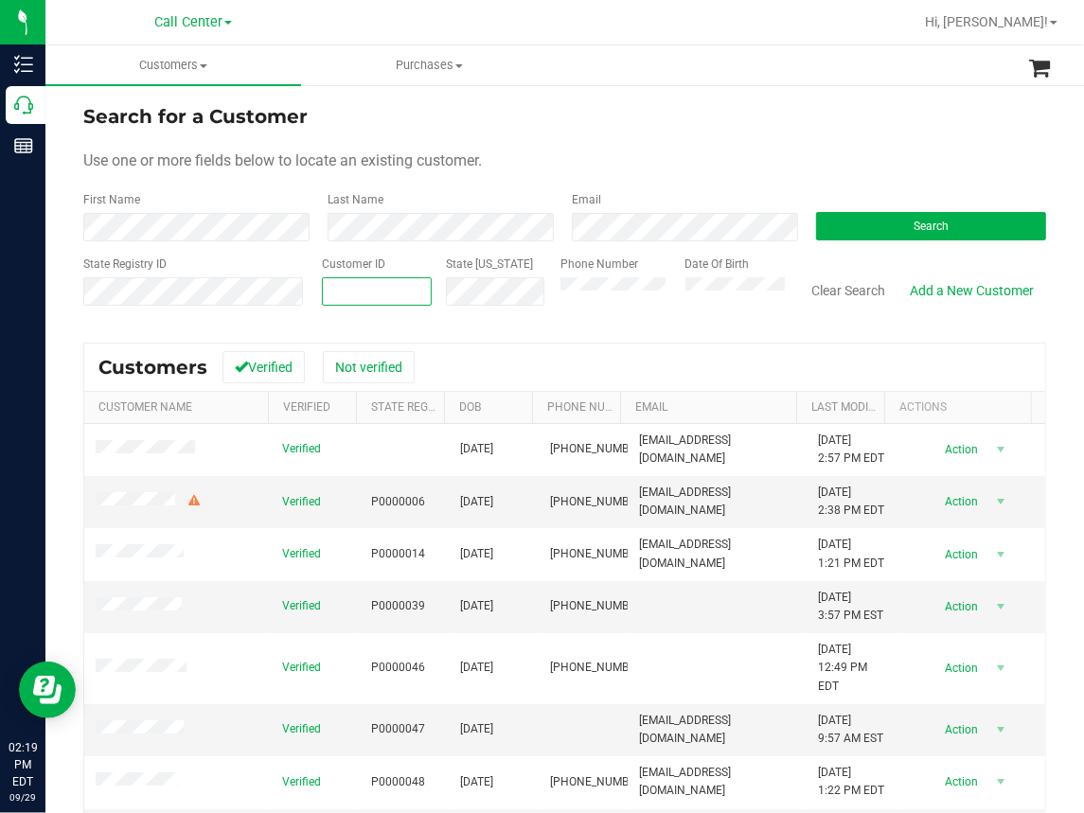
paste input "1386760"
type input "1386760"
click at [859, 224] on button "Search" at bounding box center [931, 226] width 230 height 28
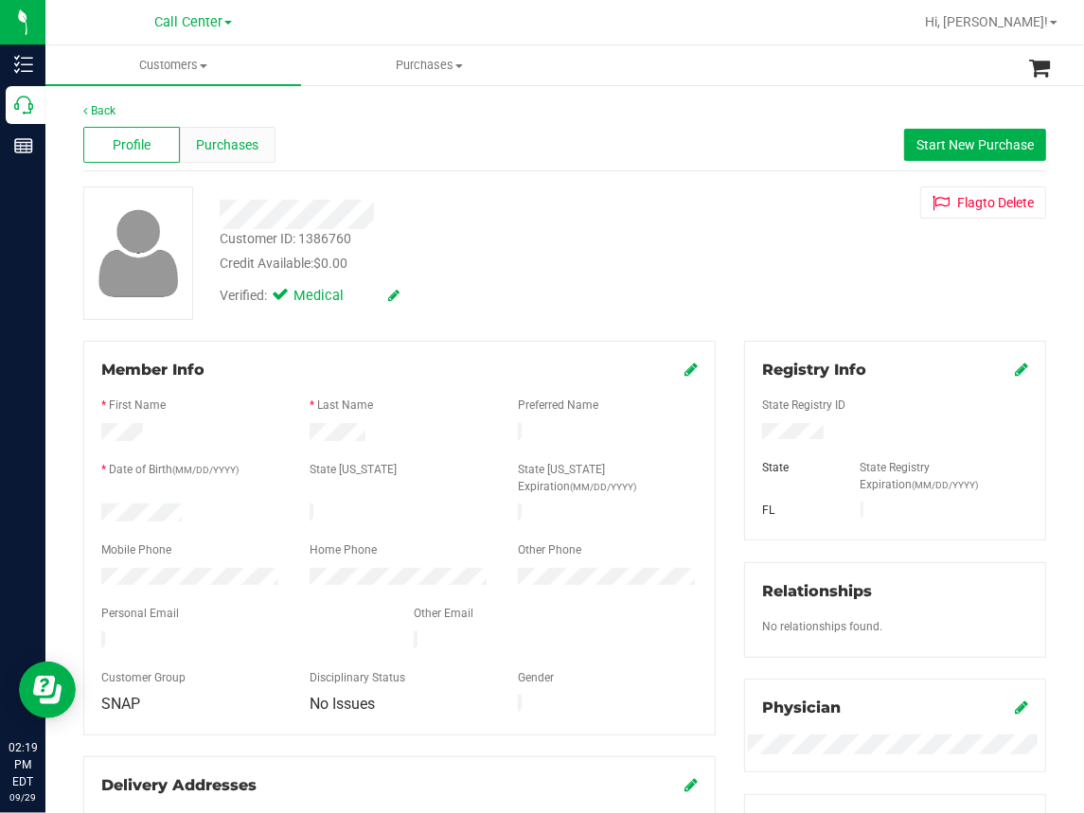
click at [256, 148] on span "Purchases" at bounding box center [228, 145] width 62 height 20
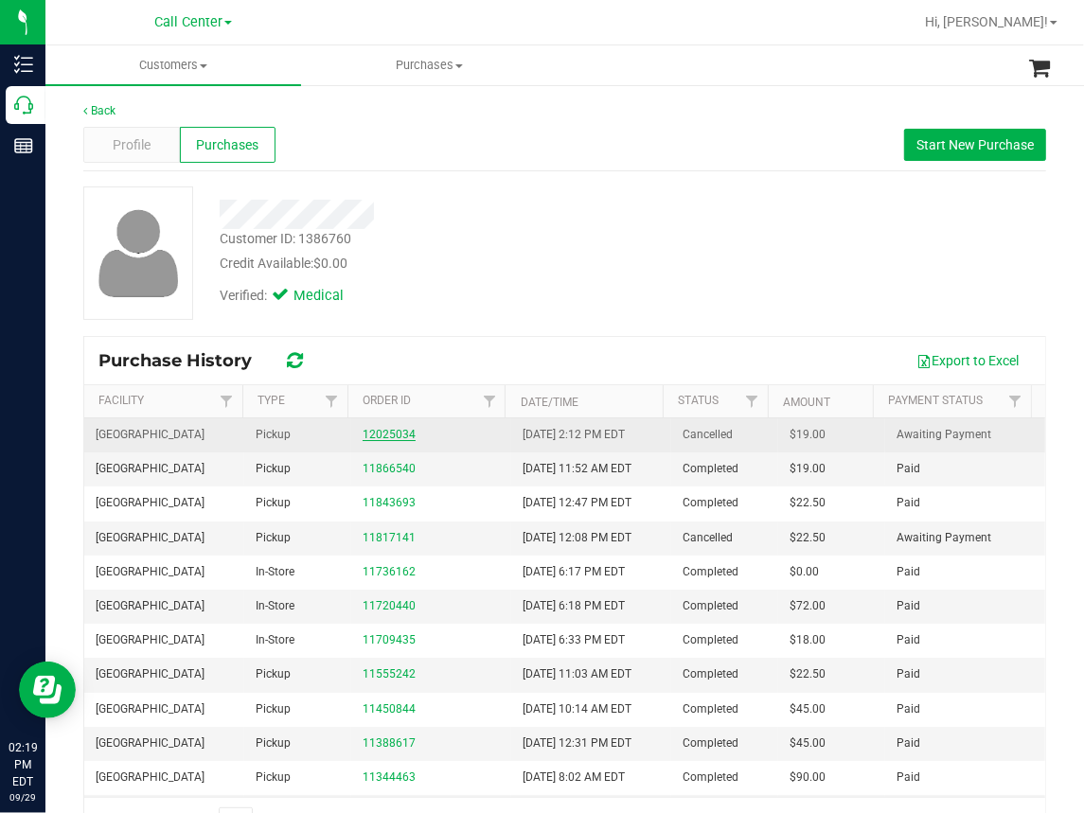
click at [391, 435] on link "12025034" at bounding box center [389, 434] width 53 height 13
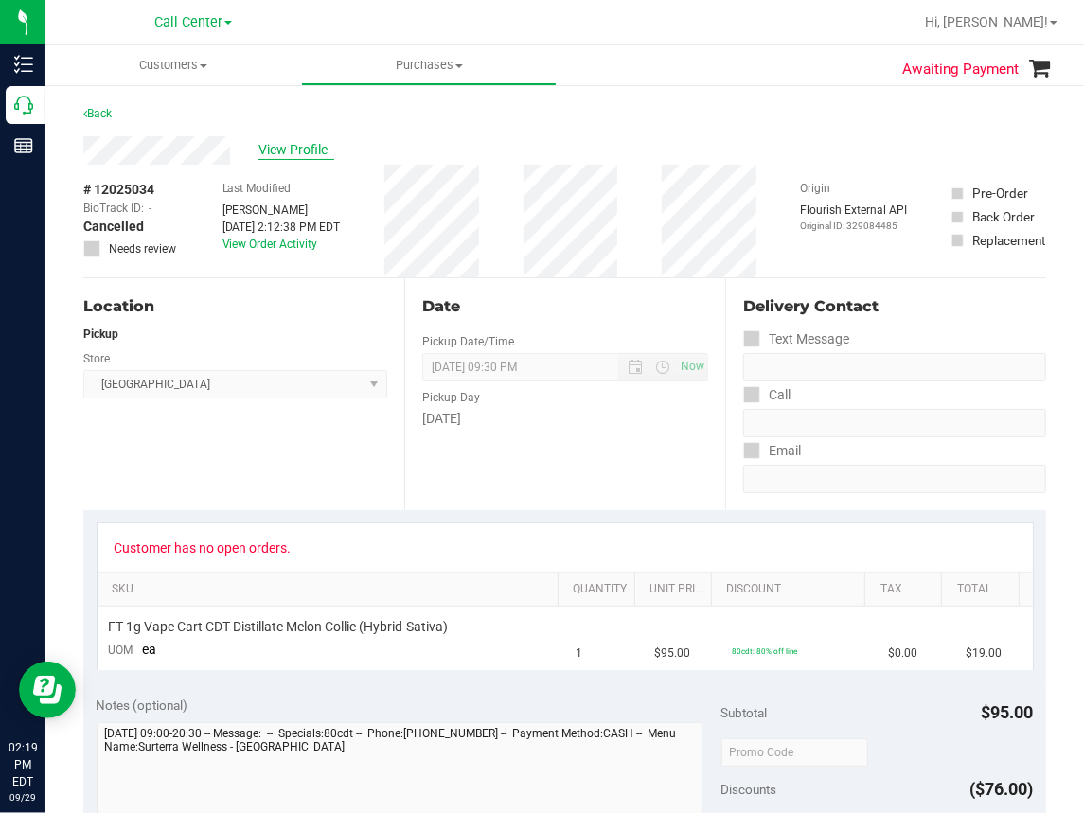
click at [311, 149] on span "View Profile" at bounding box center [296, 150] width 76 height 20
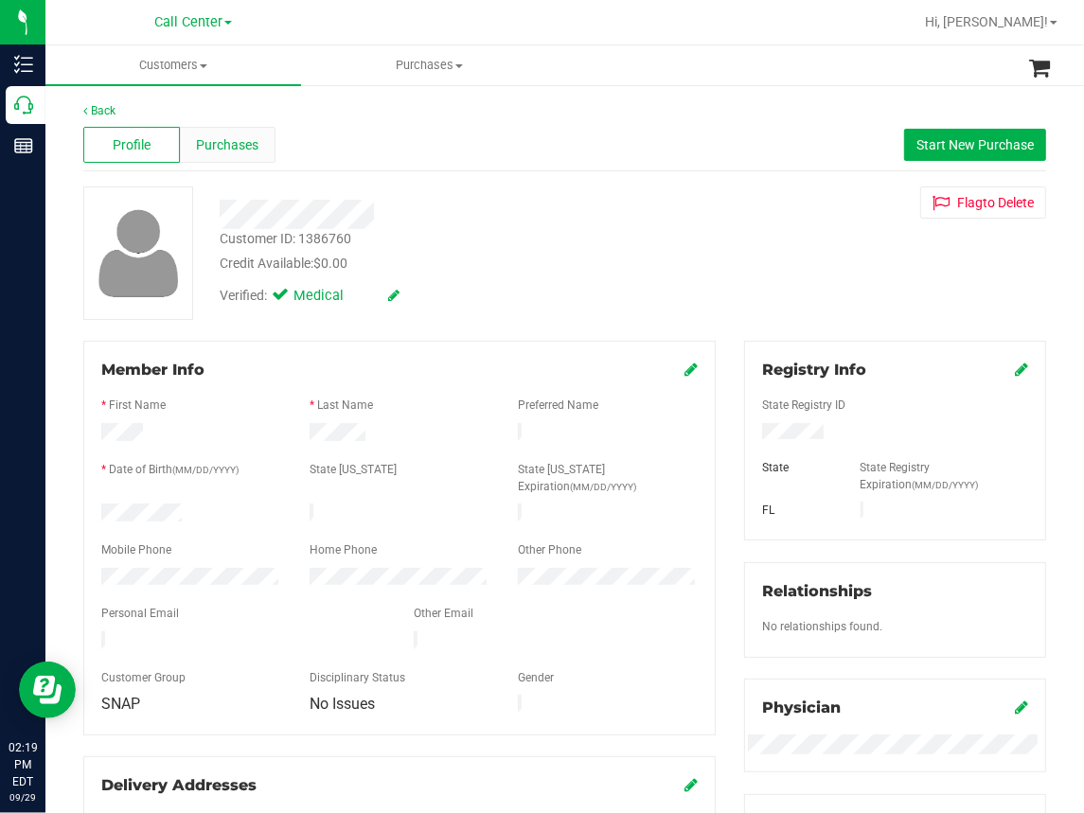
click at [248, 146] on span "Purchases" at bounding box center [228, 145] width 62 height 20
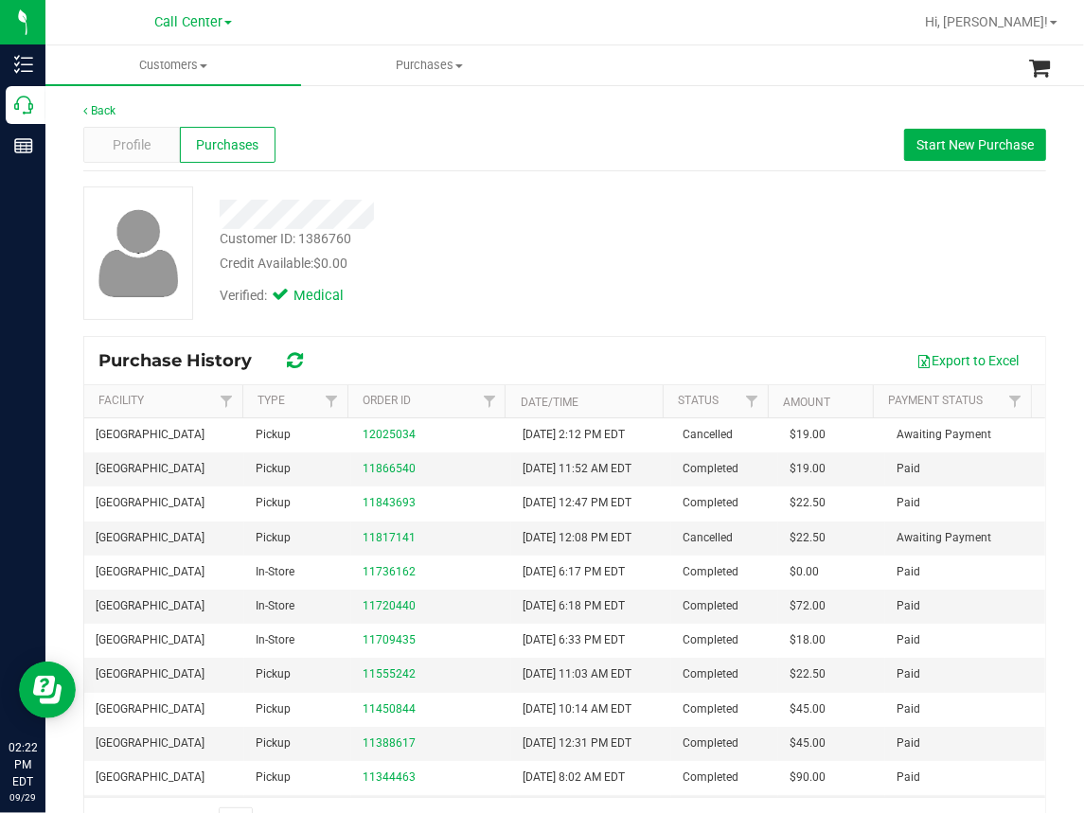
click at [542, 93] on div "Back Profile Purchases Start New Purchase Customer ID: 1386760 Credit Available…" at bounding box center [564, 474] width 1038 height 783
click at [126, 138] on span "Profile" at bounding box center [132, 145] width 38 height 20
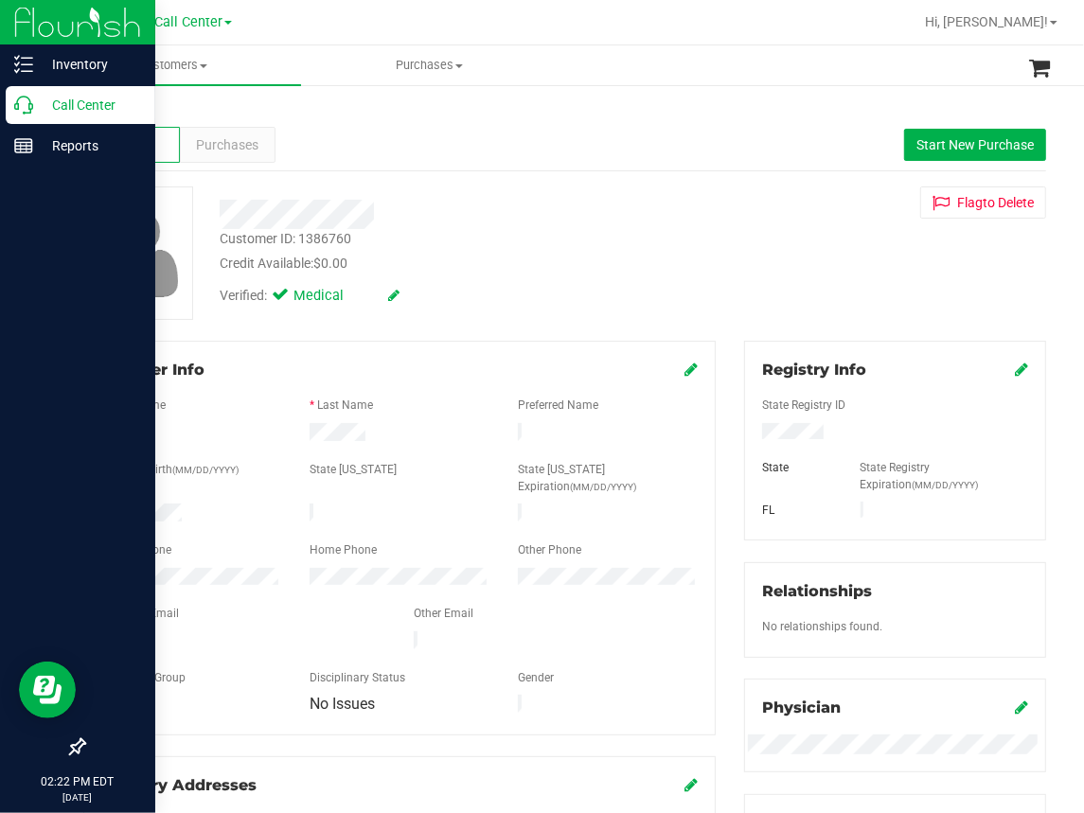
click at [38, 101] on p "Call Center" at bounding box center [90, 105] width 114 height 23
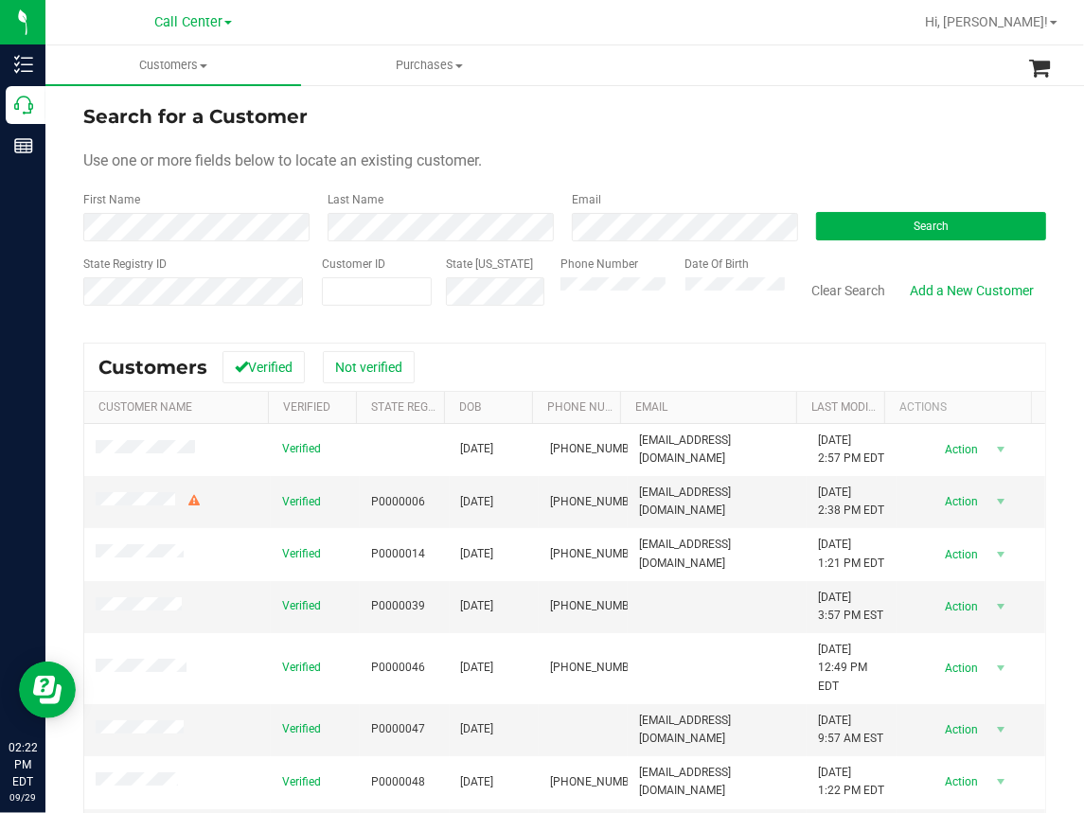
click at [481, 115] on div "Search for a Customer" at bounding box center [564, 116] width 963 height 28
click at [874, 217] on button "Search" at bounding box center [931, 226] width 230 height 28
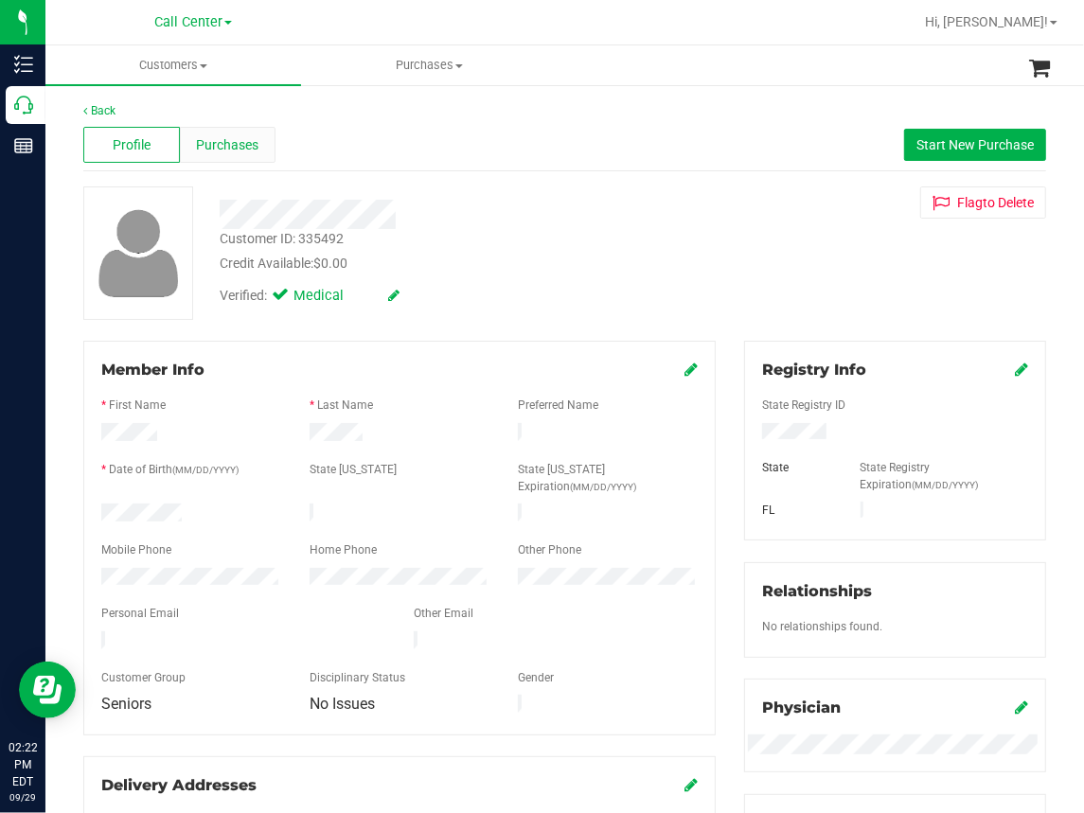
click at [240, 142] on span "Purchases" at bounding box center [228, 145] width 62 height 20
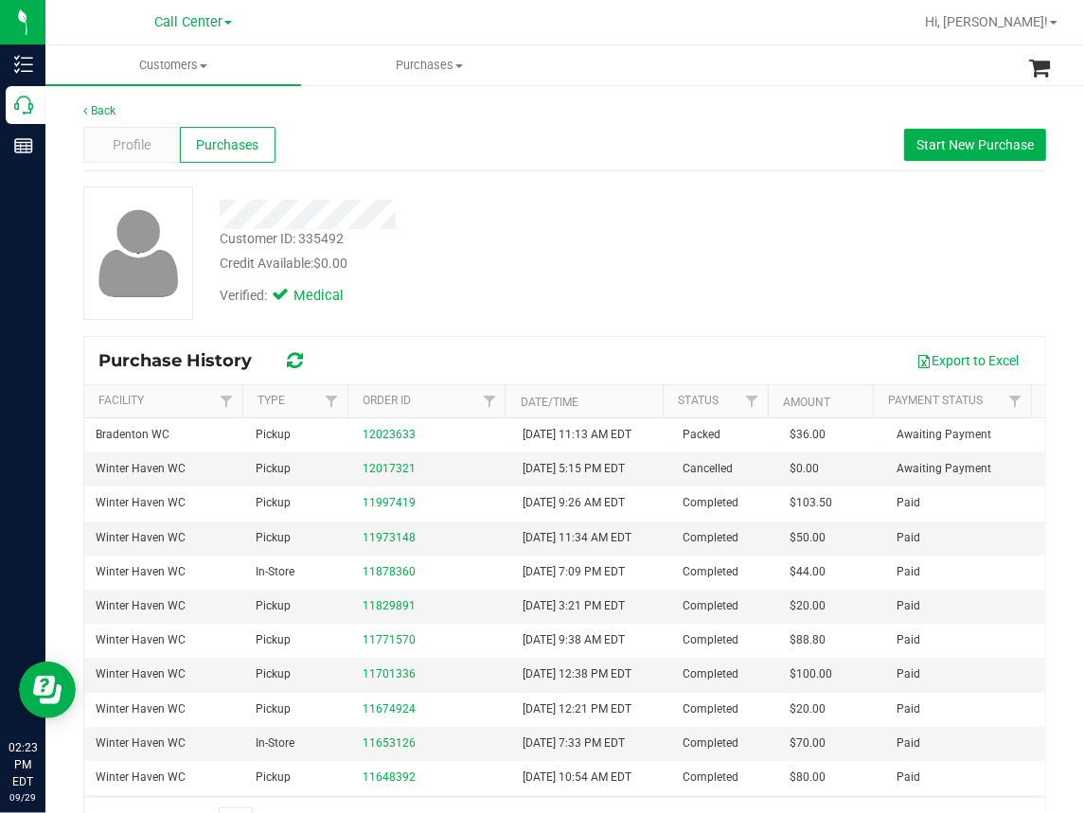
click at [645, 264] on div "Credit Available: $0.00" at bounding box center [454, 264] width 468 height 20
click at [509, 219] on div at bounding box center [453, 214] width 496 height 29
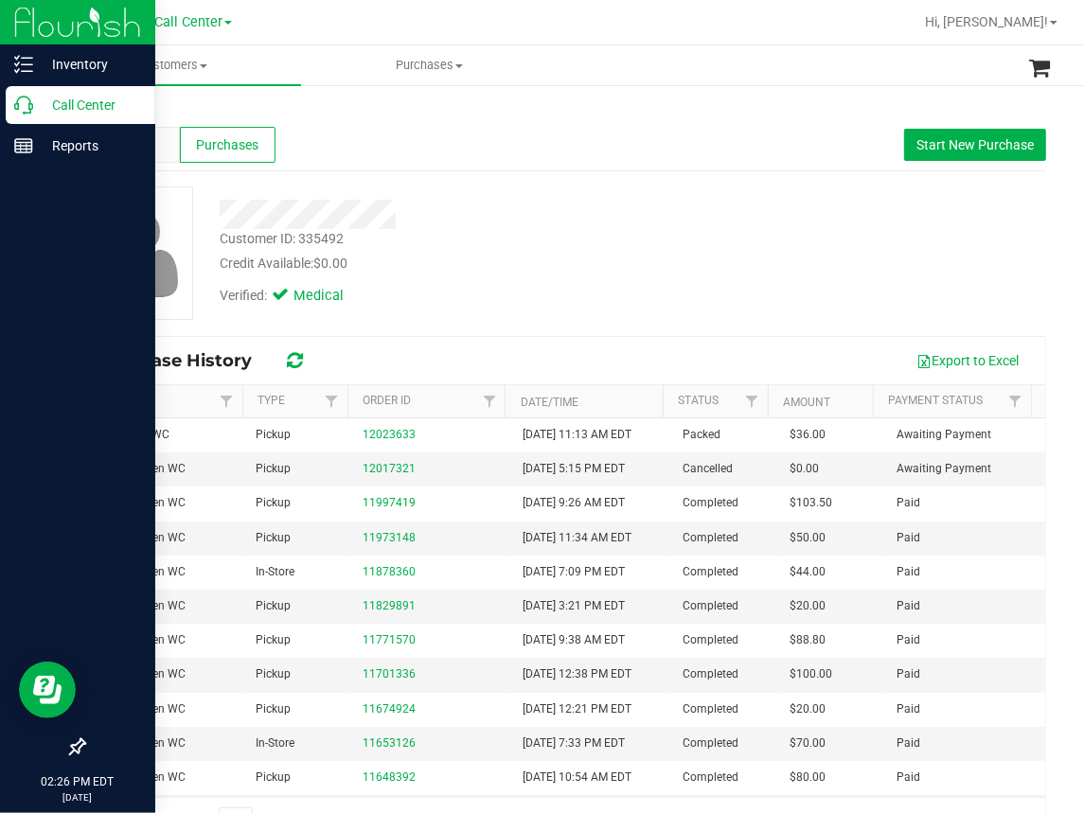
click at [30, 103] on icon at bounding box center [23, 105] width 19 height 19
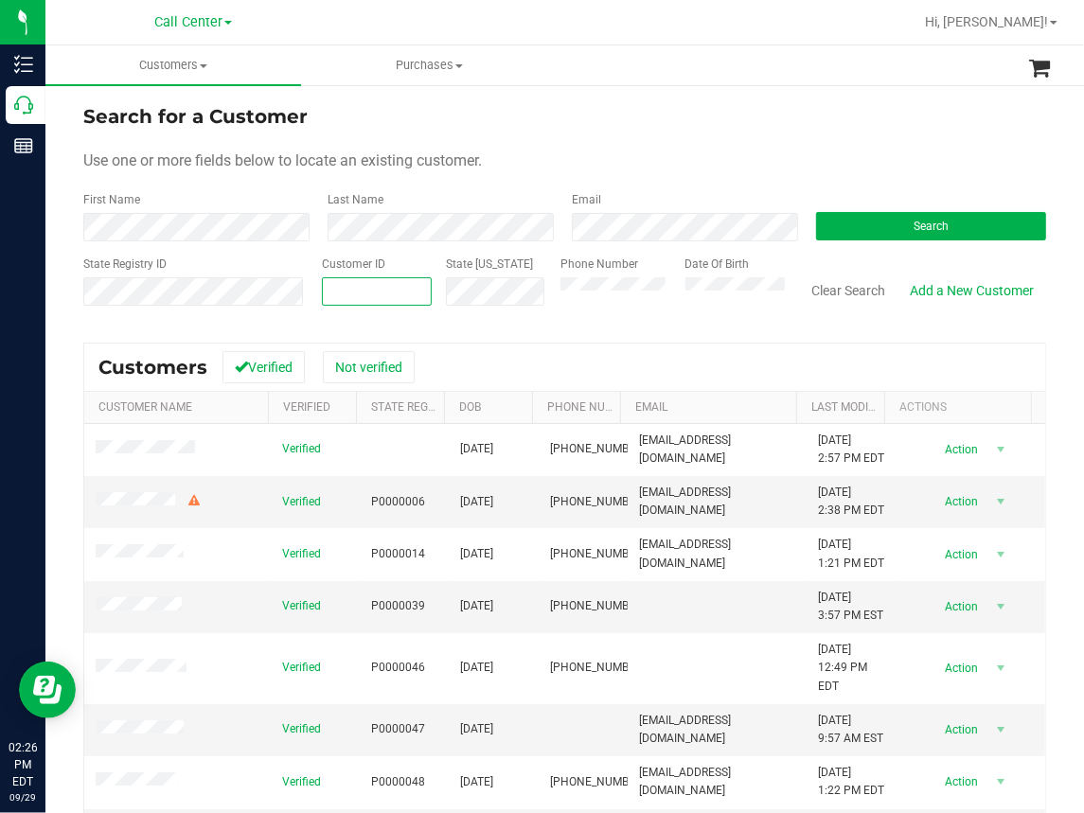
click at [353, 291] on input "text" at bounding box center [377, 291] width 108 height 27
paste input "1538433"
type input "1538433"
click at [884, 226] on button "Search" at bounding box center [931, 226] width 230 height 28
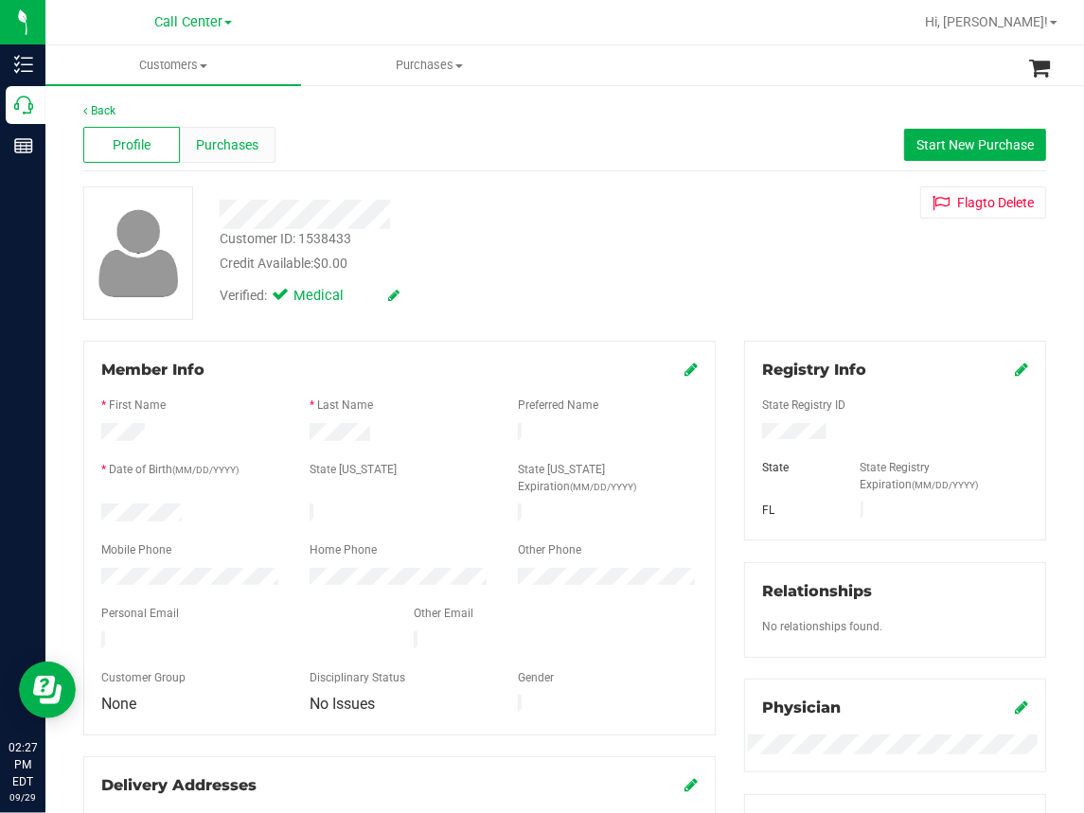
click at [243, 142] on span "Purchases" at bounding box center [228, 145] width 62 height 20
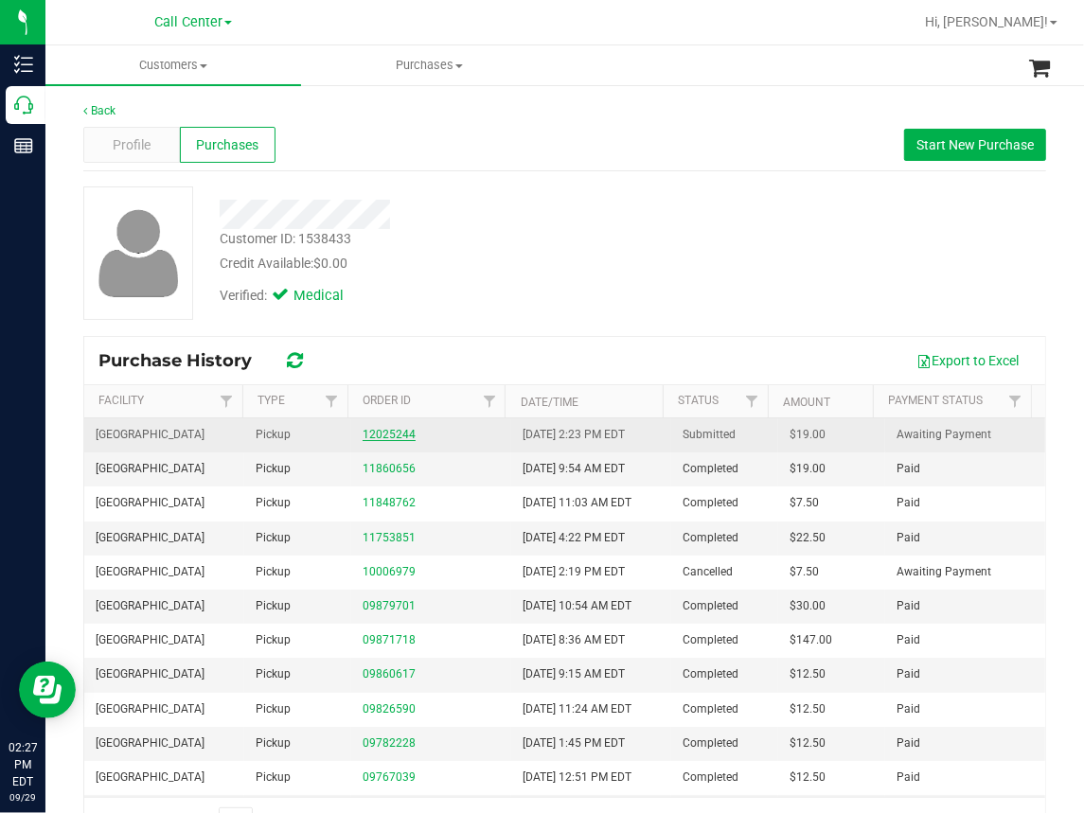
click at [380, 428] on link "12025244" at bounding box center [389, 434] width 53 height 13
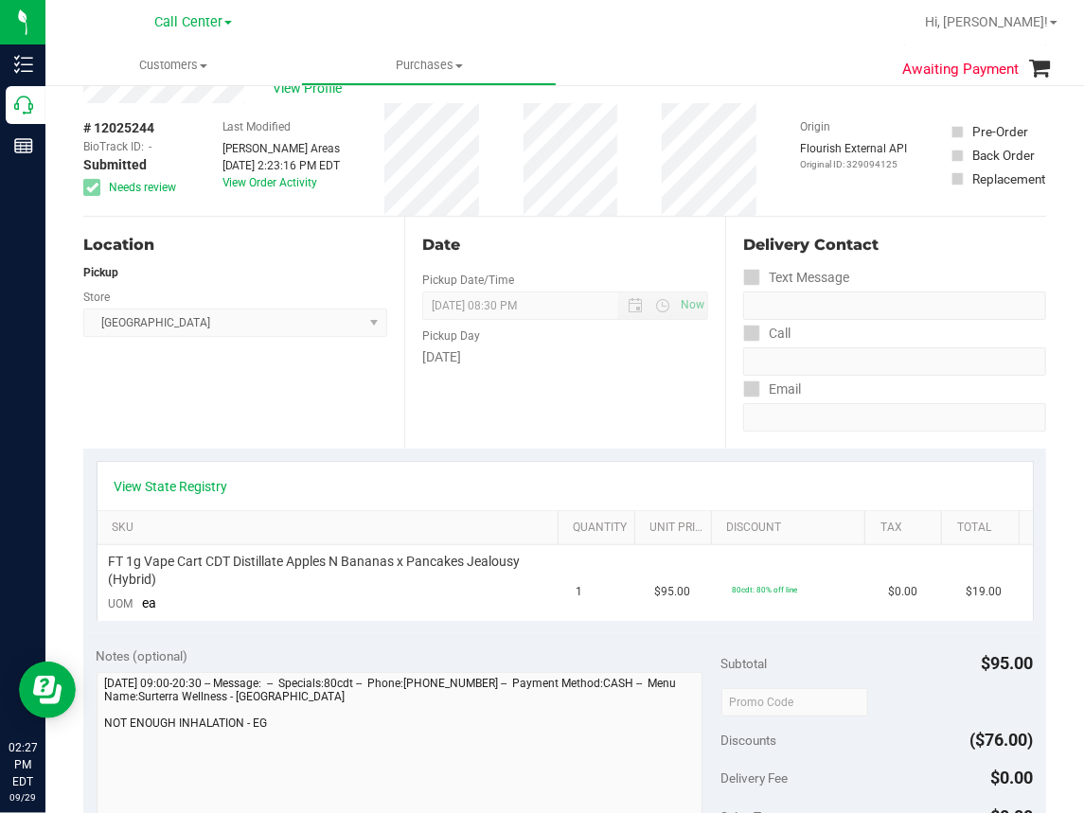
scroll to position [95, 0]
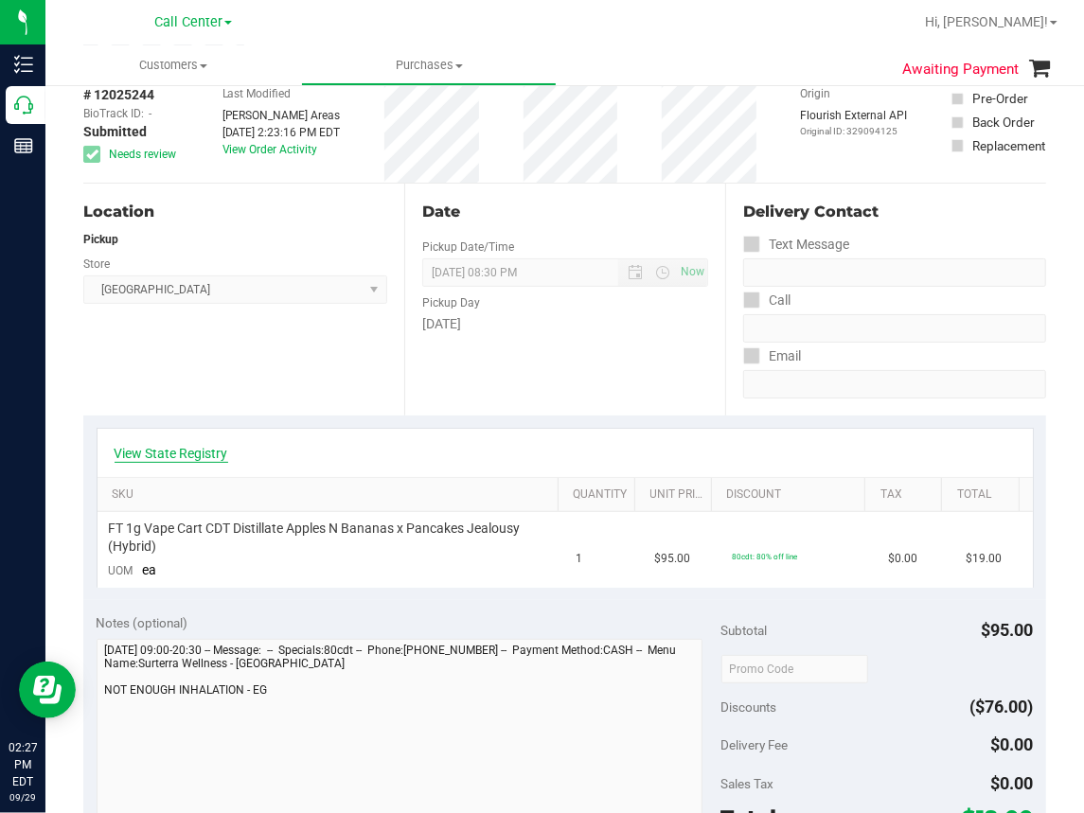
click at [140, 444] on link "View State Registry" at bounding box center [172, 453] width 114 height 19
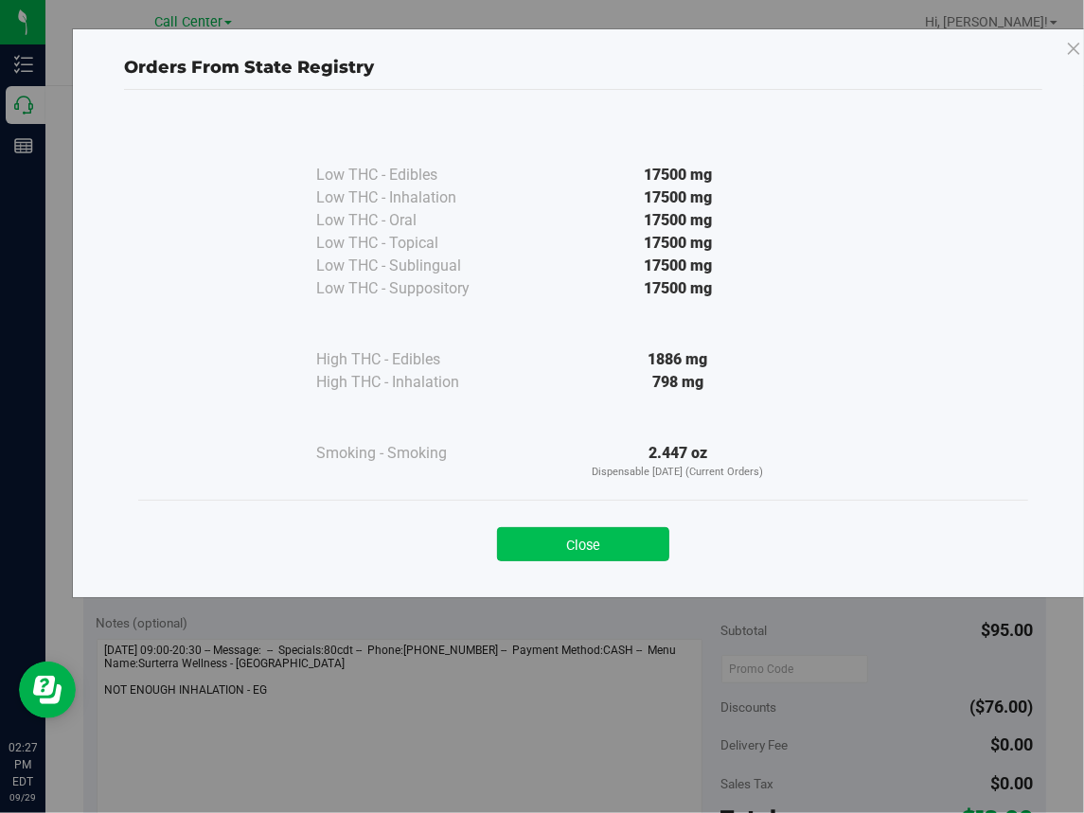
click at [612, 541] on button "Close" at bounding box center [583, 544] width 172 height 34
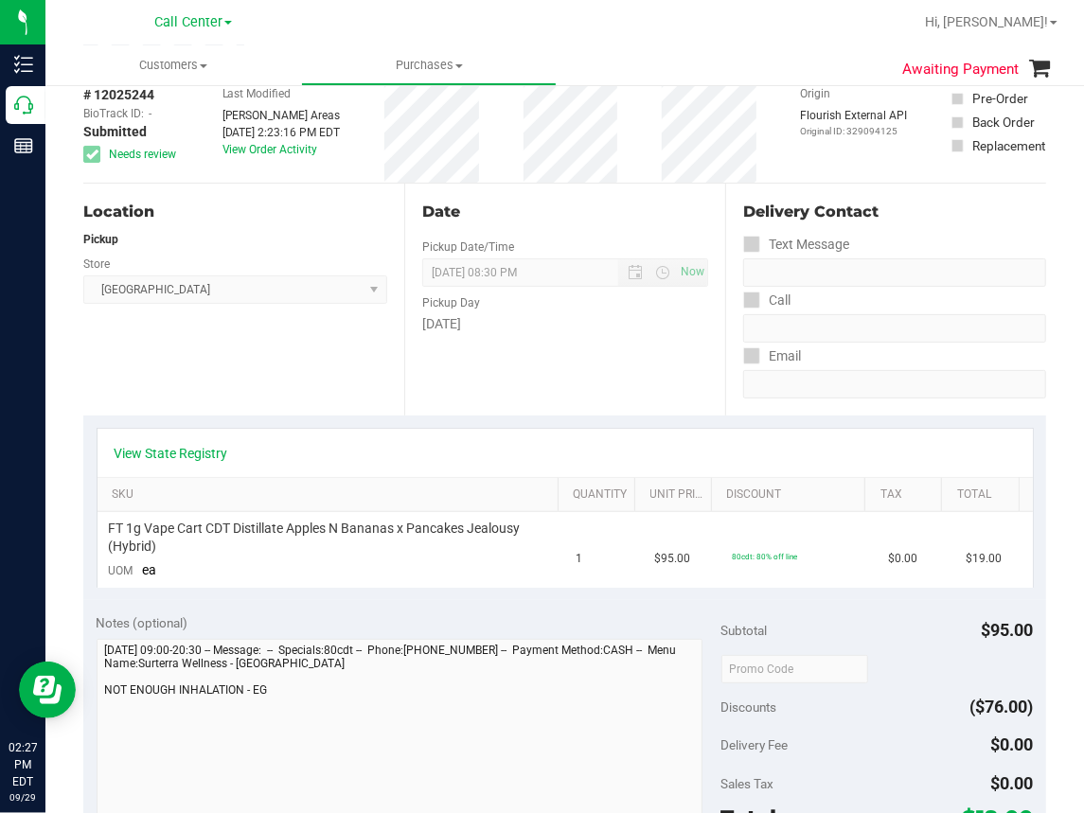
click at [225, 349] on div "Location Pickup Store [GEOGRAPHIC_DATA] WC Select Store [PERSON_NAME][GEOGRAPHI…" at bounding box center [243, 300] width 321 height 232
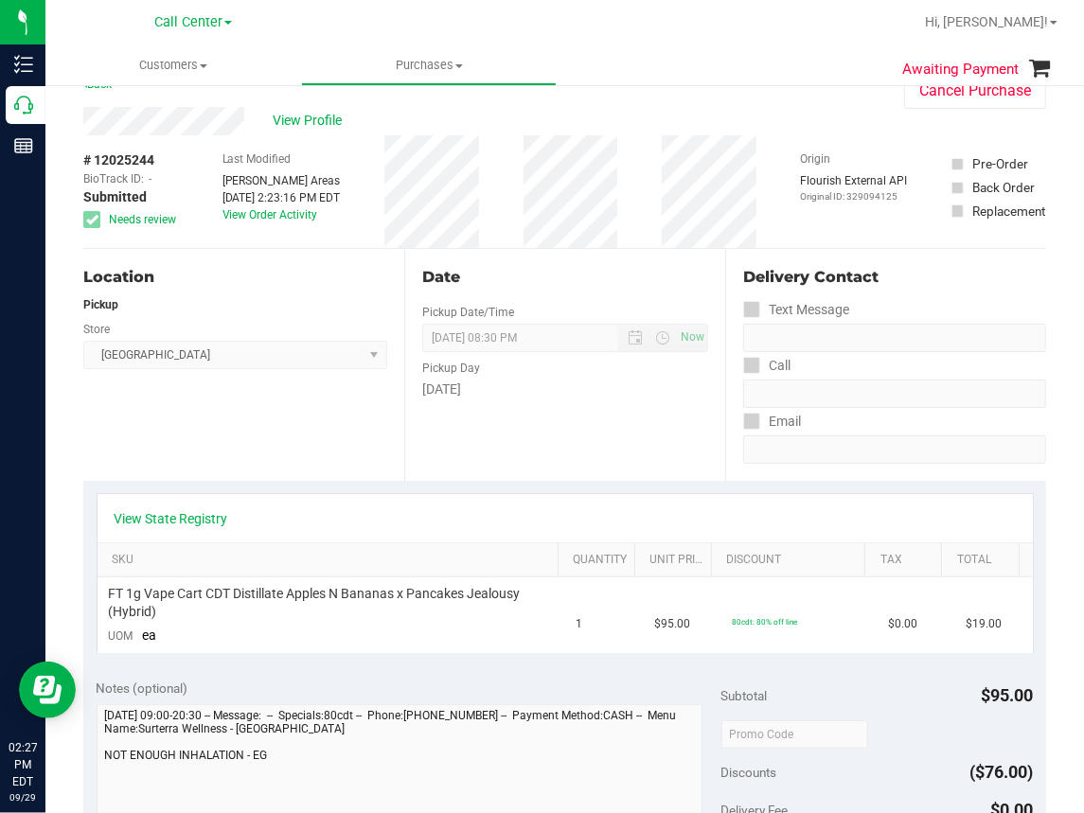
scroll to position [0, 0]
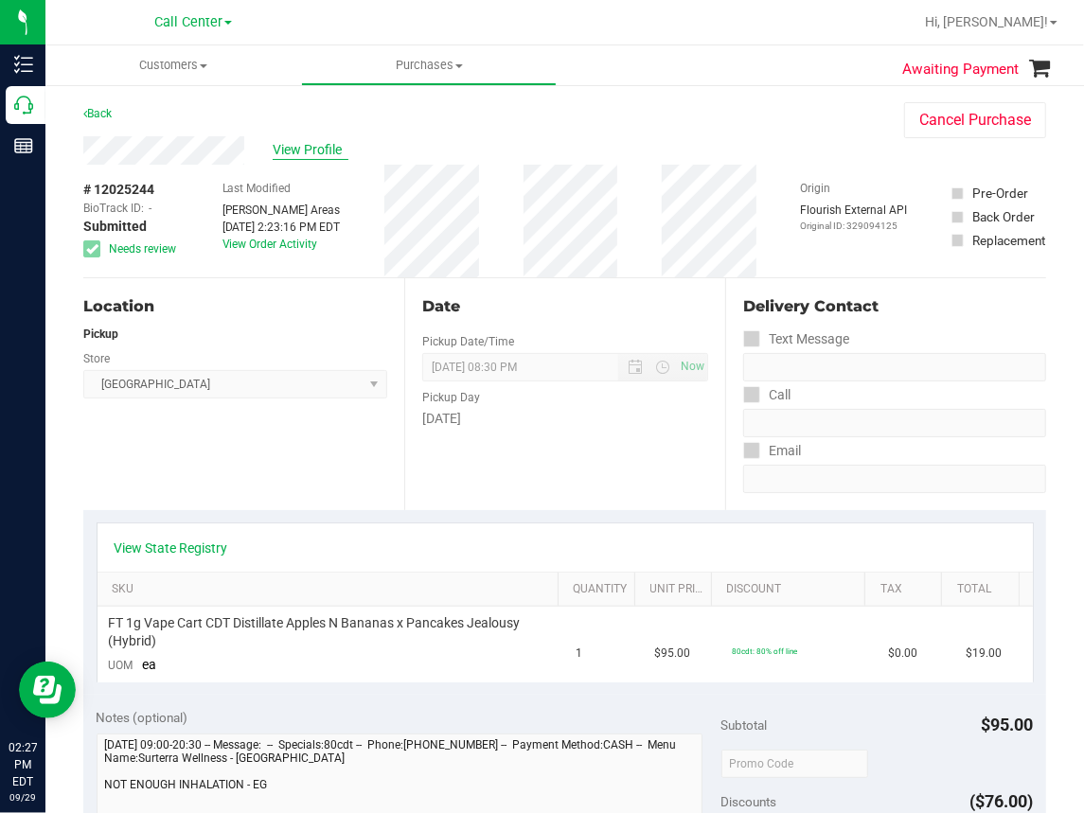
click at [308, 149] on span "View Profile" at bounding box center [311, 150] width 76 height 20
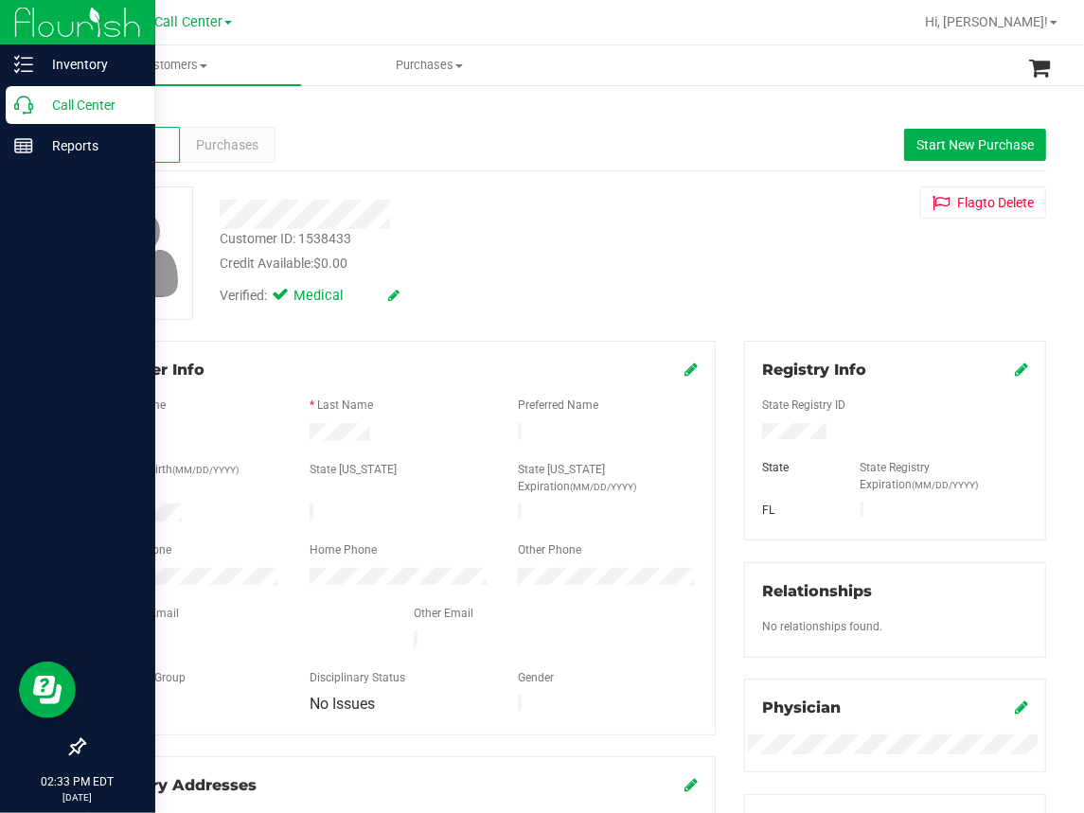
click at [30, 103] on icon at bounding box center [23, 105] width 19 height 19
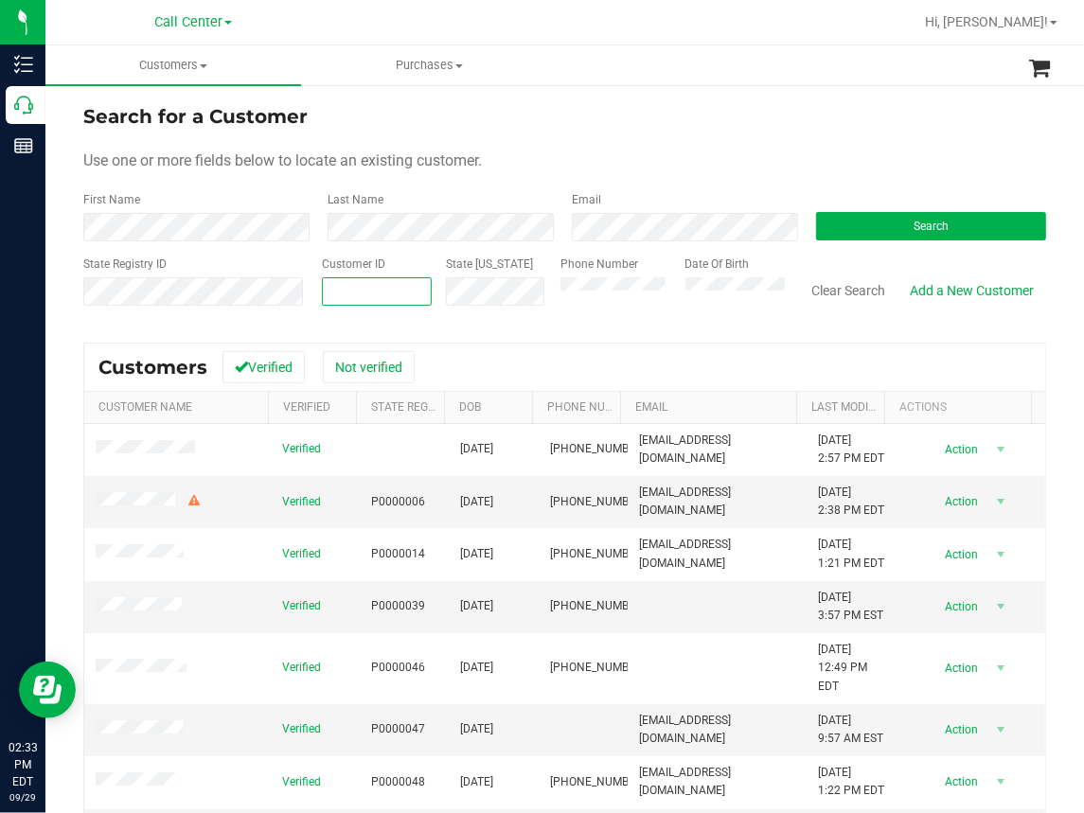
click at [340, 293] on span at bounding box center [377, 291] width 110 height 28
paste input "1485803"
type input "1485803"
click at [880, 215] on button "Search" at bounding box center [931, 226] width 230 height 28
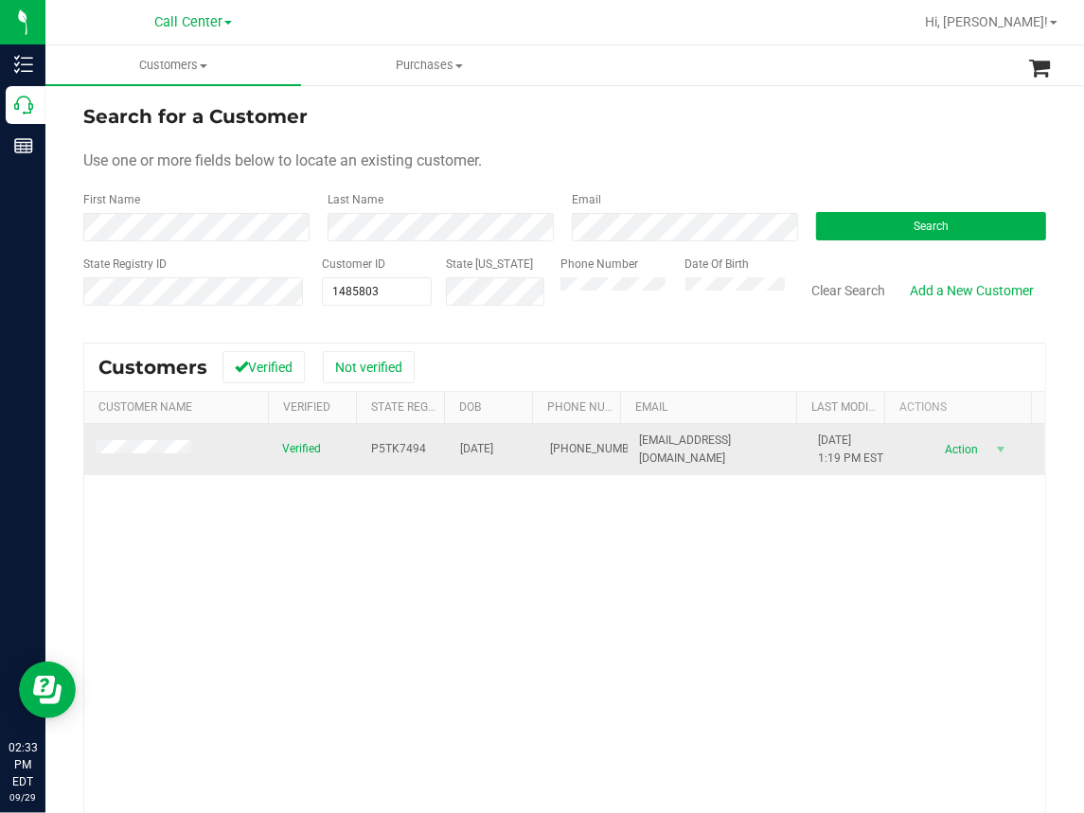
click at [135, 448] on td at bounding box center [177, 449] width 186 height 51
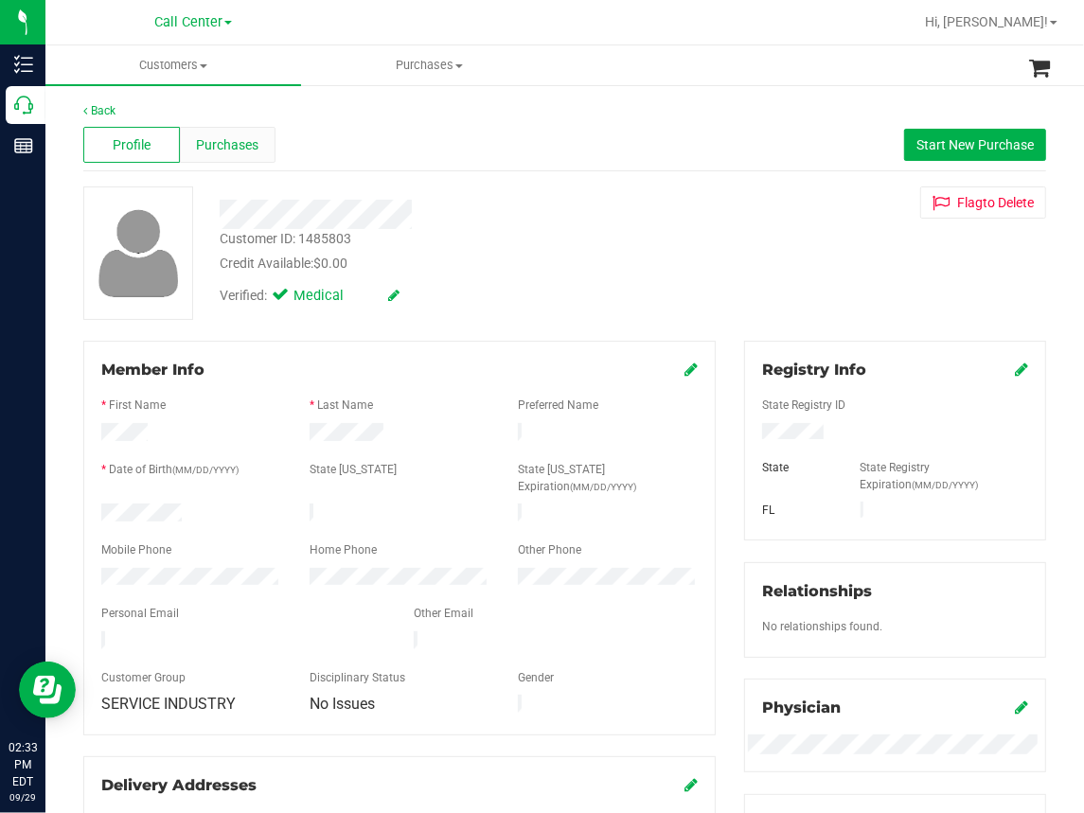
click at [222, 141] on span "Purchases" at bounding box center [228, 145] width 62 height 20
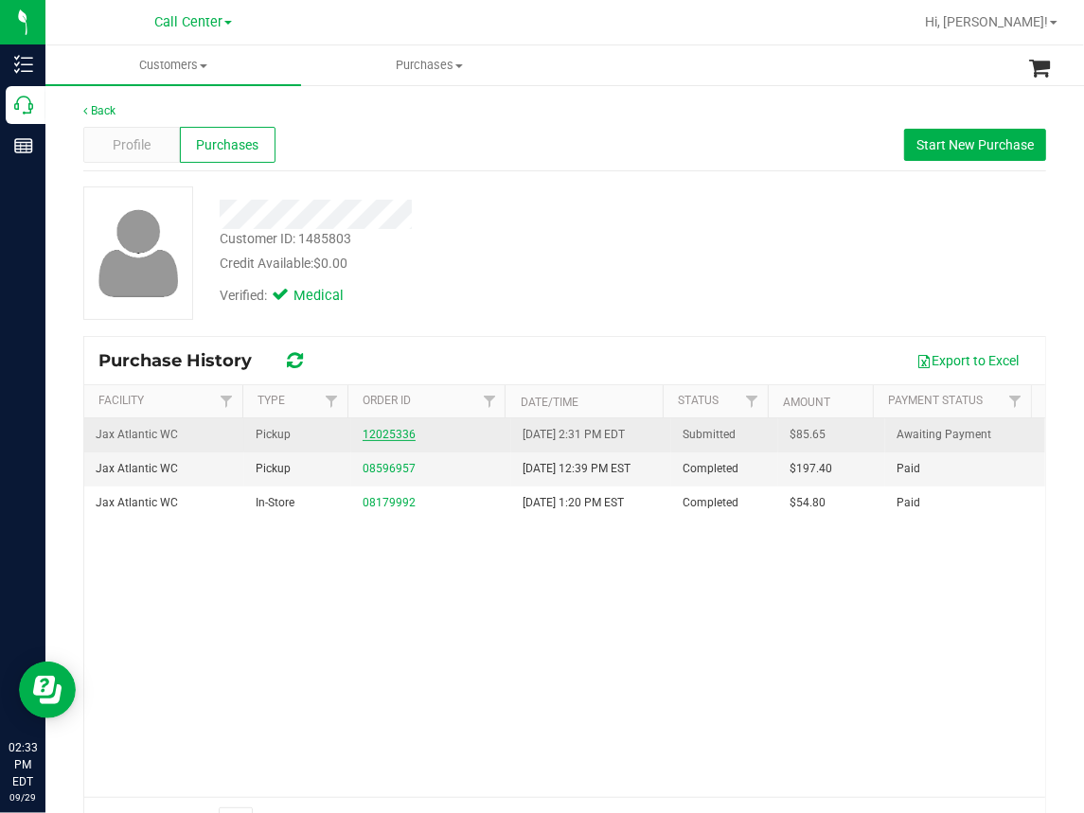
click at [379, 436] on link "12025336" at bounding box center [389, 434] width 53 height 13
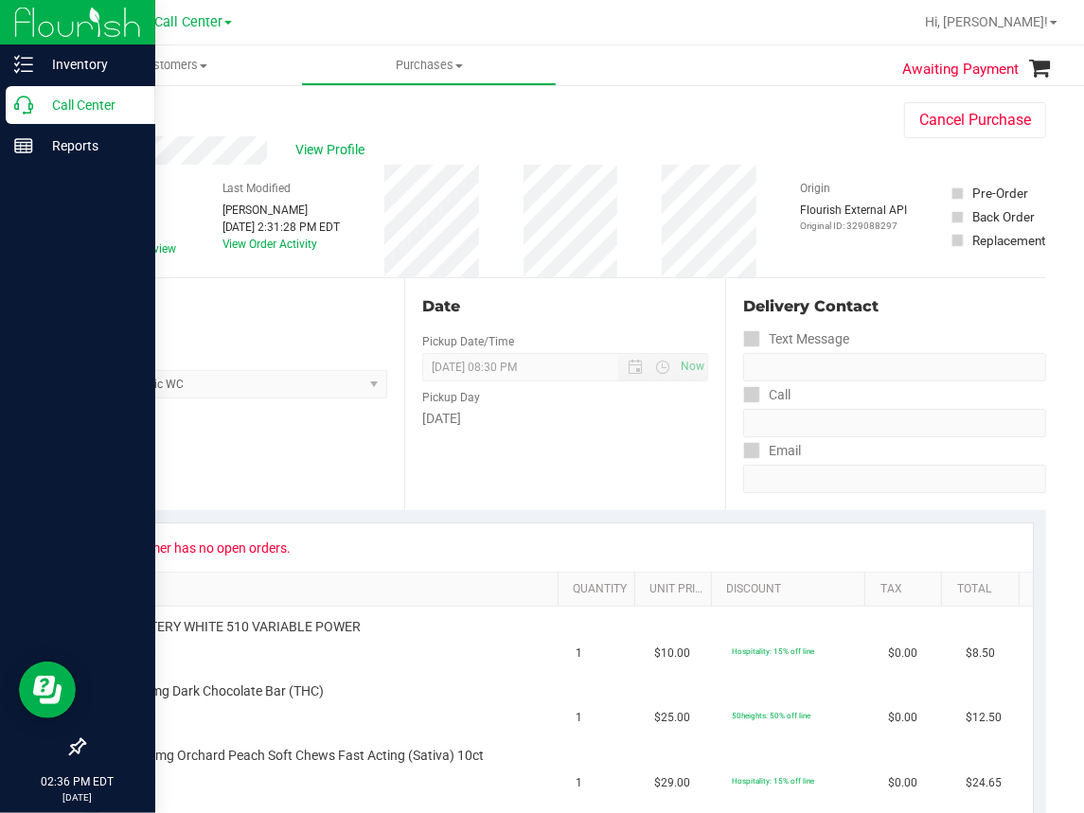
click at [29, 106] on icon at bounding box center [23, 105] width 19 height 19
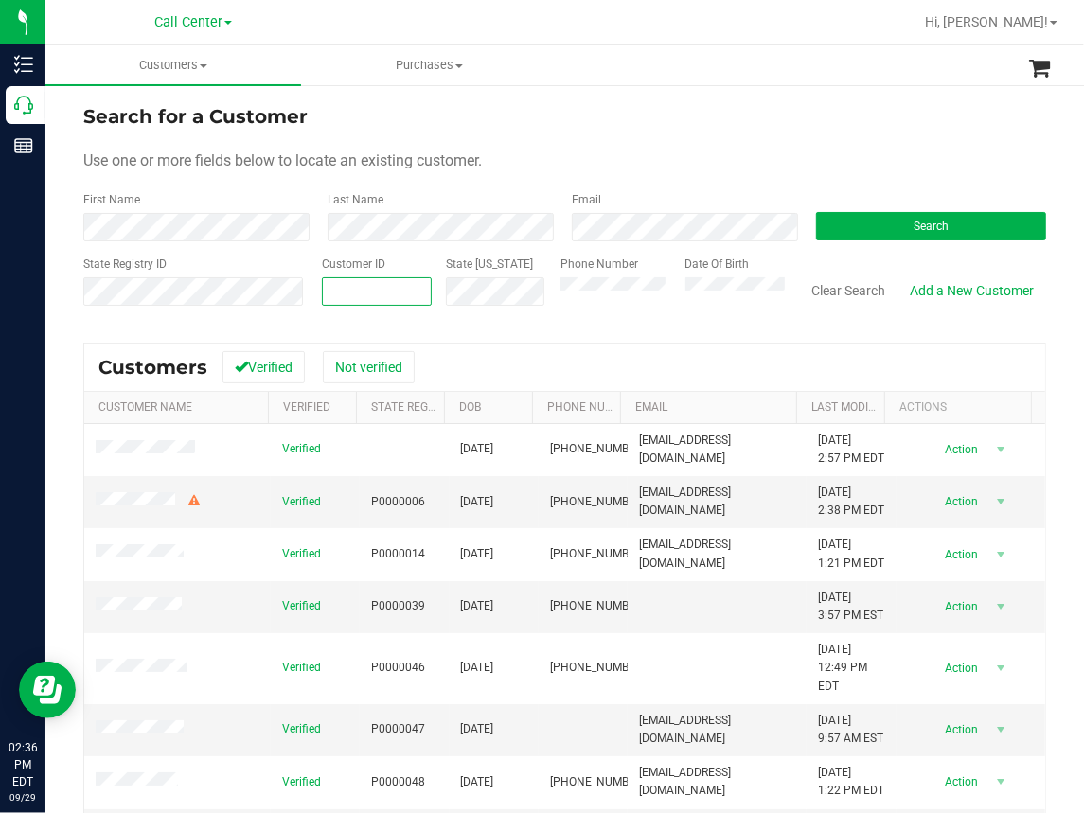
paste input "1625320"
type input "1625320"
click at [852, 236] on button "Search" at bounding box center [931, 226] width 230 height 28
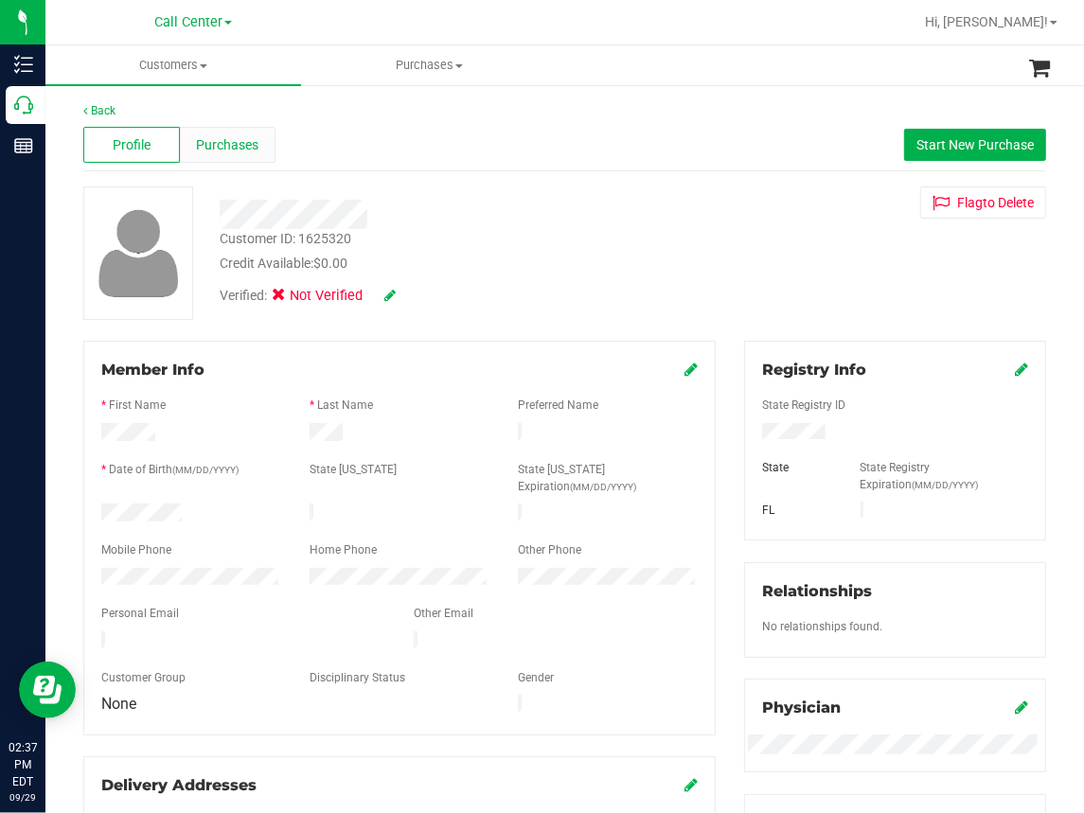
click at [249, 145] on span "Purchases" at bounding box center [228, 145] width 62 height 20
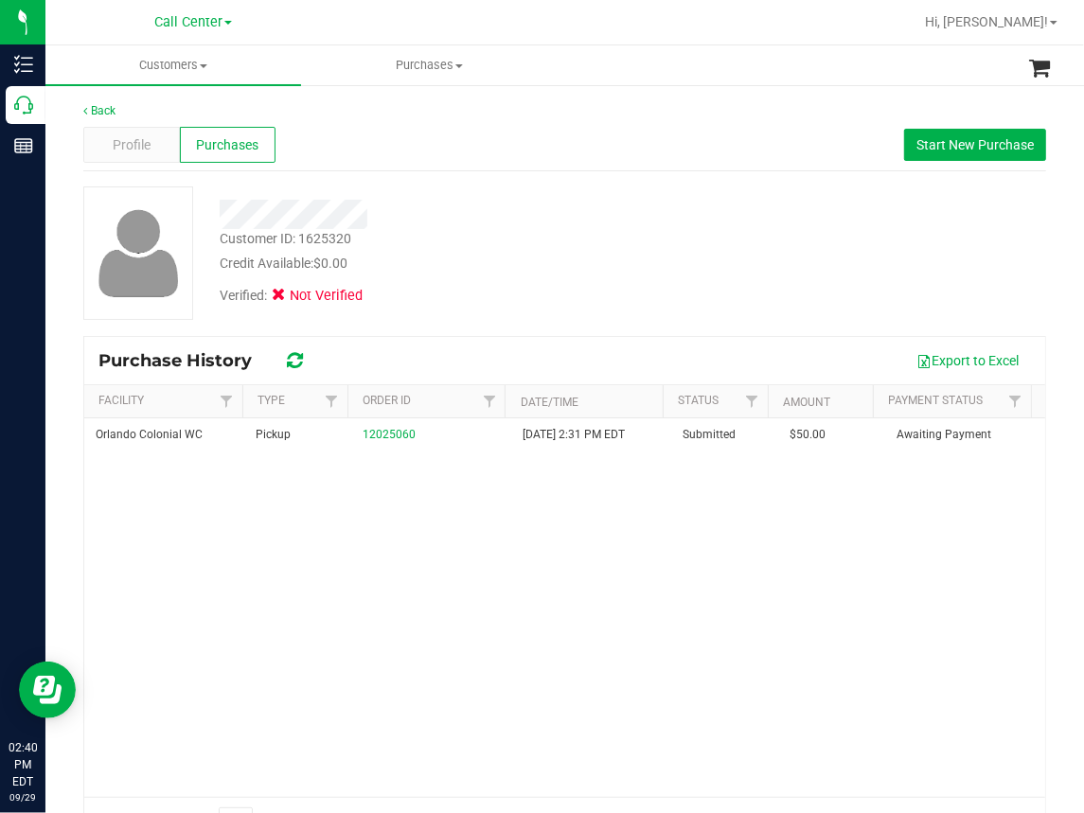
click at [576, 131] on div "Profile Purchases Start New Purchase" at bounding box center [564, 145] width 963 height 52
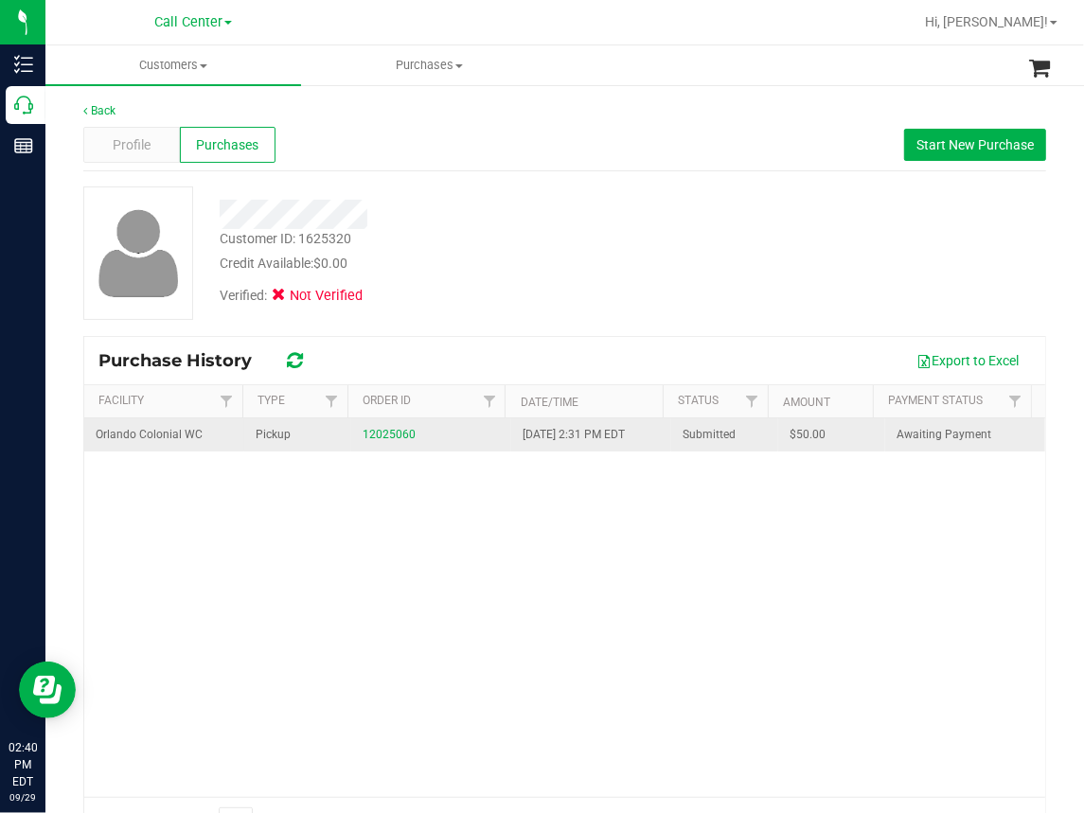
drag, startPoint x: 472, startPoint y: 548, endPoint x: 164, endPoint y: 441, distance: 326.6
click at [469, 548] on div "Orlando Colonial WC Pickup 12025060 [DATE] 2:31 PM EDT Submitted $50.00 Awaitin…" at bounding box center [564, 607] width 961 height 379
click at [389, 435] on link "12025060" at bounding box center [389, 434] width 53 height 13
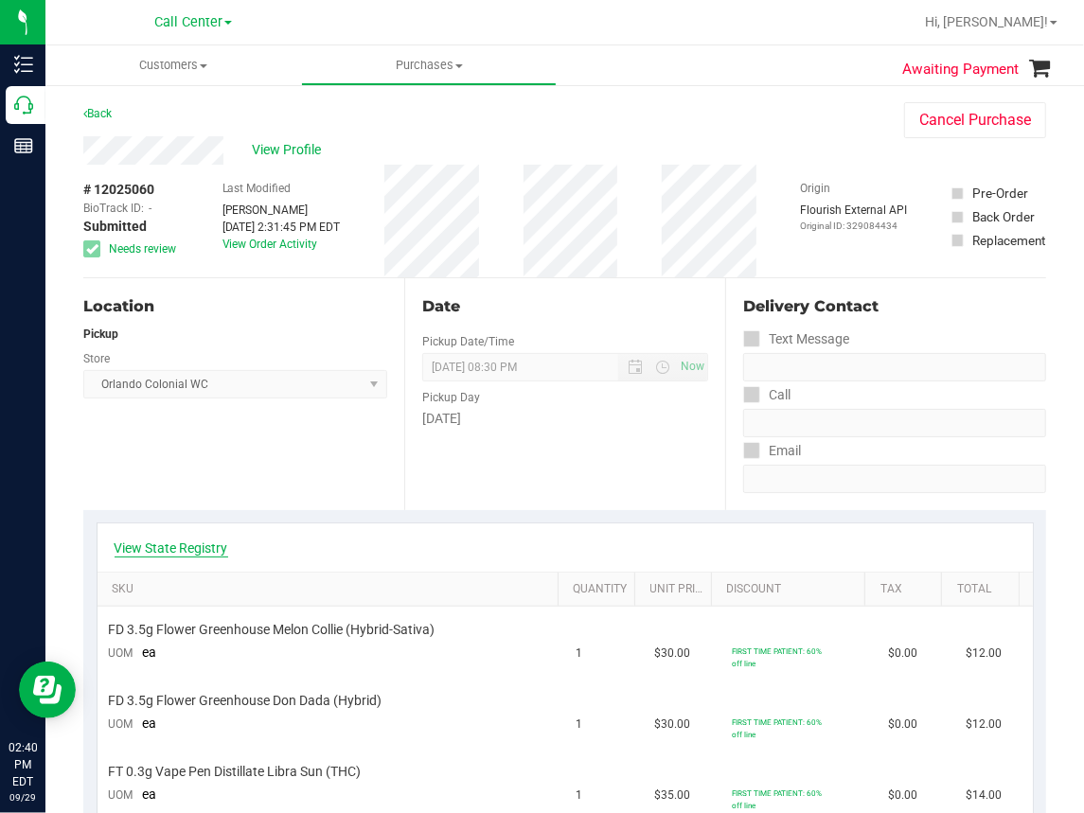
click at [184, 549] on link "View State Registry" at bounding box center [172, 548] width 114 height 19
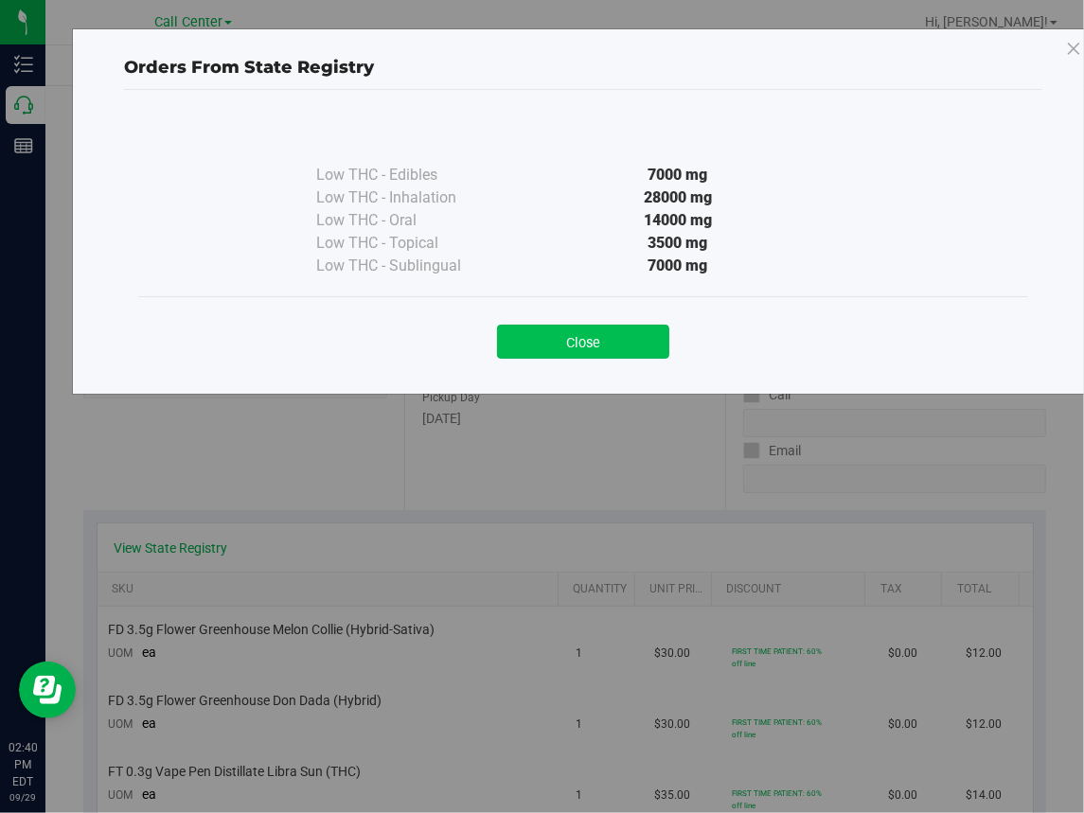
click at [579, 337] on button "Close" at bounding box center [583, 342] width 172 height 34
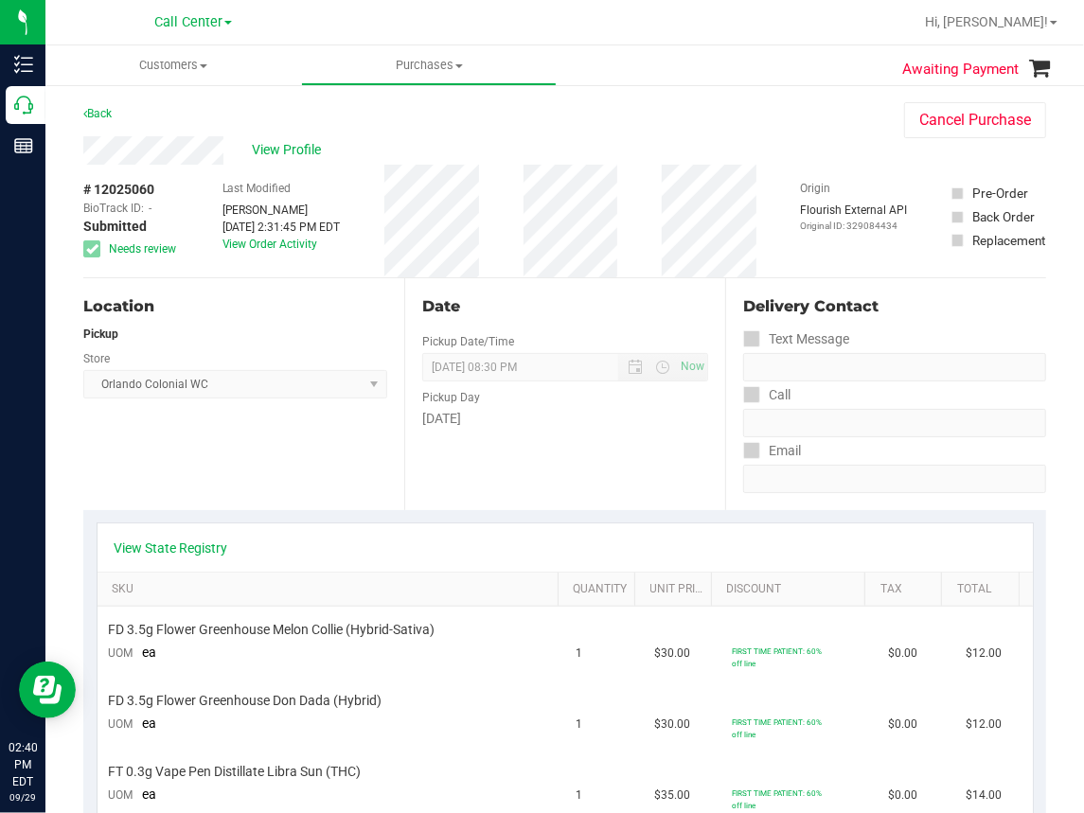
click at [694, 103] on div "Back Cancel Purchase" at bounding box center [564, 119] width 963 height 34
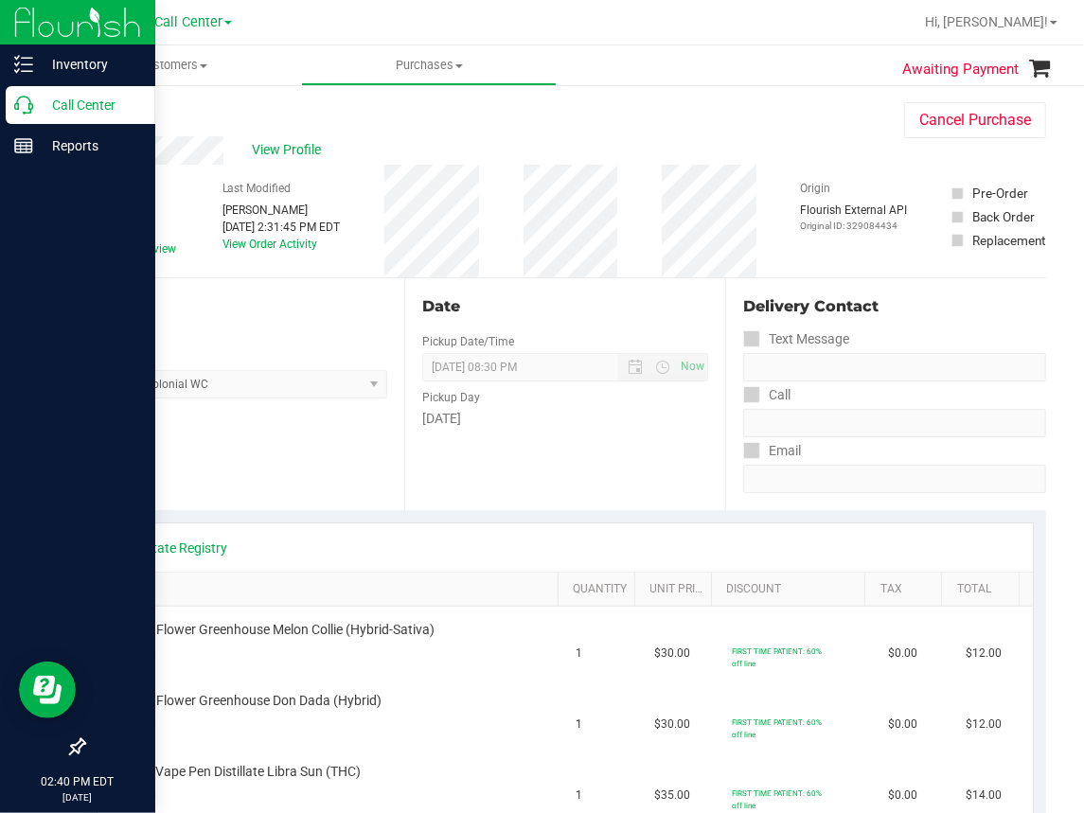
click at [26, 110] on icon at bounding box center [23, 105] width 19 height 19
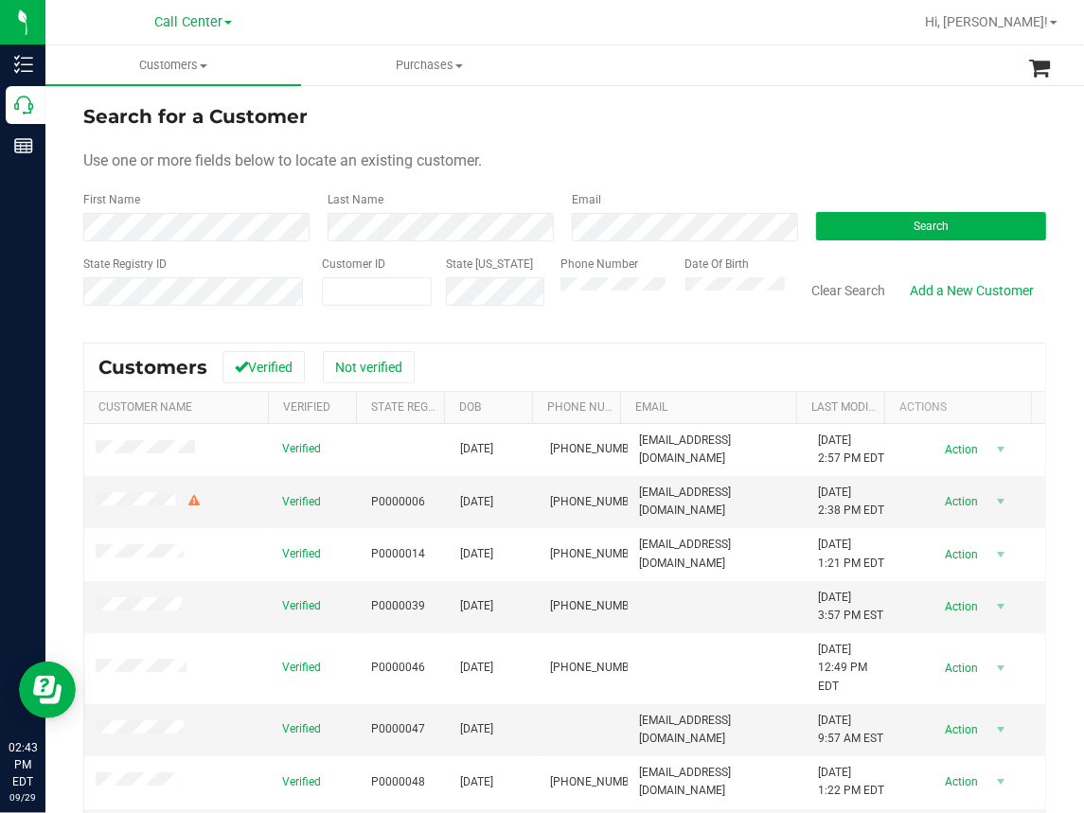
click at [716, 59] on ul "Customers All customers Add a new customer All physicians Purchases All purchas…" at bounding box center [587, 65] width 1084 height 41
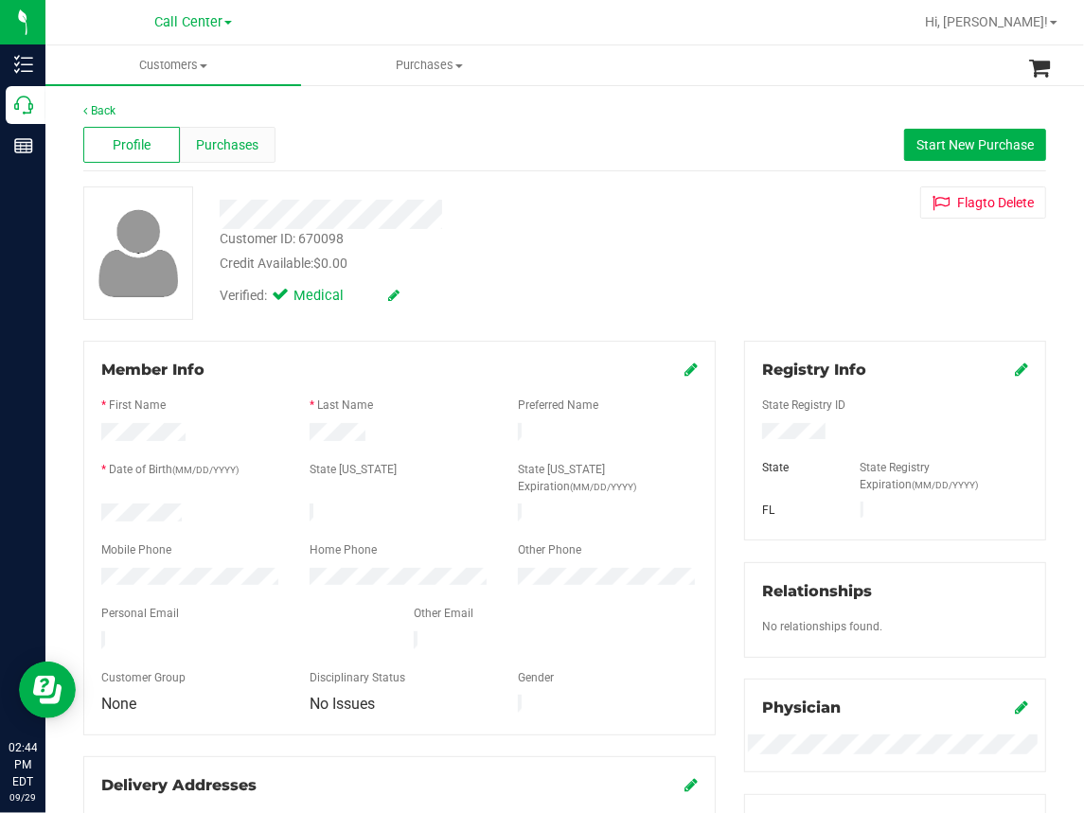
click at [222, 151] on span "Purchases" at bounding box center [228, 145] width 62 height 20
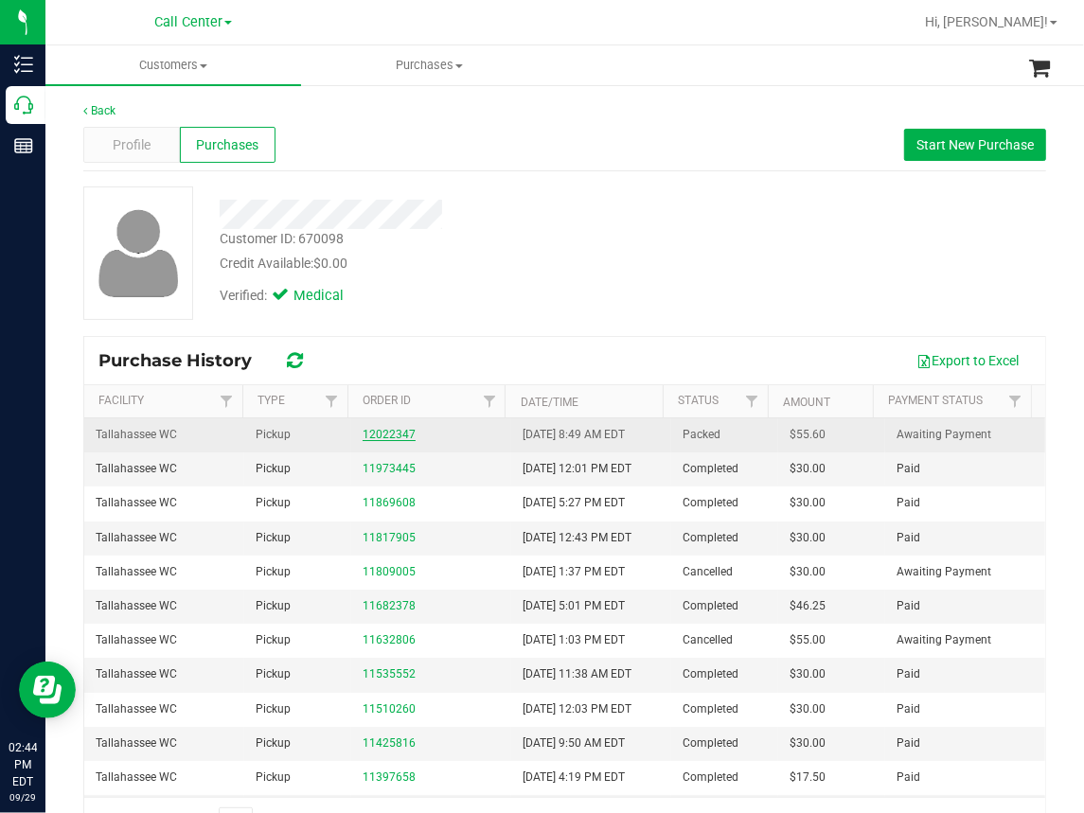
click at [386, 435] on link "12022347" at bounding box center [389, 434] width 53 height 13
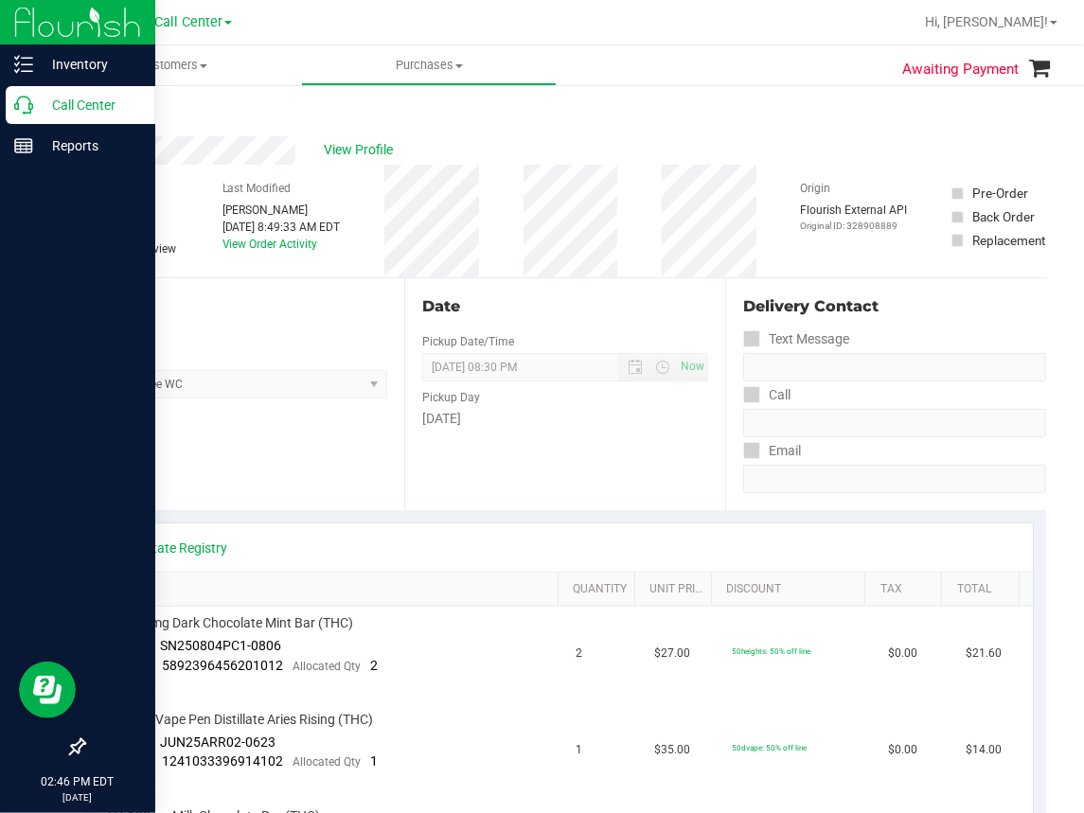
click at [29, 104] on icon at bounding box center [23, 105] width 19 height 19
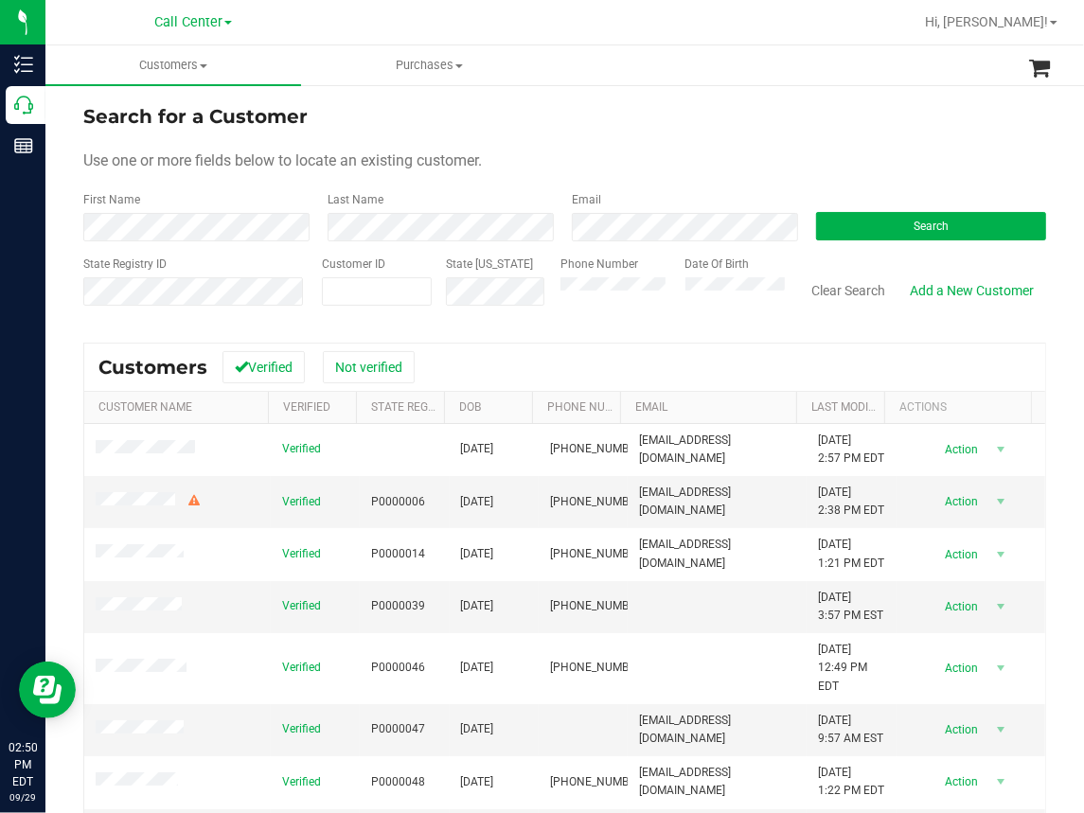
click at [704, 77] on ul "Customers All customers Add a new customer All physicians Purchases All purchas…" at bounding box center [587, 65] width 1084 height 41
click at [842, 290] on button "Clear Search" at bounding box center [848, 291] width 98 height 32
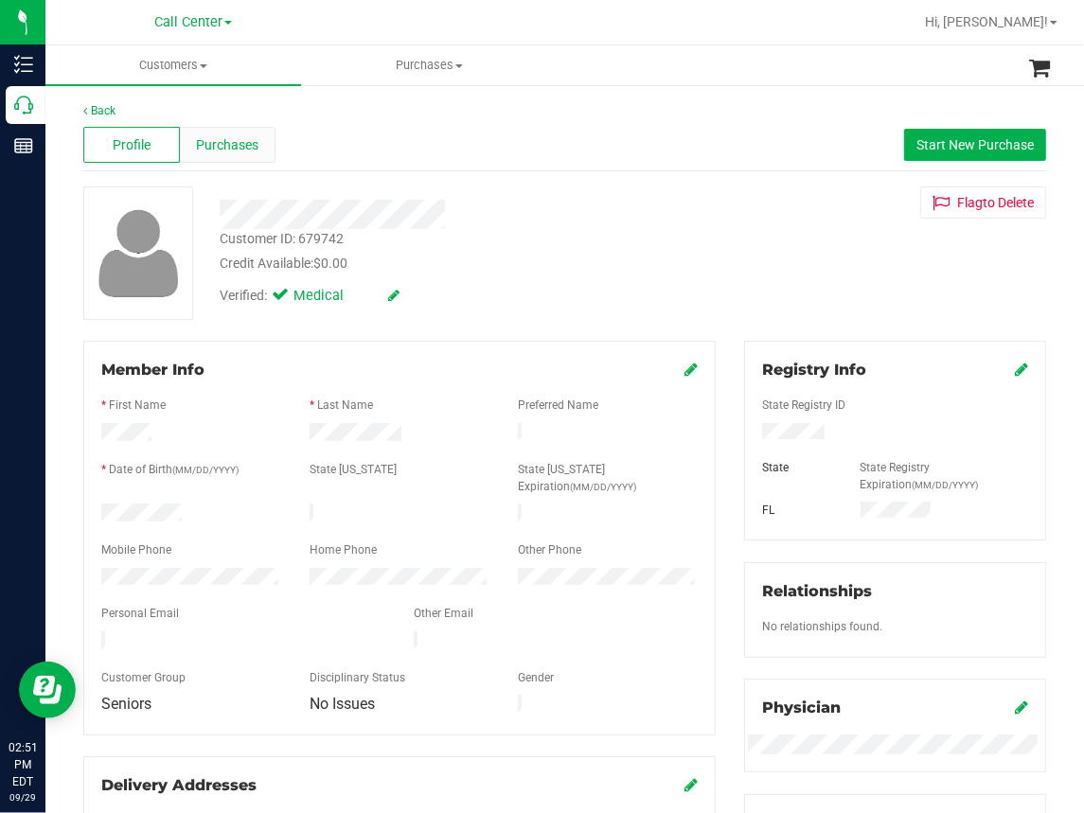
click at [244, 143] on span "Purchases" at bounding box center [228, 145] width 62 height 20
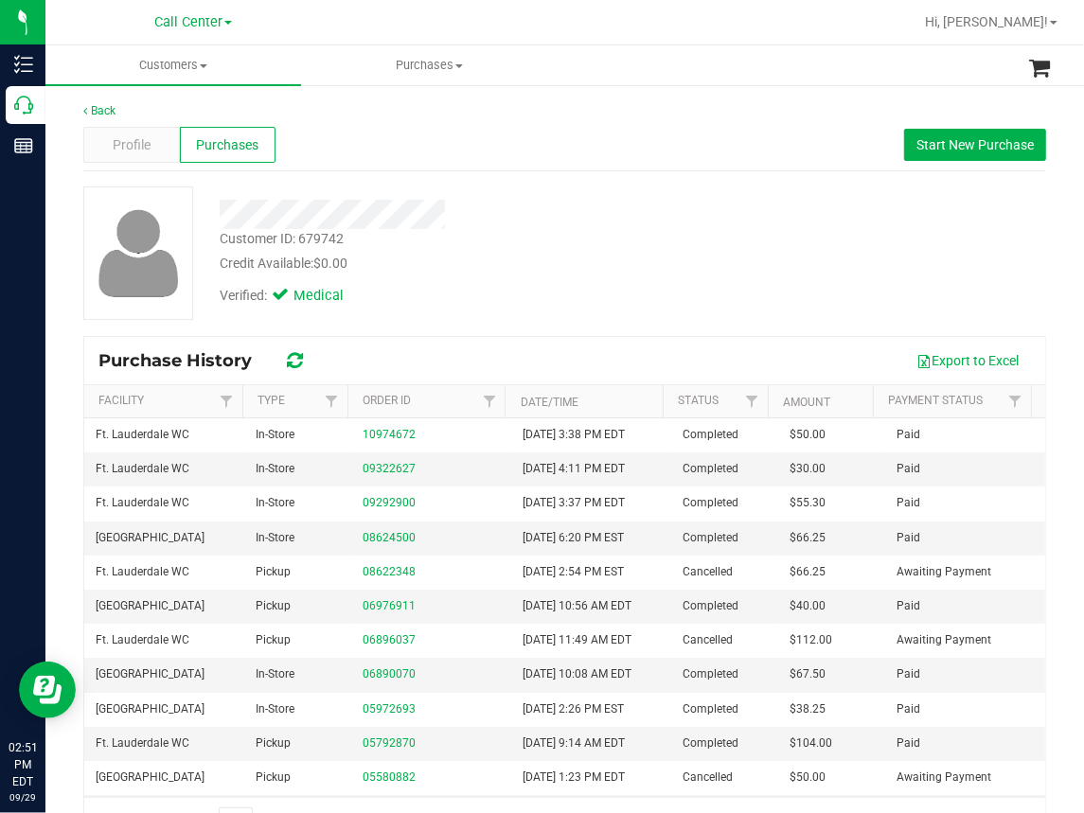
click at [677, 89] on div "Back Profile Purchases Start New Purchase Customer ID: 679742 Credit Available:…" at bounding box center [564, 474] width 1038 height 783
click at [578, 245] on div "Customer ID: 679742 Credit Available: $0.00" at bounding box center [453, 251] width 496 height 44
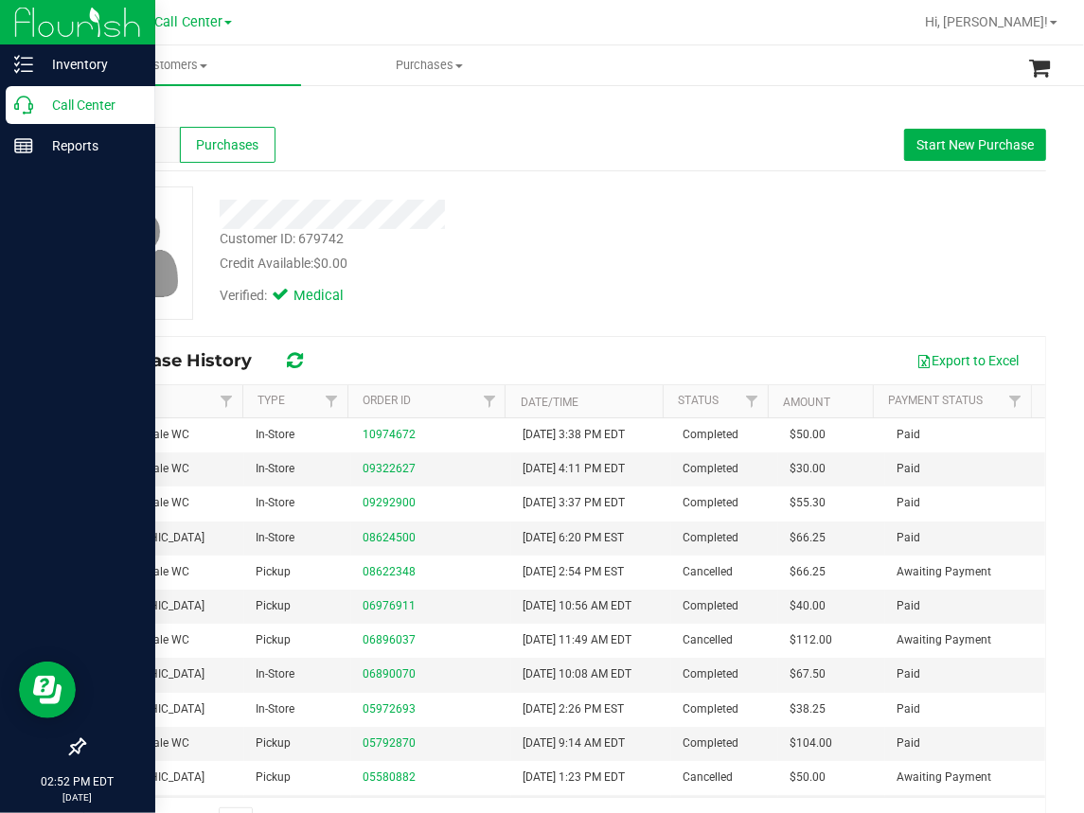
click at [67, 107] on p "Call Center" at bounding box center [90, 105] width 114 height 23
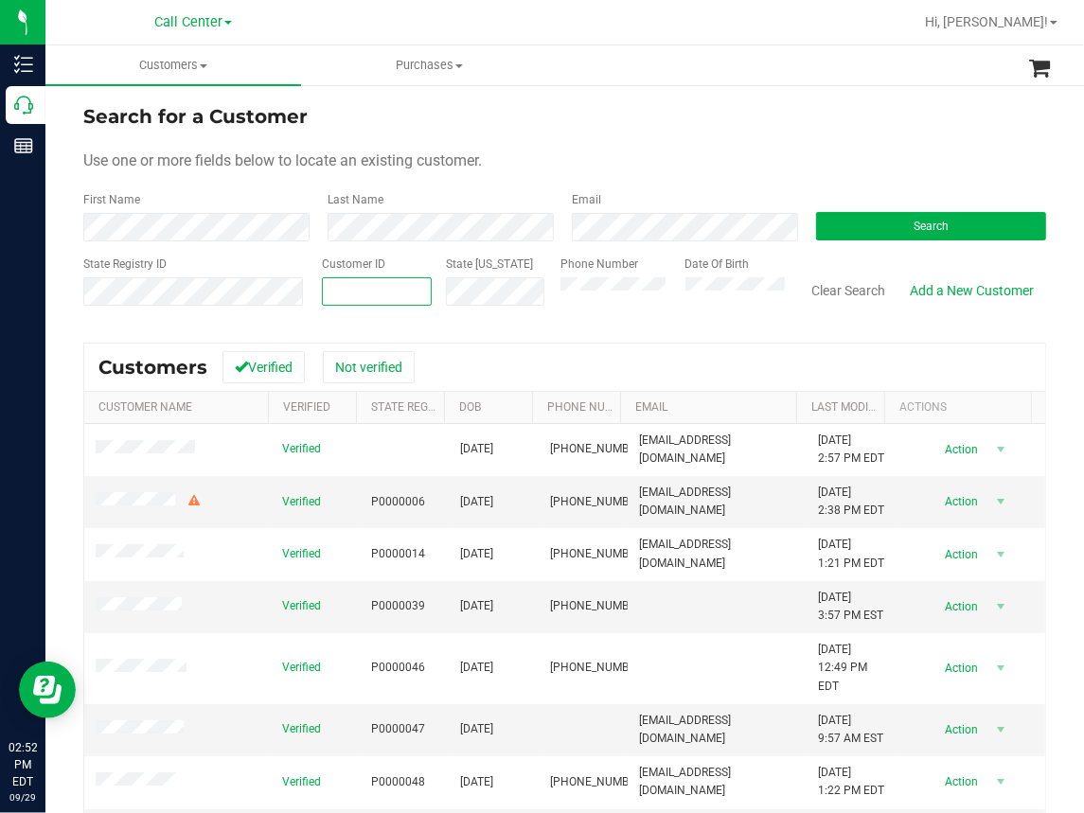
click at [350, 297] on input "text" at bounding box center [377, 291] width 108 height 27
paste input "1625291"
type input "1625291"
click at [867, 221] on button "Search" at bounding box center [931, 226] width 230 height 28
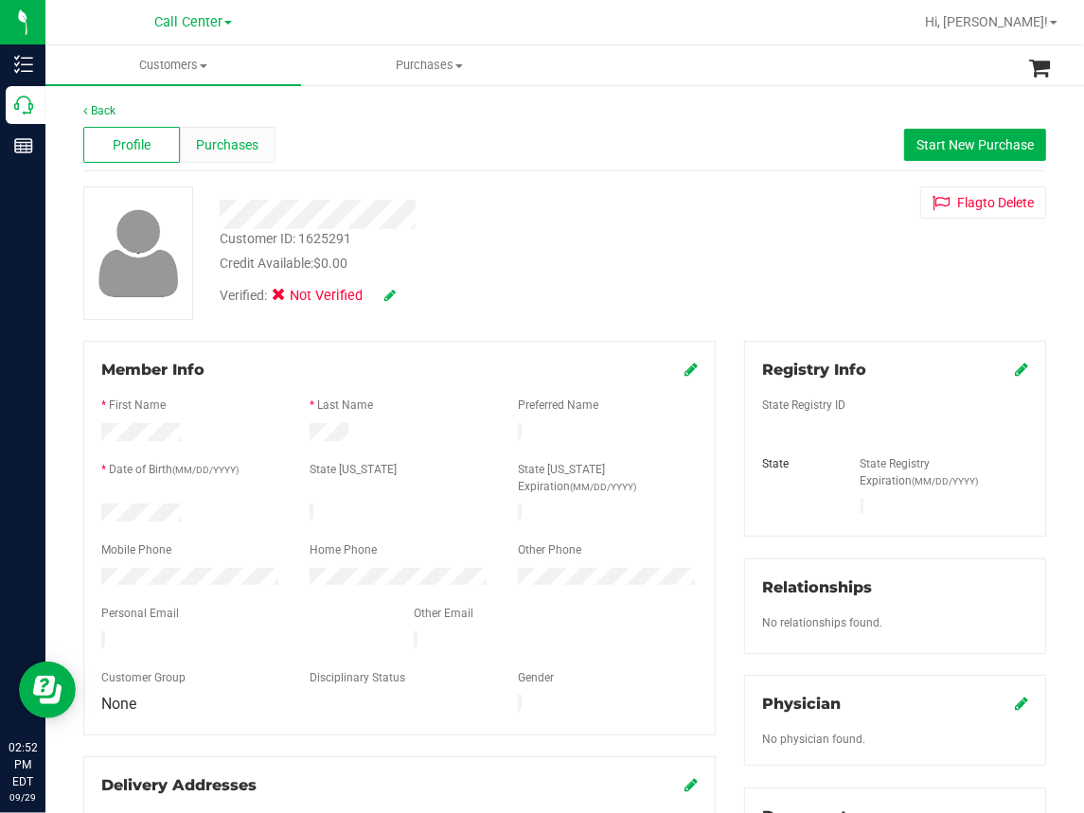
click at [244, 146] on span "Purchases" at bounding box center [228, 145] width 62 height 20
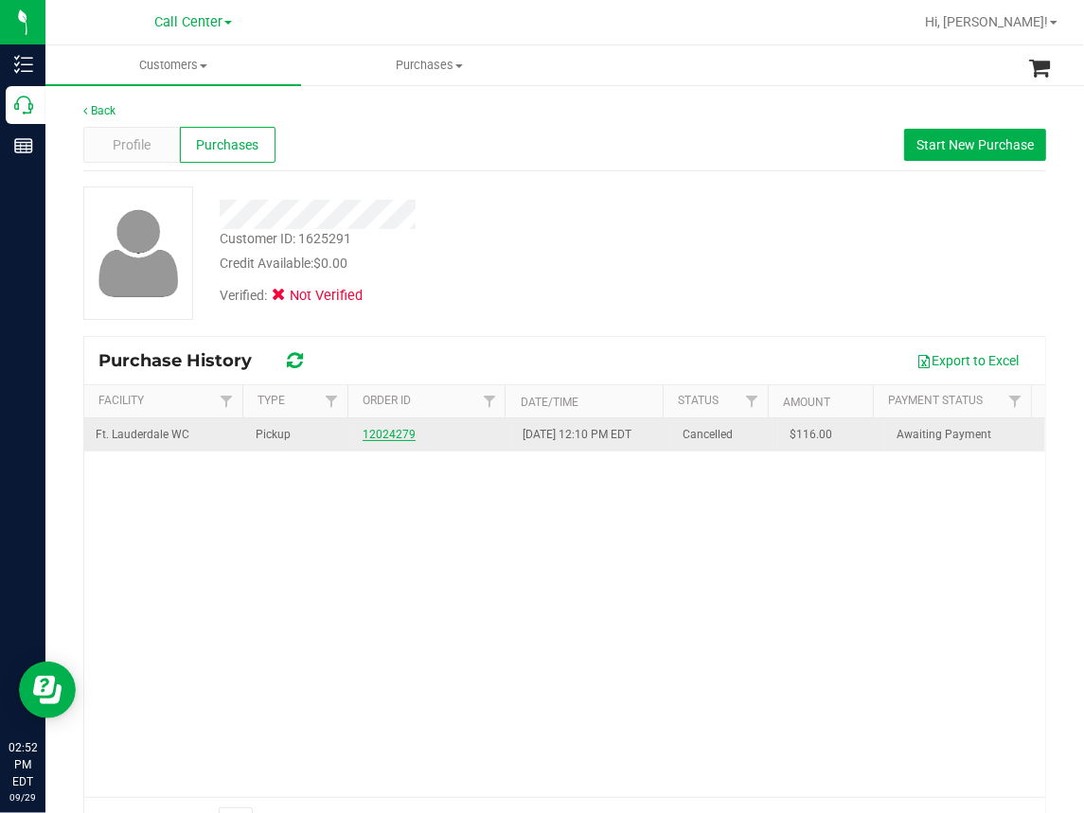
click at [363, 433] on link "12024279" at bounding box center [389, 434] width 53 height 13
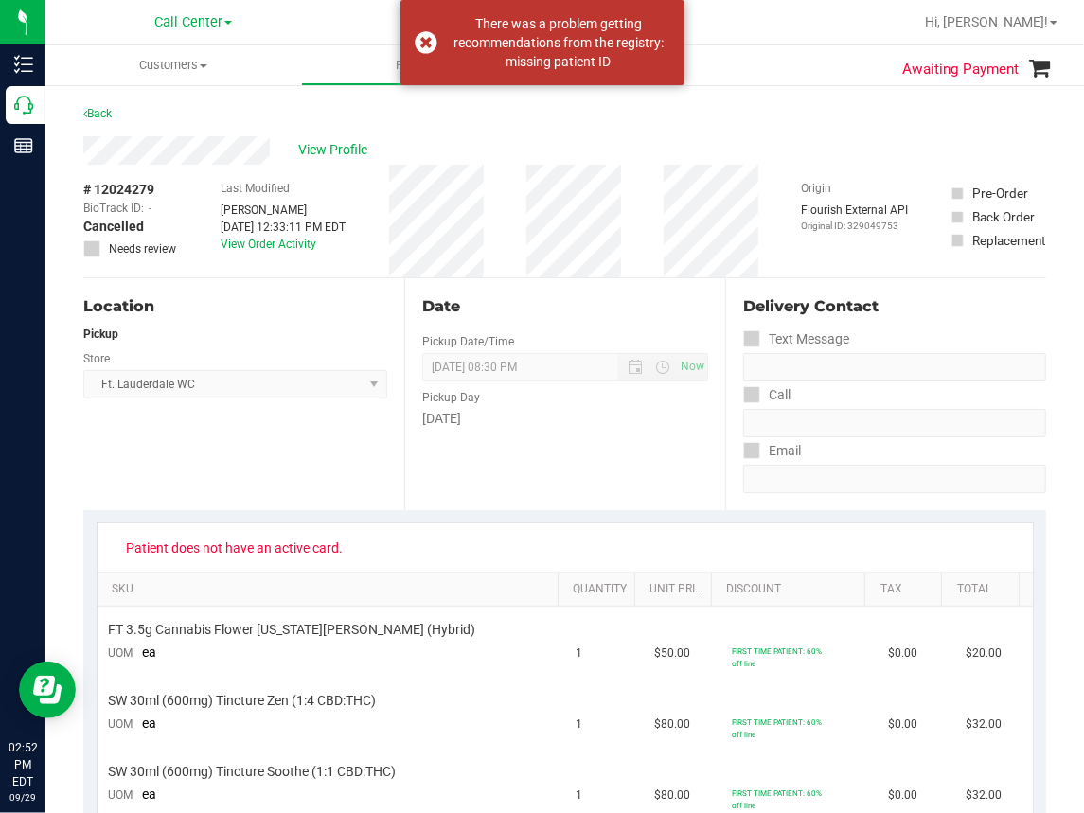
click at [779, 198] on div "# 12024279 BioTrack ID: - Cancelled Needs review Last Modified [PERSON_NAME] [D…" at bounding box center [564, 221] width 963 height 113
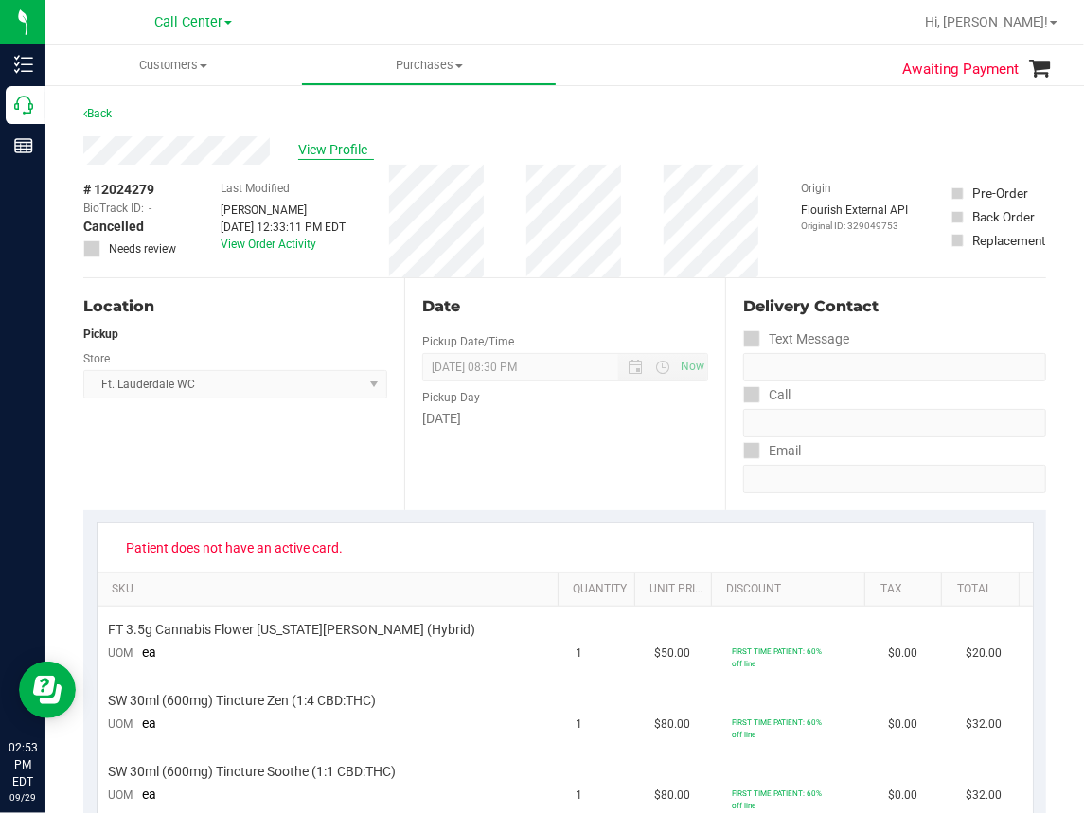
click at [342, 153] on span "View Profile" at bounding box center [336, 150] width 76 height 20
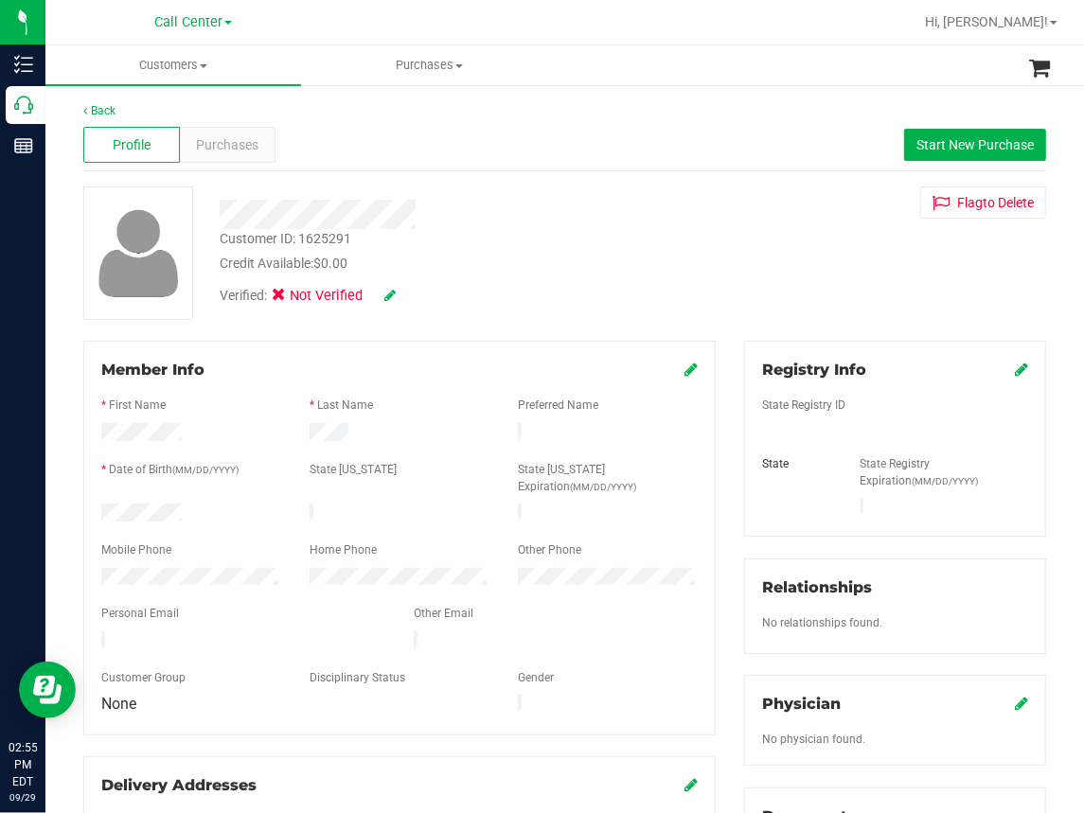
click at [278, 234] on div "Customer ID: 1625291" at bounding box center [286, 239] width 132 height 20
copy div "Customer ID: 1625291"
click at [730, 215] on div "Flag to [GEOGRAPHIC_DATA]" at bounding box center [895, 202] width 330 height 32
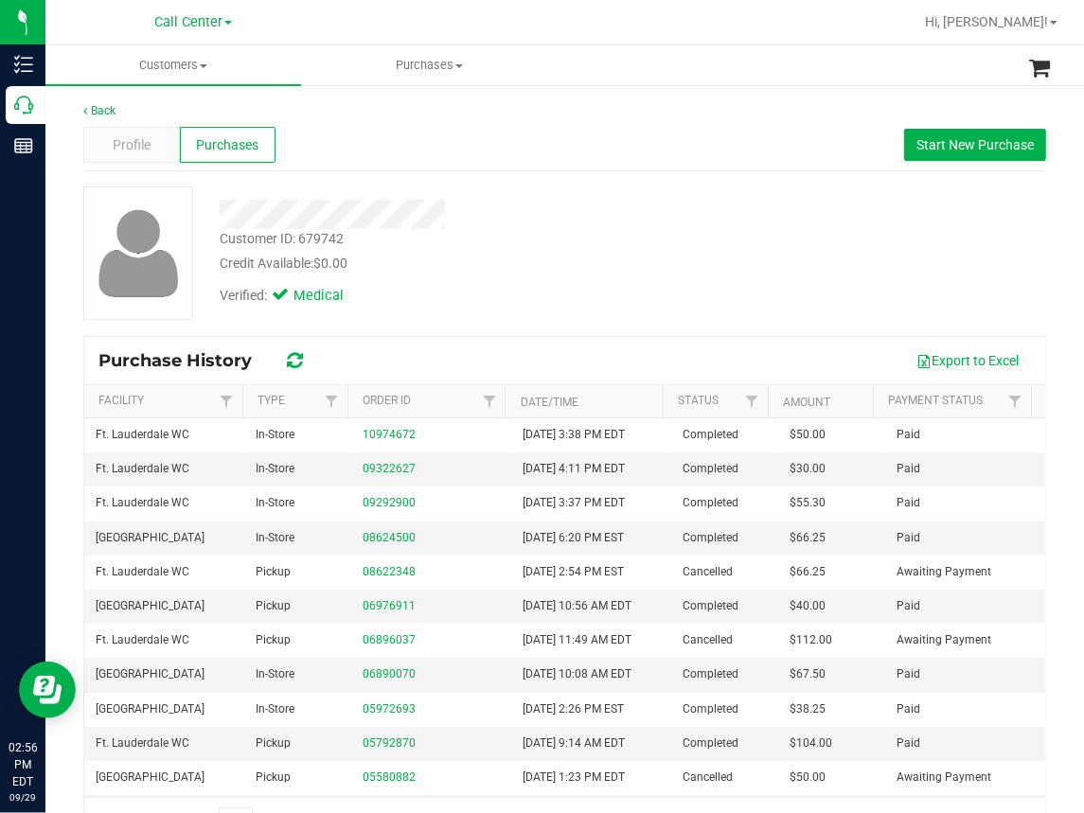
click at [281, 237] on div "Customer ID: 679742" at bounding box center [282, 239] width 124 height 20
copy div "Customer ID: 679742"
click at [687, 89] on div "Back Profile Purchases Start New Purchase Customer ID: 679742 Credit Available:…" at bounding box center [564, 474] width 1038 height 783
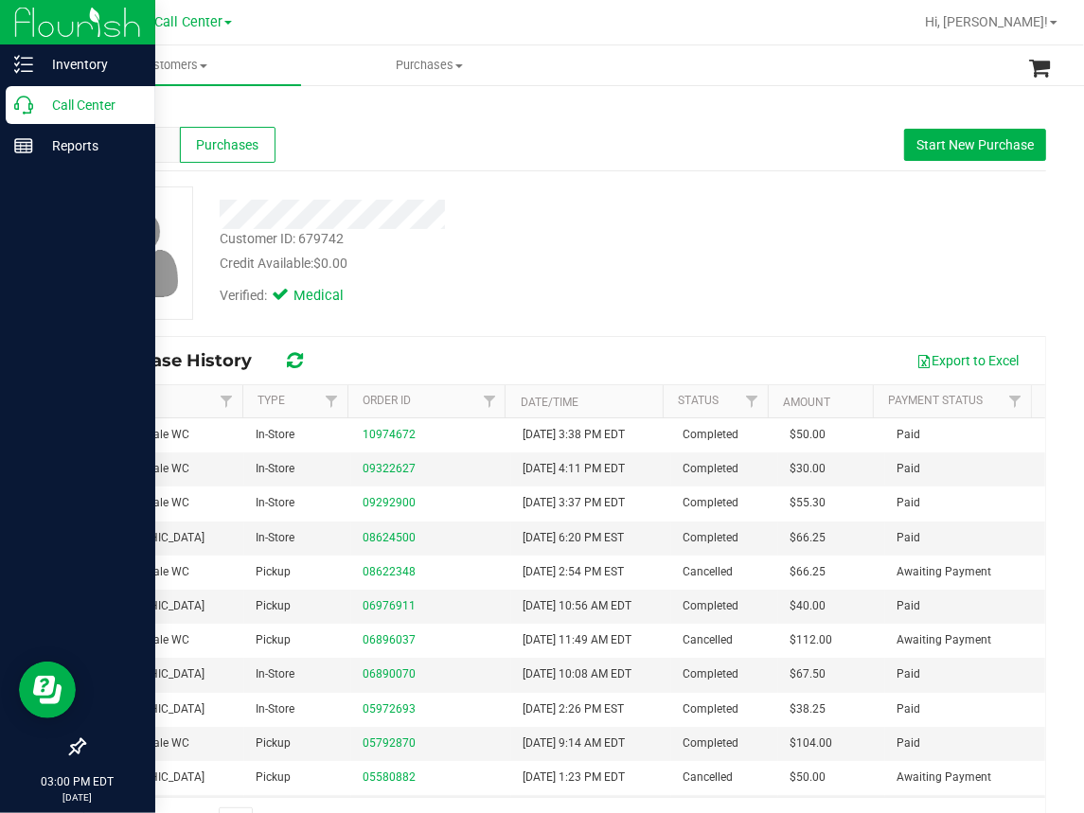
click at [17, 102] on icon at bounding box center [23, 105] width 19 height 19
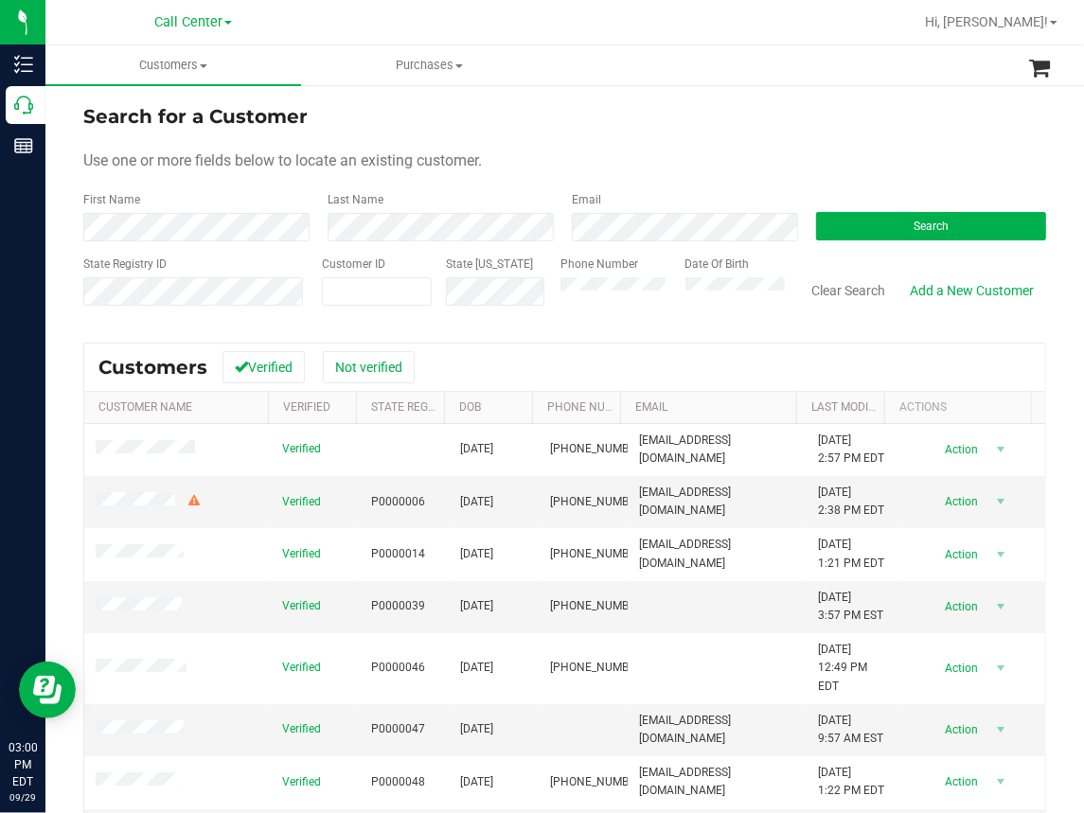
click at [438, 173] on form "Search for a Customer Use one or more fields below to locate an existing custom…" at bounding box center [564, 212] width 963 height 221
click at [887, 218] on button "Search" at bounding box center [931, 226] width 230 height 28
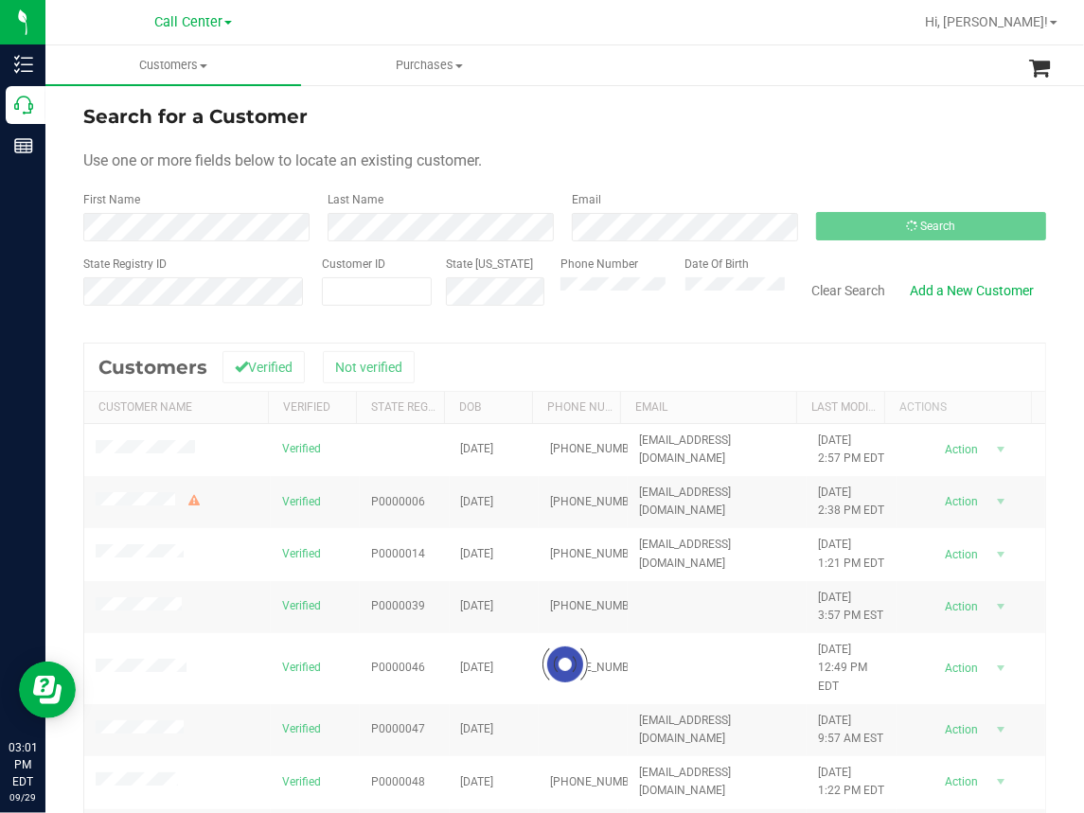
click at [709, 144] on form "Search for a Customer Use one or more fields below to locate an existing custom…" at bounding box center [564, 212] width 963 height 221
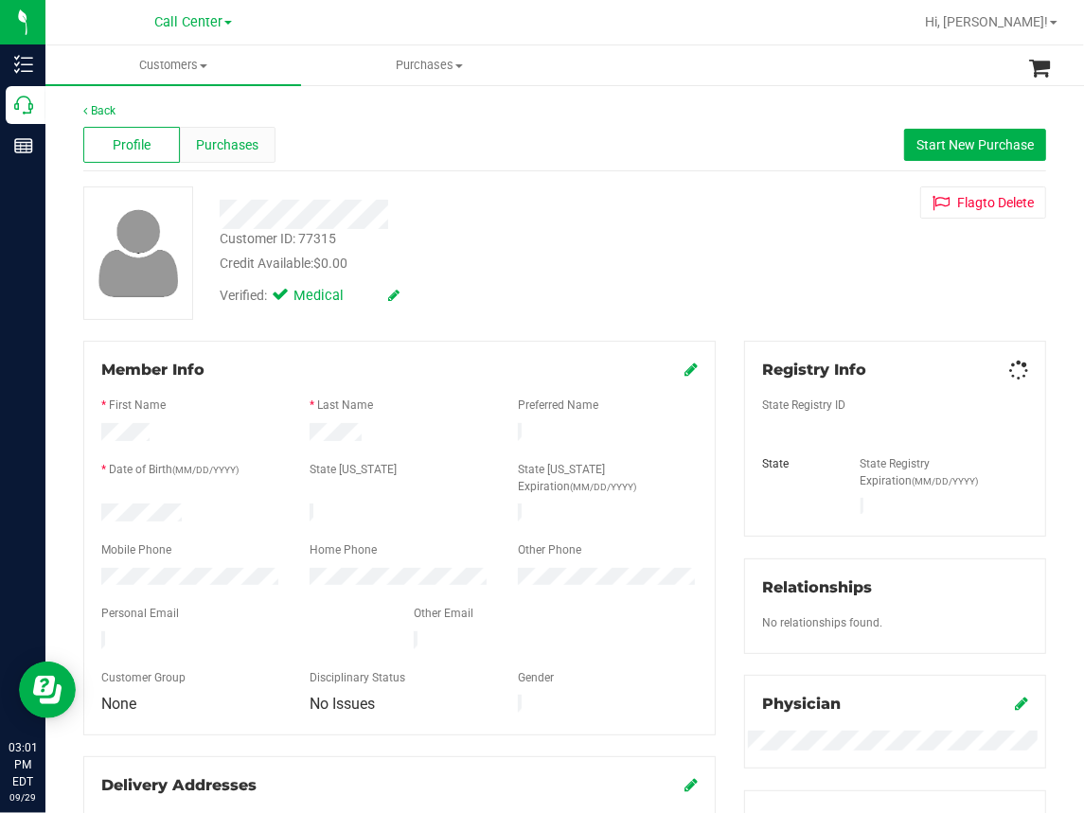
click at [254, 142] on span "Purchases" at bounding box center [228, 145] width 62 height 20
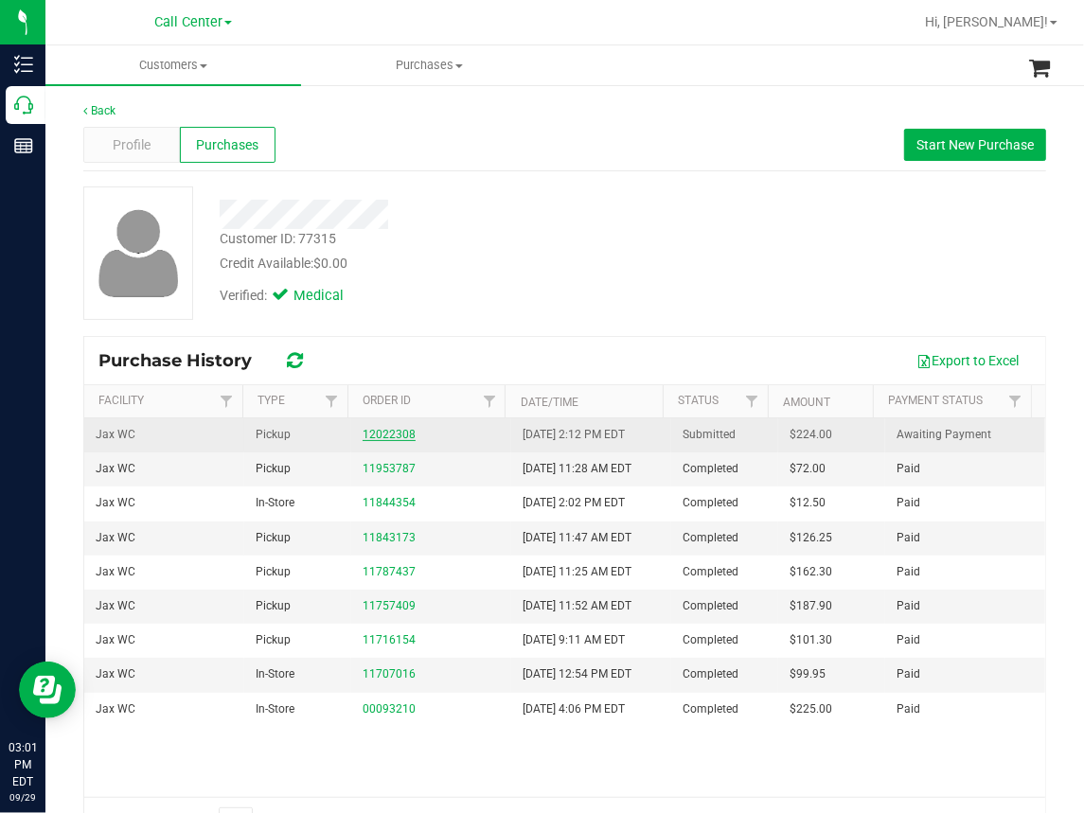
click at [390, 436] on link "12022308" at bounding box center [389, 434] width 53 height 13
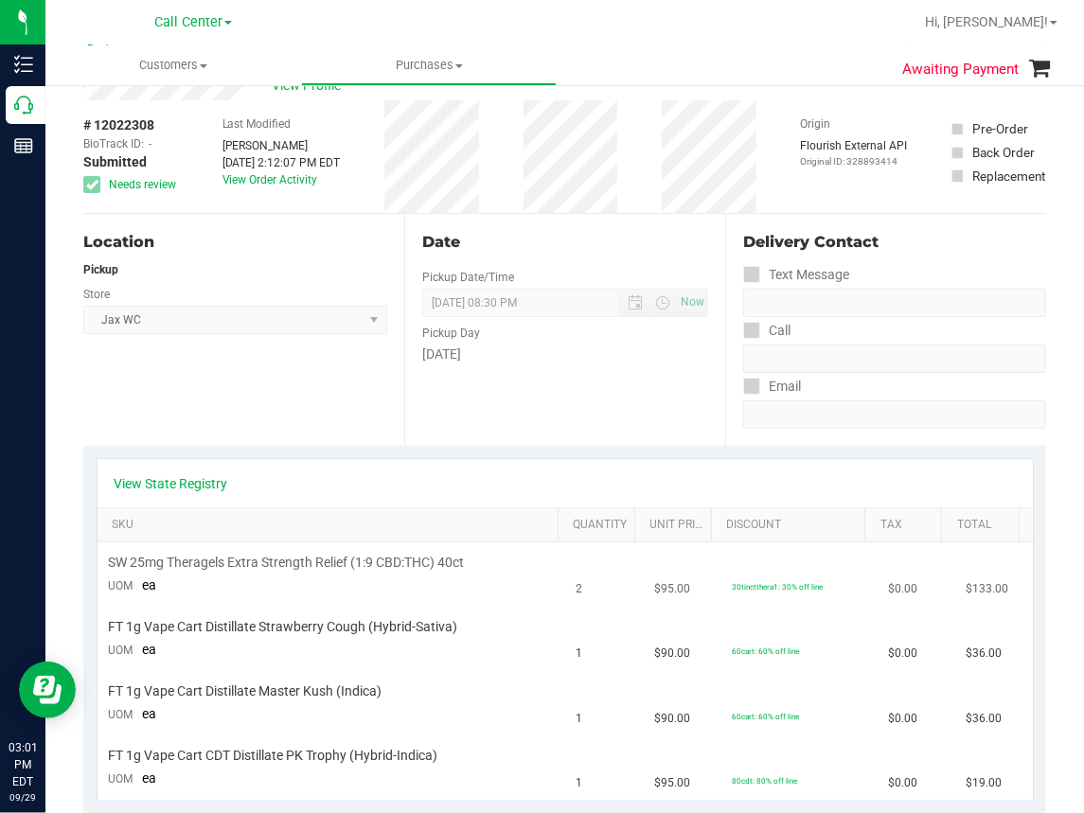
scroll to position [95, 0]
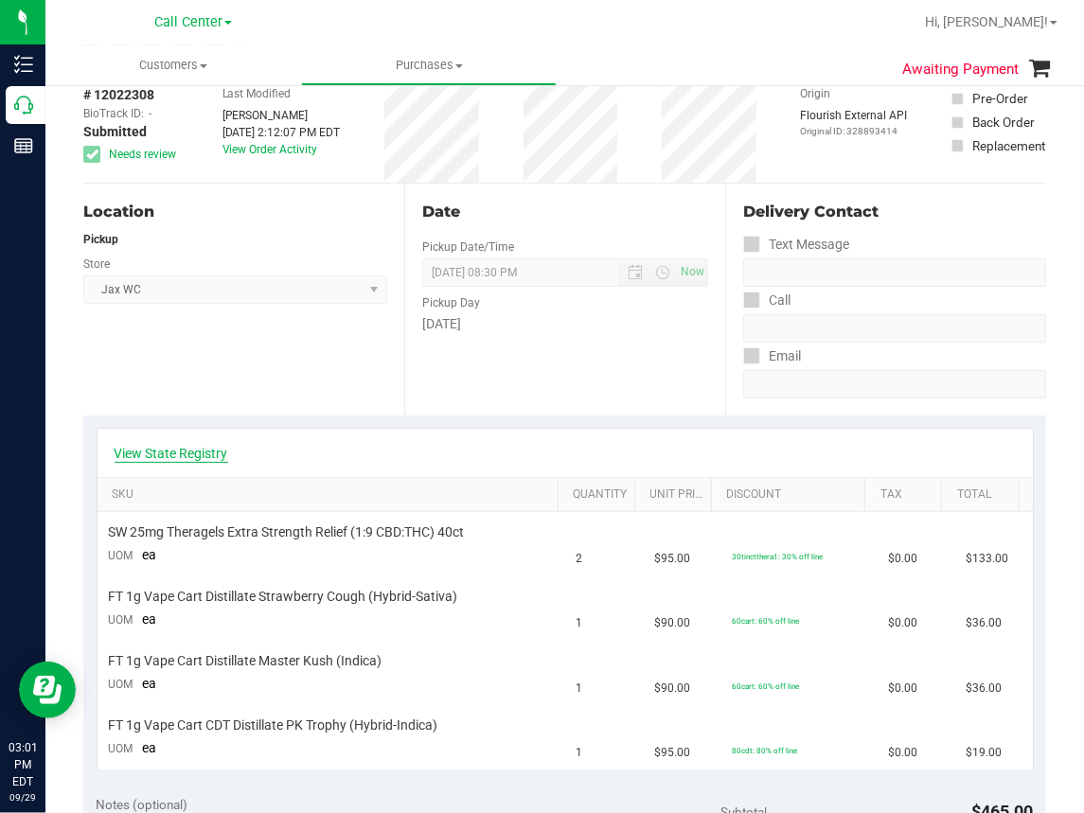
click at [172, 452] on link "View State Registry" at bounding box center [172, 453] width 114 height 19
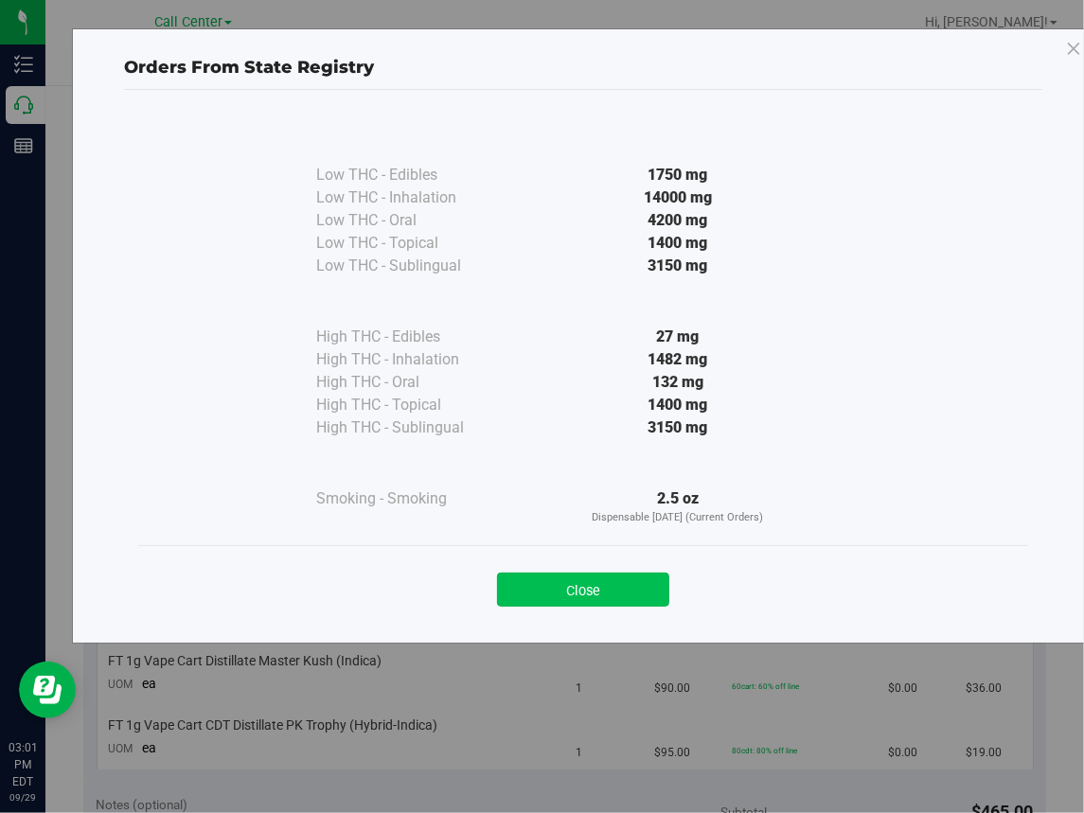
click at [583, 598] on button "Close" at bounding box center [583, 590] width 172 height 34
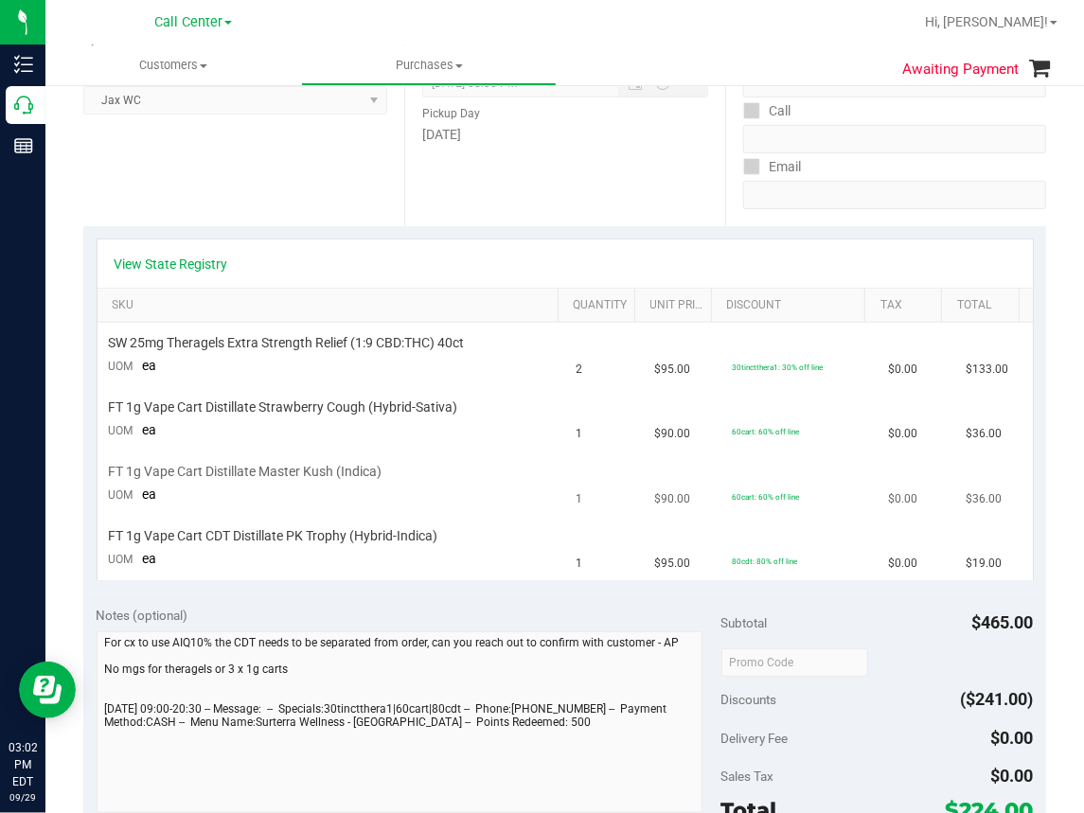
scroll to position [189, 0]
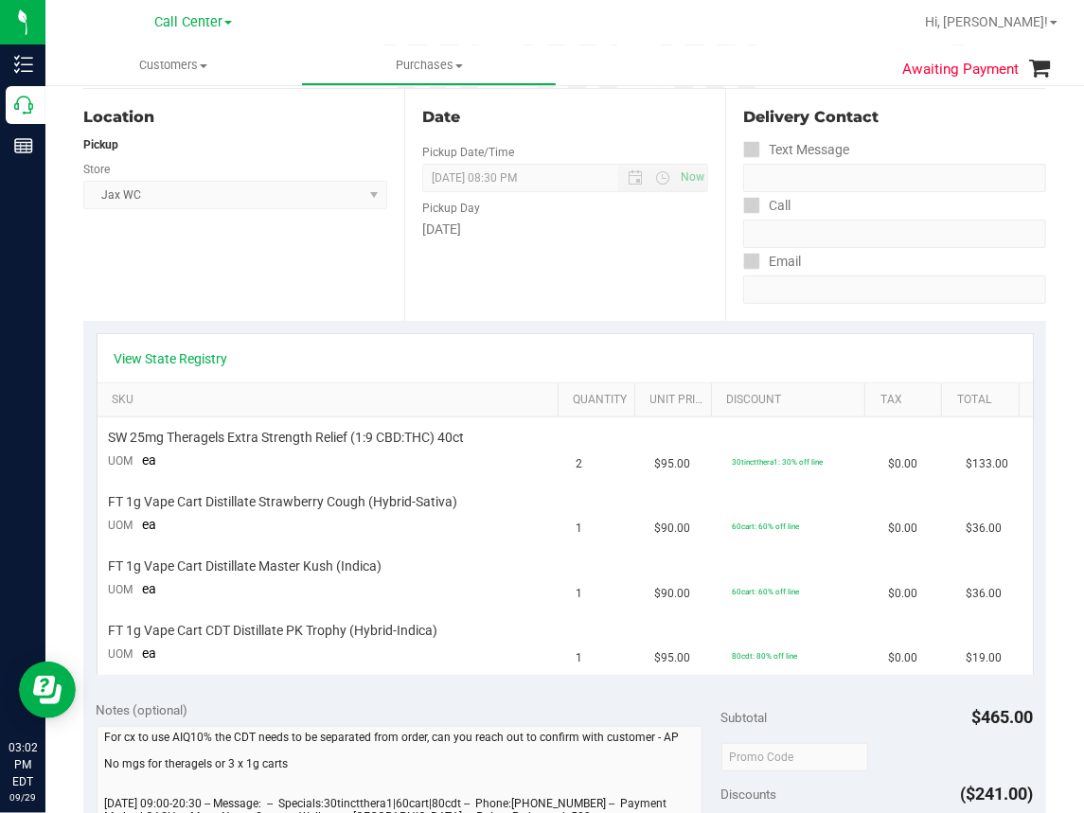
click at [199, 289] on div "Location Pickup Store Jax WC Select Store [PERSON_NAME][GEOGRAPHIC_DATA] [PERSO…" at bounding box center [243, 205] width 321 height 232
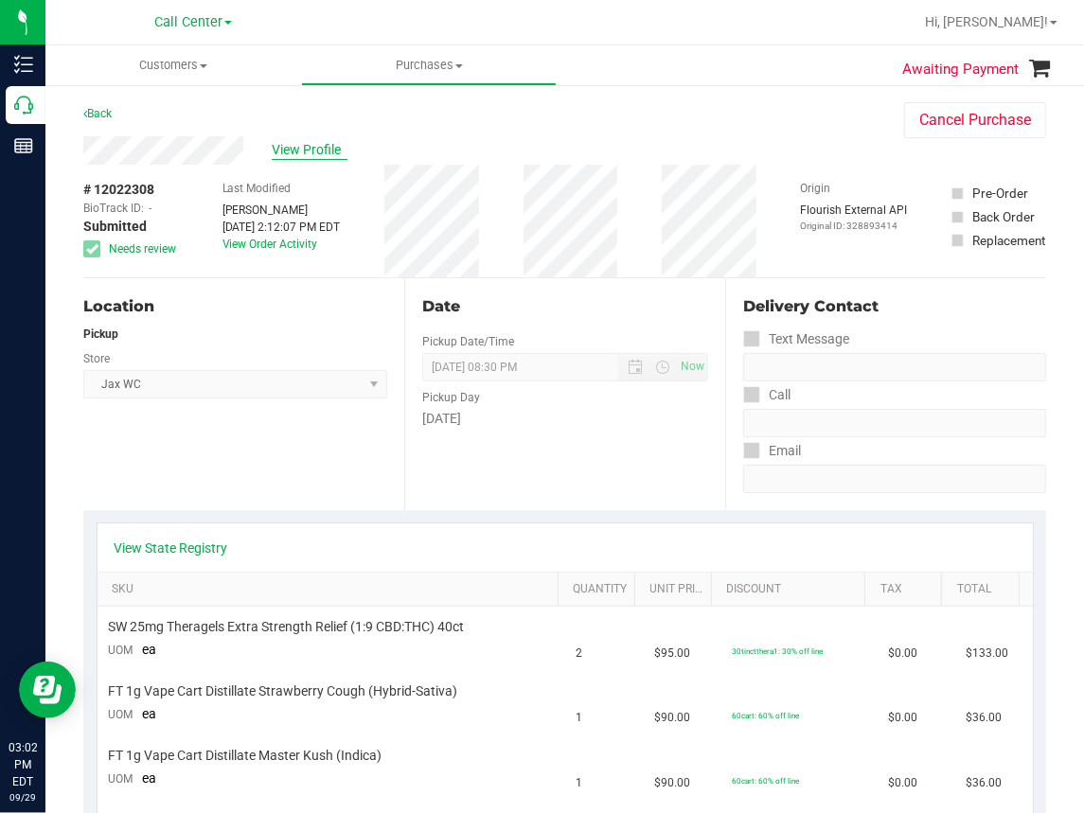
click at [299, 144] on span "View Profile" at bounding box center [310, 150] width 76 height 20
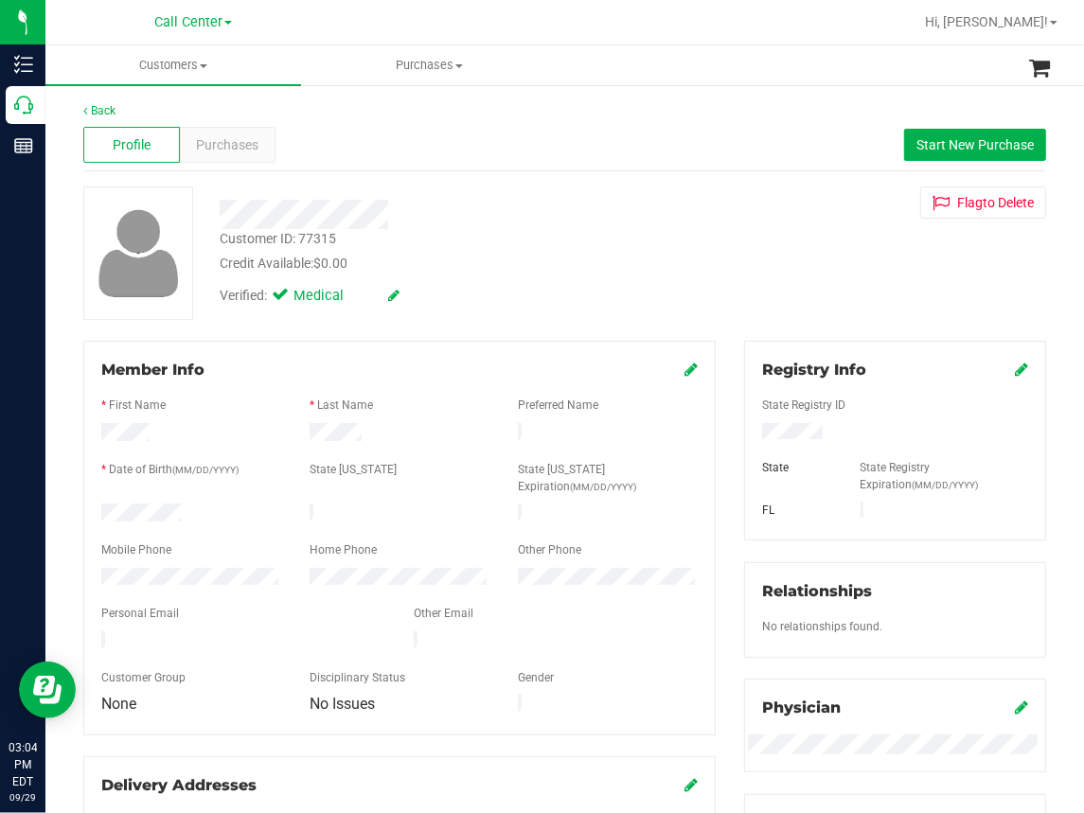
click at [518, 151] on div "Profile Purchases Start New Purchase" at bounding box center [564, 145] width 963 height 52
click at [552, 207] on div at bounding box center [453, 214] width 496 height 29
click at [233, 143] on span "Purchases" at bounding box center [228, 145] width 62 height 20
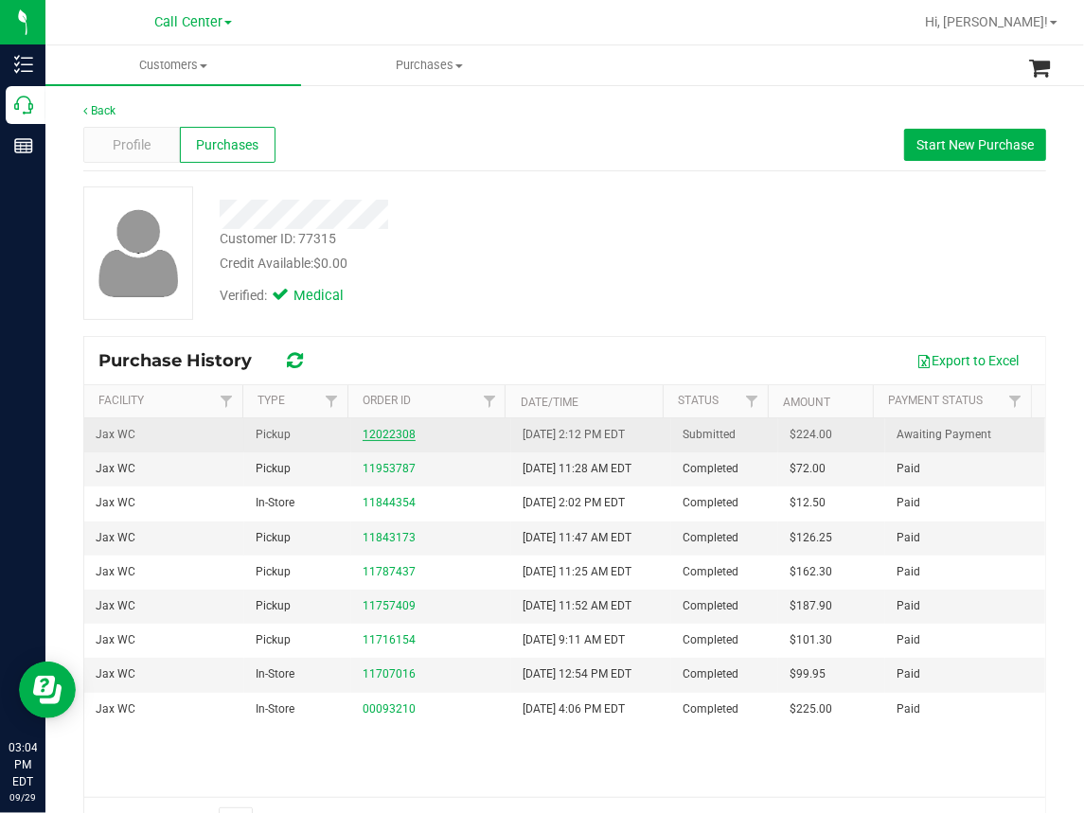
click at [381, 428] on link "12022308" at bounding box center [389, 434] width 53 height 13
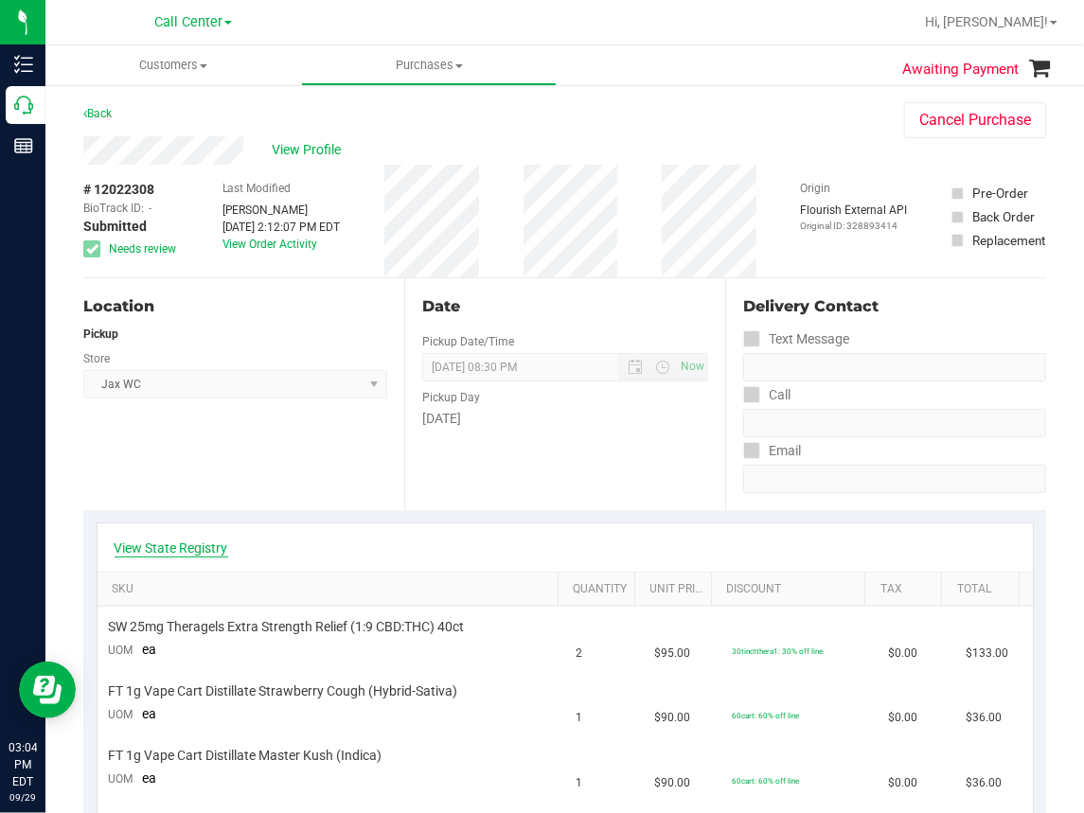
click at [179, 548] on link "View State Registry" at bounding box center [172, 548] width 114 height 19
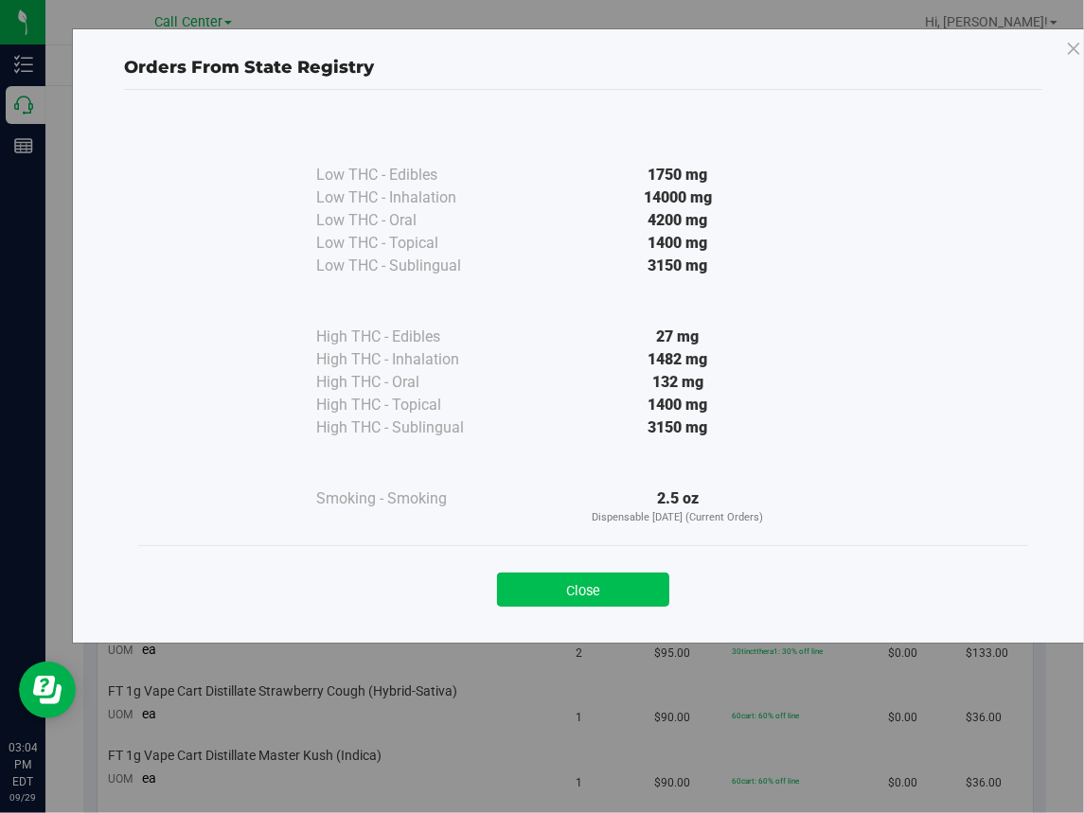
click at [577, 585] on button "Close" at bounding box center [583, 590] width 172 height 34
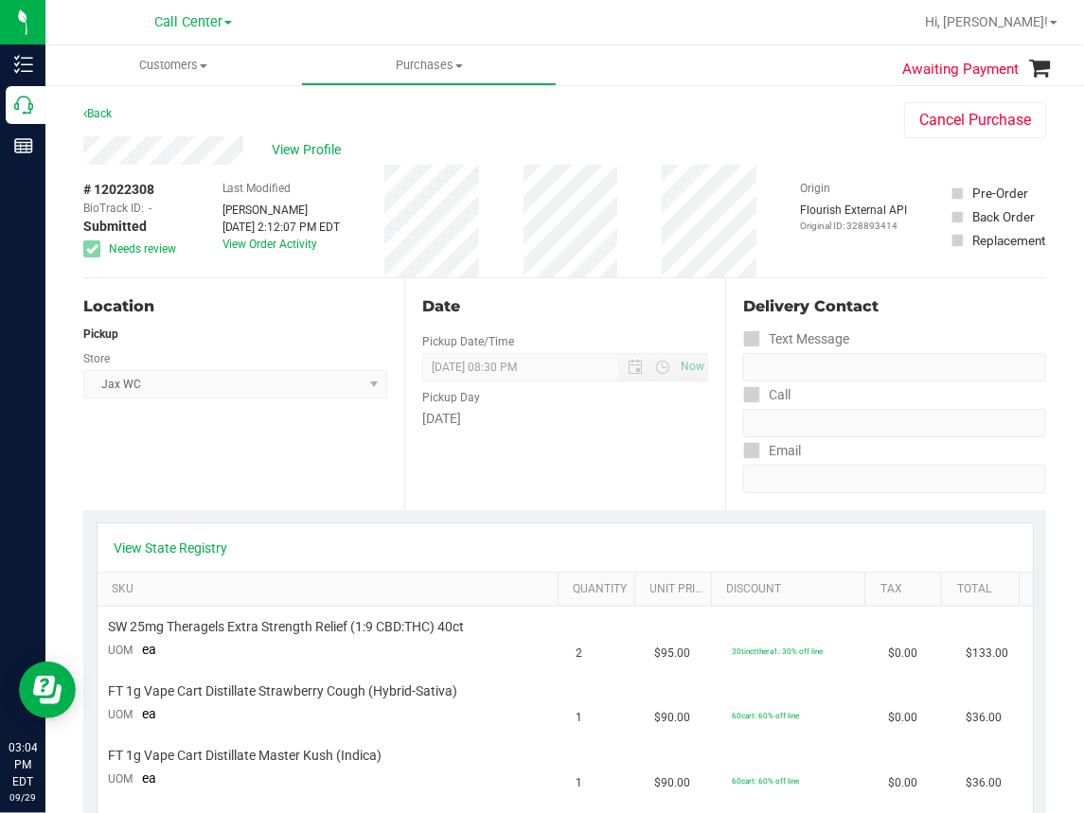
click at [291, 459] on div "Location Pickup Store Jax WC Select Store [PERSON_NAME][GEOGRAPHIC_DATA] [PERSO…" at bounding box center [243, 394] width 321 height 232
click at [323, 144] on span "View Profile" at bounding box center [310, 150] width 76 height 20
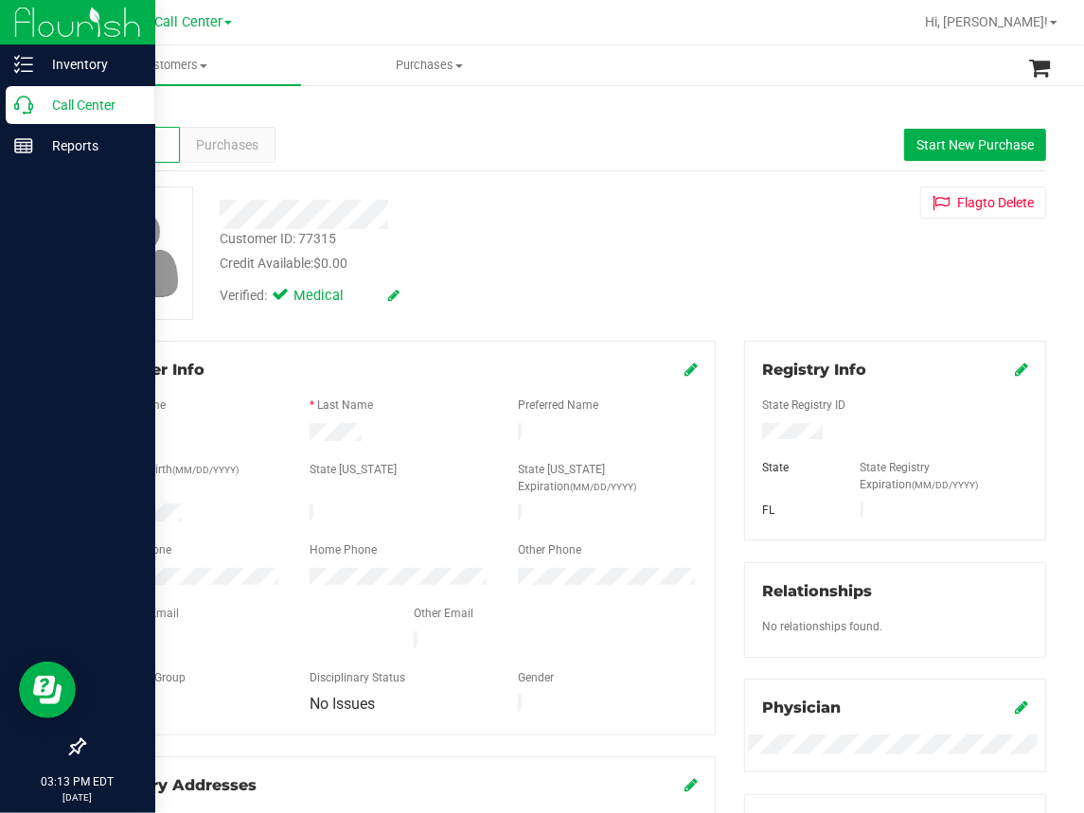
click at [33, 110] on p "Call Center" at bounding box center [90, 105] width 114 height 23
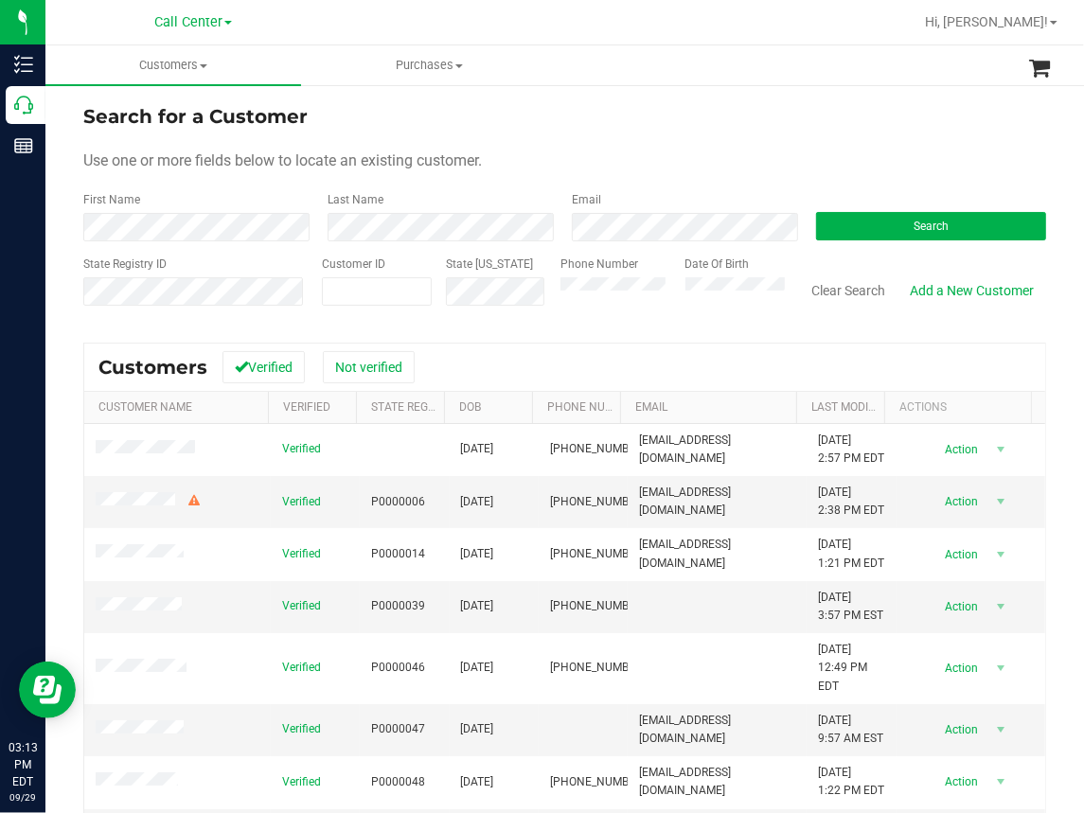
drag, startPoint x: 850, startPoint y: 86, endPoint x: 829, endPoint y: 87, distance: 20.8
click at [849, 86] on div "Search for a Customer Use one or more fields below to locate an existing custom…" at bounding box center [564, 544] width 1038 height 922
click at [946, 222] on button "Search" at bounding box center [931, 226] width 230 height 28
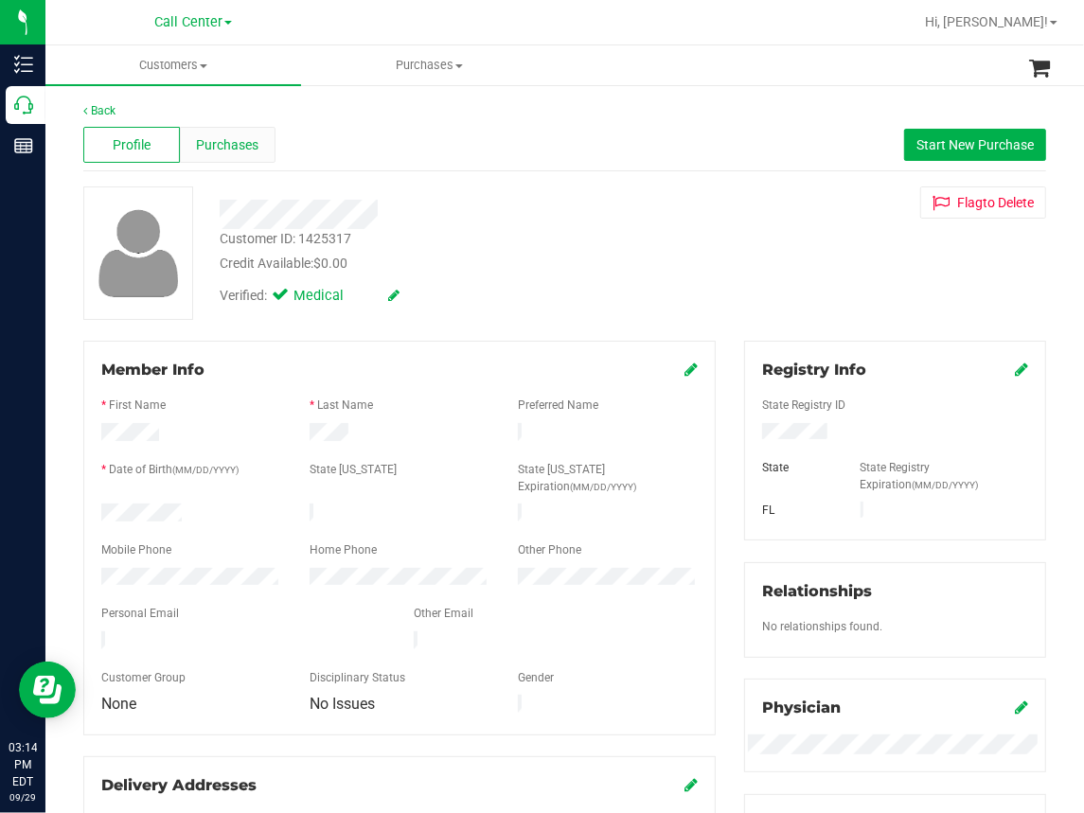
click at [240, 149] on span "Purchases" at bounding box center [228, 145] width 62 height 20
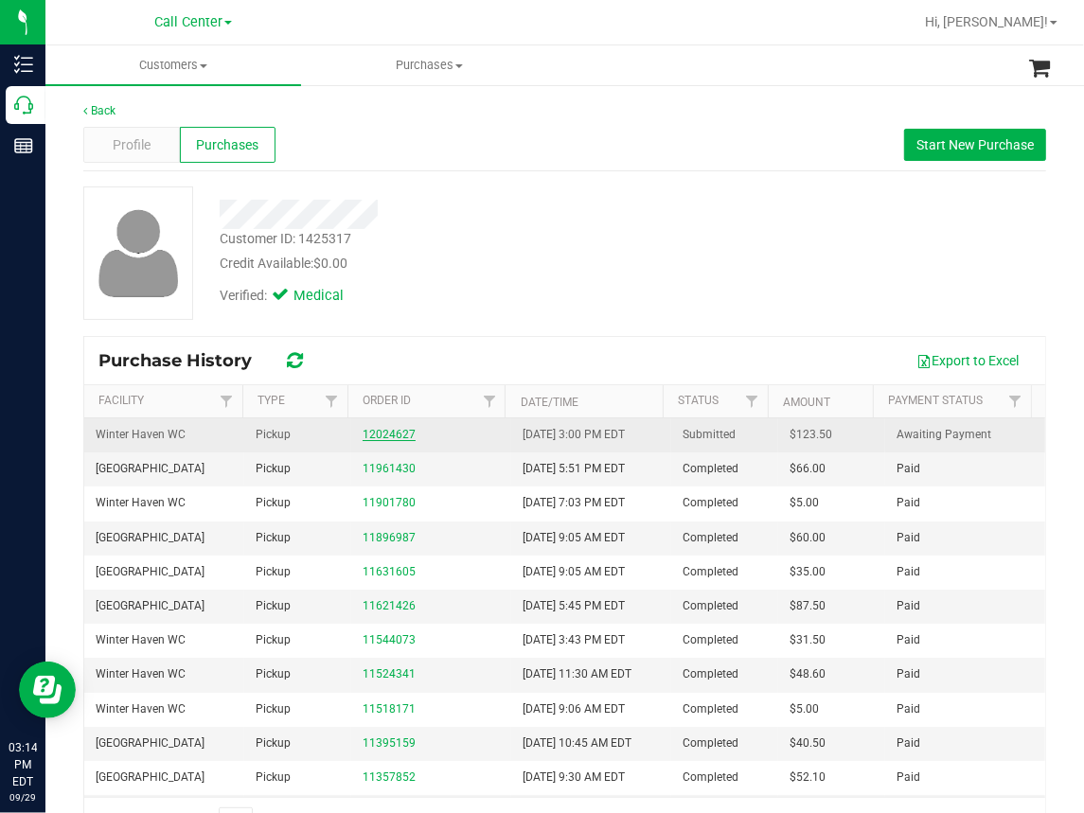
click at [391, 435] on link "12024627" at bounding box center [389, 434] width 53 height 13
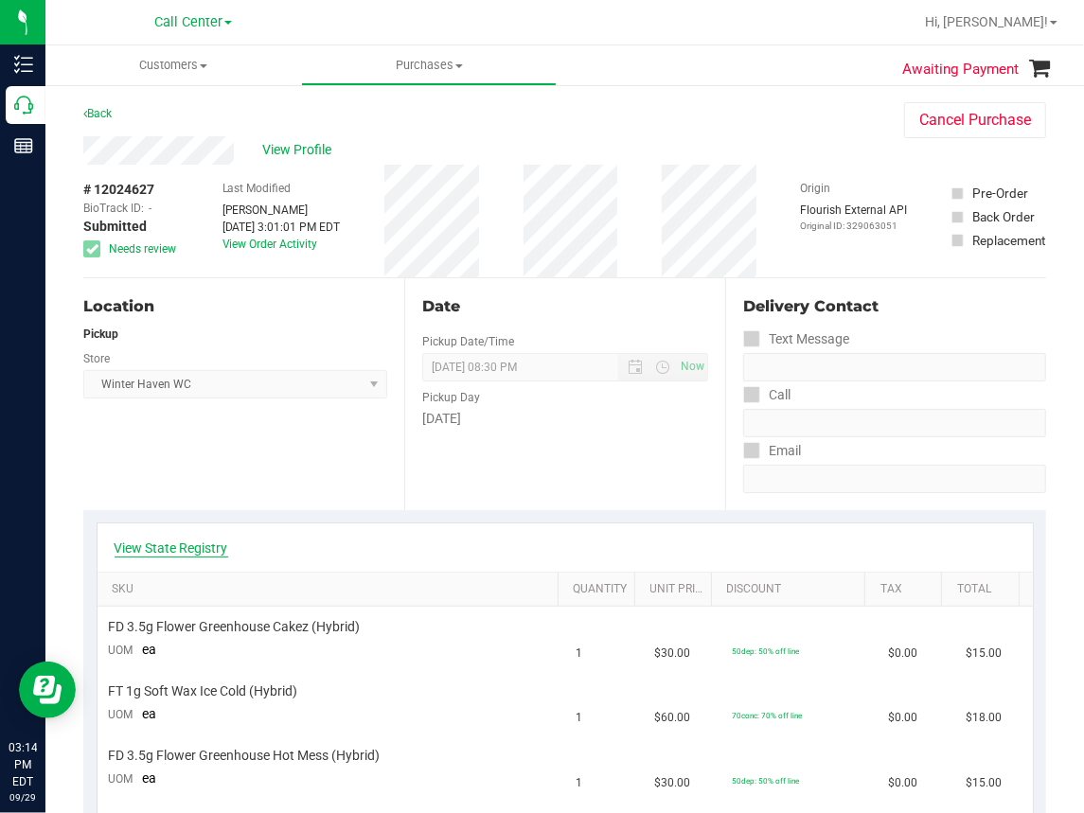
click at [204, 541] on link "View State Registry" at bounding box center [172, 548] width 114 height 19
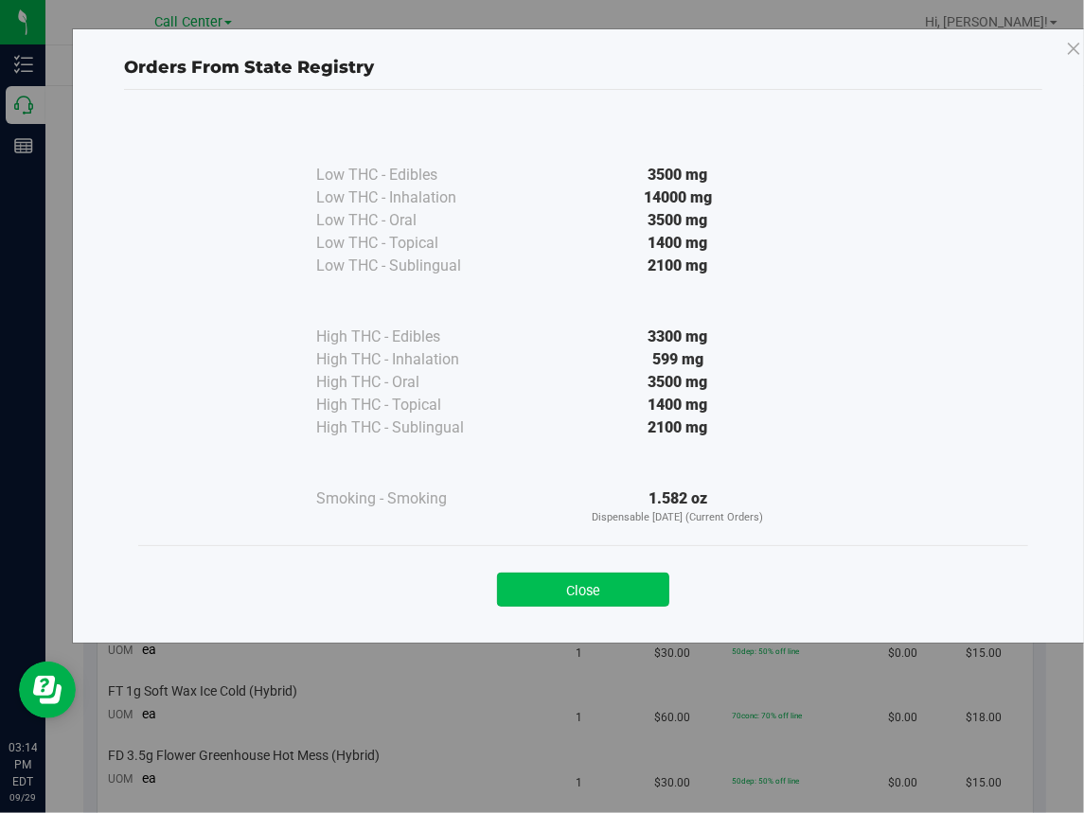
click at [621, 586] on button "Close" at bounding box center [583, 590] width 172 height 34
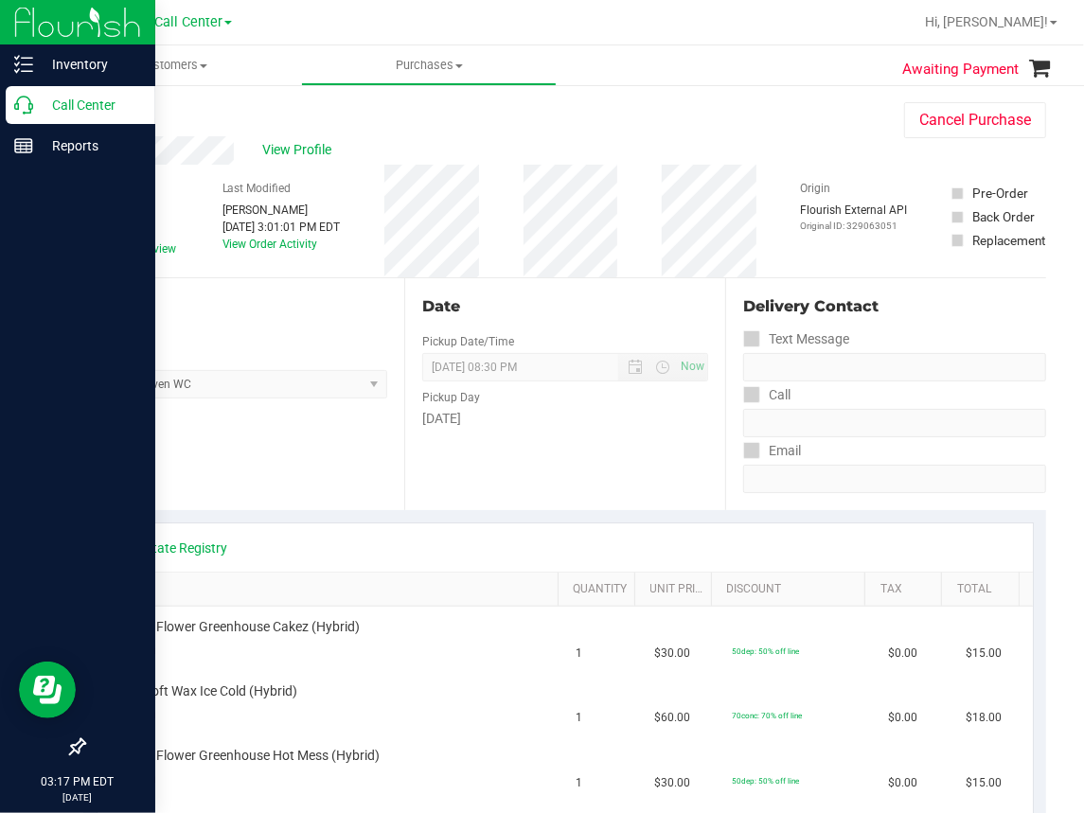
click at [10, 106] on div "Call Center" at bounding box center [81, 105] width 150 height 38
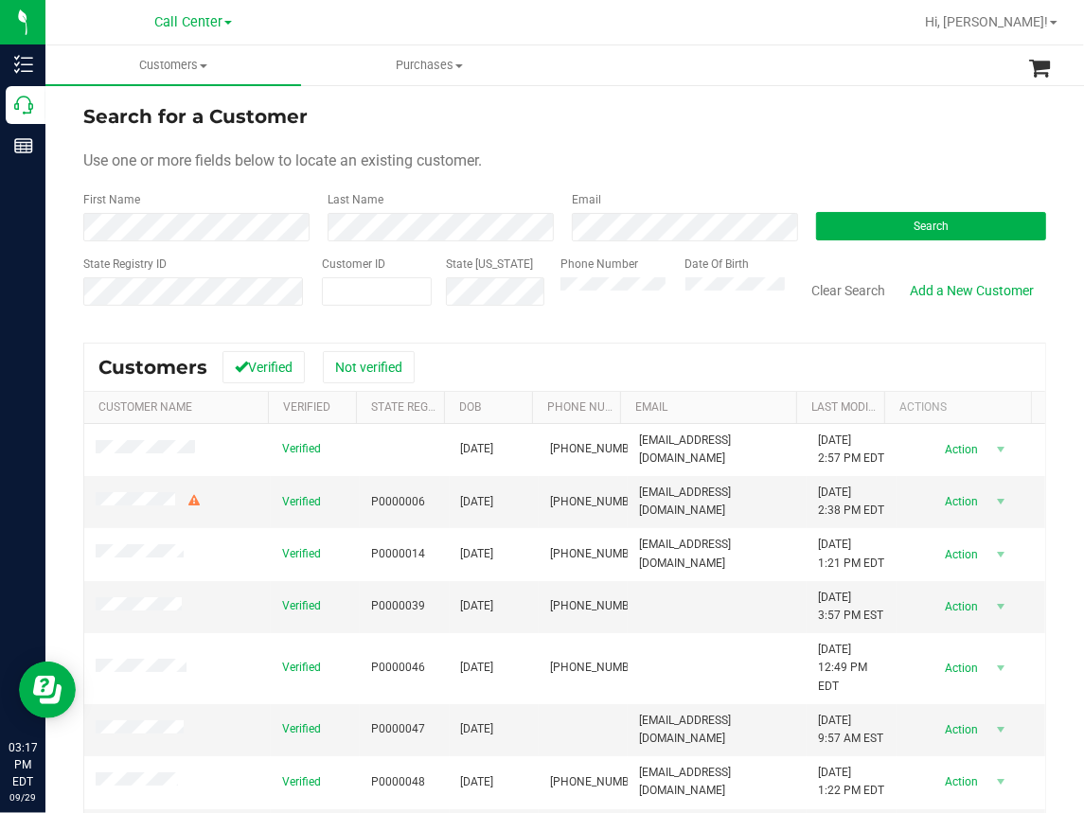
click at [438, 183] on form "Search for a Customer Use one or more fields below to locate an existing custom…" at bounding box center [564, 212] width 963 height 221
click at [869, 222] on button "Search" at bounding box center [931, 226] width 230 height 28
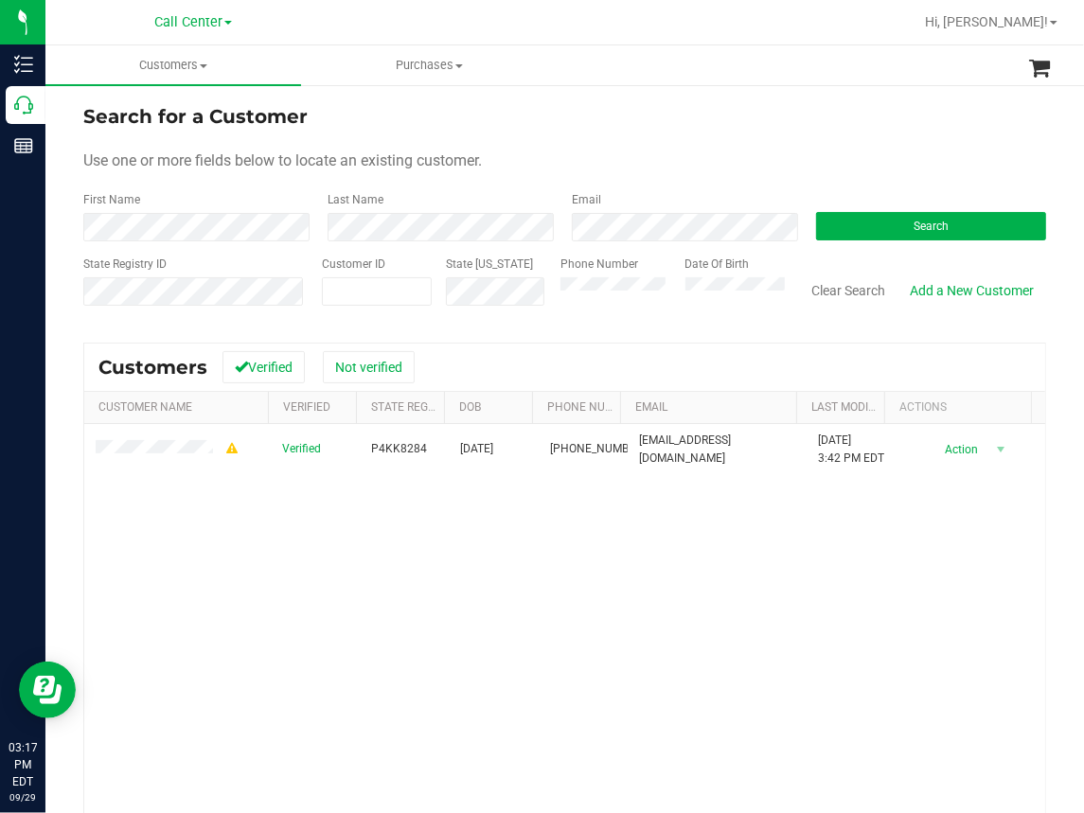
click at [195, 703] on div "Verified P4KK8284 [DATE] (904) 502-5042 [EMAIL_ADDRESS][DOMAIN_NAME] [DATE] 3:4…" at bounding box center [564, 680] width 961 height 512
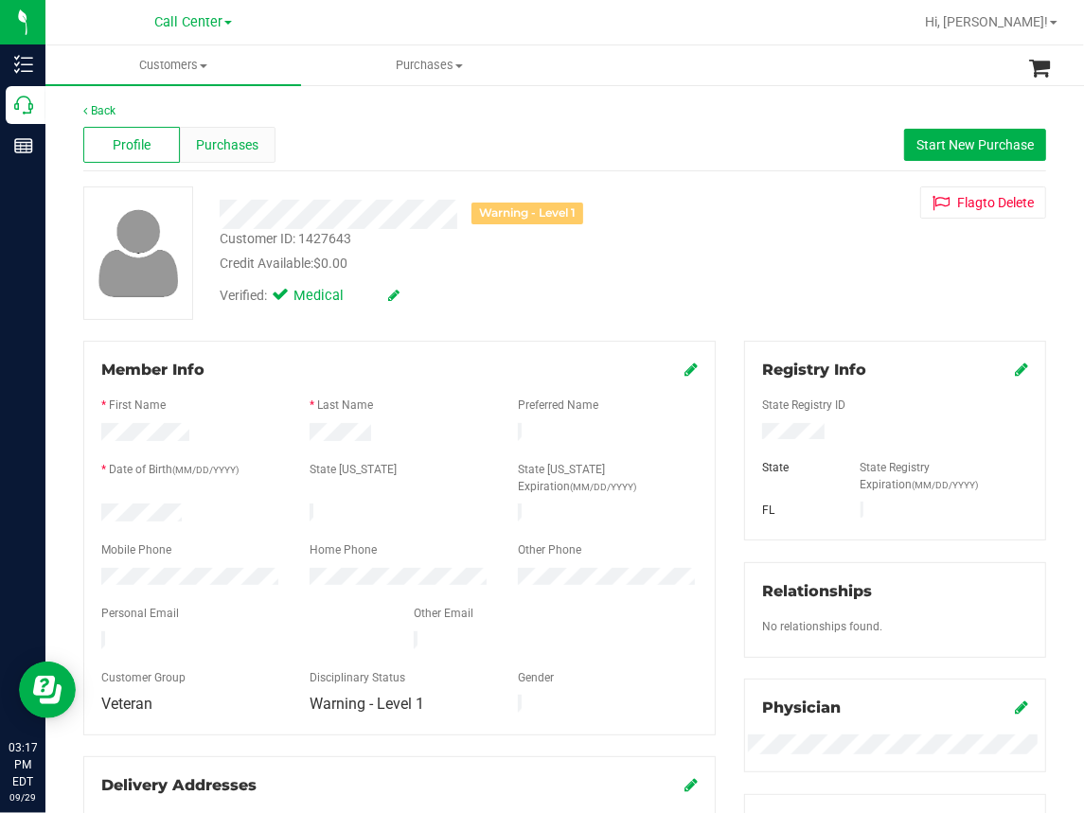
click at [229, 147] on span "Purchases" at bounding box center [228, 145] width 62 height 20
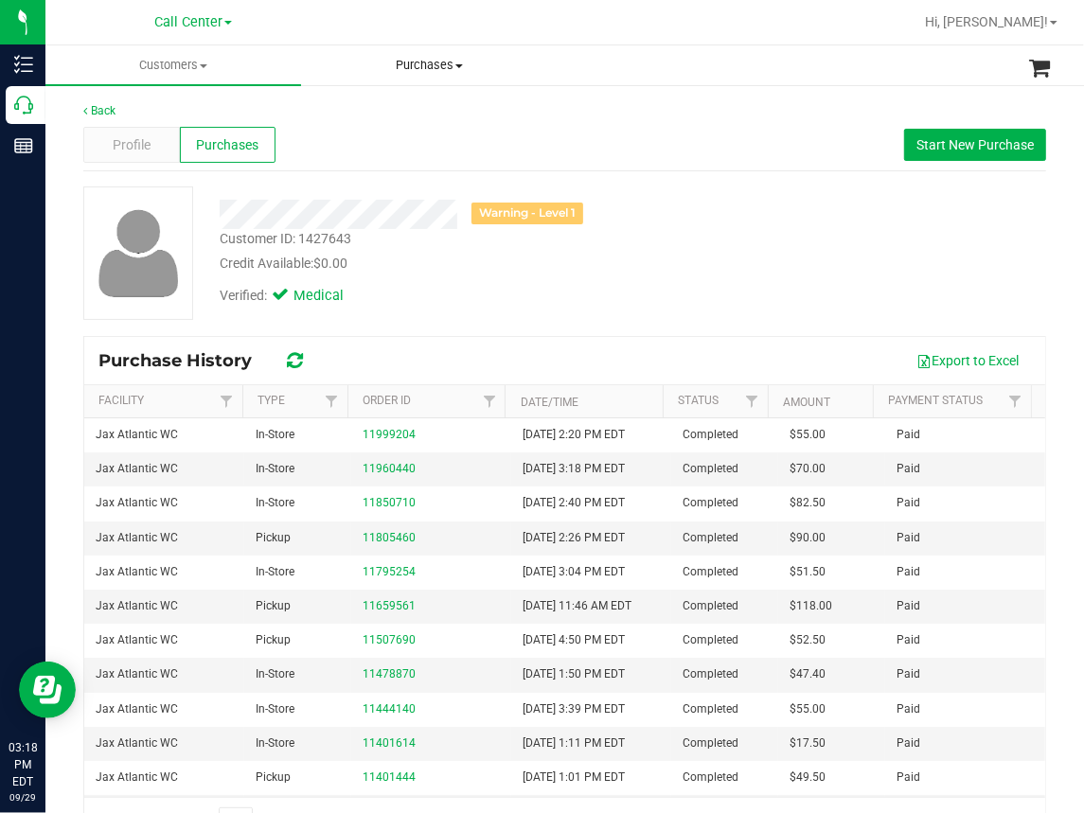
click at [323, 62] on span "Purchases" at bounding box center [429, 65] width 254 height 17
click at [127, 143] on span "Profile" at bounding box center [132, 145] width 38 height 20
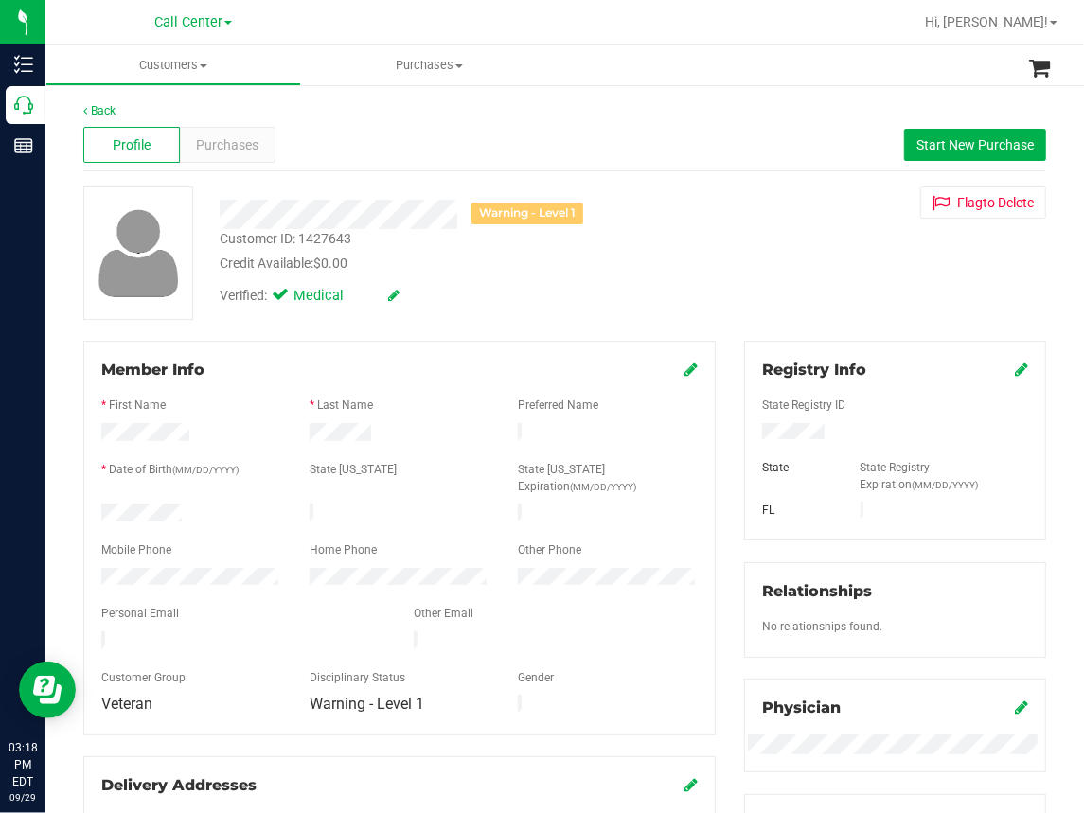
click at [250, 340] on div "Back Profile Purchases Start New Purchase Warning - Level 1 Customer ID: 142764…" at bounding box center [564, 714] width 963 height 1224
click at [321, 108] on div "Back" at bounding box center [564, 110] width 963 height 17
click at [938, 145] on span "Start New Purchase" at bounding box center [974, 144] width 117 height 15
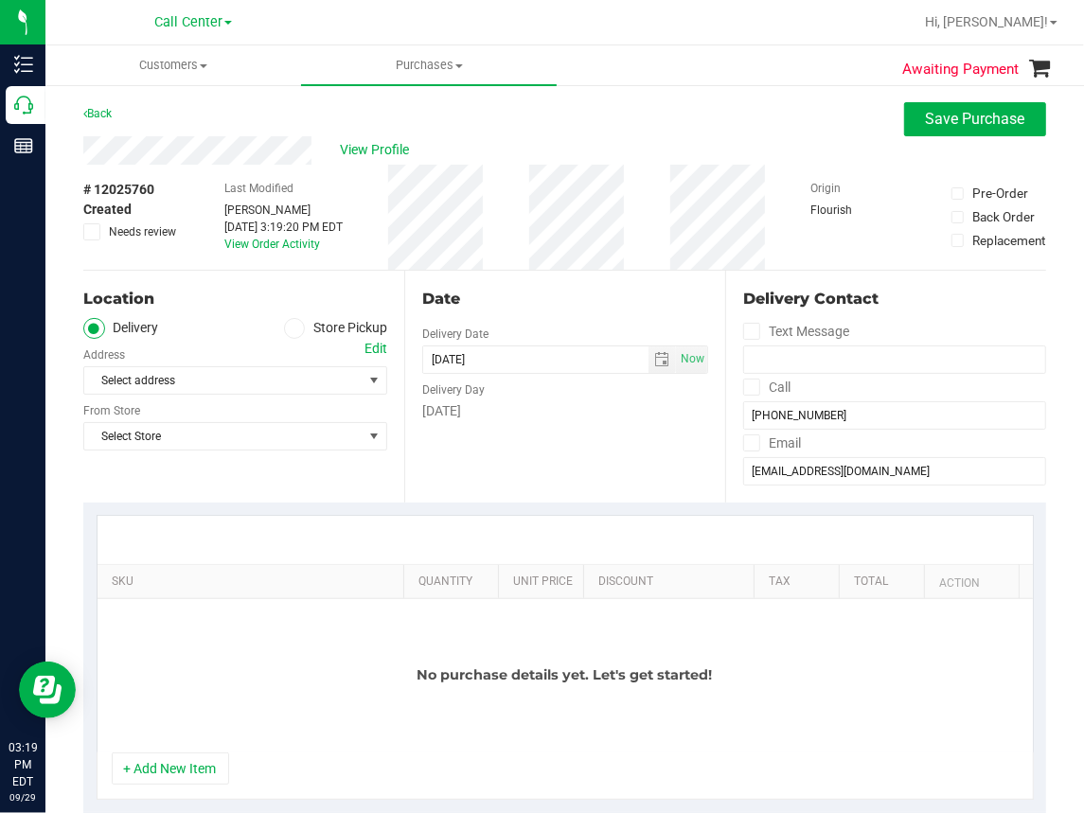
click at [289, 328] on icon at bounding box center [294, 328] width 11 height 0
click at [0, 0] on input "Store Pickup" at bounding box center [0, 0] width 0 height 0
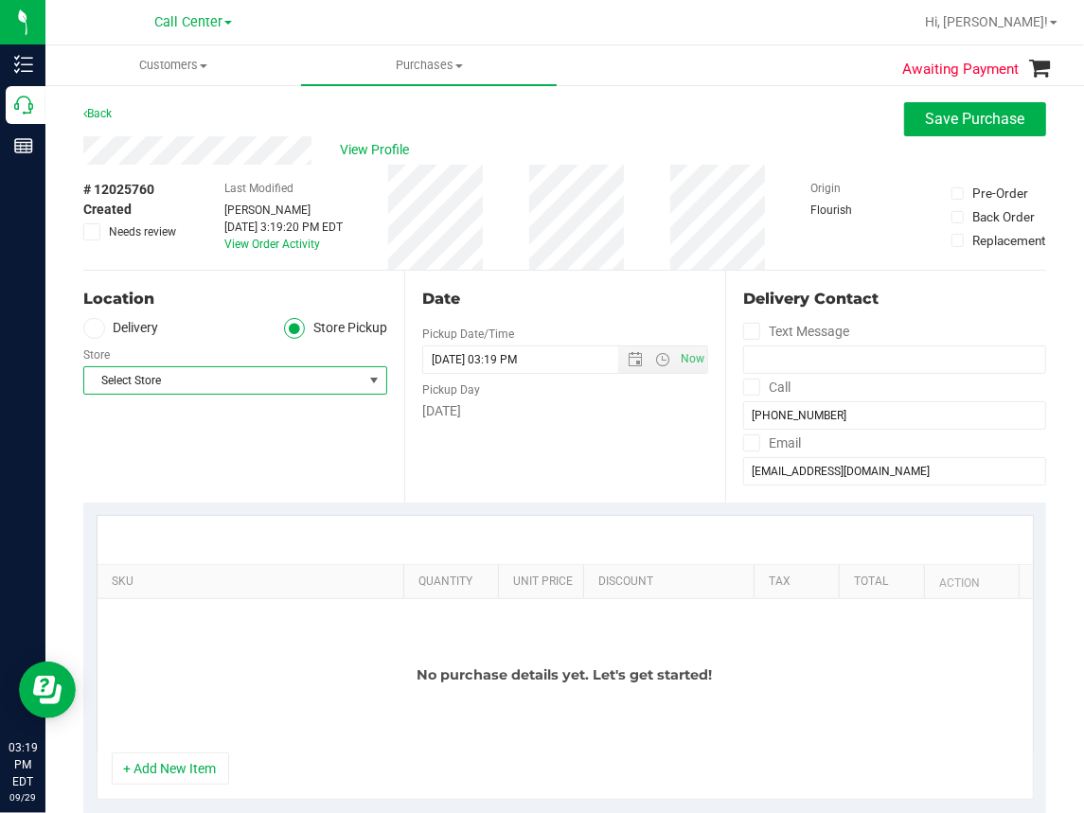
click at [199, 375] on span "Select Store" at bounding box center [223, 380] width 278 height 27
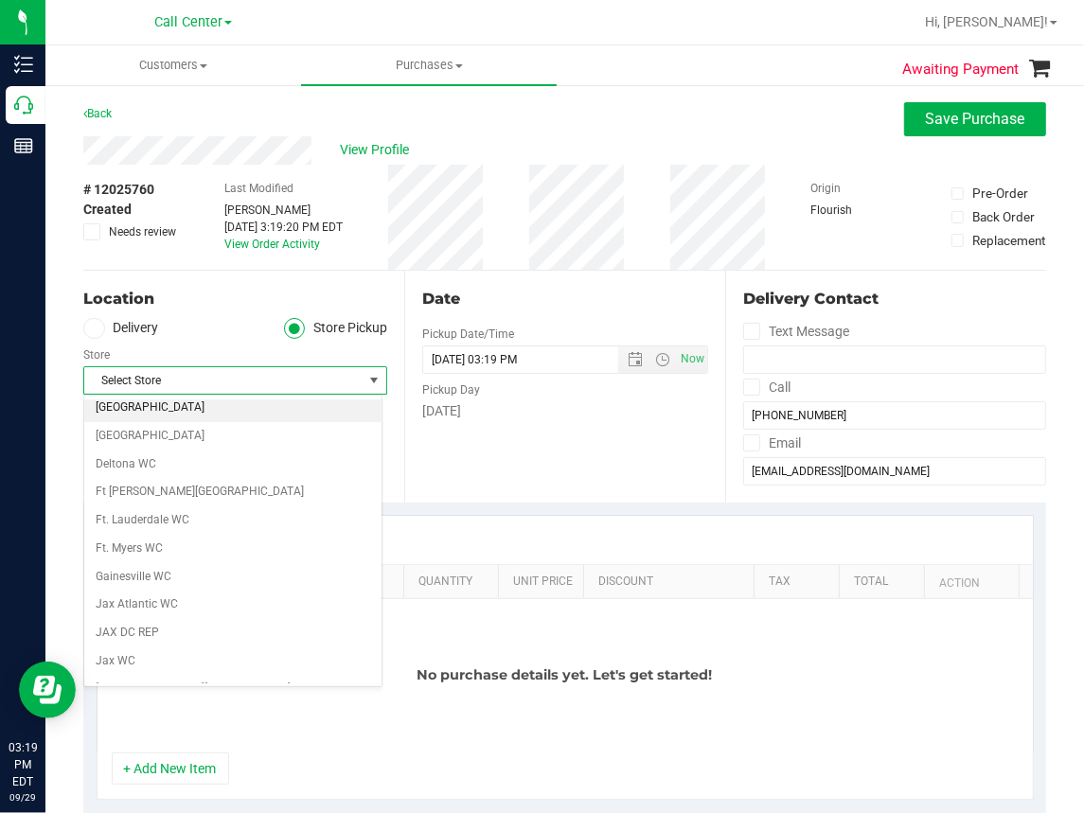
scroll to position [284, 0]
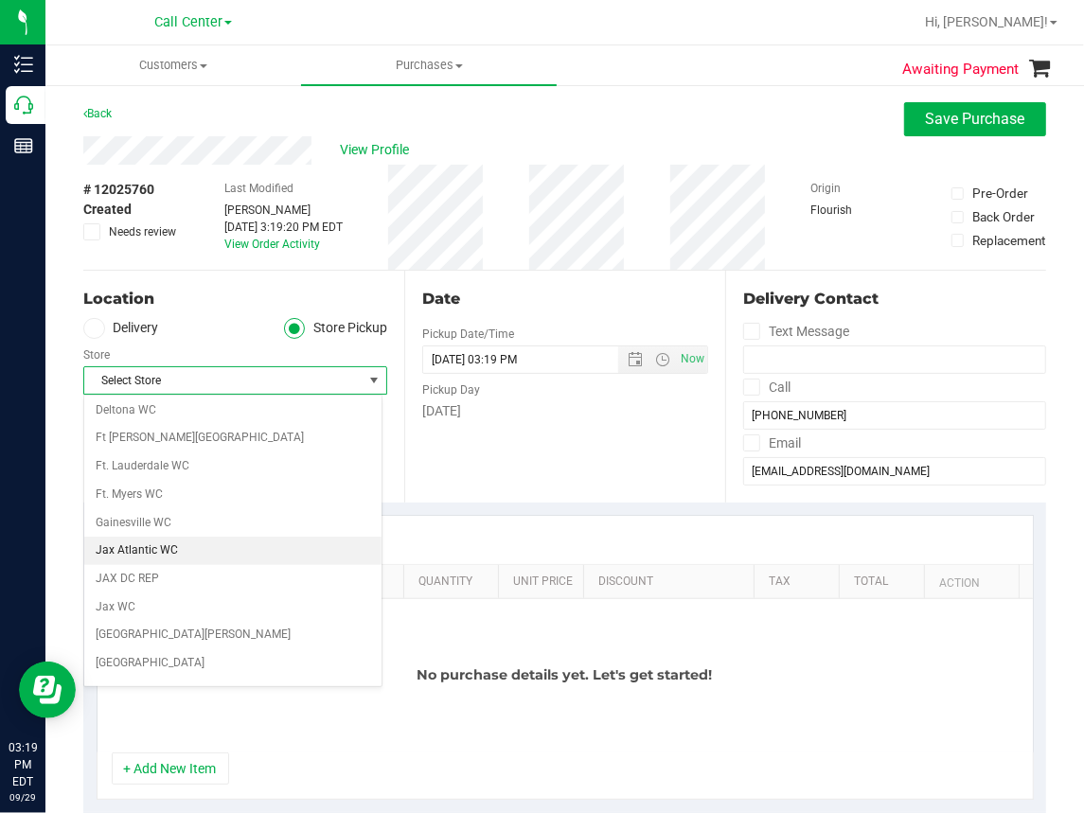
click at [122, 541] on li "Jax Atlantic WC" at bounding box center [232, 551] width 297 height 28
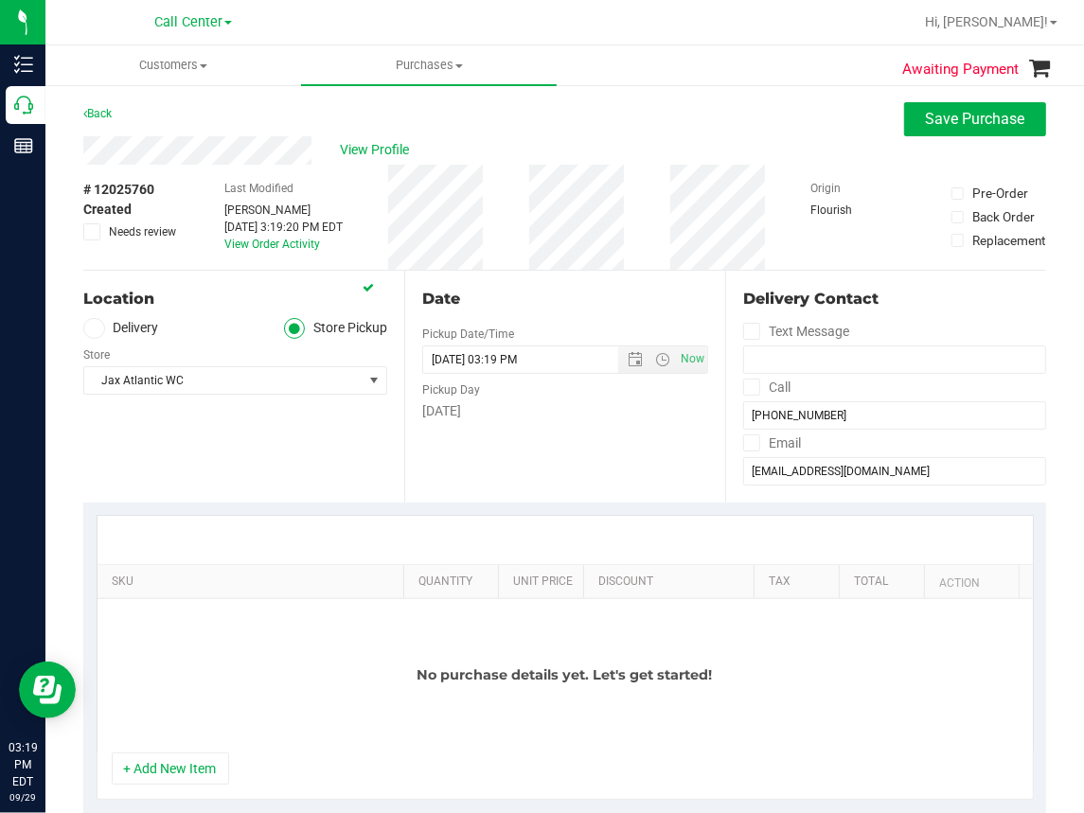
click at [175, 761] on button "+ Add New Item" at bounding box center [170, 769] width 117 height 32
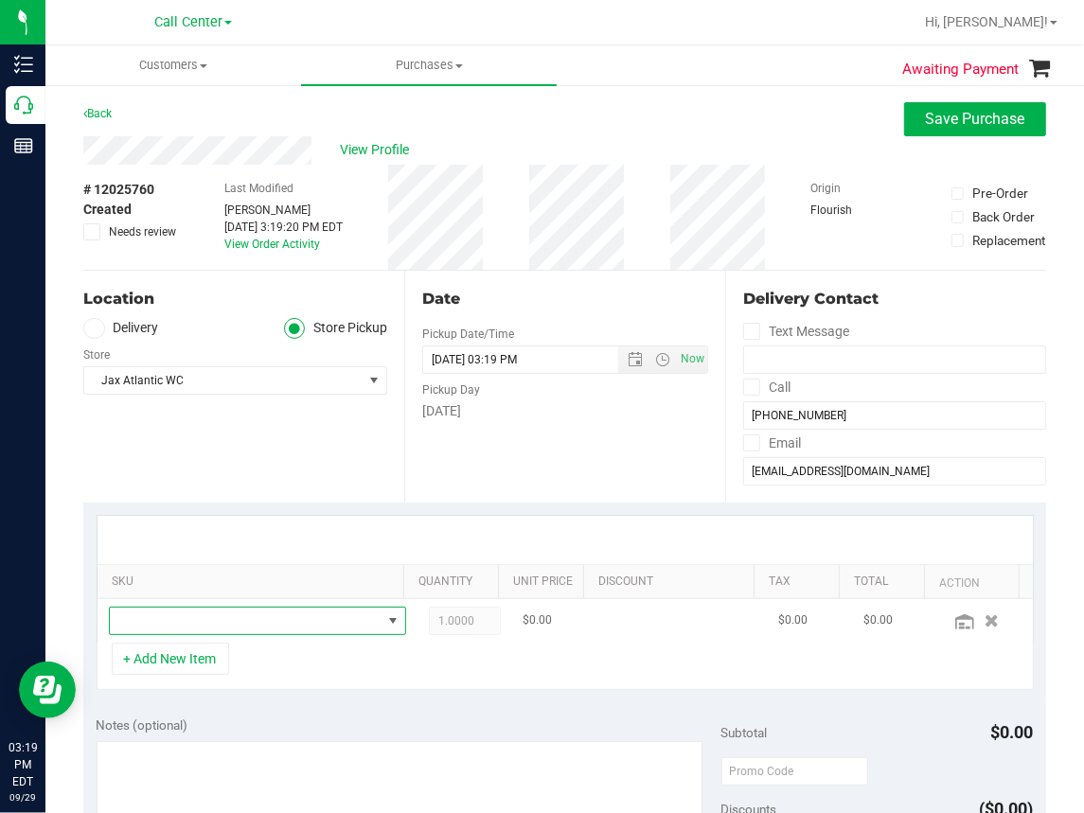
click at [137, 617] on span "NO DATA FOUND" at bounding box center [246, 621] width 272 height 27
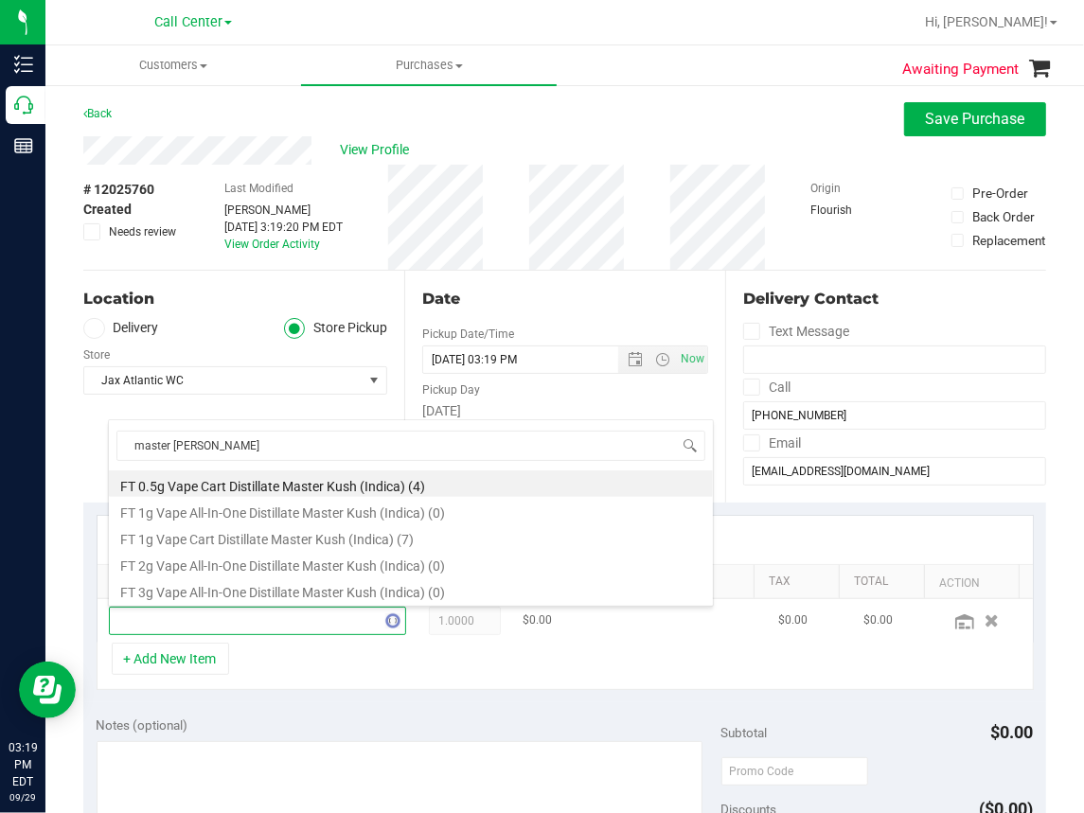
type input "master kush"
click at [244, 530] on li "FT 1g Vape Cart Distillate Master Kush (Indica) (7)" at bounding box center [411, 537] width 604 height 27
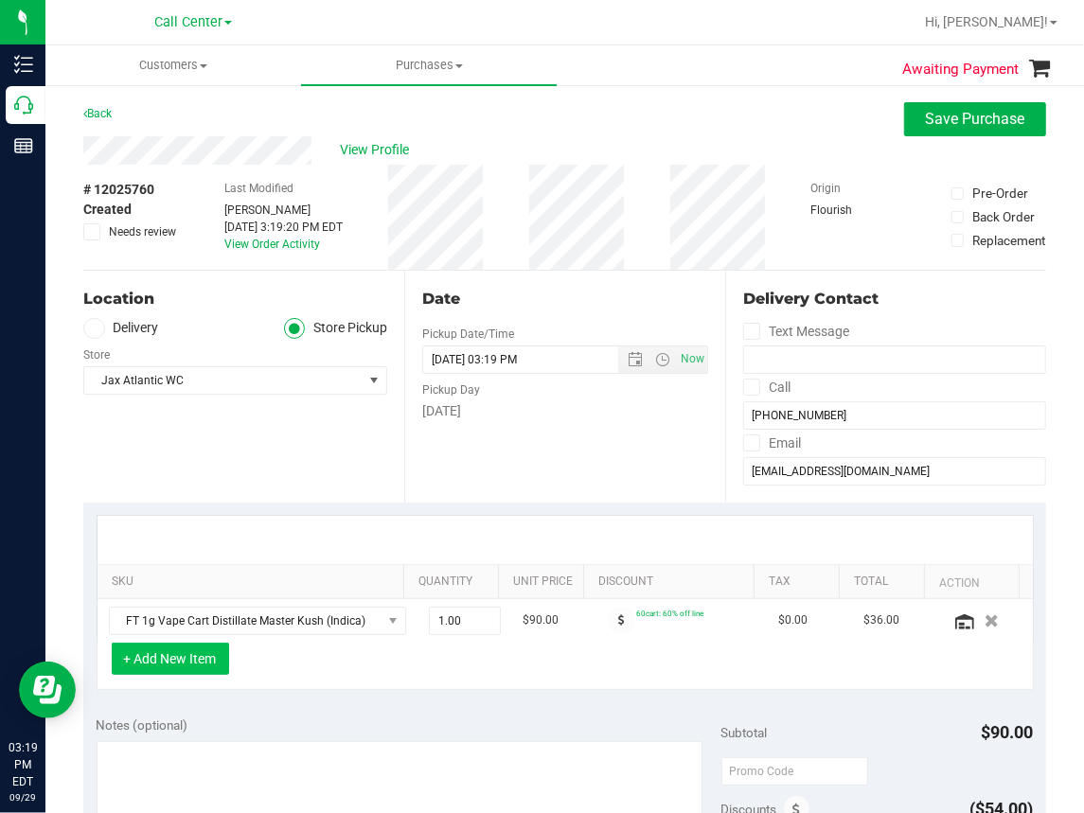
click at [170, 663] on button "+ Add New Item" at bounding box center [170, 659] width 117 height 32
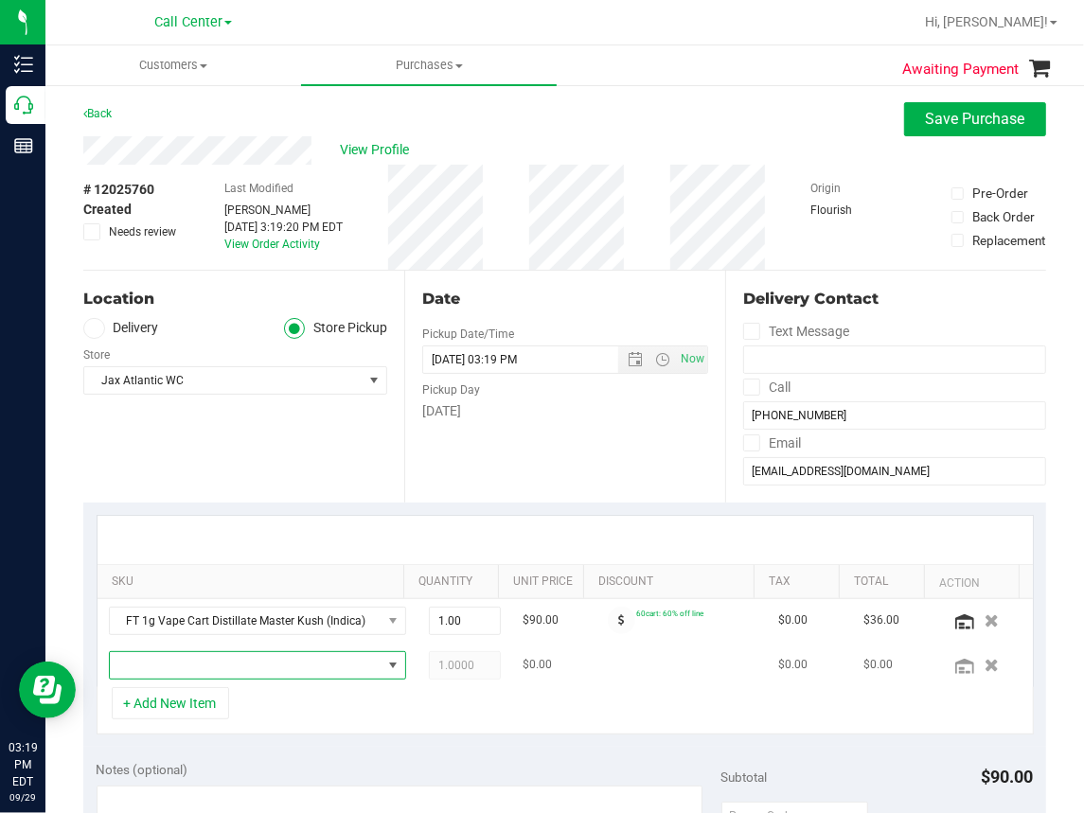
click at [169, 666] on span "NO DATA FOUND" at bounding box center [246, 665] width 272 height 27
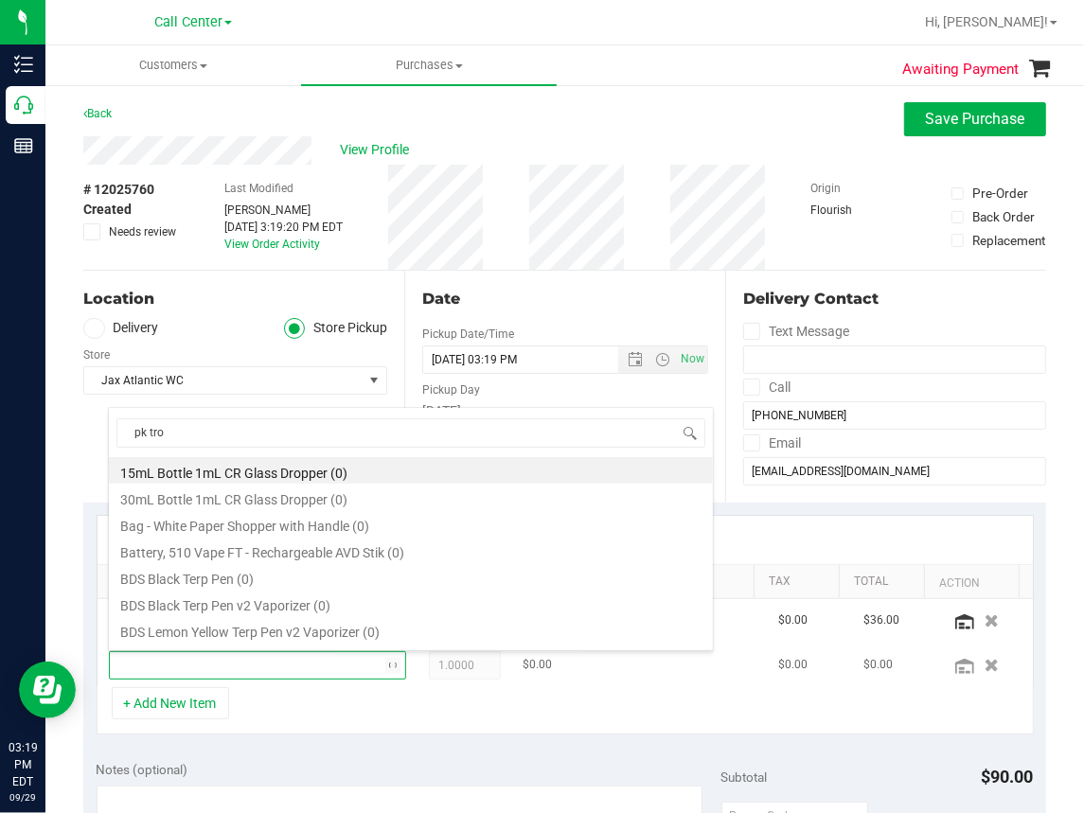
type input "pk trop"
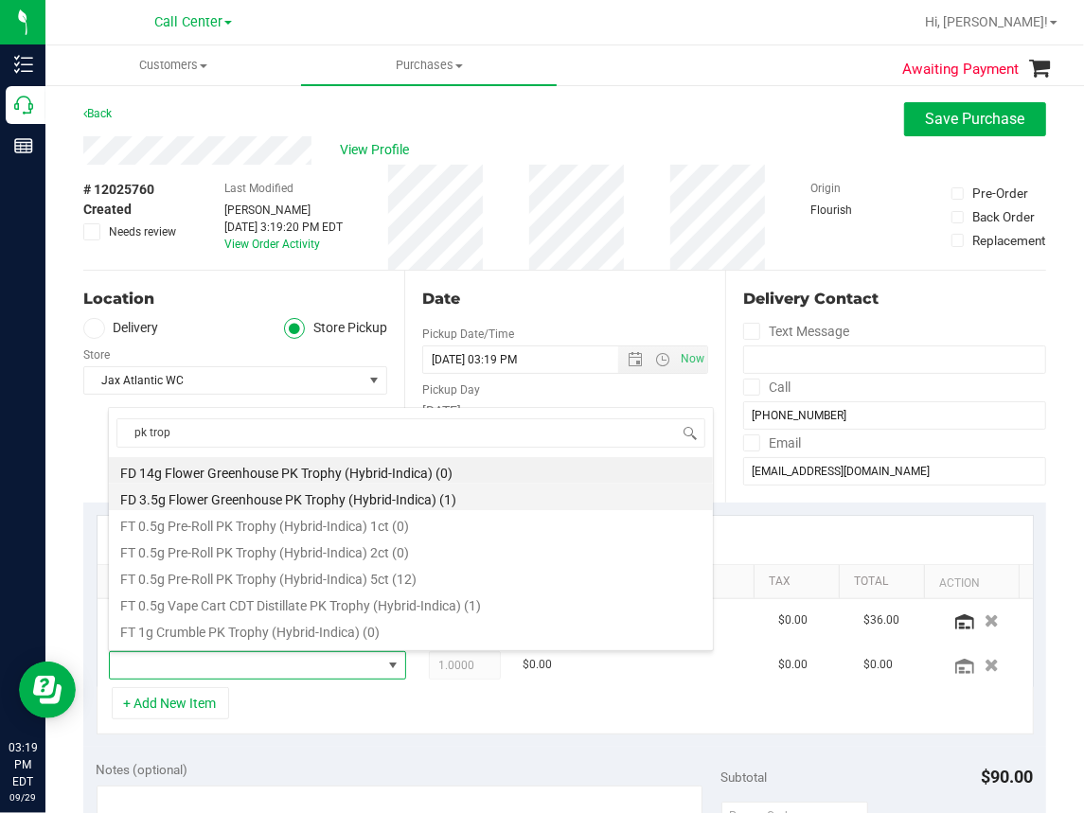
click at [253, 499] on li "FD 3.5g Flower Greenhouse PK Trophy (Hybrid-Indica) (1)" at bounding box center [411, 497] width 604 height 27
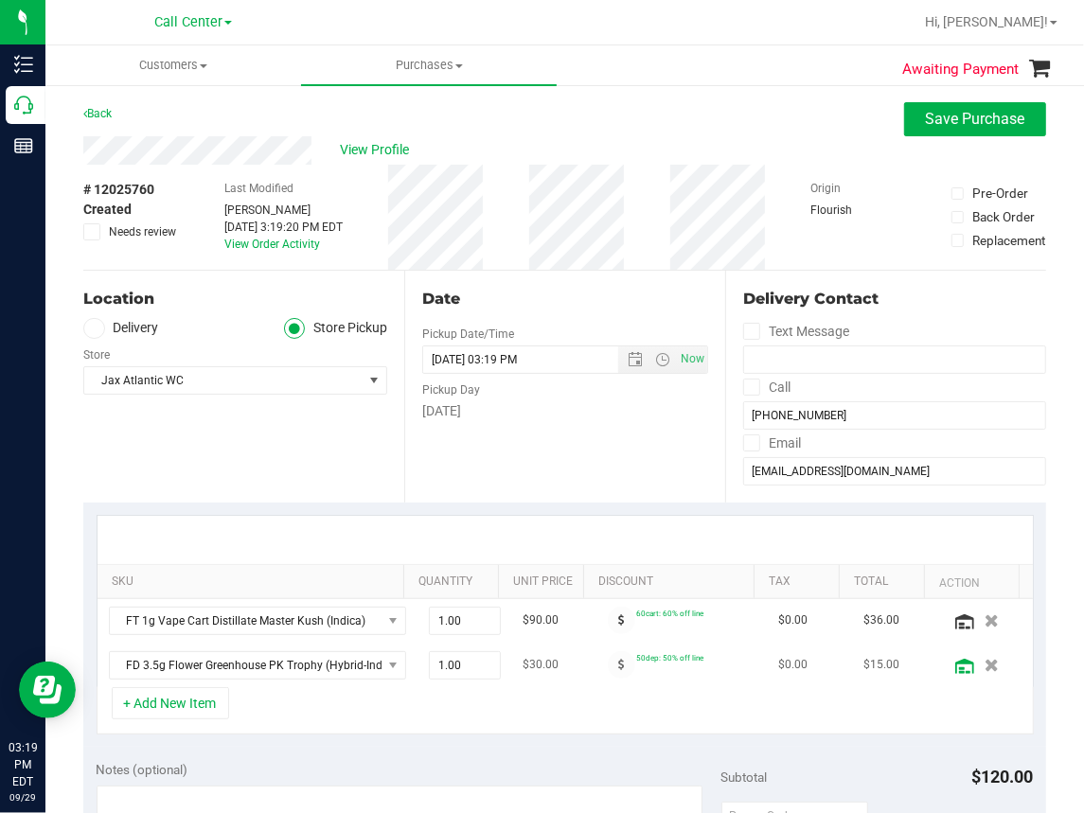
click at [955, 665] on icon at bounding box center [964, 666] width 19 height 15
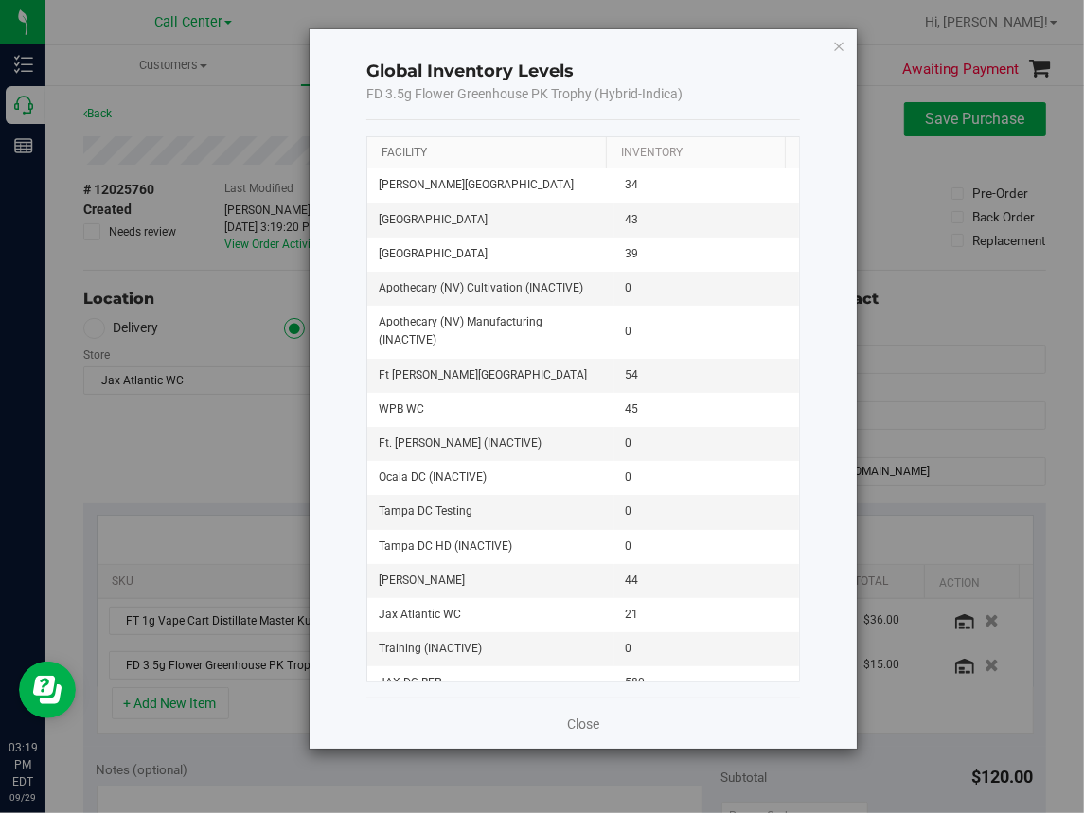
click at [408, 147] on link "Facility" at bounding box center [404, 152] width 45 height 13
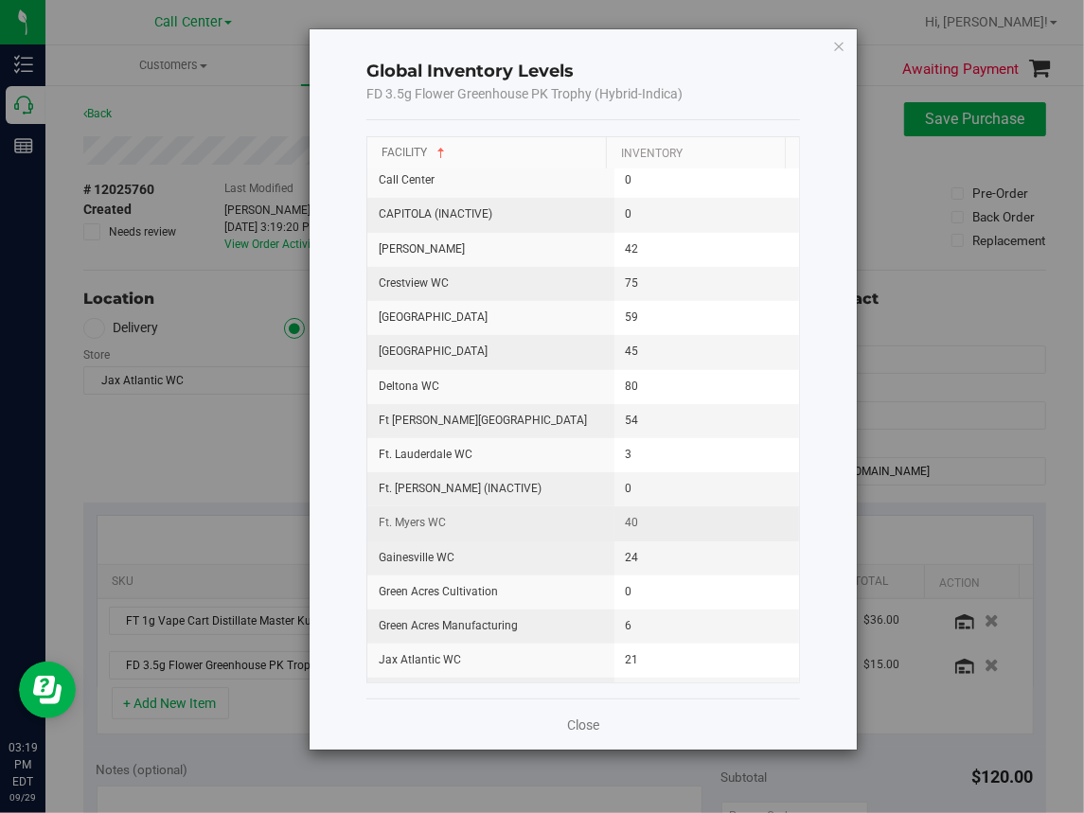
scroll to position [473, 0]
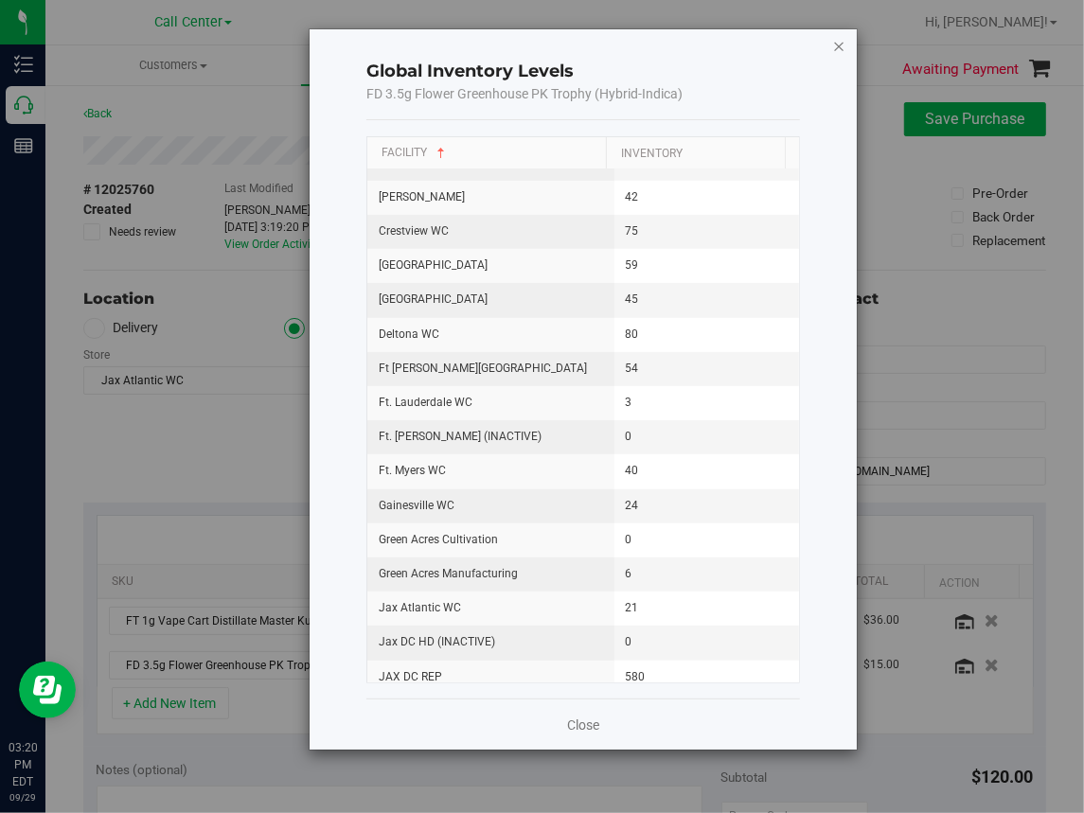
click at [835, 42] on icon "button" at bounding box center [838, 45] width 13 height 23
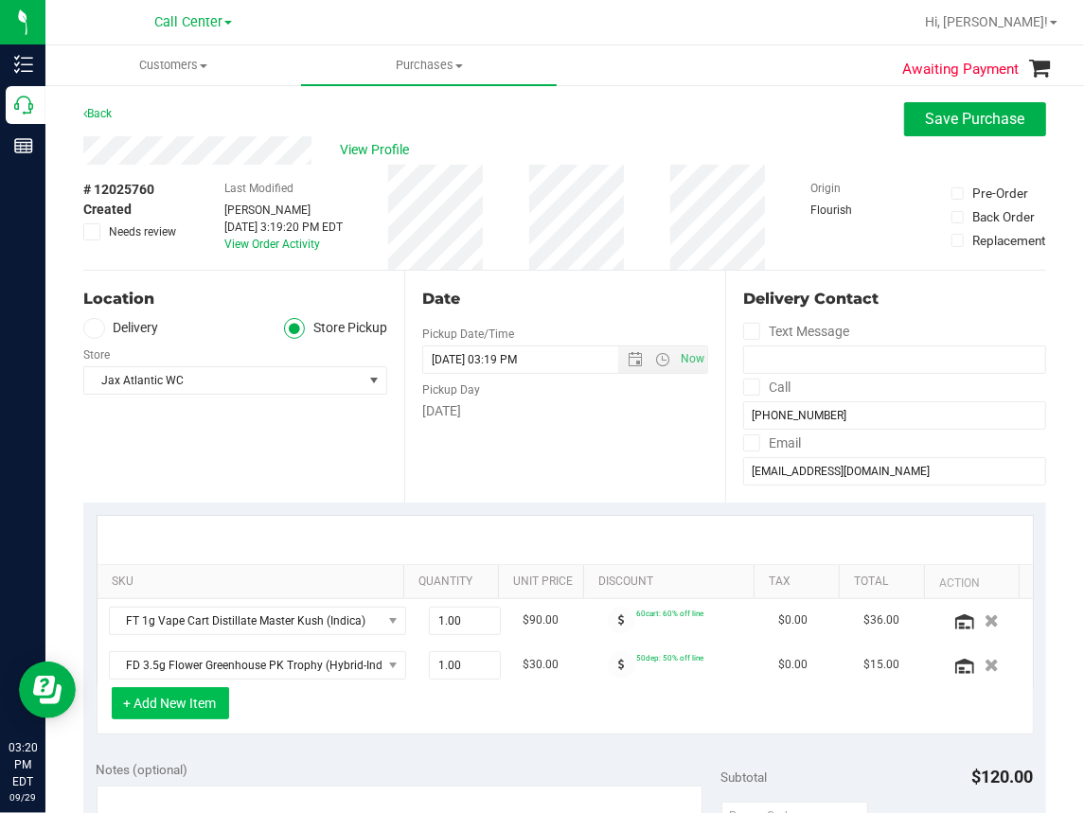
click at [173, 706] on button "+ Add New Item" at bounding box center [170, 703] width 117 height 32
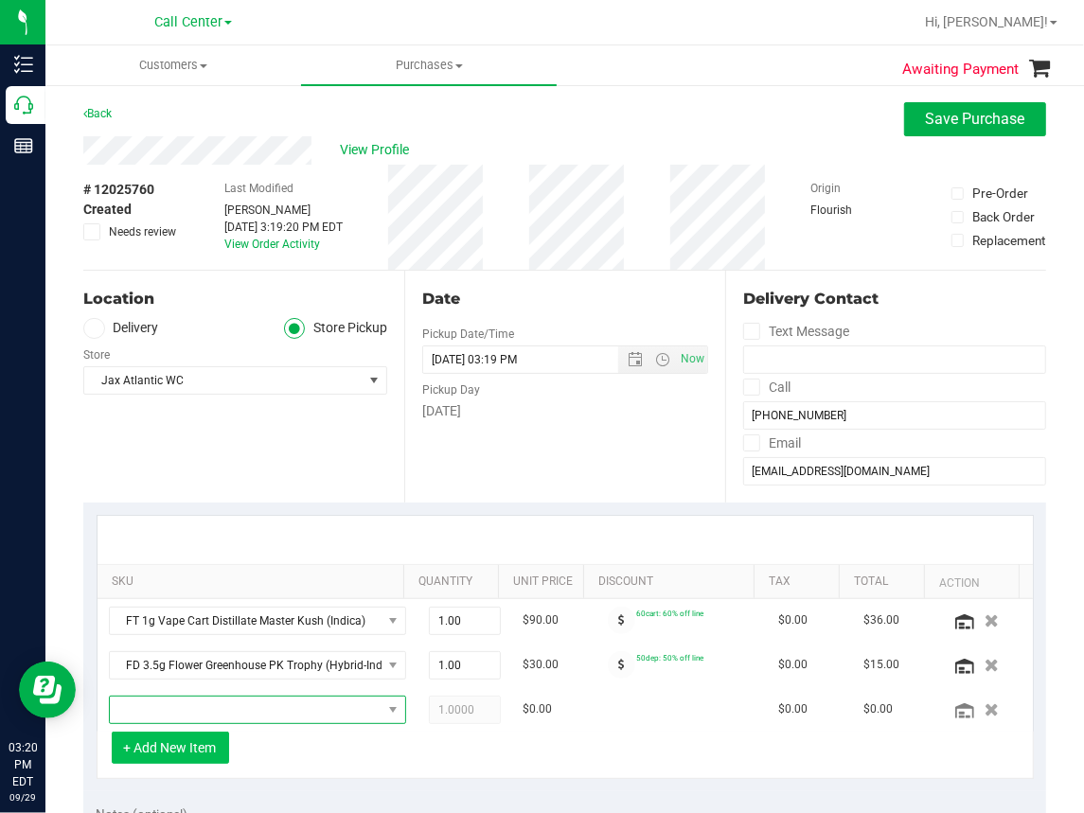
click at [173, 706] on span "NO DATA FOUND" at bounding box center [246, 710] width 272 height 27
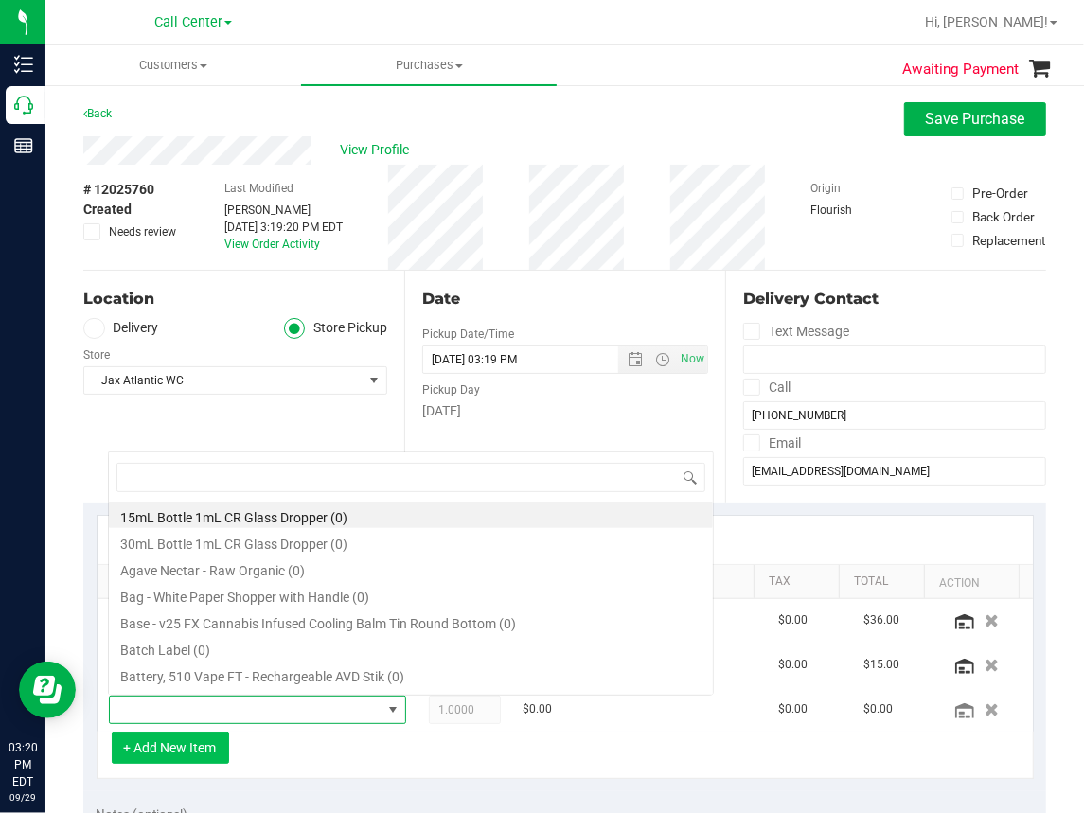
scroll to position [27, 255]
type input "hot mess"
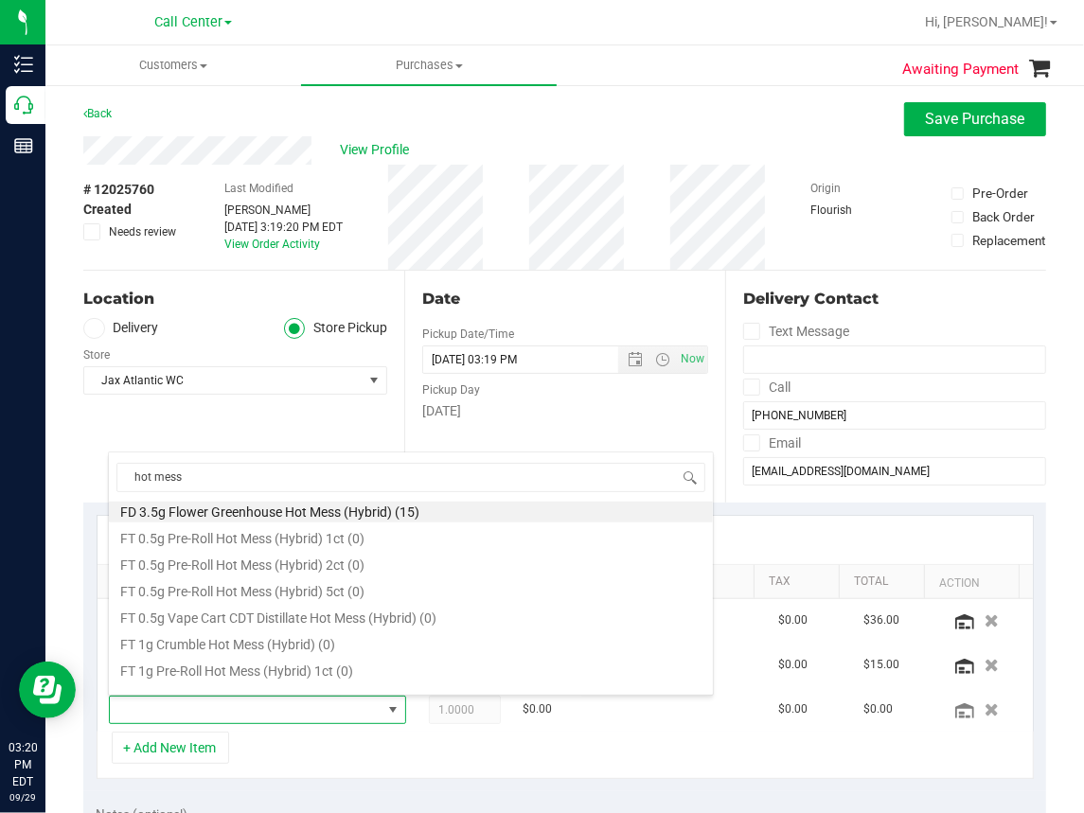
scroll to position [0, 0]
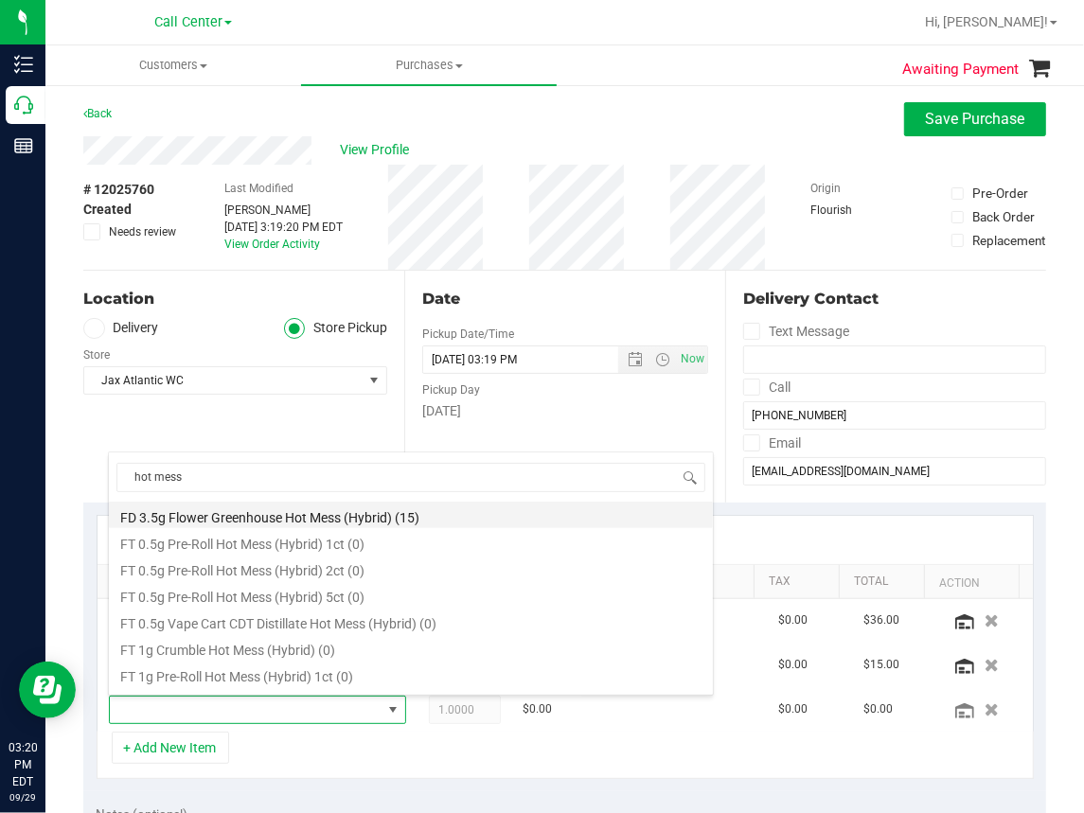
click at [285, 510] on li "FD 3.5g Flower Greenhouse Hot Mess (Hybrid) (15)" at bounding box center [411, 515] width 604 height 27
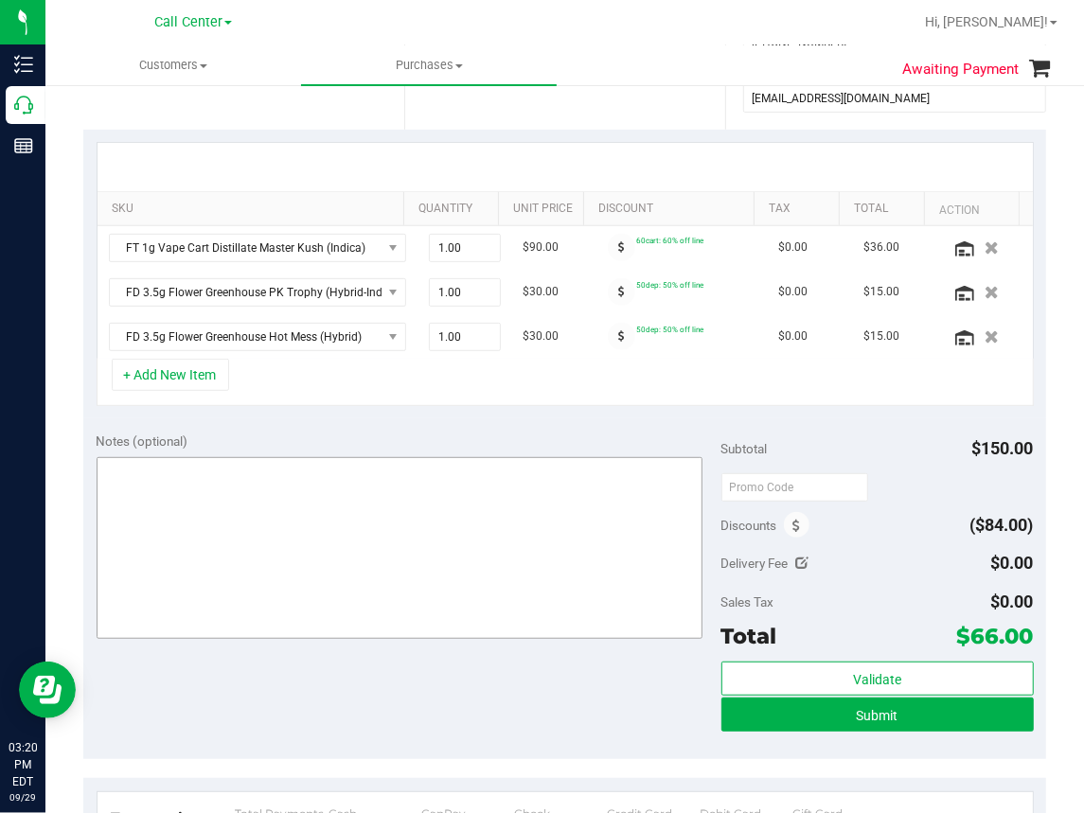
scroll to position [379, 0]
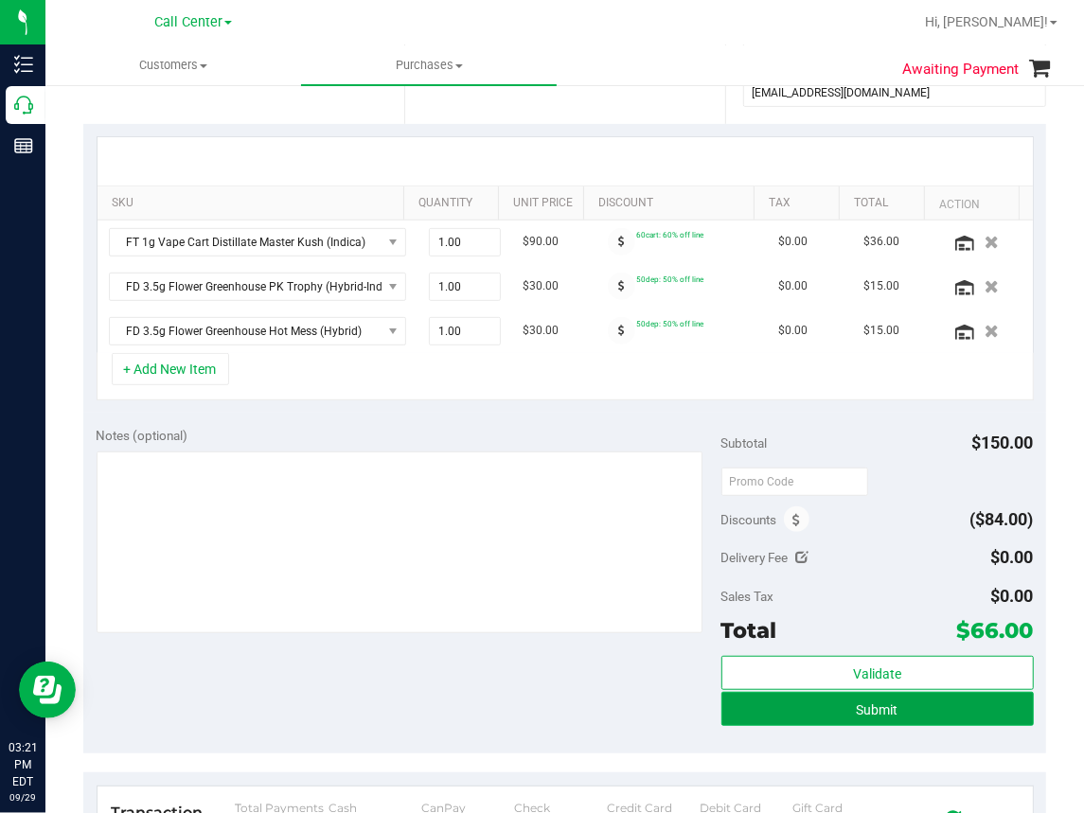
click at [861, 704] on span "Submit" at bounding box center [878, 709] width 42 height 15
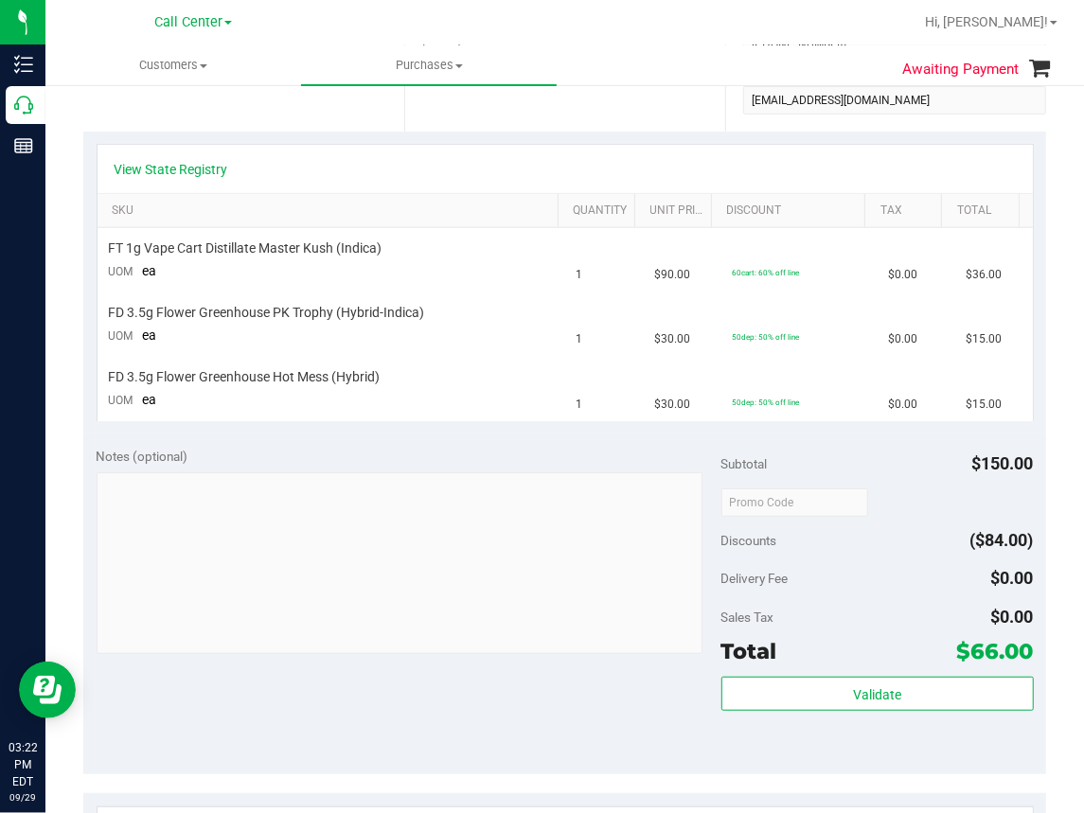
click at [543, 444] on div "Notes (optional) Subtotal $150.00 Discounts ($84.00) Delivery Fee $0.00 Sales T…" at bounding box center [564, 604] width 963 height 341
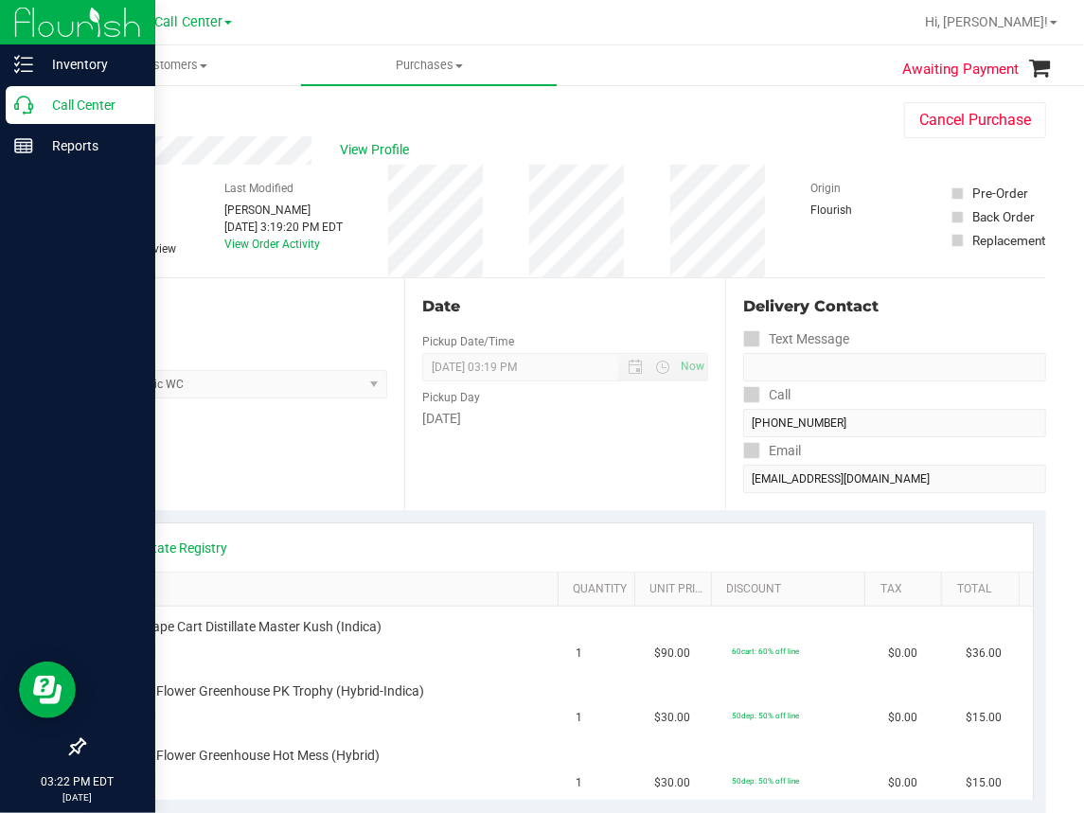
click at [21, 102] on icon at bounding box center [23, 105] width 19 height 19
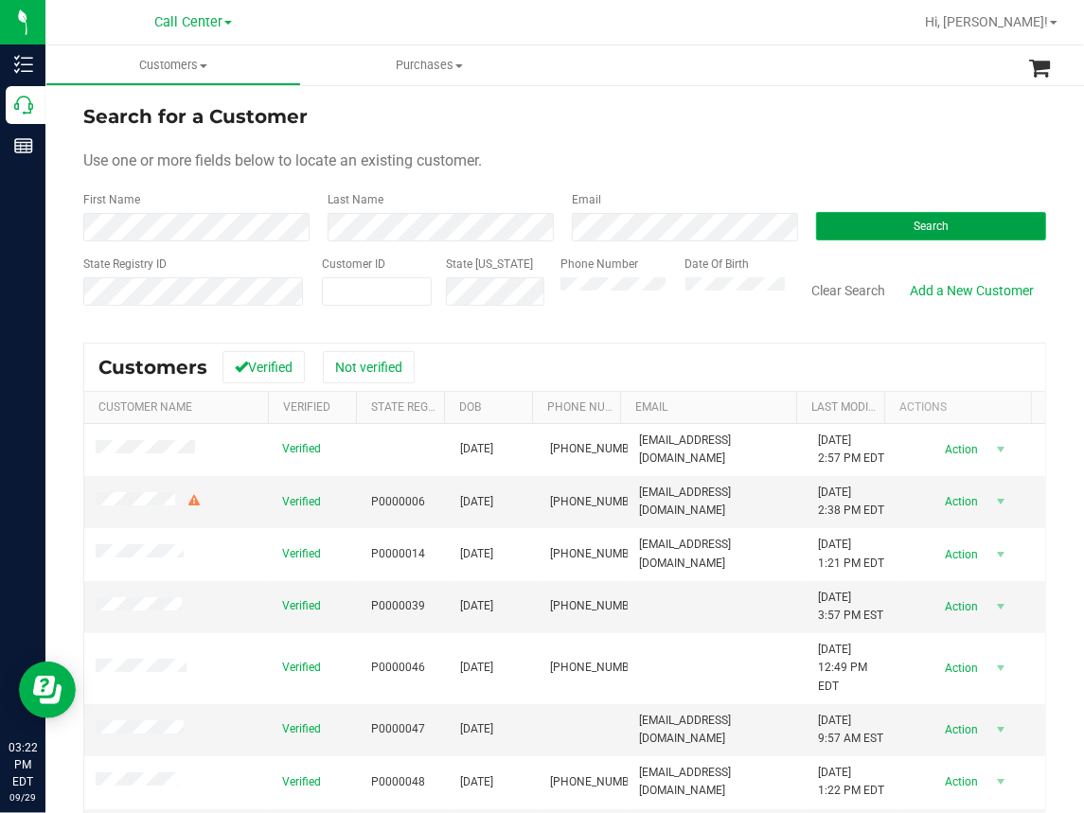
click at [899, 215] on button "Search" at bounding box center [931, 226] width 230 height 28
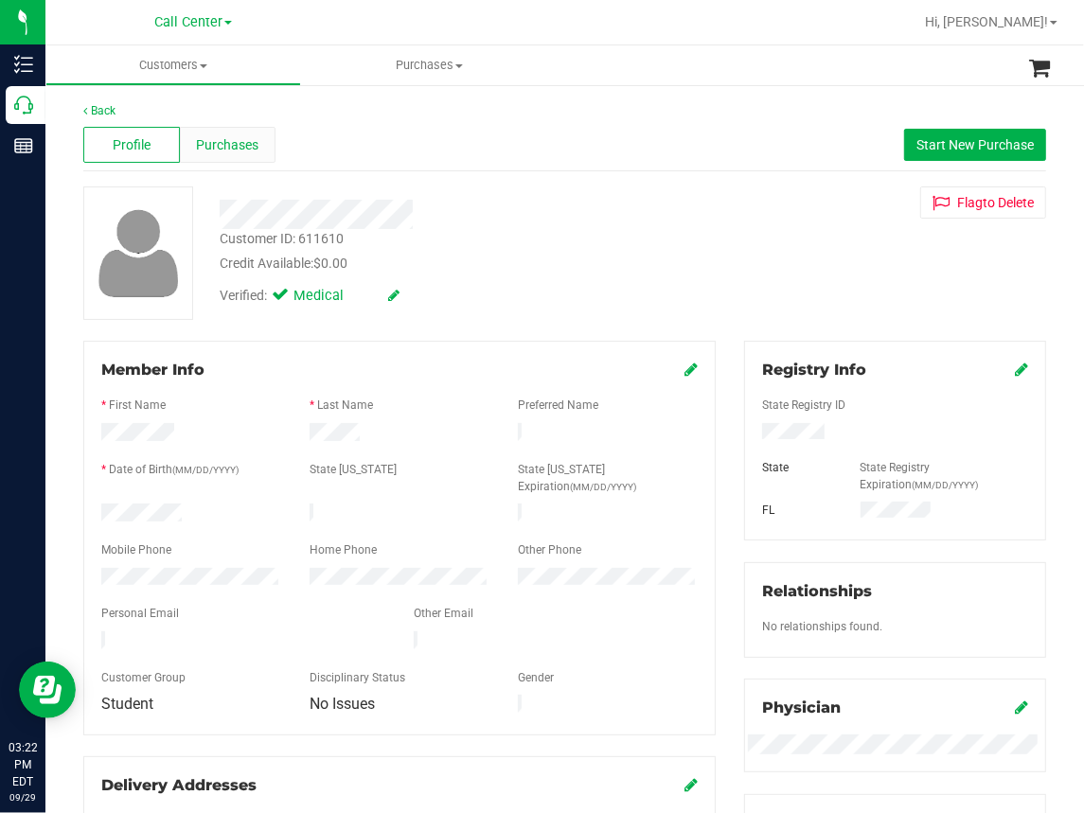
click at [251, 147] on span "Purchases" at bounding box center [228, 145] width 62 height 20
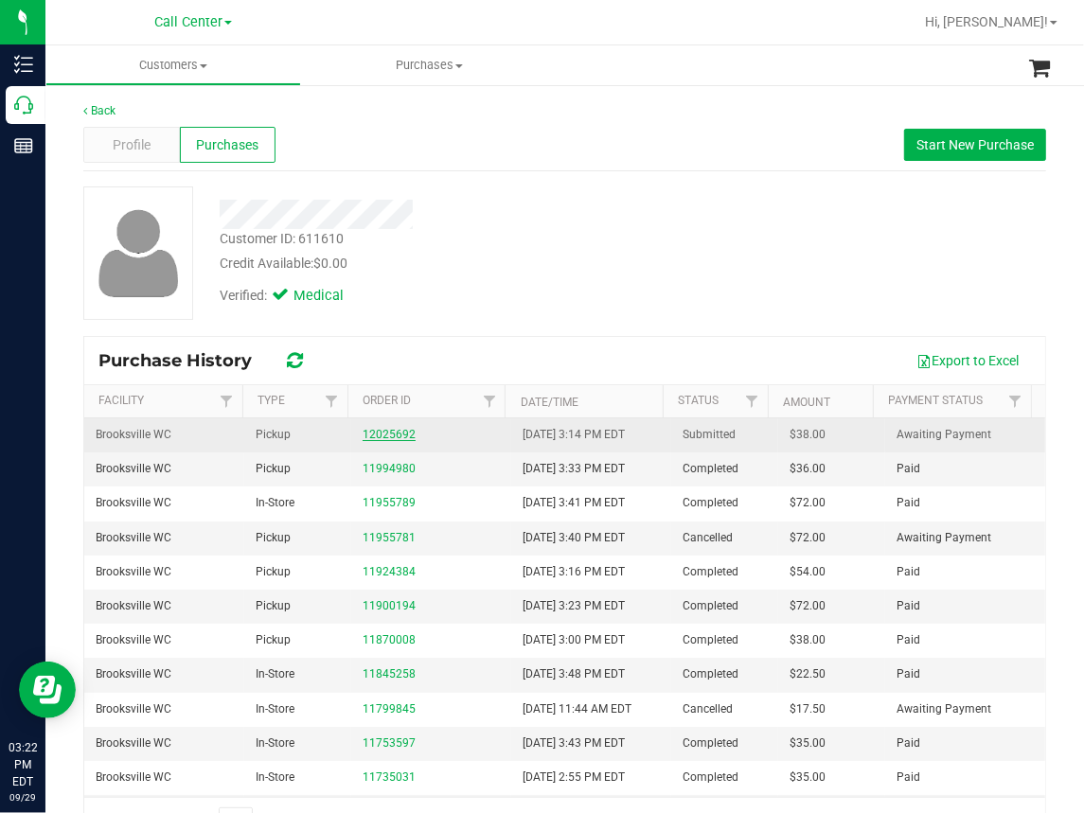
click at [394, 431] on link "12025692" at bounding box center [389, 434] width 53 height 13
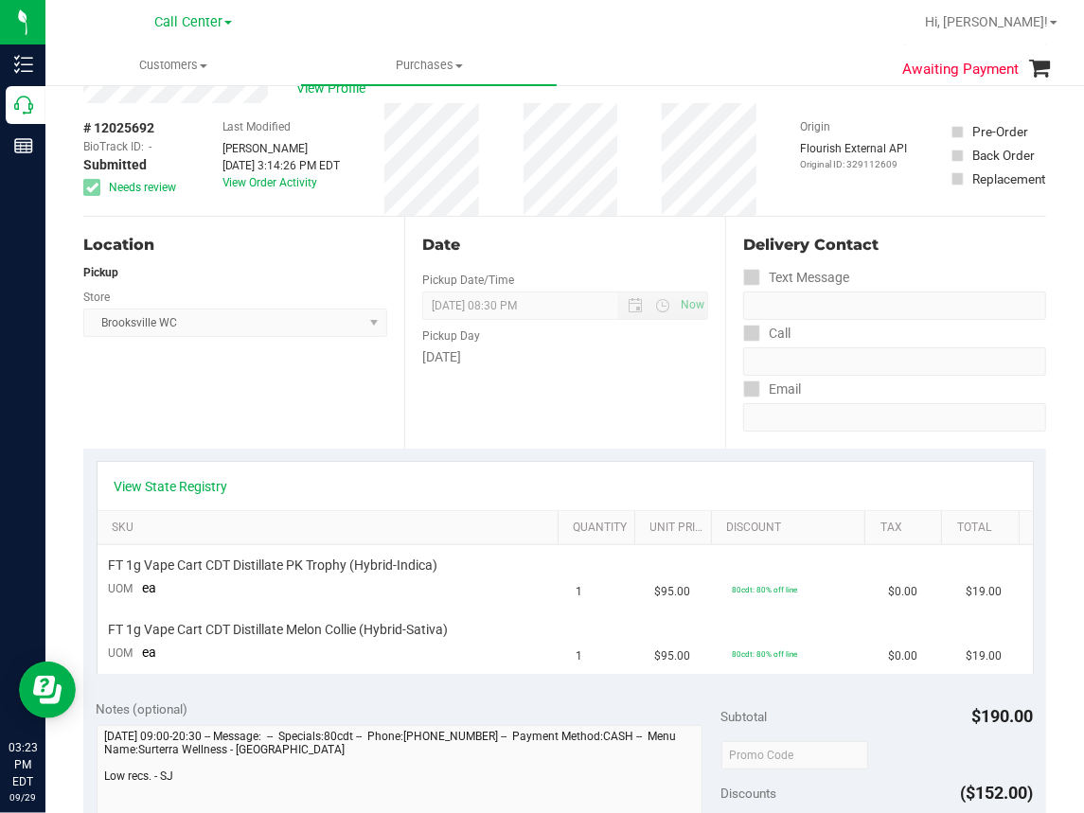
scroll to position [95, 0]
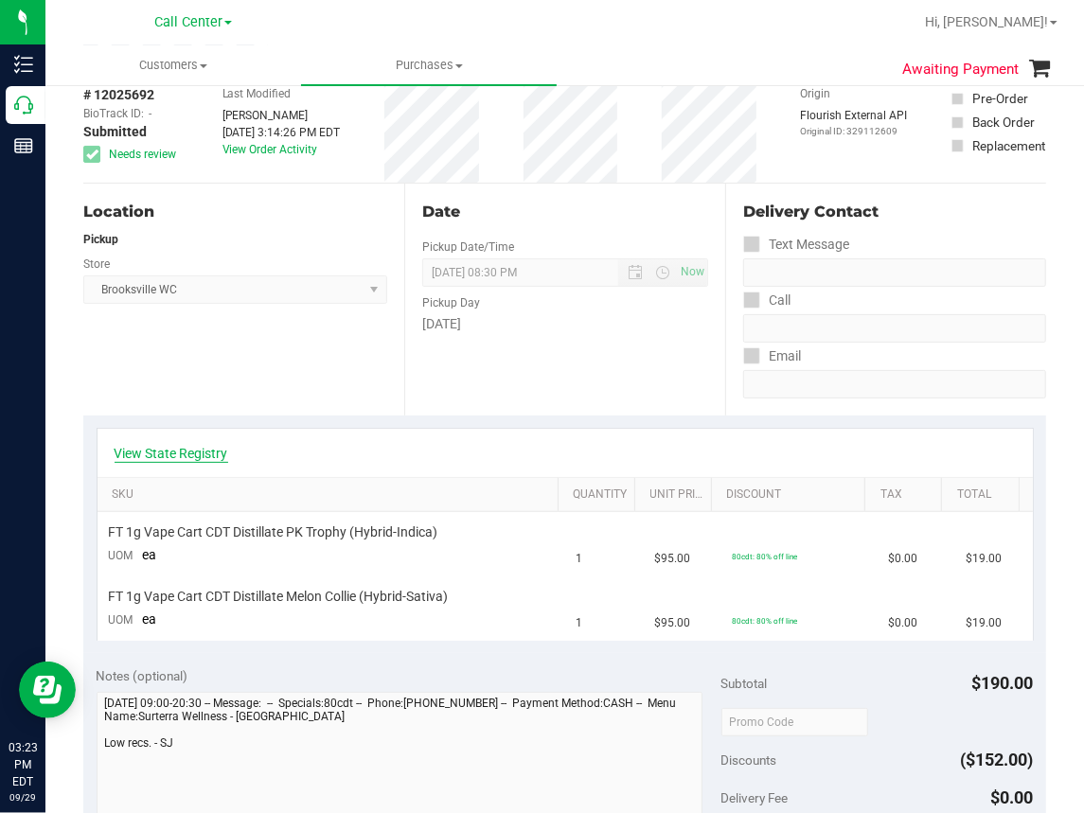
click at [171, 451] on link "View State Registry" at bounding box center [172, 453] width 114 height 19
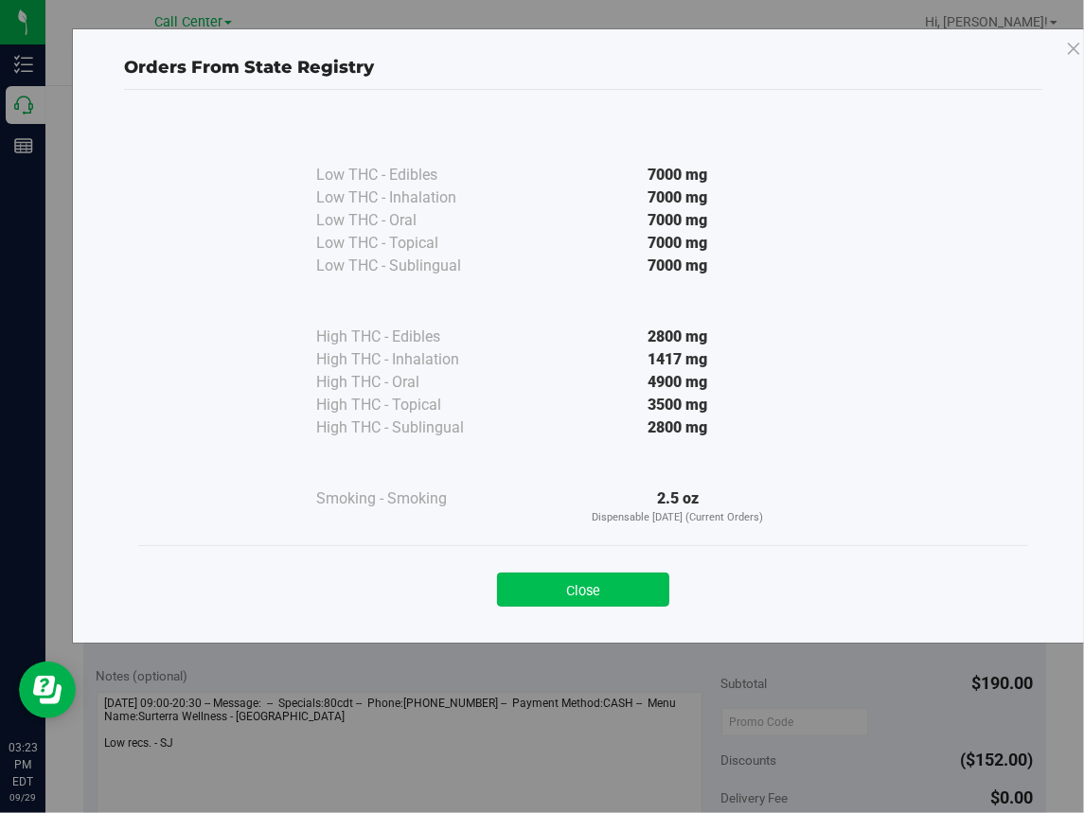
click at [611, 591] on button "Close" at bounding box center [583, 590] width 172 height 34
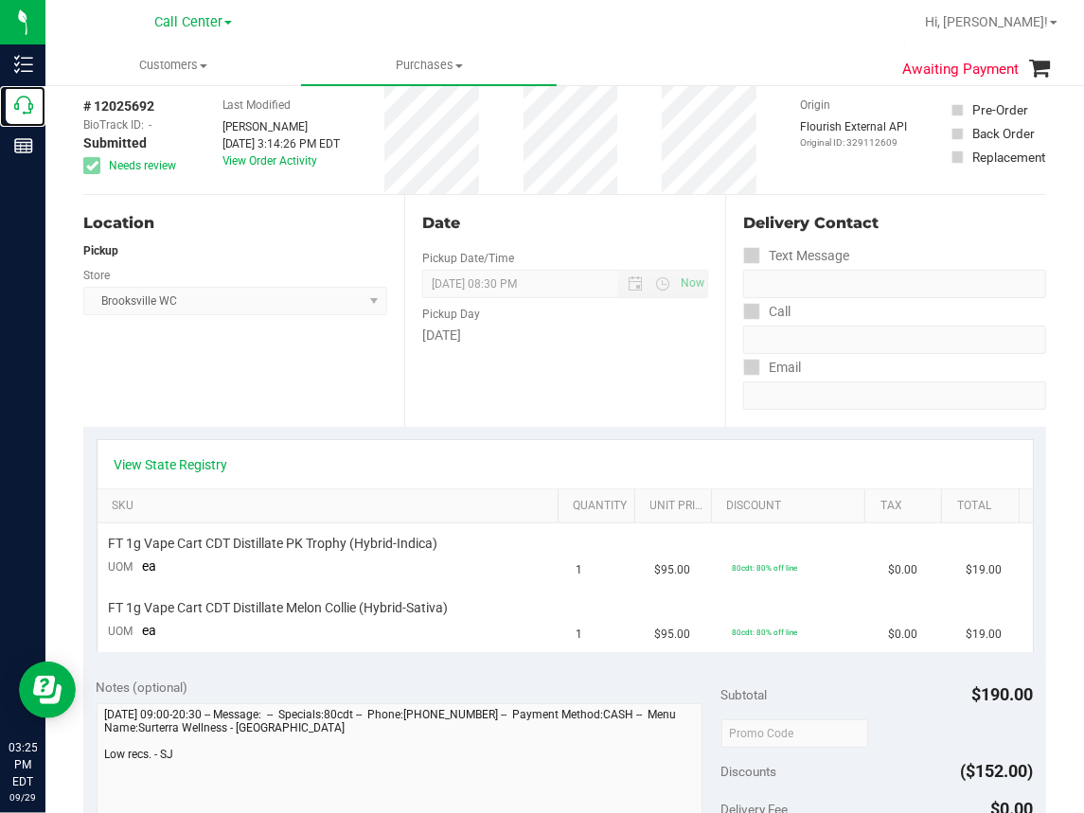
scroll to position [0, 0]
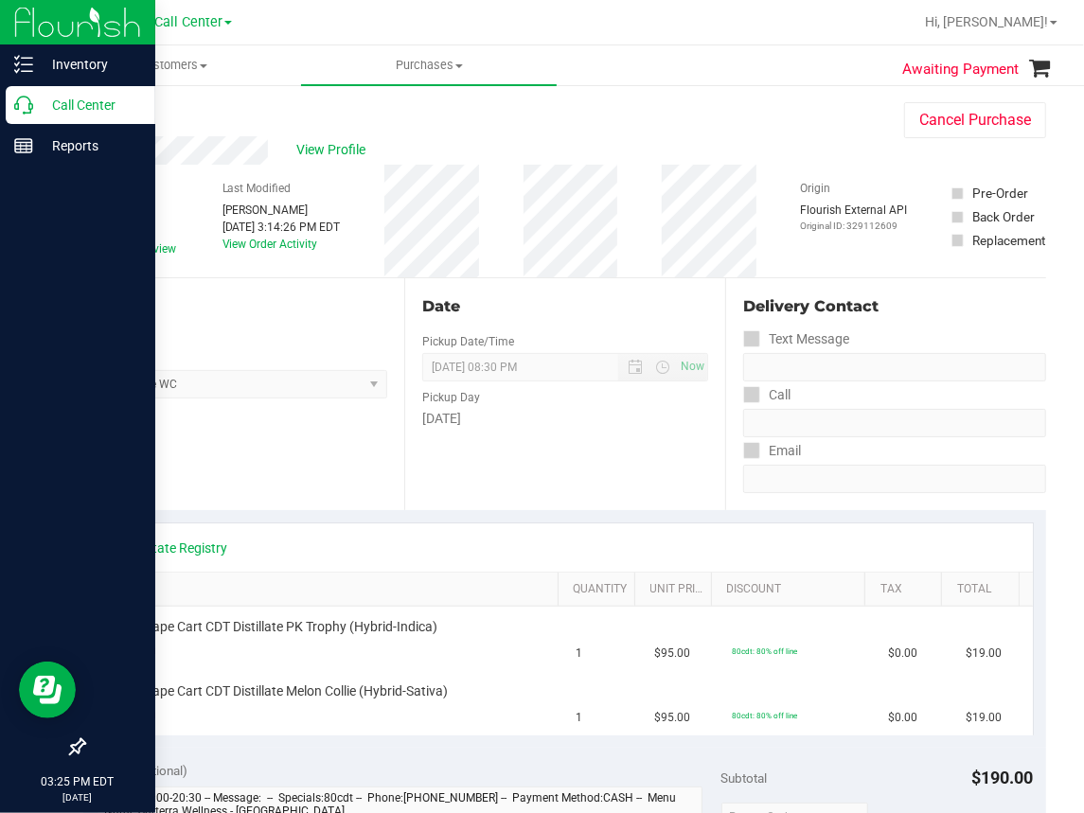
click at [15, 108] on icon at bounding box center [23, 105] width 19 height 19
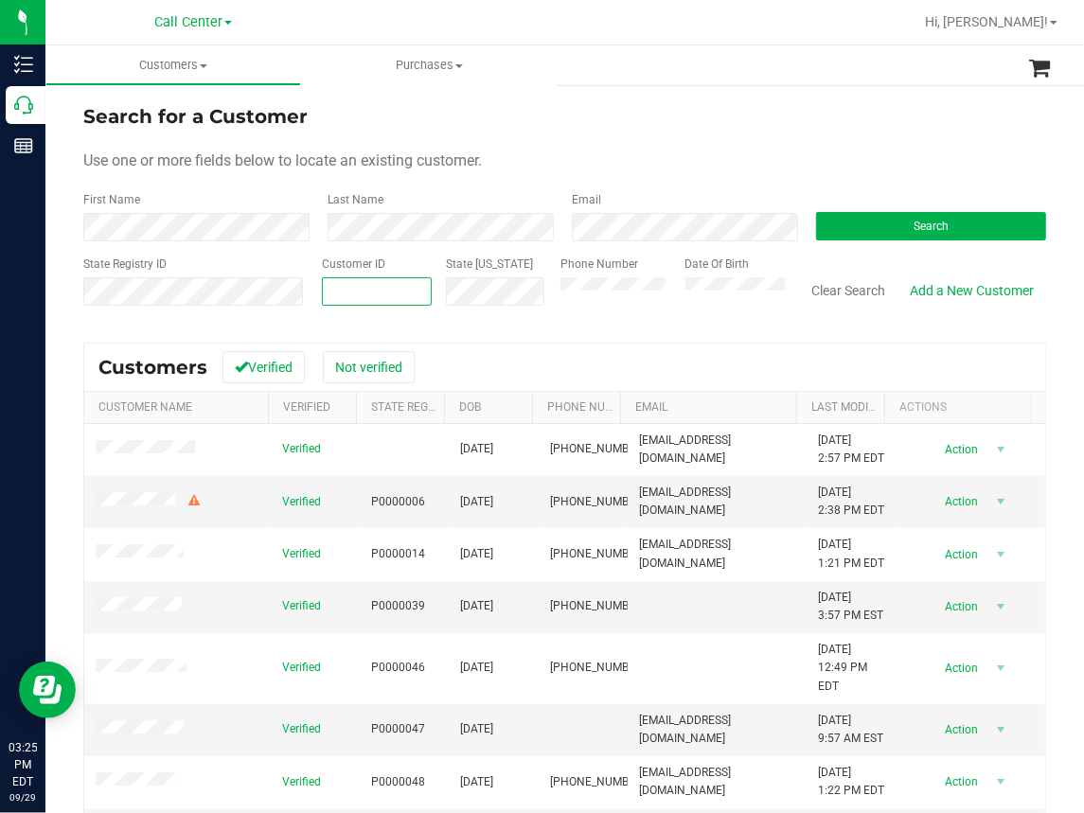
click at [336, 287] on span at bounding box center [377, 291] width 110 height 28
paste input "1625344"
type input "1625344"
click at [895, 228] on button "Search" at bounding box center [931, 226] width 230 height 28
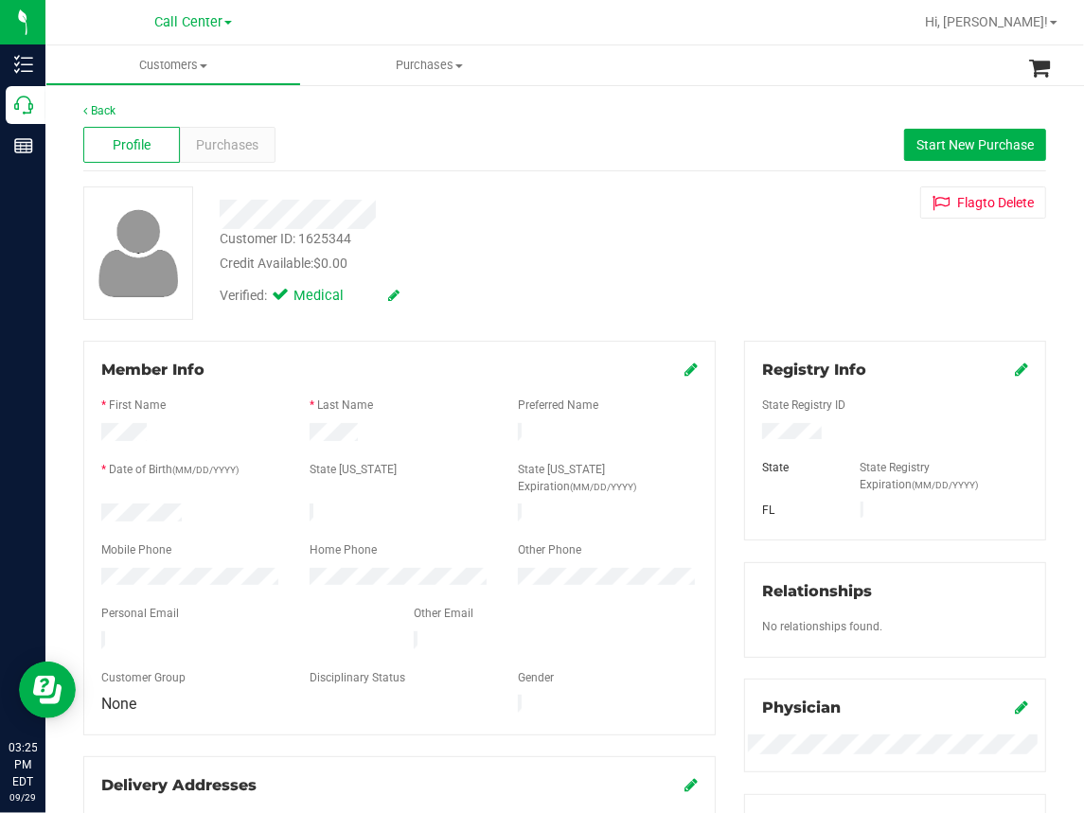
click at [537, 162] on div "Profile Purchases Start New Purchase" at bounding box center [564, 145] width 963 height 52
click at [240, 146] on span "Purchases" at bounding box center [228, 145] width 62 height 20
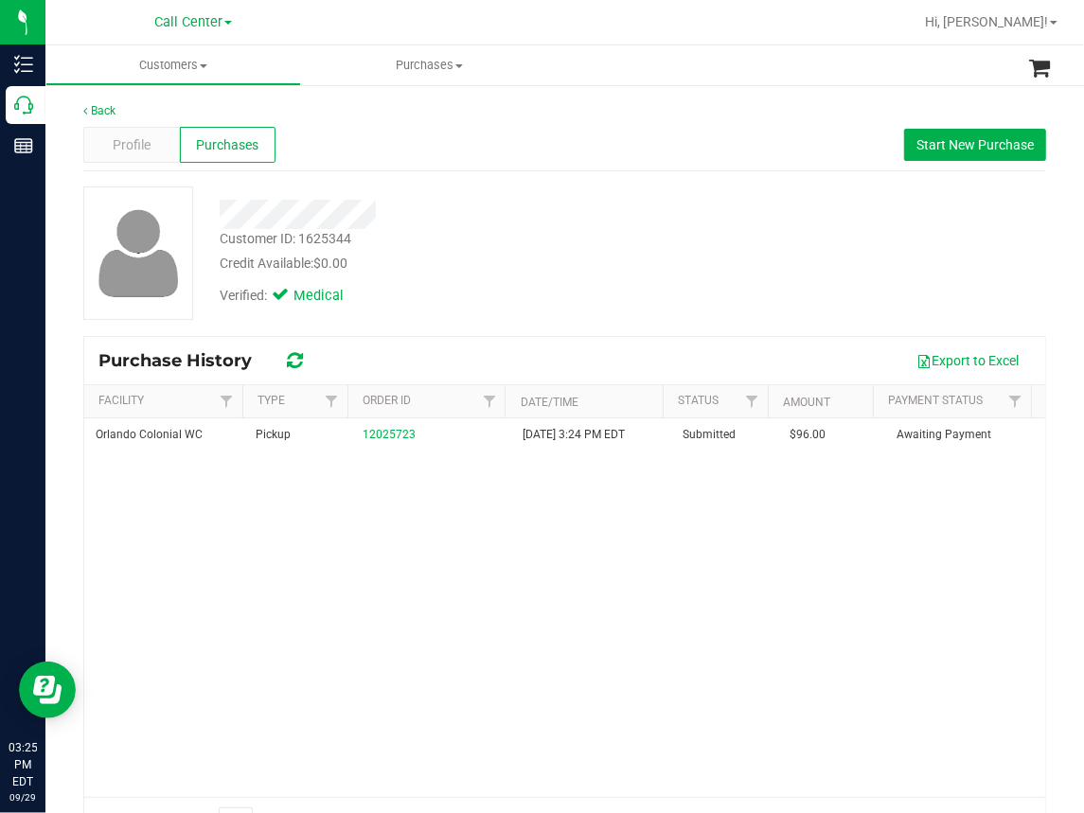
click at [648, 161] on div "Profile Purchases Start New Purchase" at bounding box center [564, 145] width 963 height 52
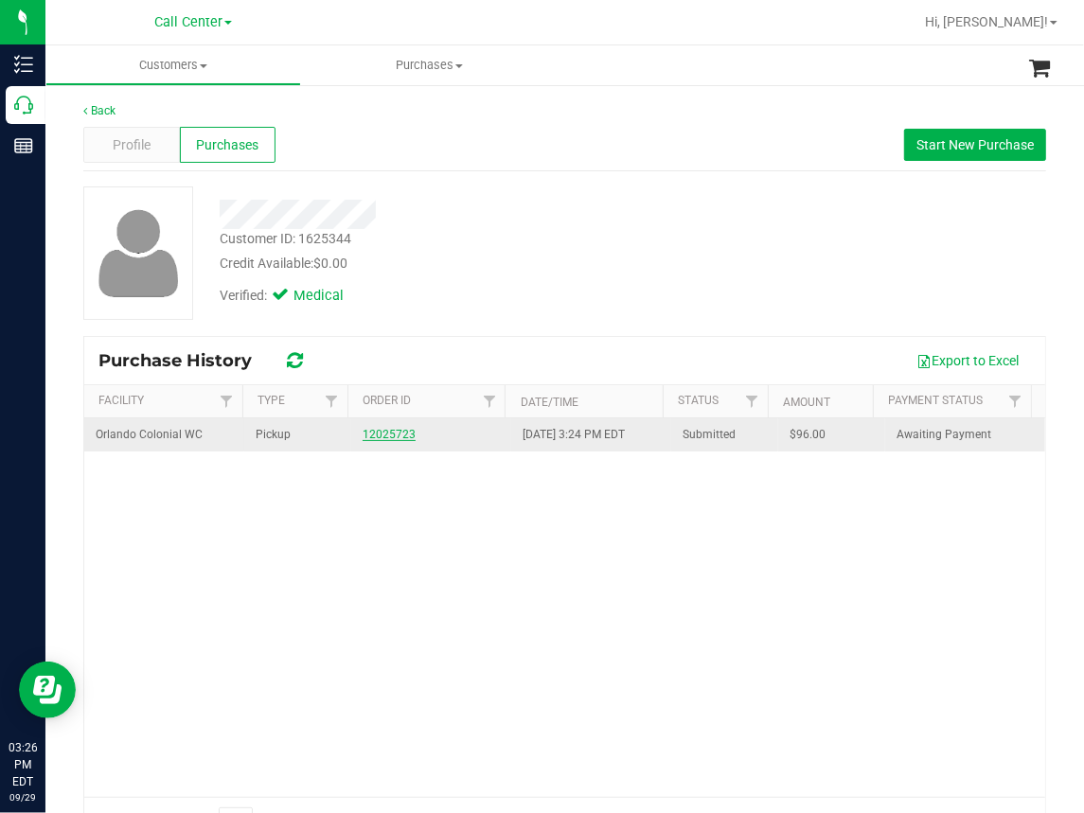
click at [381, 432] on link "12025723" at bounding box center [389, 434] width 53 height 13
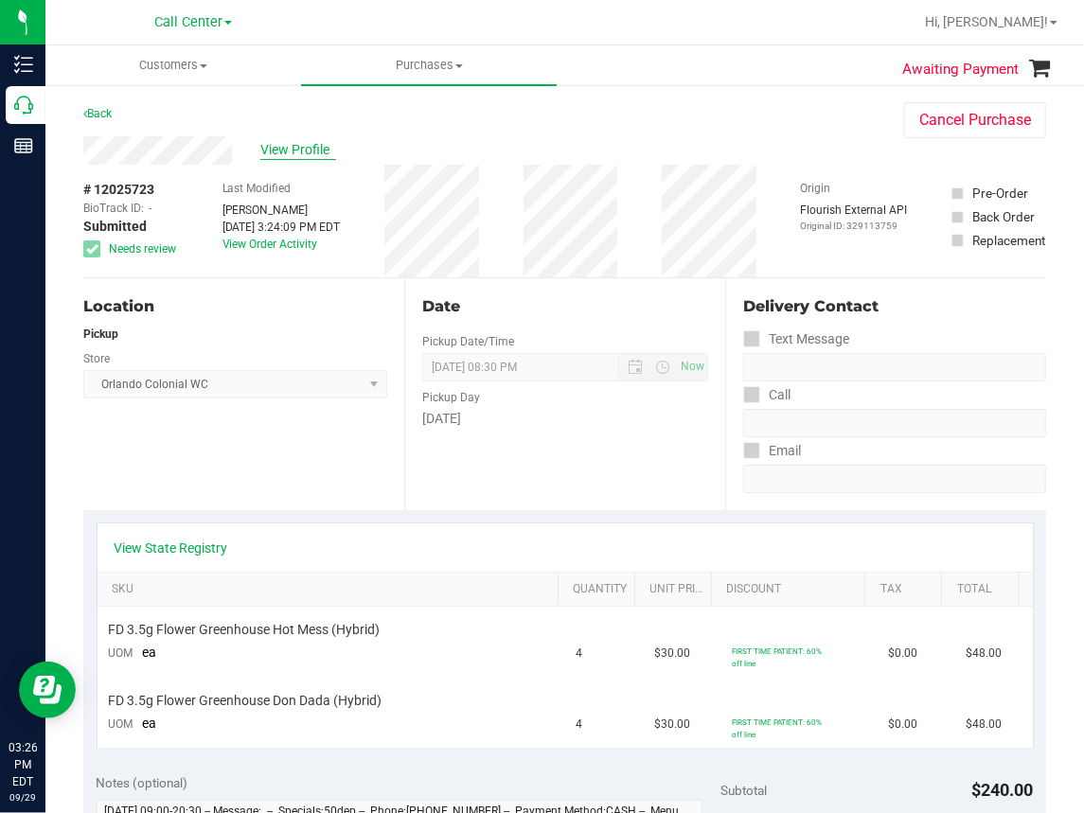
click at [310, 154] on span "View Profile" at bounding box center [298, 150] width 76 height 20
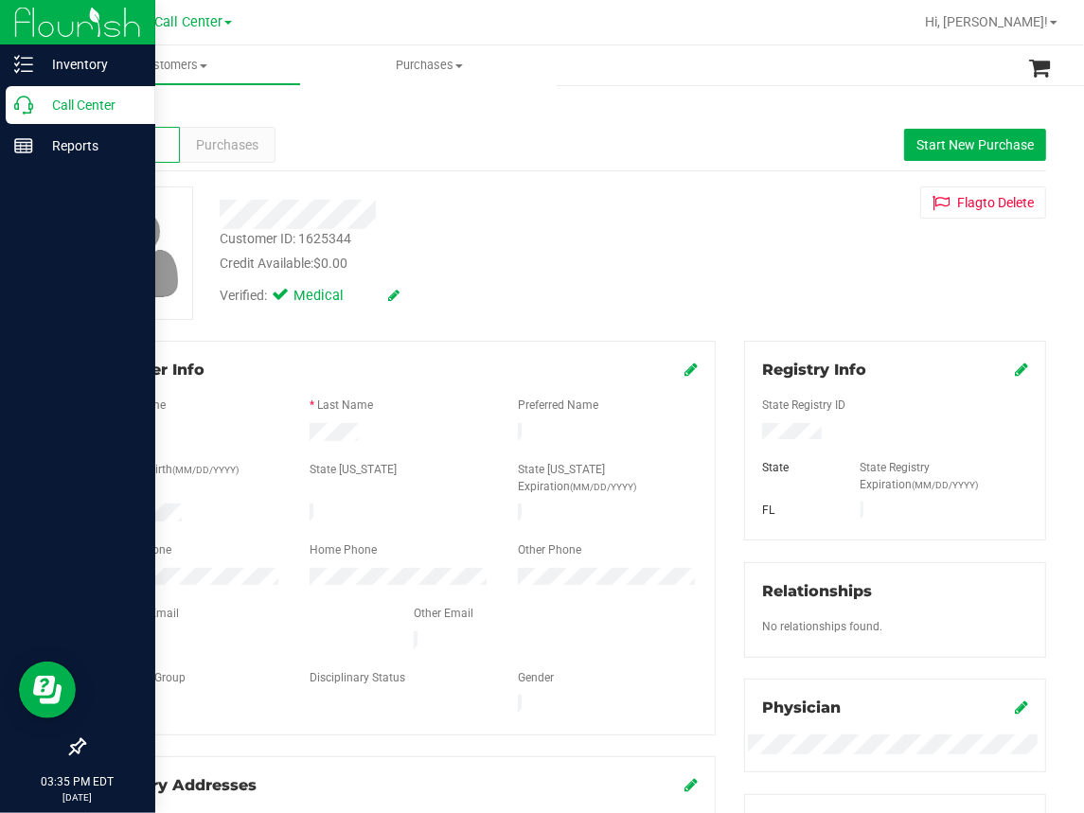
click at [28, 99] on icon at bounding box center [23, 105] width 19 height 19
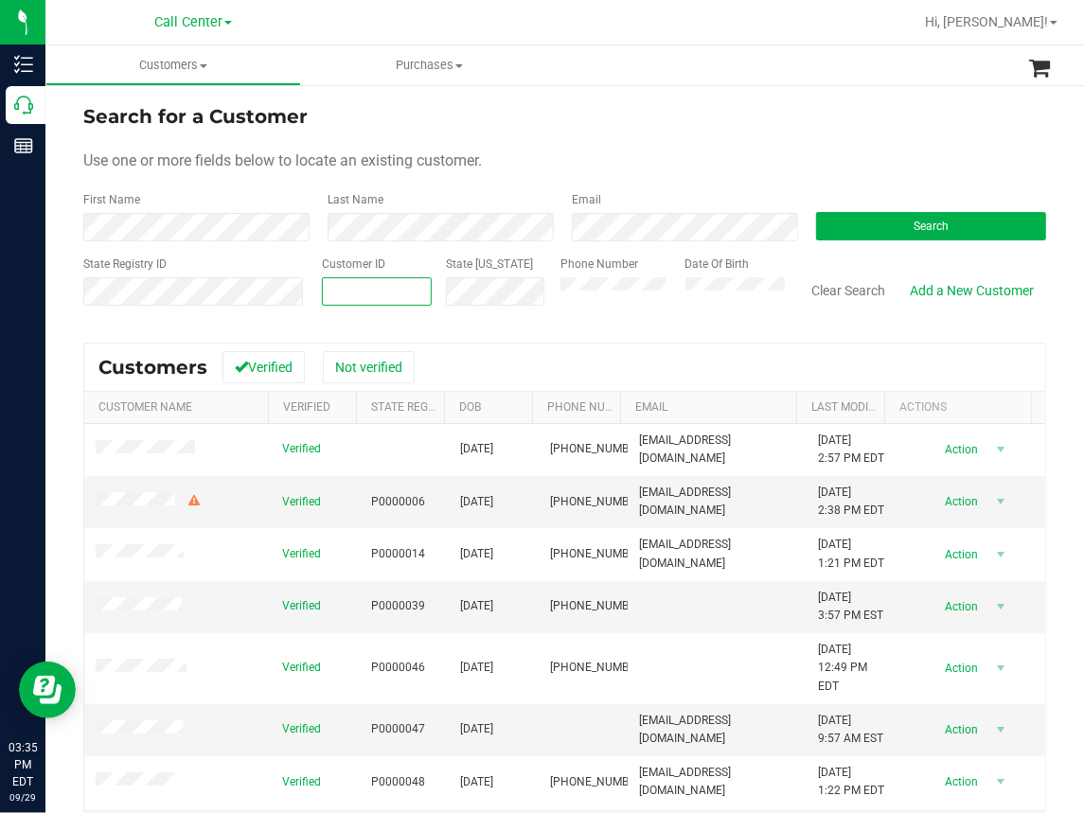
click at [347, 285] on input "text" at bounding box center [377, 291] width 108 height 27
paste input "text"
click at [823, 240] on div "Search" at bounding box center [924, 216] width 244 height 50
click at [847, 221] on button "Search" at bounding box center [931, 226] width 230 height 28
paste input "text"
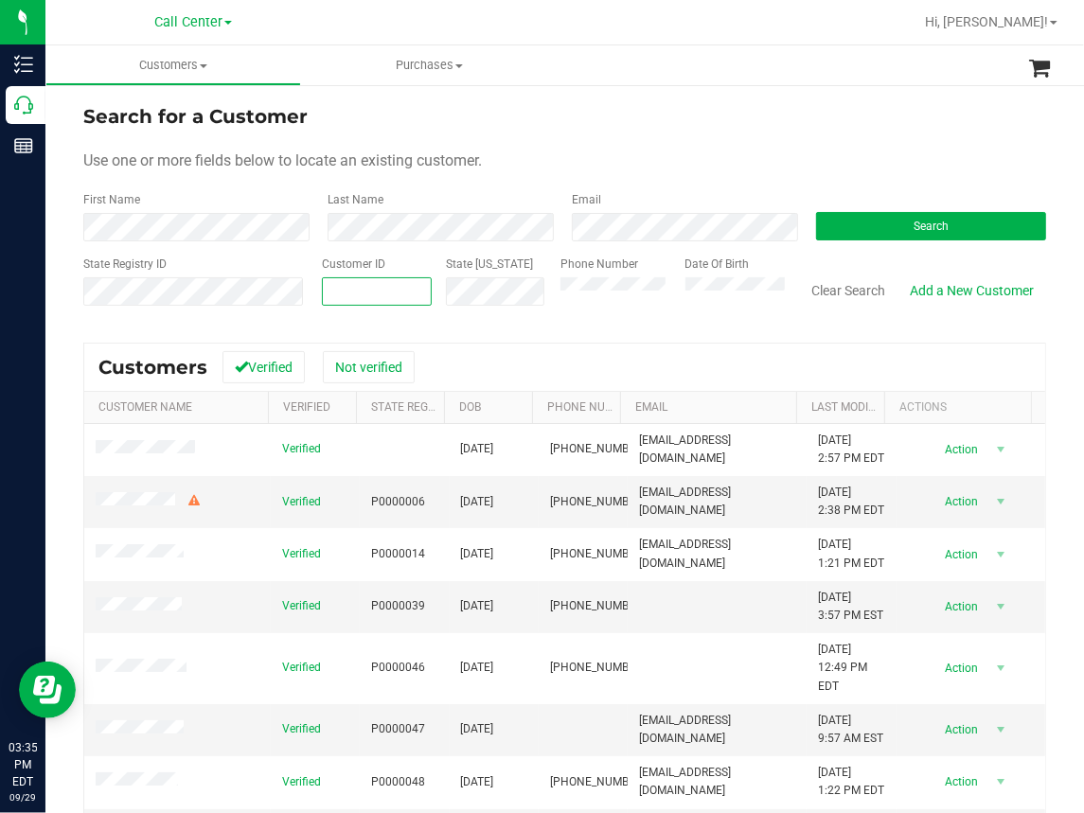
paste input "1561846"
type input "1561846"
click at [847, 225] on button "Search" at bounding box center [931, 226] width 230 height 28
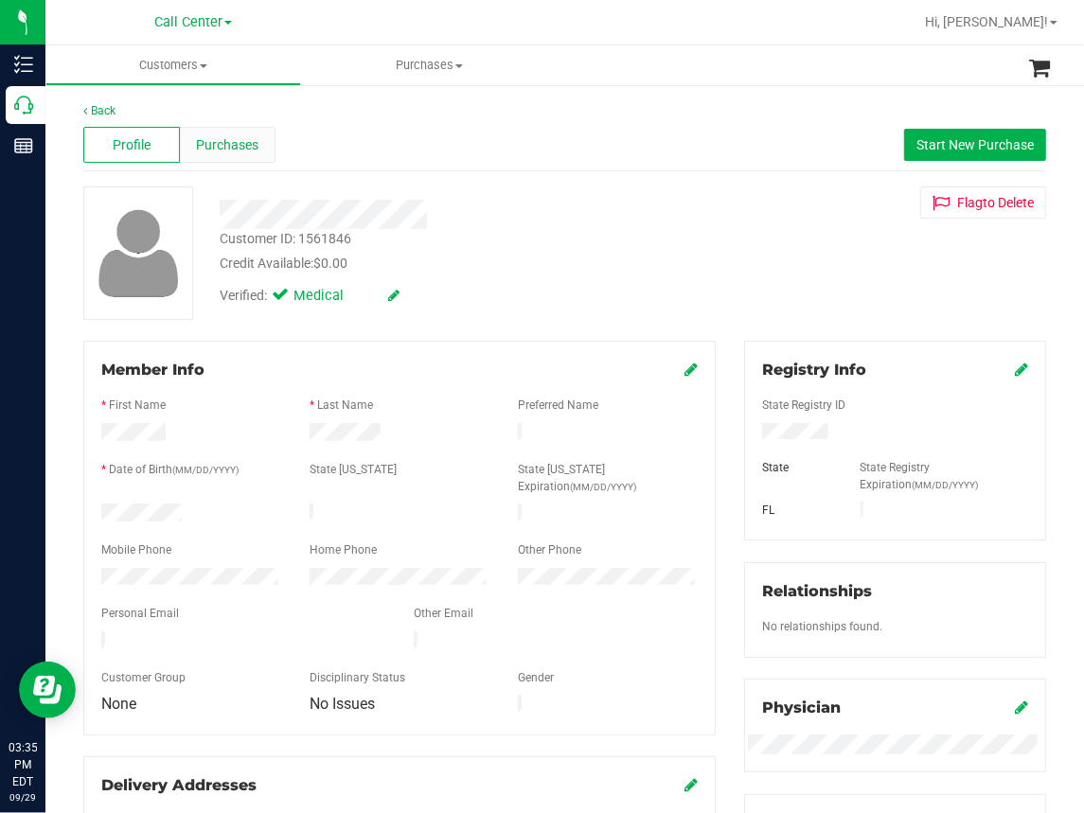
click at [238, 144] on span "Purchases" at bounding box center [228, 145] width 62 height 20
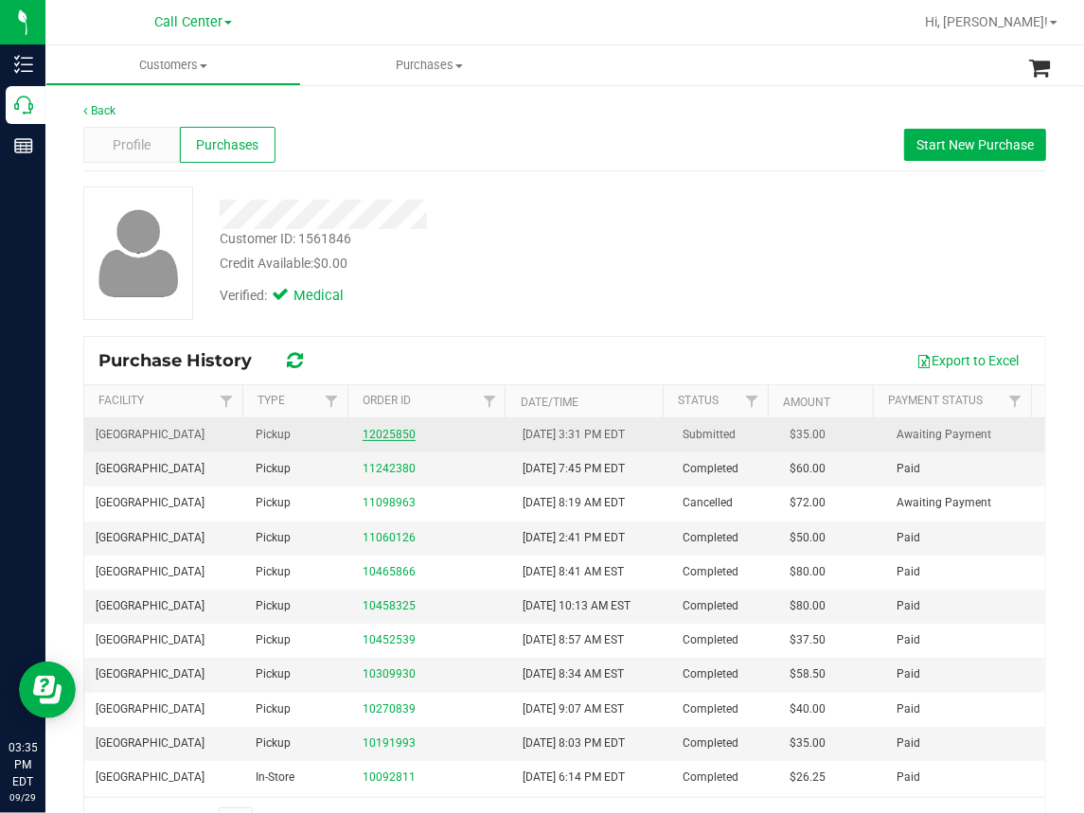
click at [385, 433] on link "12025850" at bounding box center [389, 434] width 53 height 13
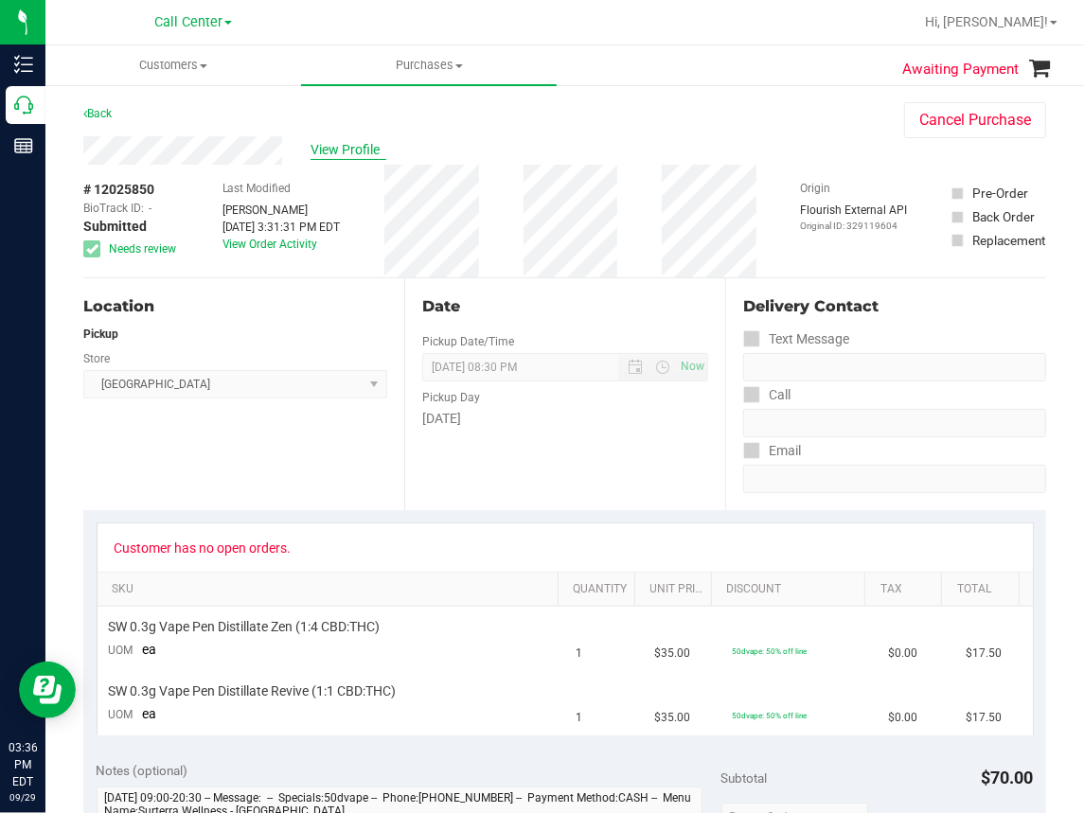
click at [349, 149] on span "View Profile" at bounding box center [349, 150] width 76 height 20
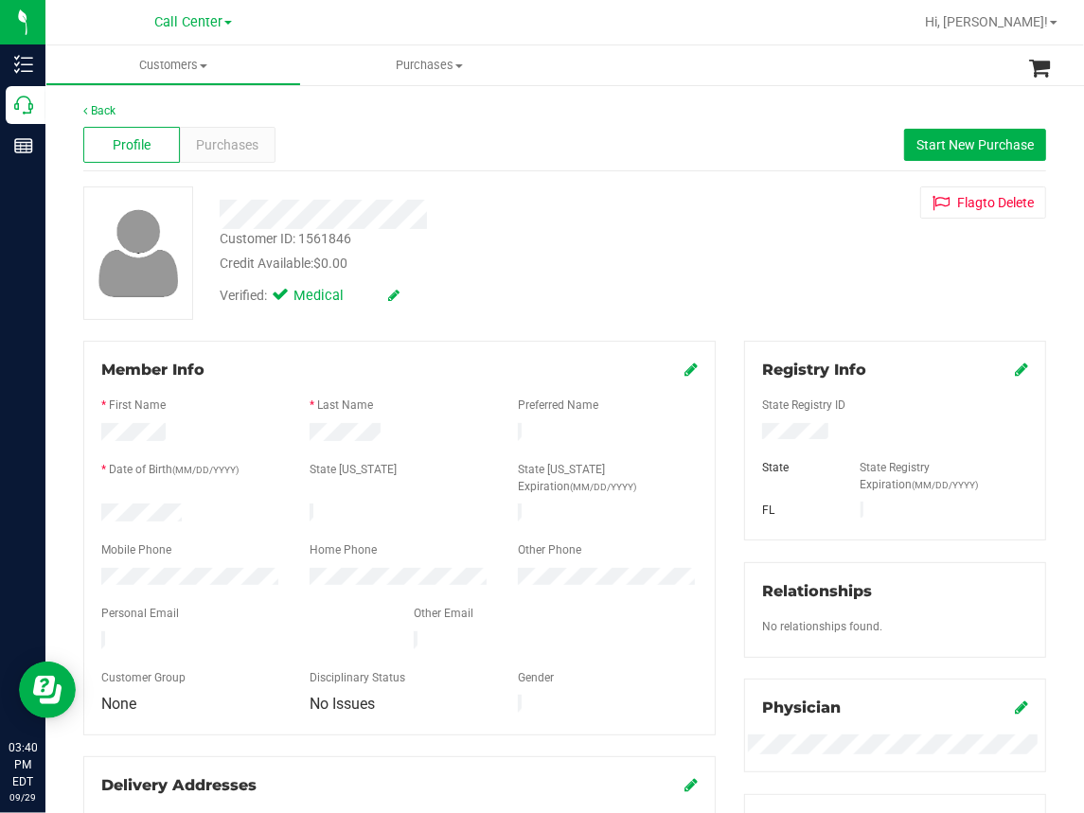
drag, startPoint x: 478, startPoint y: 115, endPoint x: 108, endPoint y: 153, distance: 372.2
click at [476, 115] on div "Back" at bounding box center [564, 110] width 963 height 17
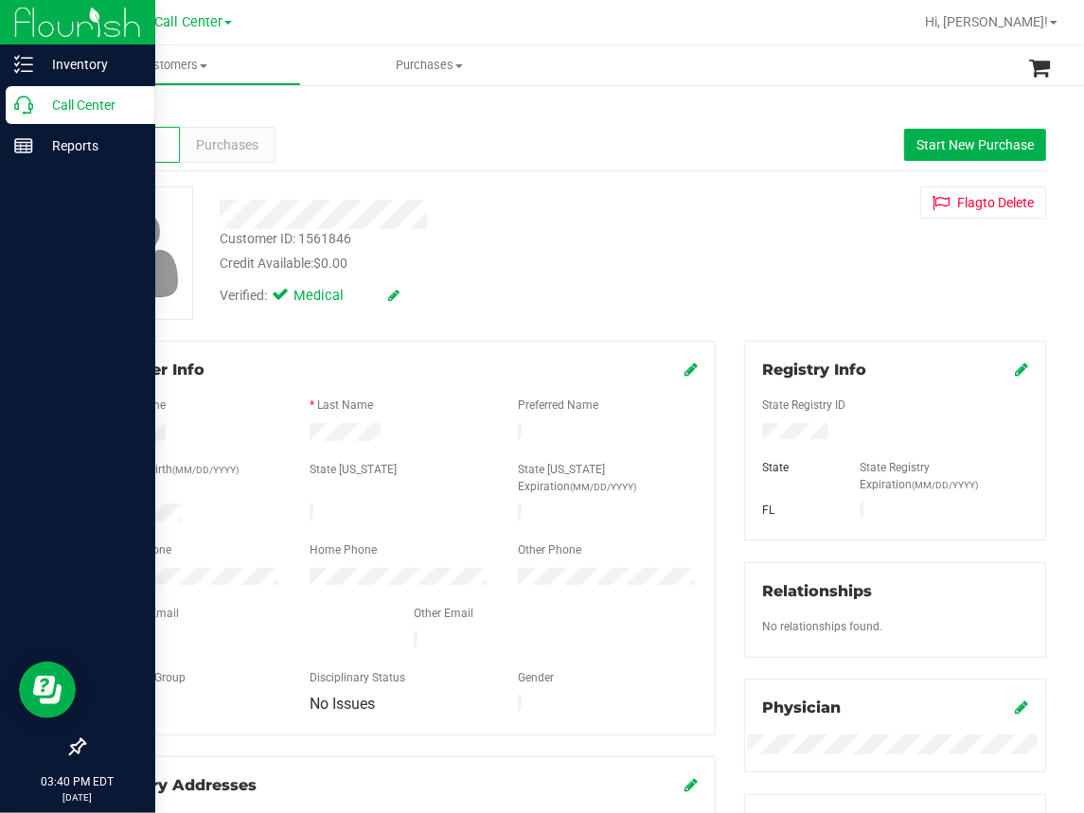
click at [23, 103] on icon at bounding box center [23, 105] width 19 height 19
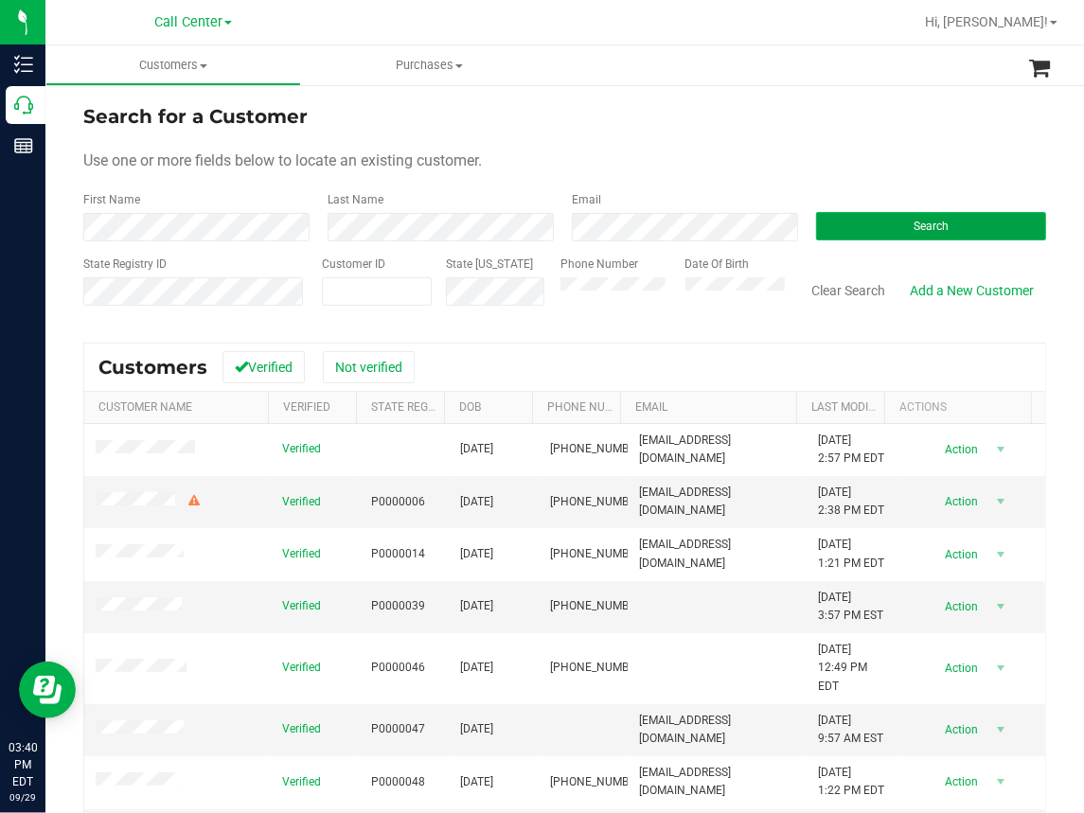
click at [962, 222] on button "Search" at bounding box center [931, 226] width 230 height 28
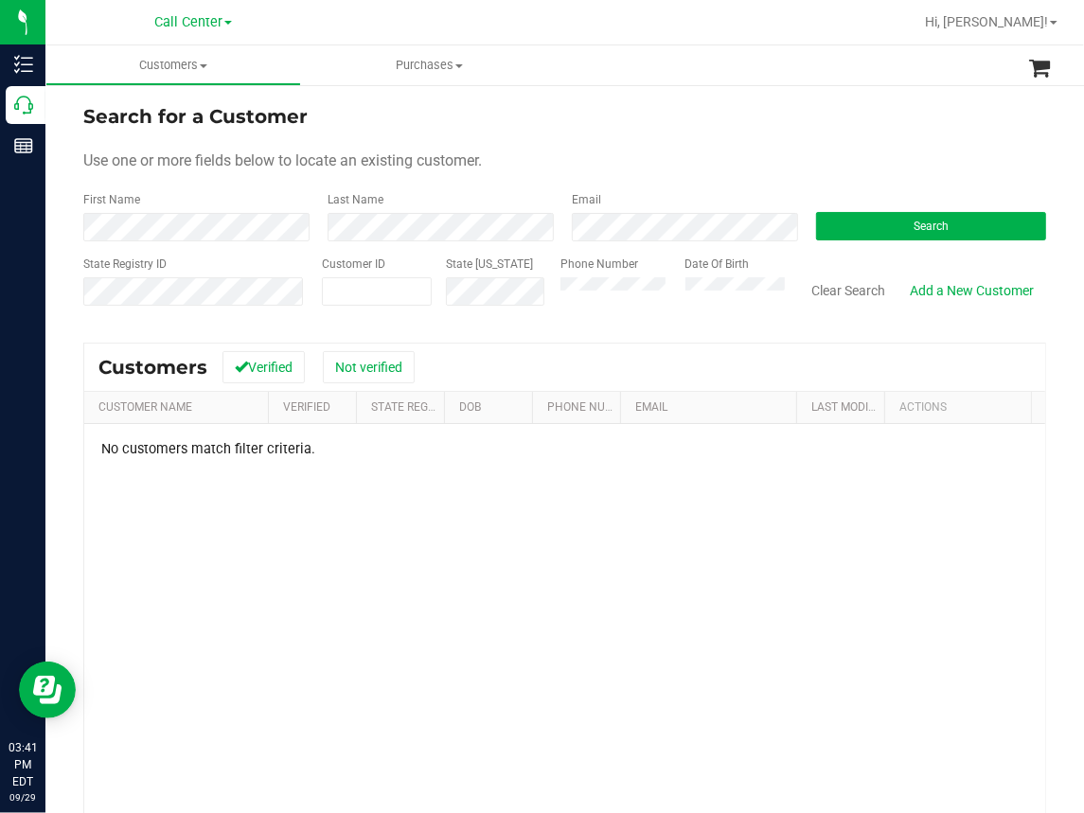
click at [745, 147] on form "Search for a Customer Use one or more fields below to locate an existing custom…" at bounding box center [564, 212] width 963 height 221
click at [899, 226] on button "Search" at bounding box center [931, 226] width 230 height 28
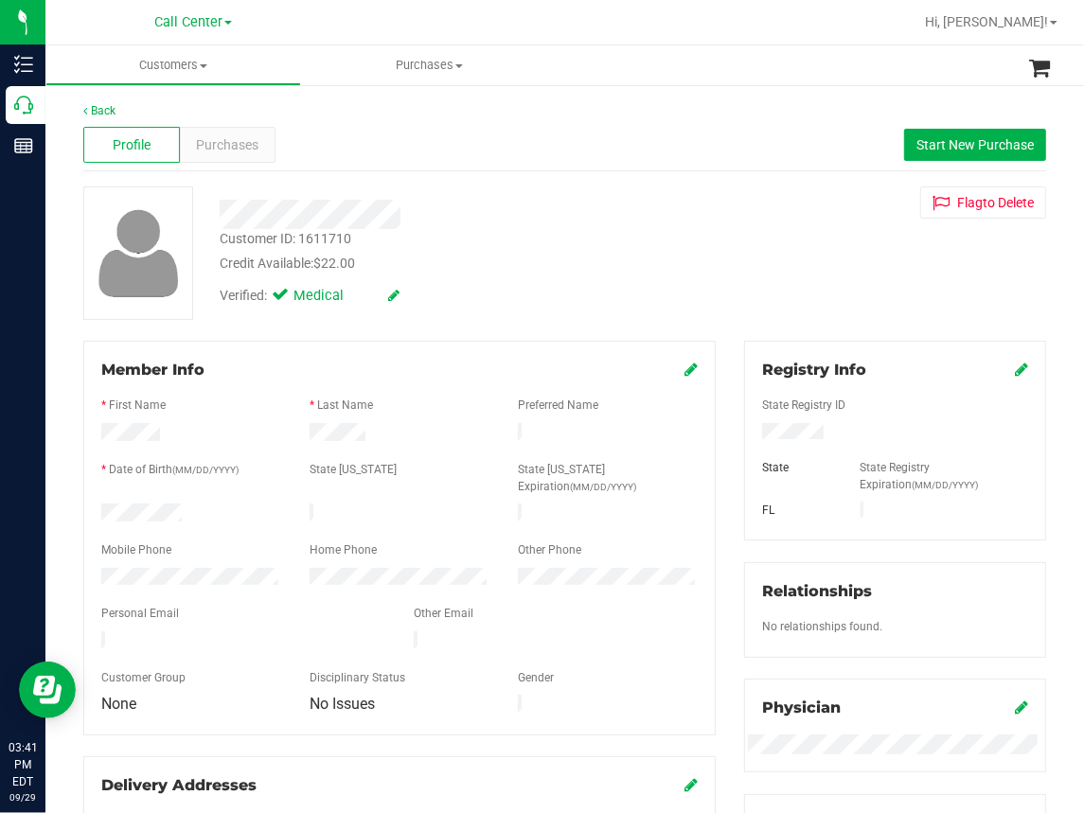
click at [260, 330] on div "Back Profile Purchases Start New Purchase Customer ID: 1611710 Credit Available…" at bounding box center [564, 714] width 963 height 1224
click at [245, 389] on div at bounding box center [399, 389] width 596 height 15
click at [715, 304] on div "Customer ID: 1611710 Credit Available: $22.00 Verified: Medical Flag to [GEOGRA…" at bounding box center [564, 252] width 991 height 133
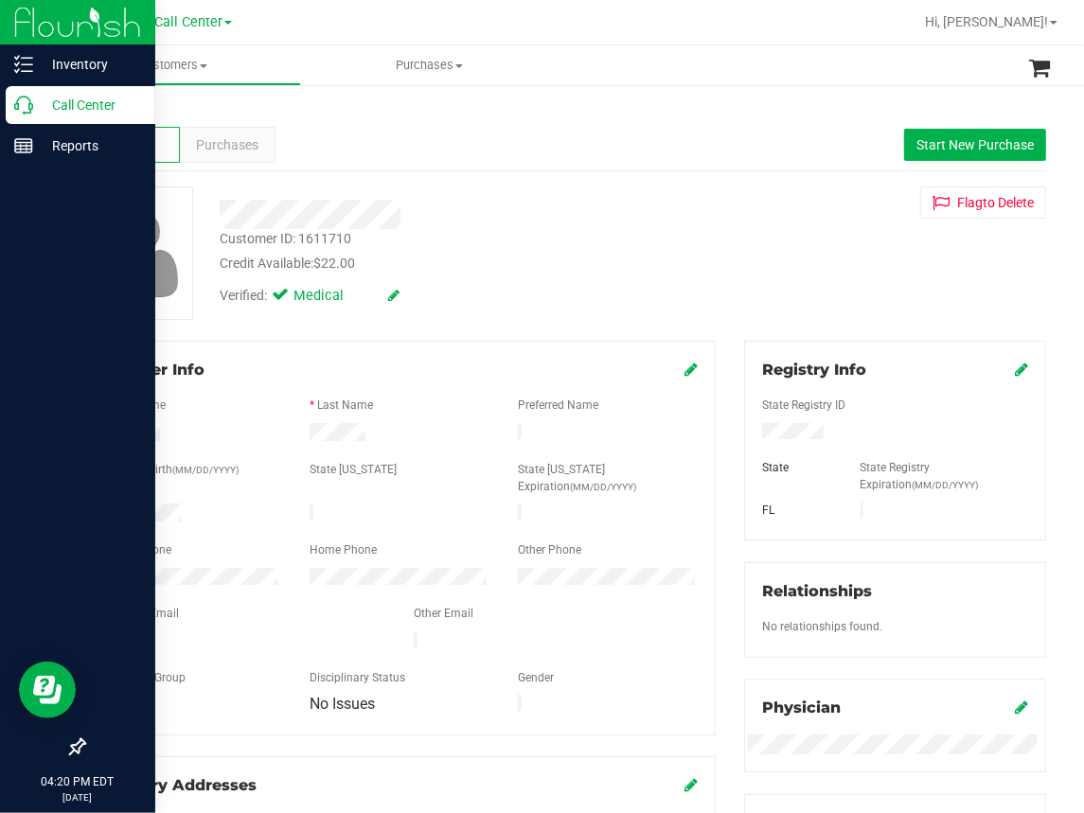
click at [27, 111] on icon at bounding box center [23, 105] width 19 height 19
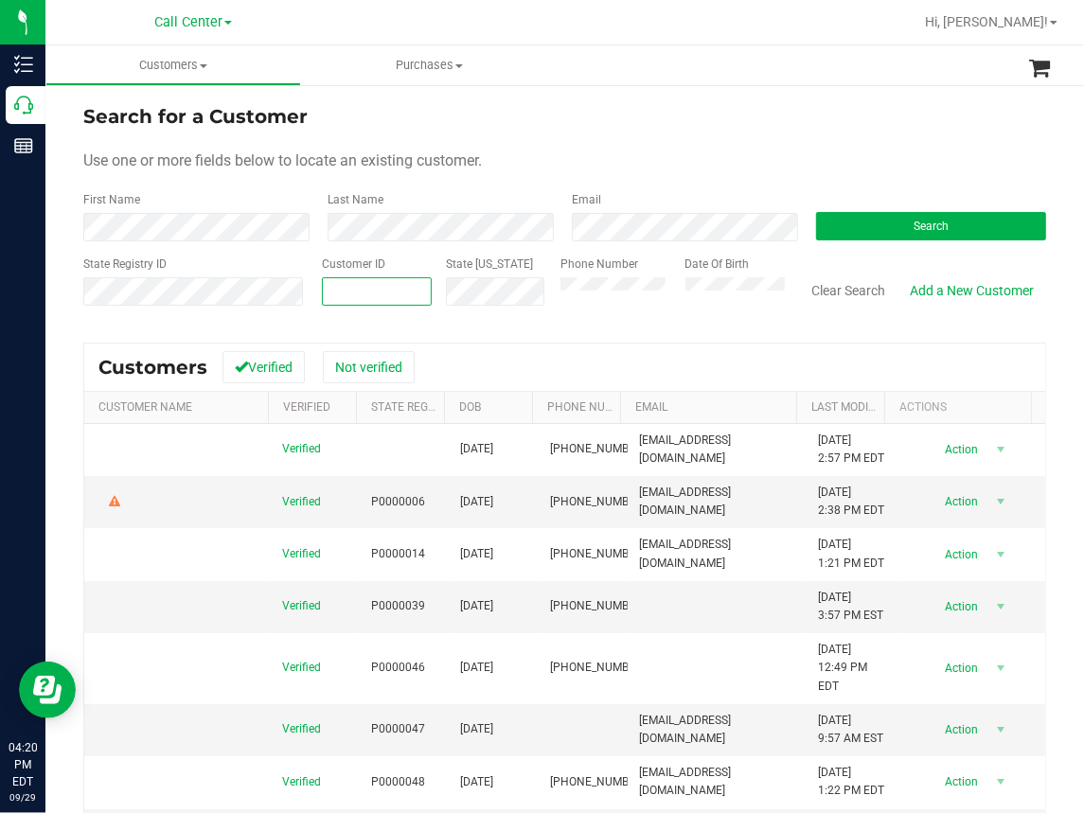
click at [344, 291] on span at bounding box center [377, 291] width 110 height 28
paste input "1584843"
type input "1584843"
click at [898, 216] on button "Search" at bounding box center [931, 226] width 230 height 28
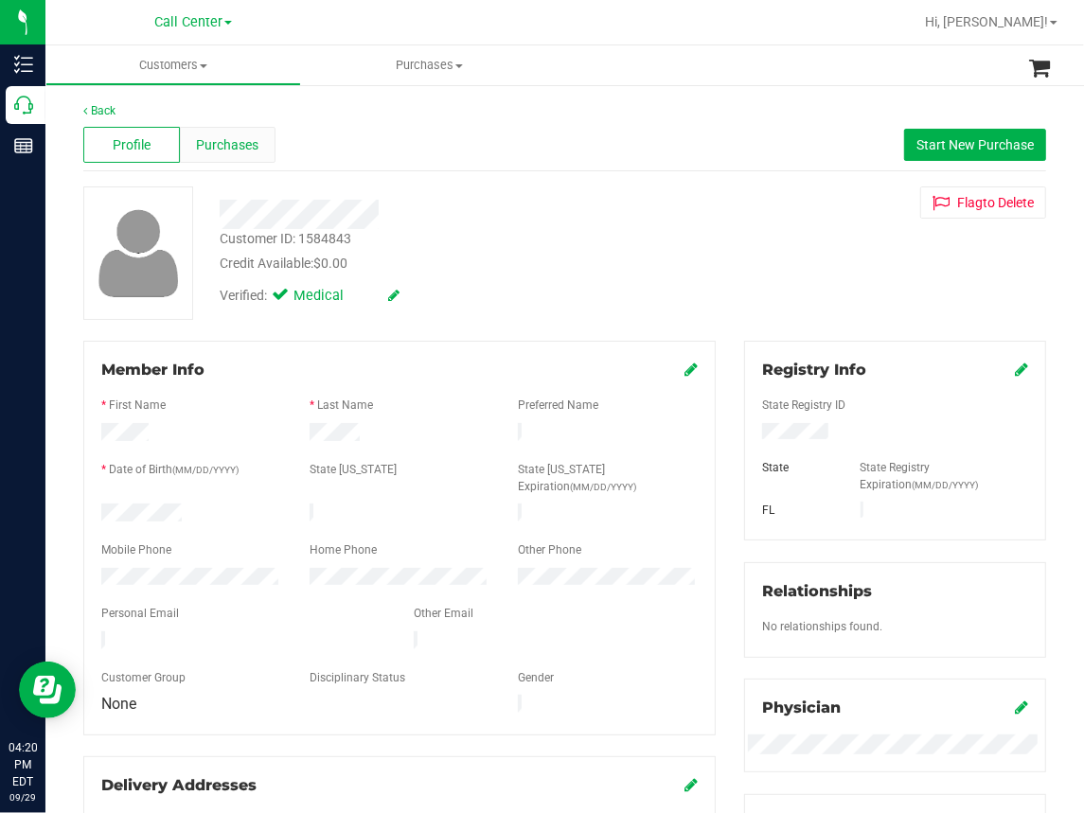
click at [212, 143] on span "Purchases" at bounding box center [228, 145] width 62 height 20
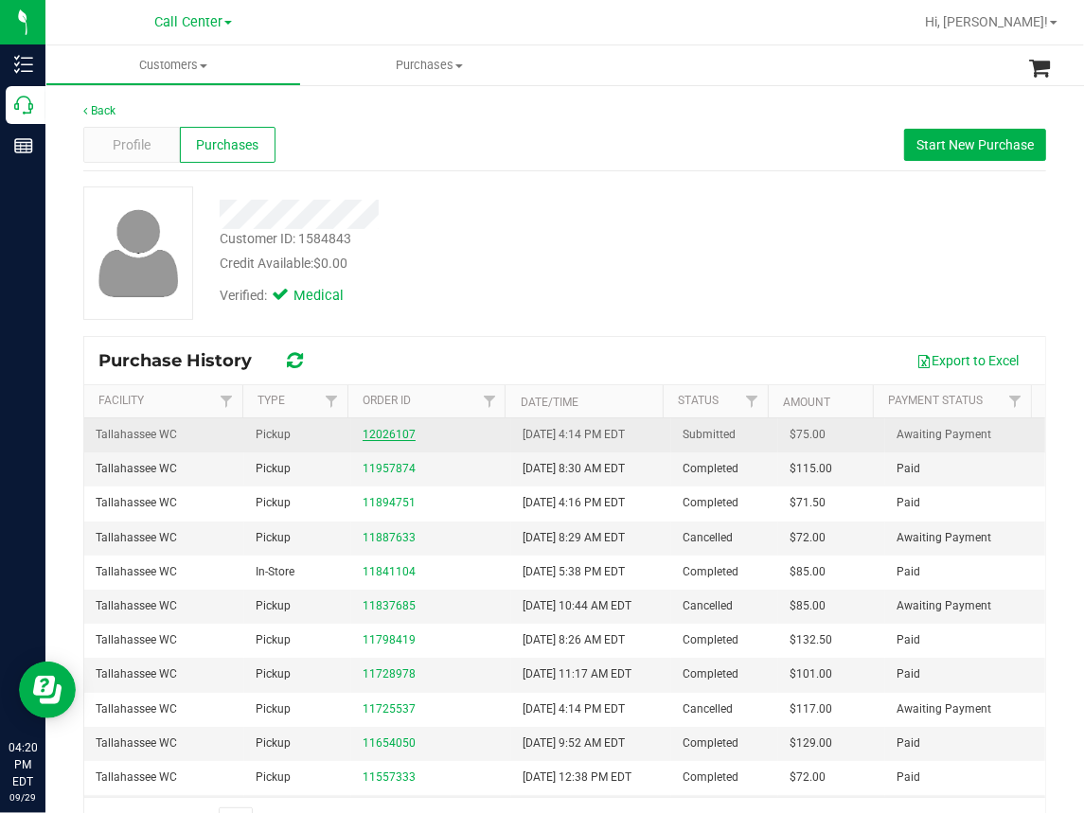
click at [371, 433] on link "12026107" at bounding box center [389, 434] width 53 height 13
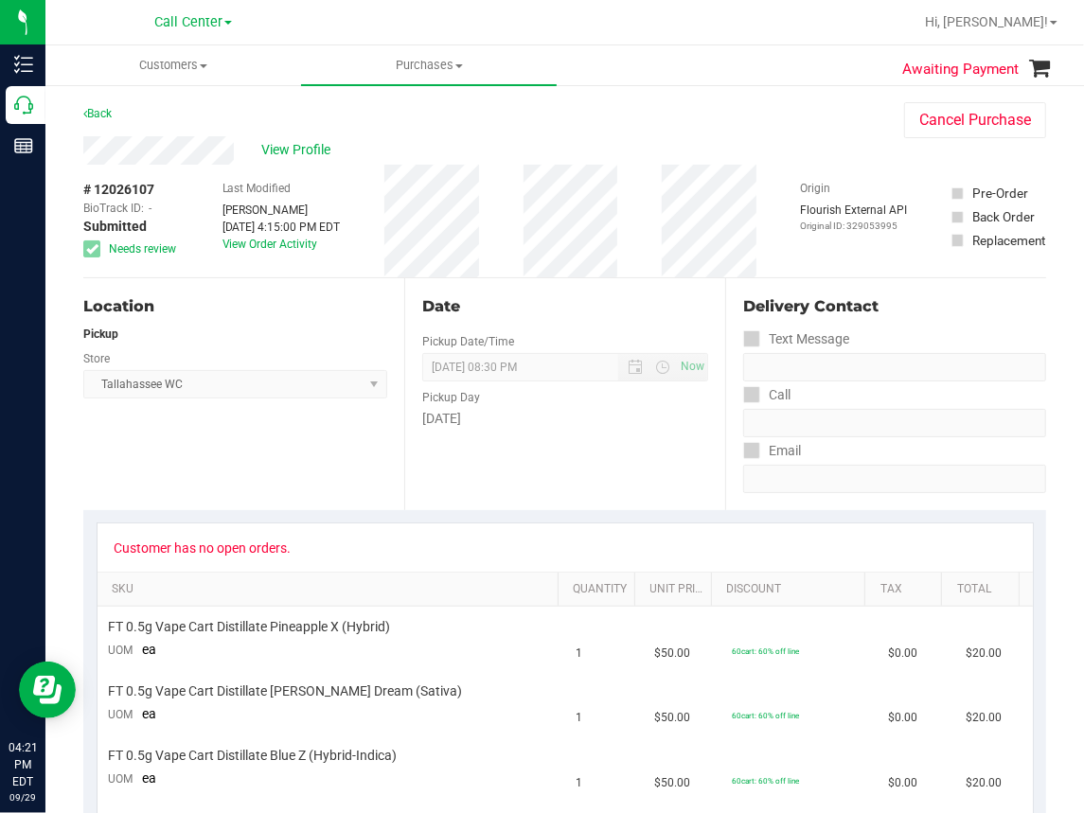
drag, startPoint x: 205, startPoint y: 468, endPoint x: 216, endPoint y: 453, distance: 18.4
click at [206, 465] on div "Location Pickup Store [GEOGRAPHIC_DATA] WC Select Store [PERSON_NAME][GEOGRAPHI…" at bounding box center [243, 394] width 321 height 232
click at [326, 149] on span "View Profile" at bounding box center [300, 150] width 76 height 20
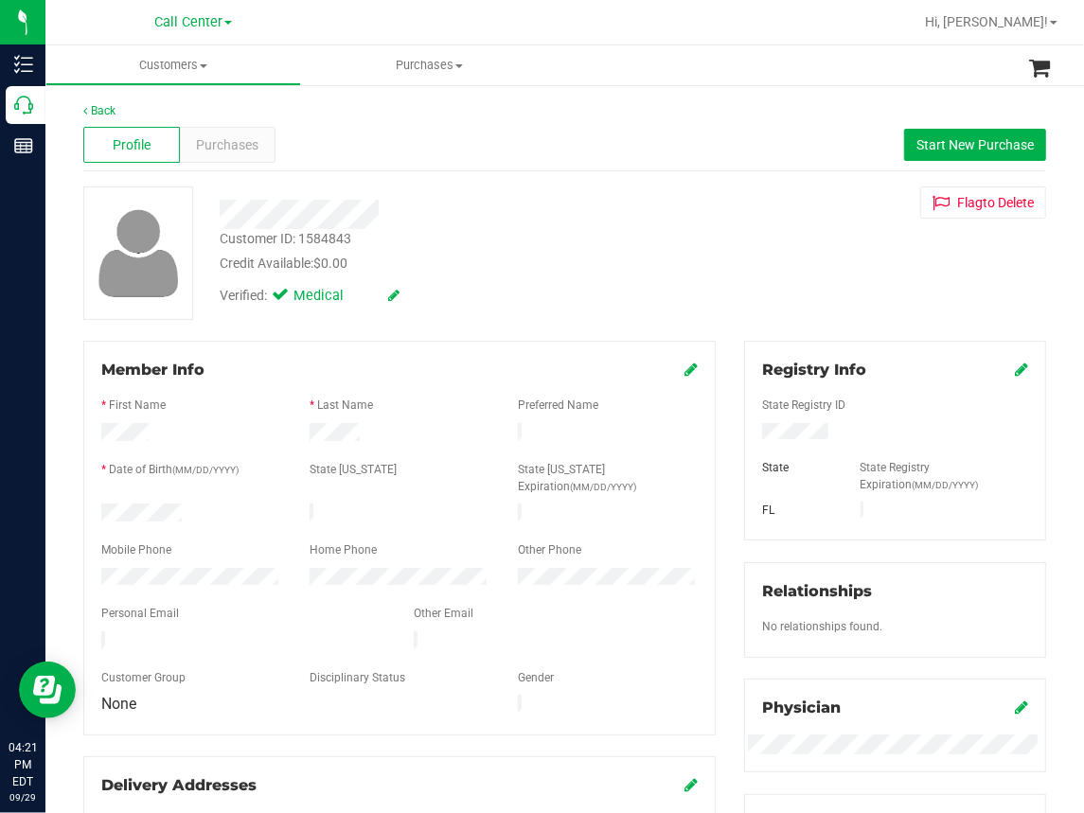
click at [594, 143] on div "Profile Purchases Start New Purchase" at bounding box center [564, 145] width 963 height 52
click at [315, 137] on div "Profile Purchases Start New Purchase" at bounding box center [564, 145] width 963 height 52
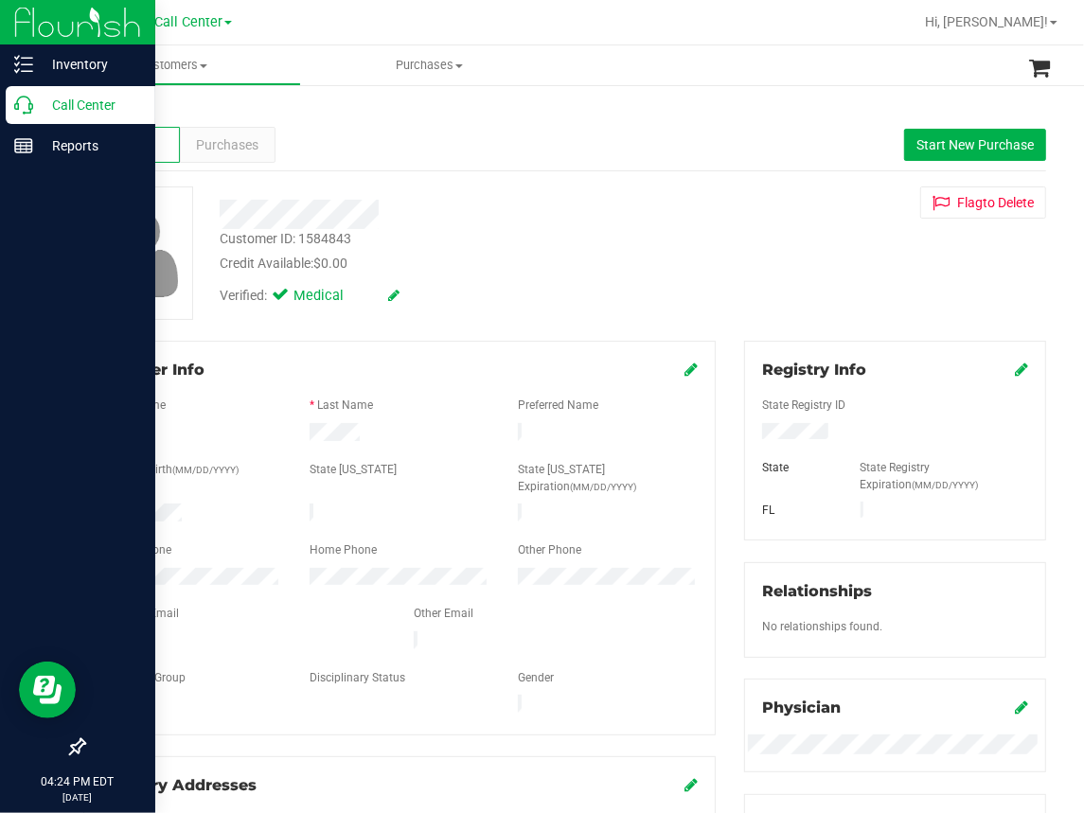
click at [25, 99] on icon at bounding box center [23, 105] width 19 height 19
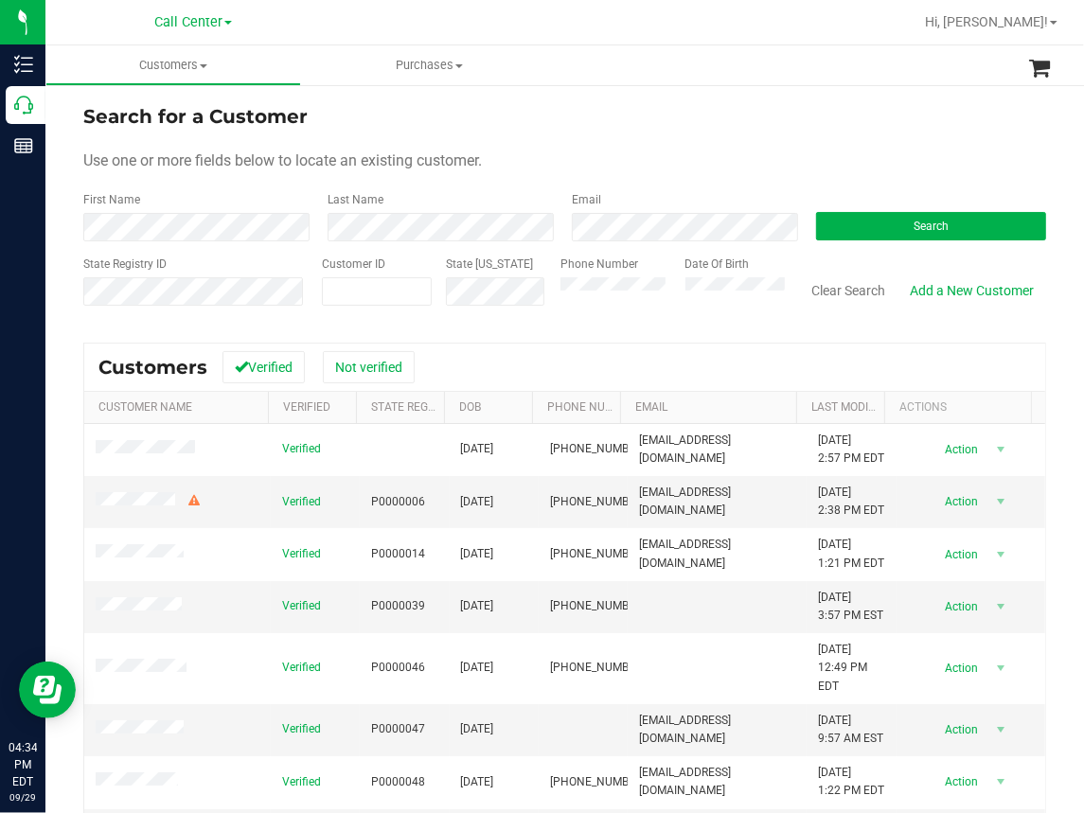
click at [752, 95] on div "Search for a Customer Use one or more fields below to locate an existing custom…" at bounding box center [564, 544] width 1038 height 922
click at [441, 185] on form "Search for a Customer Use one or more fields below to locate an existing custom…" at bounding box center [564, 212] width 963 height 221
click at [889, 224] on button "Search" at bounding box center [931, 226] width 230 height 28
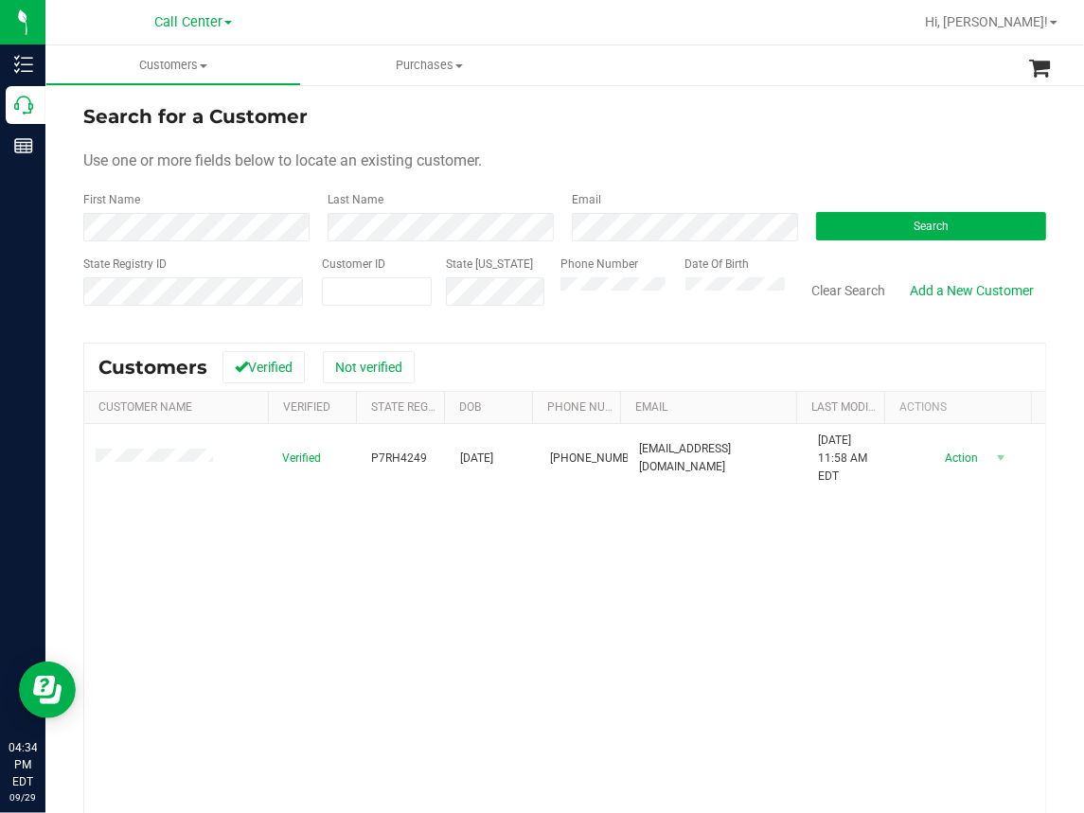
click at [268, 592] on div "Verified P7RH4249 [DATE] (305) 394-4194 [EMAIL_ADDRESS][DOMAIN_NAME] [DATE] 11:…" at bounding box center [564, 680] width 961 height 512
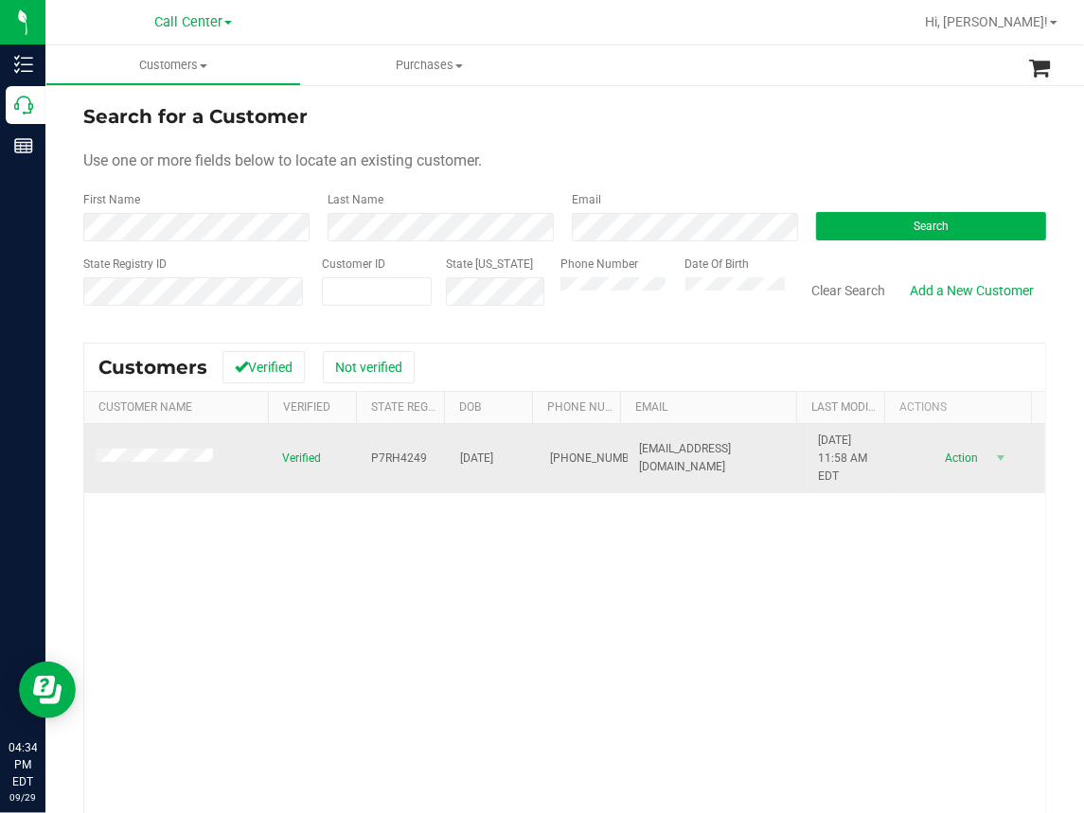
click at [381, 453] on span "P7RH4249" at bounding box center [399, 459] width 56 height 18
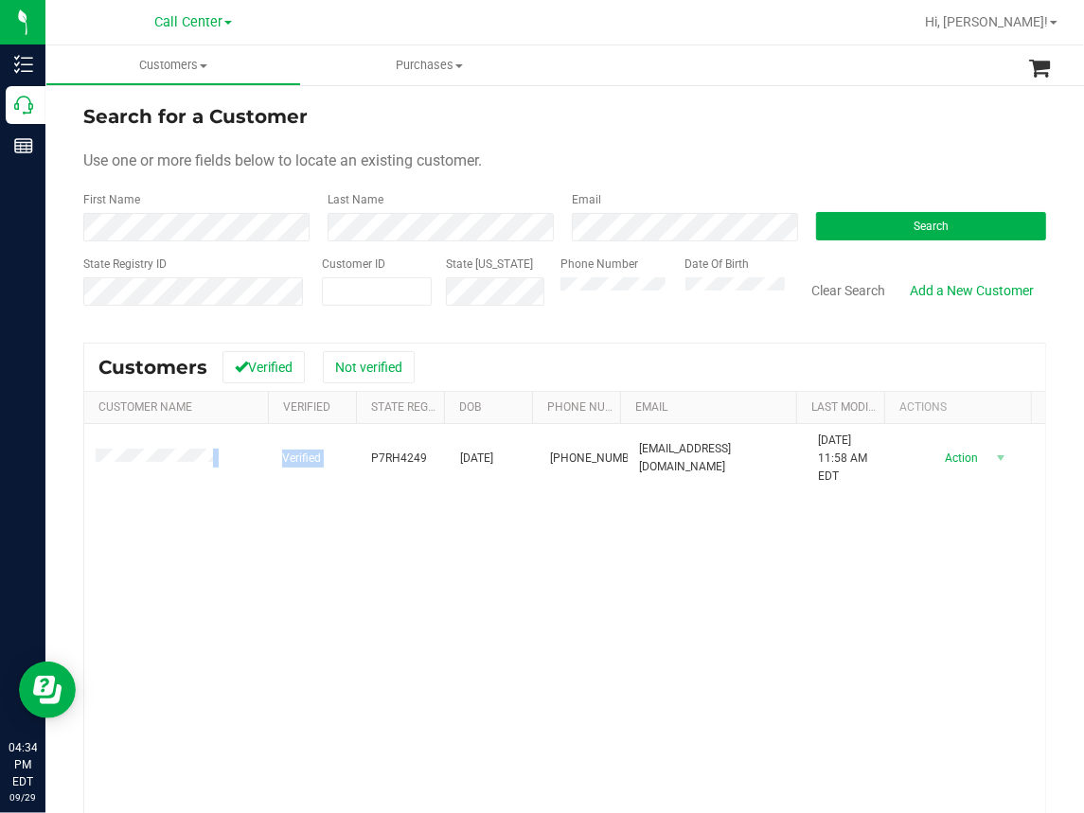
drag, startPoint x: 377, startPoint y: 469, endPoint x: 1113, endPoint y: 646, distance: 757.5
click at [1084, 646] on html "Inventory Call Center Reports 04:34 PM EDT [DATE] 09/29 Call Center Hi, [PERSON…" at bounding box center [542, 406] width 1084 height 813
drag, startPoint x: 838, startPoint y: 648, endPoint x: 654, endPoint y: 609, distance: 187.7
click at [836, 648] on div "Verified P7RH4249 [DATE] (305) 394-4194 [EMAIL_ADDRESS][DOMAIN_NAME] [DATE] 11:…" at bounding box center [564, 680] width 961 height 512
click at [581, 261] on label "Phone Number" at bounding box center [599, 264] width 78 height 17
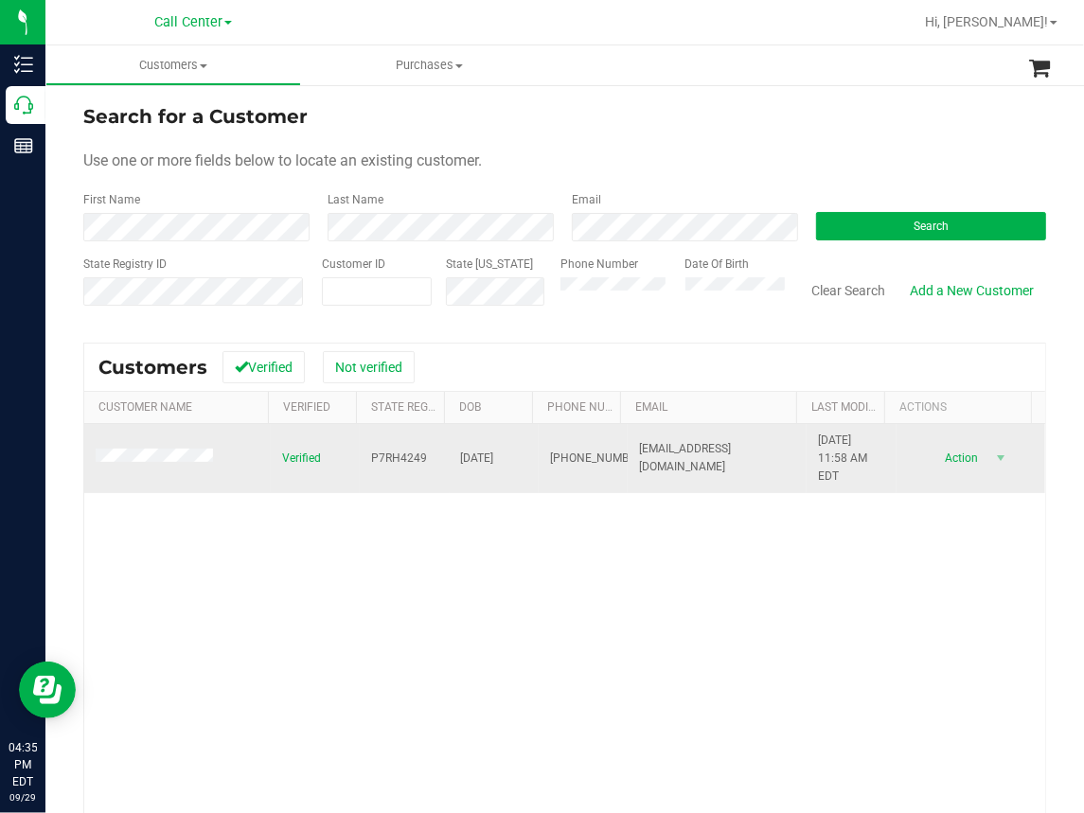
click at [394, 454] on span "P7RH4249" at bounding box center [399, 459] width 56 height 18
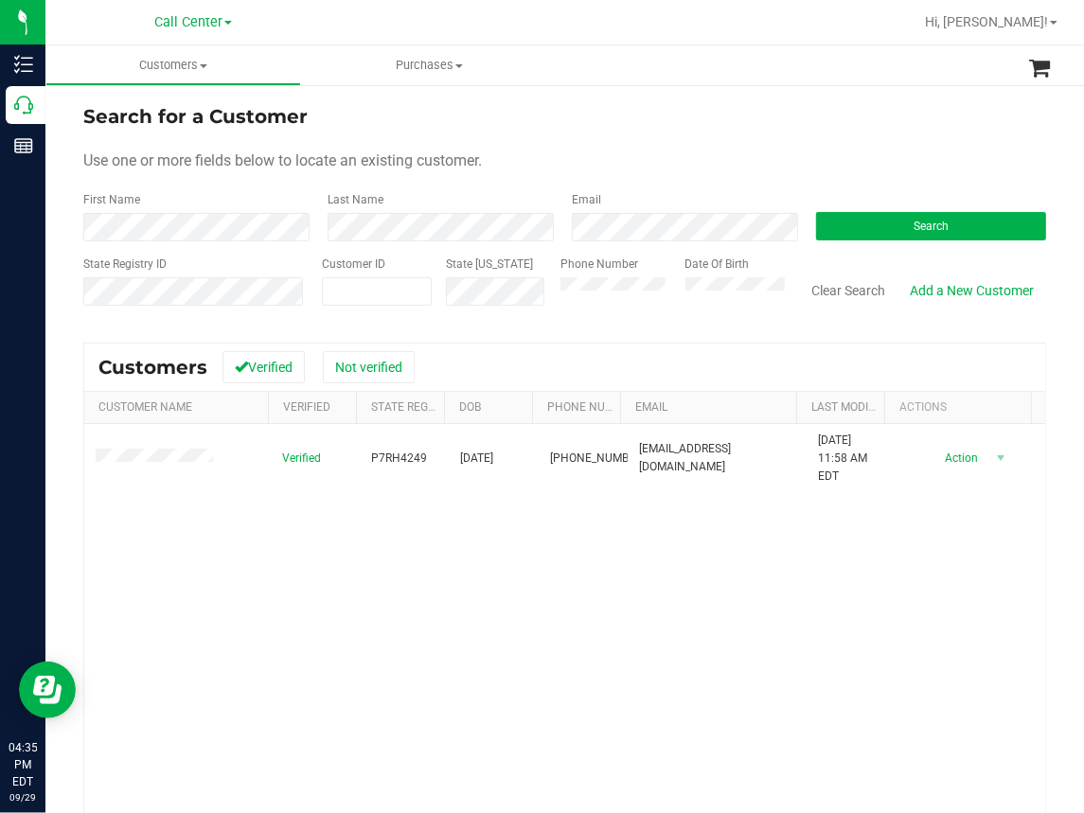
drag, startPoint x: 297, startPoint y: 675, endPoint x: 312, endPoint y: 637, distance: 40.8
click at [294, 671] on div "Verified P7RH4249 [DATE] (305) 394-4194 [EMAIL_ADDRESS][DOMAIN_NAME] [DATE] 11:…" at bounding box center [564, 680] width 961 height 512
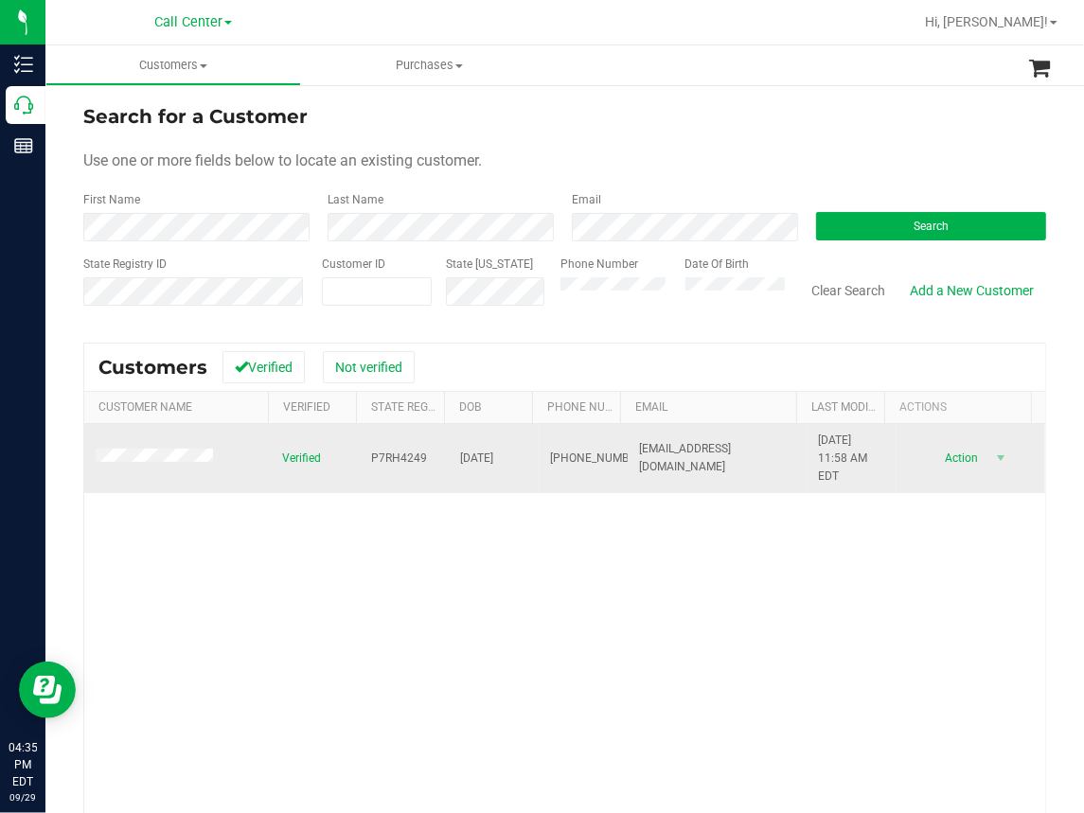
click at [467, 456] on span "[DATE]" at bounding box center [477, 459] width 33 height 18
copy span "[DATE]"
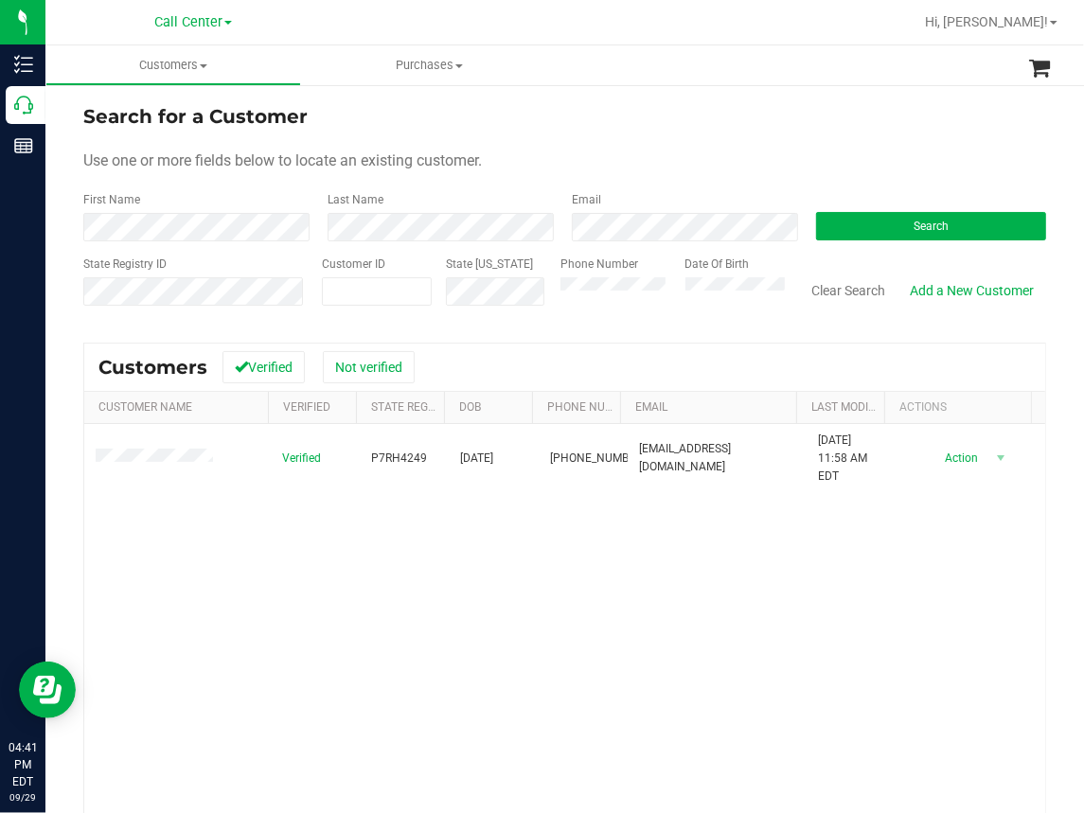
click at [225, 669] on div "Verified P7RH4249 [DATE] (305) 394-4194 [EMAIL_ADDRESS][DOMAIN_NAME] [DATE] 11:…" at bounding box center [564, 680] width 961 height 512
click at [839, 286] on button "Clear Search" at bounding box center [848, 291] width 98 height 32
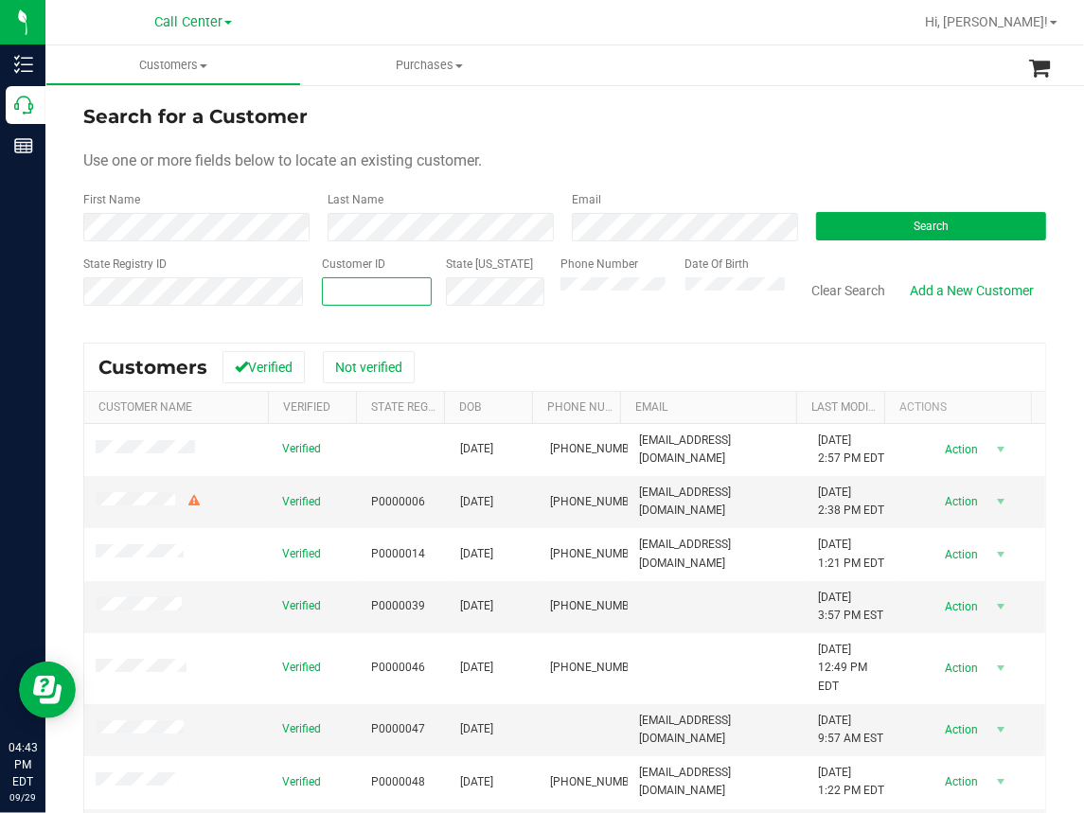
click at [333, 286] on span at bounding box center [377, 291] width 110 height 28
paste input "433013"
type input "433013"
click at [871, 215] on button "Search" at bounding box center [931, 226] width 230 height 28
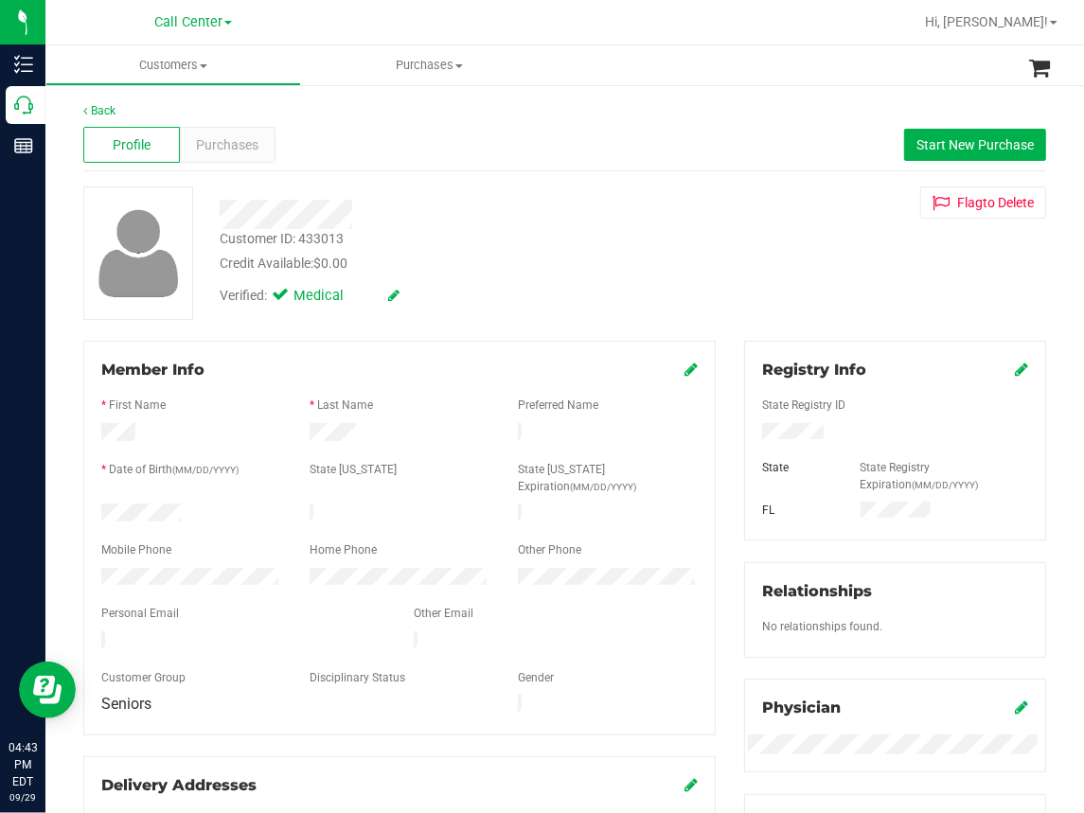
click at [520, 124] on div "Profile Purchases Start New Purchase" at bounding box center [564, 145] width 963 height 52
click at [222, 147] on span "Purchases" at bounding box center [228, 145] width 62 height 20
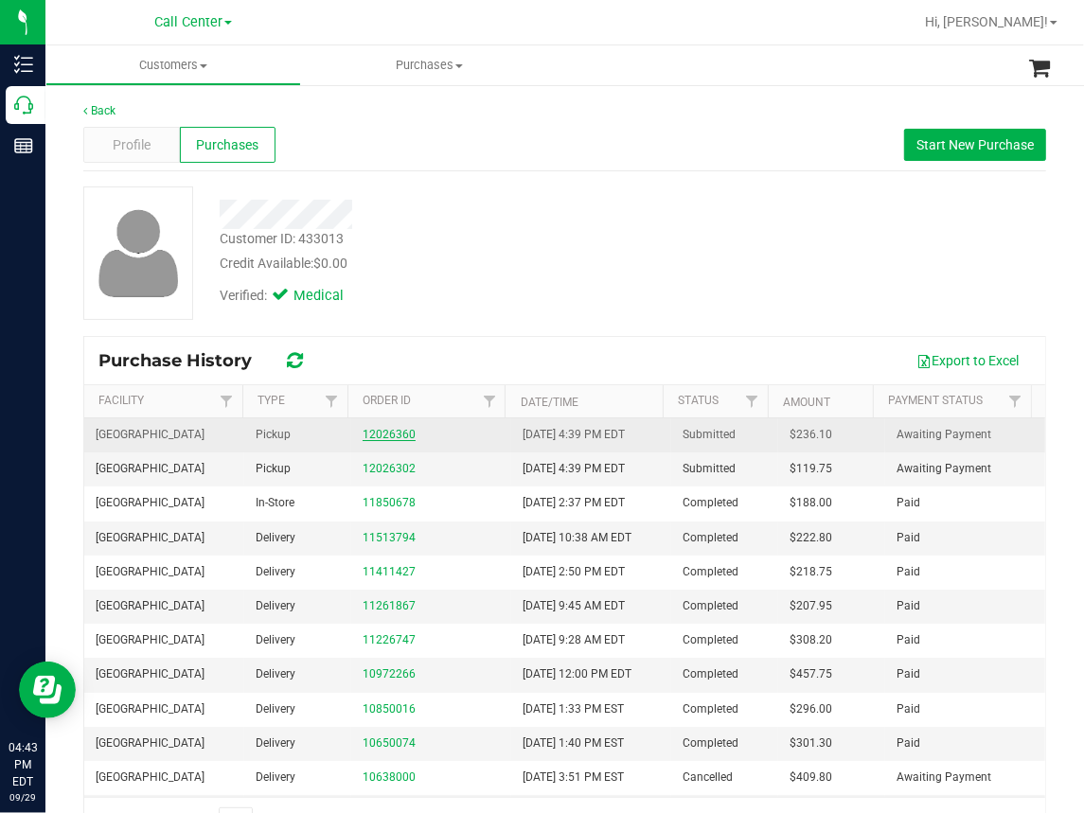
click at [381, 431] on link "12026360" at bounding box center [389, 434] width 53 height 13
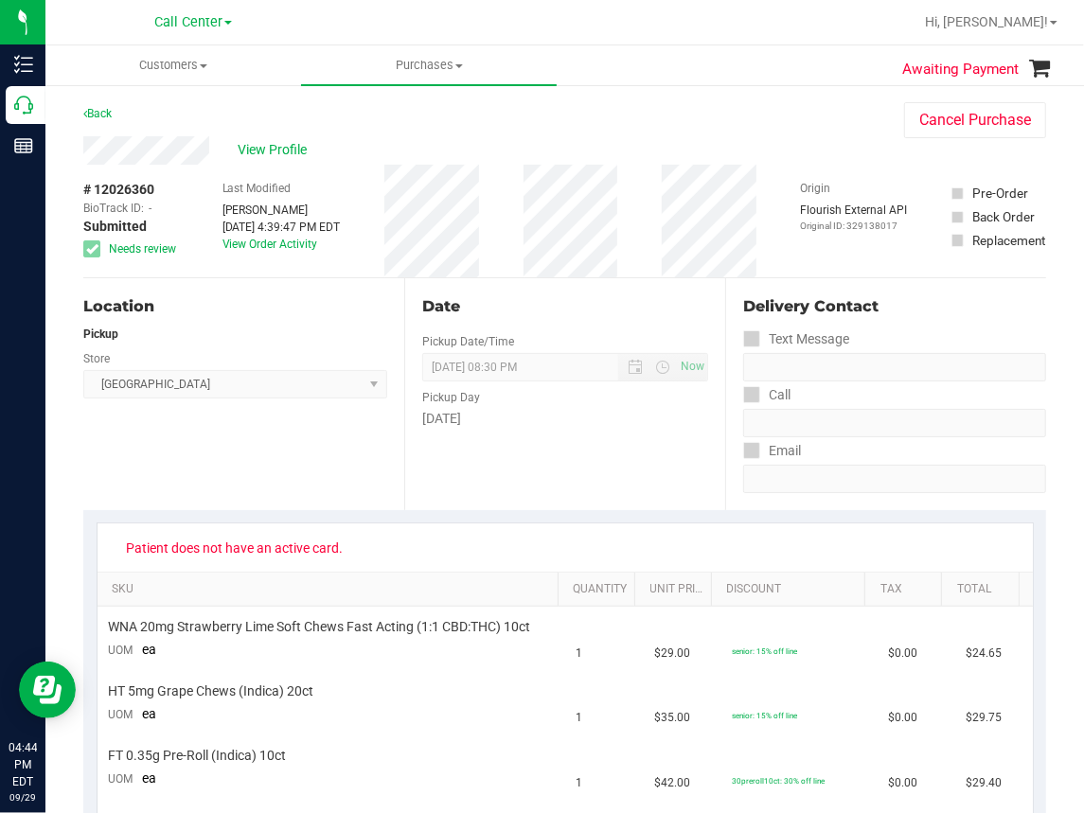
drag, startPoint x: 263, startPoint y: 448, endPoint x: 337, endPoint y: 337, distance: 133.1
click at [263, 446] on div "Location Pickup Store [GEOGRAPHIC_DATA] WC Select Store [PERSON_NAME][GEOGRAPHI…" at bounding box center [243, 394] width 321 height 232
drag, startPoint x: 283, startPoint y: 442, endPoint x: 300, endPoint y: 415, distance: 32.3
click at [283, 442] on div "Location Pickup Store [GEOGRAPHIC_DATA] WC Select Store [PERSON_NAME][GEOGRAPHI…" at bounding box center [243, 394] width 321 height 232
click at [202, 481] on div "Location Pickup Store [GEOGRAPHIC_DATA] WC Select Store [PERSON_NAME][GEOGRAPHI…" at bounding box center [243, 394] width 321 height 232
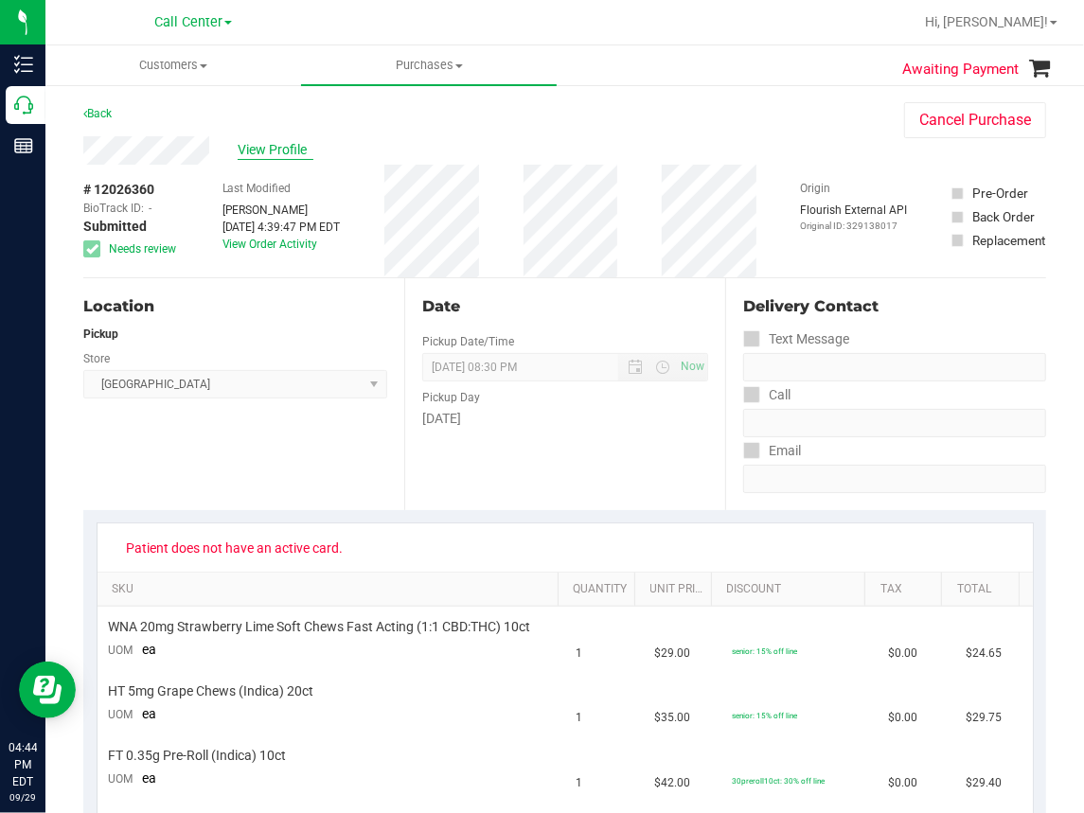
click at [261, 150] on span "View Profile" at bounding box center [276, 150] width 76 height 20
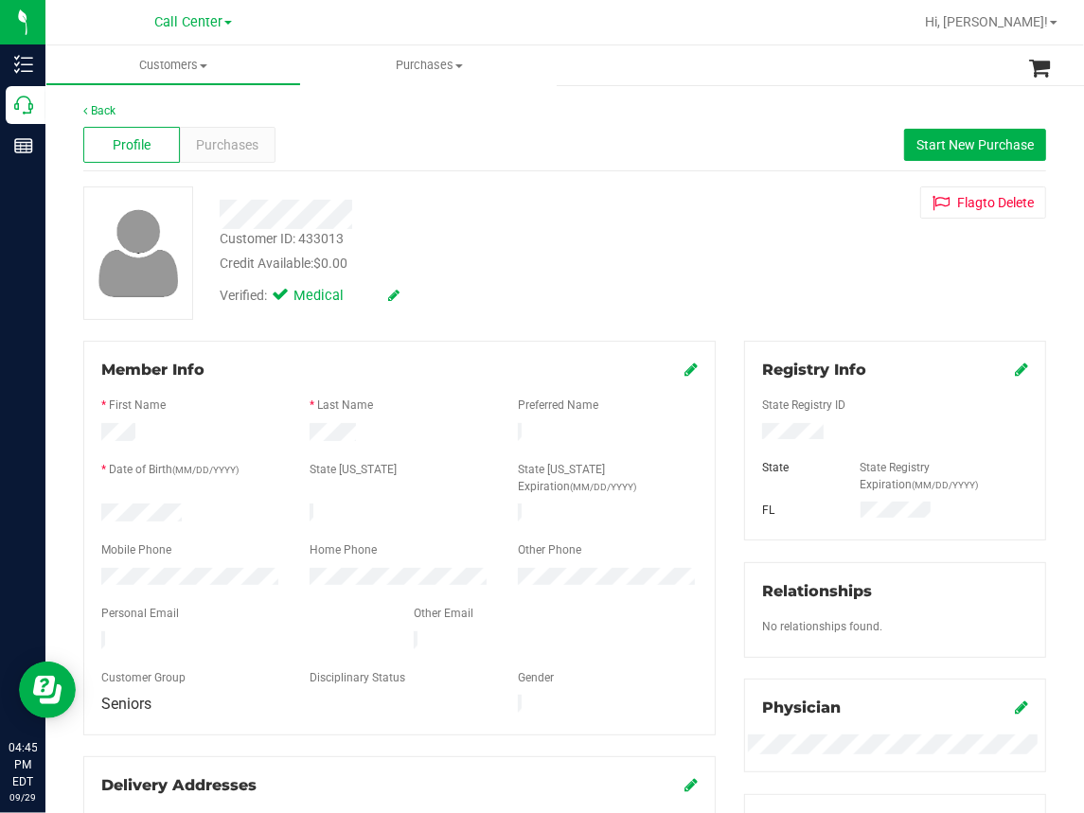
drag, startPoint x: 338, startPoint y: 105, endPoint x: 326, endPoint y: 110, distance: 13.2
click at [338, 105] on div "Back" at bounding box center [564, 110] width 963 height 17
click at [260, 151] on div "Purchases" at bounding box center [228, 145] width 97 height 36
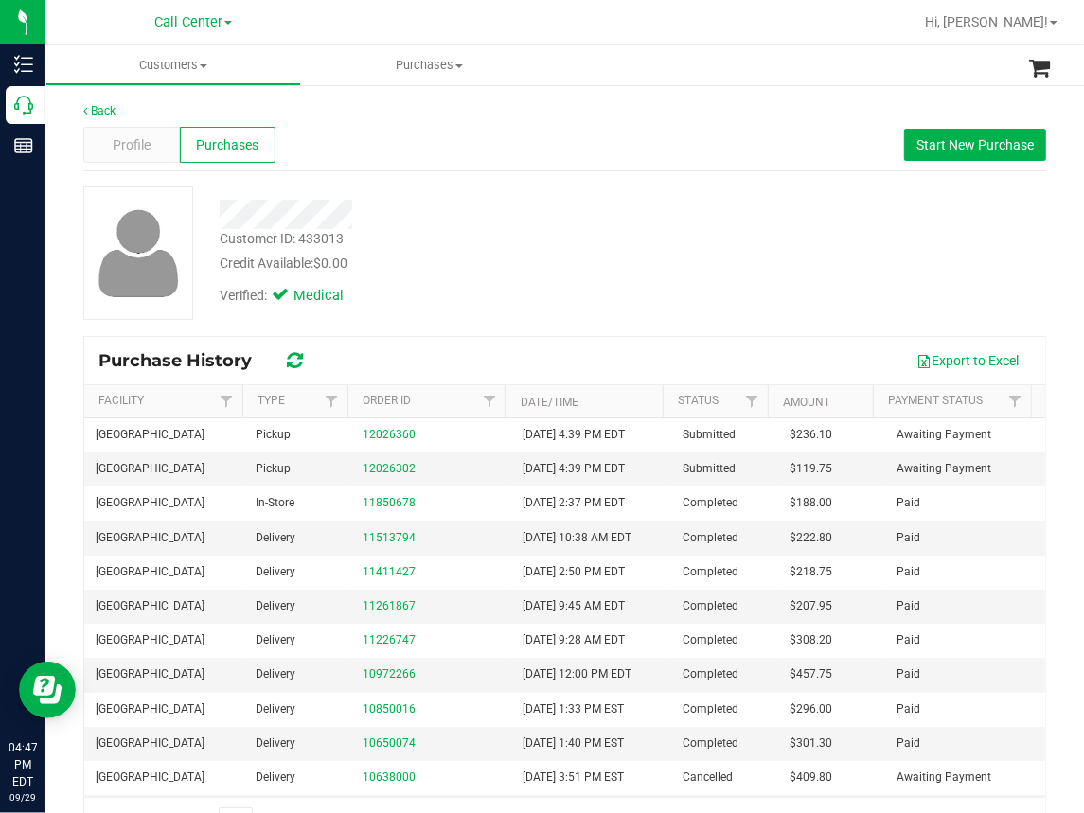
click at [447, 116] on div "Back" at bounding box center [564, 110] width 963 height 17
click at [387, 468] on link "12026302" at bounding box center [389, 468] width 53 height 13
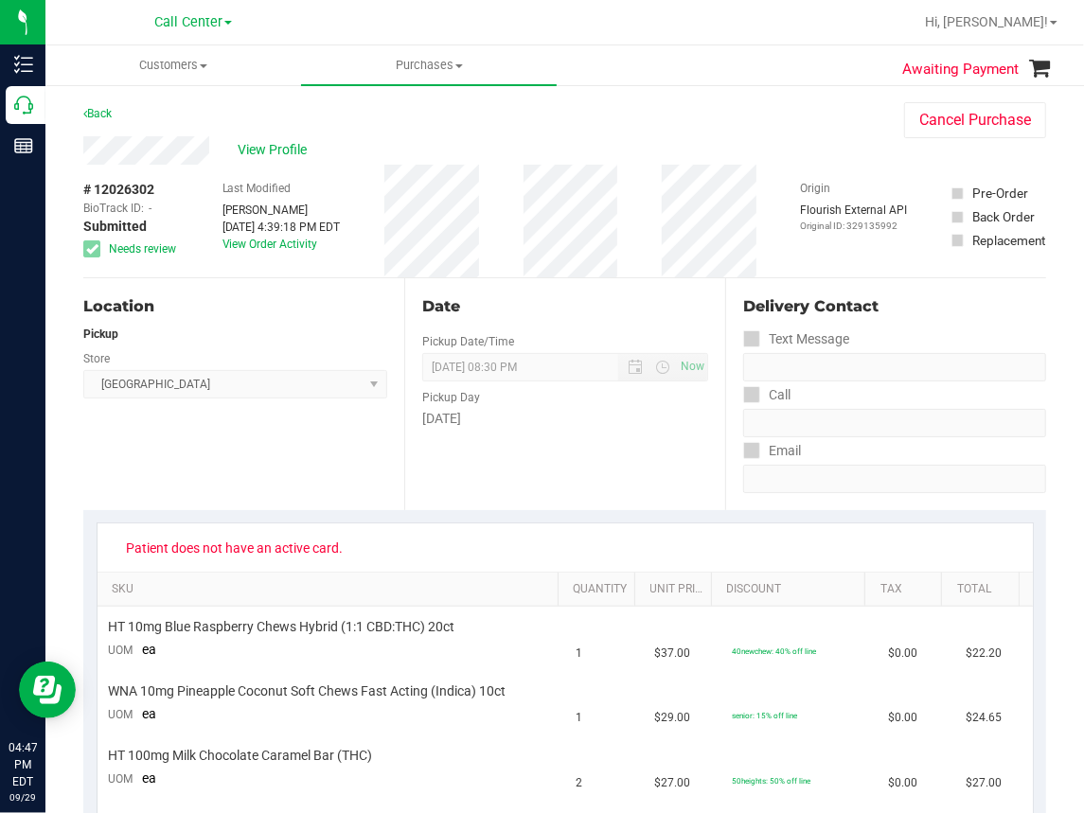
click at [112, 188] on span "# 12026302" at bounding box center [118, 190] width 71 height 20
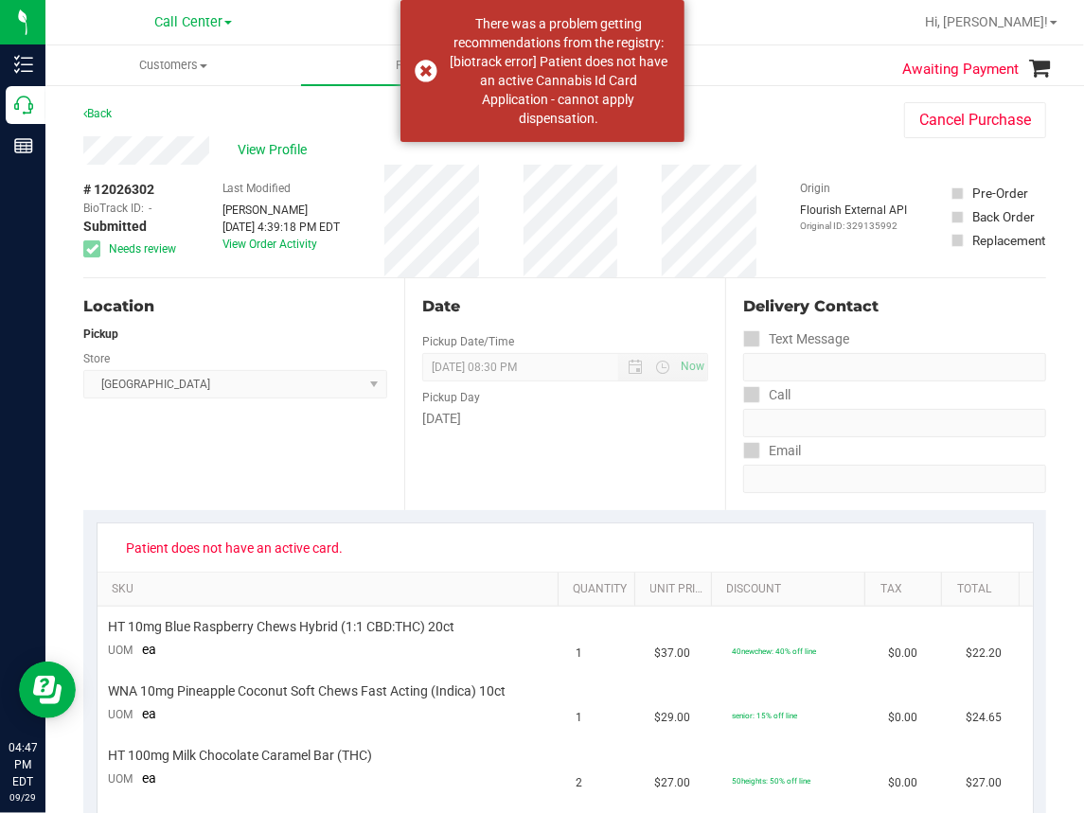
click at [112, 188] on span "# 12026302" at bounding box center [118, 190] width 71 height 20
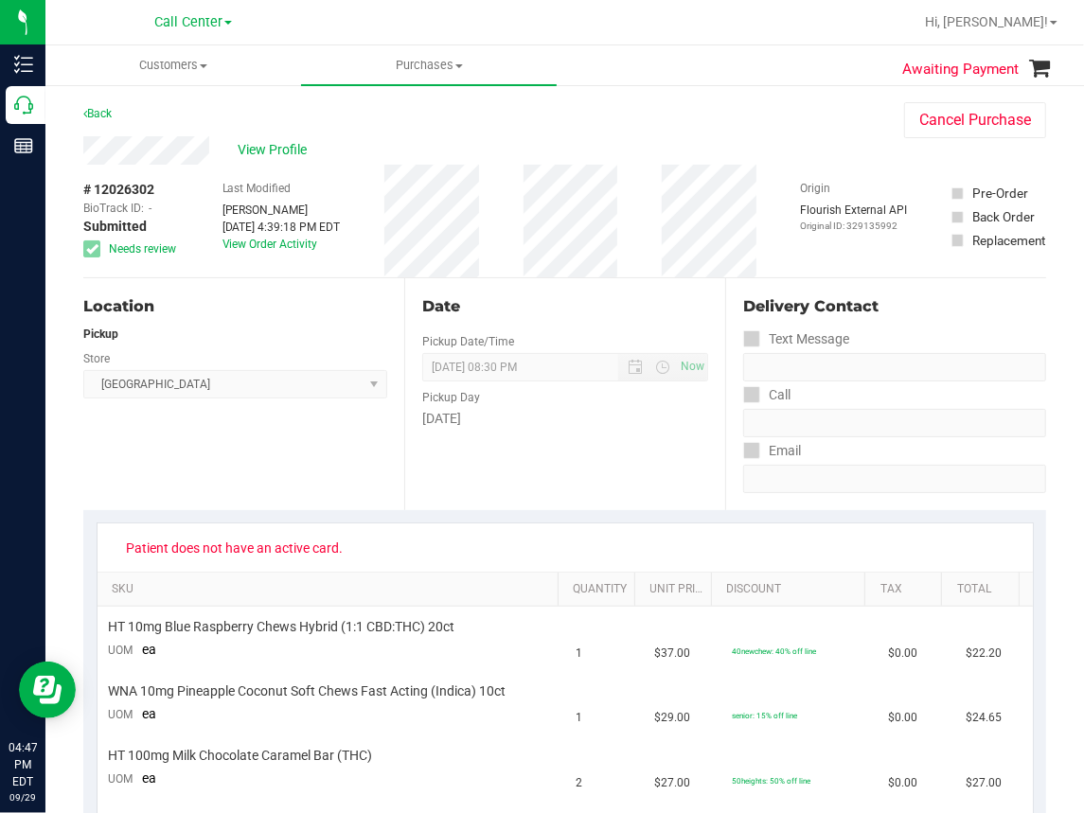
click at [112, 188] on span "# 12026302" at bounding box center [118, 190] width 71 height 20
copy div "# 12026302"
click at [98, 115] on link "Back" at bounding box center [97, 113] width 28 height 13
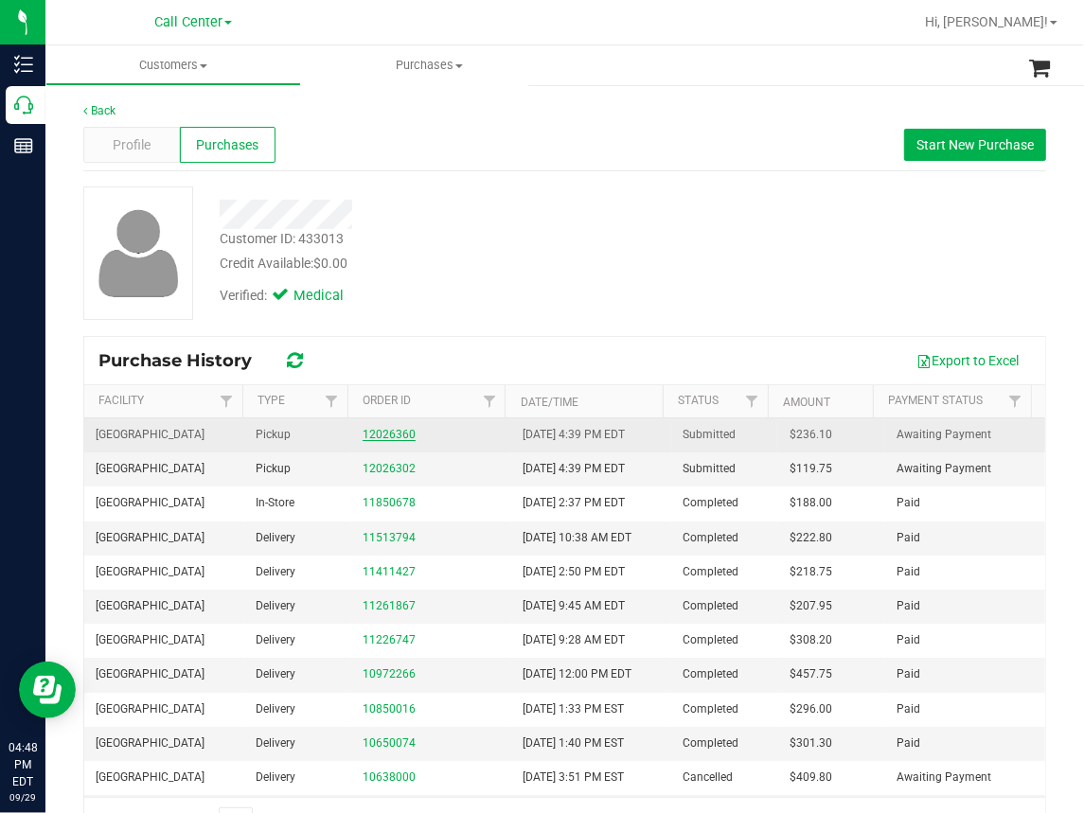
click at [387, 430] on link "12026360" at bounding box center [389, 434] width 53 height 13
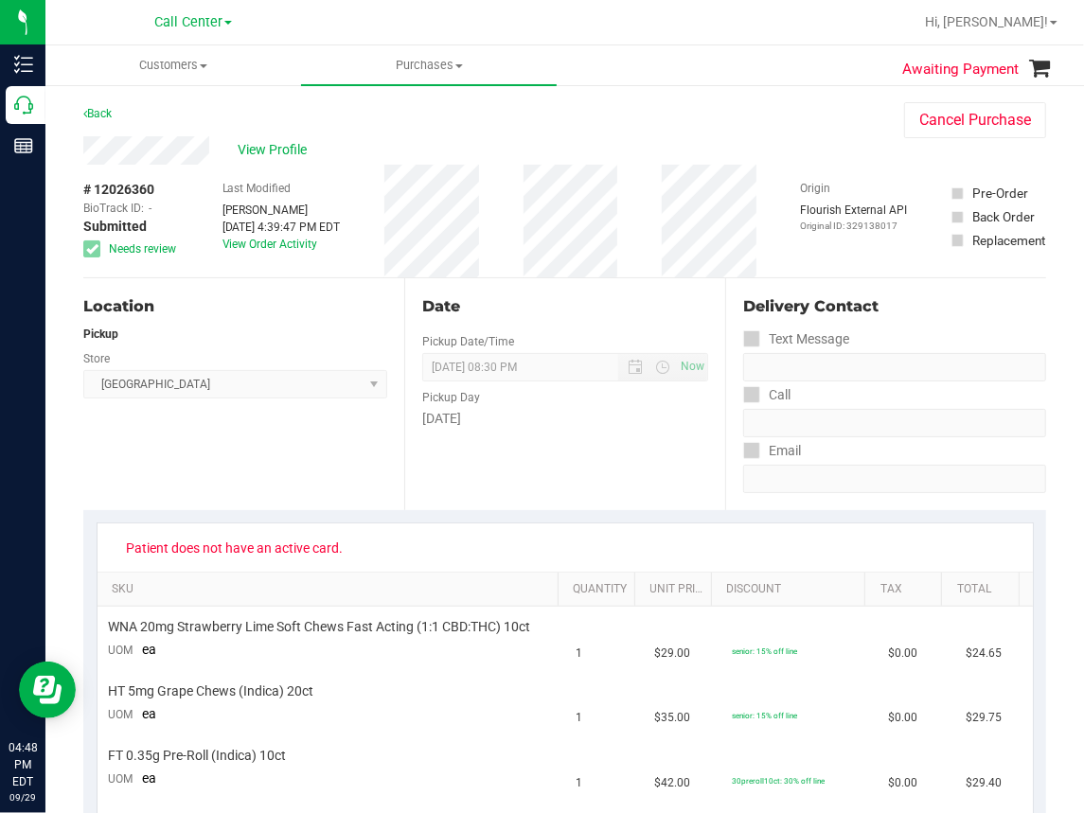
click at [104, 186] on span "# 12026360" at bounding box center [118, 190] width 71 height 20
copy div "# 12026360"
click at [245, 441] on div "Location Pickup Store [GEOGRAPHIC_DATA] WC Select Store [PERSON_NAME][GEOGRAPHI…" at bounding box center [243, 394] width 321 height 232
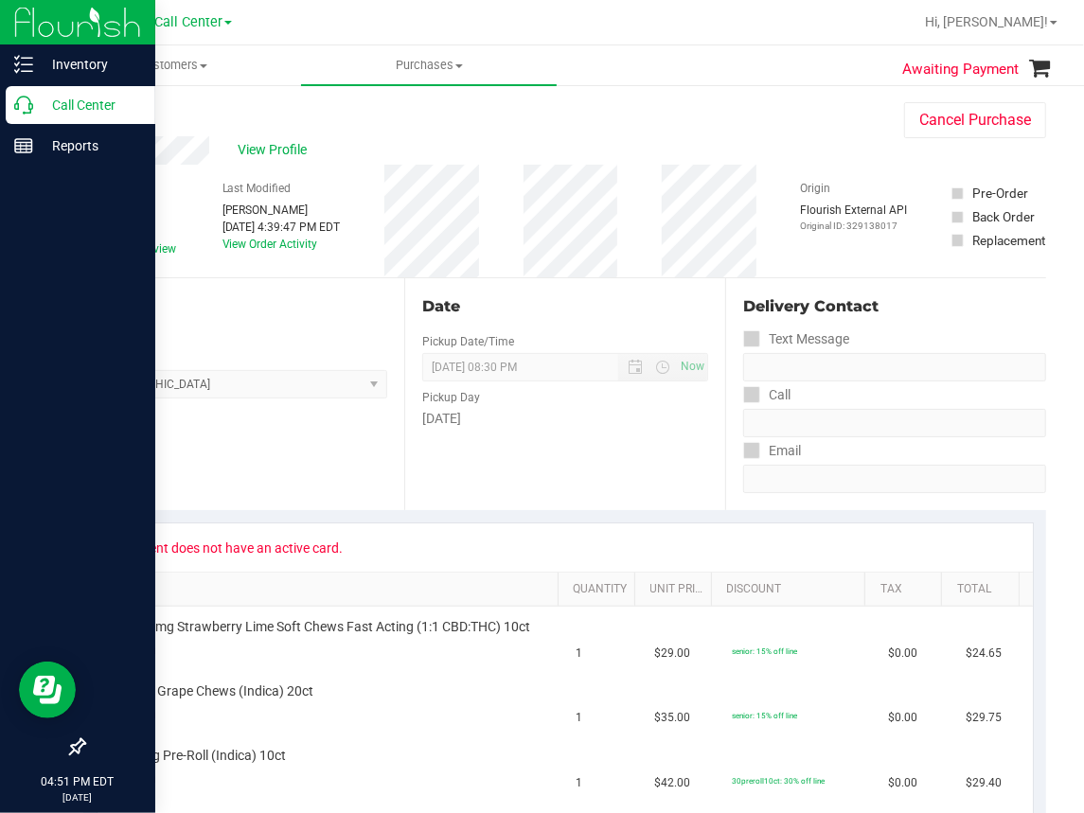
click at [26, 114] on div "Call Center" at bounding box center [81, 105] width 150 height 38
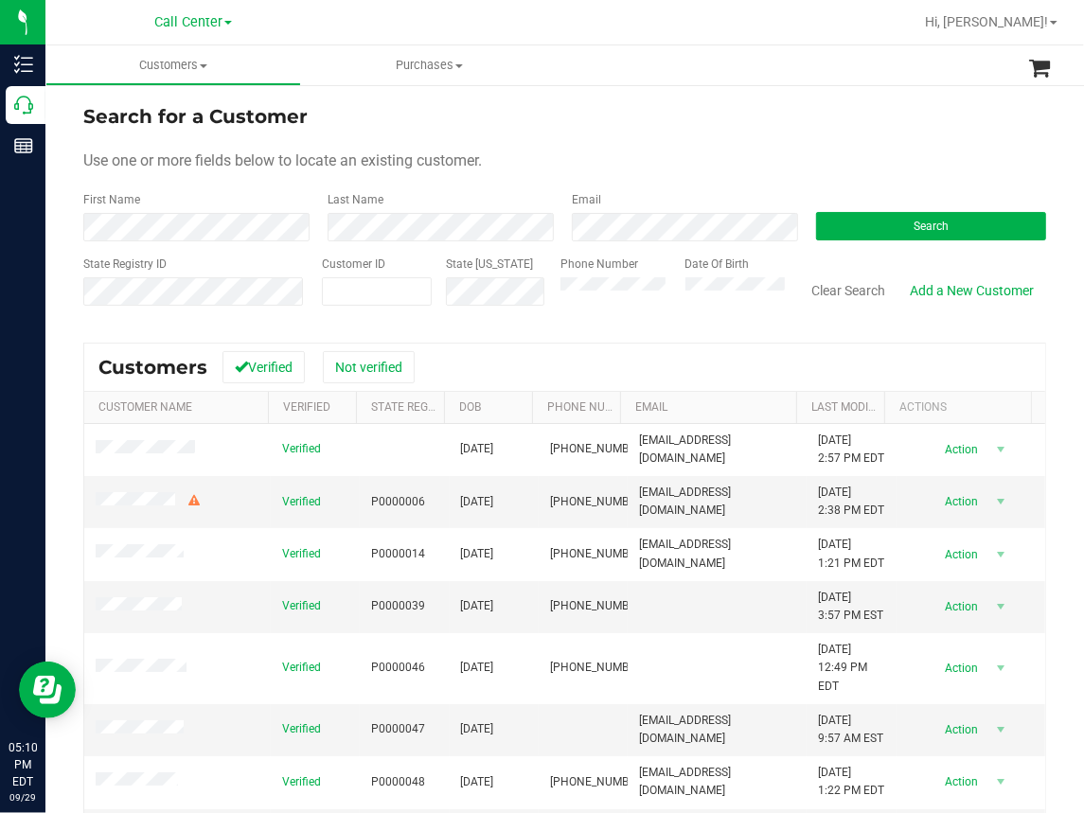
click at [725, 19] on div at bounding box center [626, 22] width 574 height 37
click at [503, 191] on div "Last Name" at bounding box center [435, 216] width 244 height 50
click at [866, 222] on button "Search" at bounding box center [931, 226] width 230 height 28
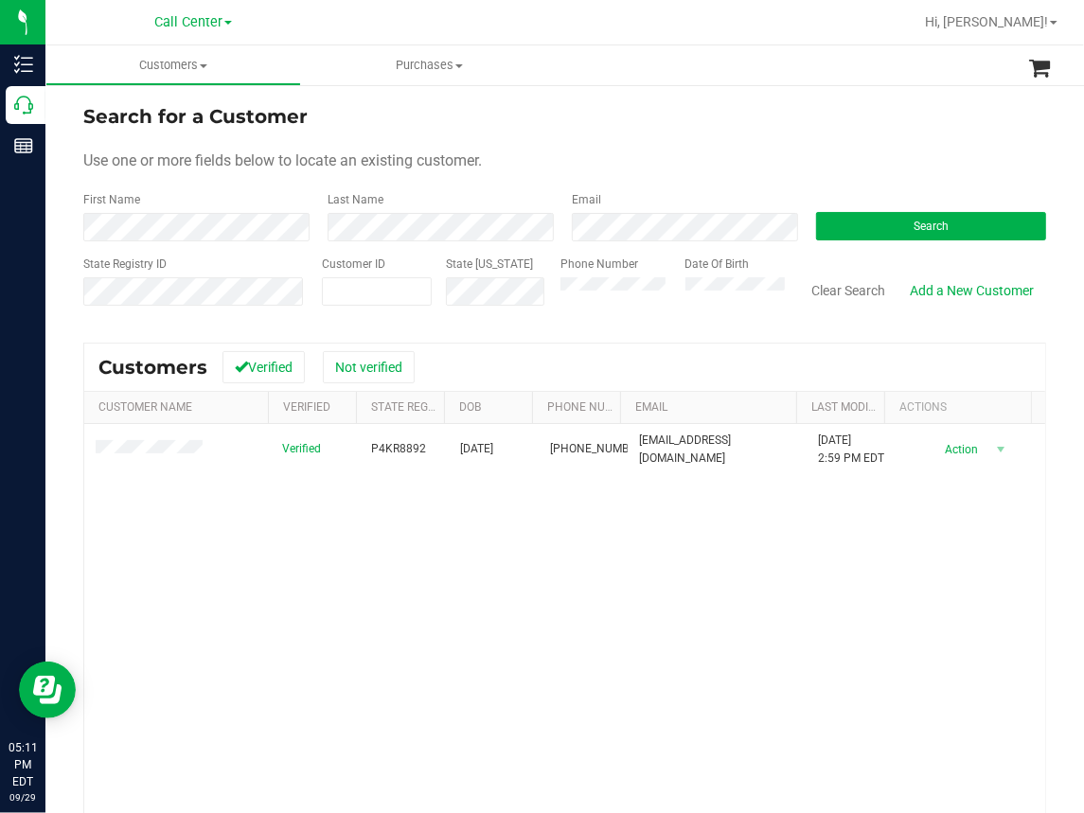
click at [179, 619] on div "Verified P4KR8892 [DATE] (561) 420-7118 [EMAIL_ADDRESS][DOMAIN_NAME] [DATE] 2:5…" at bounding box center [564, 680] width 961 height 512
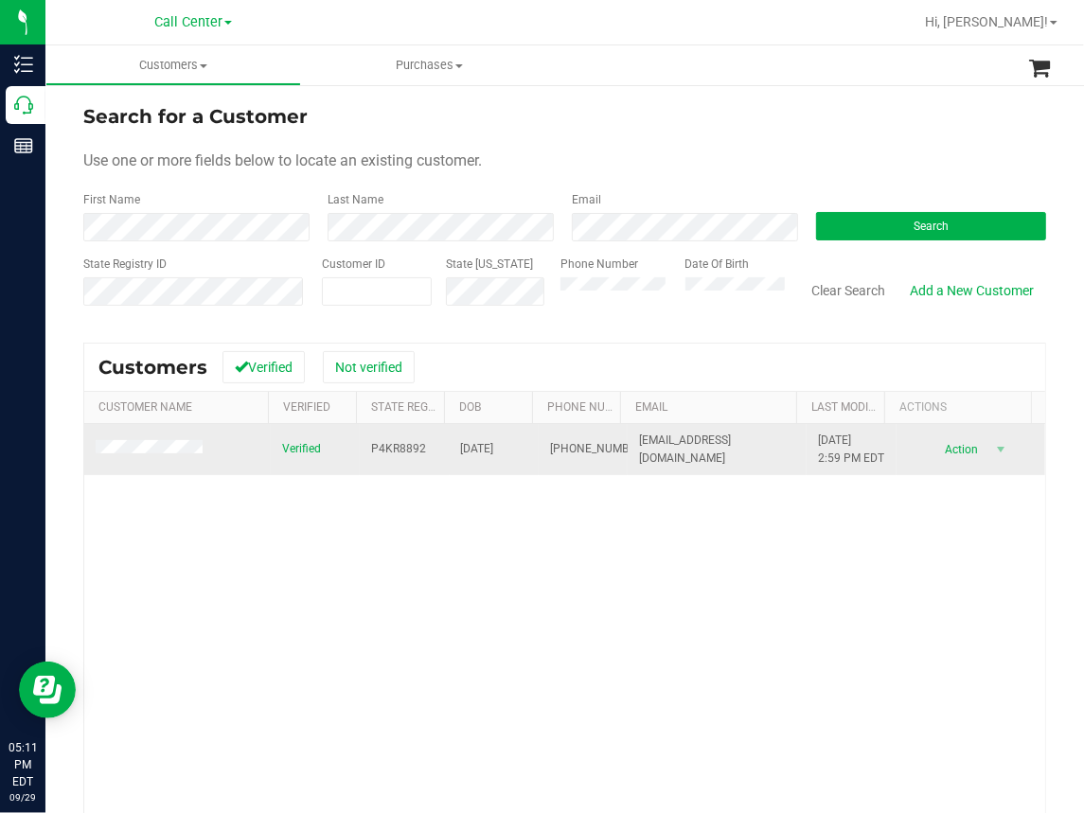
click at [388, 455] on span "P4KR8892" at bounding box center [398, 449] width 55 height 18
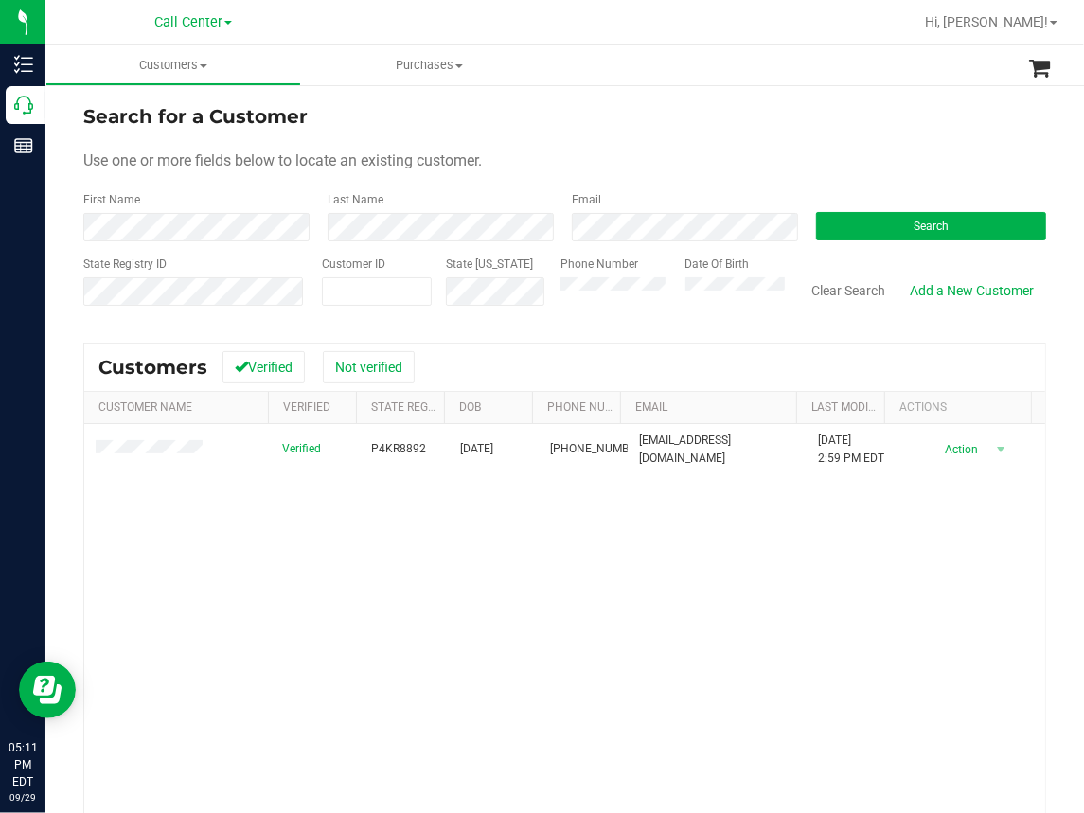
click at [252, 596] on div "Verified P4KR8892 [DATE] (561) 420-7118 [EMAIL_ADDRESS][DOMAIN_NAME] [DATE] 2:5…" at bounding box center [564, 680] width 961 height 512
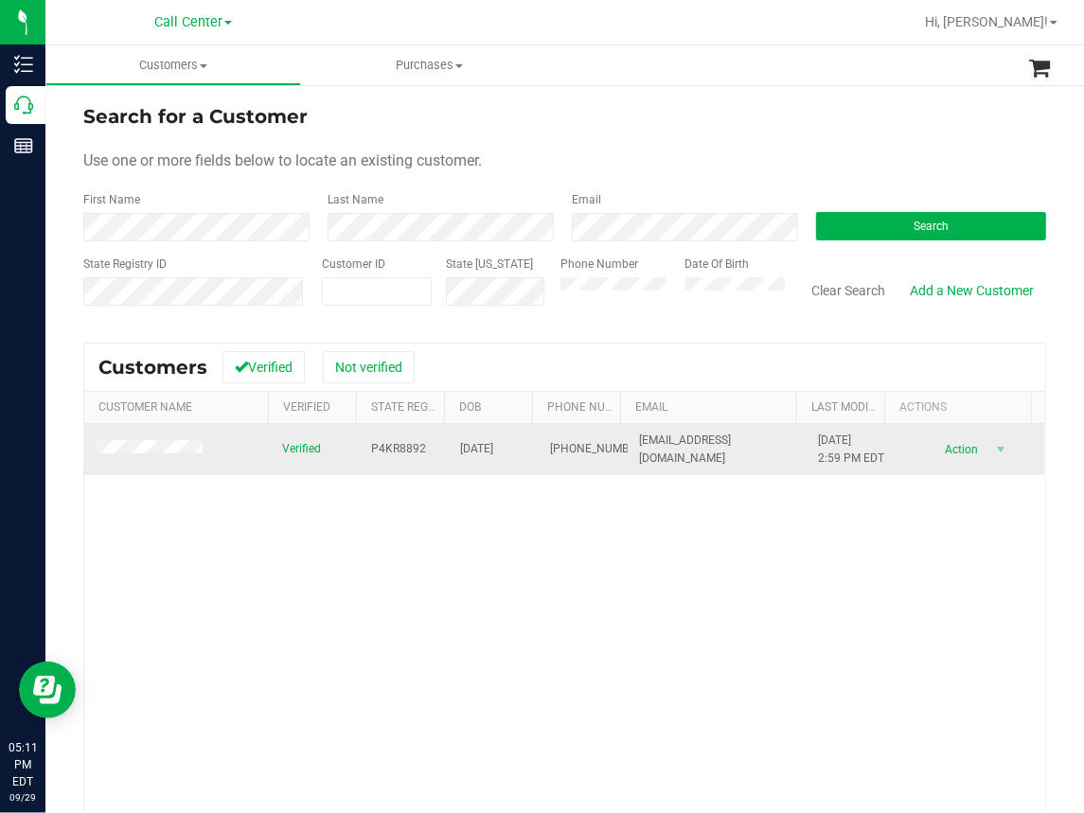
click at [473, 454] on span "[DATE]" at bounding box center [477, 449] width 33 height 18
click at [473, 455] on span "[DATE]" at bounding box center [477, 449] width 33 height 18
copy span "[DATE]"
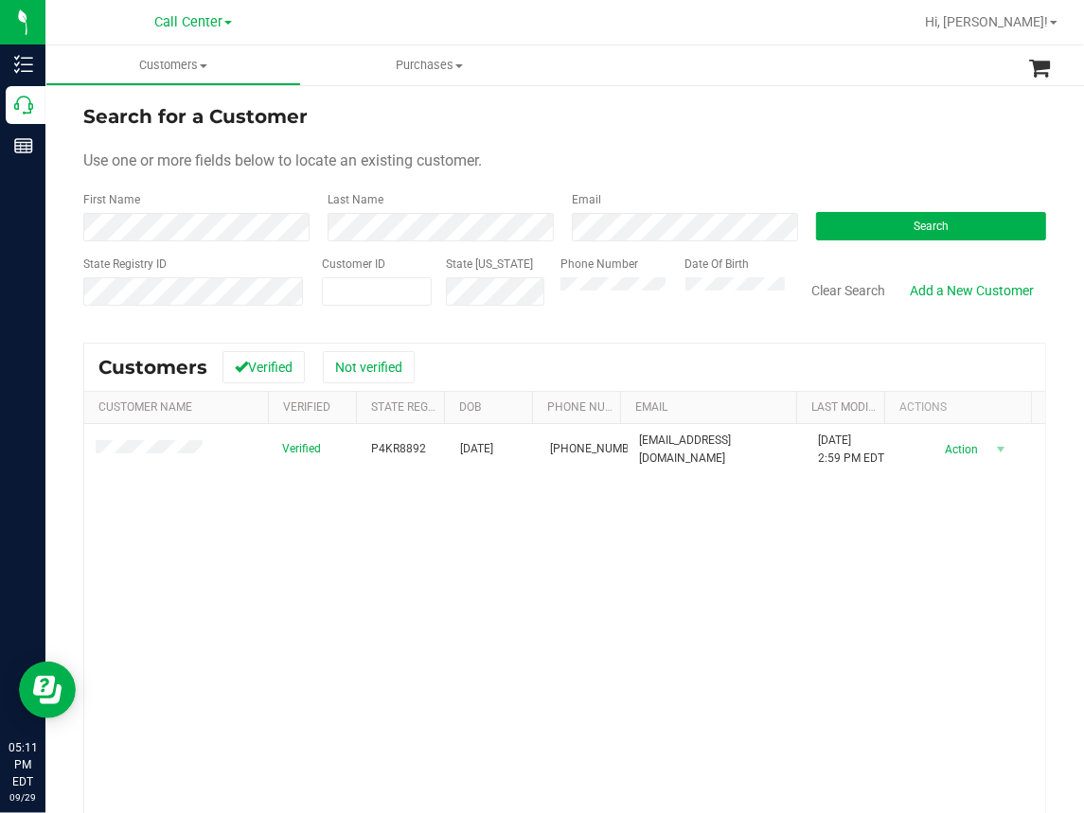
click at [247, 576] on div "Verified P4KR8892 [DATE] (561) 420-7118 [EMAIL_ADDRESS][DOMAIN_NAME] [DATE] 2:5…" at bounding box center [564, 680] width 961 height 512
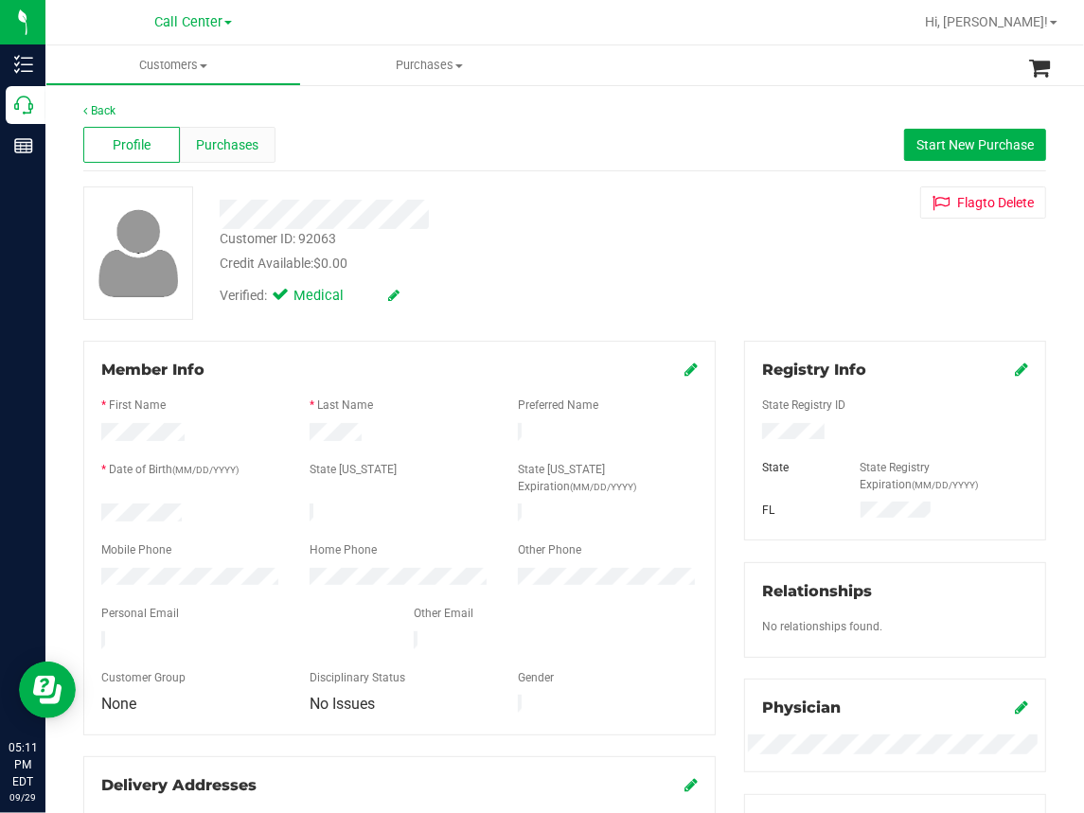
click at [241, 141] on span "Purchases" at bounding box center [228, 145] width 62 height 20
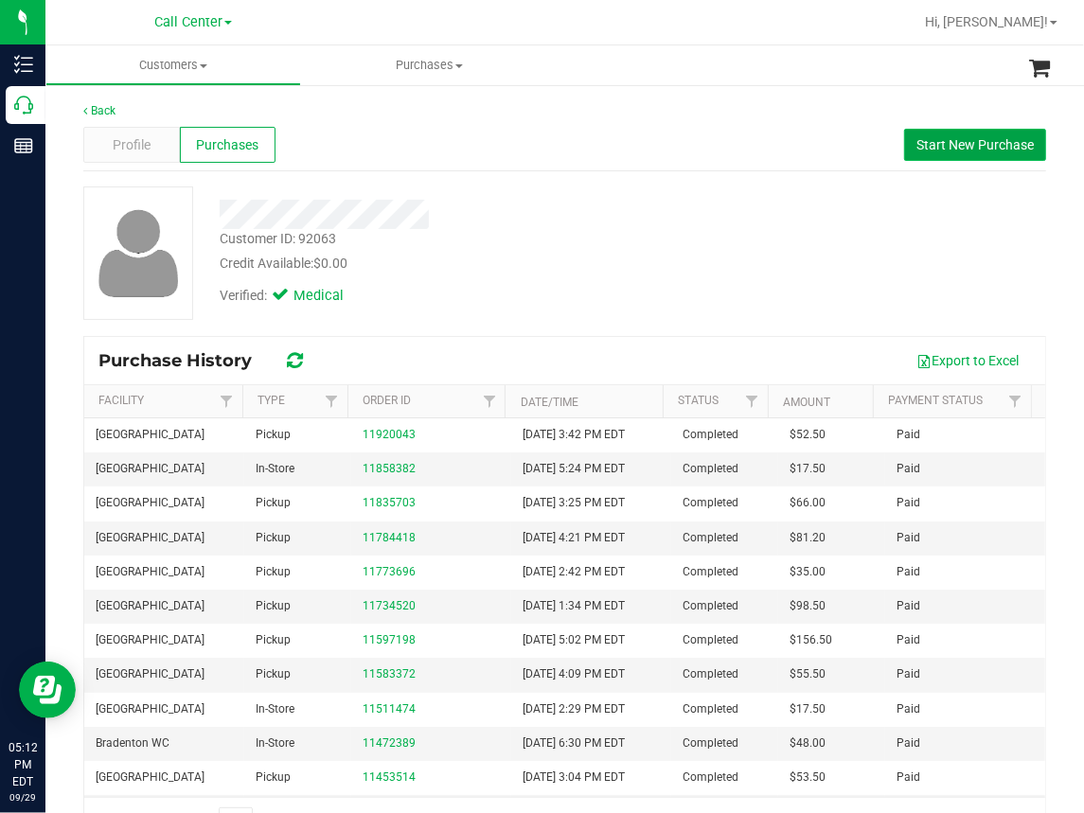
click at [936, 143] on span "Start New Purchase" at bounding box center [974, 144] width 117 height 15
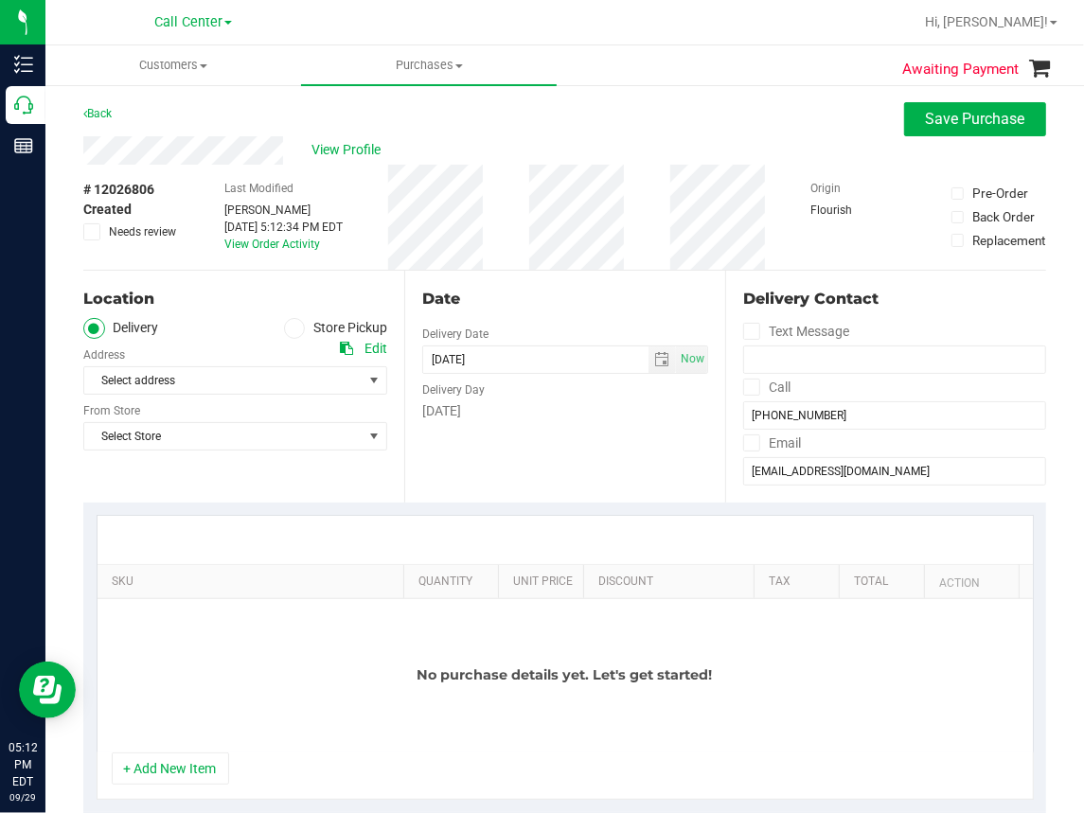
click at [250, 295] on div "Location" at bounding box center [235, 299] width 304 height 23
click at [363, 49] on uib-tab-heading "Purchases All purchases" at bounding box center [429, 65] width 256 height 40
click at [311, 449] on span "Select Store" at bounding box center [223, 436] width 278 height 27
click at [238, 487] on div "Location Delivery Store Pickup Address Edit Select address Select address [STRE…" at bounding box center [243, 387] width 321 height 232
click at [290, 328] on icon at bounding box center [294, 328] width 11 height 0
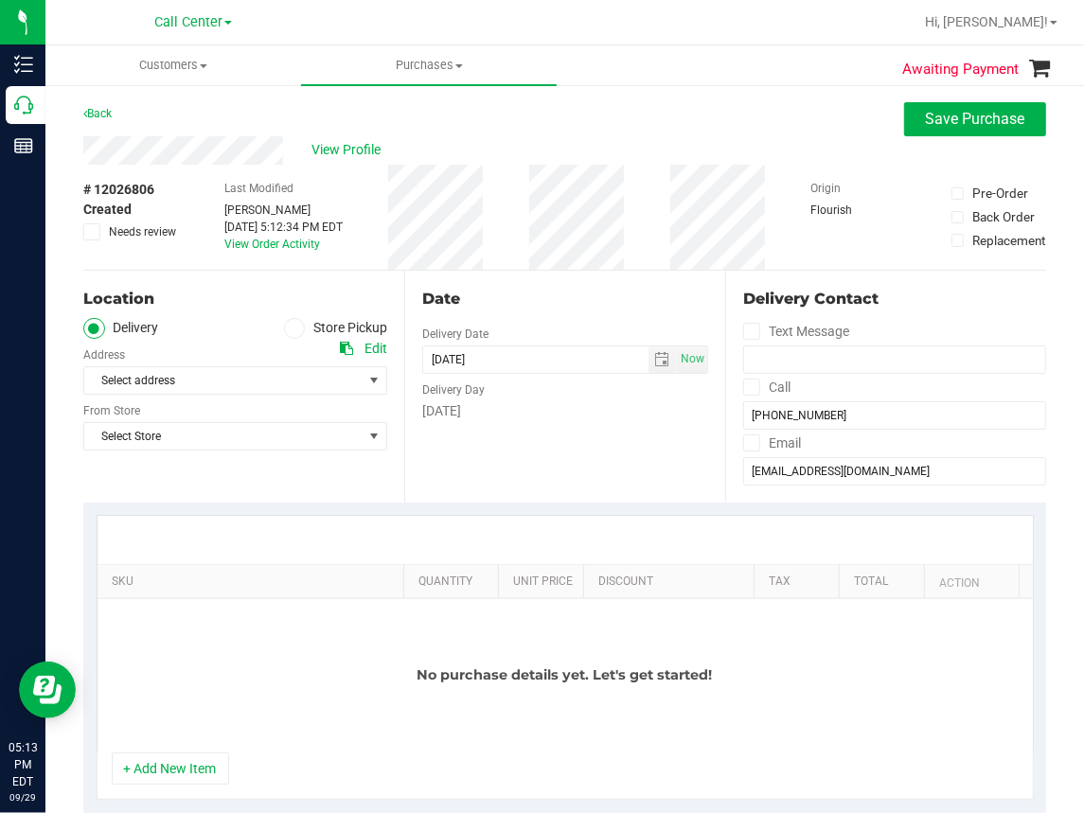
click at [0, 0] on input "Store Pickup" at bounding box center [0, 0] width 0 height 0
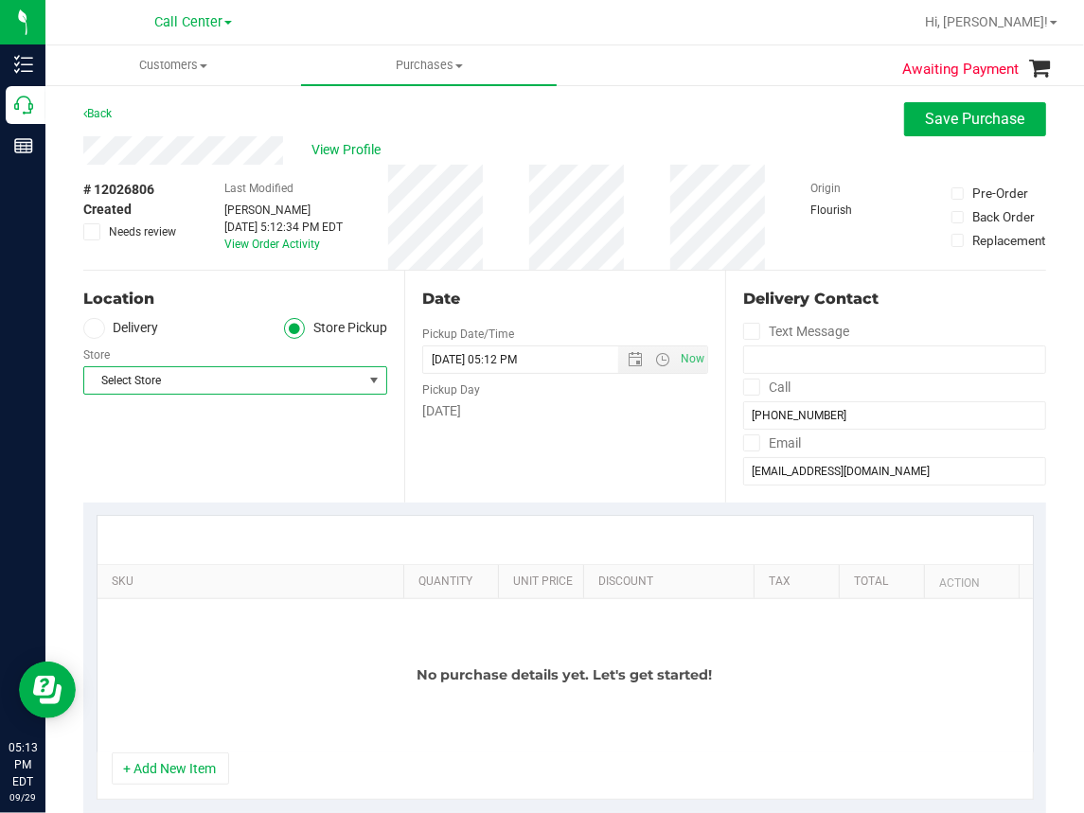
click at [186, 382] on span "Select Store" at bounding box center [223, 380] width 278 height 27
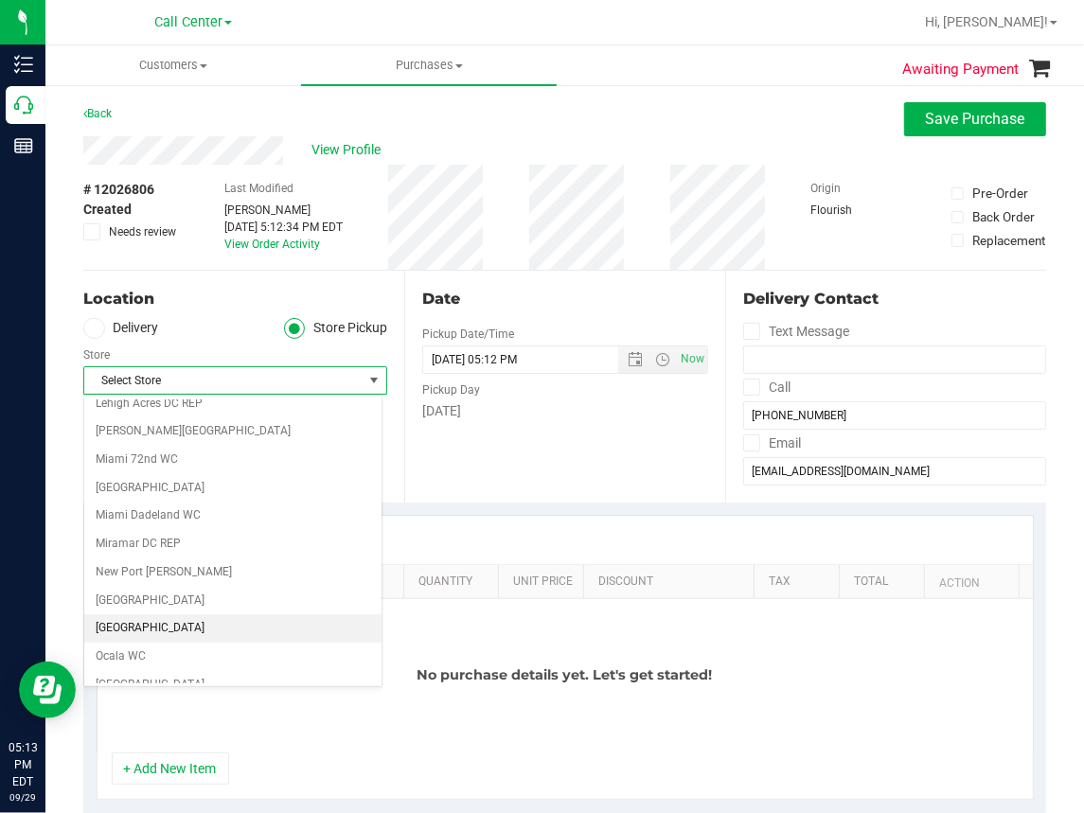
scroll to position [568, 0]
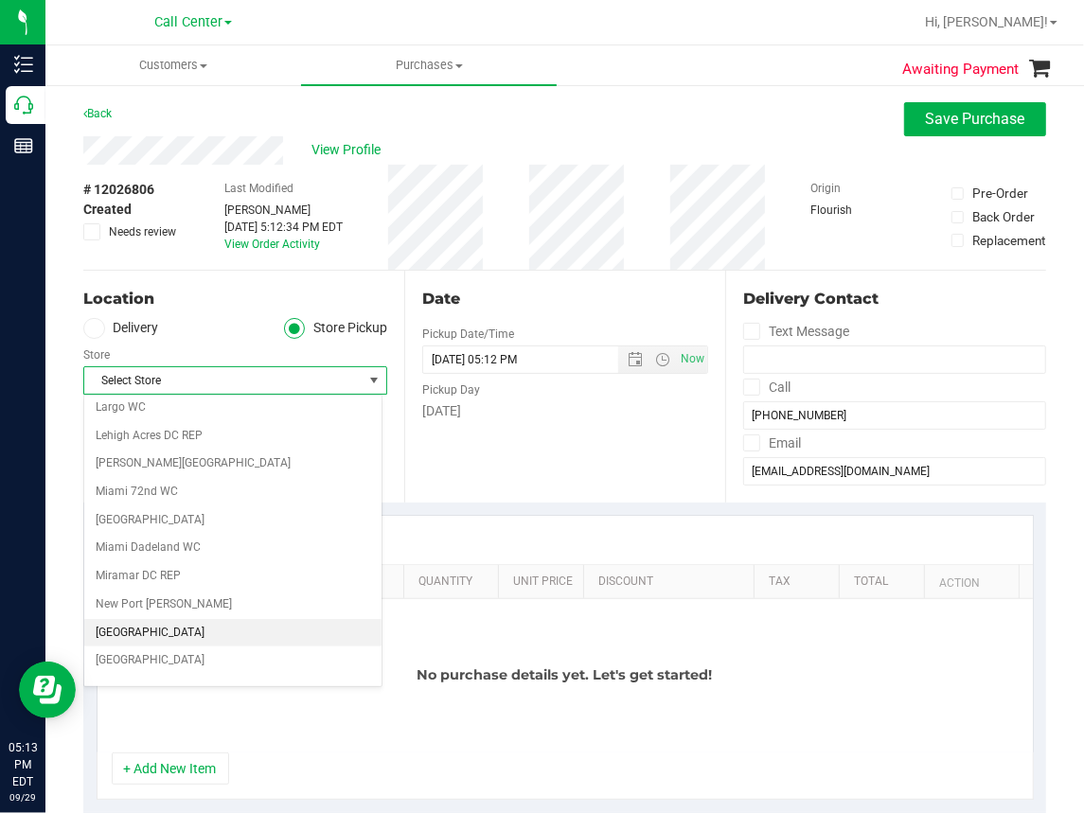
click at [146, 625] on li "[GEOGRAPHIC_DATA]" at bounding box center [232, 633] width 297 height 28
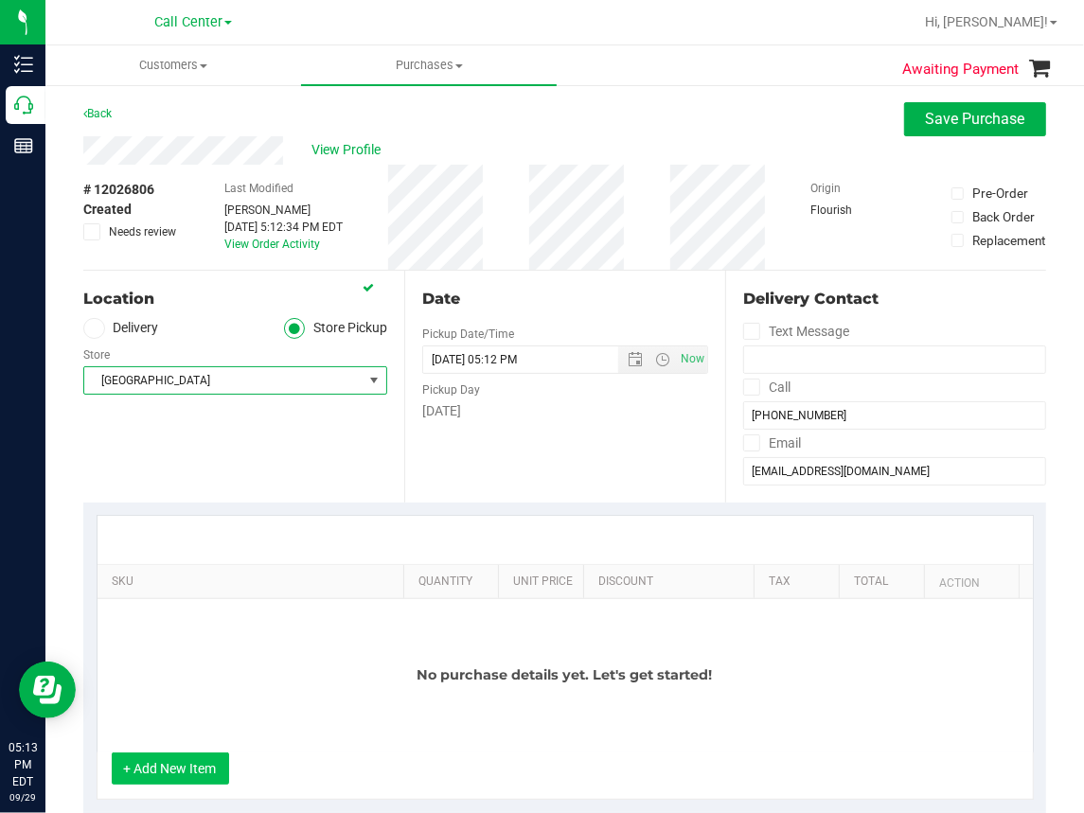
click at [159, 768] on button "+ Add New Item" at bounding box center [170, 769] width 117 height 32
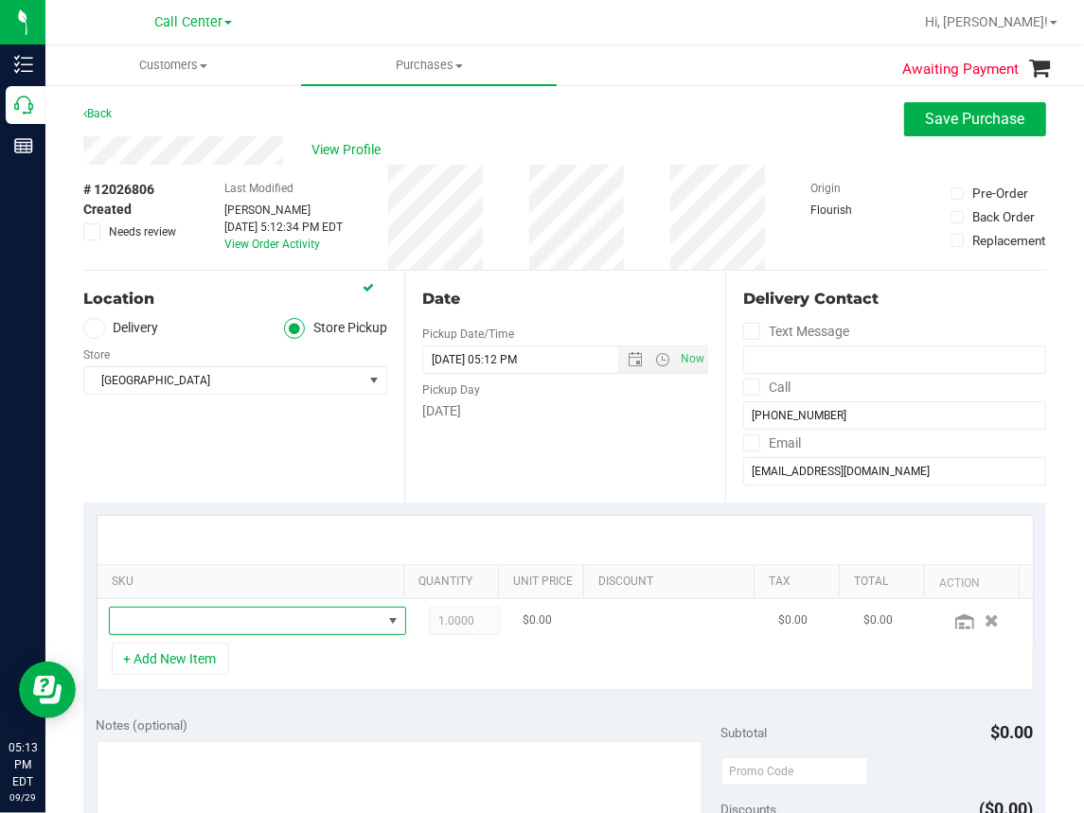
click at [154, 615] on span "NO DATA FOUND" at bounding box center [246, 621] width 272 height 27
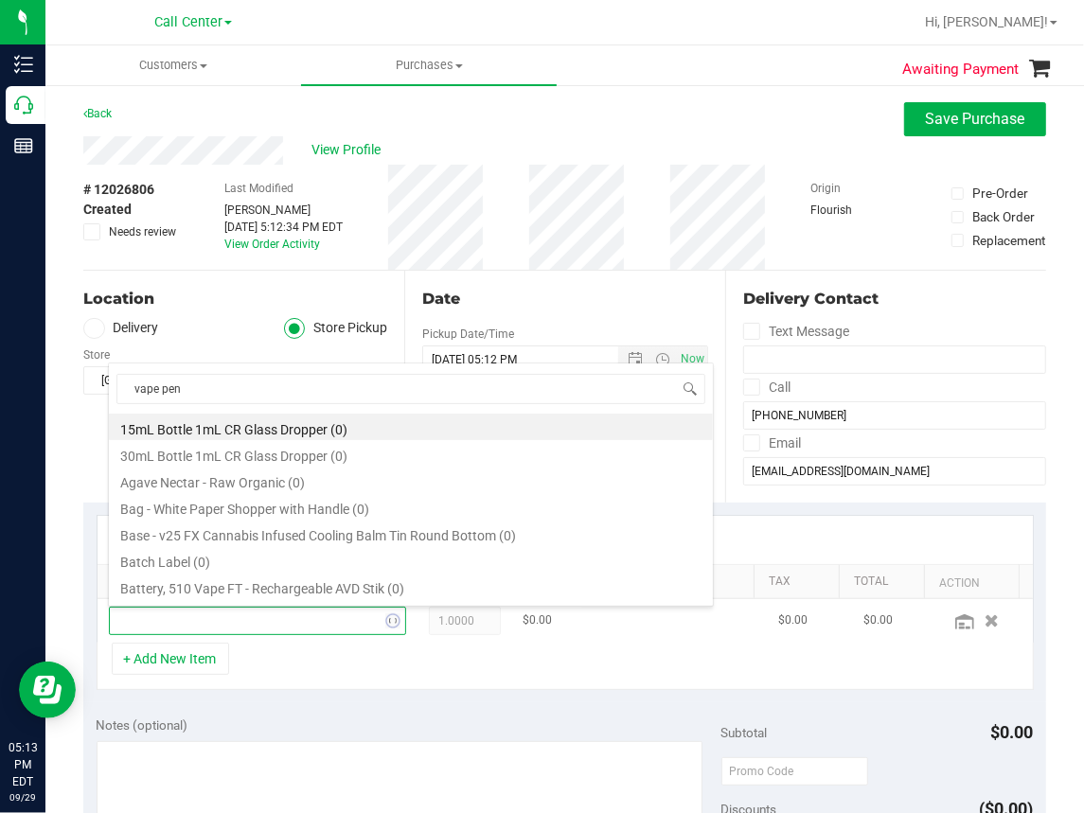
type input "vape pen"
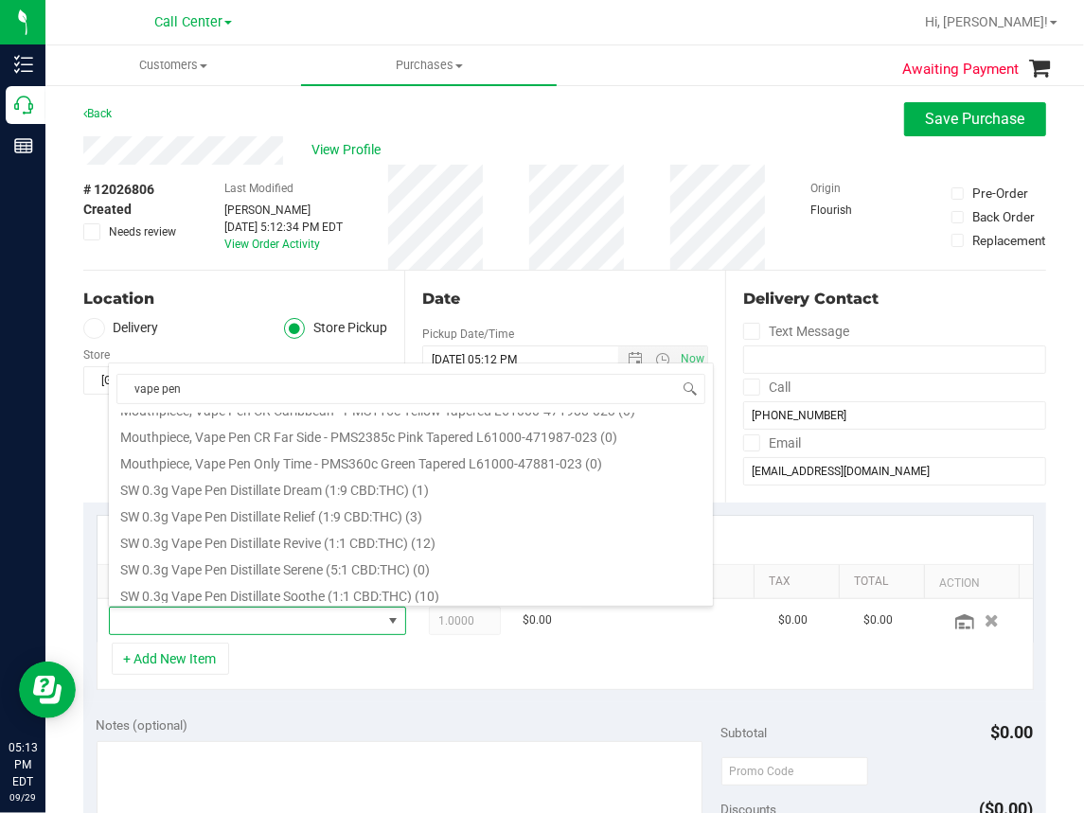
scroll to position [1041, 0]
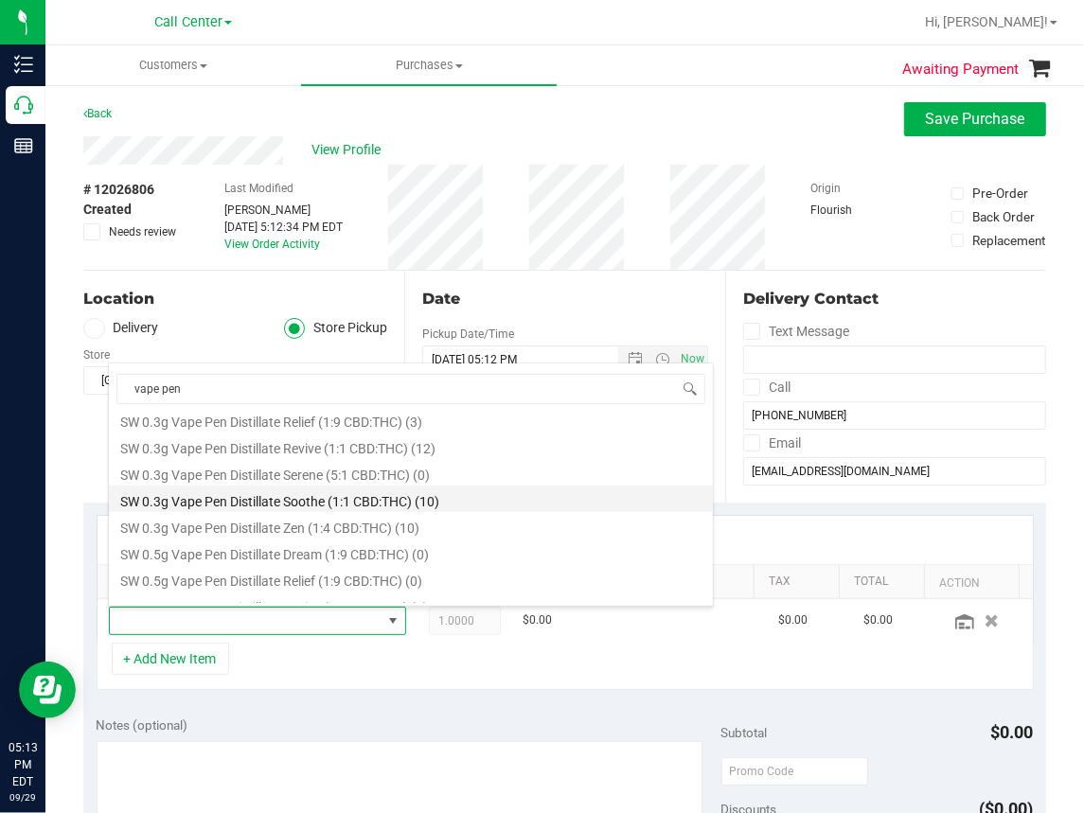
click at [242, 506] on li "SW 0.3g Vape Pen Distillate Soothe (1:1 CBD:THC) (10)" at bounding box center [411, 499] width 604 height 27
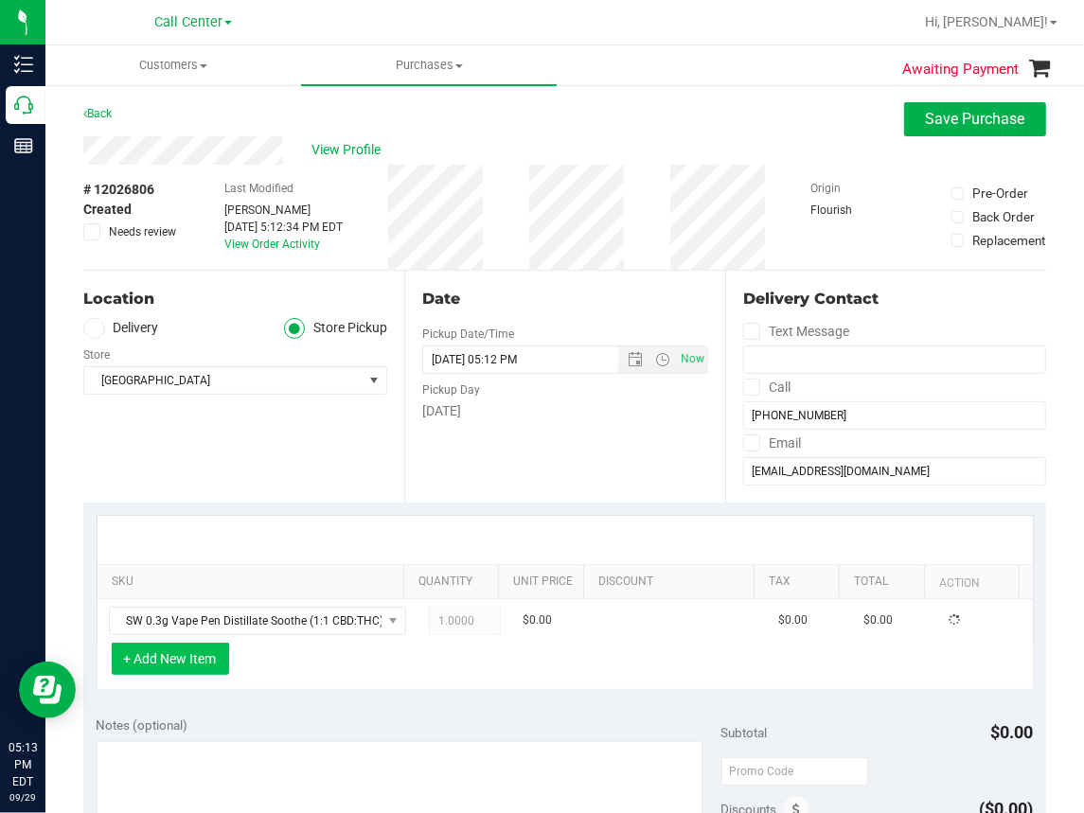
click at [184, 663] on button "+ Add New Item" at bounding box center [170, 659] width 117 height 32
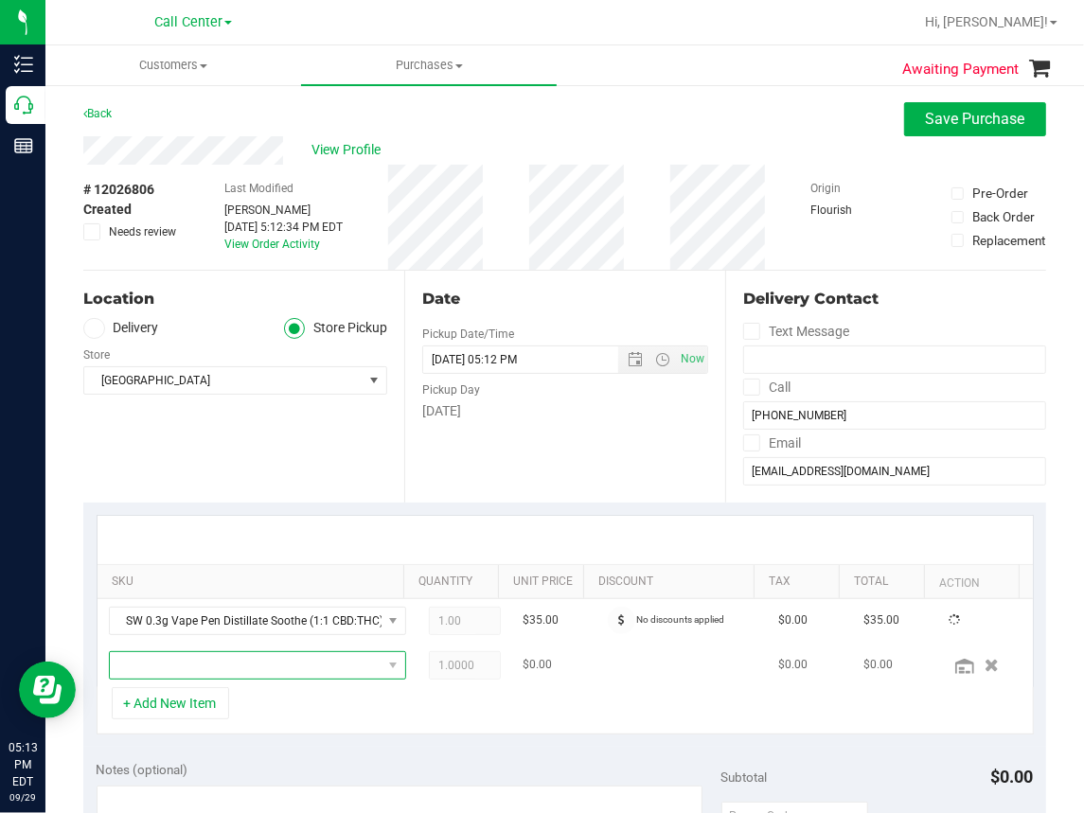
click at [178, 668] on span "NO DATA FOUND" at bounding box center [246, 665] width 272 height 27
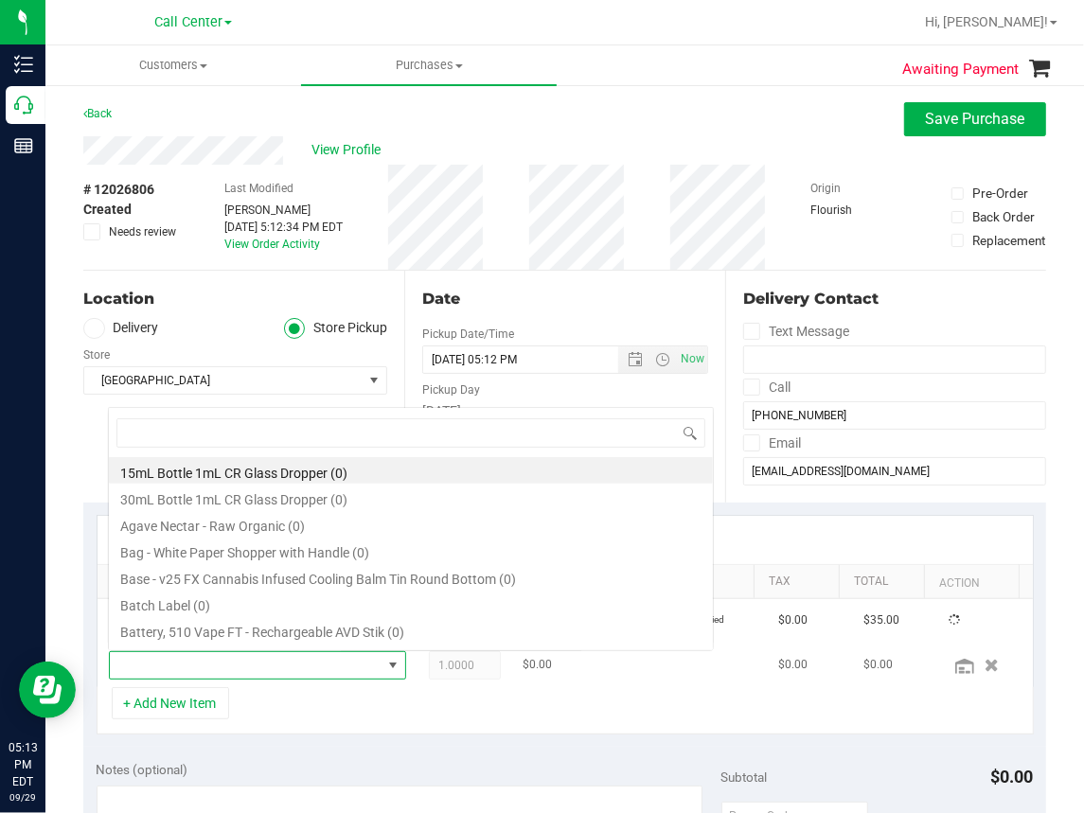
scroll to position [27, 255]
type input "lo"
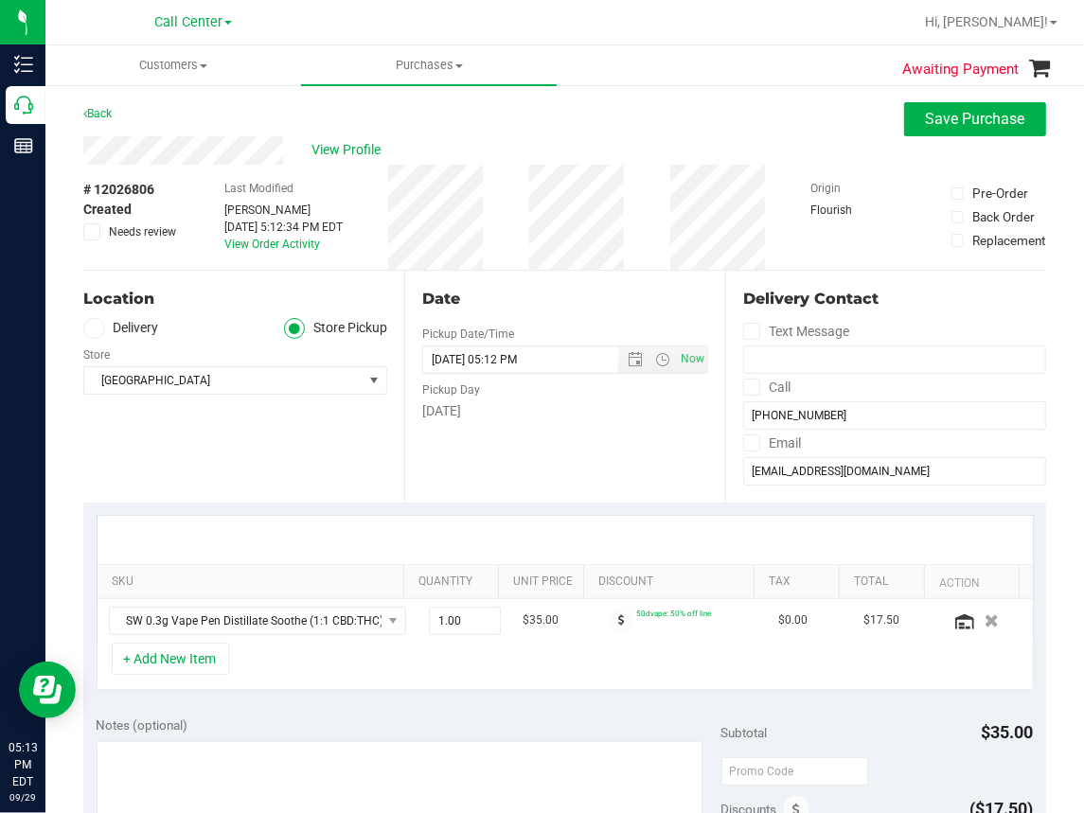
click at [178, 668] on button "+ Add New Item" at bounding box center [170, 659] width 117 height 32
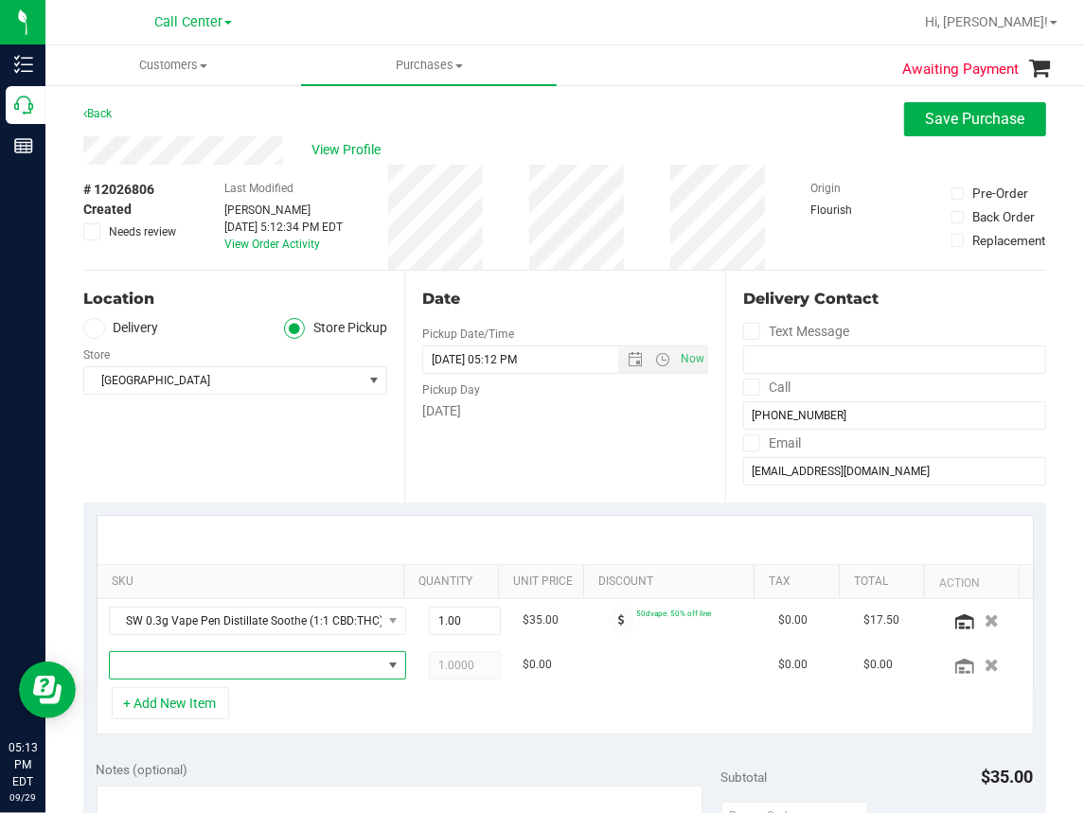
click at [178, 668] on span "NO DATA FOUND" at bounding box center [246, 665] width 272 height 27
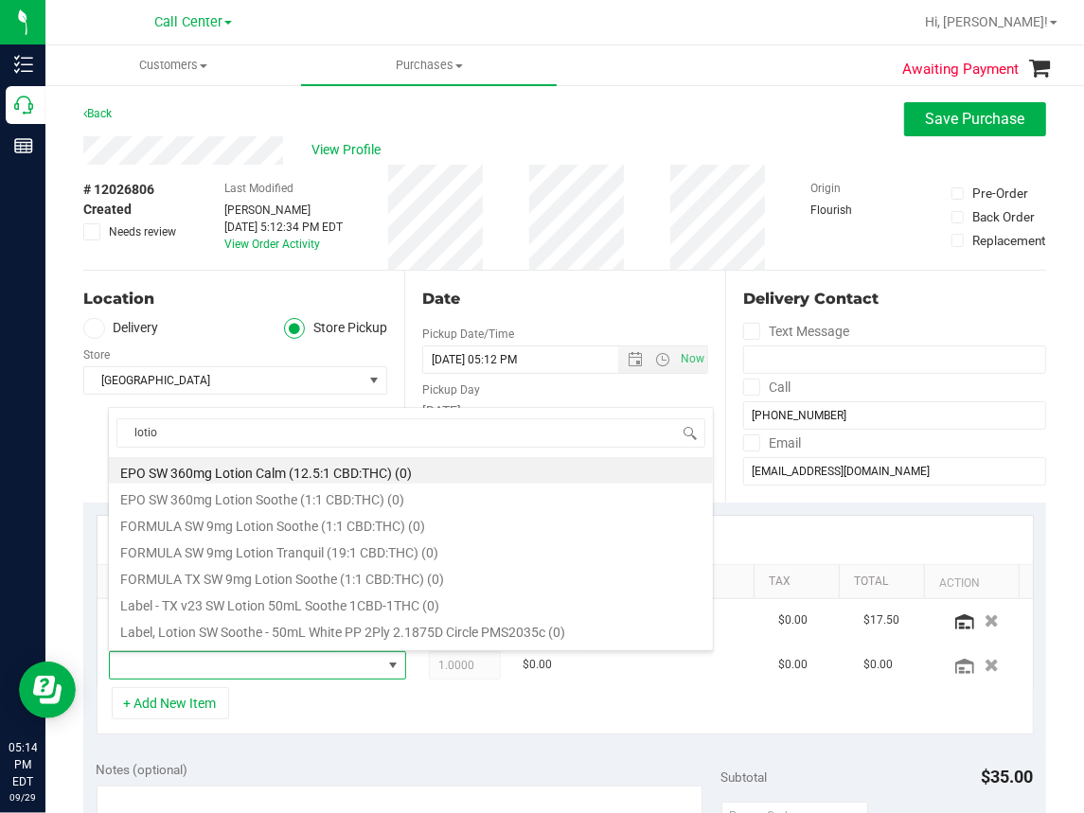
type input "lotion"
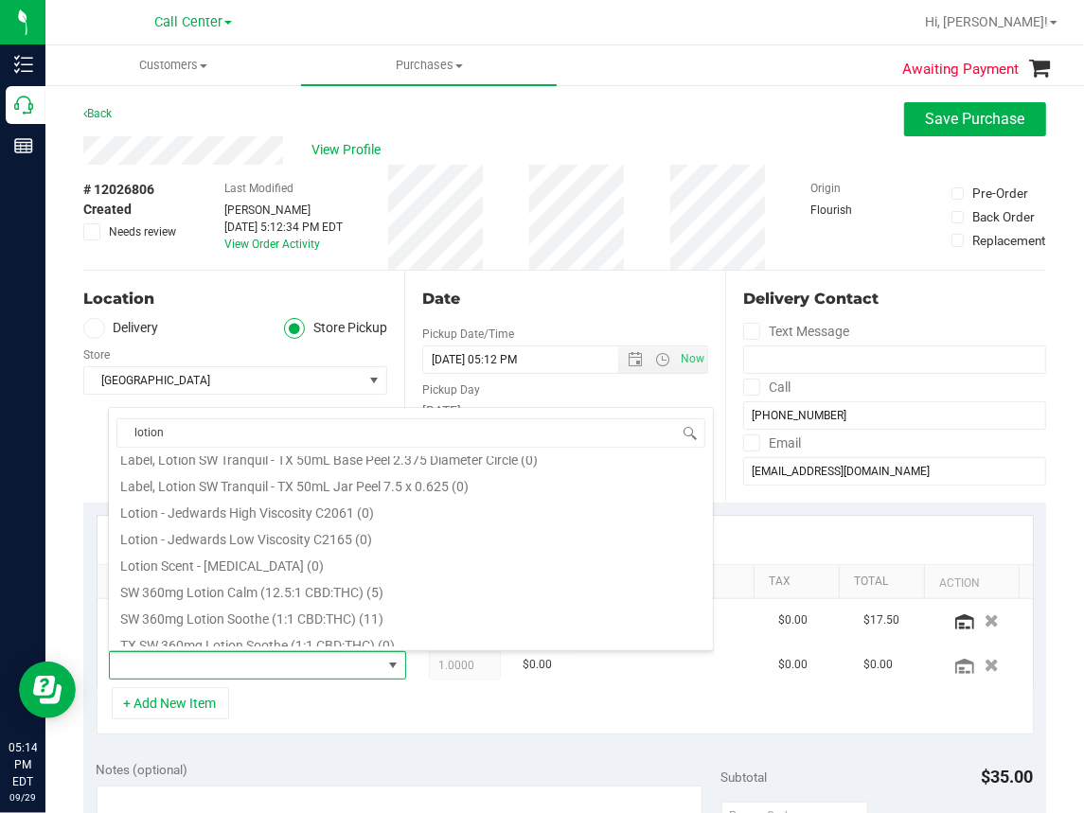
scroll to position [284, 0]
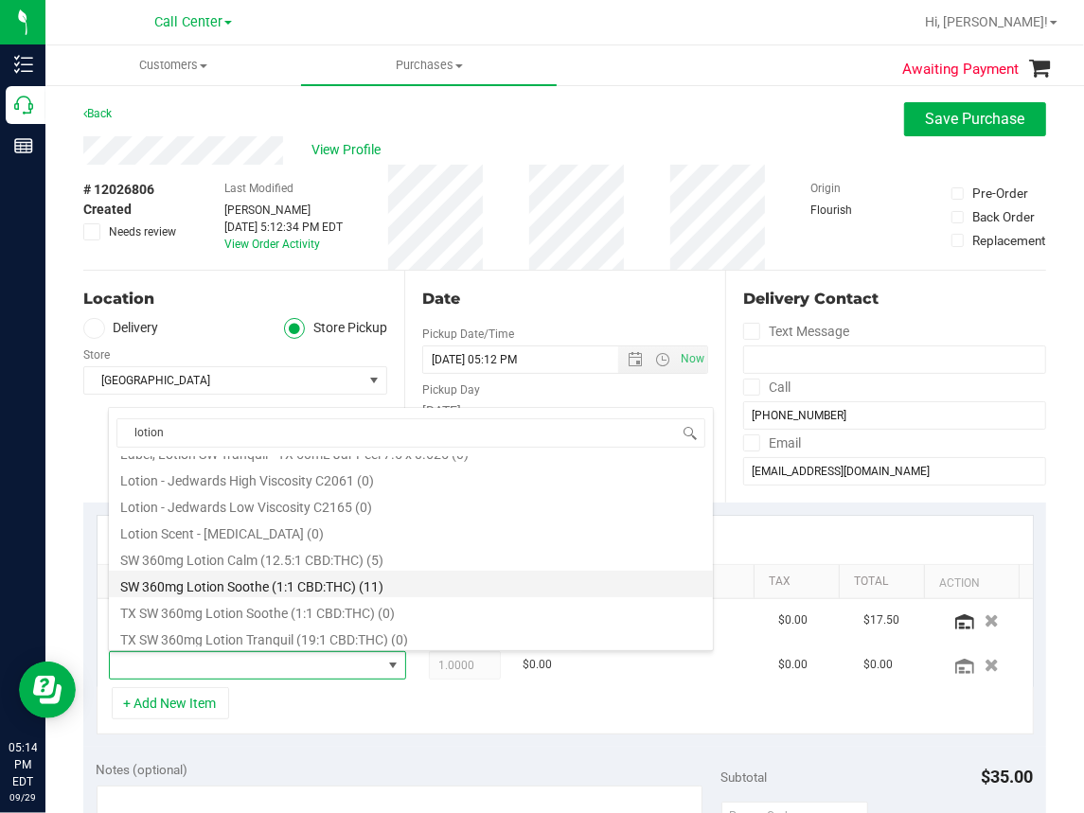
click at [275, 582] on li "SW 360mg Lotion Soothe (1:1 CBD:THC) (11)" at bounding box center [411, 584] width 604 height 27
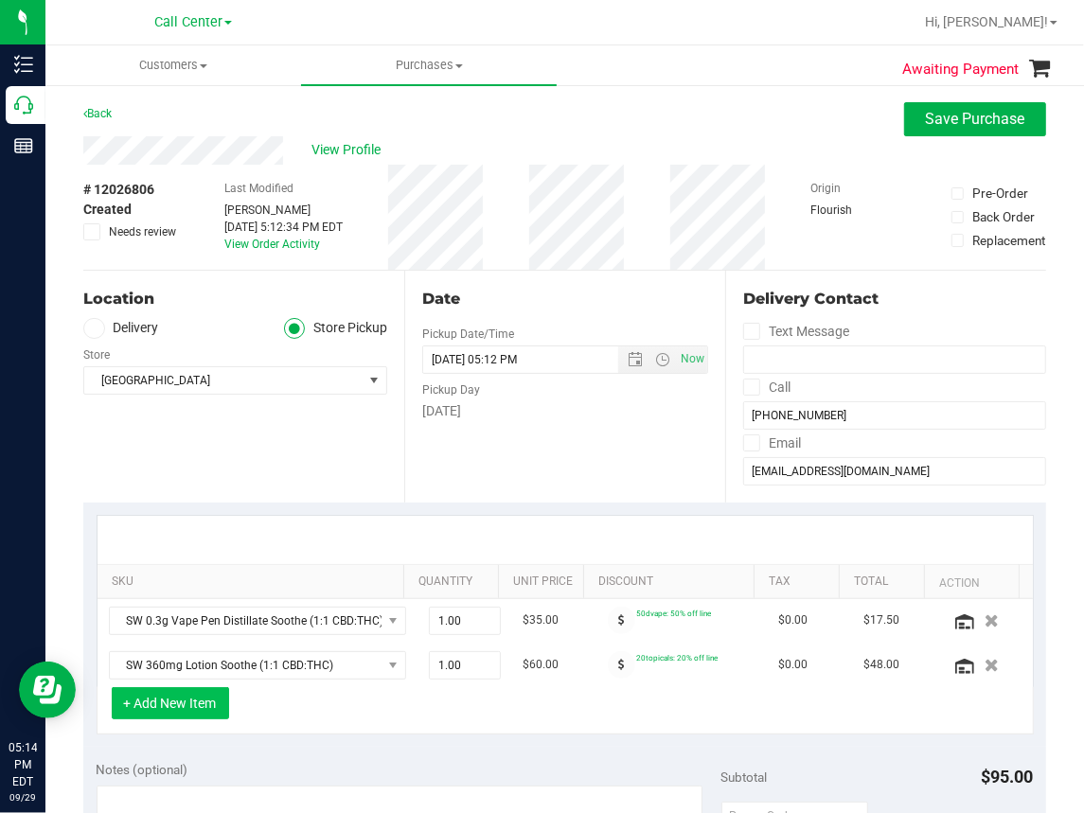
click at [194, 707] on button "+ Add New Item" at bounding box center [170, 703] width 117 height 32
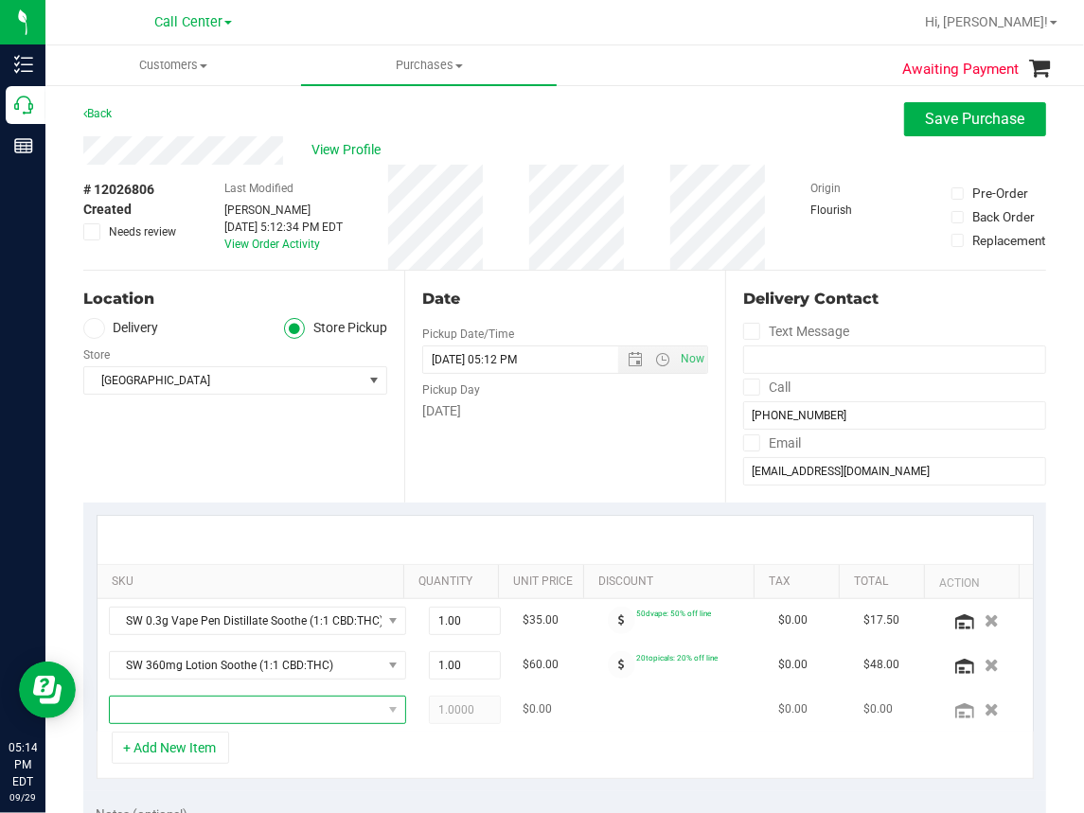
click at [167, 703] on span "NO DATA FOUND" at bounding box center [246, 710] width 272 height 27
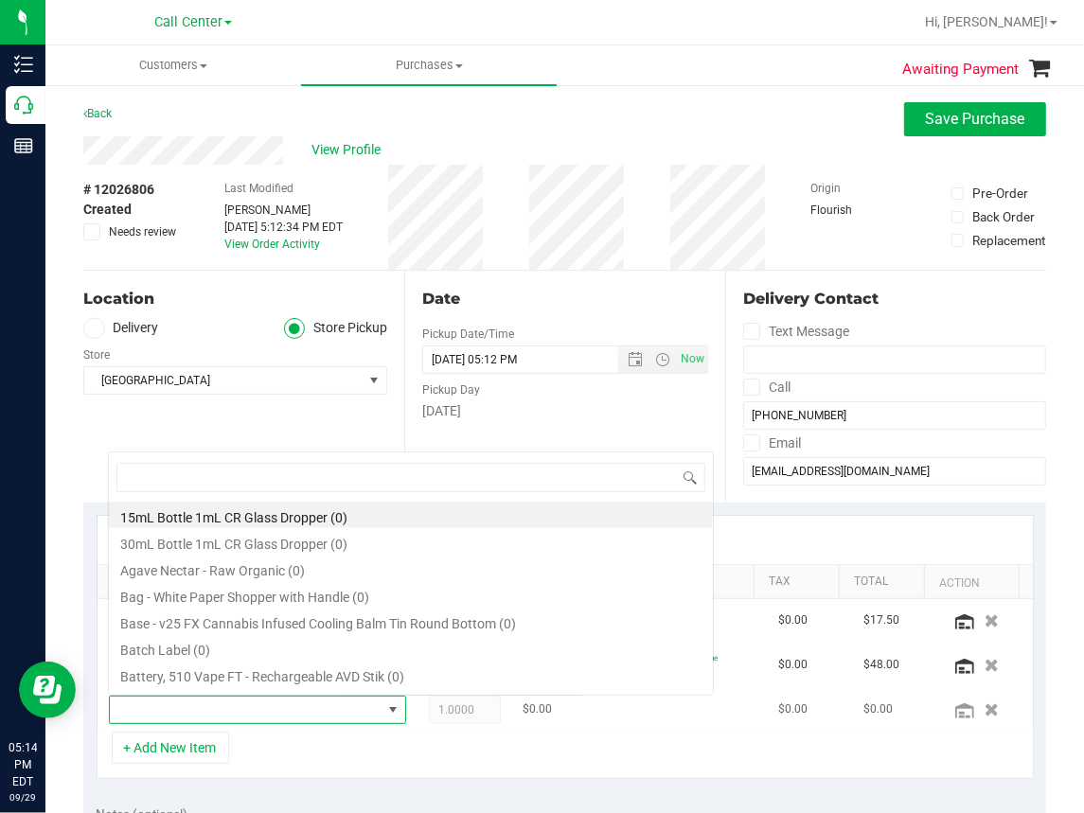
scroll to position [27, 255]
click at [169, 475] on input at bounding box center [410, 477] width 589 height 29
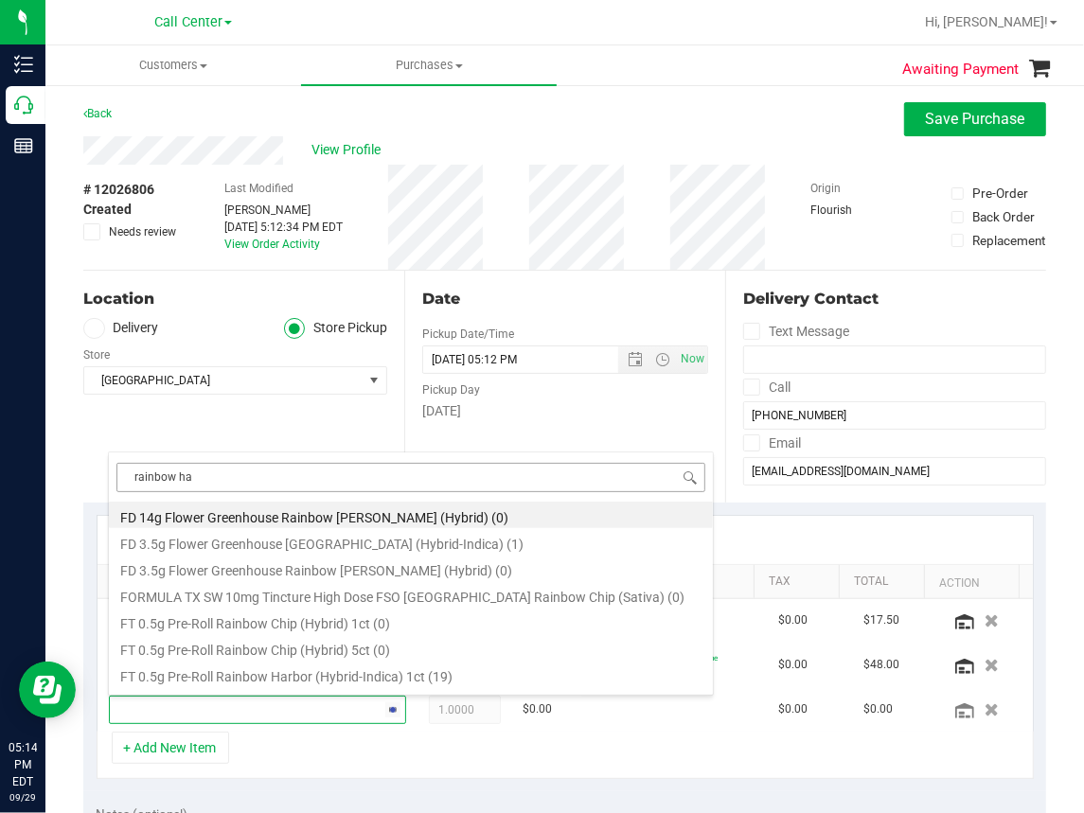
type input "rainbow har"
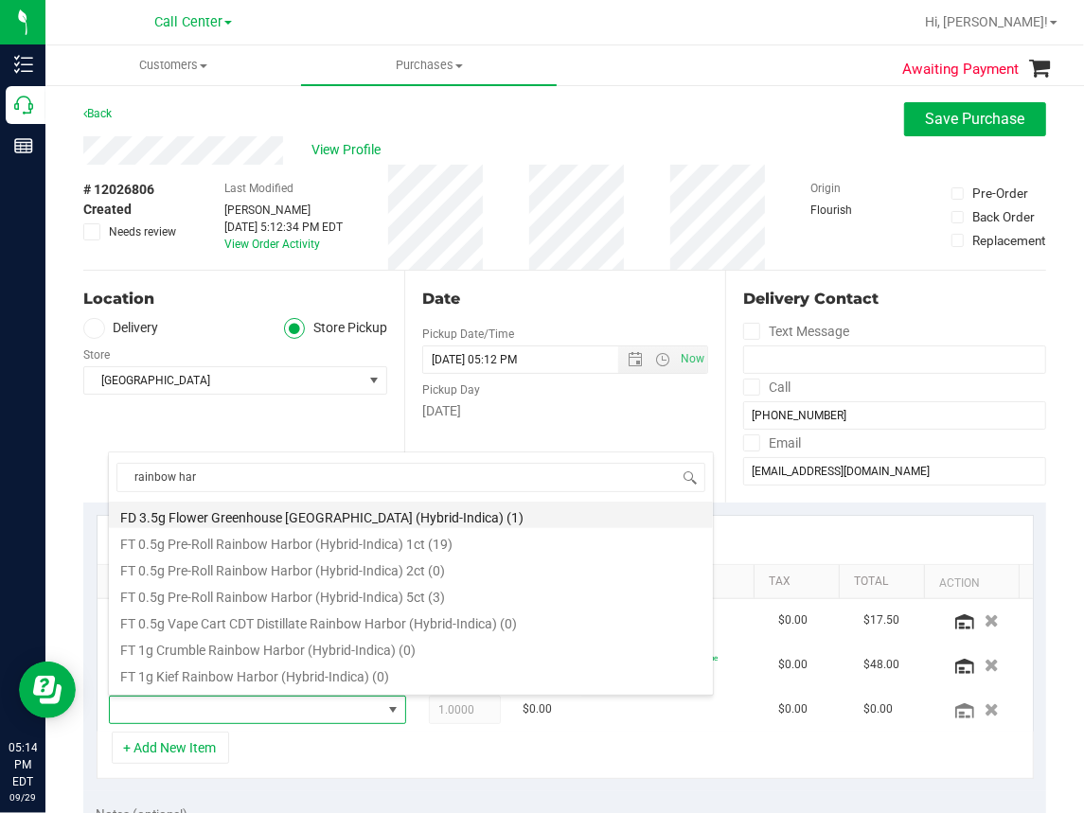
click at [326, 520] on li "FD 3.5g Flower Greenhouse [GEOGRAPHIC_DATA] (Hybrid-Indica) (1)" at bounding box center [411, 515] width 604 height 27
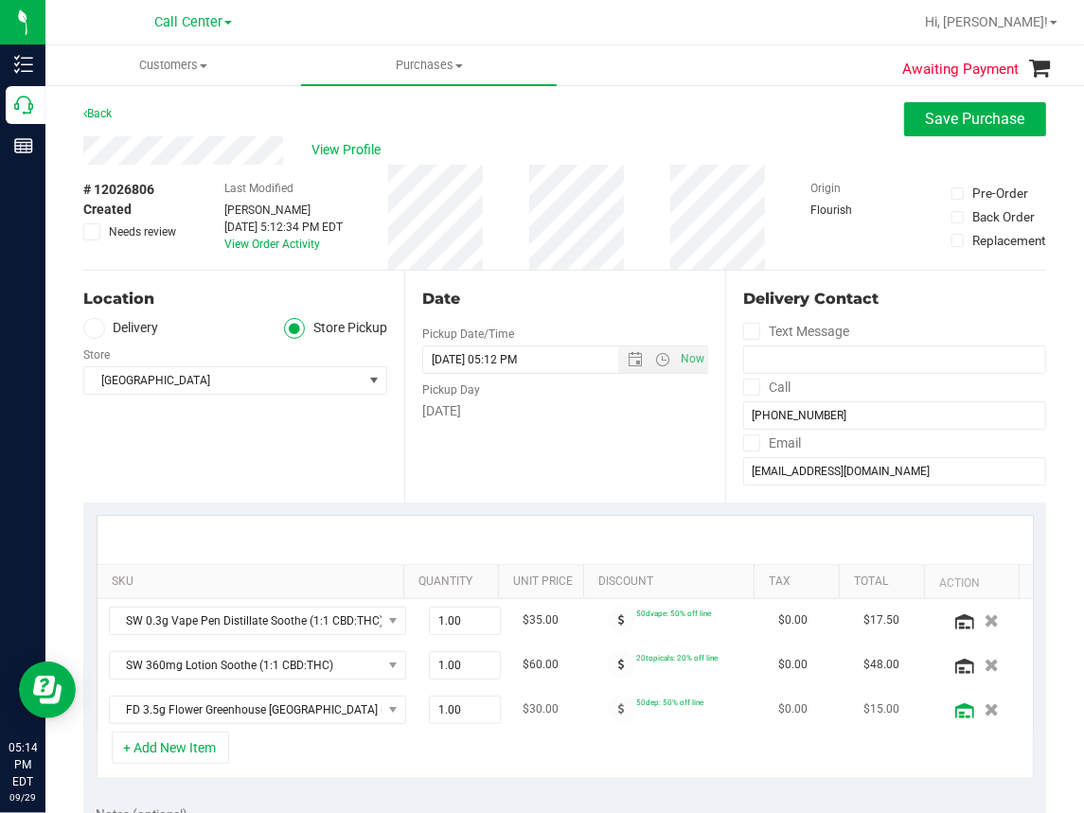
click at [955, 708] on icon at bounding box center [964, 710] width 19 height 15
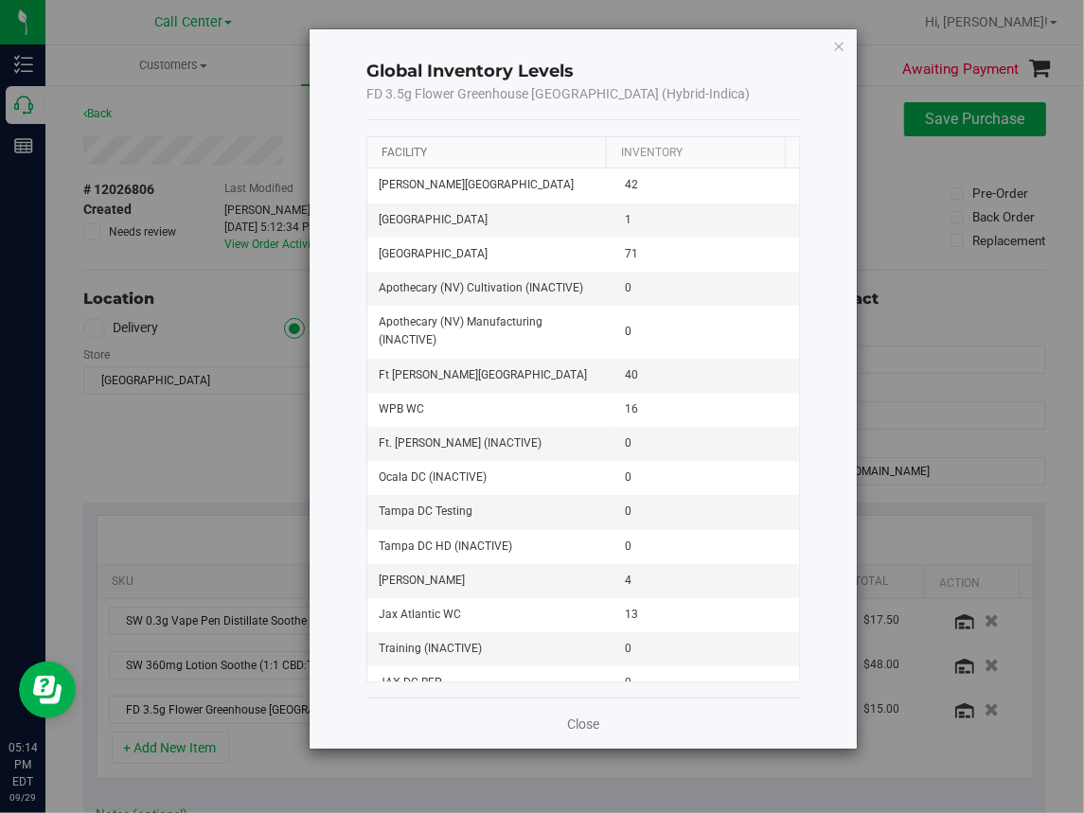
click at [404, 147] on link "Facility" at bounding box center [404, 152] width 45 height 13
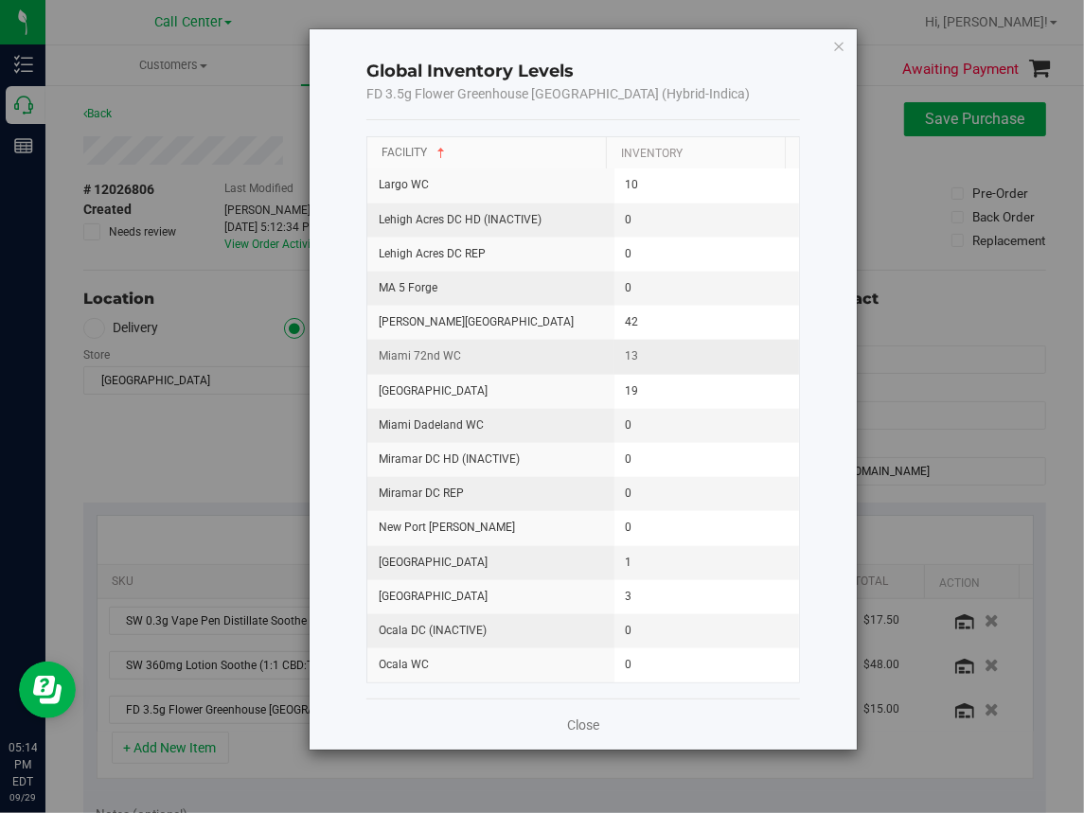
scroll to position [1136, 0]
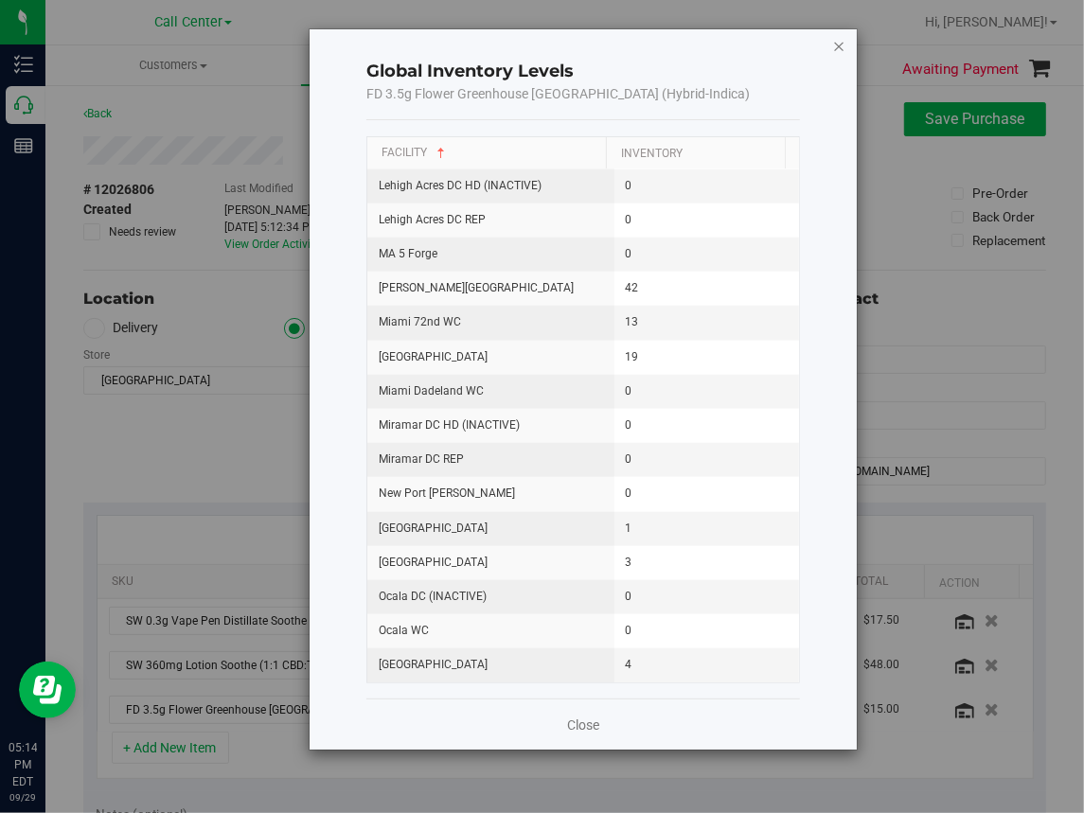
click at [836, 44] on icon "button" at bounding box center [838, 45] width 13 height 23
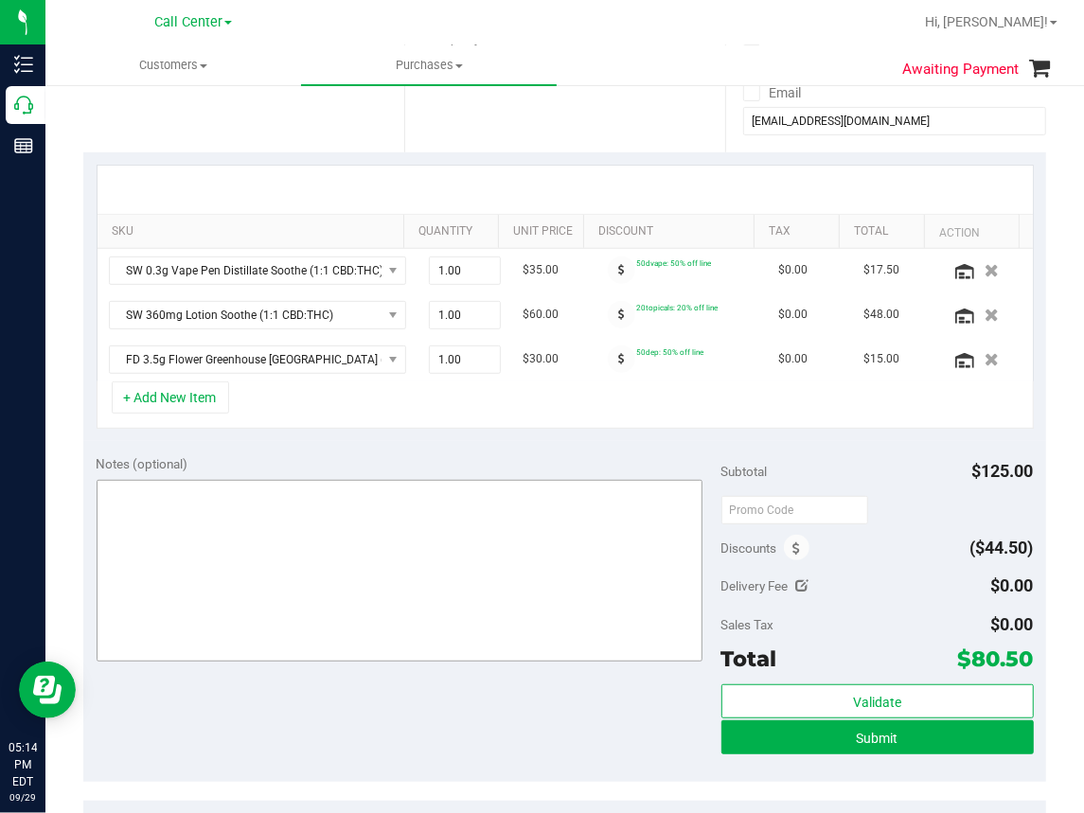
scroll to position [379, 0]
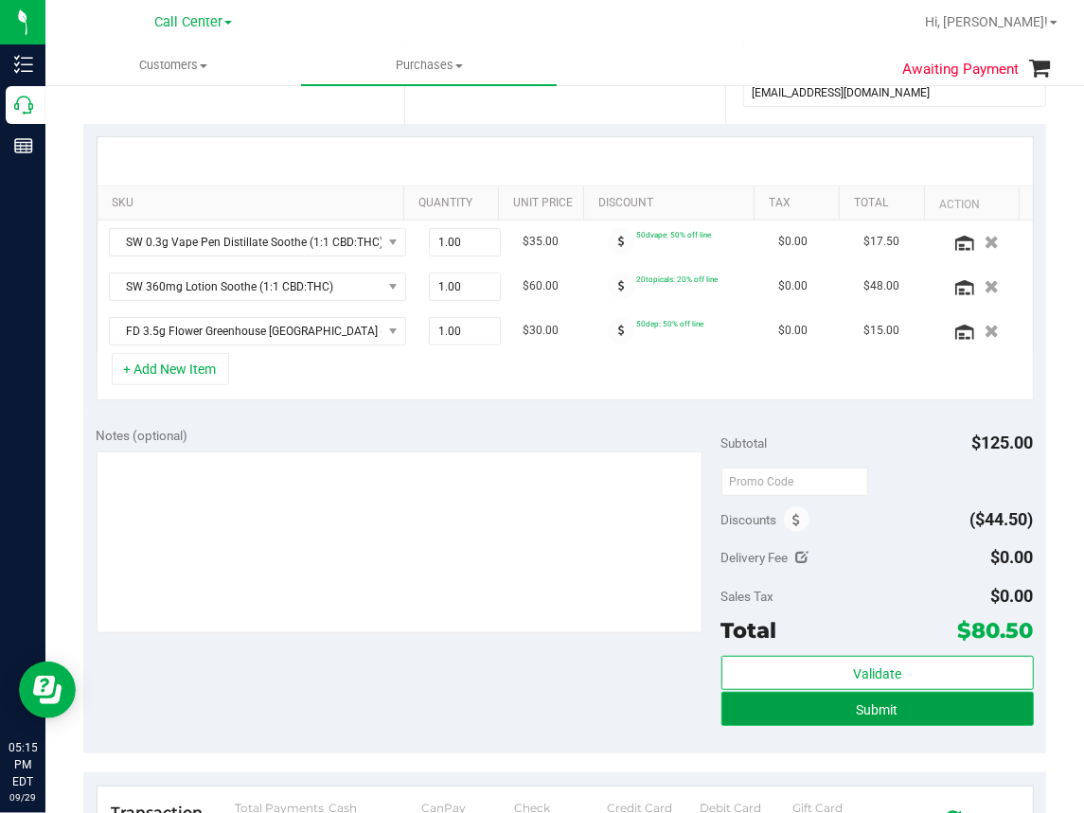
click at [811, 701] on button "Submit" at bounding box center [877, 709] width 312 height 34
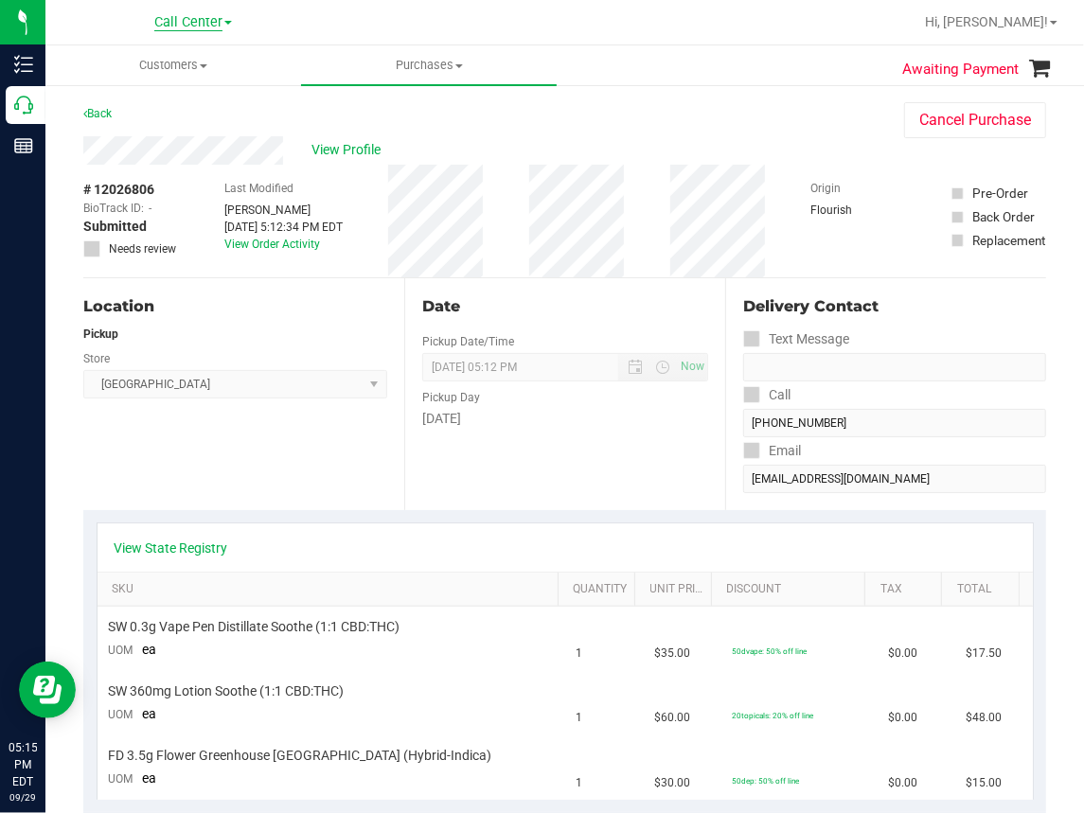
click at [200, 24] on span "Call Center" at bounding box center [188, 22] width 68 height 17
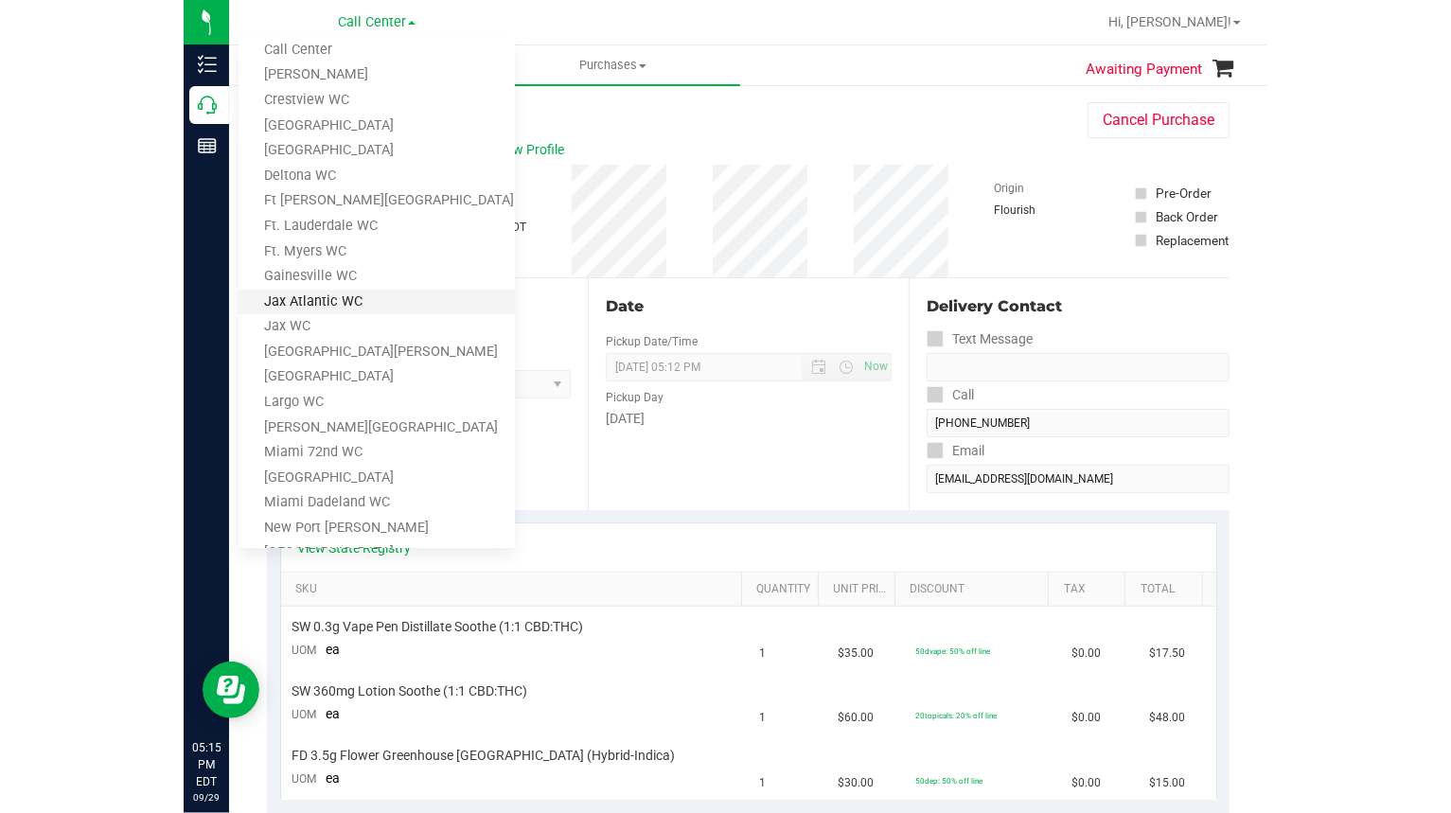
scroll to position [189, 0]
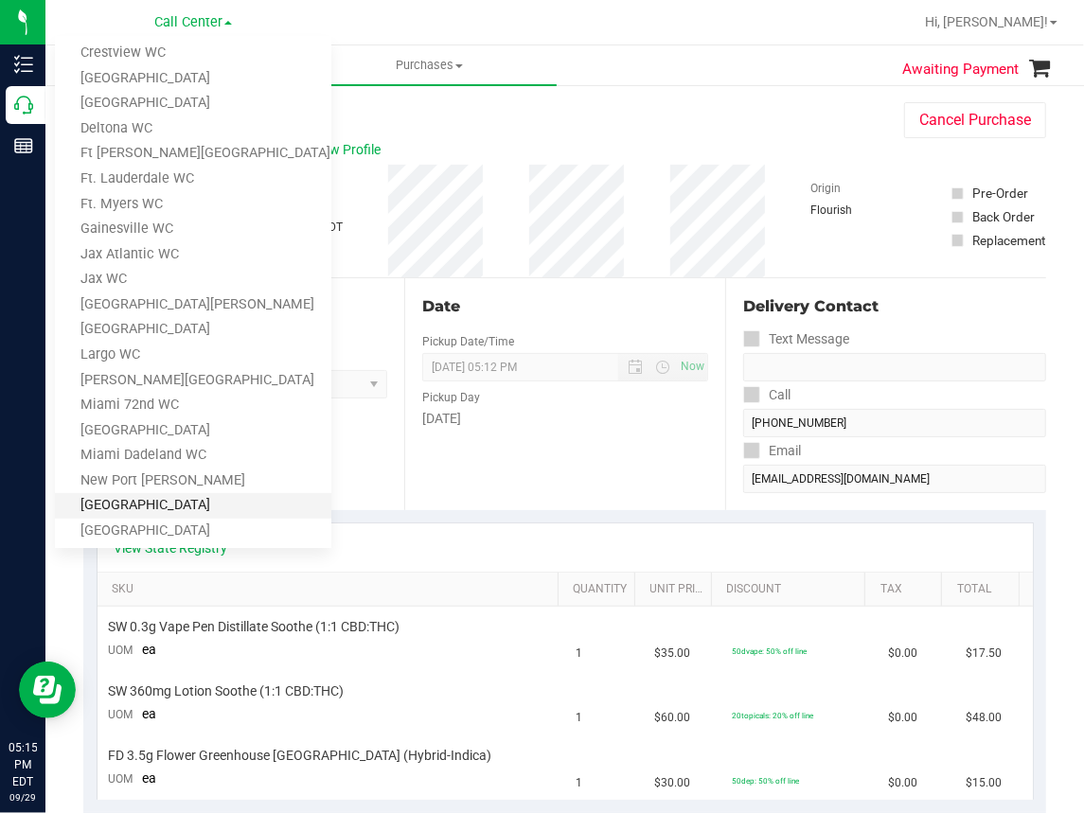
click at [118, 505] on link "[GEOGRAPHIC_DATA]" at bounding box center [193, 506] width 276 height 26
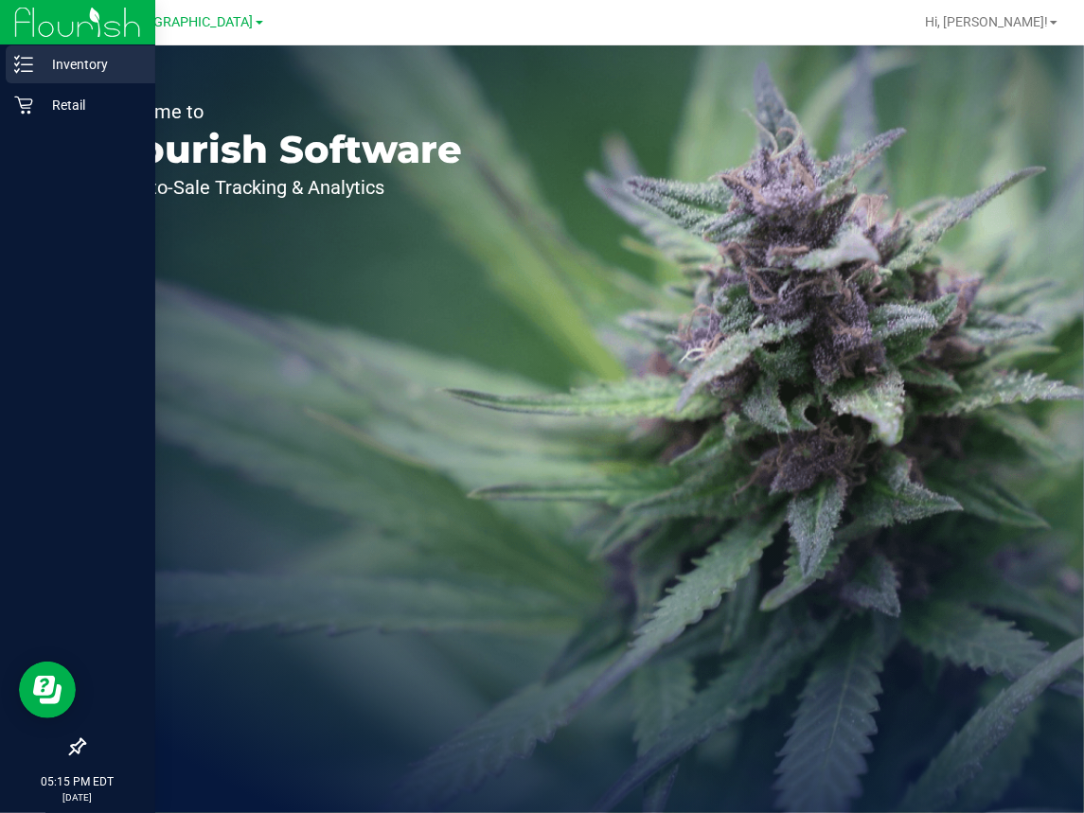
click at [64, 62] on p "Inventory" at bounding box center [90, 64] width 114 height 23
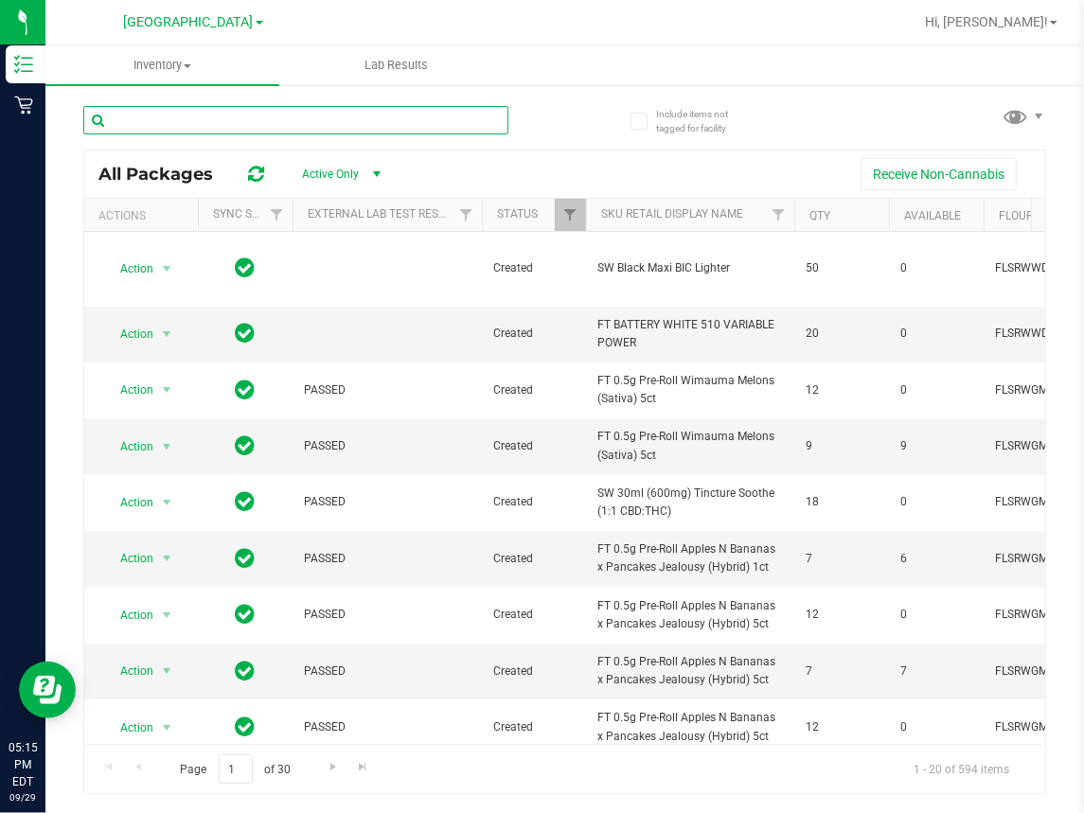
click at [149, 124] on input "text" at bounding box center [295, 120] width 425 height 28
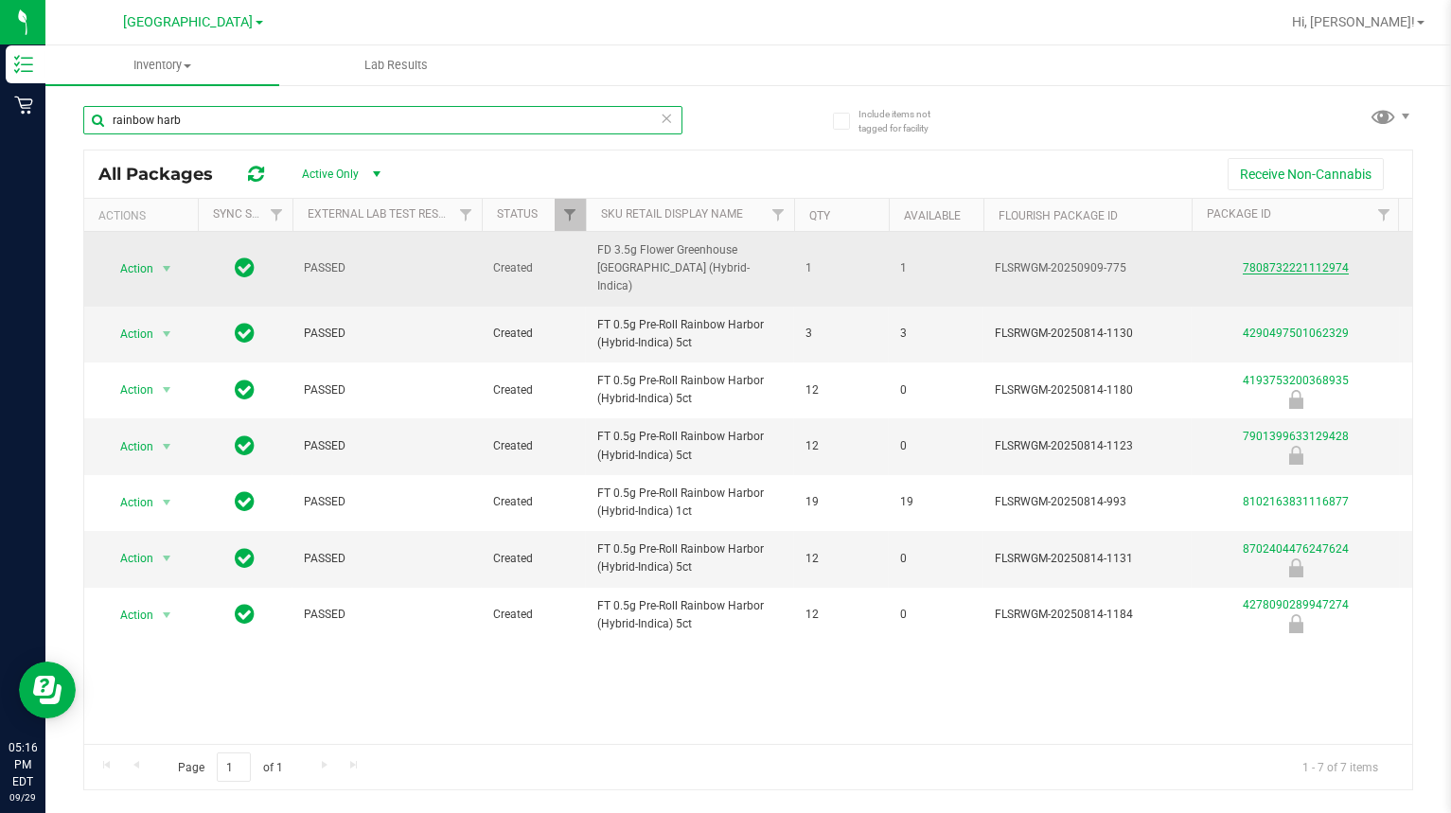
type input "rainbow harb"
click at [1181, 261] on link "7808732221112974" at bounding box center [1296, 267] width 106 height 13
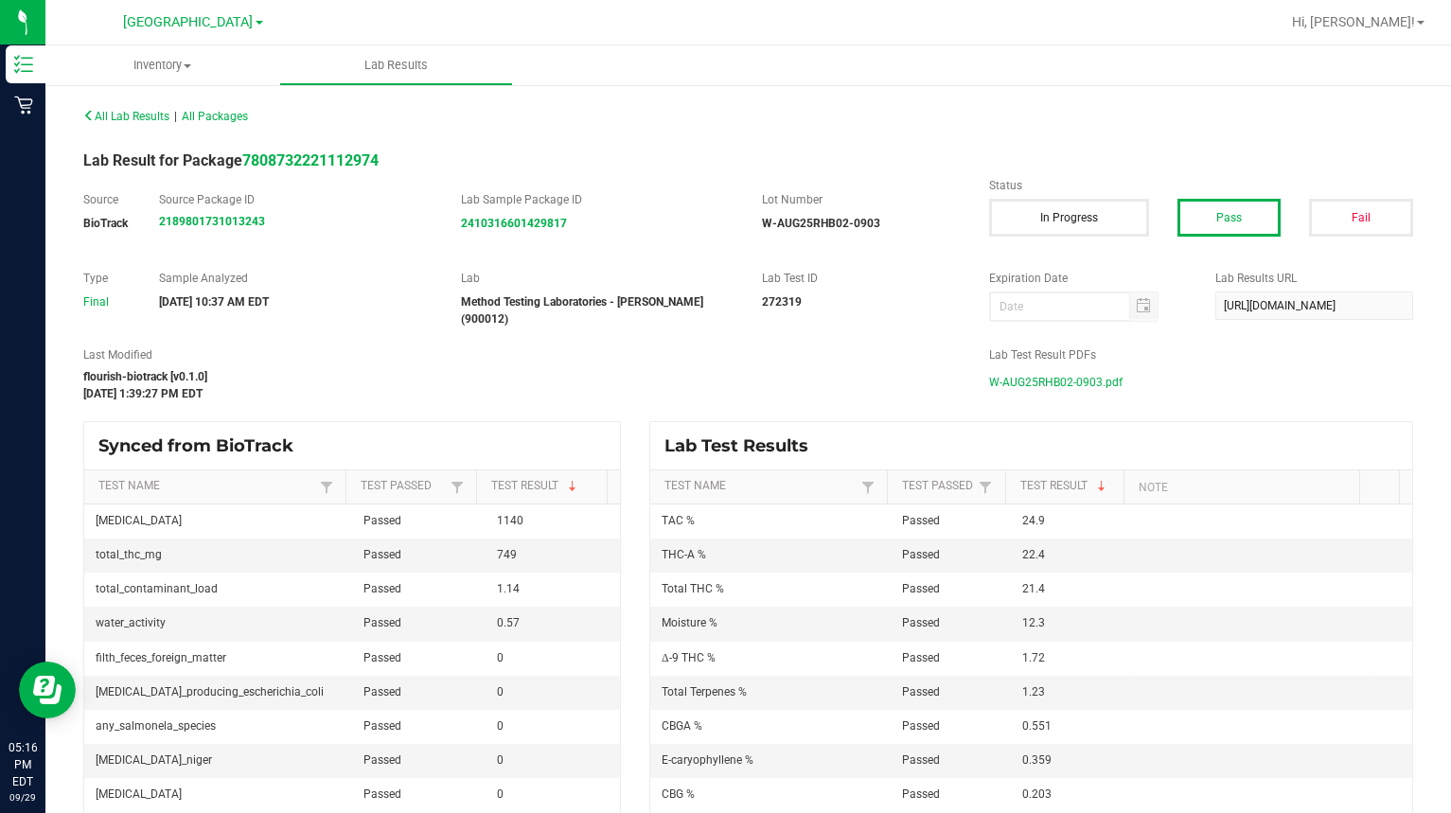
click at [1024, 372] on span "W-AUG25RHB02-0903.pdf" at bounding box center [1055, 382] width 133 height 28
click at [200, 19] on span "[GEOGRAPHIC_DATA]" at bounding box center [189, 22] width 130 height 17
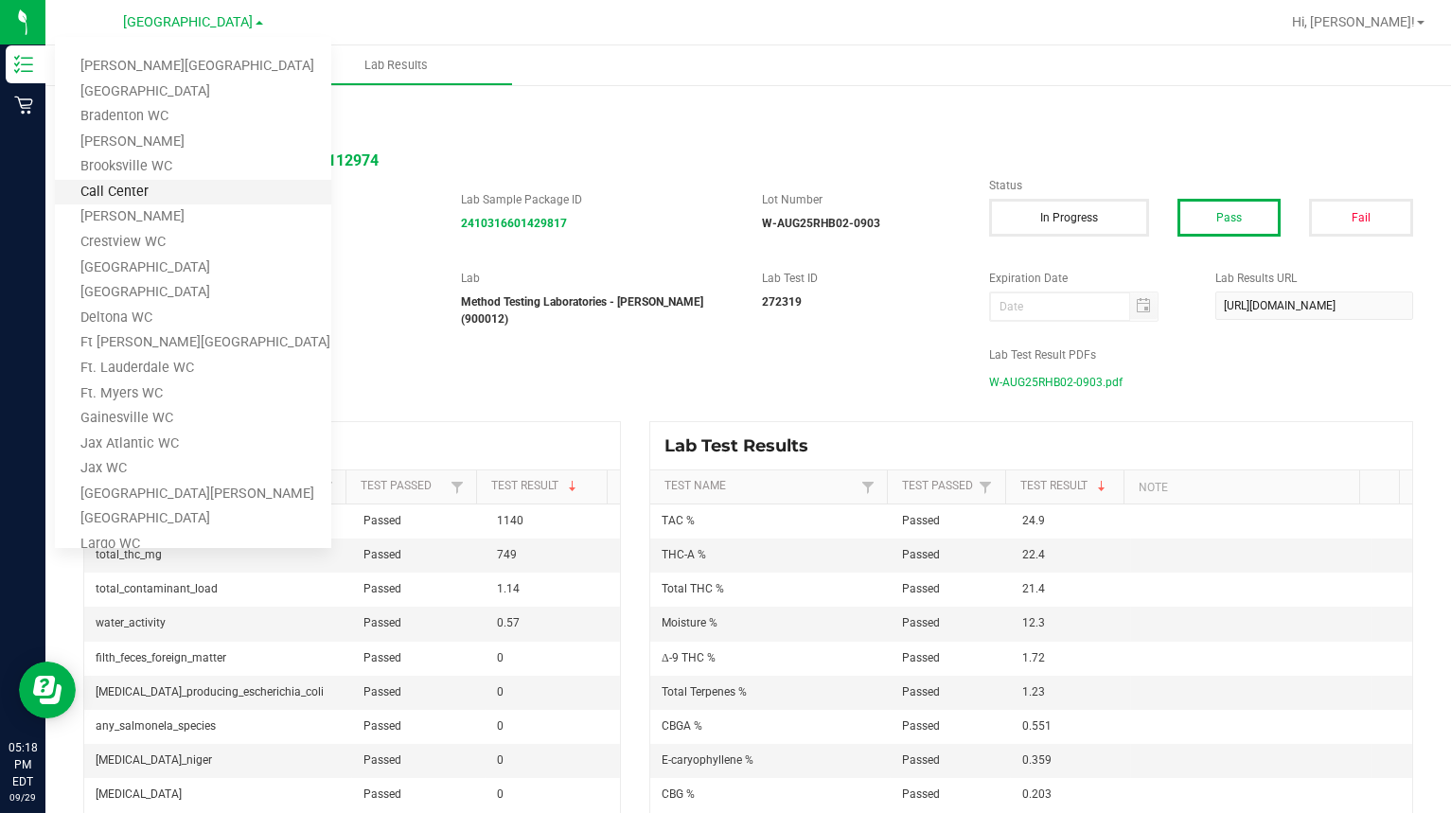
click at [113, 186] on link "Call Center" at bounding box center [193, 193] width 276 height 26
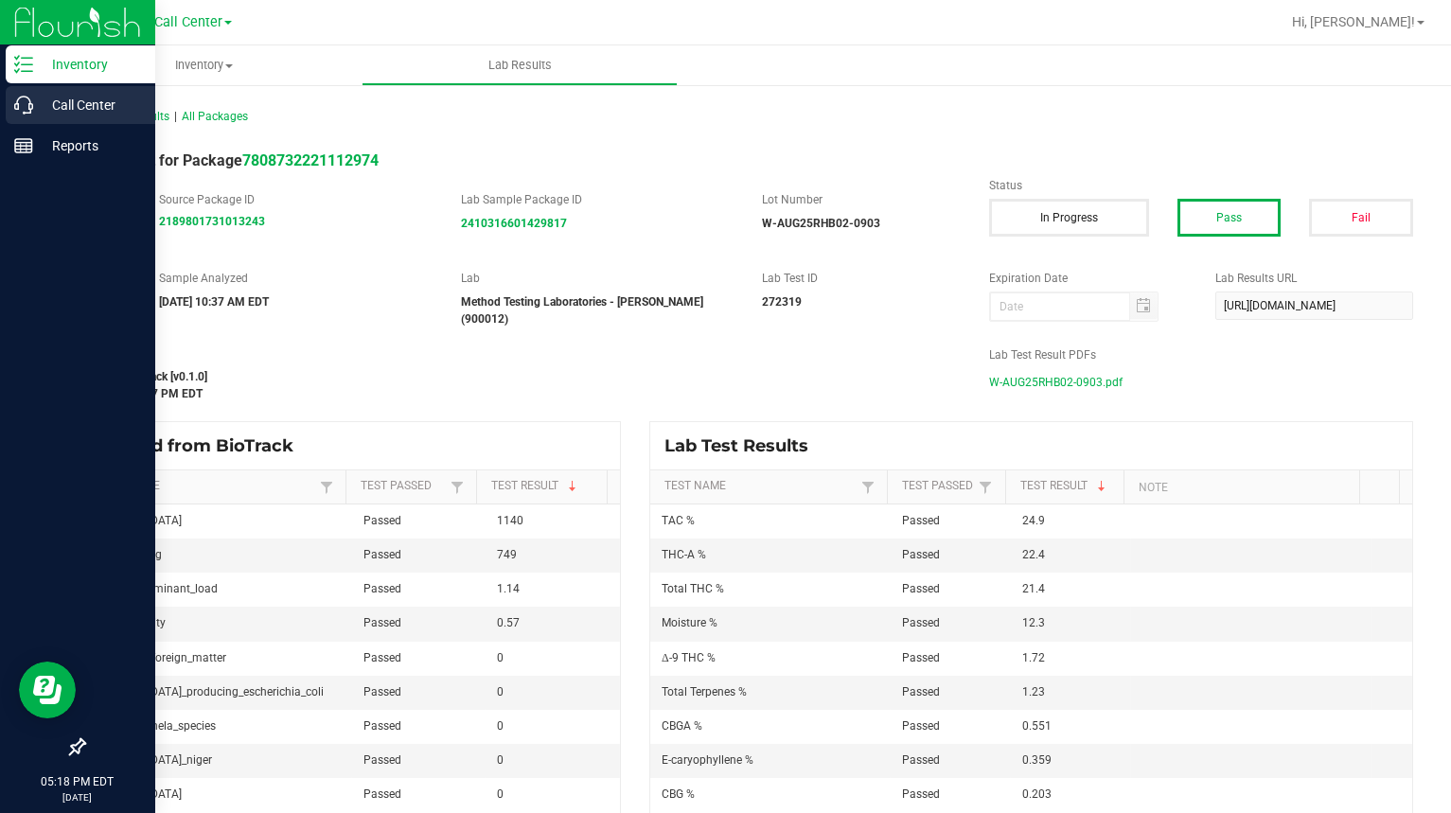
click at [34, 105] on p "Call Center" at bounding box center [90, 105] width 114 height 23
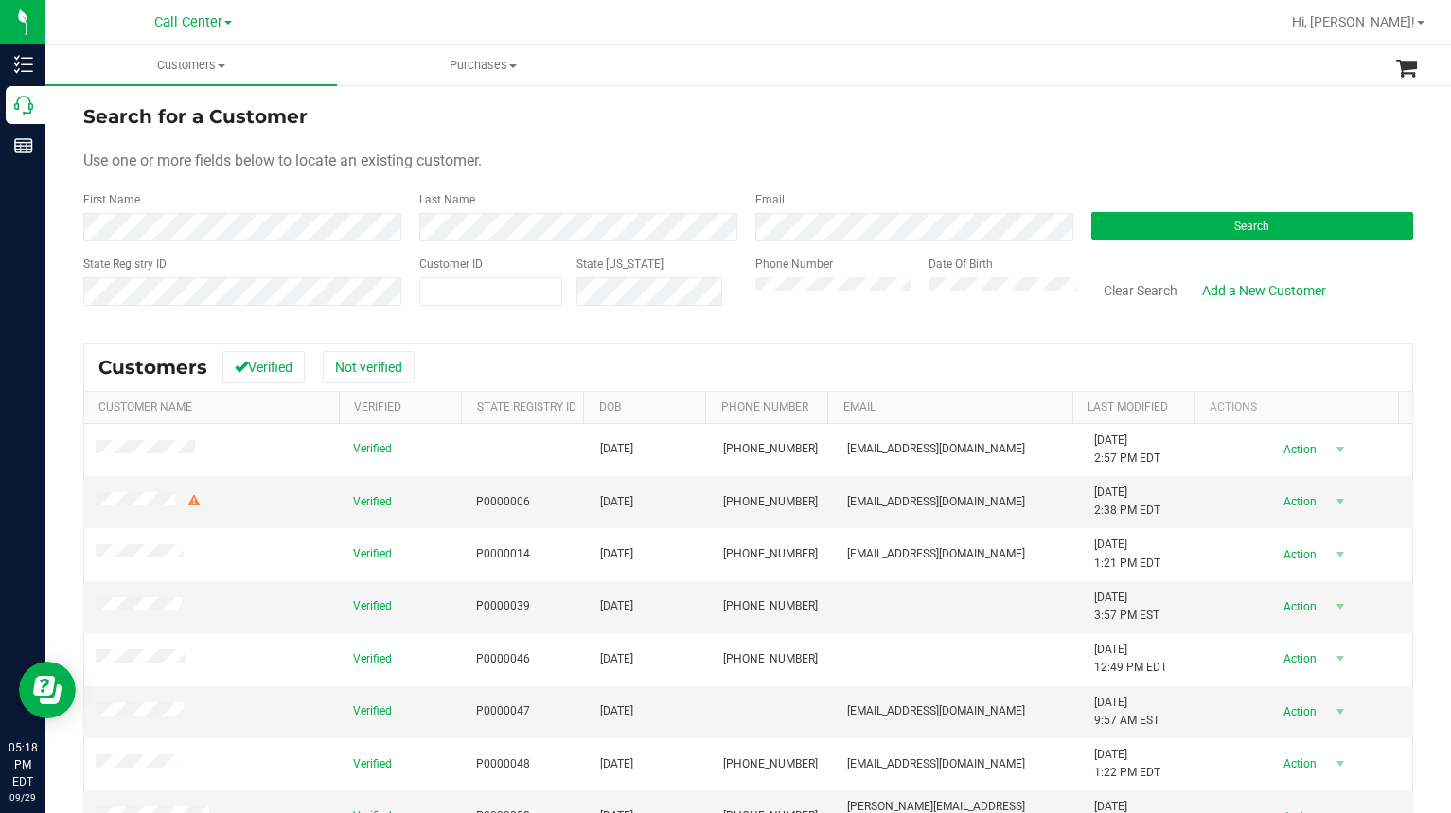
click at [776, 121] on div "Search for a Customer" at bounding box center [748, 116] width 1330 height 28
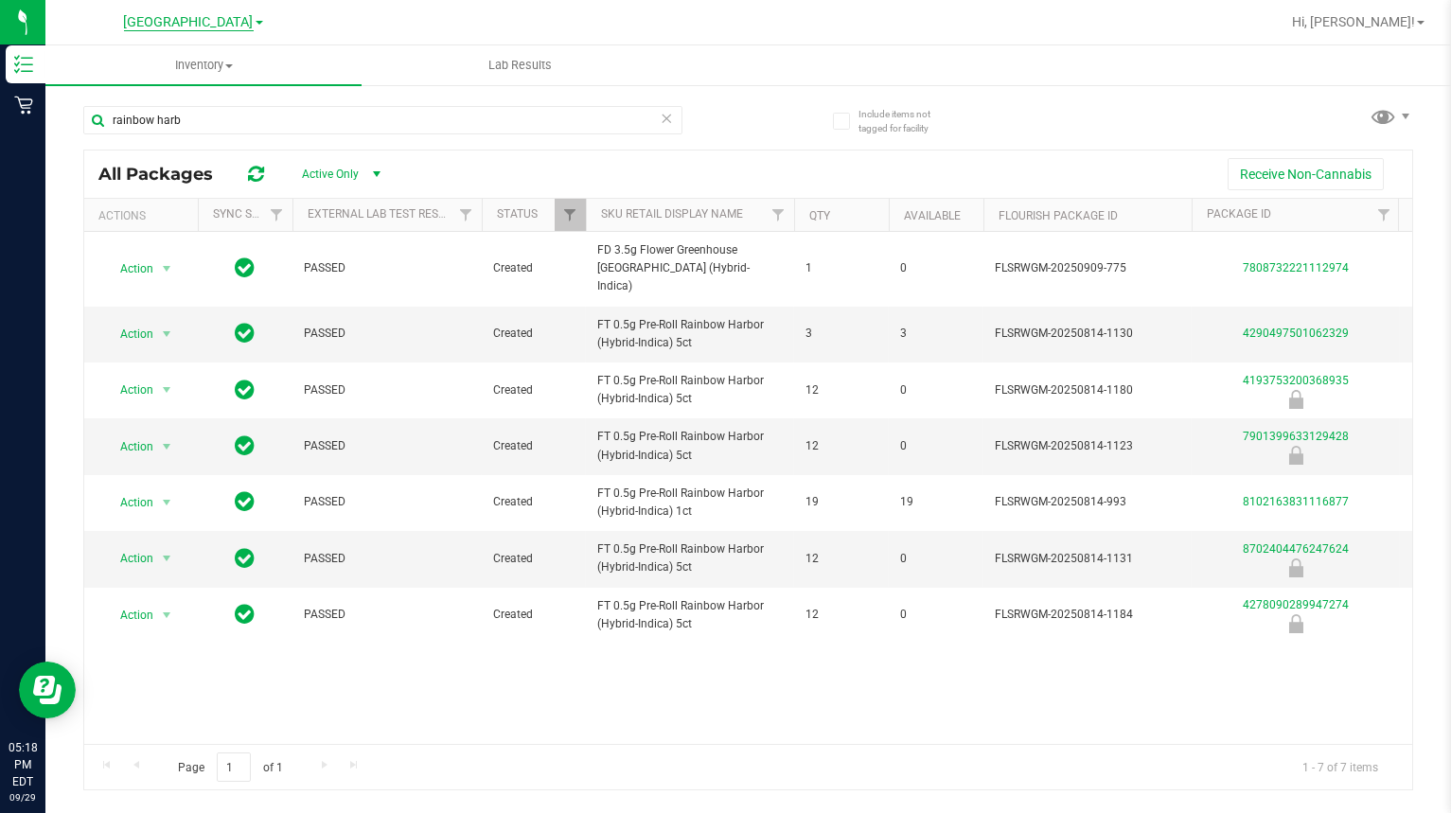
click at [204, 23] on span "[GEOGRAPHIC_DATA]" at bounding box center [189, 22] width 130 height 17
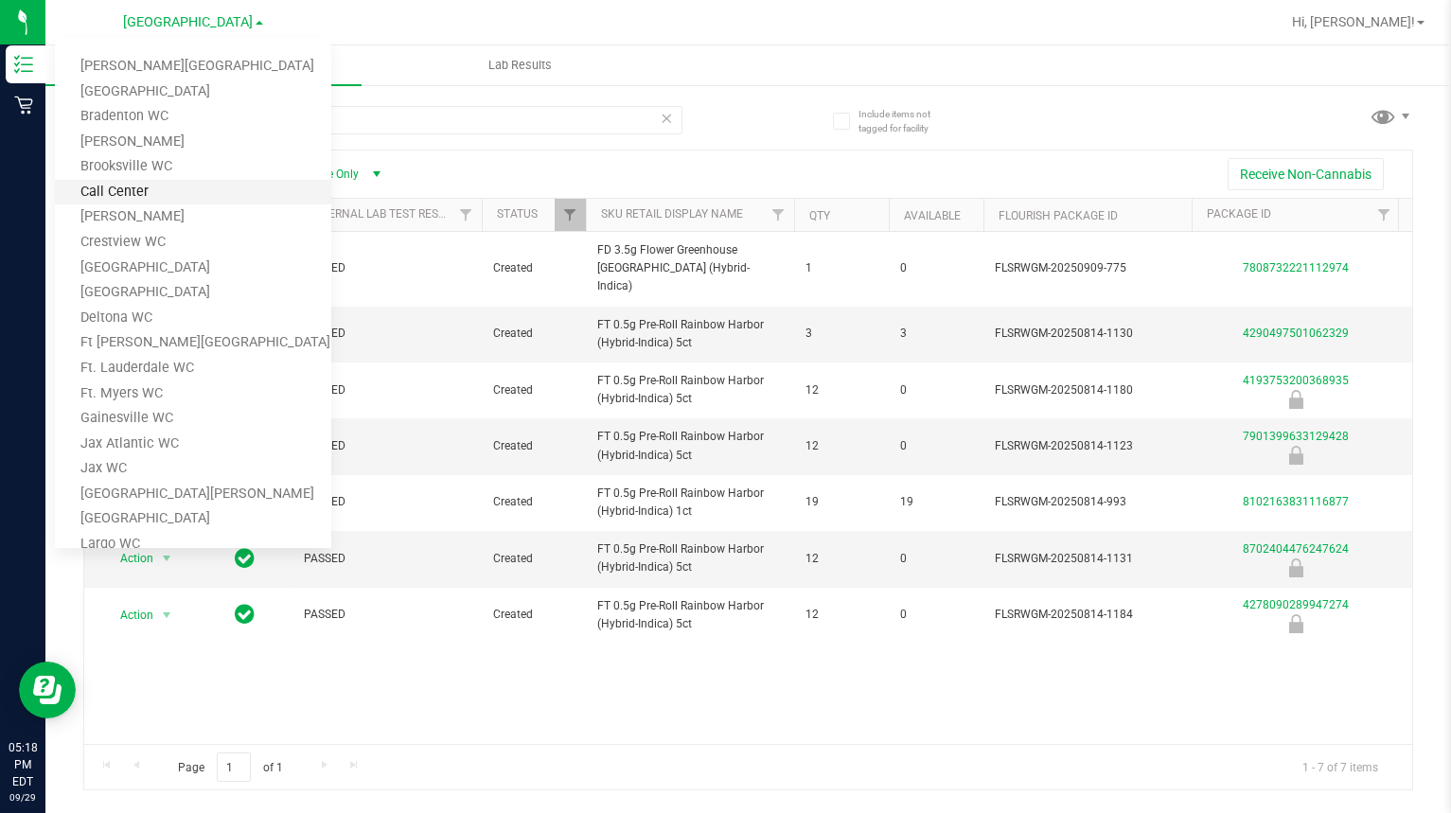
click at [135, 195] on link "Call Center" at bounding box center [193, 193] width 276 height 26
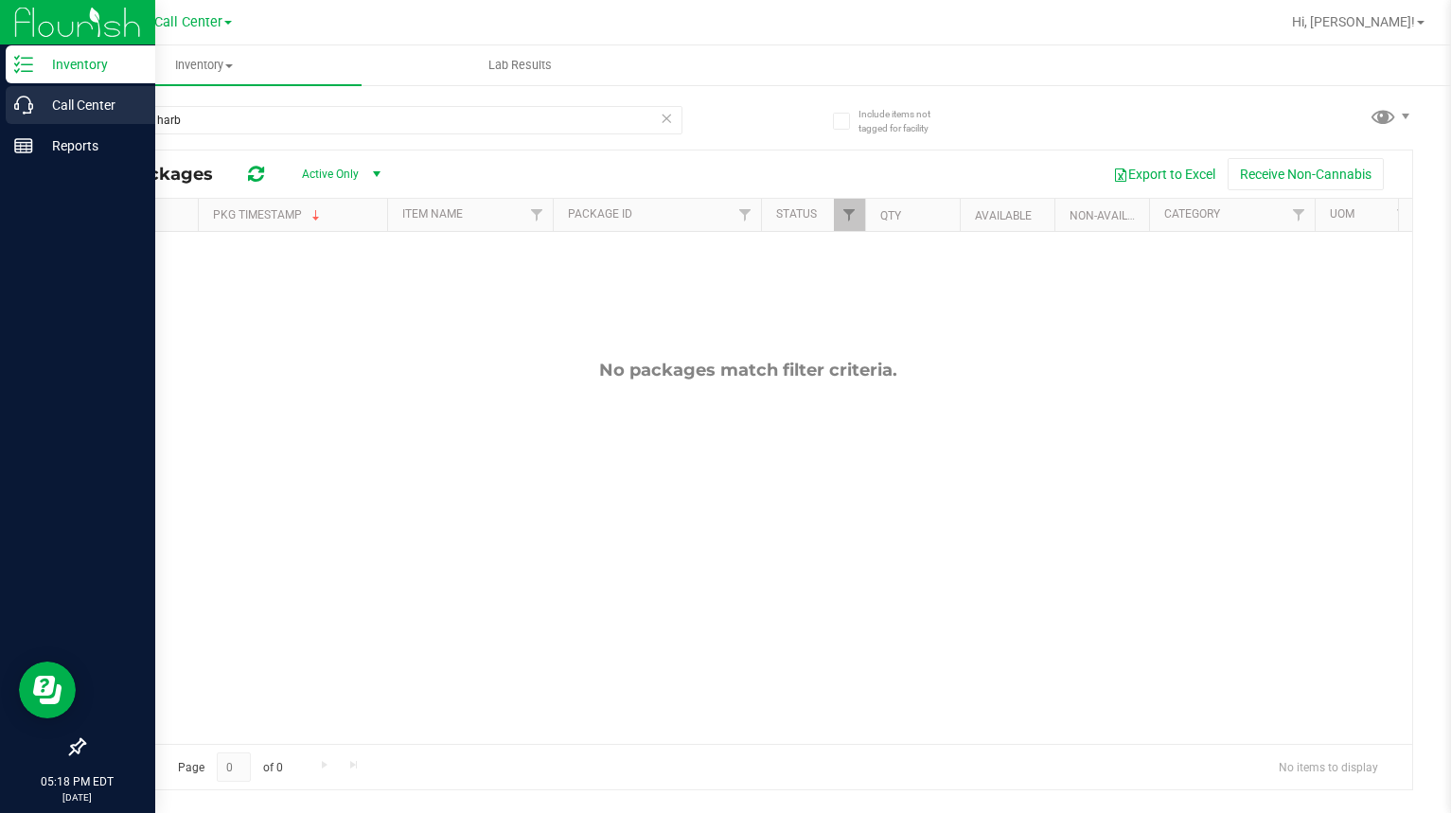
click at [21, 108] on icon at bounding box center [23, 105] width 19 height 19
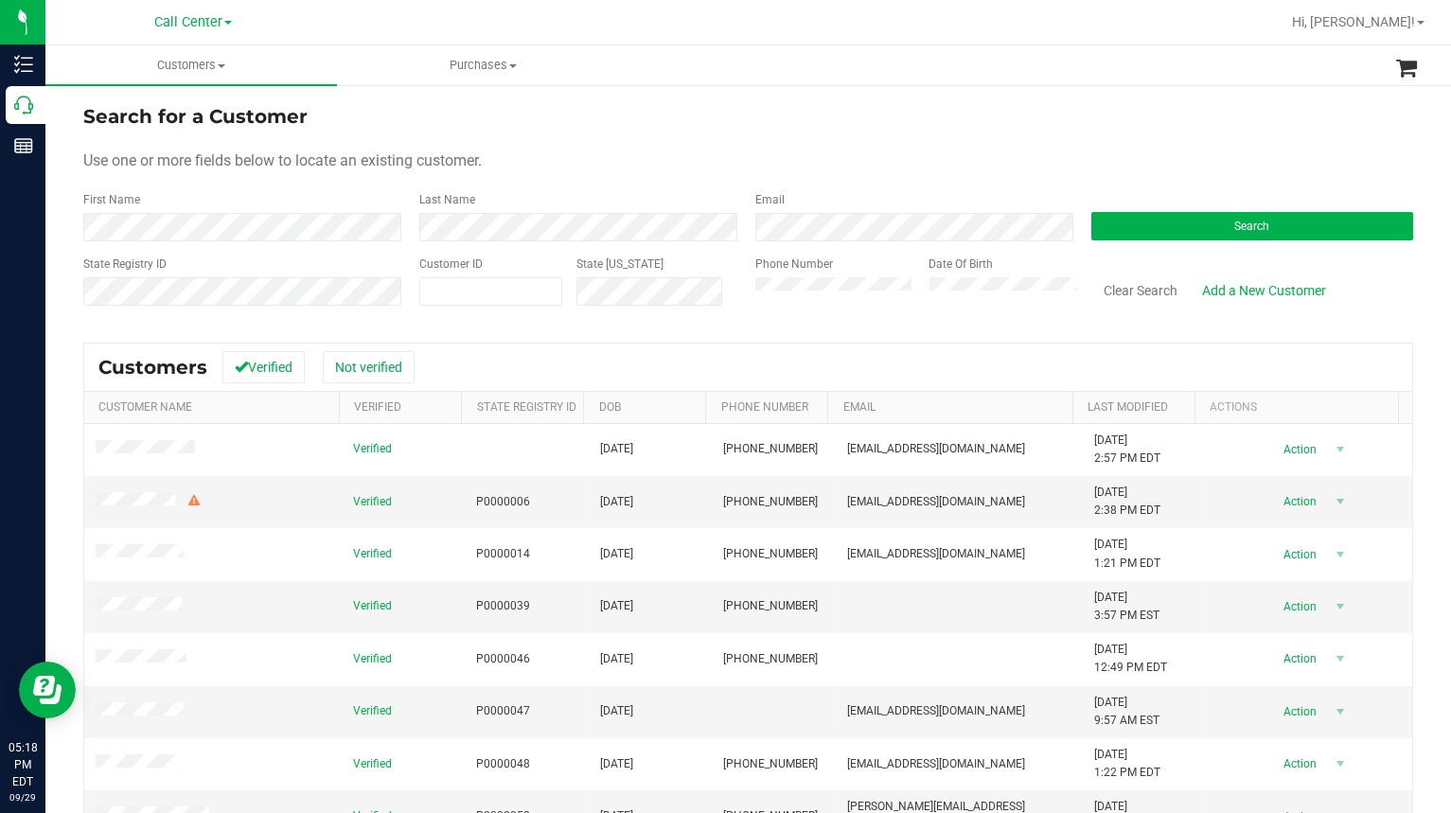
click at [935, 114] on div "Search for a Customer" at bounding box center [748, 116] width 1330 height 28
click at [1158, 235] on button "Search" at bounding box center [1252, 226] width 322 height 28
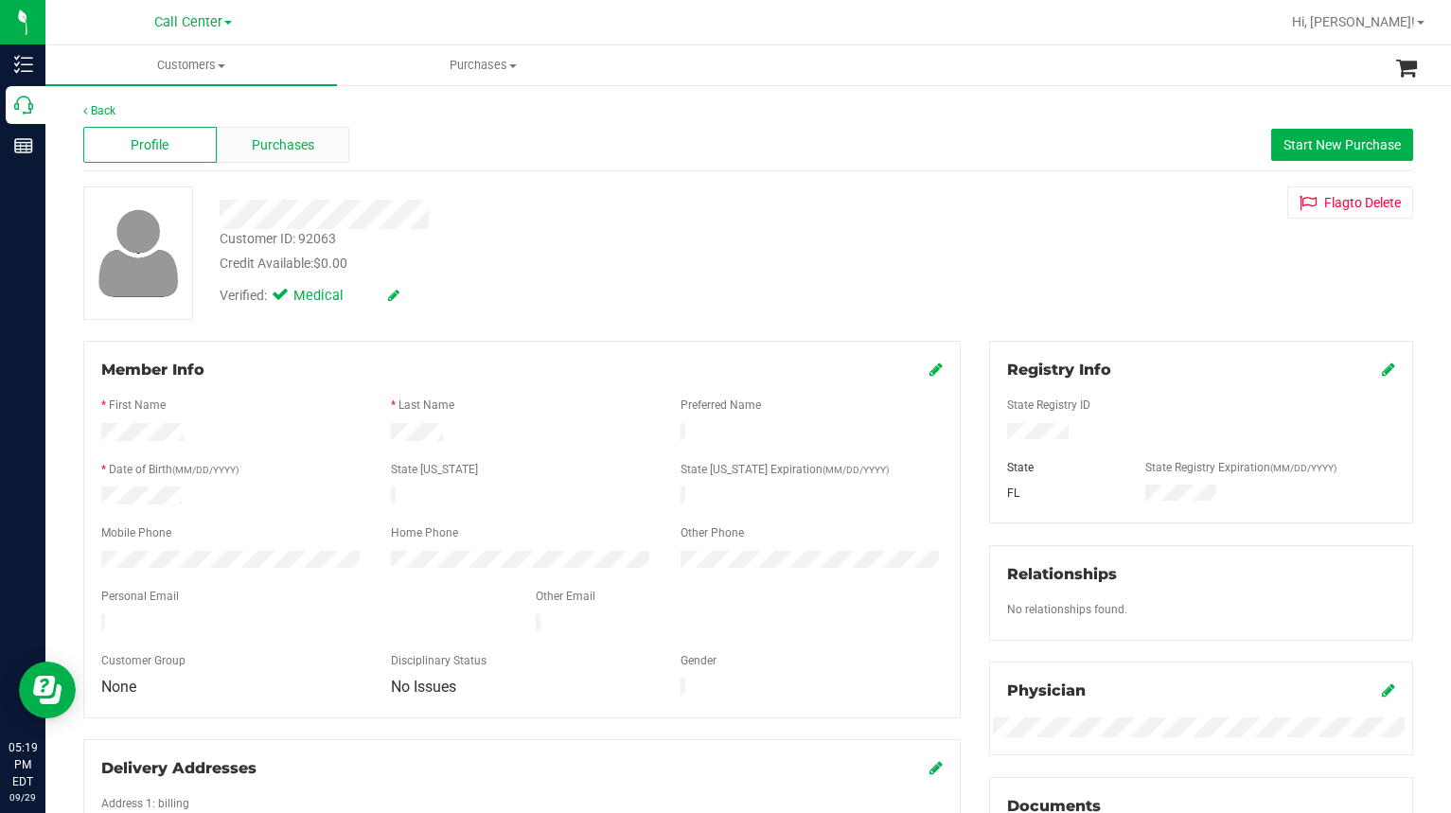
click at [303, 151] on span "Purchases" at bounding box center [283, 145] width 62 height 20
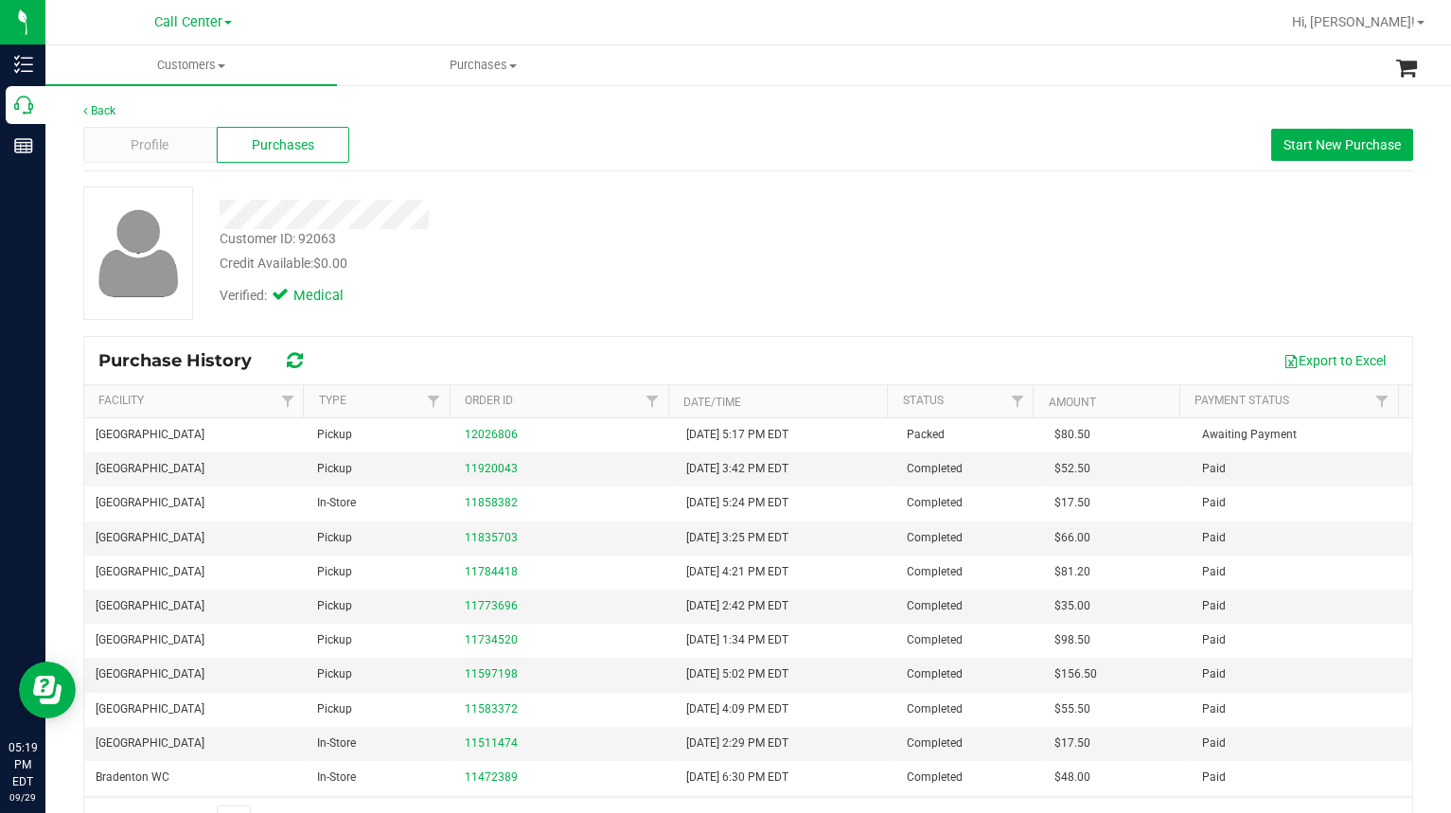
click at [954, 232] on div "Customer ID: 92063 Credit Available: $0.00 Verified: Medical" at bounding box center [748, 252] width 1358 height 133
click at [731, 247] on div "Customer ID: 92063 Credit Available: $0.00" at bounding box center [545, 251] width 680 height 44
click at [649, 240] on div "Customer ID: 92063 Credit Available: $0.00" at bounding box center [545, 251] width 680 height 44
drag, startPoint x: 637, startPoint y: 37, endPoint x: 598, endPoint y: 100, distance: 74.4
click at [638, 38] on div at bounding box center [809, 22] width 941 height 37
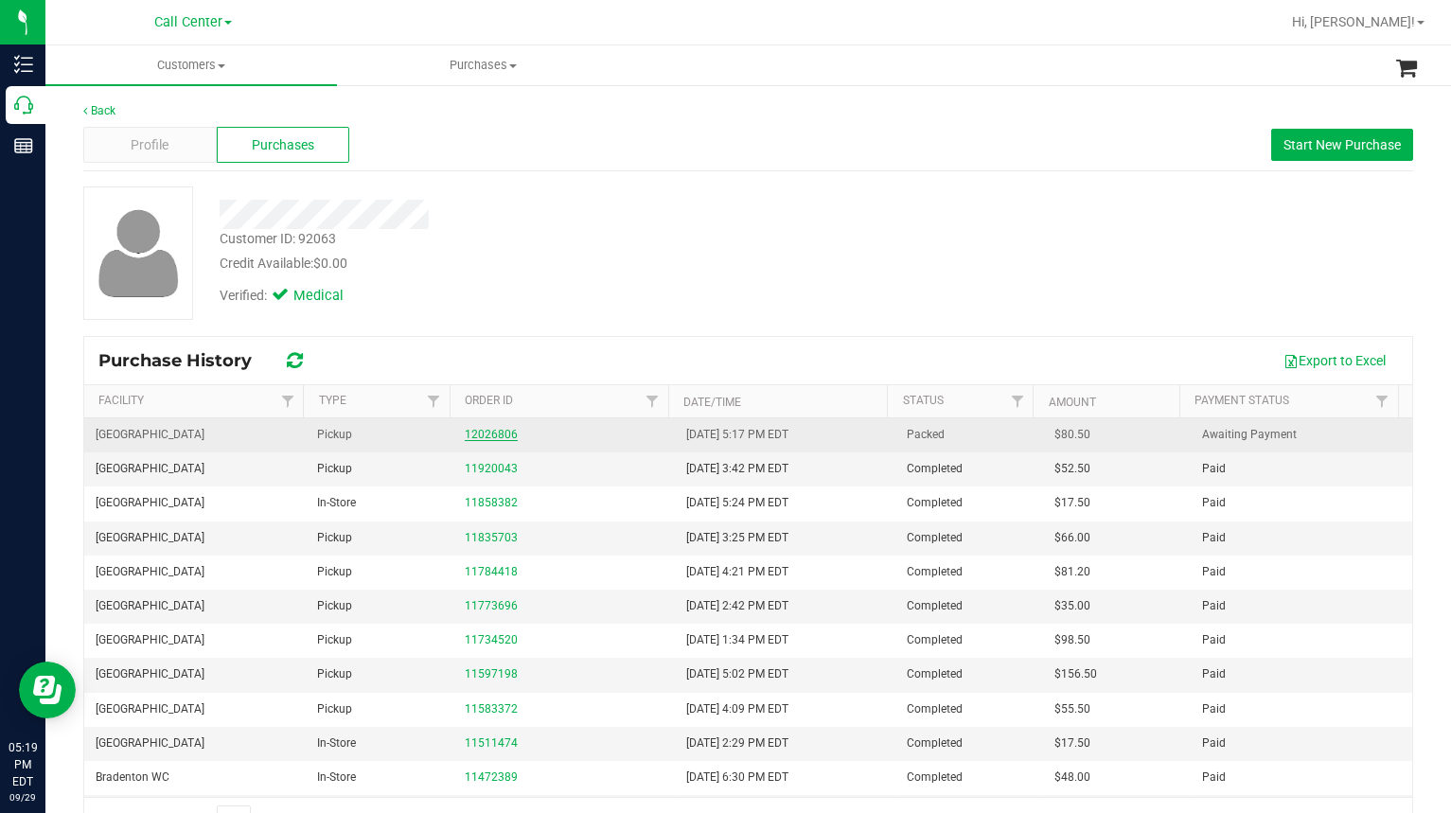
click at [471, 429] on link "12026806" at bounding box center [491, 434] width 53 height 13
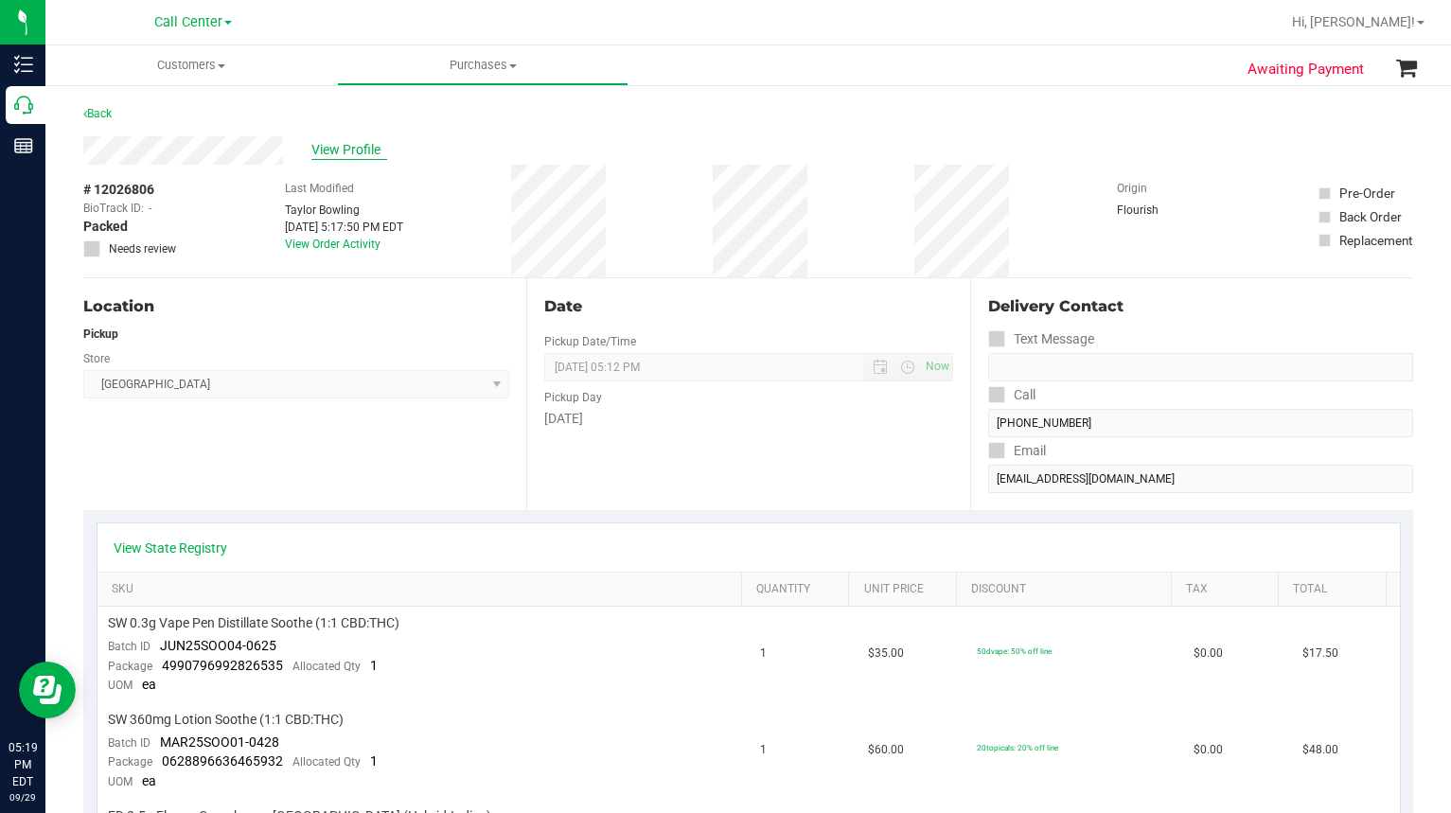
click at [361, 142] on span "View Profile" at bounding box center [349, 150] width 76 height 20
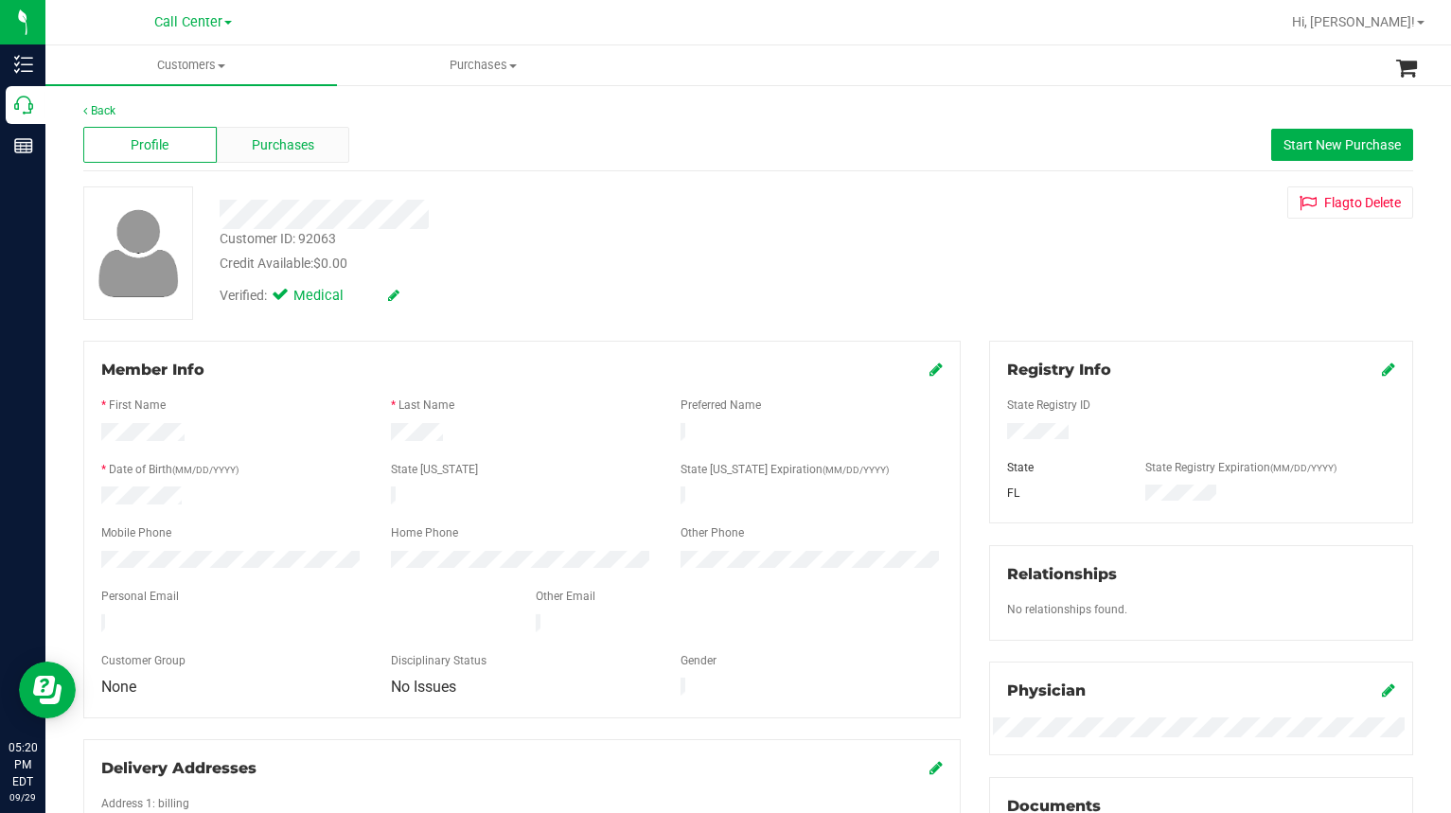
click at [295, 148] on span "Purchases" at bounding box center [283, 145] width 62 height 20
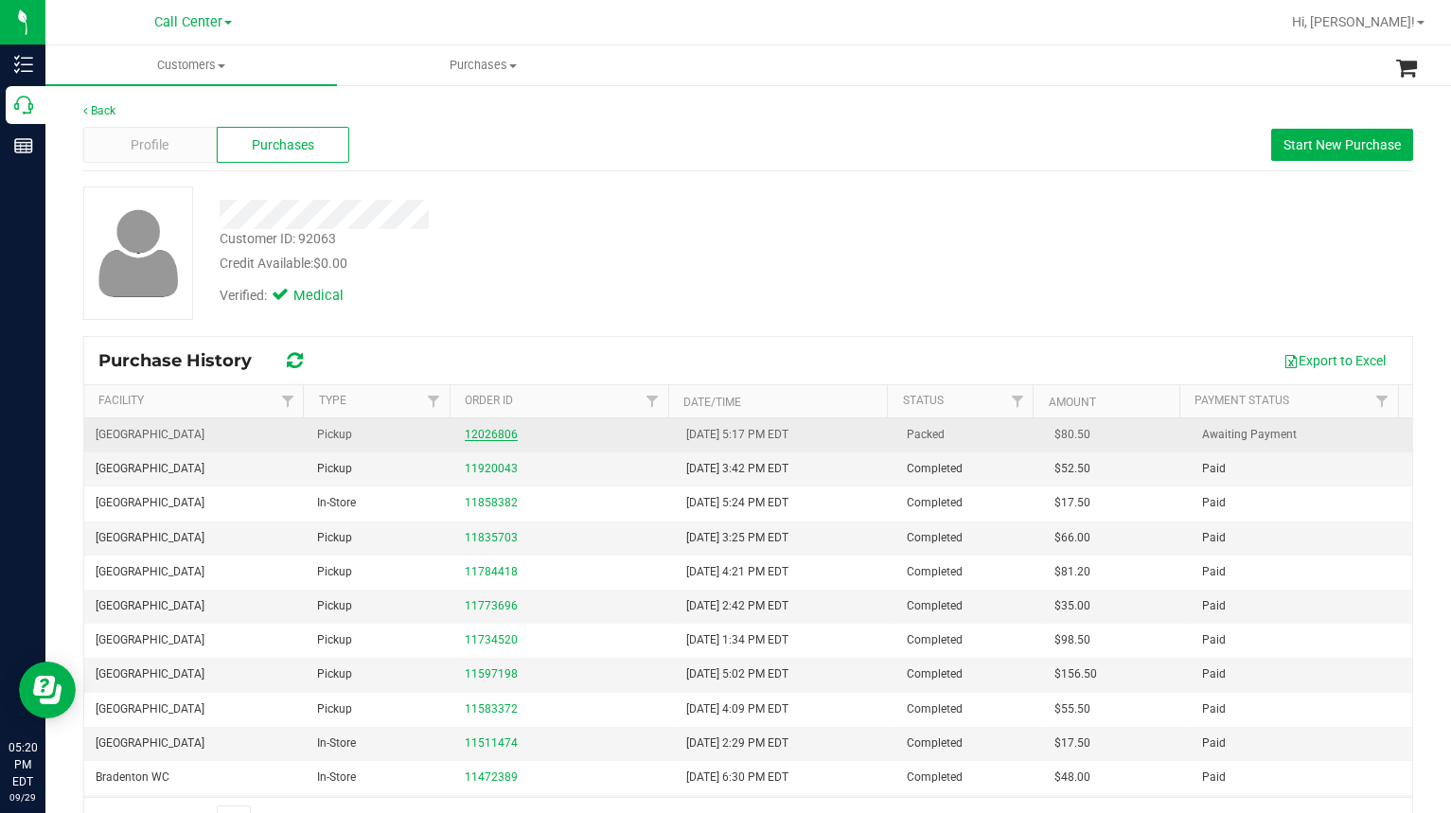
click at [479, 430] on link "12026806" at bounding box center [491, 434] width 53 height 13
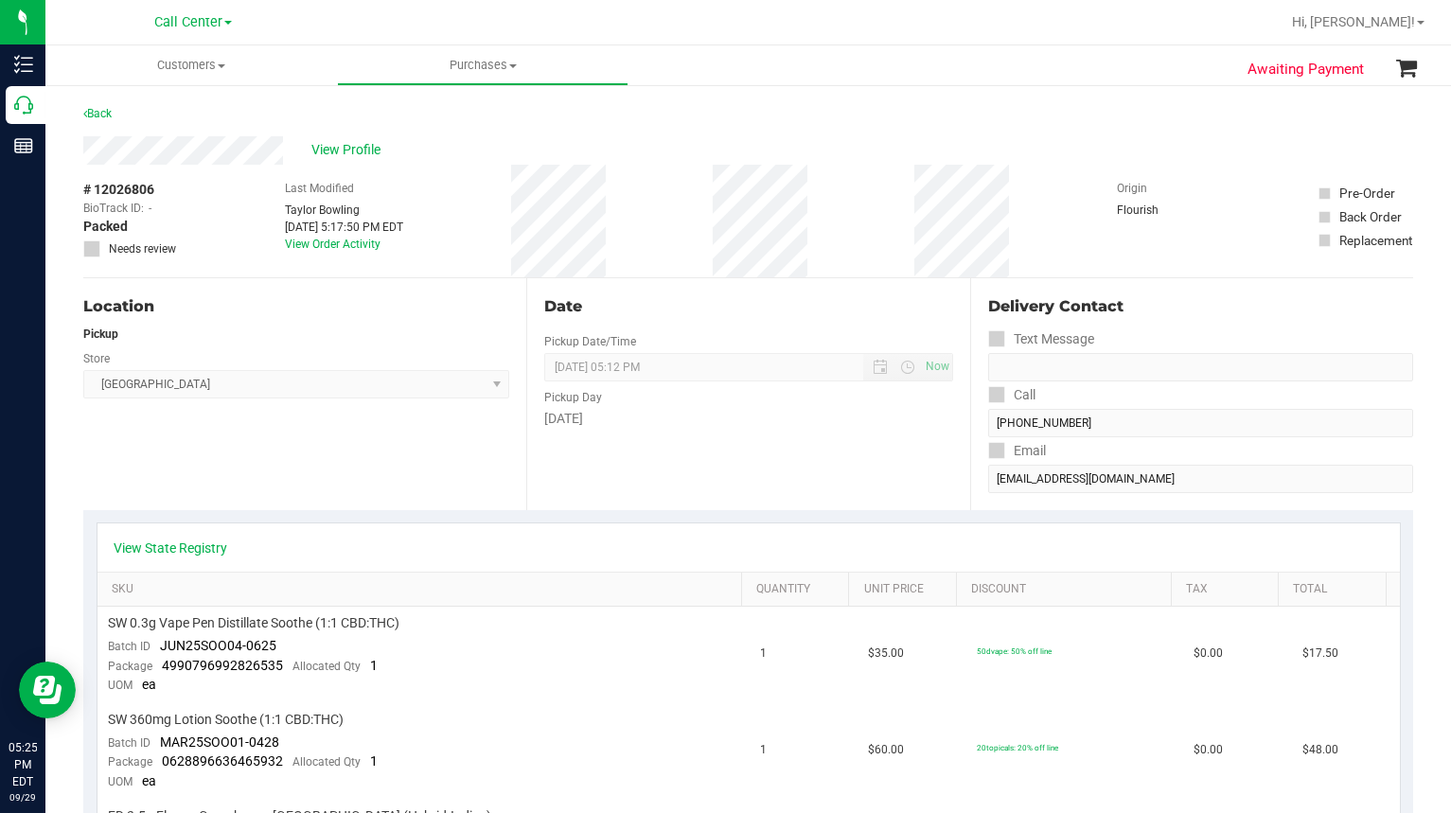
click at [211, 456] on div "Location Pickup Store [GEOGRAPHIC_DATA] WC Select Store [PERSON_NAME][GEOGRAPHI…" at bounding box center [304, 394] width 443 height 232
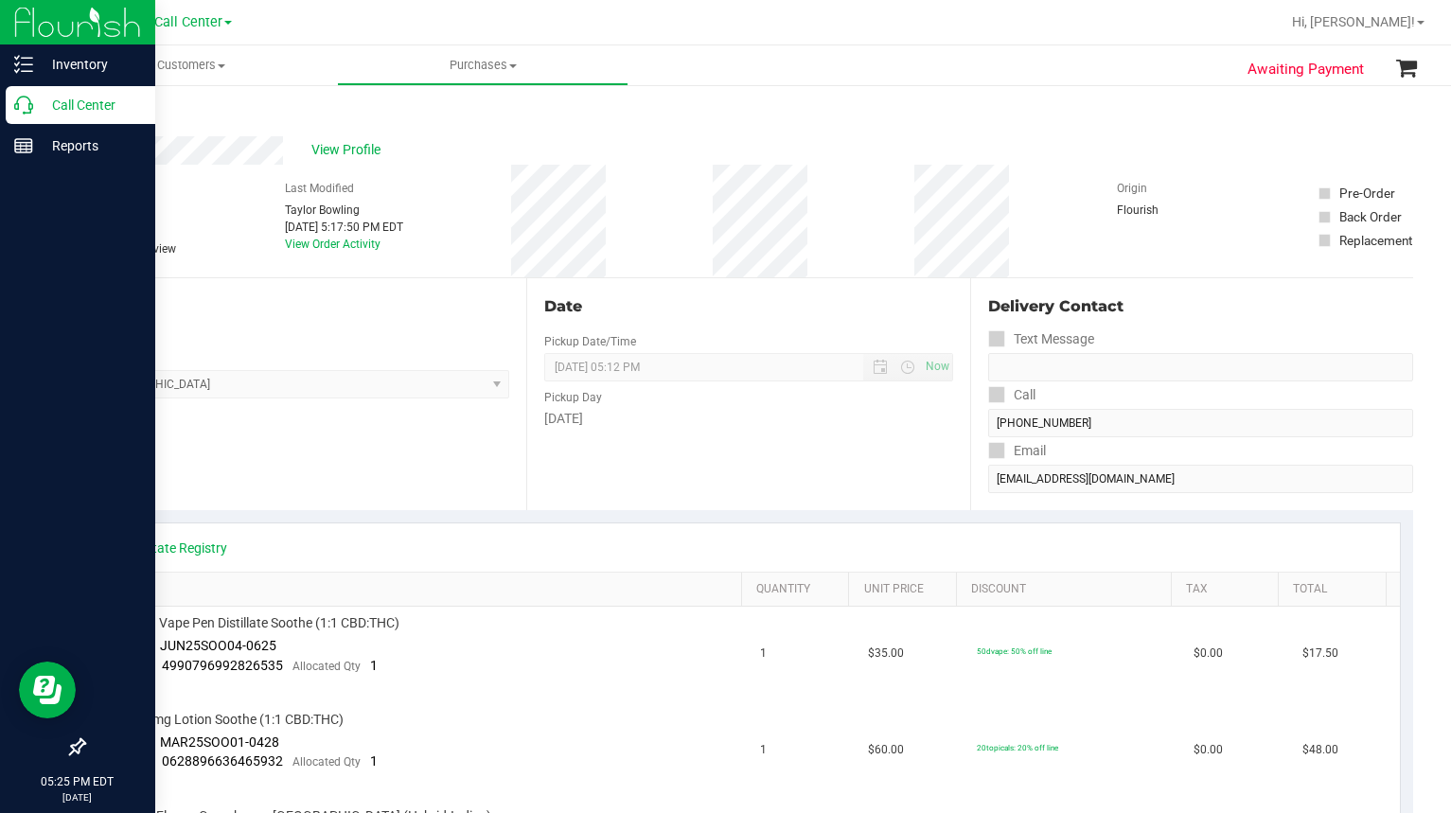
click at [30, 110] on icon at bounding box center [23, 105] width 19 height 19
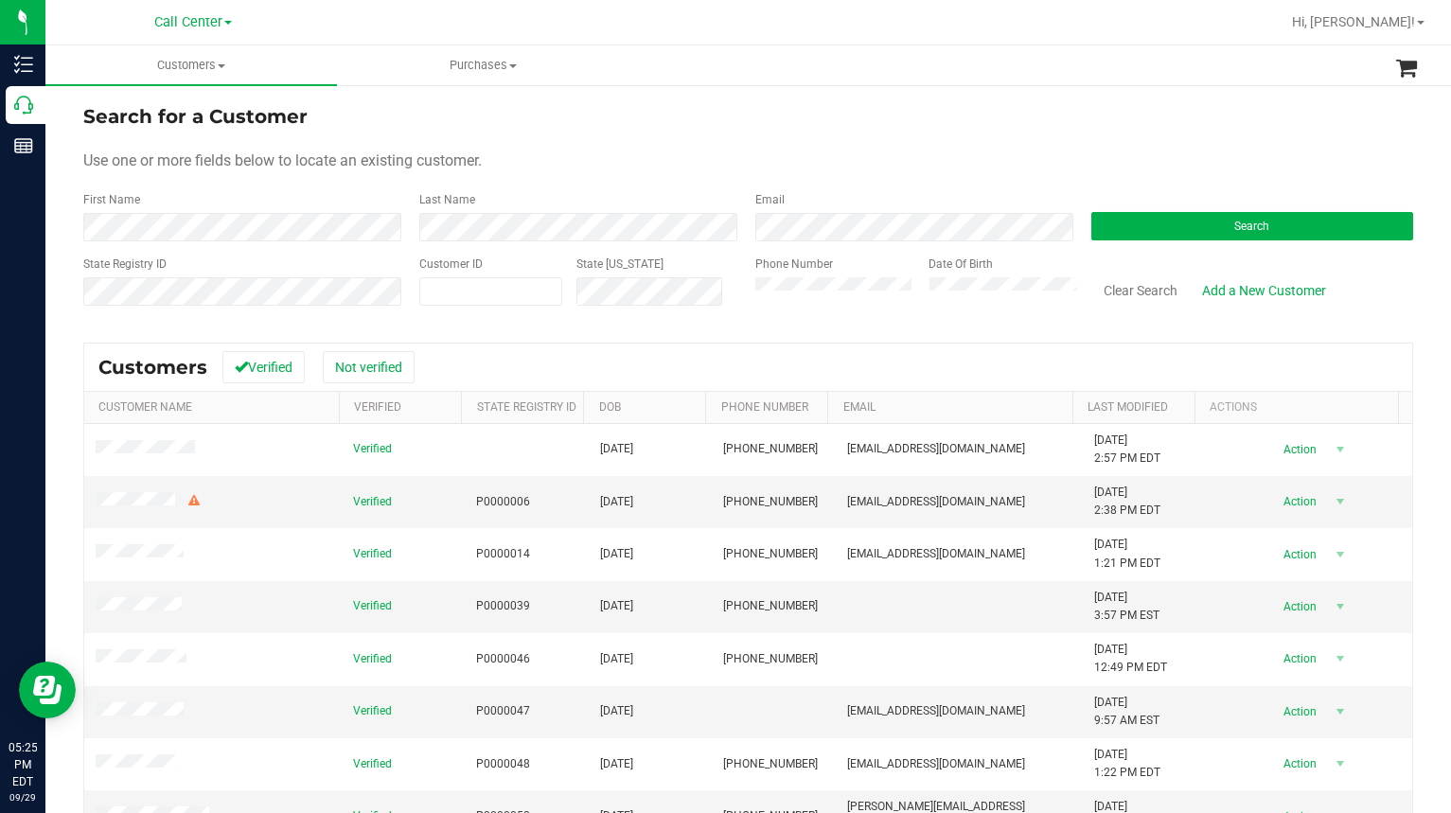
click at [668, 27] on div at bounding box center [809, 22] width 941 height 37
click at [1139, 222] on button "Search" at bounding box center [1252, 226] width 322 height 28
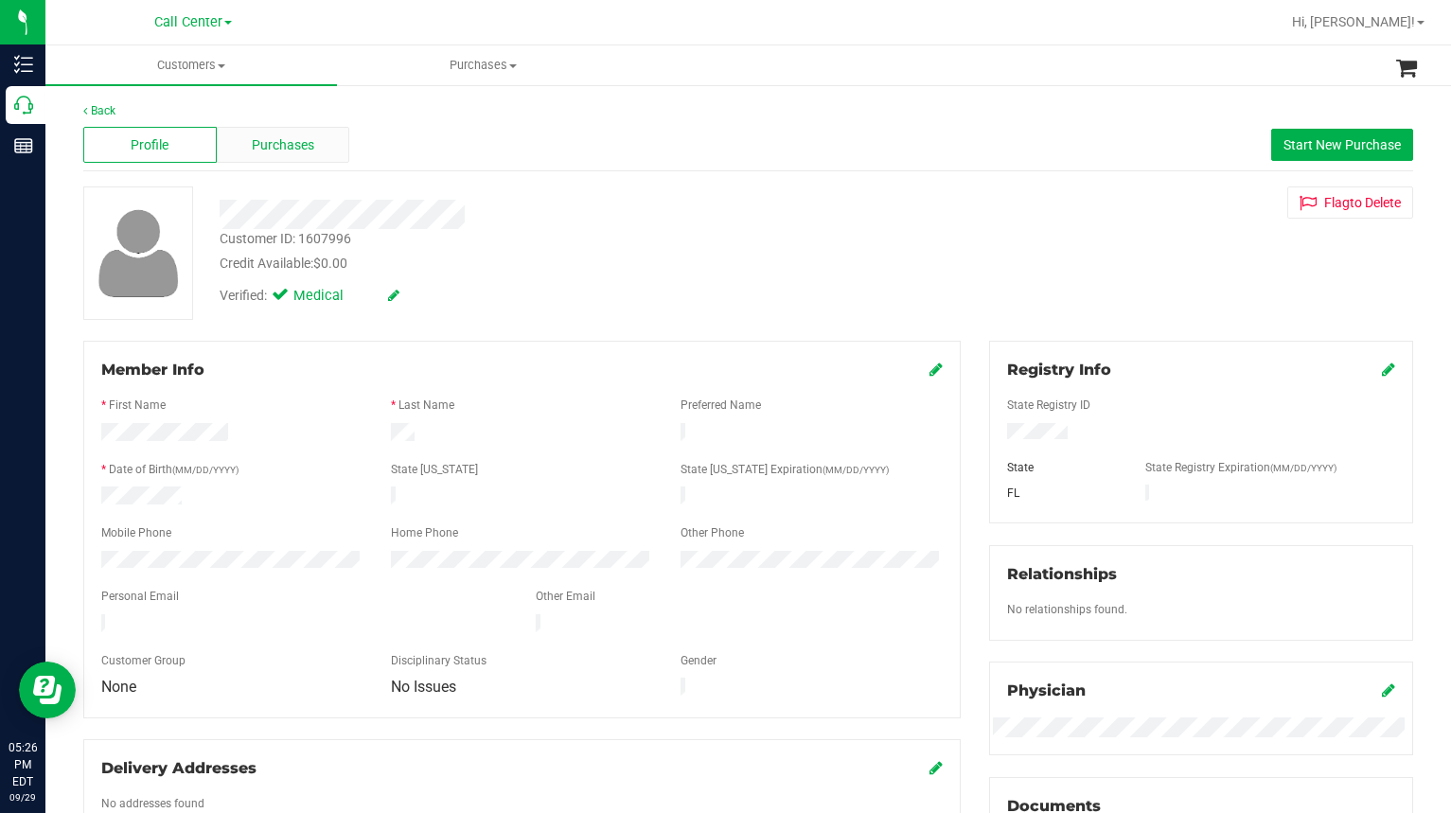
click at [268, 148] on span "Purchases" at bounding box center [283, 145] width 62 height 20
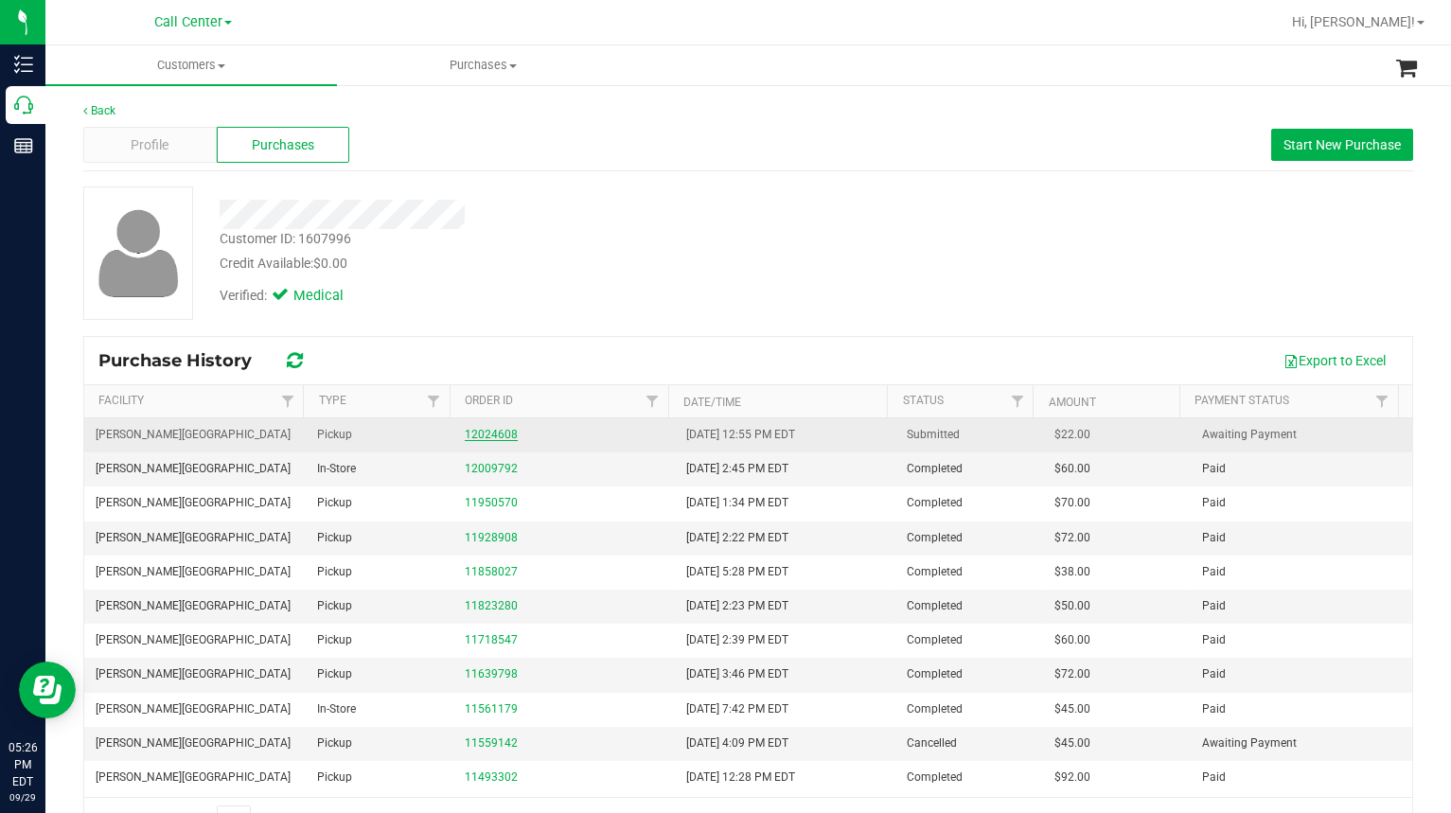
click at [498, 431] on link "12024608" at bounding box center [491, 434] width 53 height 13
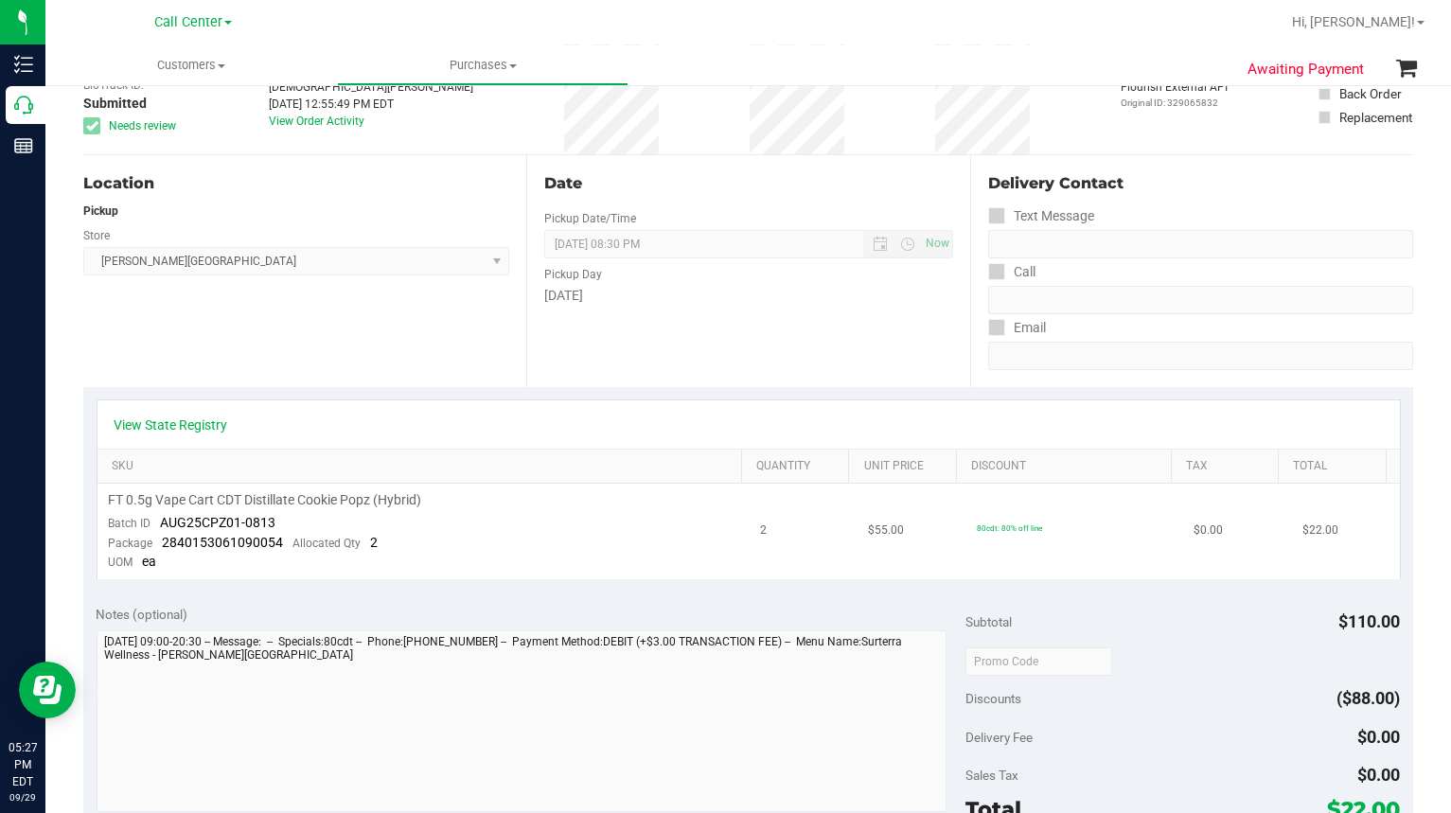
scroll to position [95, 0]
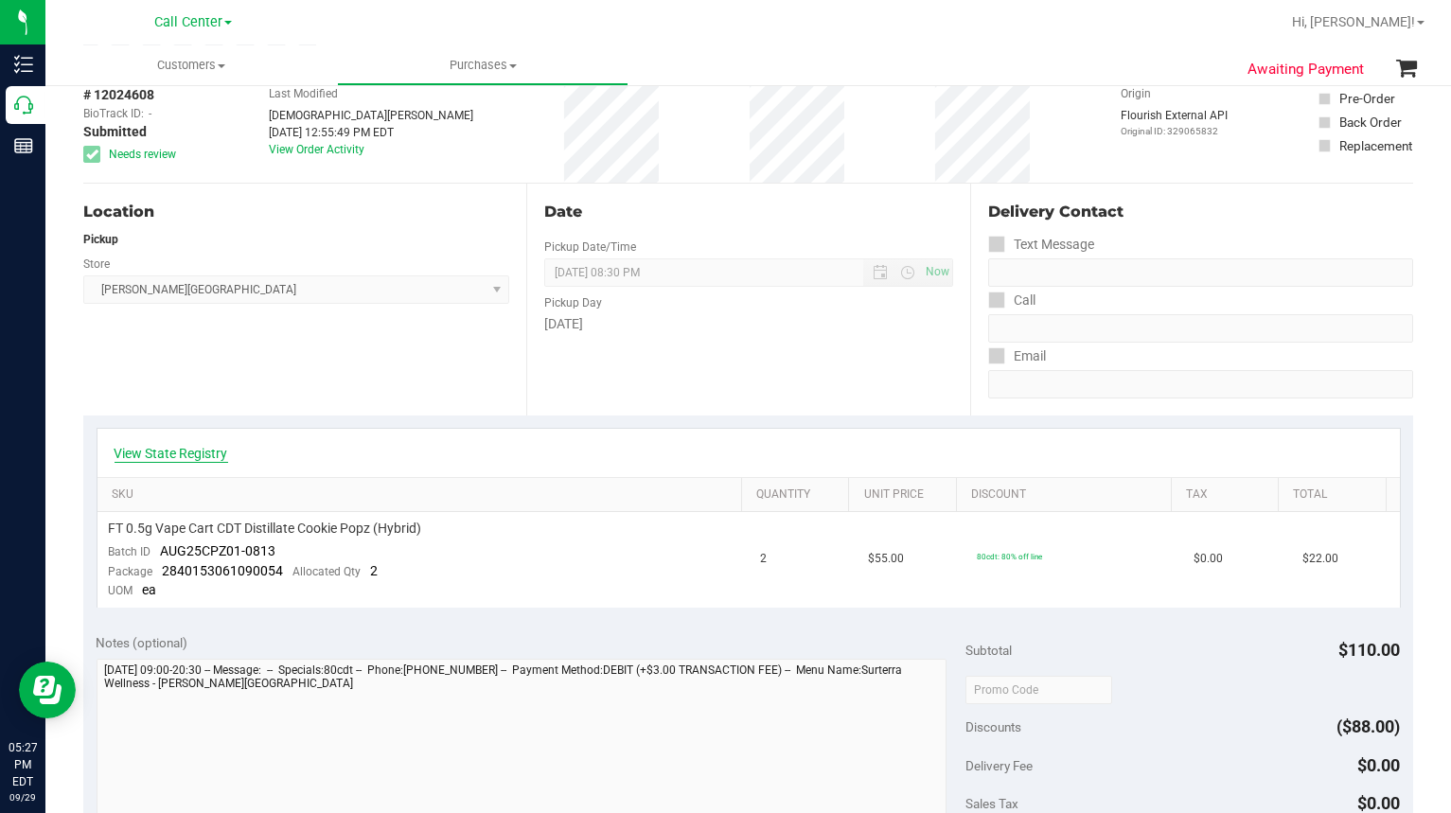
click at [186, 450] on link "View State Registry" at bounding box center [172, 453] width 114 height 19
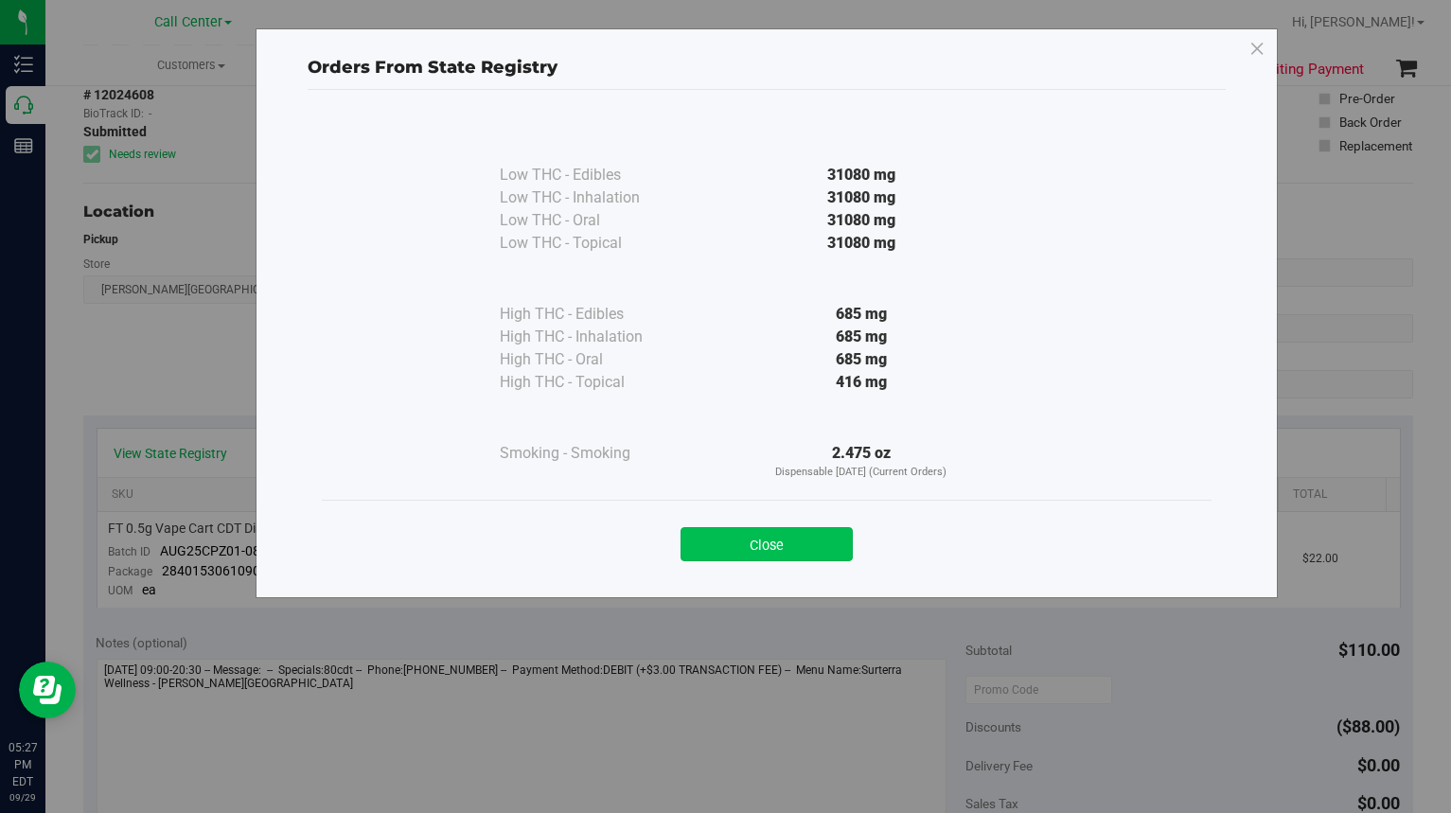
click at [767, 541] on button "Close" at bounding box center [767, 544] width 172 height 34
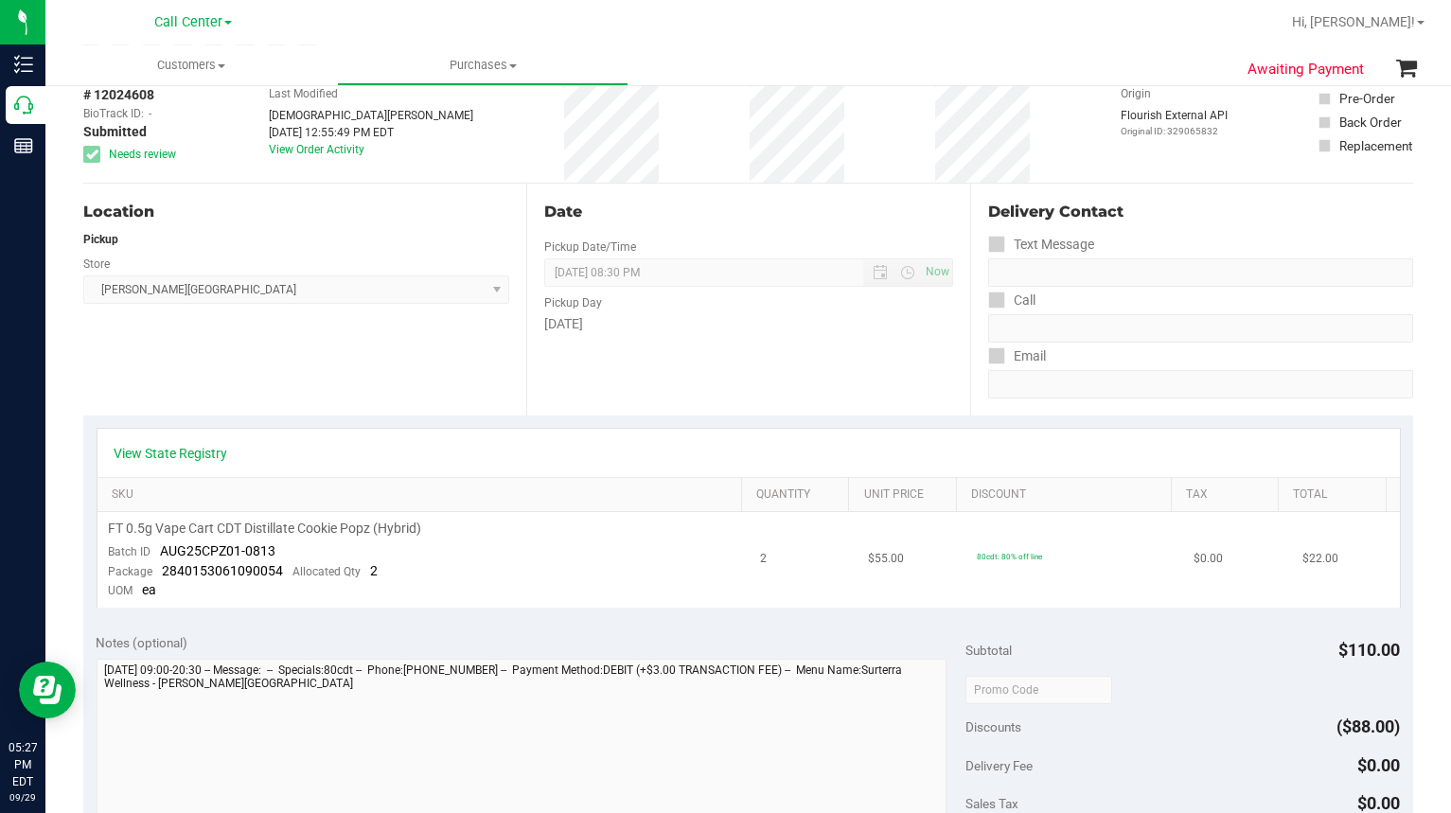
click at [189, 551] on span "AUG25CPZ01-0813" at bounding box center [218, 550] width 115 height 15
click at [477, 416] on div "View State Registry SKU Quantity Unit Price Discount Tax Total FT 0.5g Vape Car…" at bounding box center [748, 518] width 1330 height 205
drag, startPoint x: 158, startPoint y: 549, endPoint x: 283, endPoint y: 557, distance: 125.2
click at [283, 557] on td "FT 0.5g Vape Cart CDT Distillate Cookie Popz (Hybrid) Batch ID AUG25CPZ01-0813 …" at bounding box center [423, 560] width 651 height 96
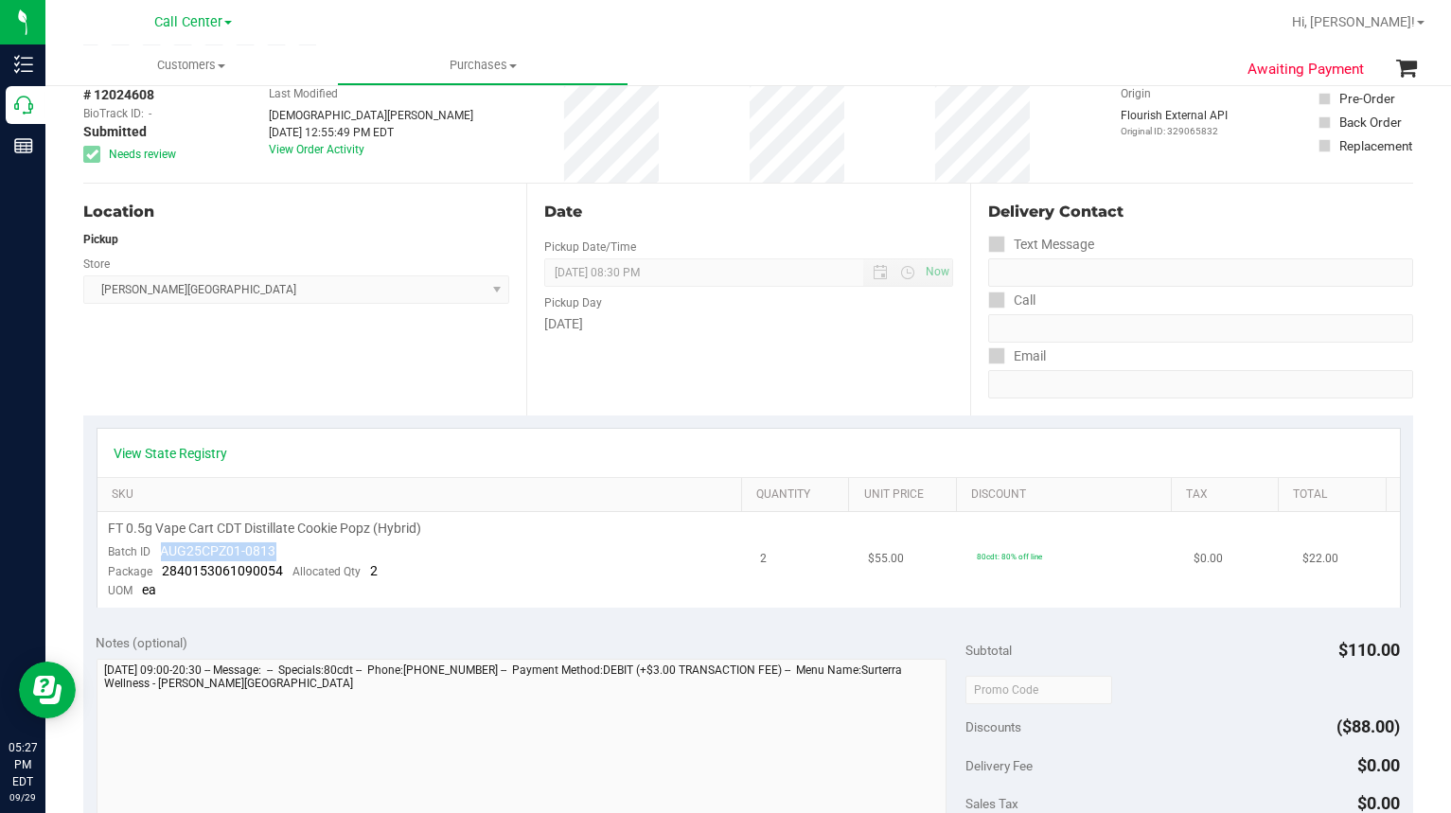
copy span "AUG25CPZ01-0813"
click at [312, 388] on div "Location Pickup Store [PERSON_NAME][GEOGRAPHIC_DATA] WC Select Store [PERSON_NA…" at bounding box center [304, 300] width 443 height 232
click at [196, 359] on div "Location Pickup Store [PERSON_NAME][GEOGRAPHIC_DATA] WC Select Store [PERSON_NA…" at bounding box center [304, 300] width 443 height 232
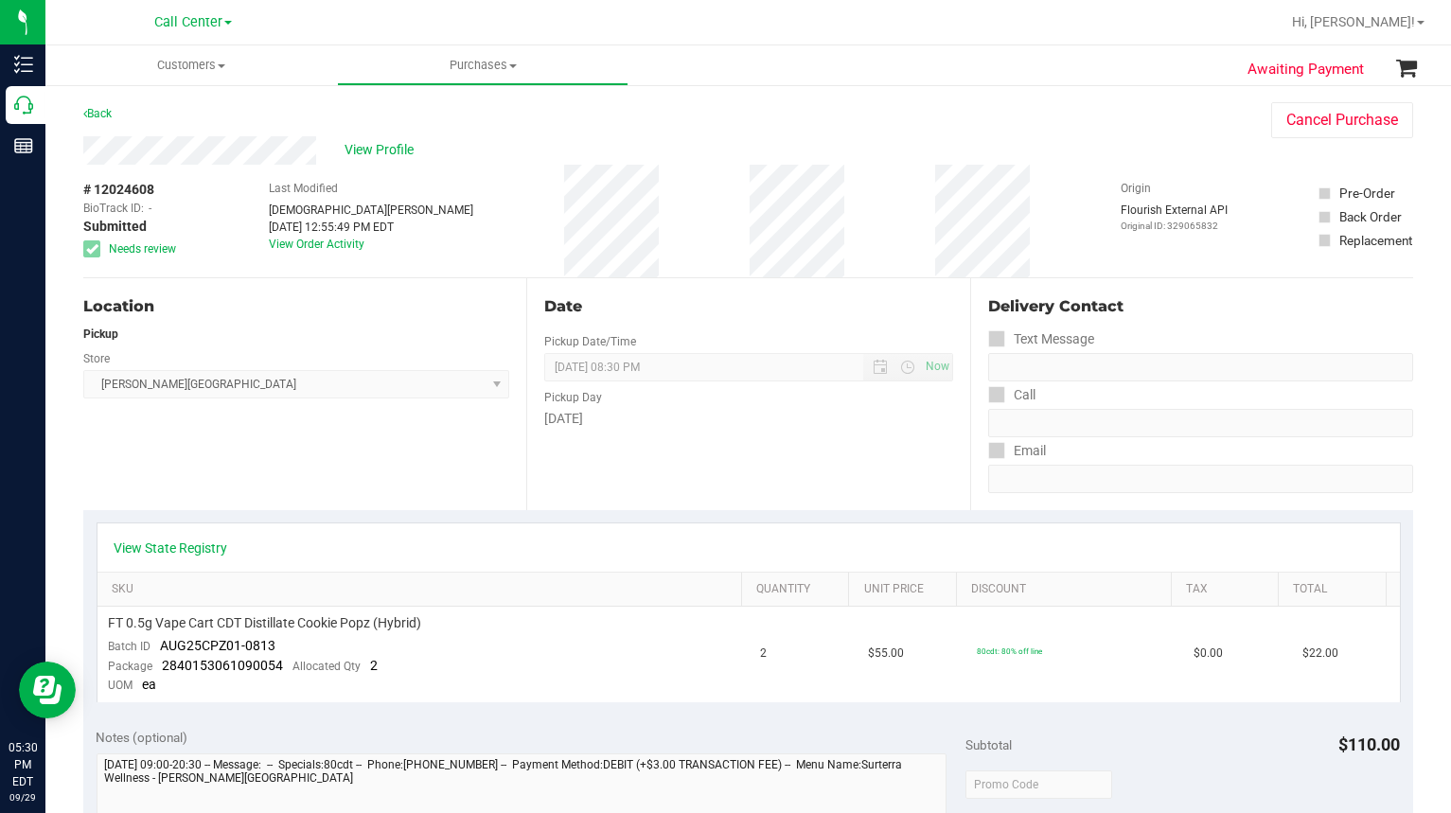
click at [395, 137] on div "View Profile" at bounding box center [658, 150] width 1150 height 28
click at [396, 147] on span "View Profile" at bounding box center [383, 150] width 76 height 20
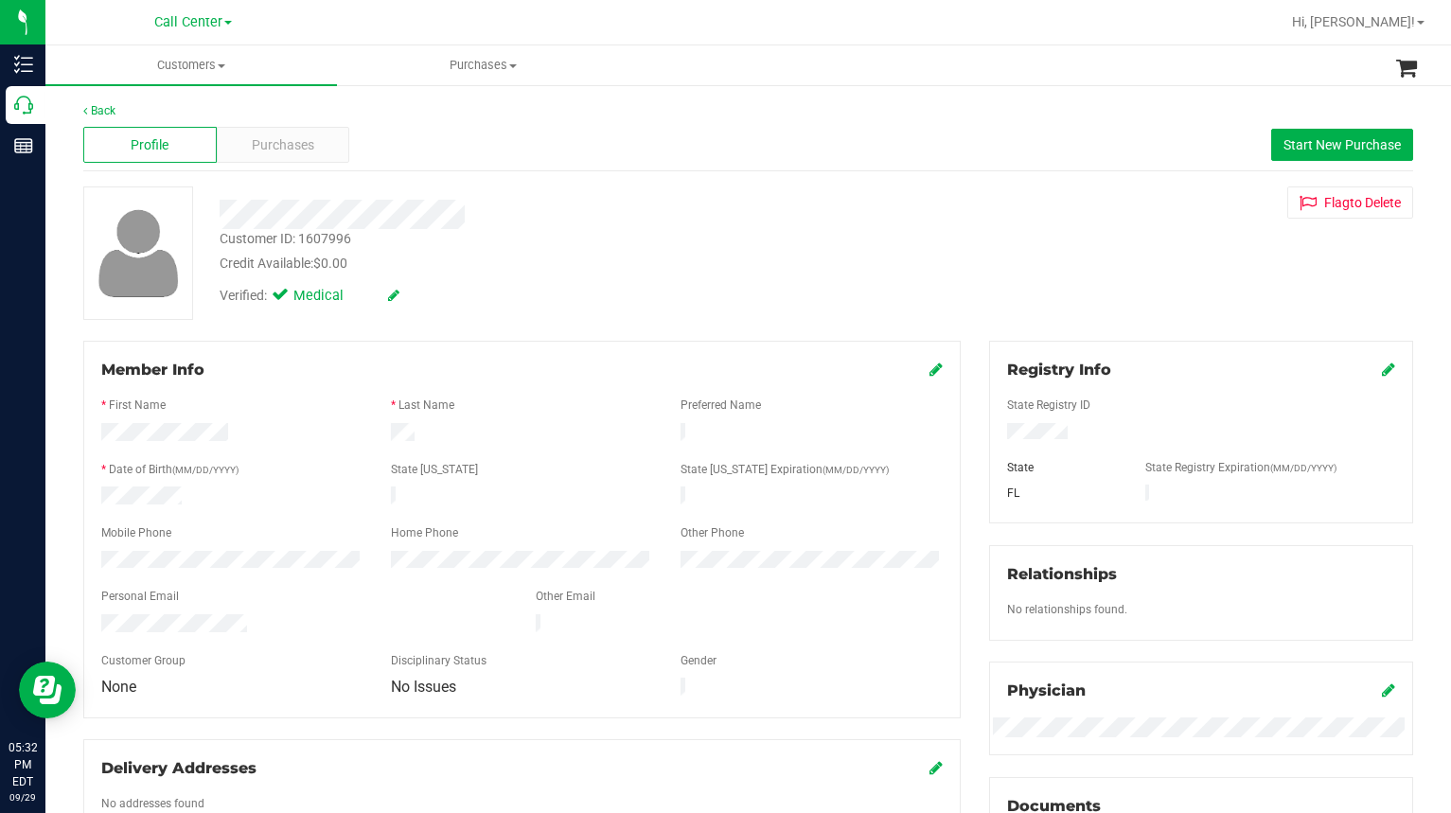
click at [346, 37] on div at bounding box center [809, 22] width 941 height 37
click at [667, 219] on div at bounding box center [545, 214] width 680 height 29
click at [792, 241] on div "Customer ID: 1607996 Credit Available: $0.00" at bounding box center [545, 251] width 680 height 44
click at [599, 150] on div "Profile Purchases Start New Purchase" at bounding box center [748, 145] width 1330 height 52
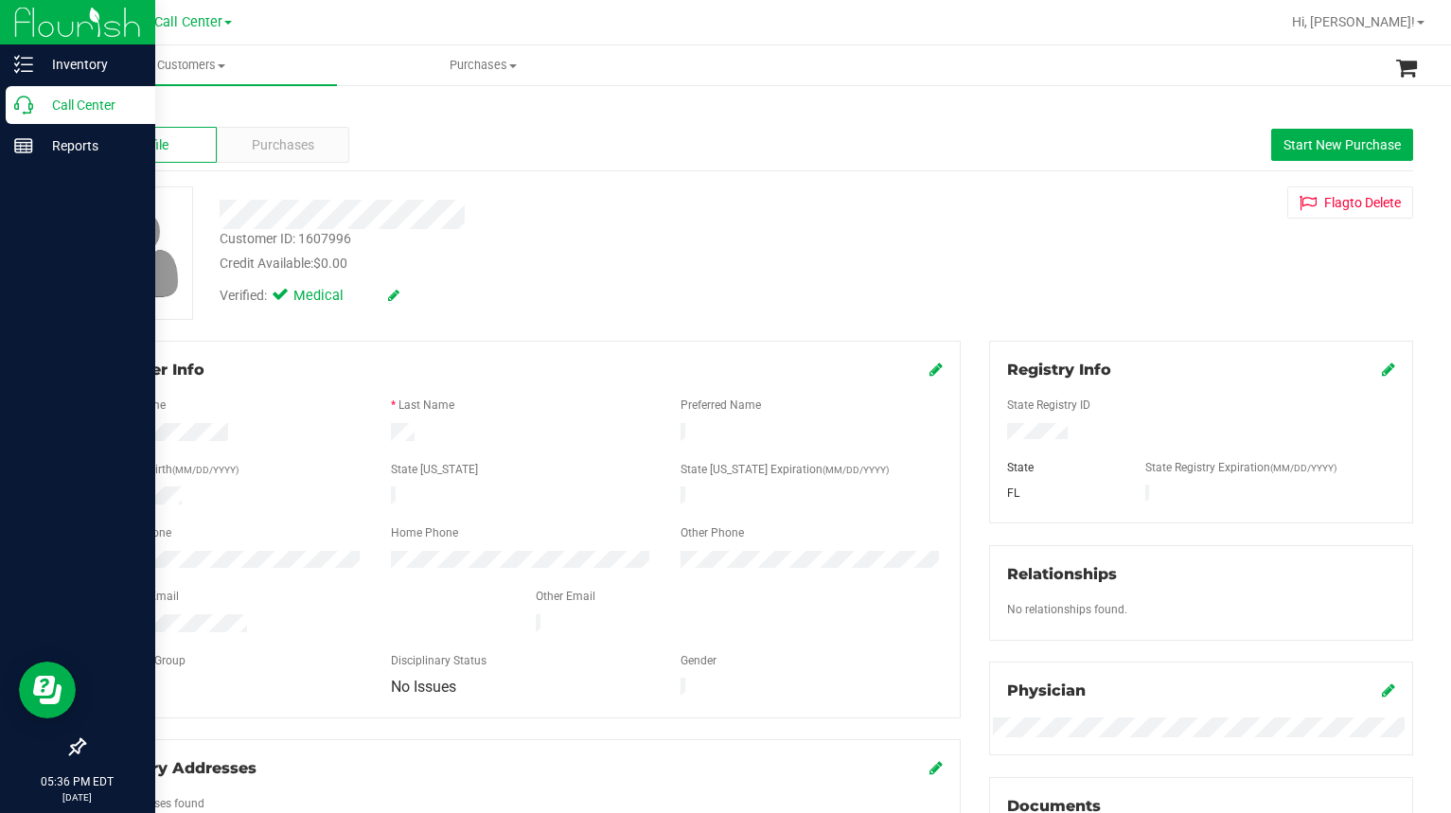
click at [28, 115] on div "Call Center" at bounding box center [81, 105] width 150 height 38
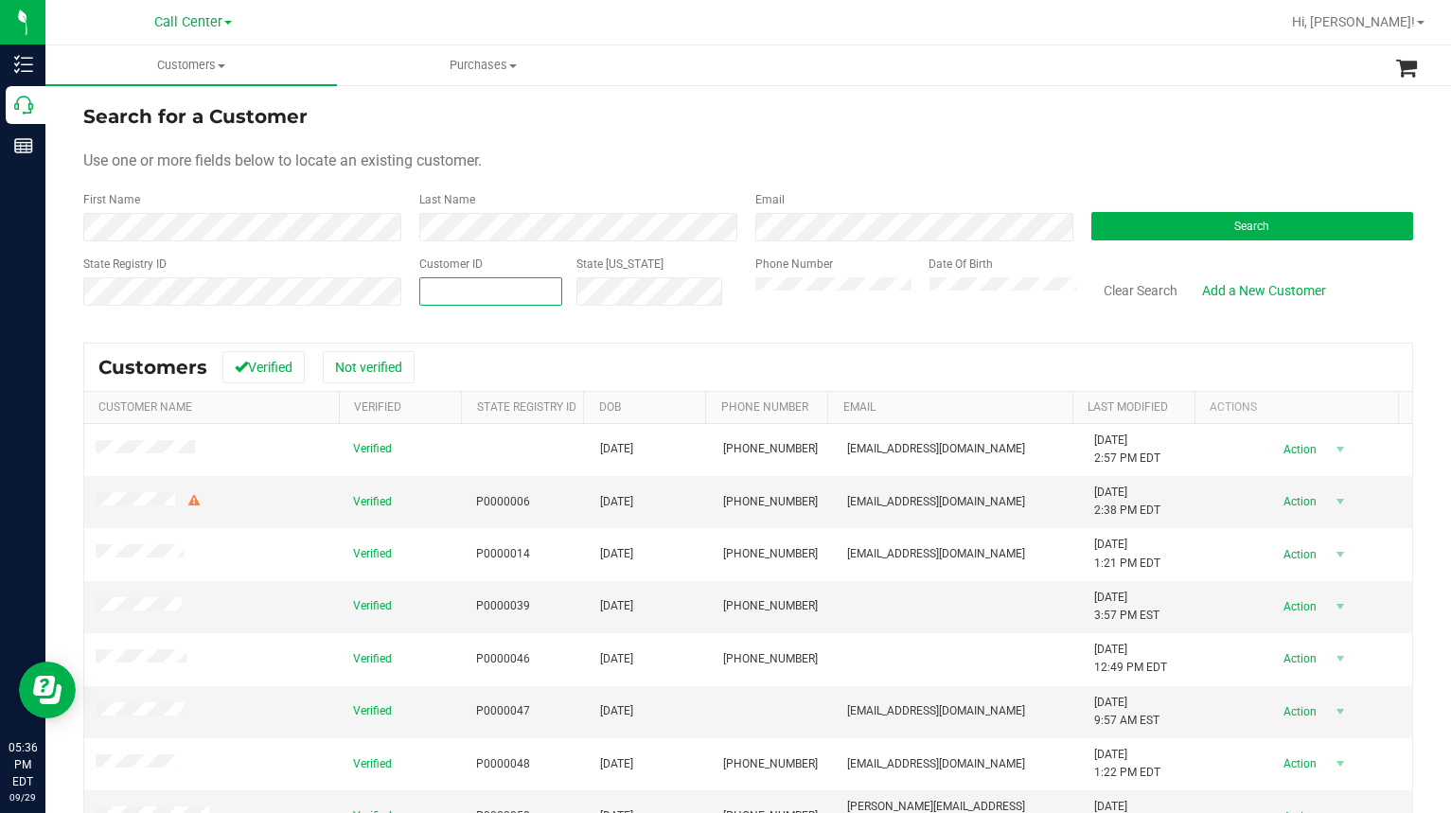
click at [432, 292] on input "text" at bounding box center [490, 291] width 141 height 27
paste input "1601889"
type input "1601889"
click at [1181, 240] on div "Search" at bounding box center [1245, 216] width 336 height 50
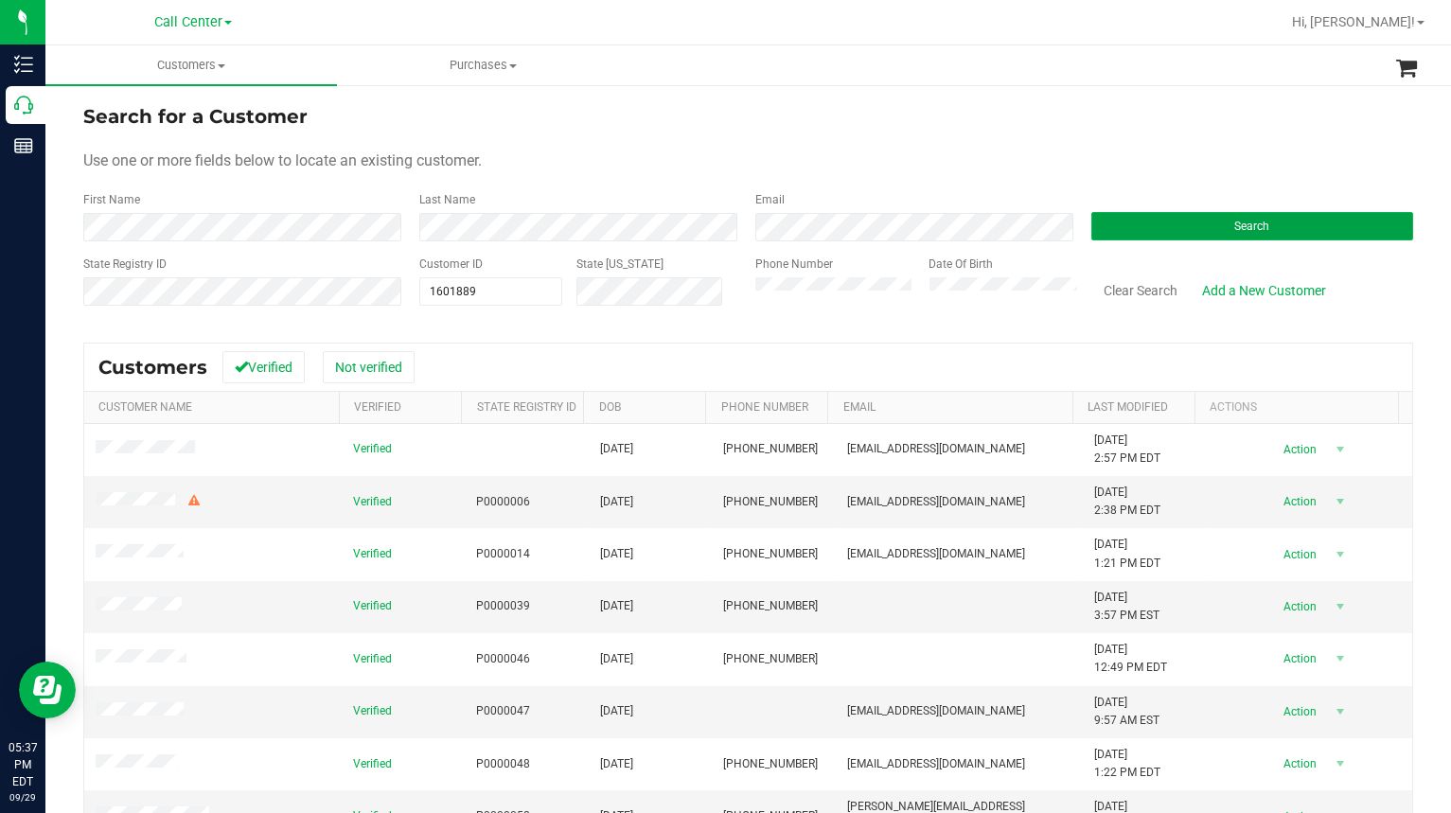
click at [1181, 228] on button "Search" at bounding box center [1252, 226] width 322 height 28
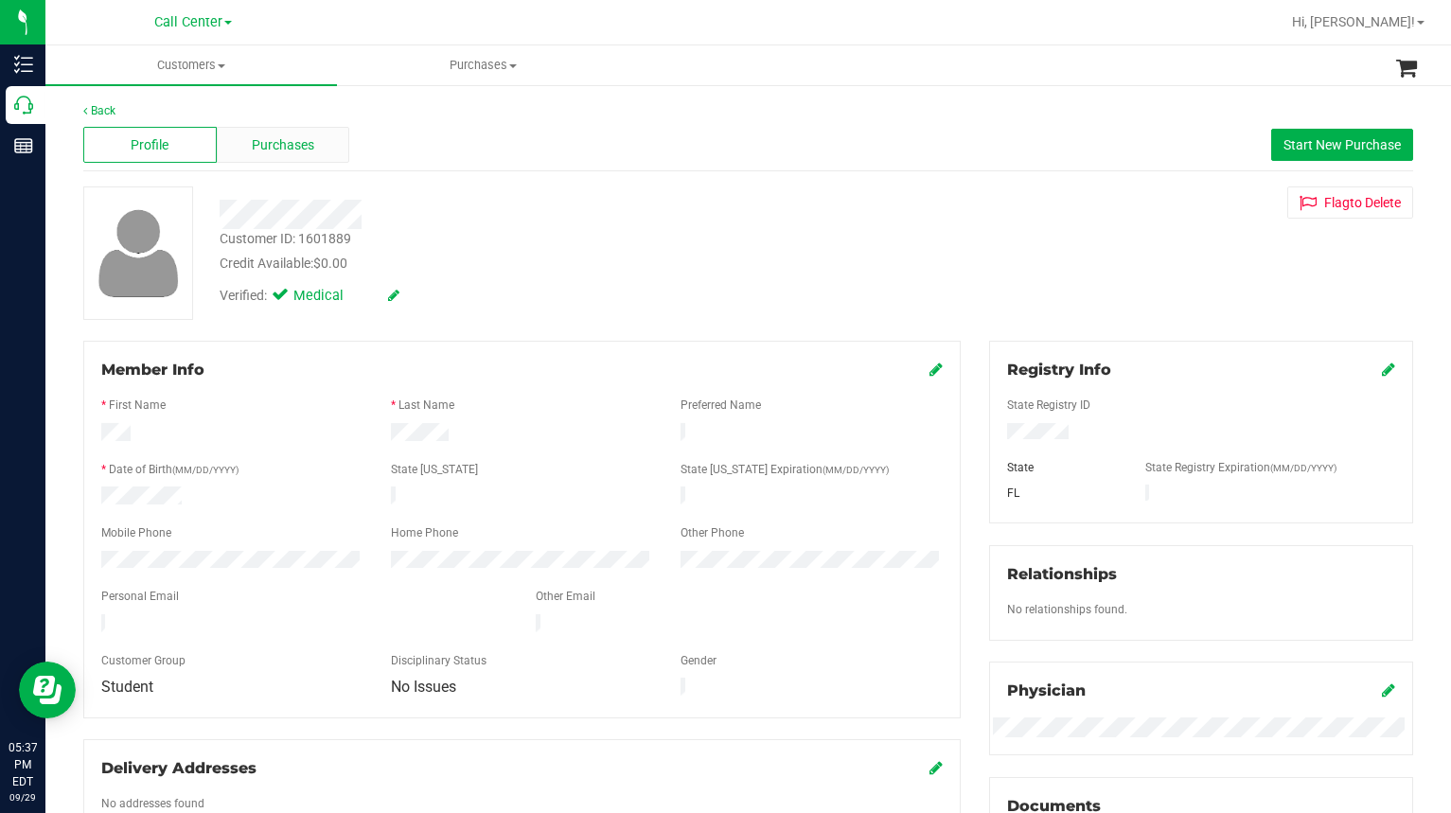
click at [284, 148] on span "Purchases" at bounding box center [283, 145] width 62 height 20
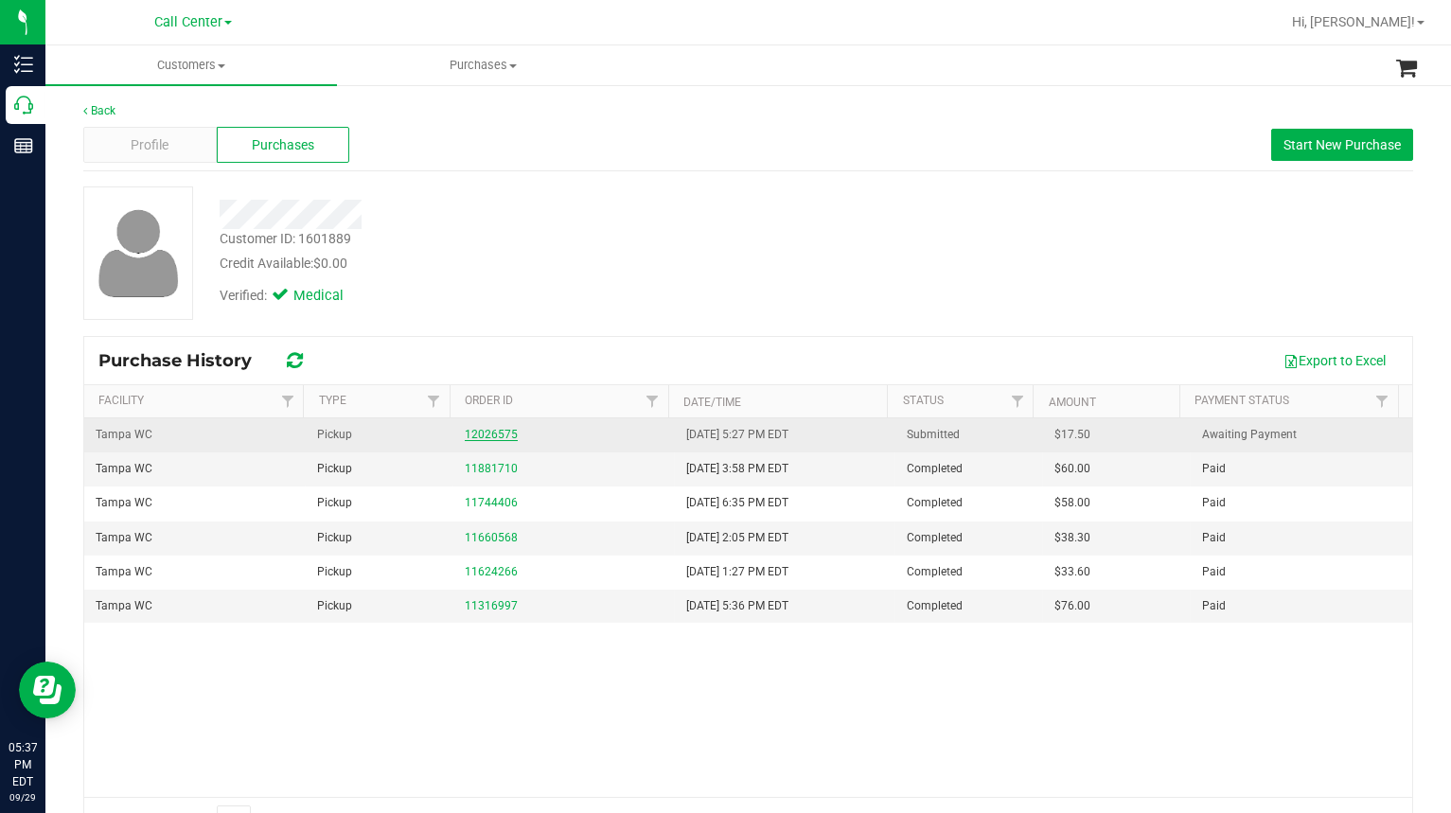
click at [477, 430] on link "12026575" at bounding box center [491, 434] width 53 height 13
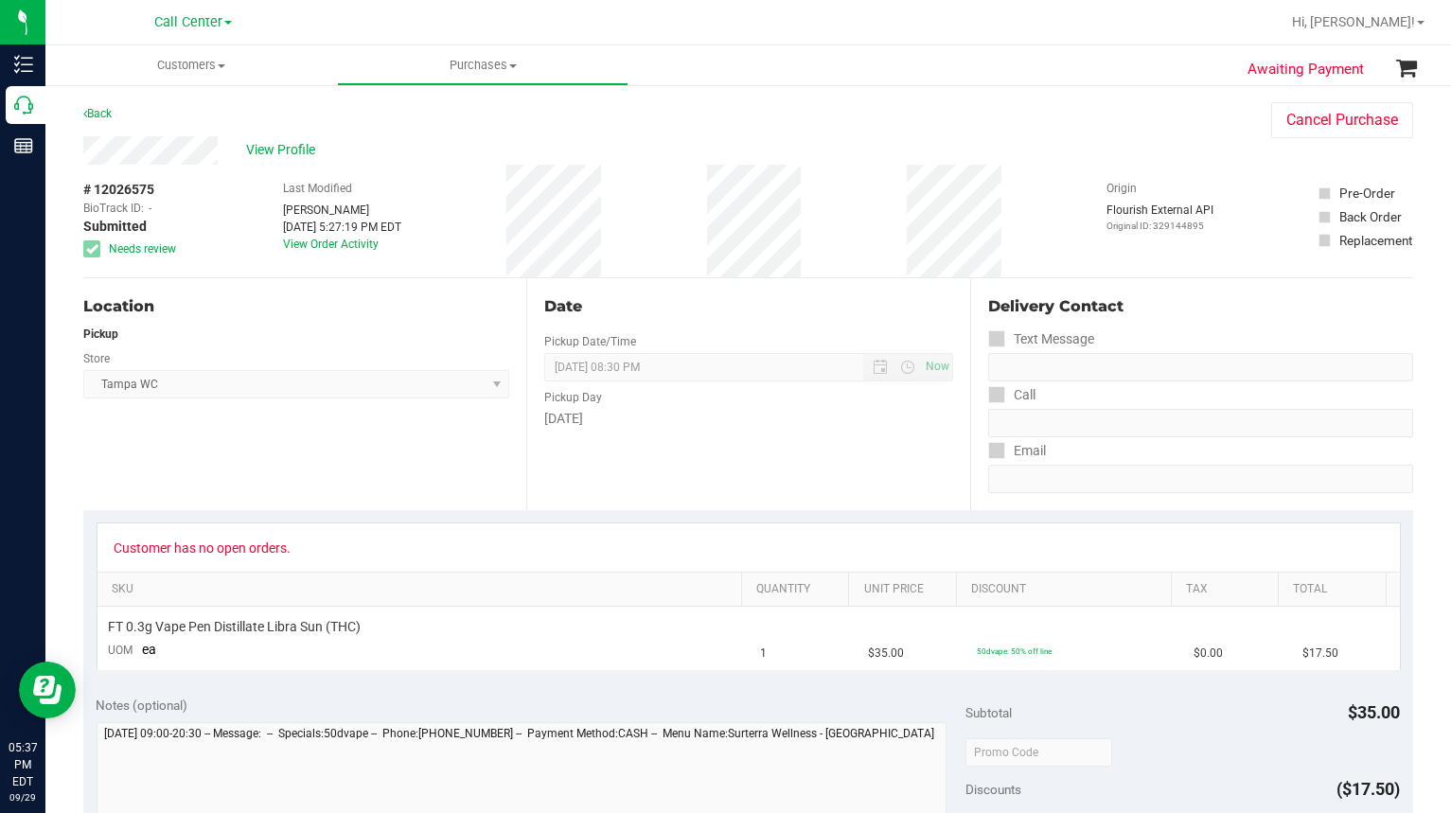
drag, startPoint x: 329, startPoint y: 465, endPoint x: 372, endPoint y: 337, distance: 134.7
click at [330, 465] on div "Location Pickup Store [GEOGRAPHIC_DATA] WC Select Store [PERSON_NAME][GEOGRAPHI…" at bounding box center [304, 394] width 443 height 232
click at [309, 151] on span "View Profile" at bounding box center [284, 150] width 76 height 20
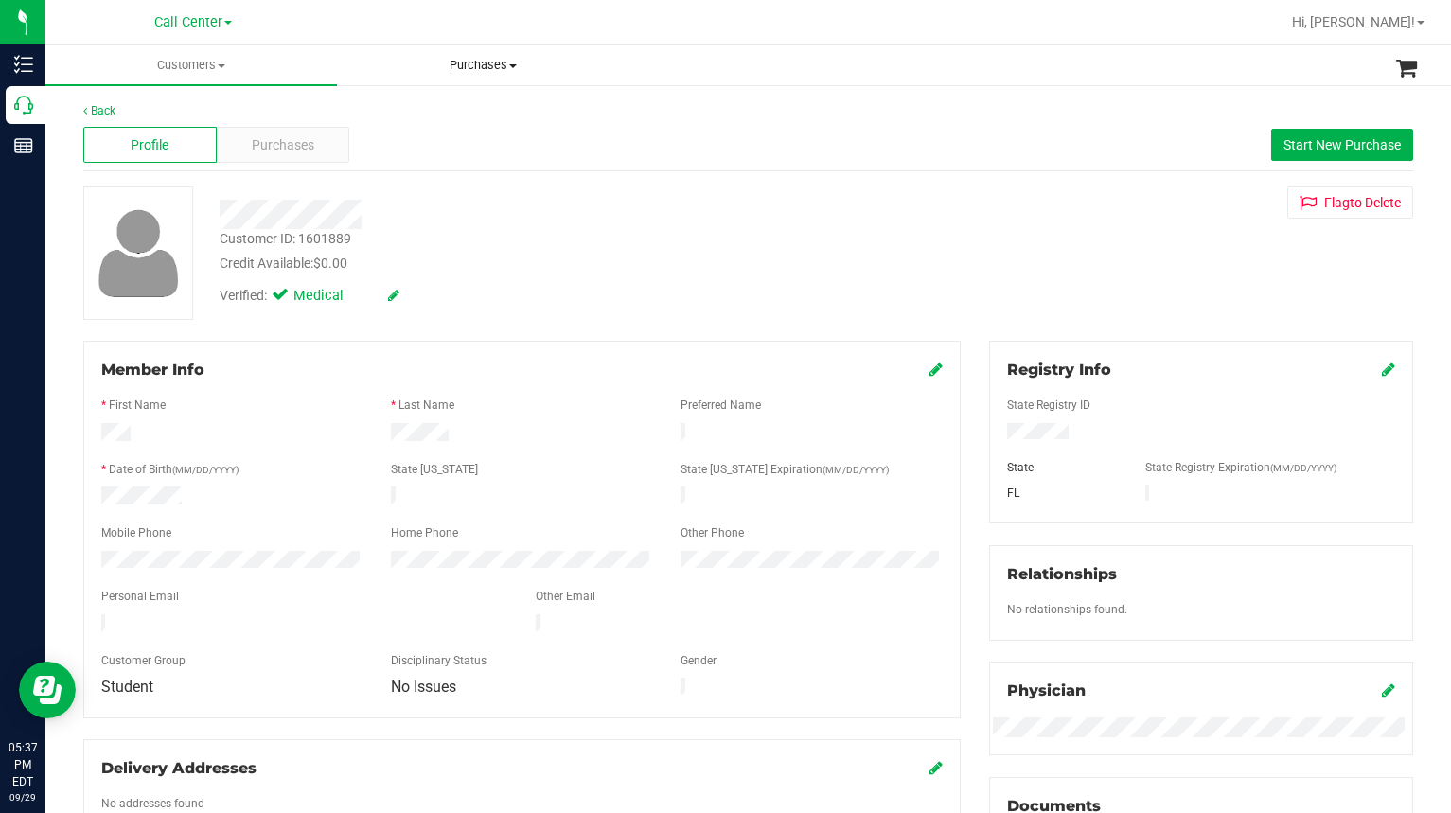
click at [381, 46] on uib-tab-heading "Purchases All purchases" at bounding box center [483, 65] width 290 height 38
click at [281, 137] on span "Purchases" at bounding box center [283, 145] width 62 height 20
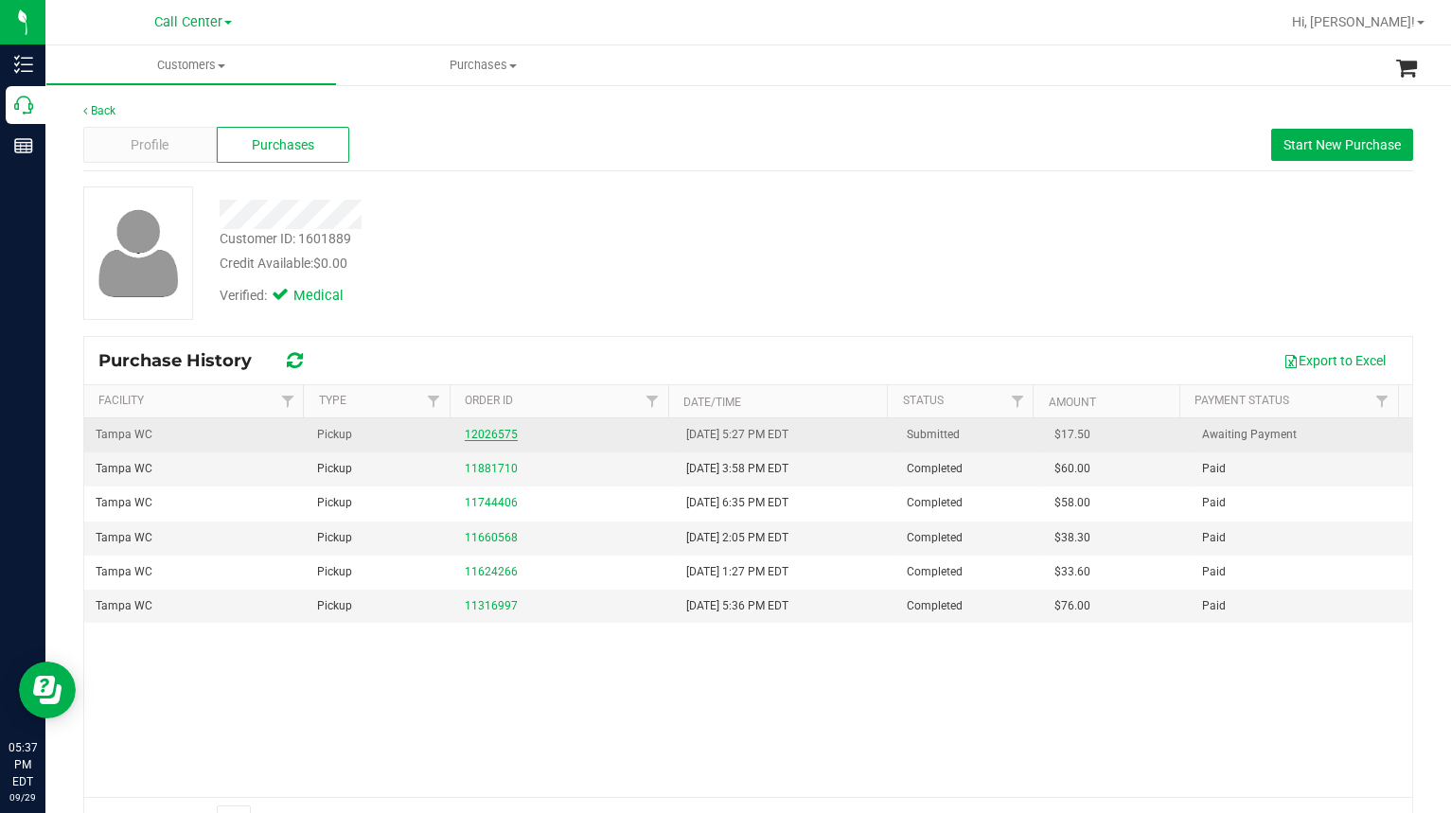
click at [482, 434] on link "12026575" at bounding box center [491, 434] width 53 height 13
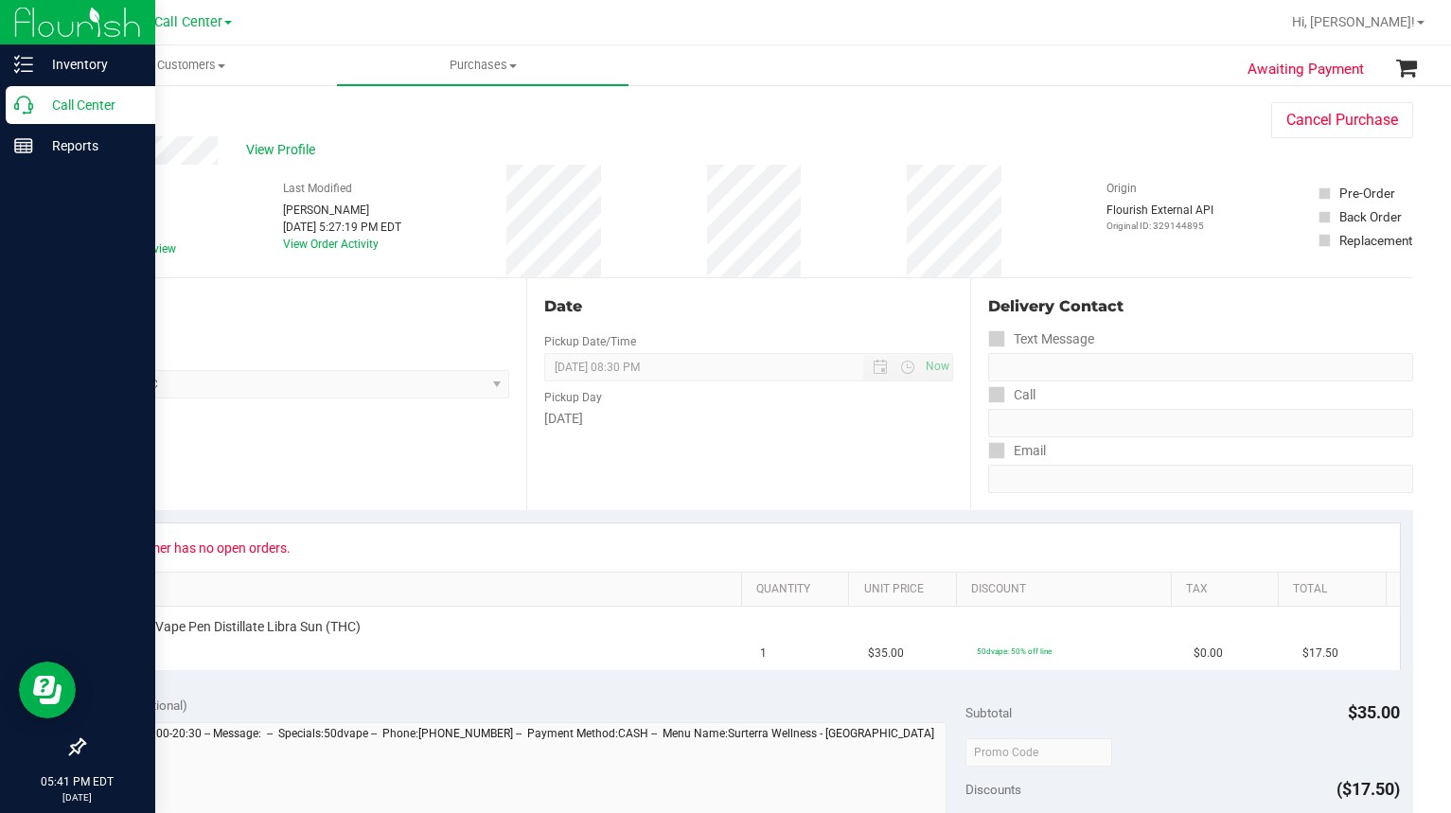
click at [15, 101] on icon at bounding box center [23, 105] width 19 height 19
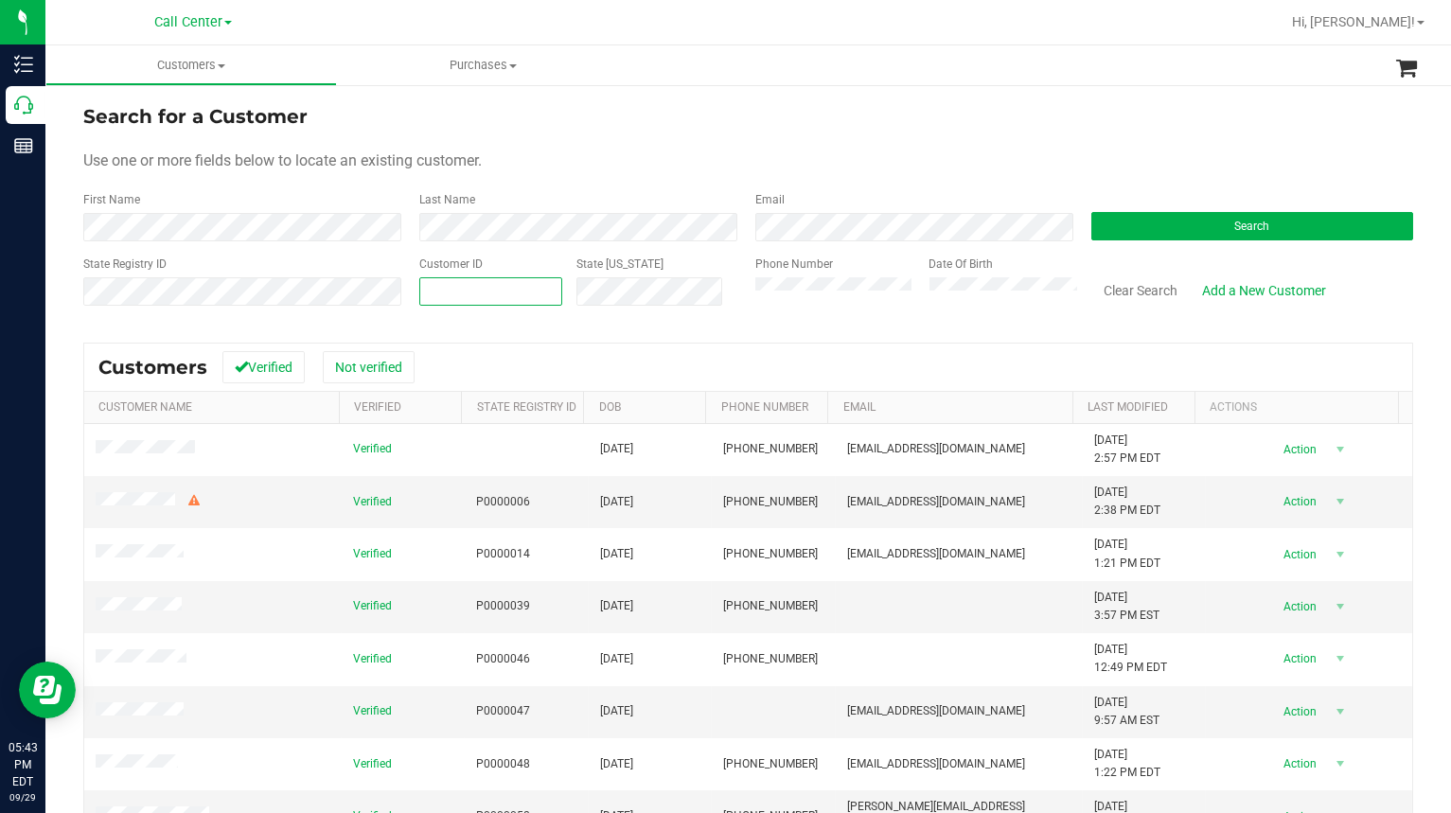
click at [437, 296] on input "text" at bounding box center [490, 291] width 141 height 27
paste input "89835"
type input "89835"
click at [1181, 221] on button "Search" at bounding box center [1252, 226] width 322 height 28
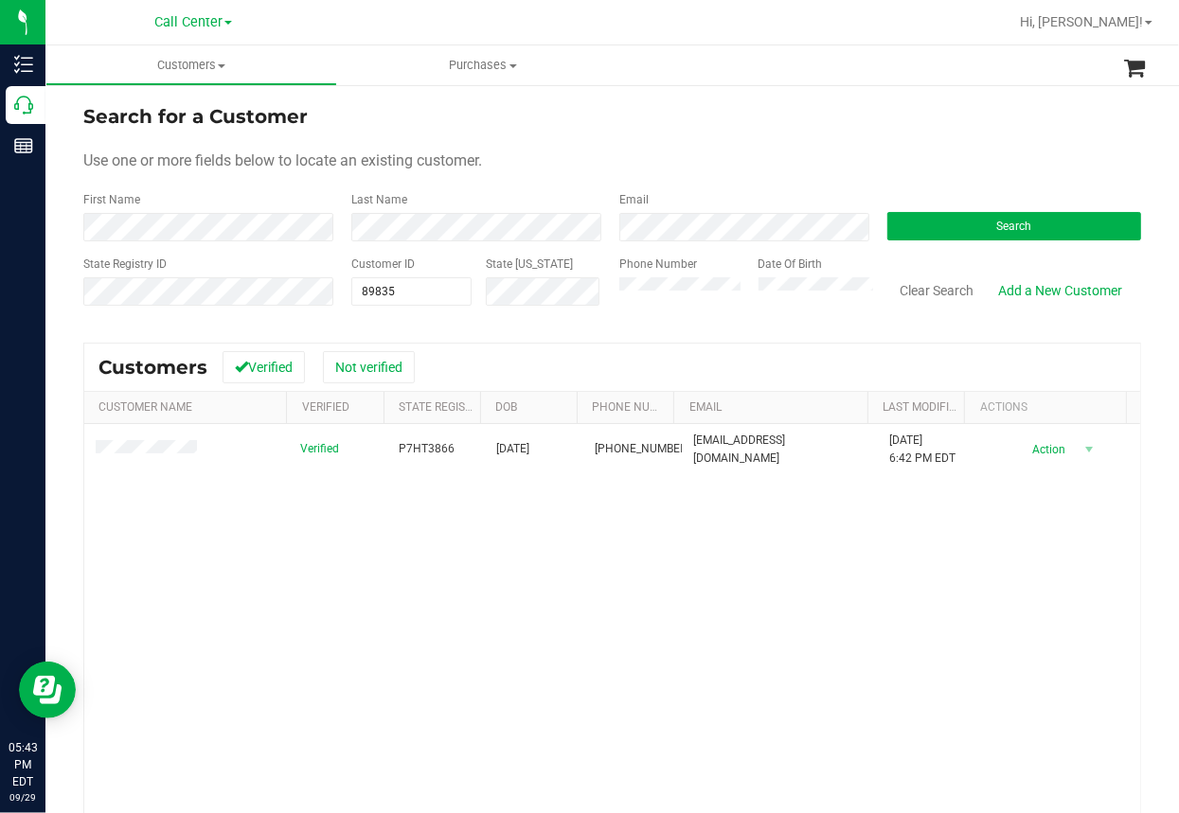
click at [958, 559] on div "Verified P7HT3866 [DATE] (386) 898-1777 [EMAIL_ADDRESS][DOMAIN_NAME] [DATE] 6:4…" at bounding box center [612, 680] width 1056 height 512
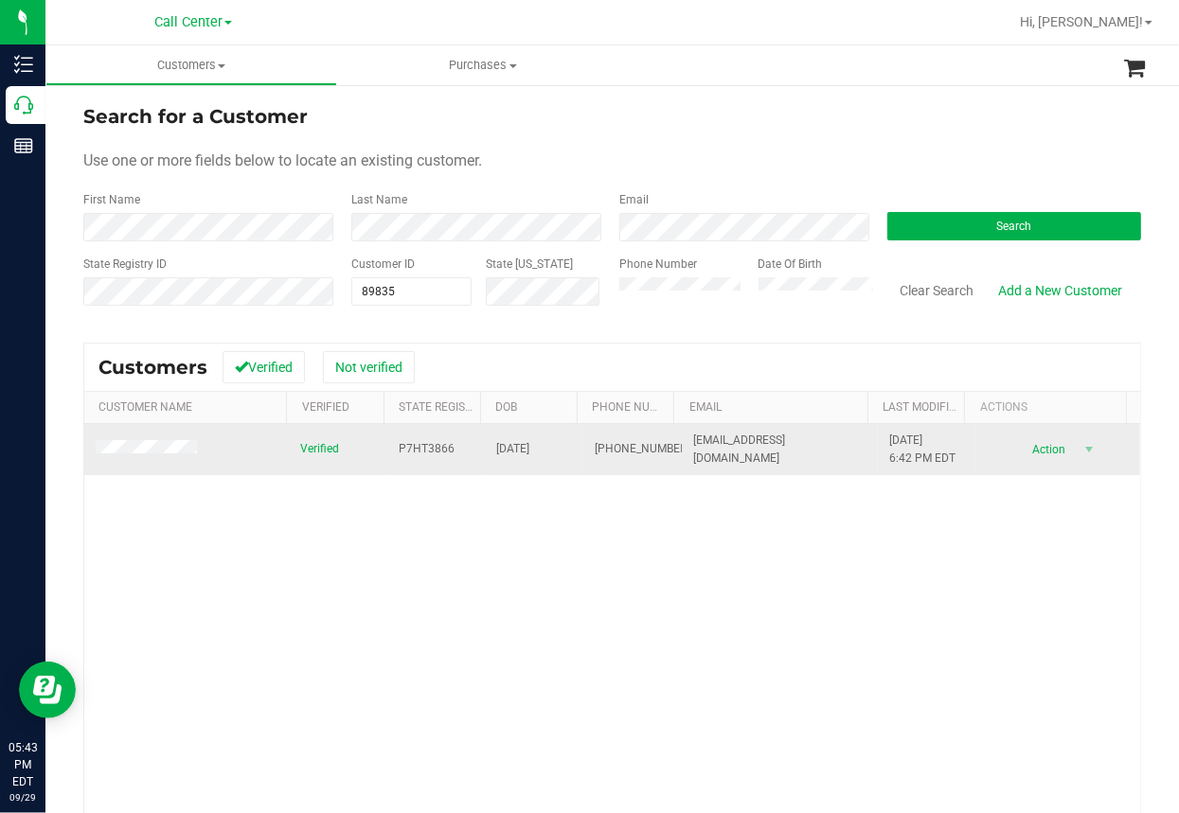
click at [598, 449] on span "[PHONE_NUMBER]" at bounding box center [641, 449] width 95 height 18
click at [598, 446] on span "[PHONE_NUMBER]" at bounding box center [641, 449] width 95 height 18
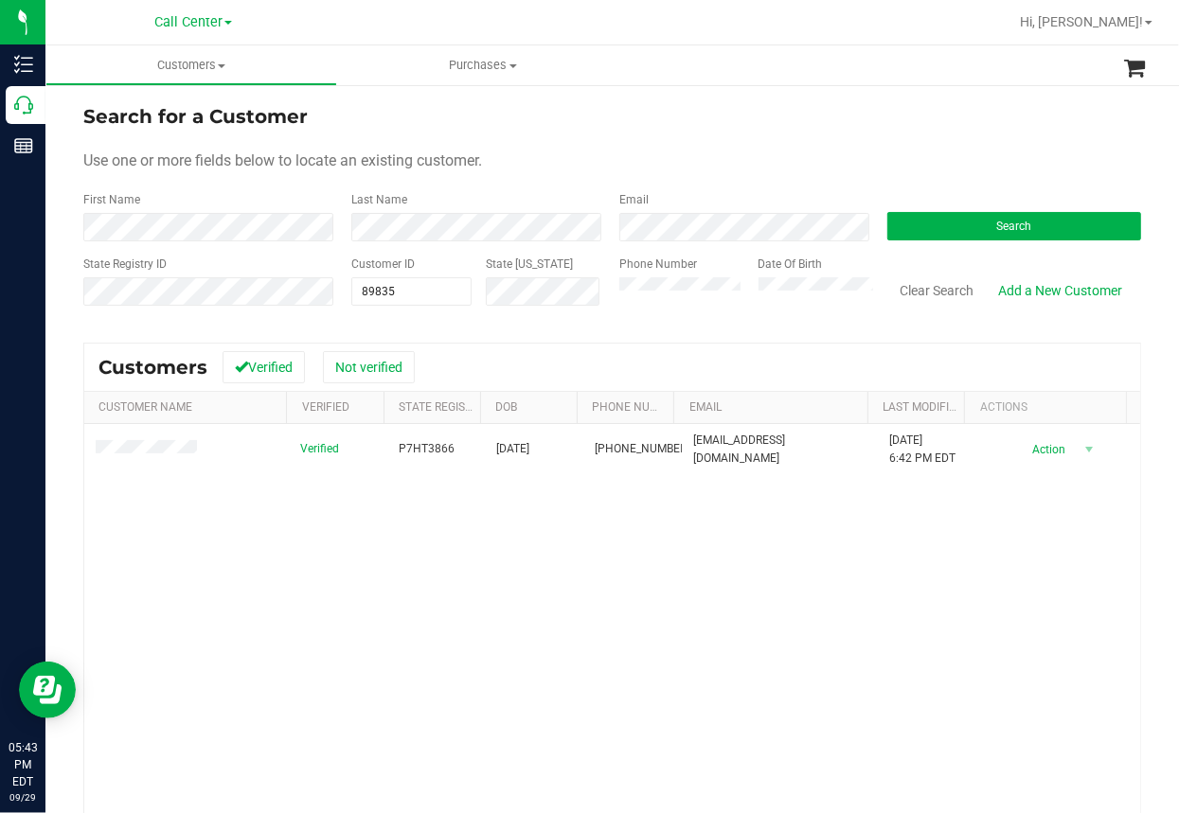
drag, startPoint x: 311, startPoint y: 585, endPoint x: 192, endPoint y: 542, distance: 125.8
click at [298, 585] on div "Verified P7HT3866 [DATE] (386) 898-1777 [EMAIL_ADDRESS][DOMAIN_NAME] [DATE] 6:4…" at bounding box center [612, 680] width 1056 height 512
drag, startPoint x: 218, startPoint y: 571, endPoint x: 230, endPoint y: 539, distance: 34.5
click at [218, 571] on div "Verified P7HT3866 [DATE] (386) 898-1777 [EMAIL_ADDRESS][DOMAIN_NAME] [DATE] 6:4…" at bounding box center [612, 680] width 1056 height 512
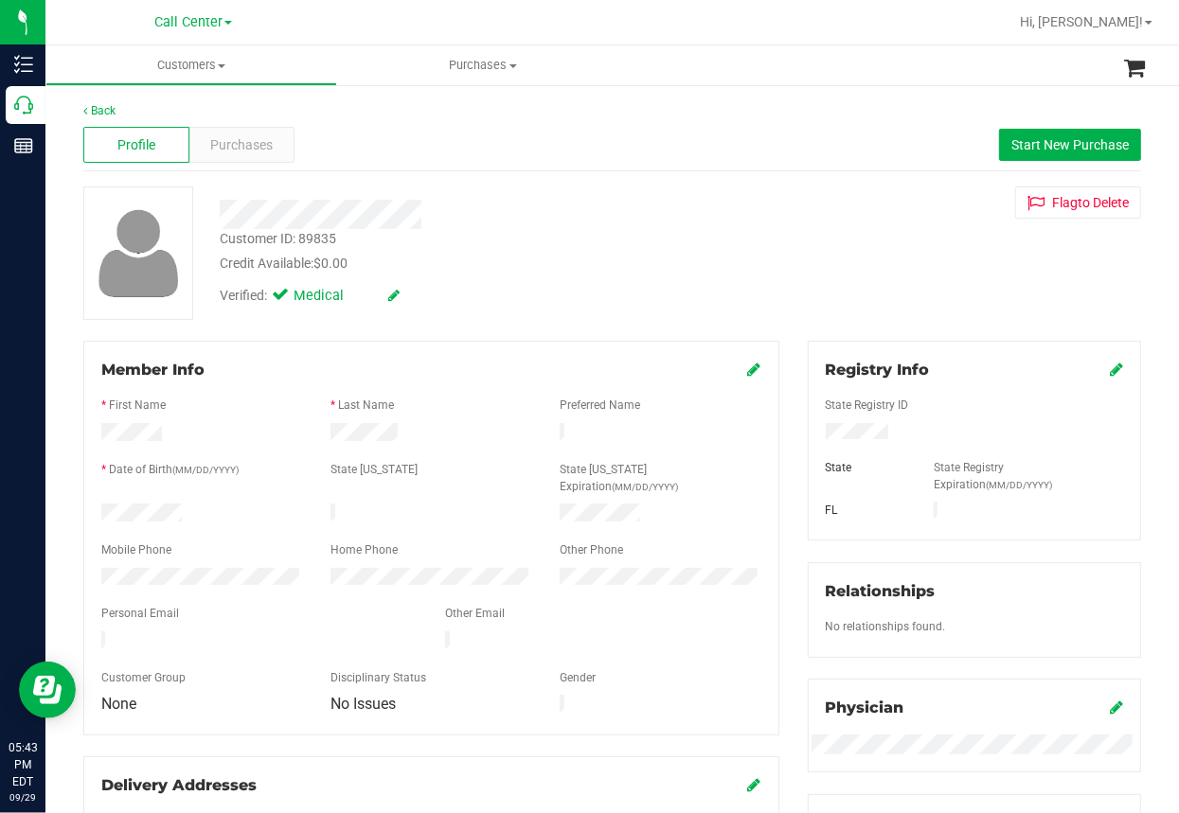
drag, startPoint x: 789, startPoint y: 179, endPoint x: 684, endPoint y: 210, distance: 108.7
click at [787, 186] on div "Back Profile Purchases Start New Purchase Customer ID: 89835 Credit Available: …" at bounding box center [611, 714] width 1057 height 1224
click at [239, 145] on span "Purchases" at bounding box center [242, 145] width 62 height 20
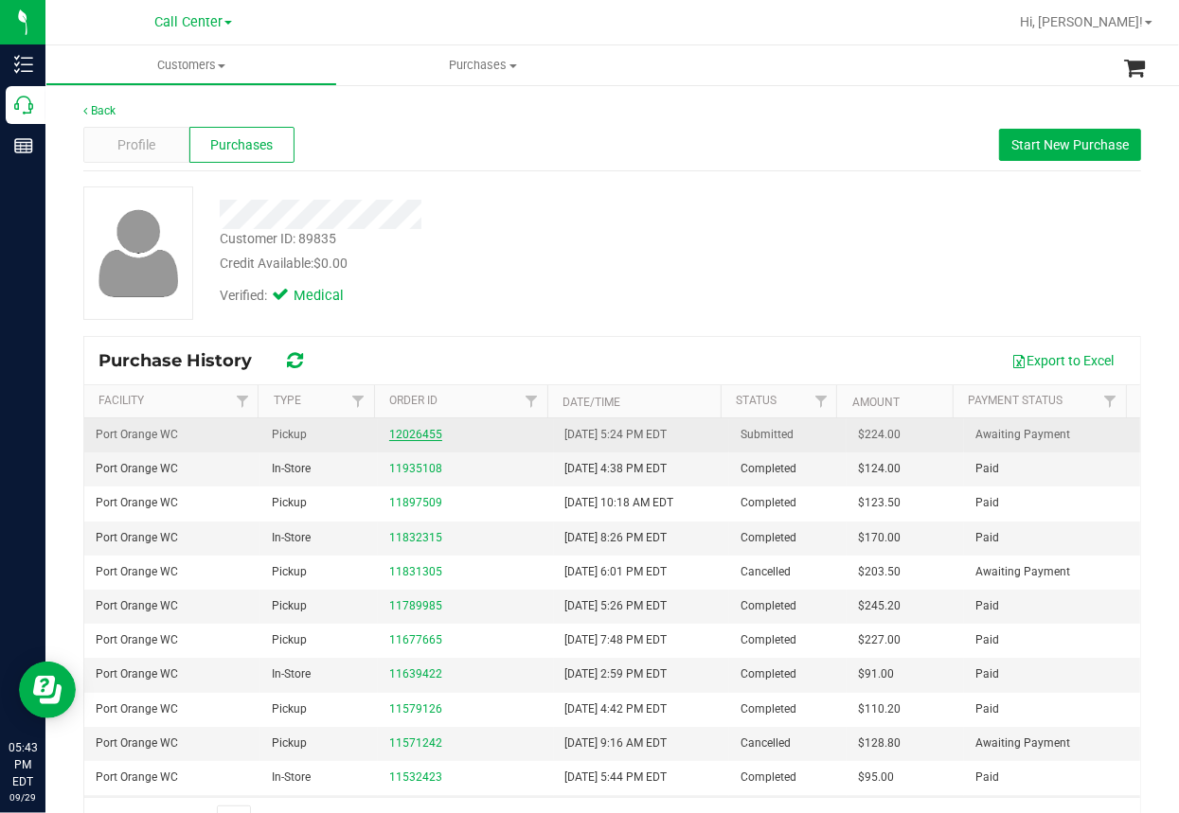
click at [406, 433] on link "12026455" at bounding box center [415, 434] width 53 height 13
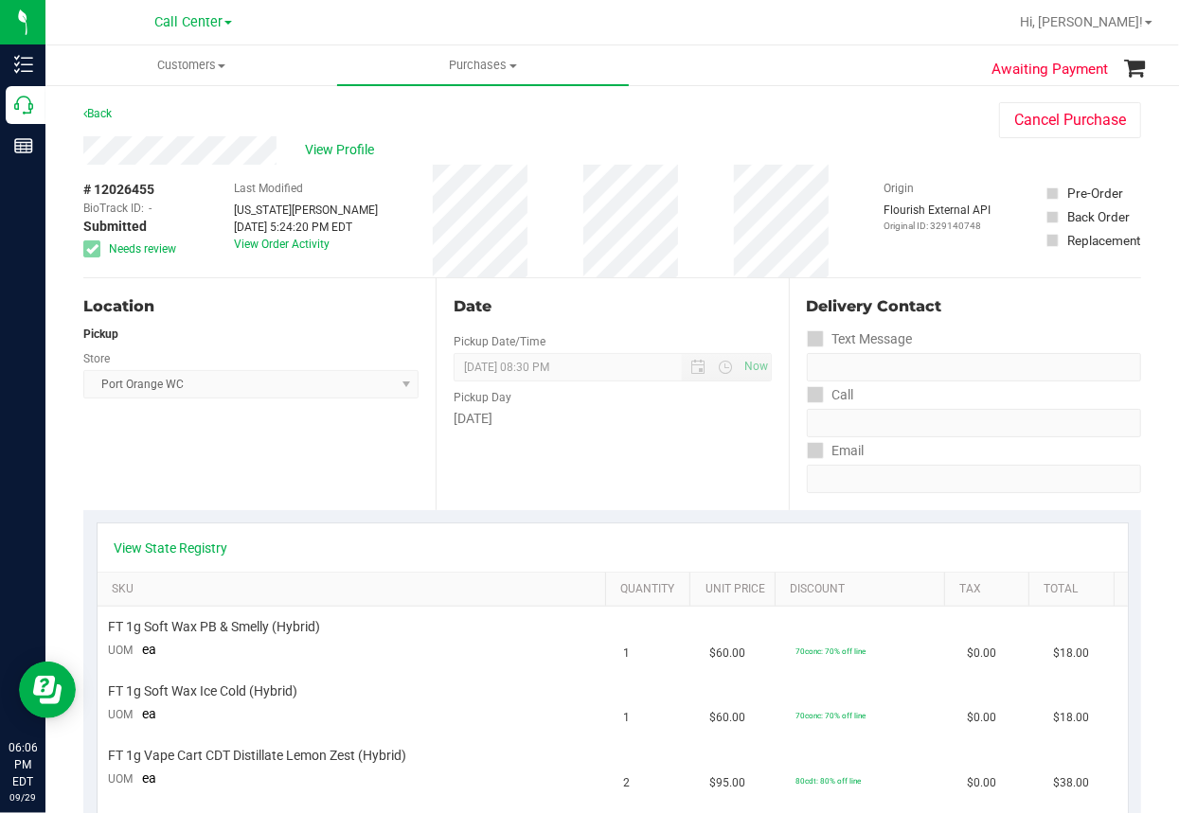
click at [720, 102] on div "Back Cancel Purchase" at bounding box center [611, 119] width 1057 height 34
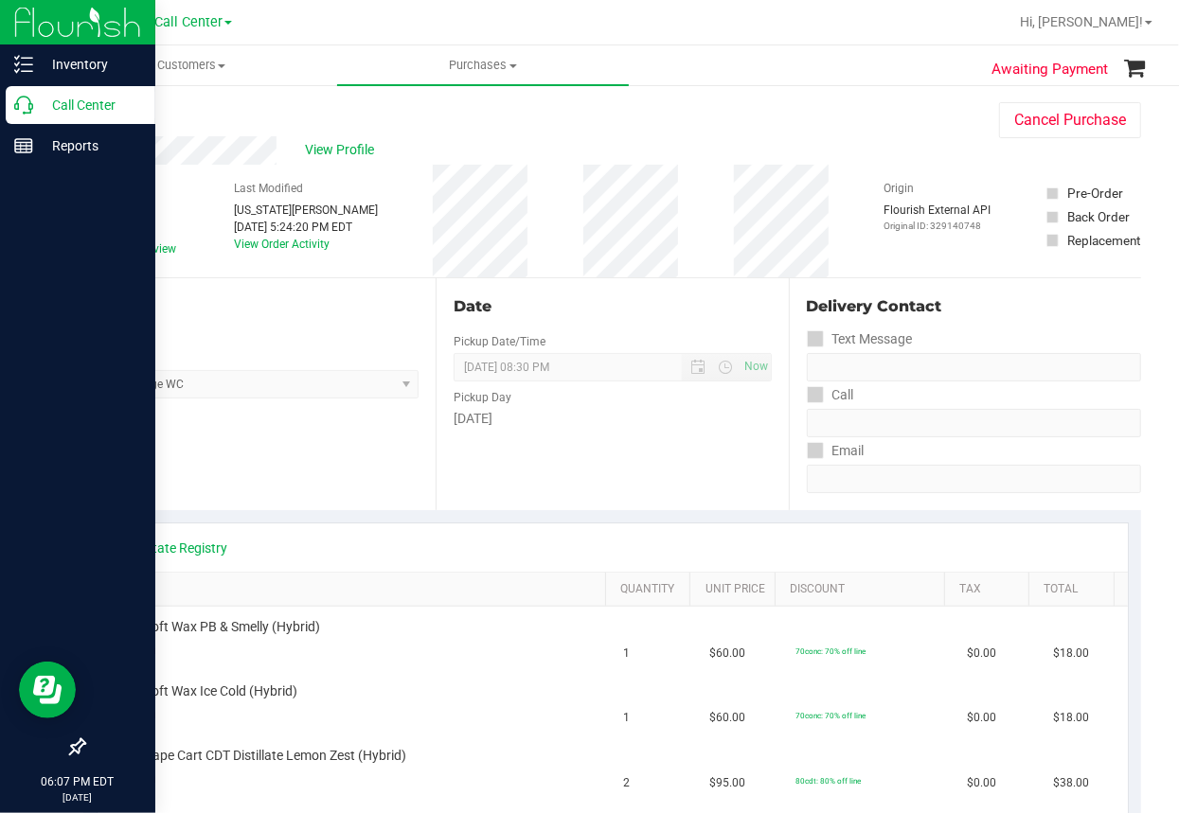
click at [30, 106] on icon at bounding box center [23, 105] width 19 height 19
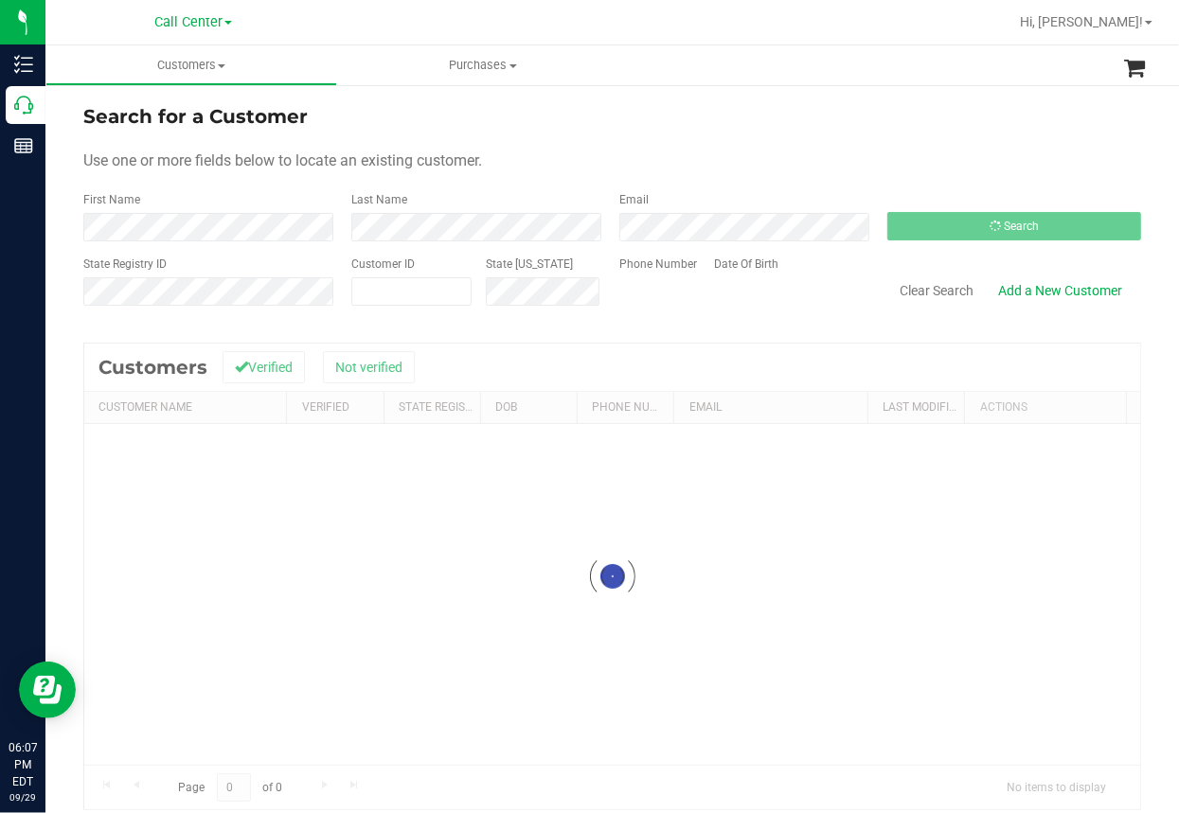
click at [767, 95] on div "Search for a Customer Use one or more fields below to locate an existing custom…" at bounding box center [611, 456] width 1133 height 746
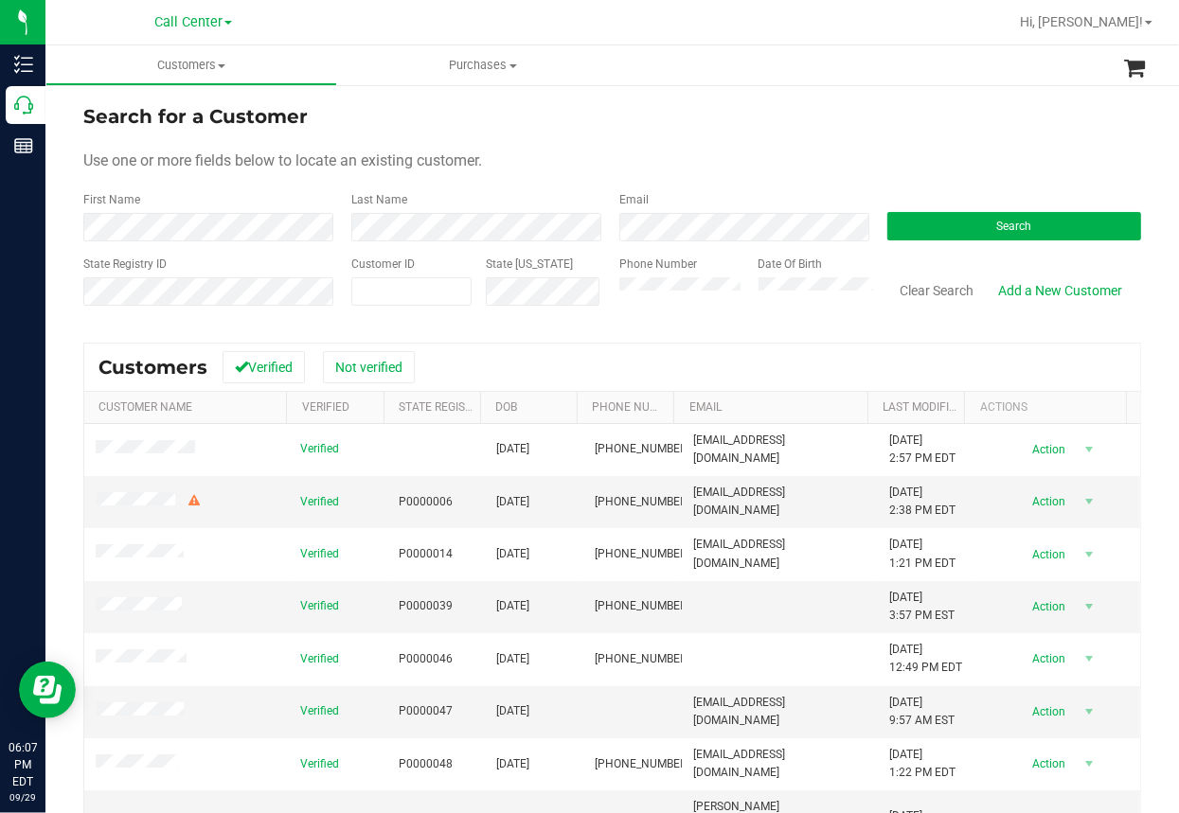
click at [791, 144] on form "Search for a Customer Use one or more fields below to locate an existing custom…" at bounding box center [611, 212] width 1057 height 221
click at [981, 223] on button "Search" at bounding box center [1014, 226] width 254 height 28
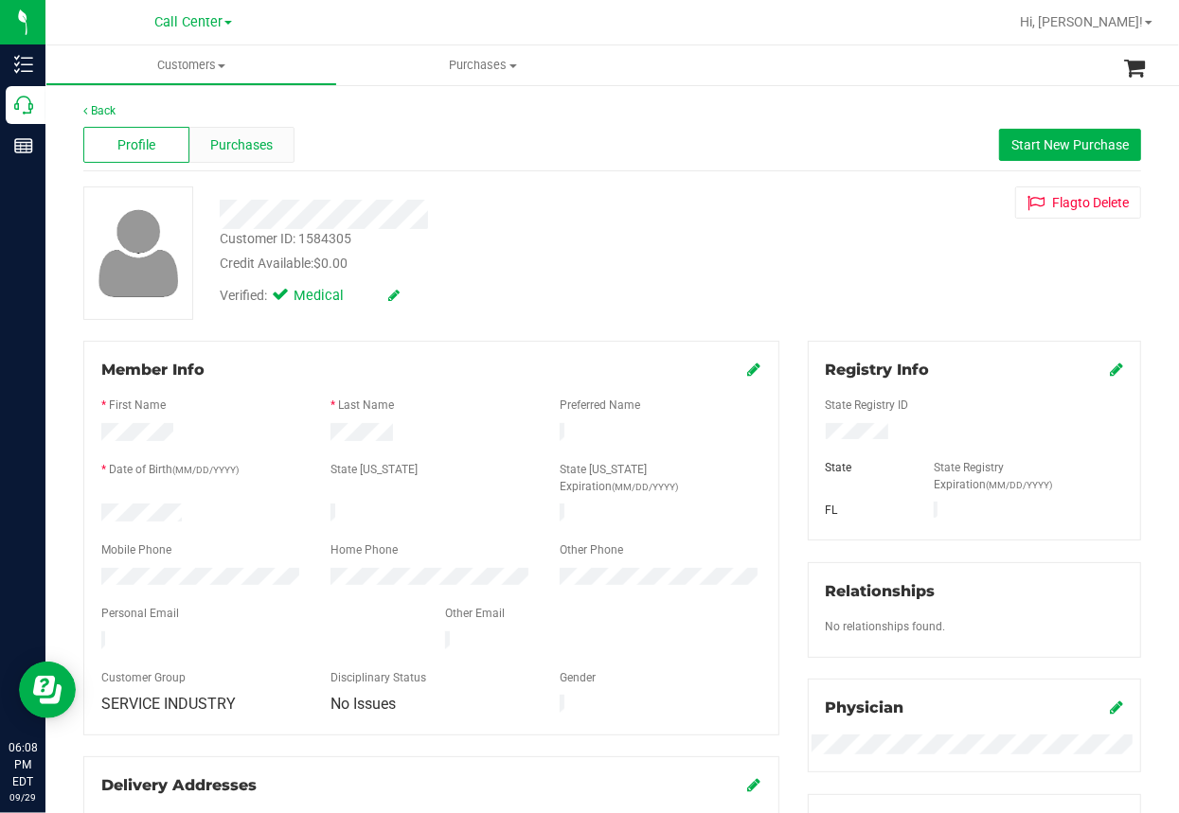
click at [255, 148] on span "Purchases" at bounding box center [242, 145] width 62 height 20
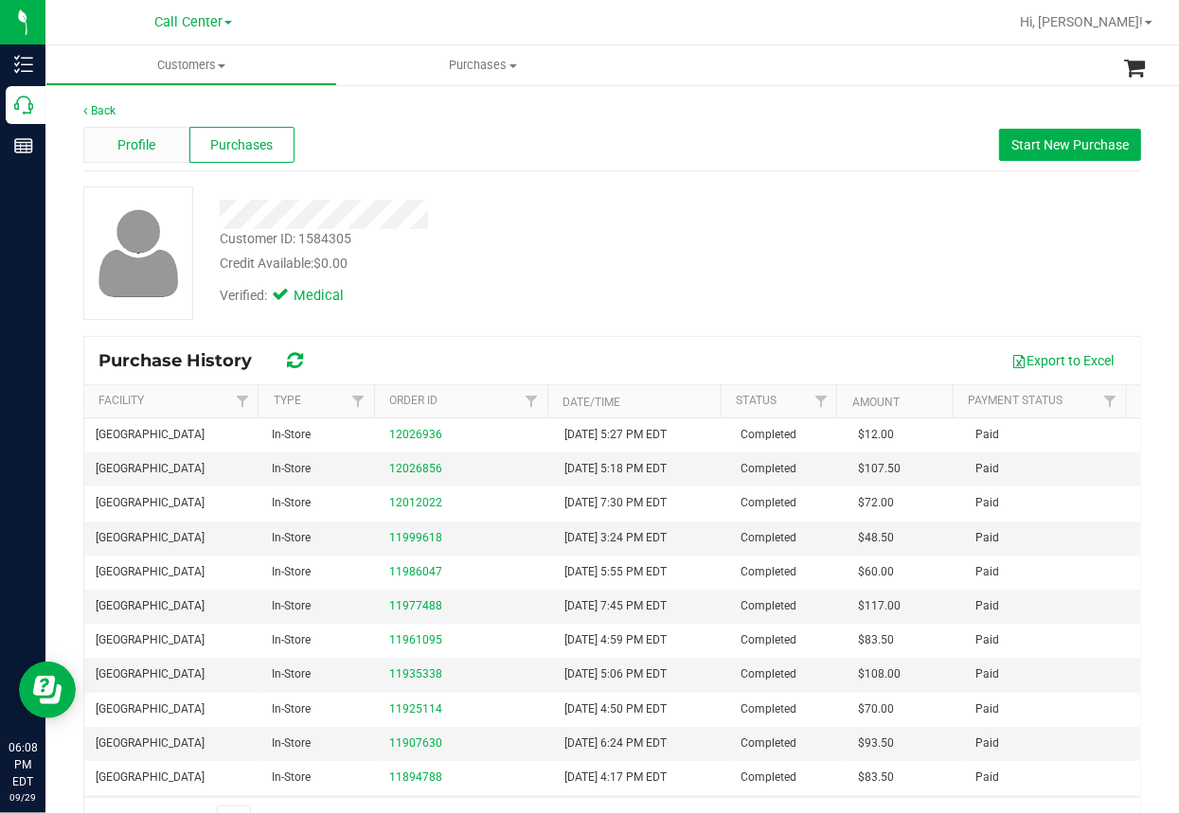
click at [149, 146] on span "Profile" at bounding box center [136, 145] width 38 height 20
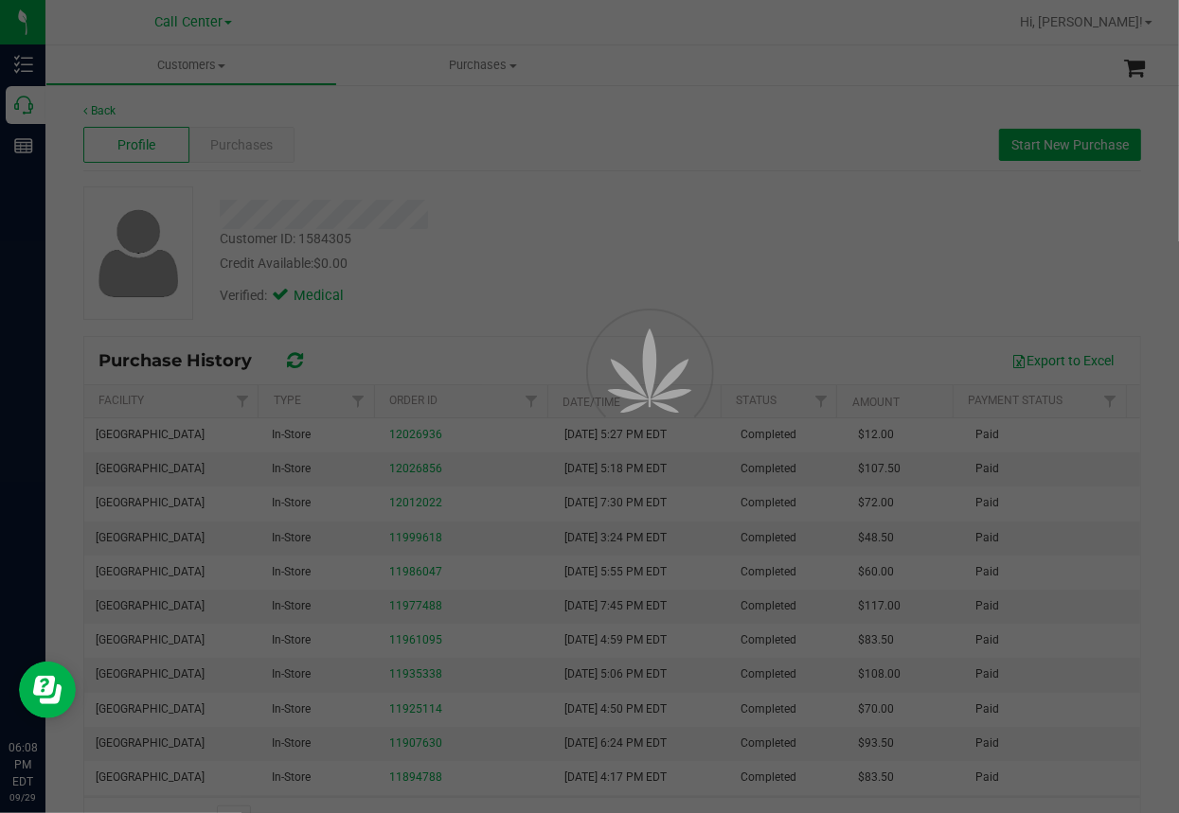
click at [629, 153] on div at bounding box center [589, 406] width 1179 height 813
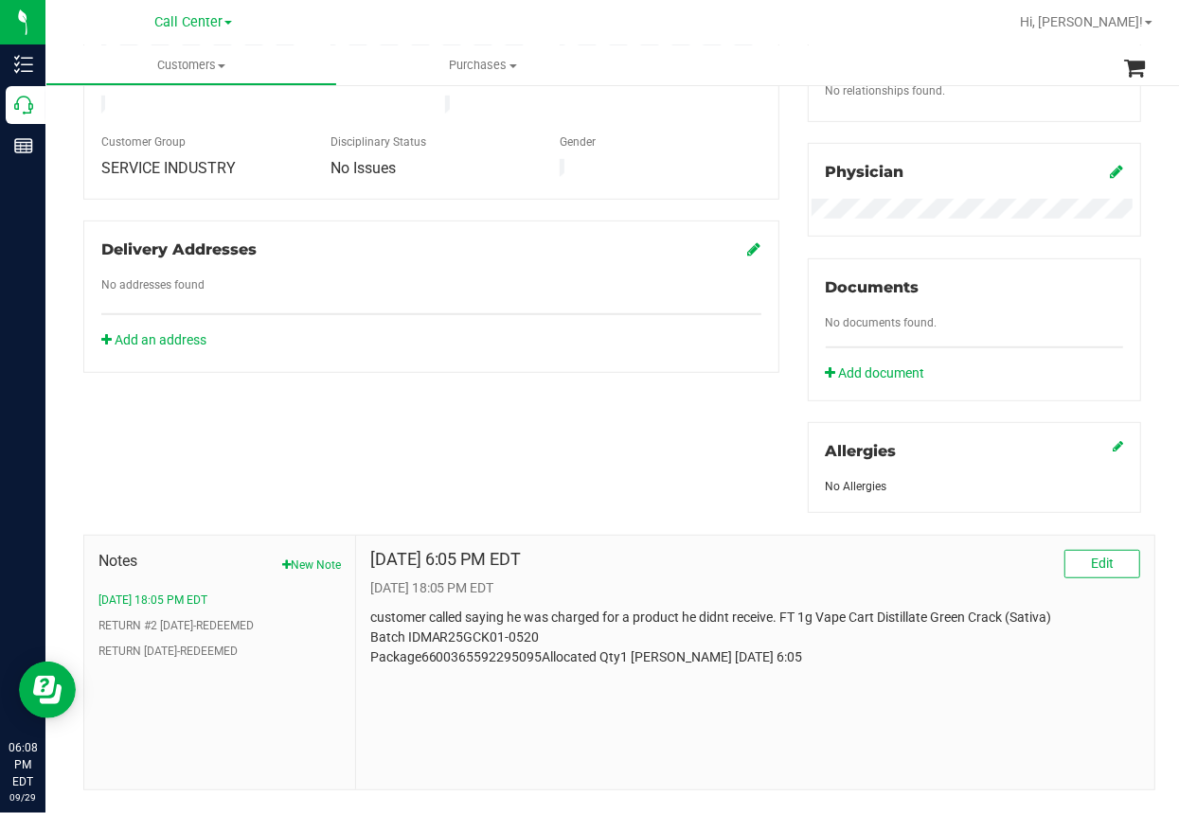
scroll to position [568, 0]
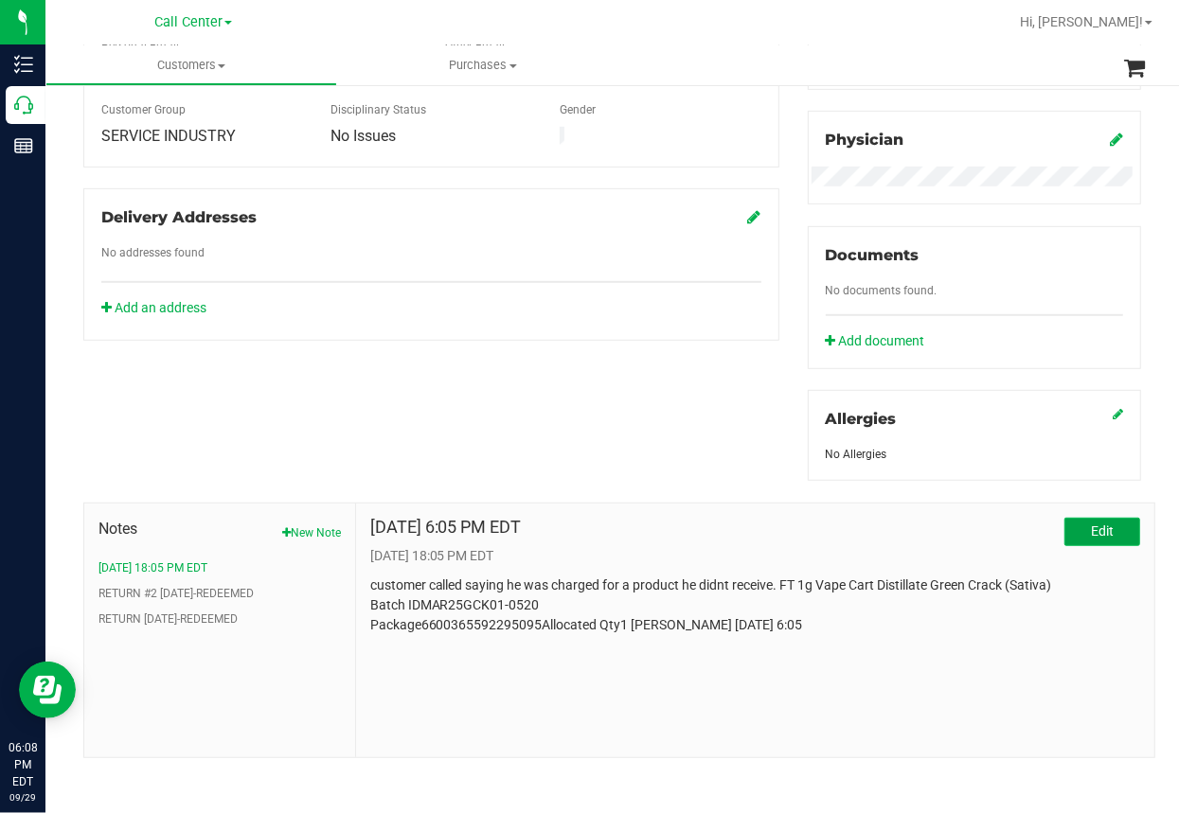
click at [1101, 520] on button "Edit" at bounding box center [1102, 532] width 76 height 28
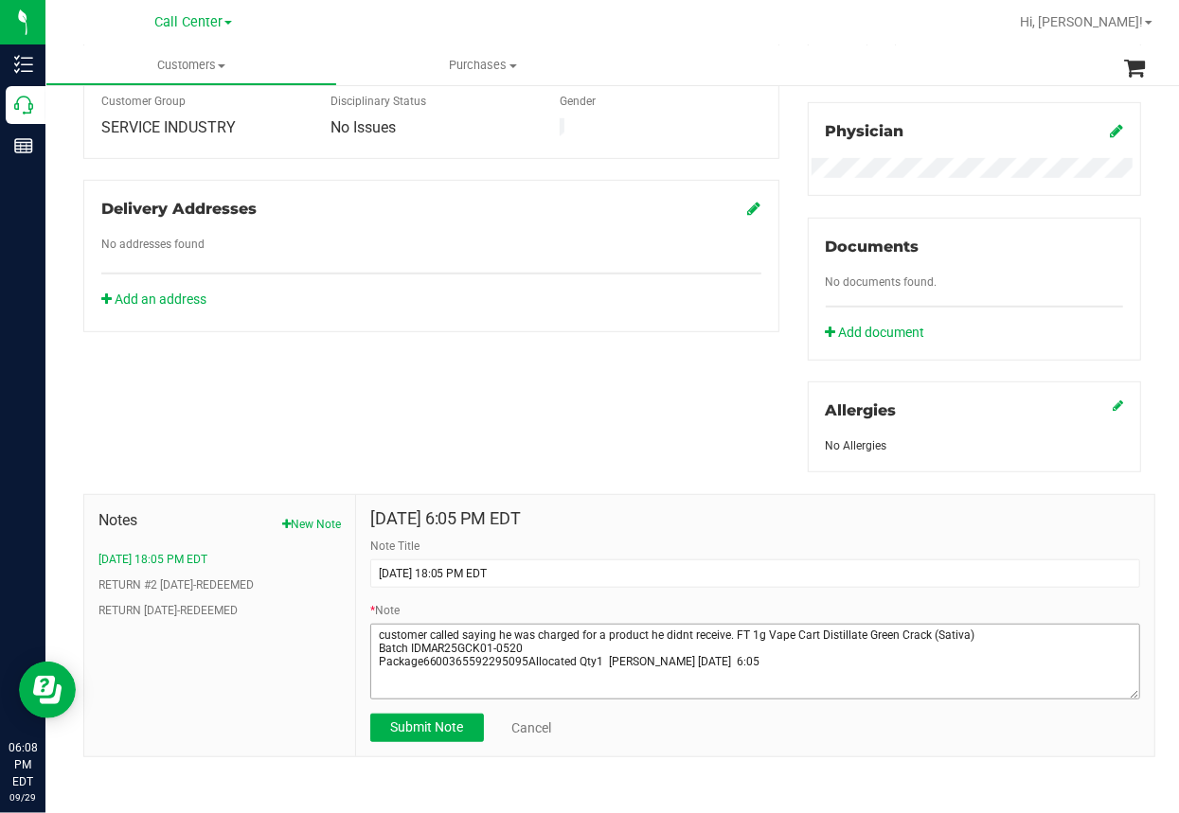
scroll to position [578, 0]
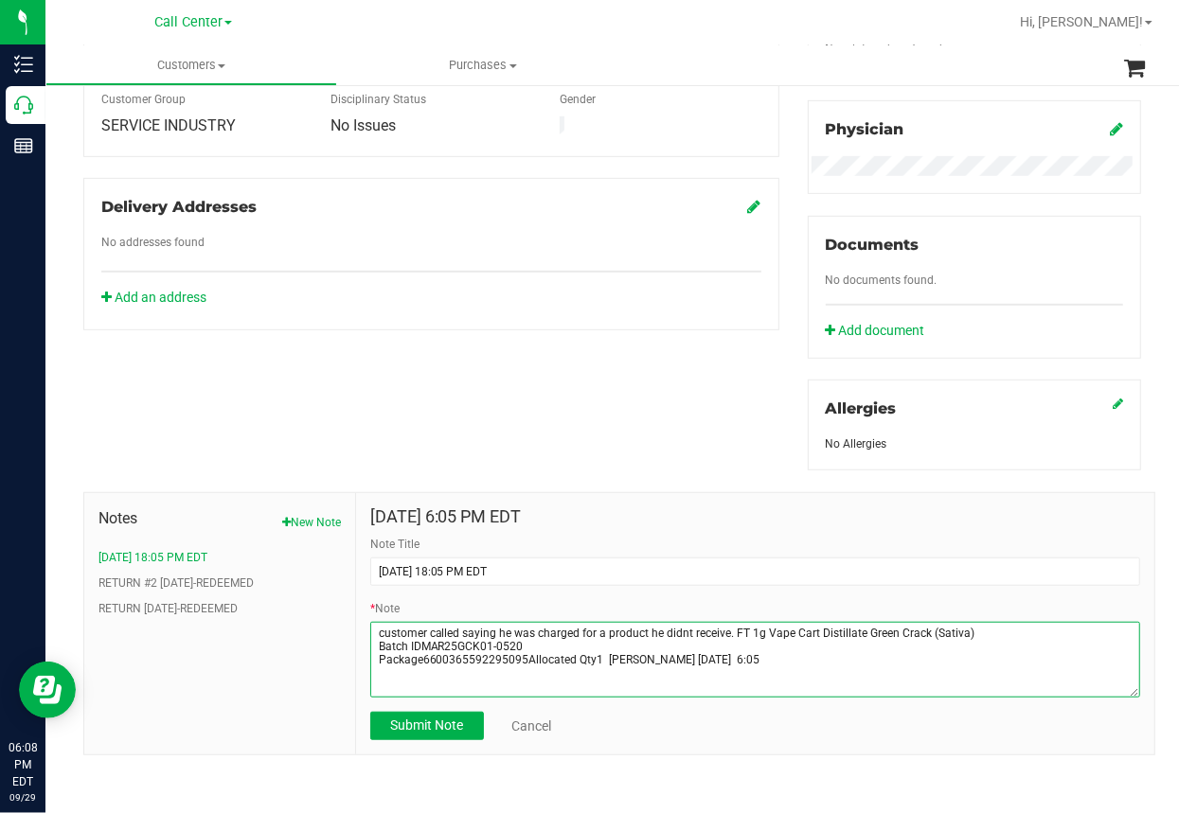
click at [711, 661] on textarea "* Note" at bounding box center [755, 660] width 770 height 76
type textarea "customer called saying he was charged for a product he didnt receive. FT 1g Vap…"
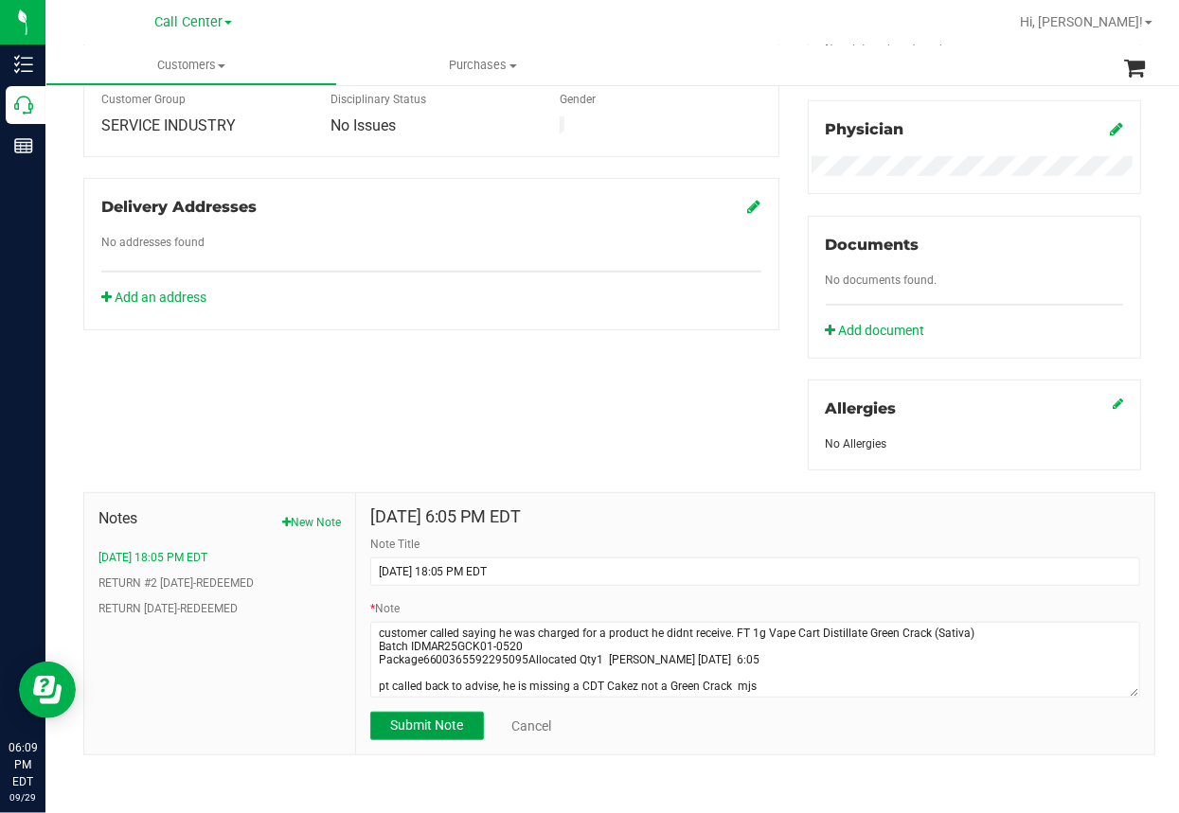
click at [419, 721] on span "Submit Note" at bounding box center [426, 725] width 73 height 15
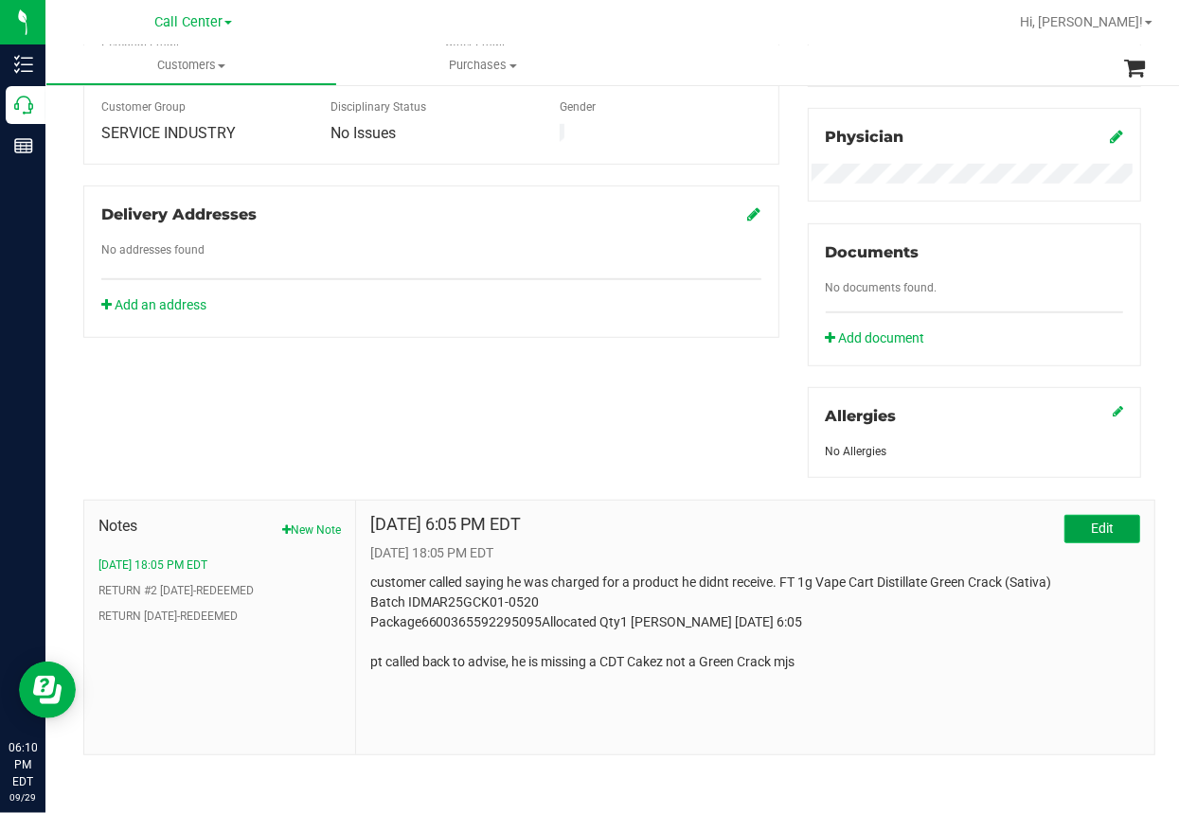
click at [1064, 516] on button "Edit" at bounding box center [1102, 529] width 76 height 28
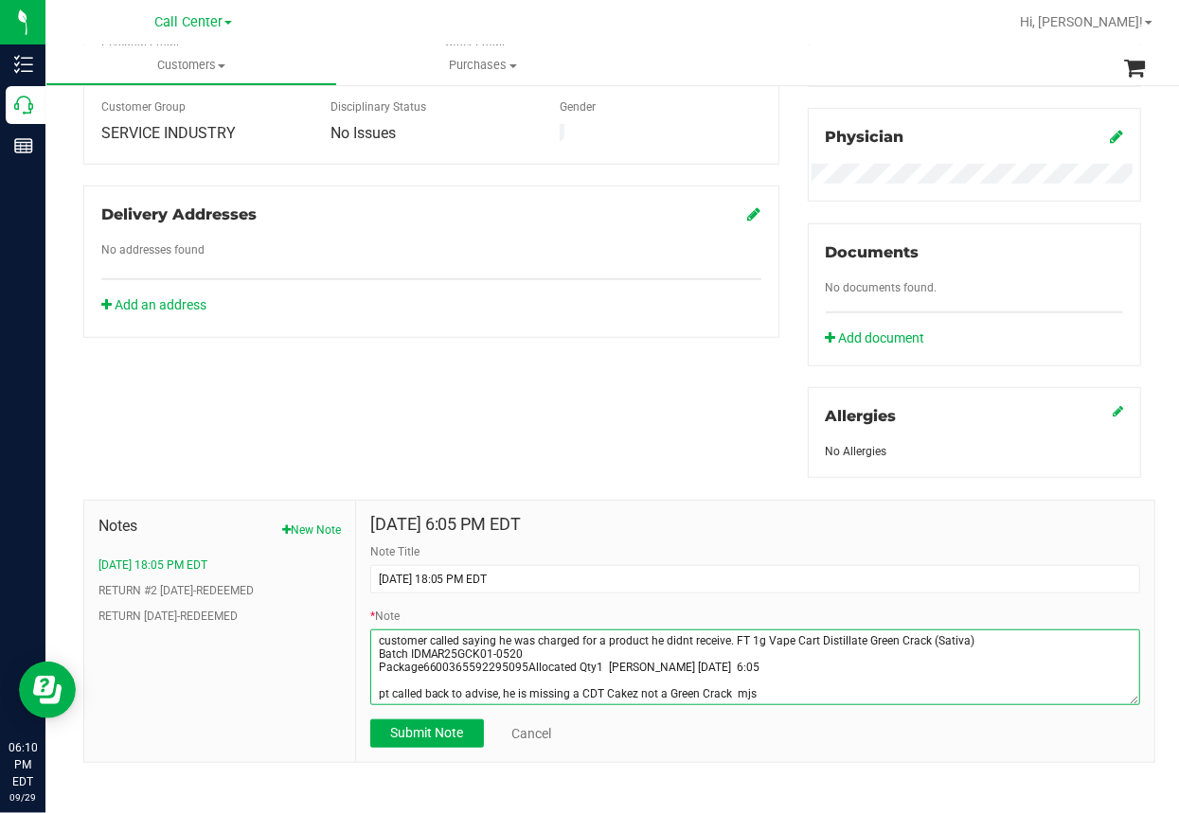
click at [763, 689] on textarea "* Note" at bounding box center [755, 668] width 770 height 76
type textarea "customer called saying he was charged for a product he didnt receive. FT 1g Vap…"
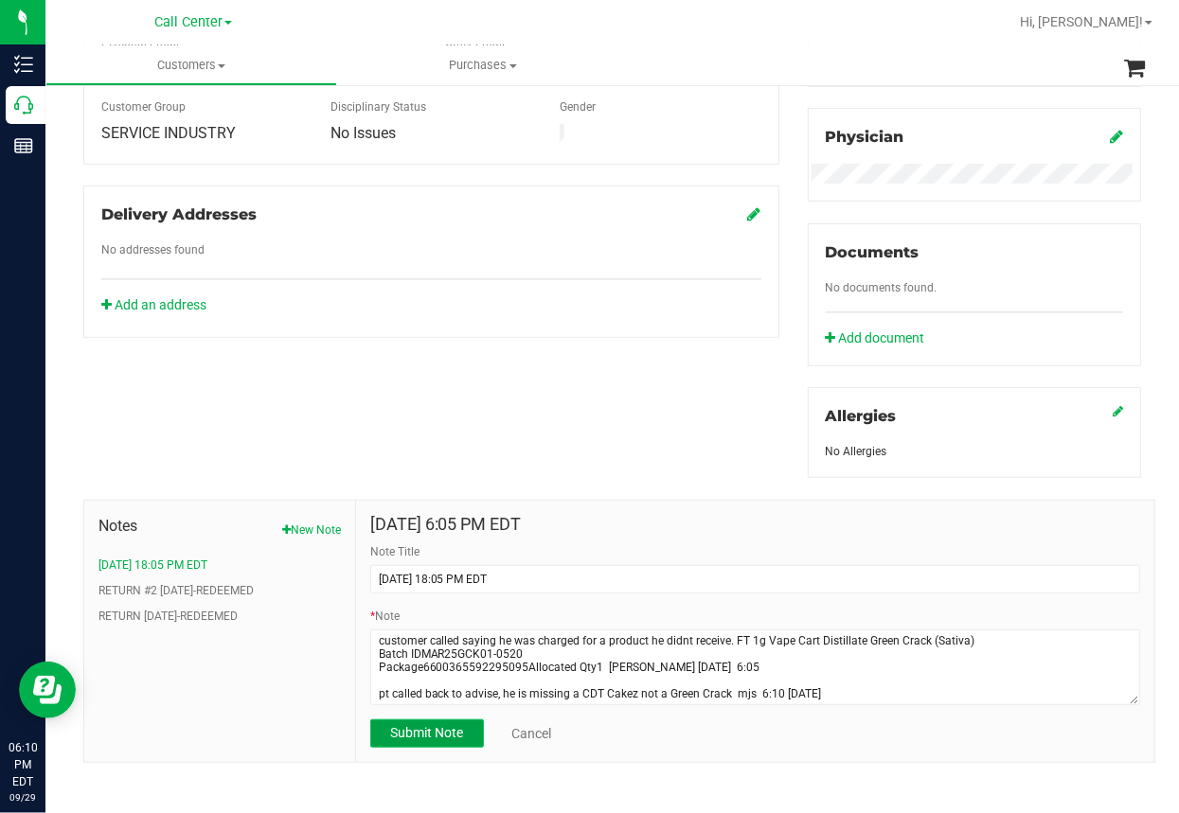
click at [444, 737] on span "Submit Note" at bounding box center [426, 732] width 73 height 15
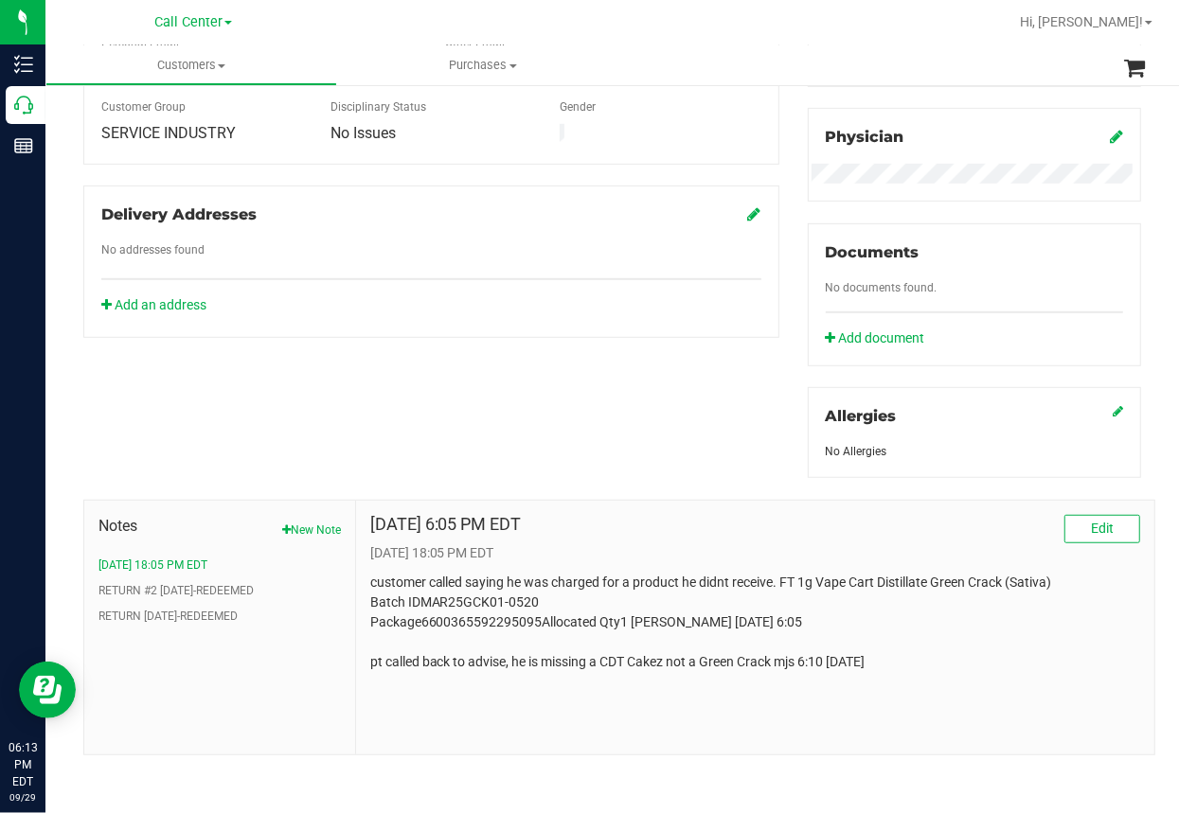
click at [298, 430] on div "Member Info * First Name * Last Name Preferred Name * Date of Birth (MM/DD/YYYY…" at bounding box center [612, 262] width 1086 height 985
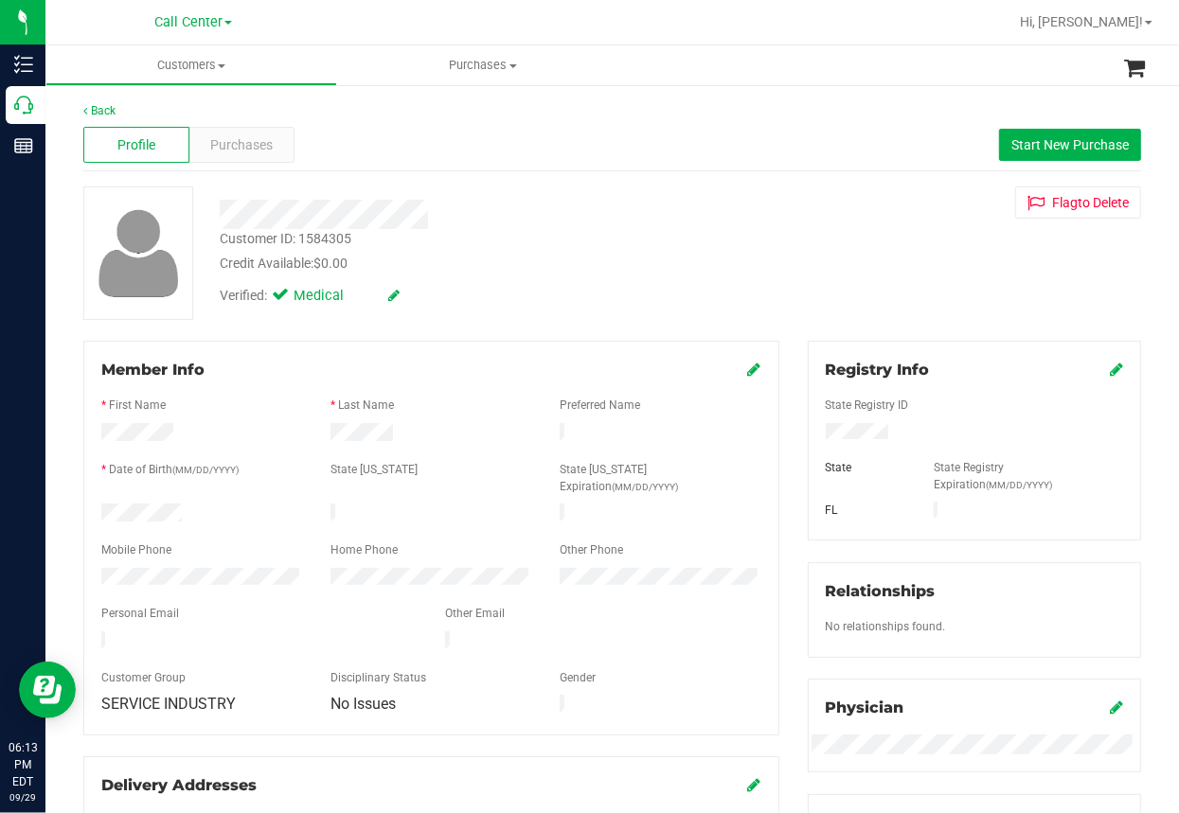
scroll to position [0, 0]
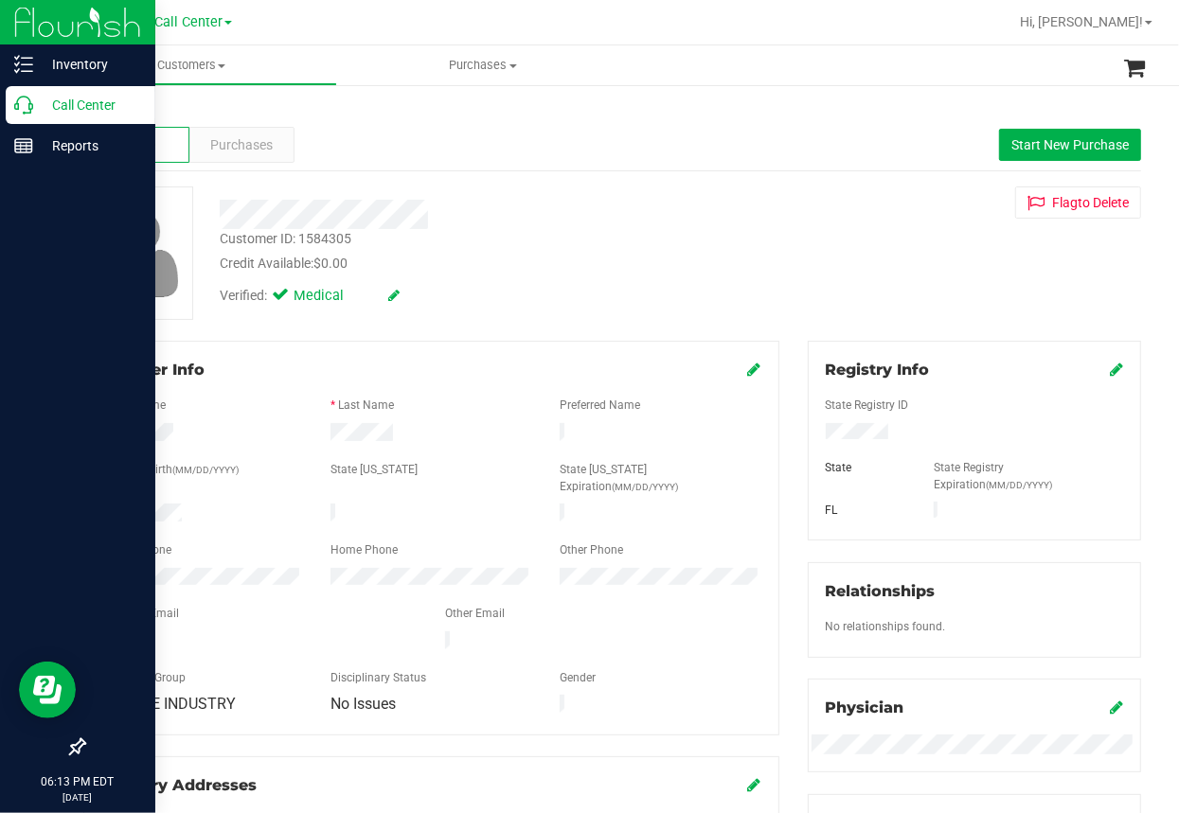
click at [28, 104] on icon at bounding box center [23, 105] width 19 height 19
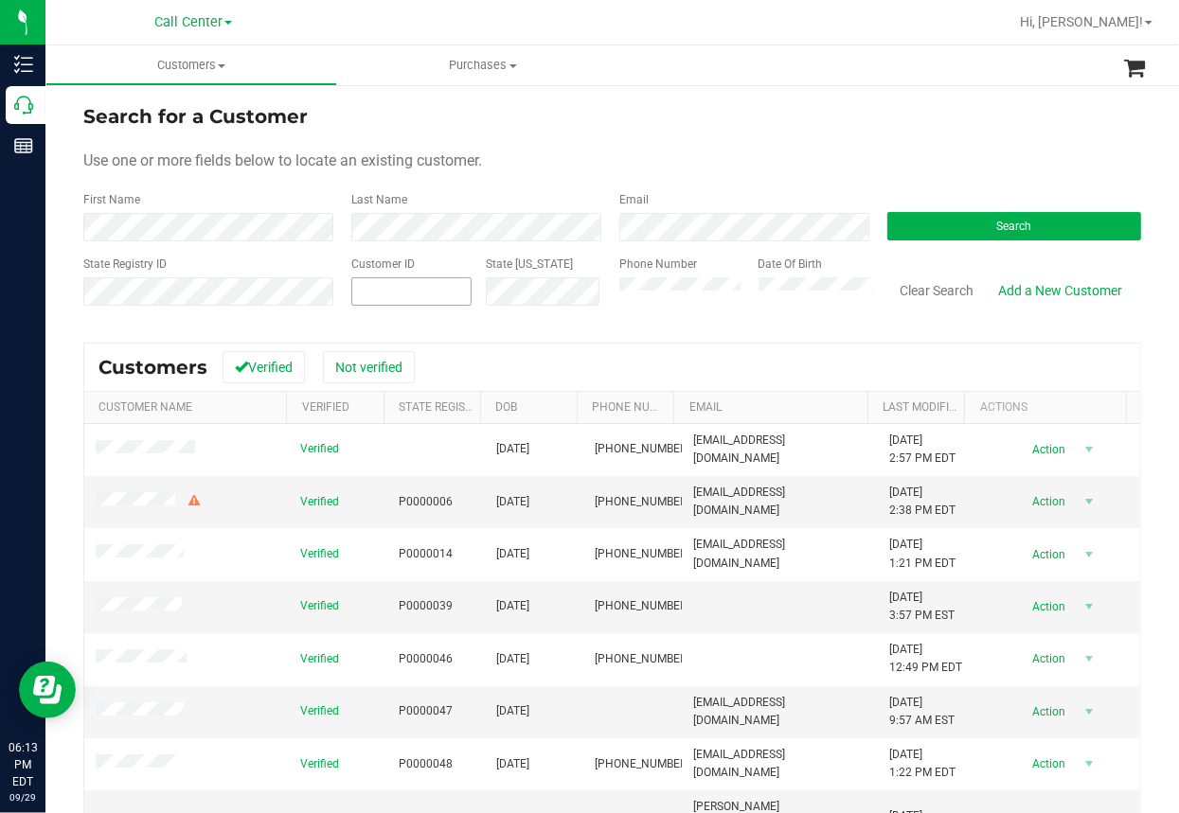
click at [0, 0] on input "text" at bounding box center [0, 0] width 0 height 0
paste input "1546649"
type input "1546649"
click at [953, 218] on button "Search" at bounding box center [1014, 226] width 254 height 28
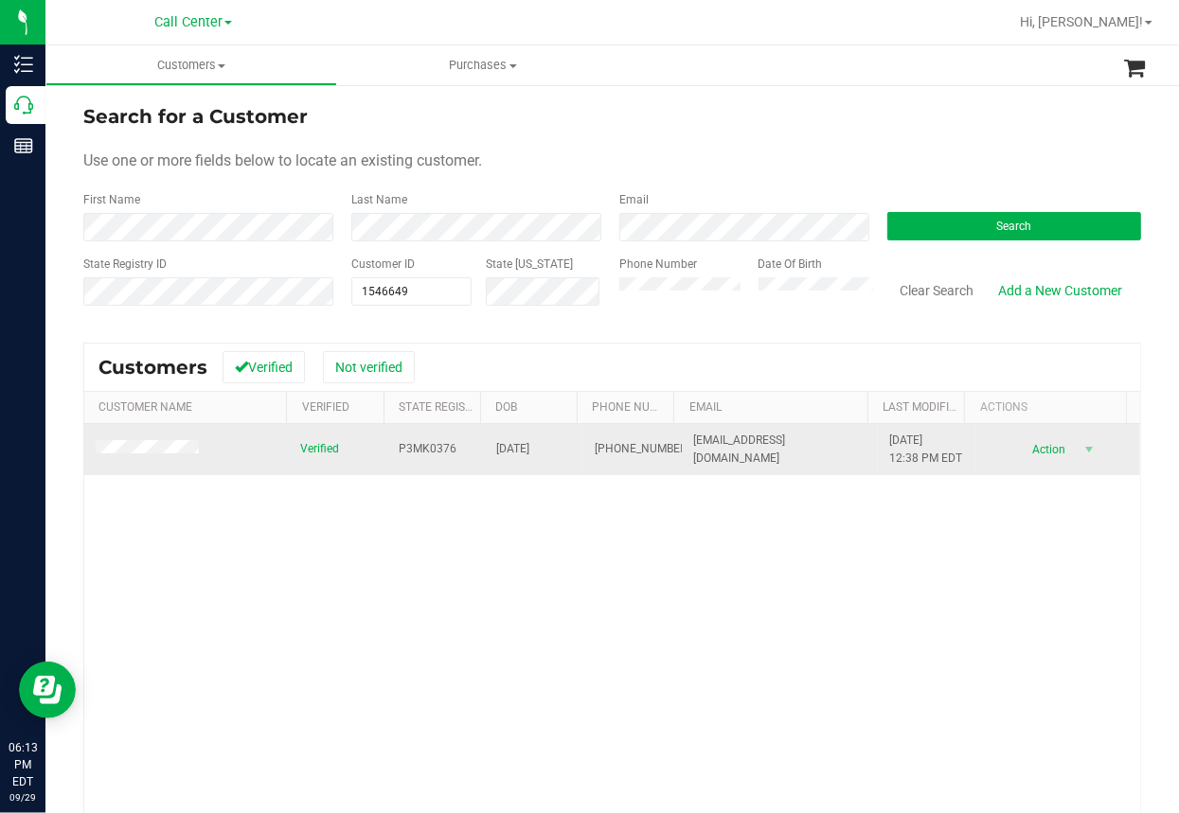
click at [163, 456] on span at bounding box center [150, 449] width 109 height 19
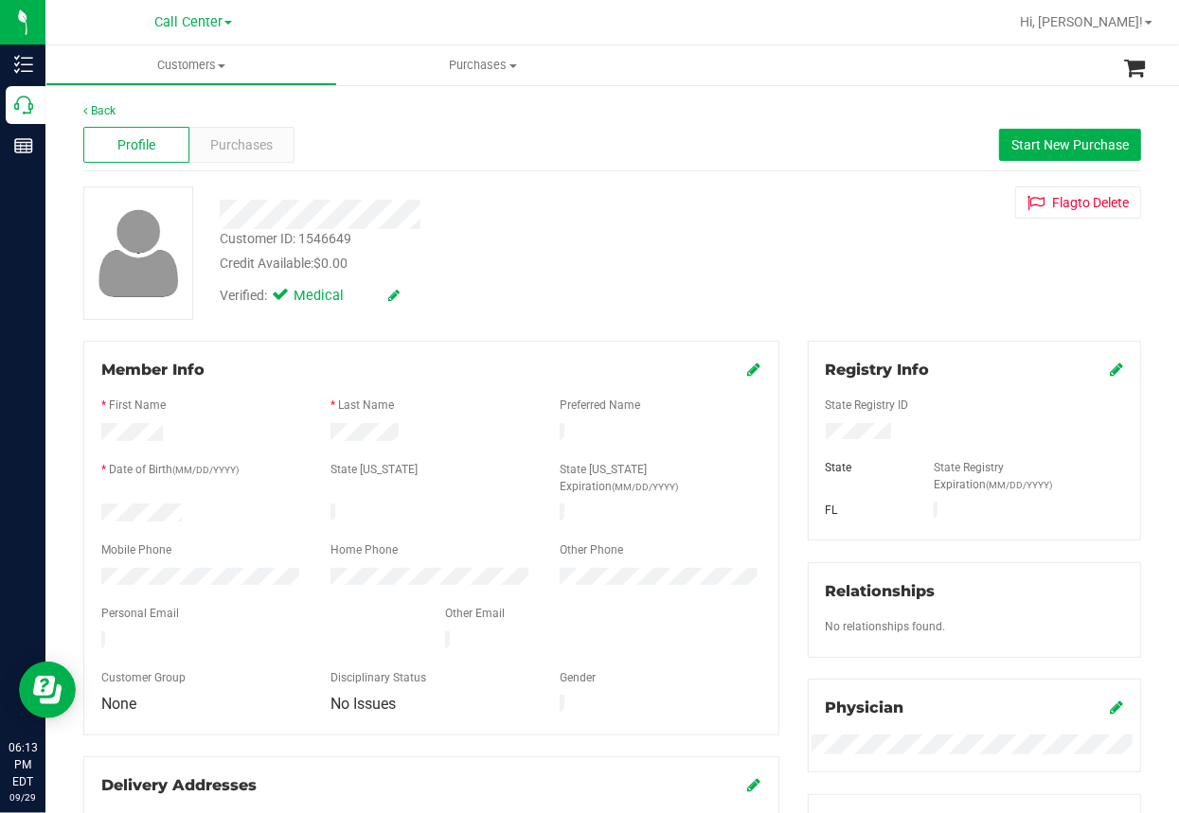
click at [568, 86] on div "Back Profile Purchases Start New Purchase Customer ID: 1546649 Credit Available…" at bounding box center [611, 735] width 1133 height 1304
click at [244, 144] on span "Purchases" at bounding box center [242, 145] width 62 height 20
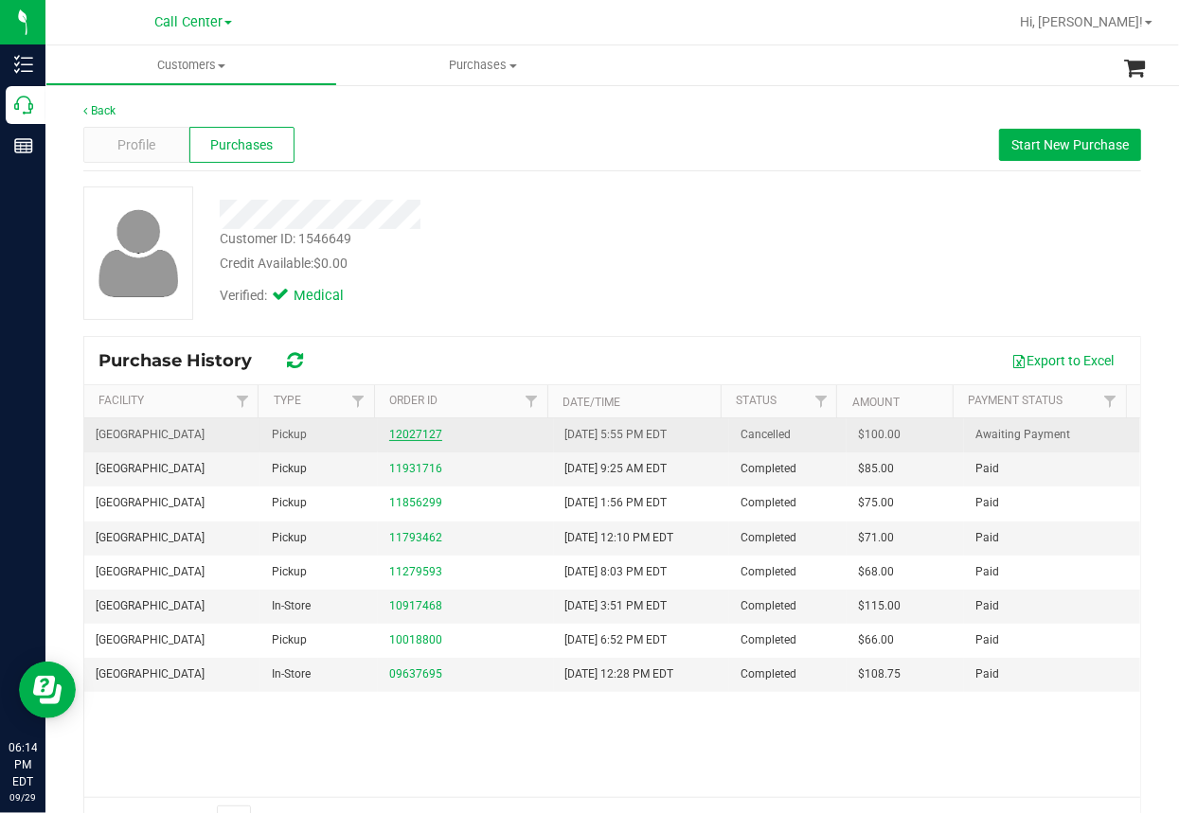
click at [399, 437] on link "12027127" at bounding box center [415, 434] width 53 height 13
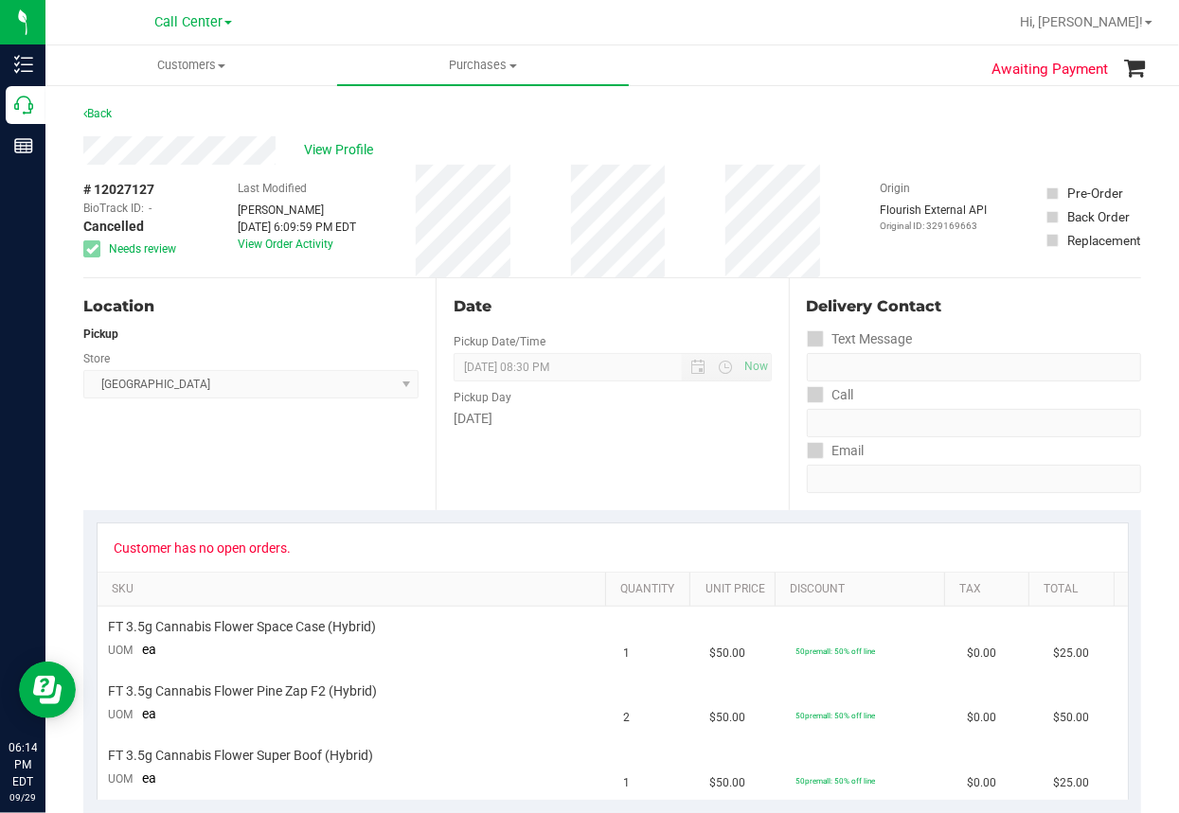
click at [805, 73] on ul "Customers All customers Add a new customer All physicians Purchases All purchas…" at bounding box center [634, 65] width 1179 height 41
click at [341, 159] on span "View Profile" at bounding box center [342, 150] width 76 height 20
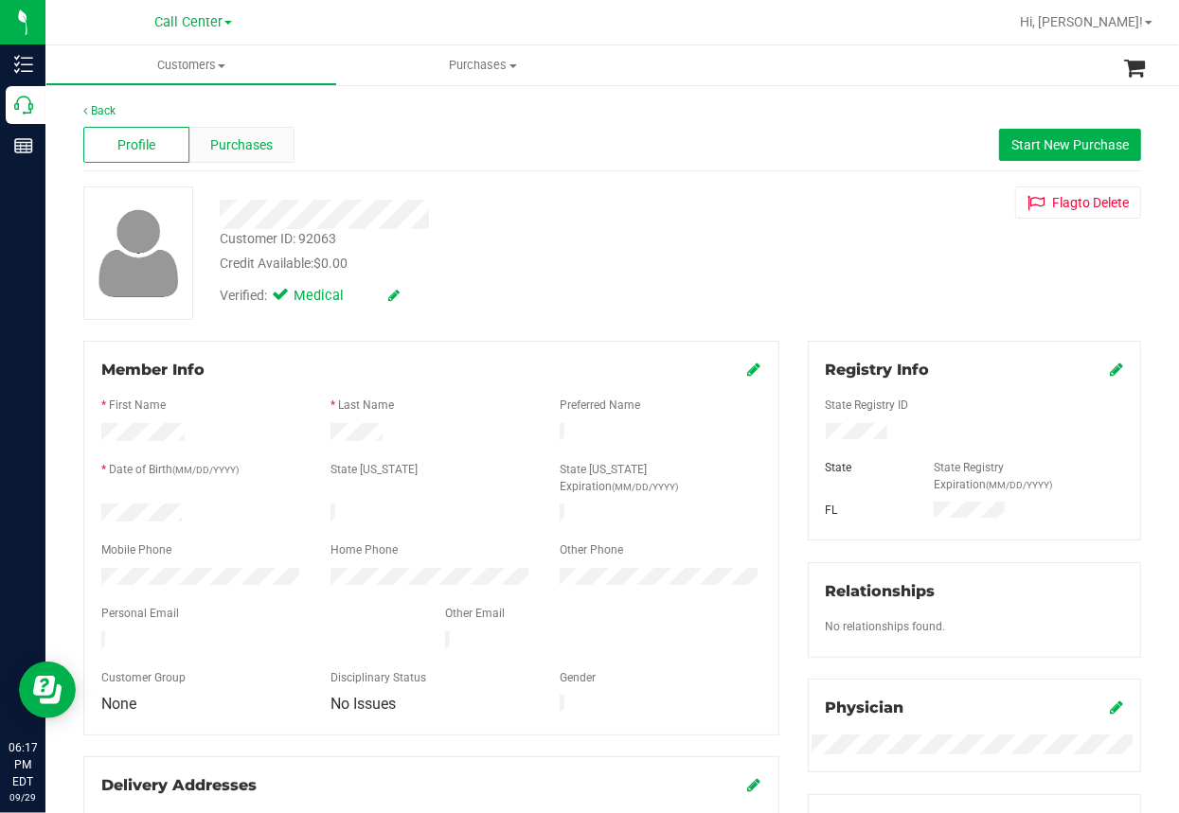
click at [217, 138] on span "Purchases" at bounding box center [242, 145] width 62 height 20
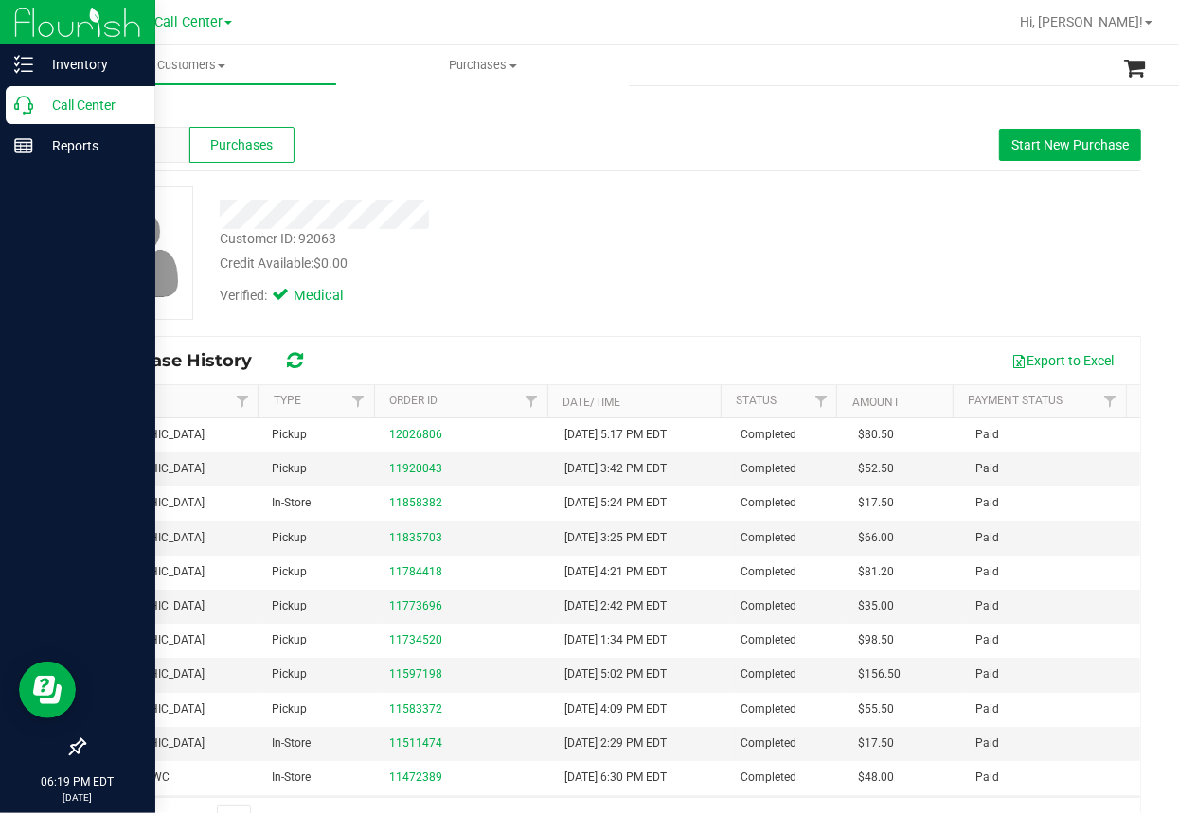
click at [29, 97] on icon at bounding box center [23, 105] width 19 height 19
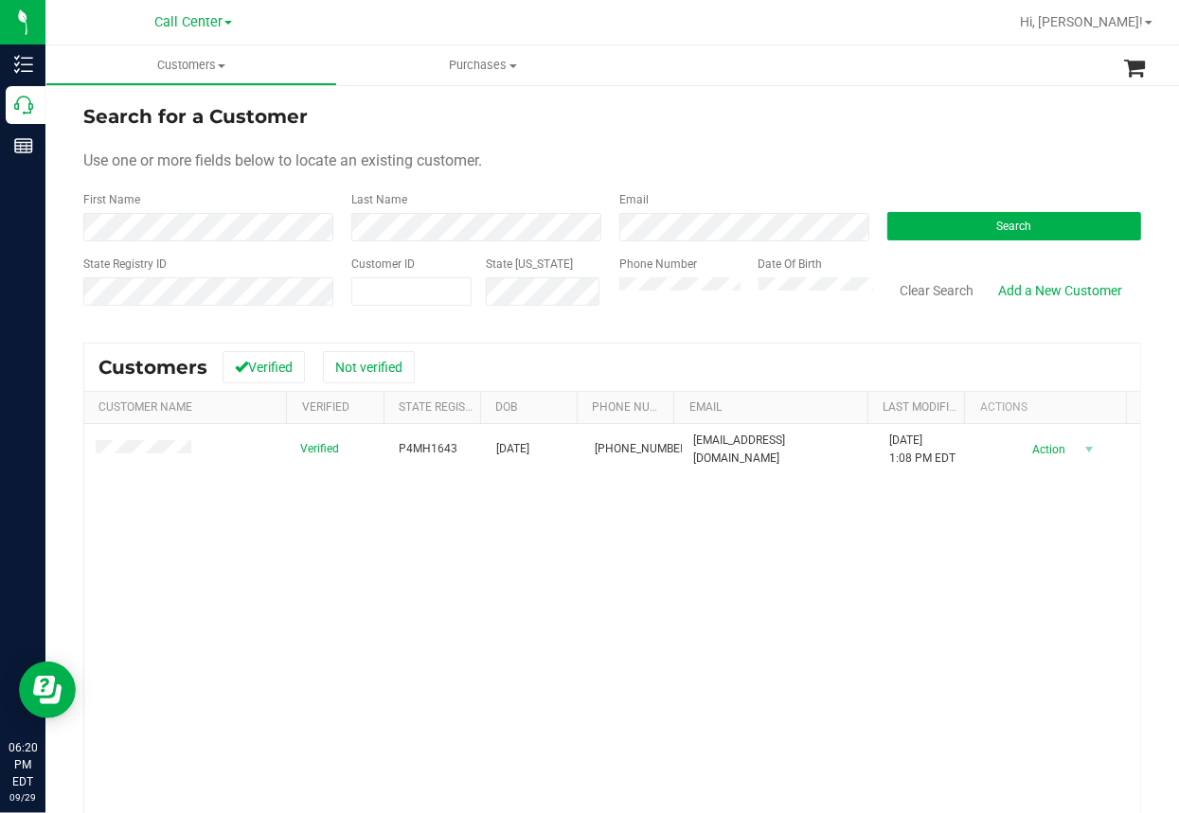
click at [837, 75] on ul "Customers All customers Add a new customer All physicians Purchases All purchas…" at bounding box center [634, 65] width 1179 height 41
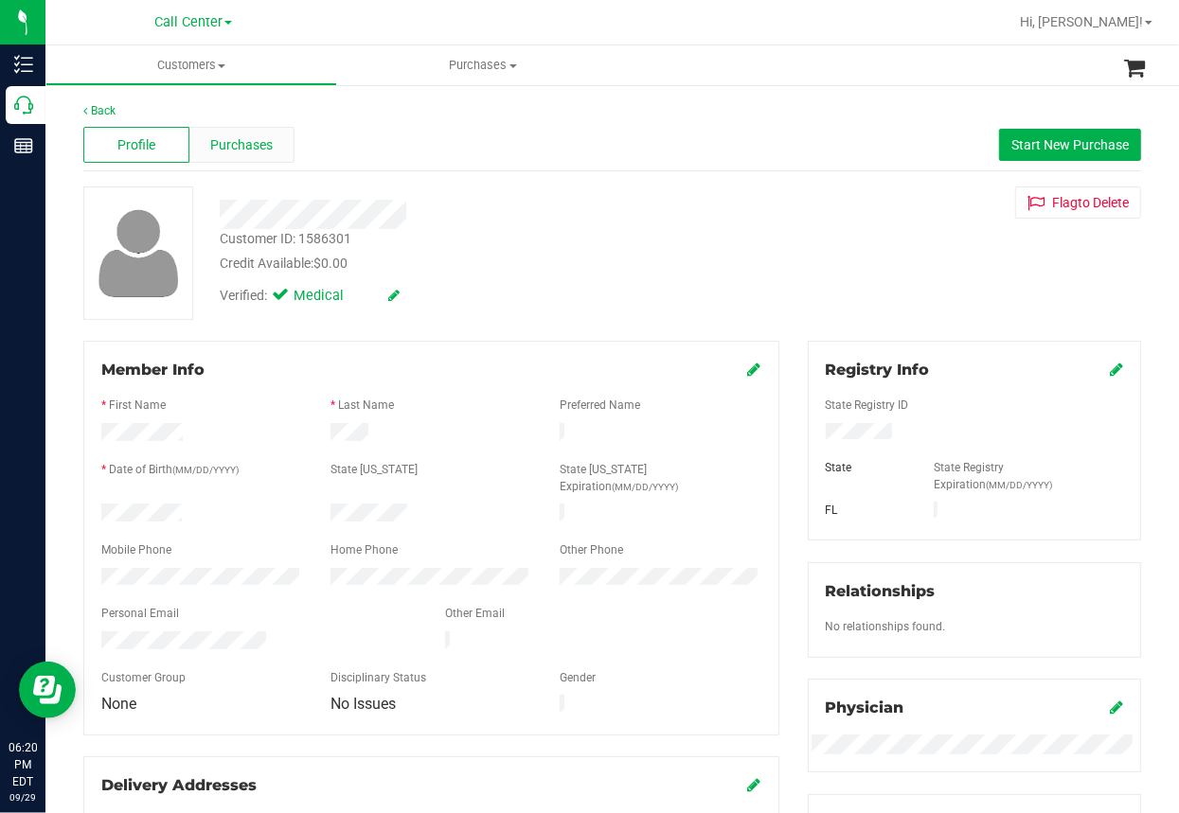
click at [257, 146] on span "Purchases" at bounding box center [242, 145] width 62 height 20
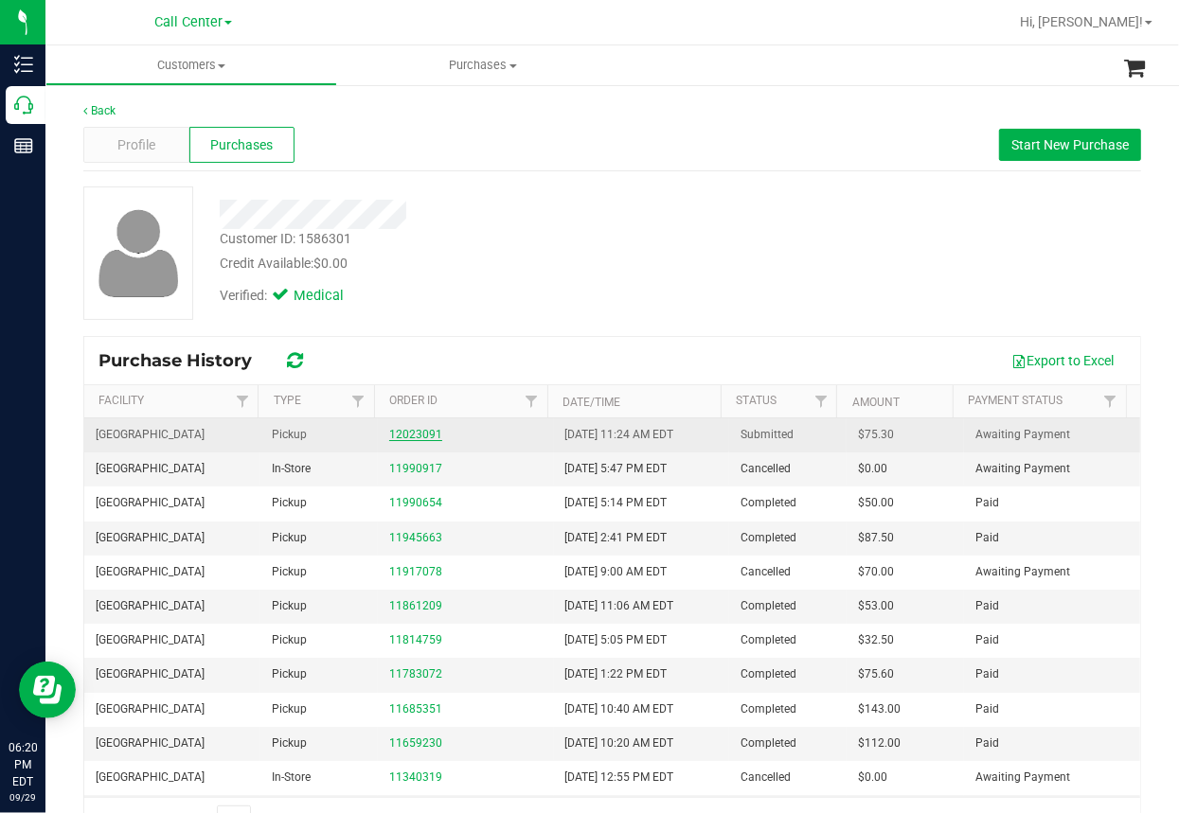
click at [409, 434] on link "12023091" at bounding box center [415, 434] width 53 height 13
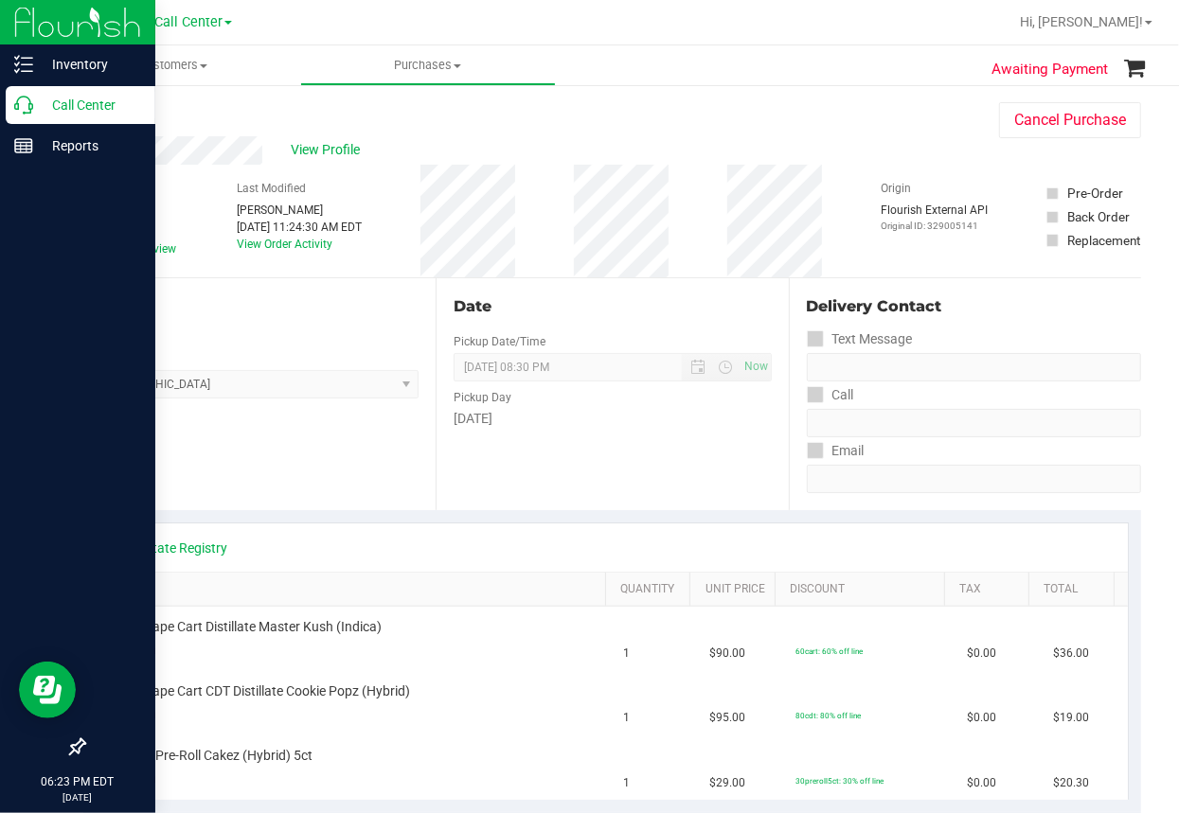
click at [25, 96] on icon at bounding box center [23, 105] width 19 height 19
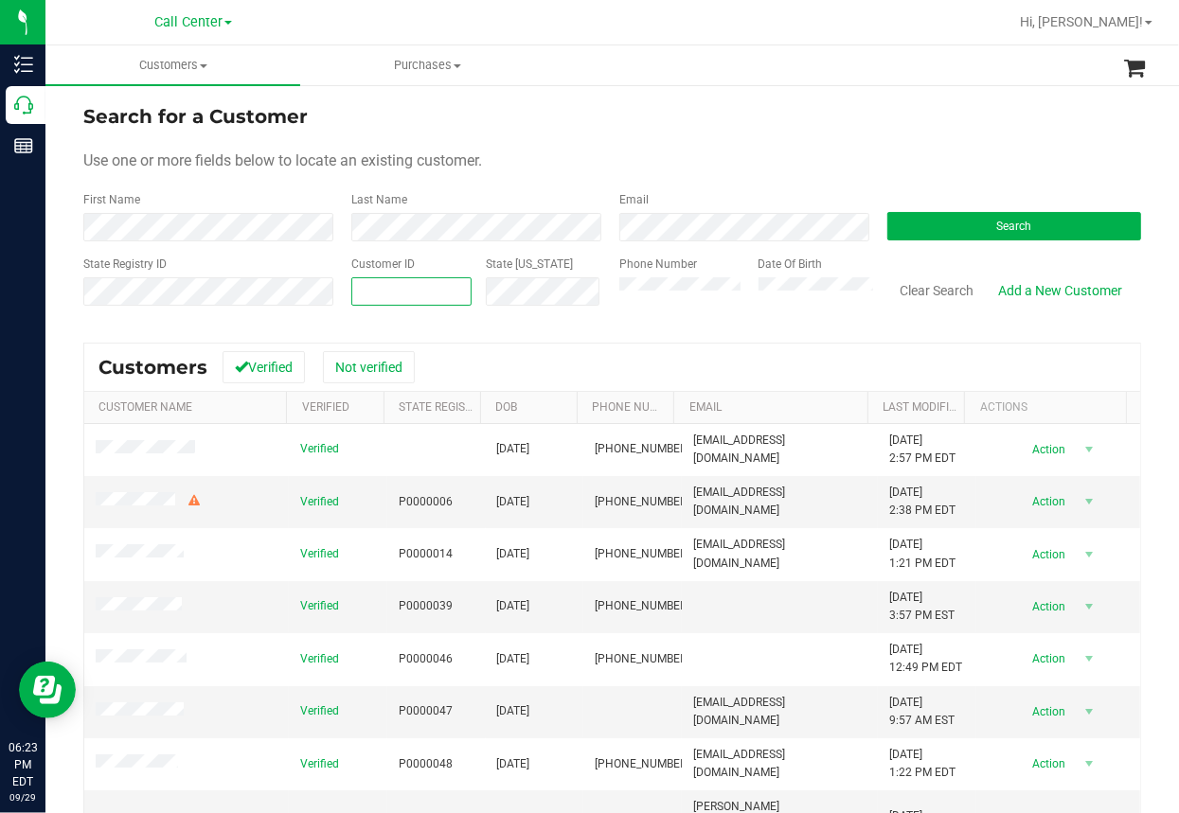
click at [383, 303] on input "text" at bounding box center [411, 291] width 118 height 27
paste input "1584305"
type input "1584305"
click at [983, 227] on button "Search" at bounding box center [1014, 226] width 254 height 28
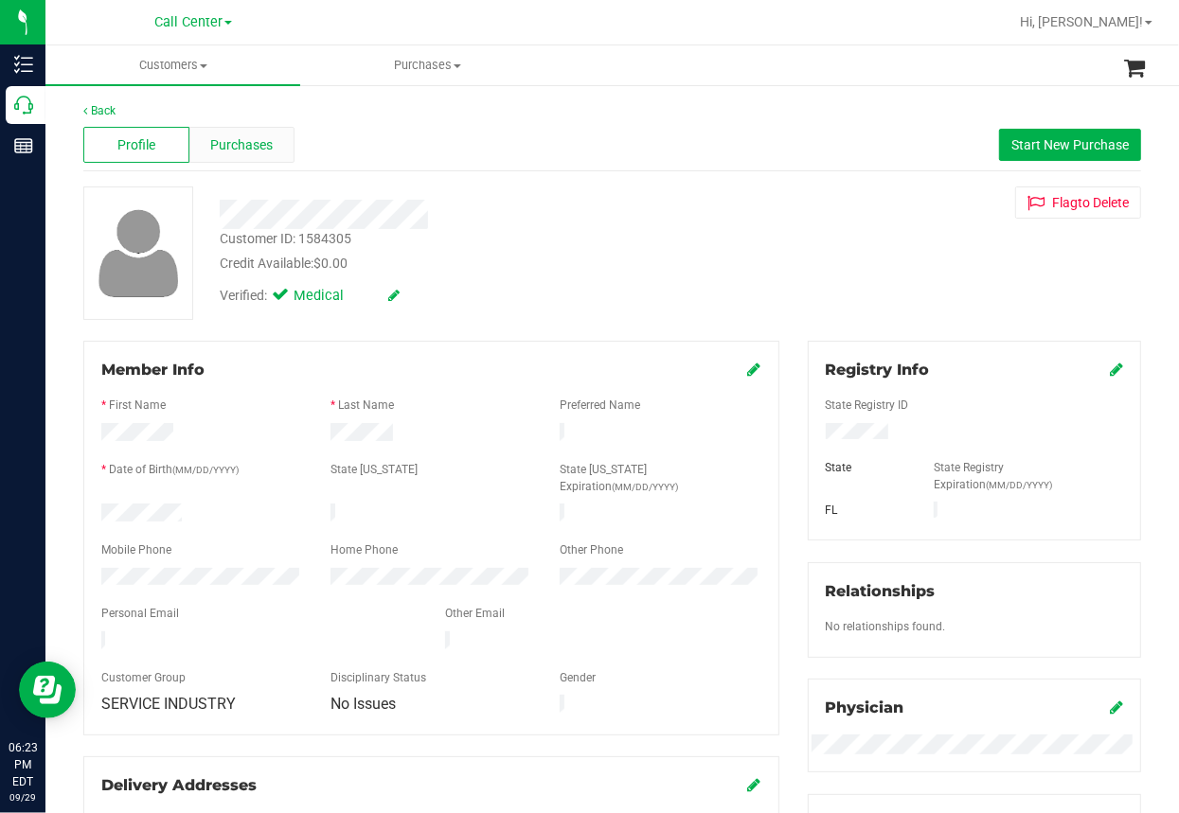
click at [239, 143] on span "Purchases" at bounding box center [242, 145] width 62 height 20
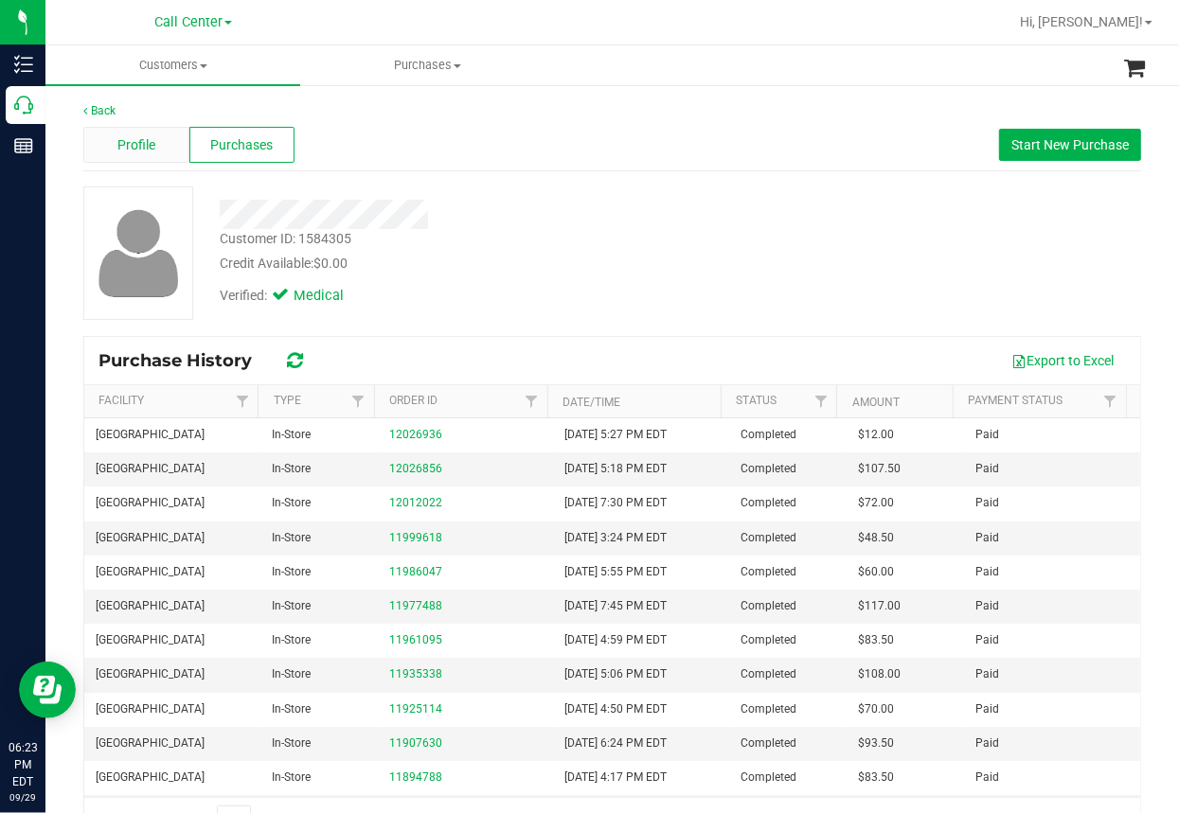
click at [137, 138] on span "Profile" at bounding box center [136, 145] width 38 height 20
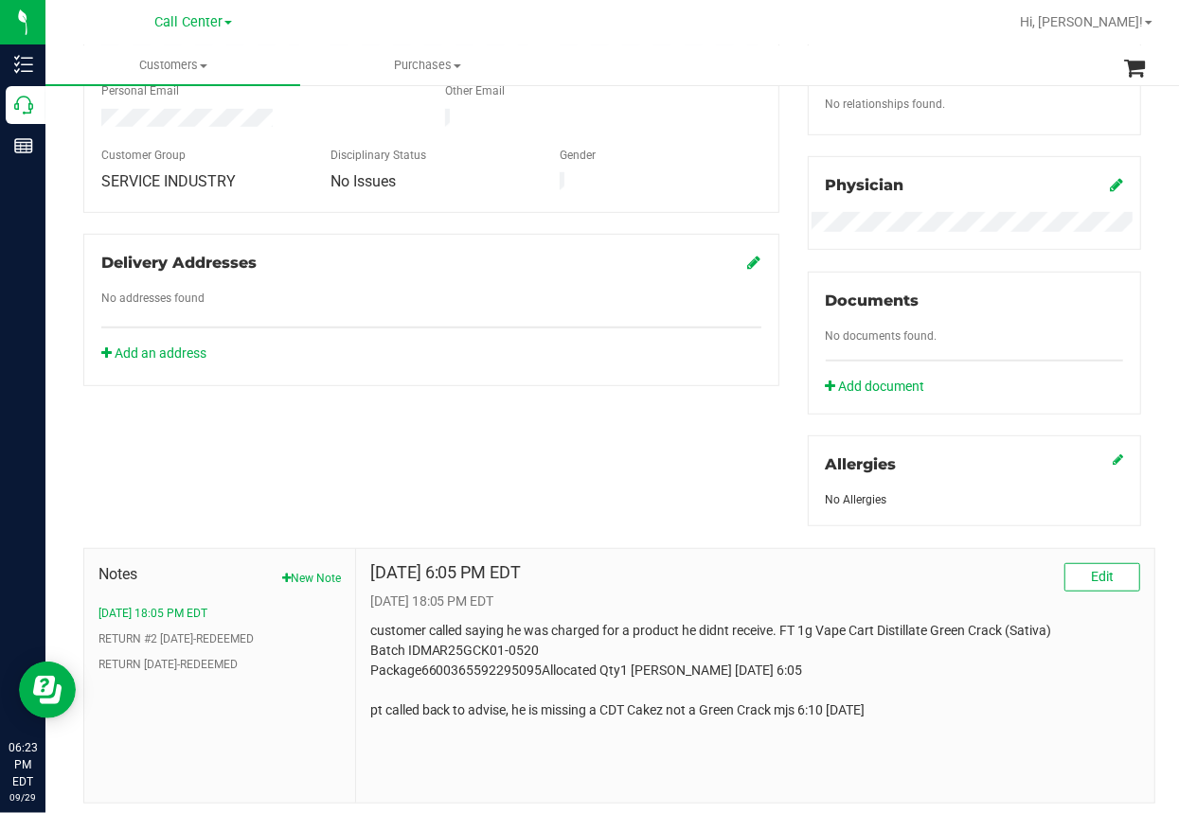
scroll to position [571, 0]
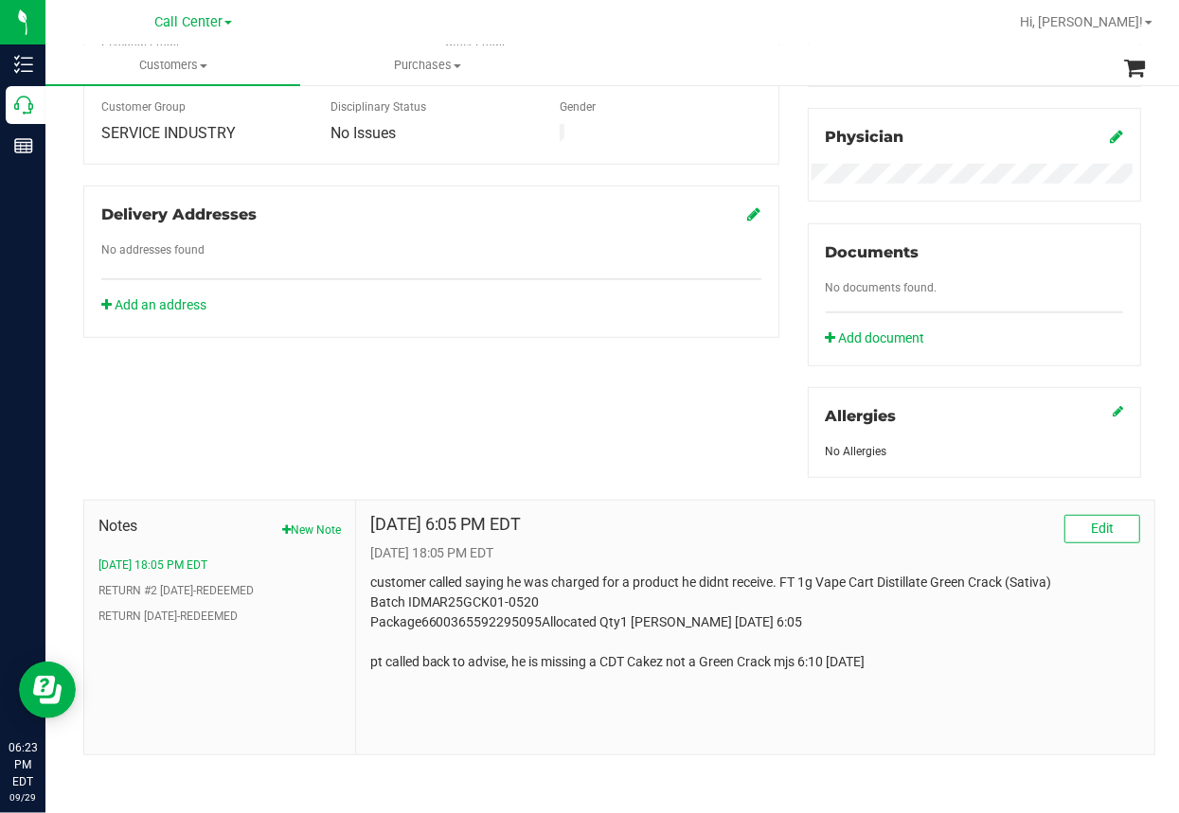
click at [454, 662] on p "customer called saying he was charged for a product he didnt receive. FT 1g Vap…" at bounding box center [755, 622] width 770 height 99
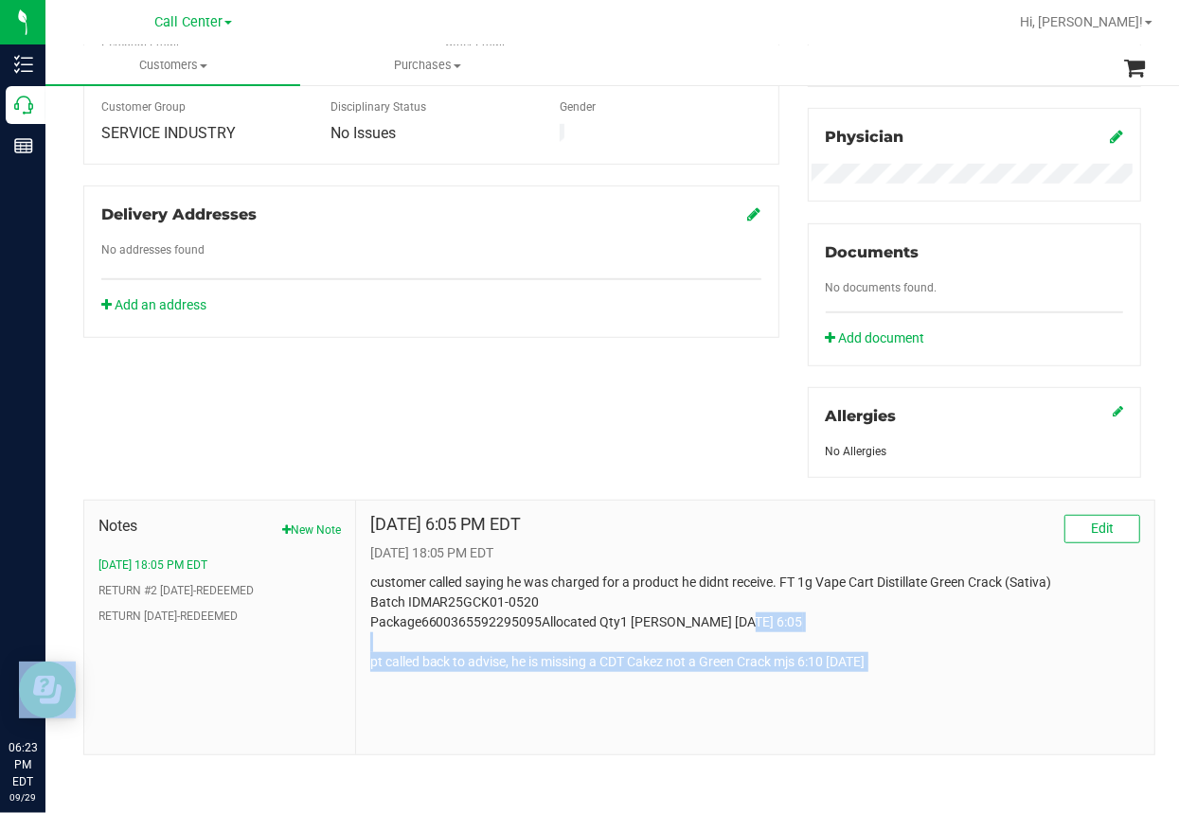
click at [454, 662] on p "customer called saying he was charged for a product he didnt receive. FT 1g Vap…" at bounding box center [755, 622] width 770 height 99
copy body "pt called back to advise, he is missing a CDT Cakez not a Green Crack mjs 6:10 …"
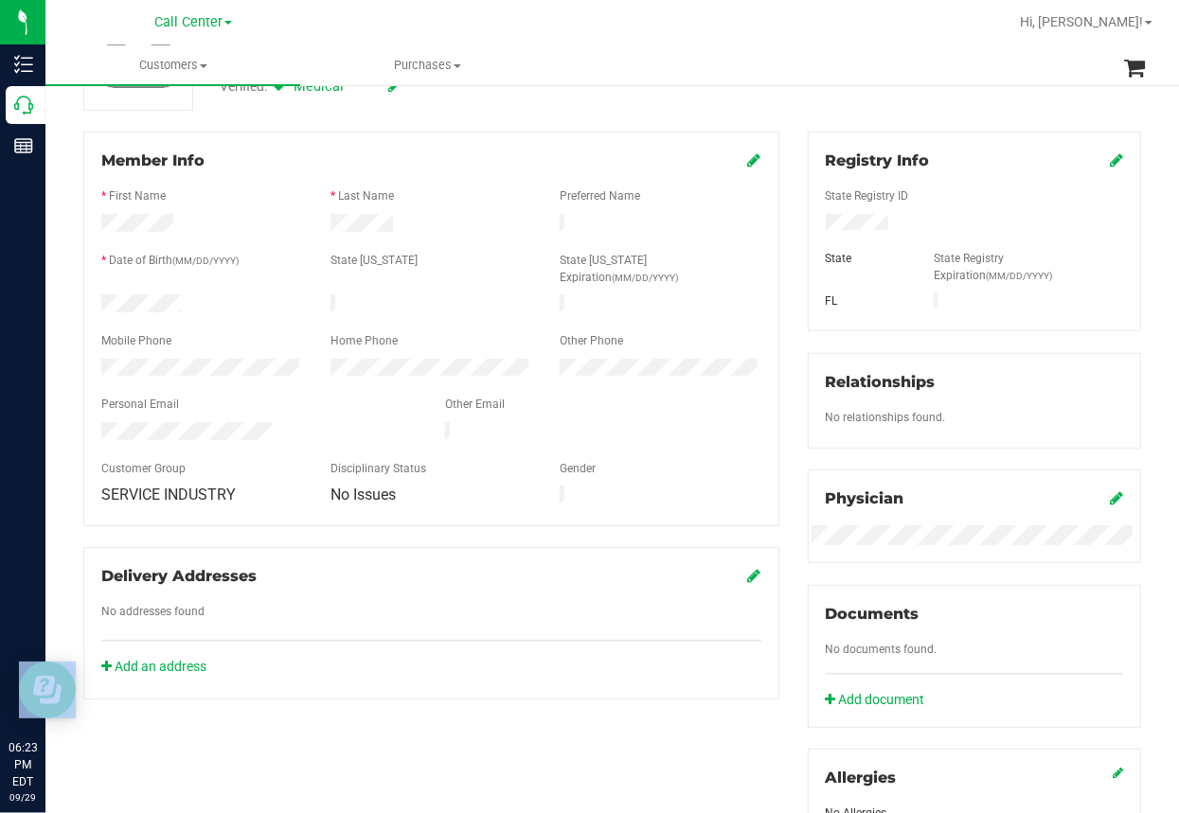
scroll to position [3, 0]
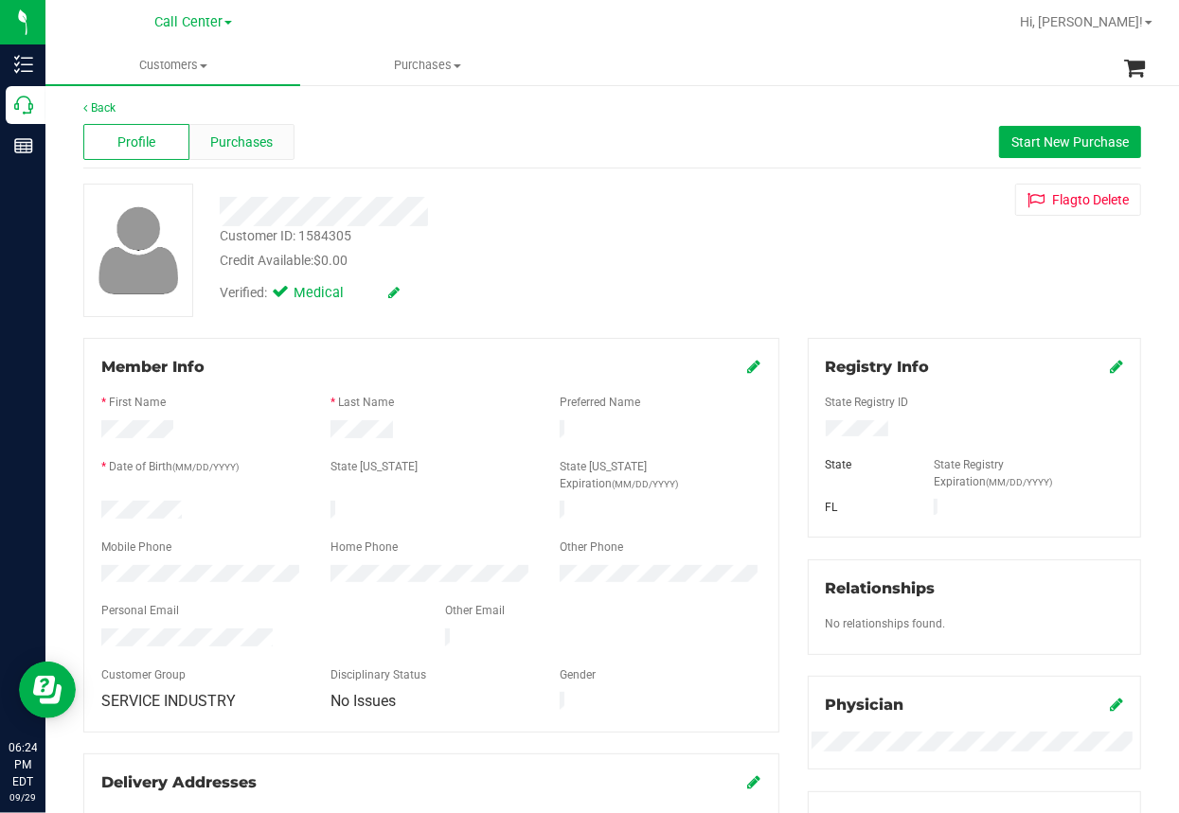
click at [246, 149] on span "Purchases" at bounding box center [242, 143] width 62 height 20
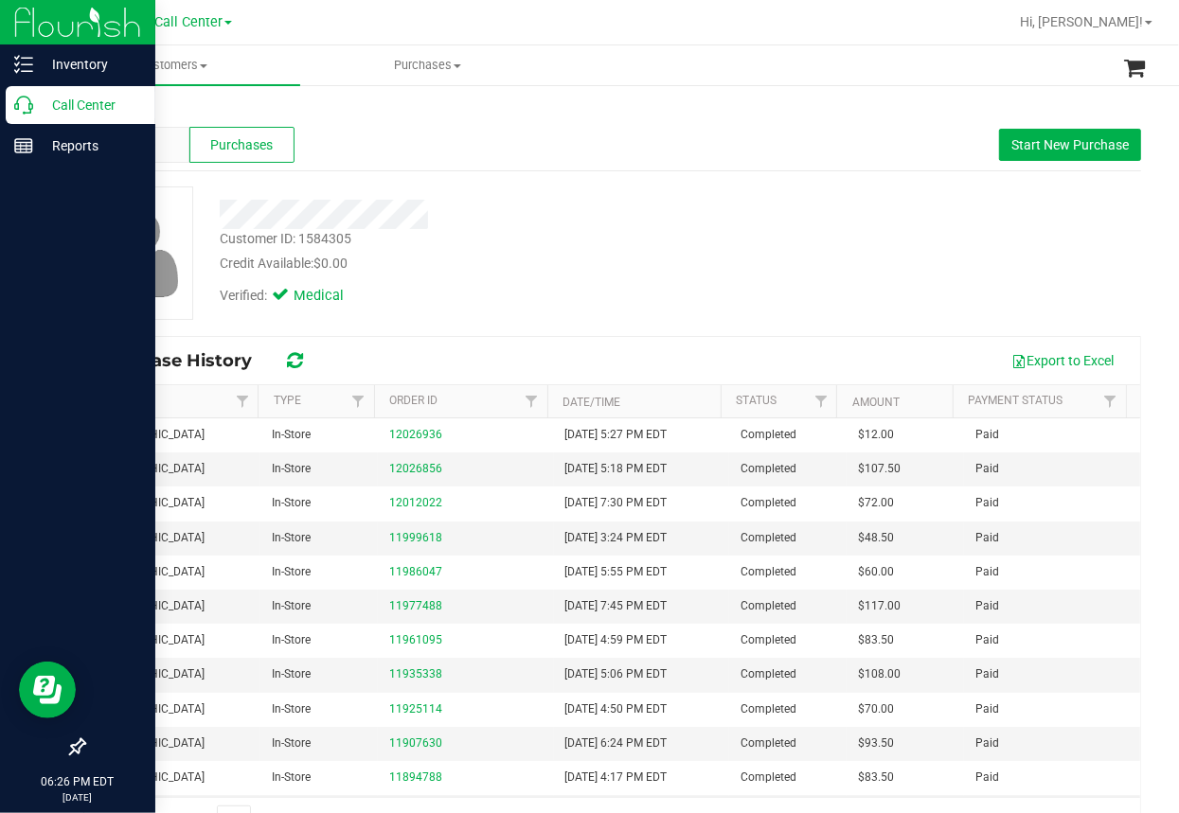
click at [0, 100] on link "Call Center" at bounding box center [77, 106] width 155 height 41
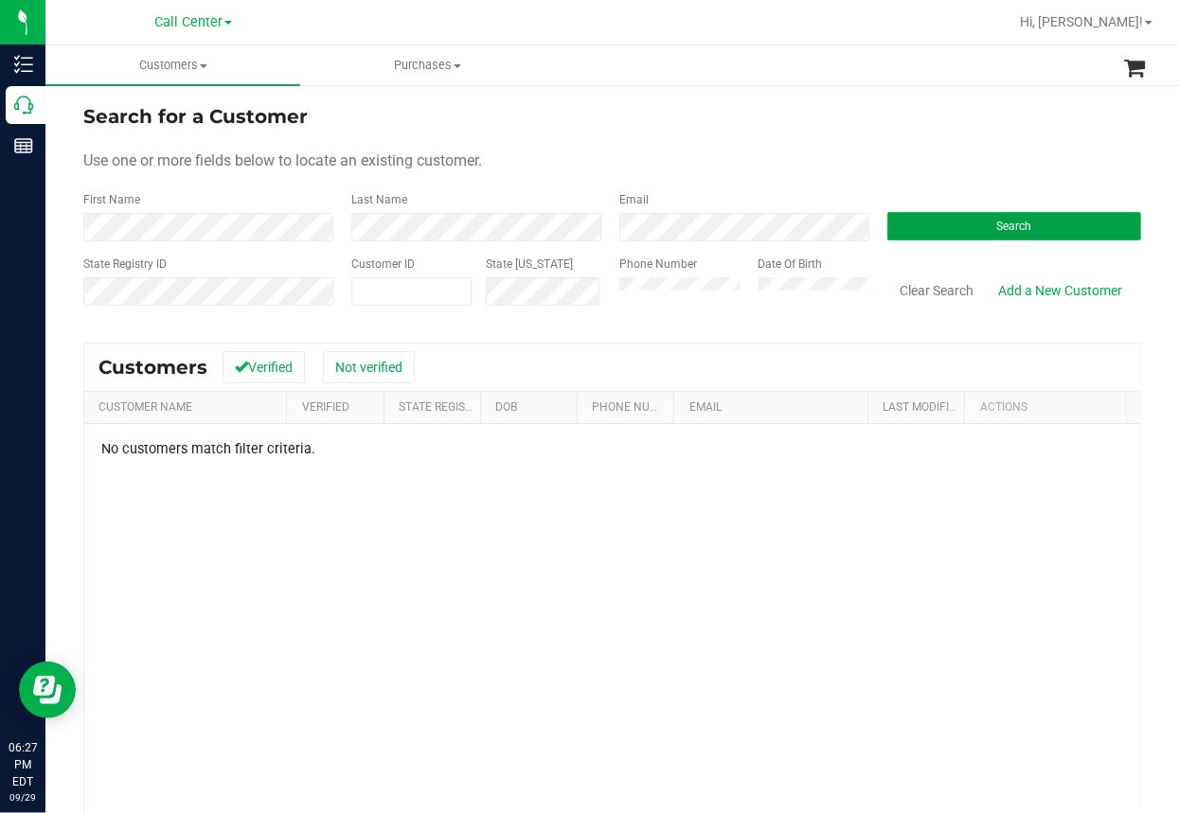
click at [956, 224] on button "Search" at bounding box center [1014, 226] width 254 height 28
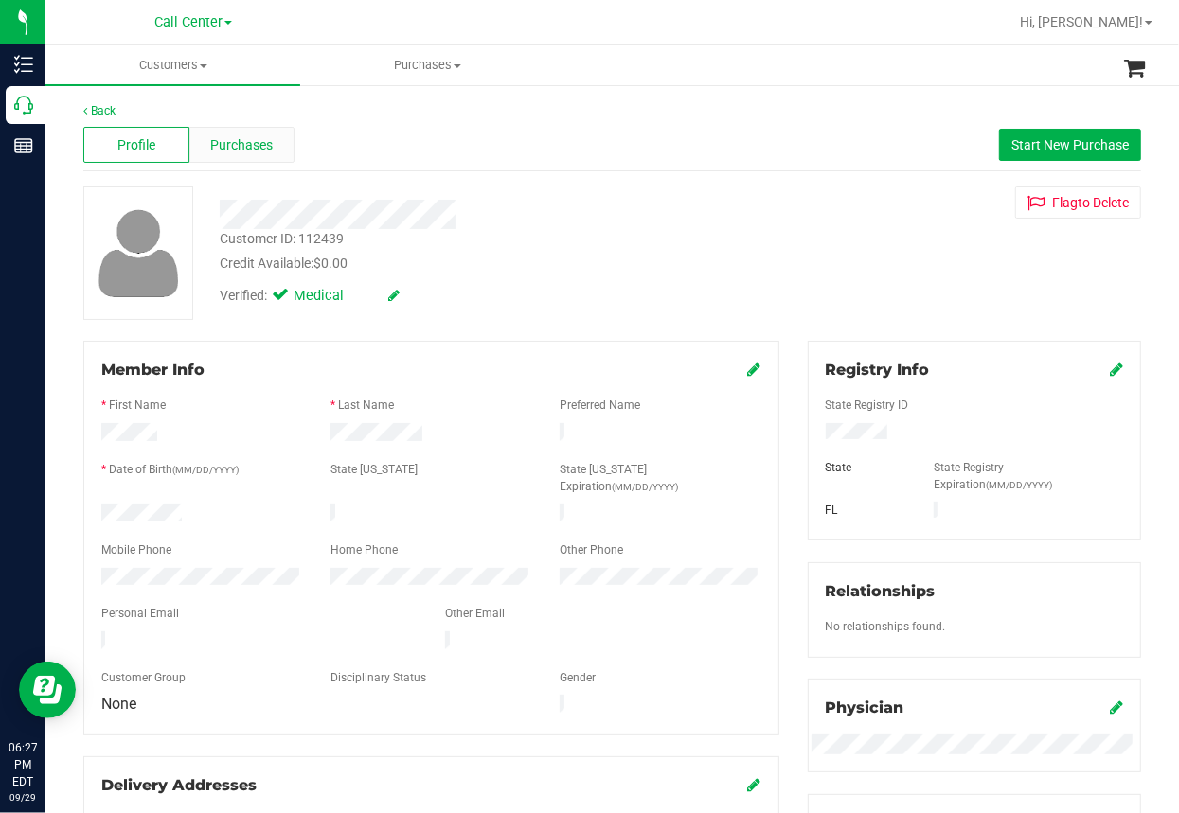
click at [250, 147] on span "Purchases" at bounding box center [242, 145] width 62 height 20
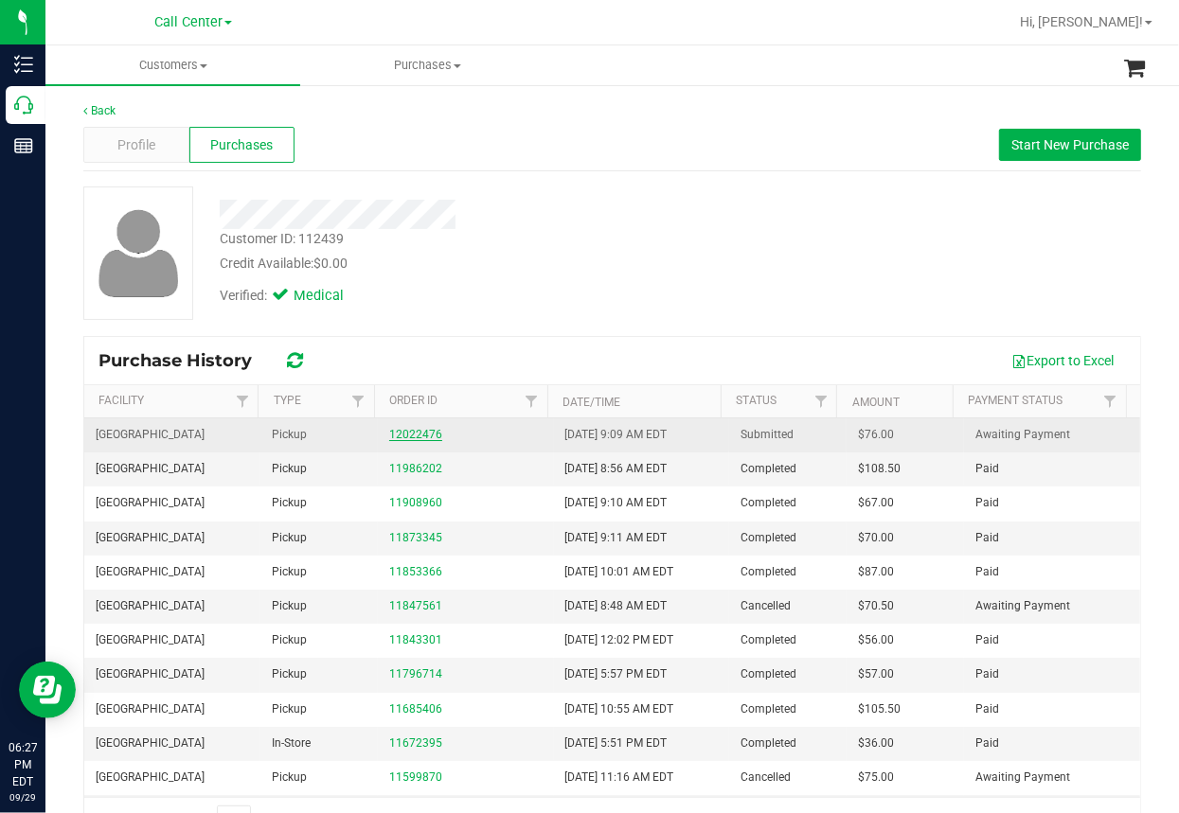
click at [418, 432] on link "12022476" at bounding box center [415, 434] width 53 height 13
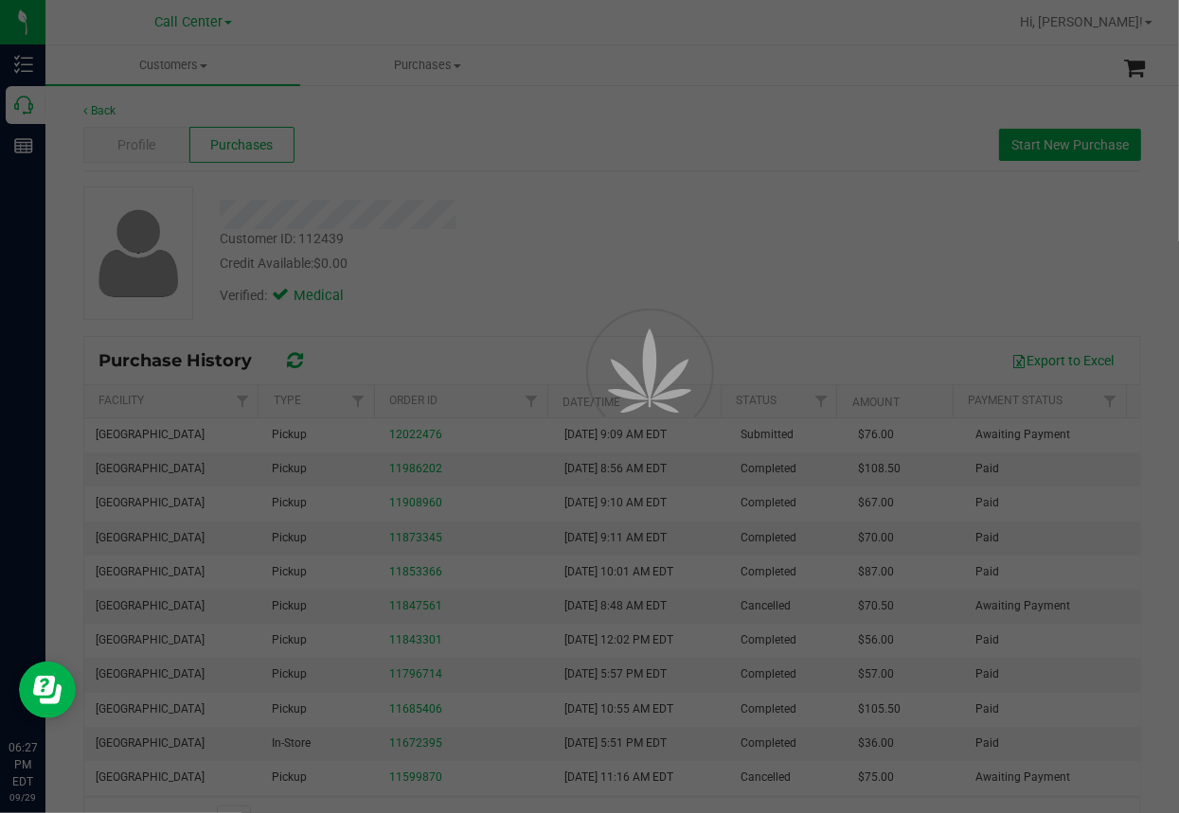
click at [737, 217] on div at bounding box center [589, 406] width 1179 height 813
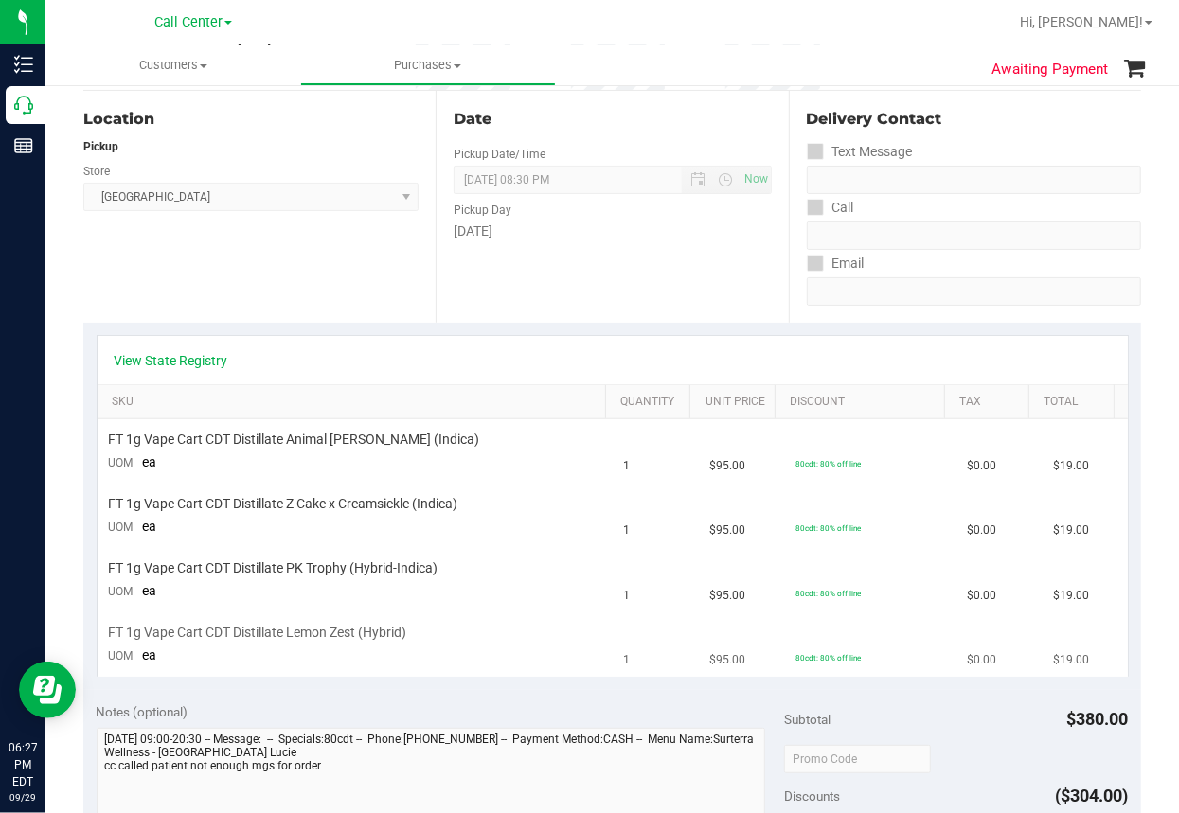
scroll to position [189, 0]
click at [183, 355] on link "View State Registry" at bounding box center [172, 358] width 114 height 19
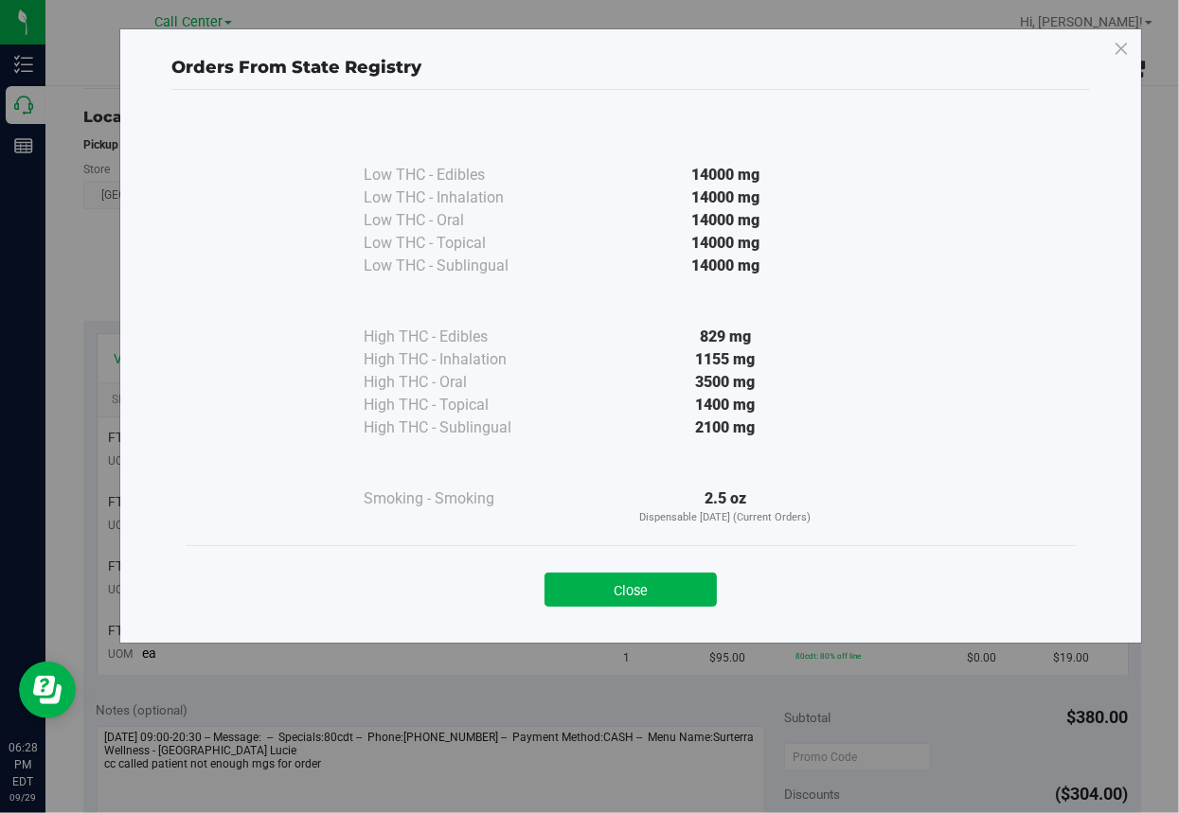
click at [929, 319] on div "Low THC - Edibles 14000 mg Low THC - Inhalation" at bounding box center [631, 330] width 890 height 430
click at [629, 581] on button "Close" at bounding box center [630, 590] width 172 height 34
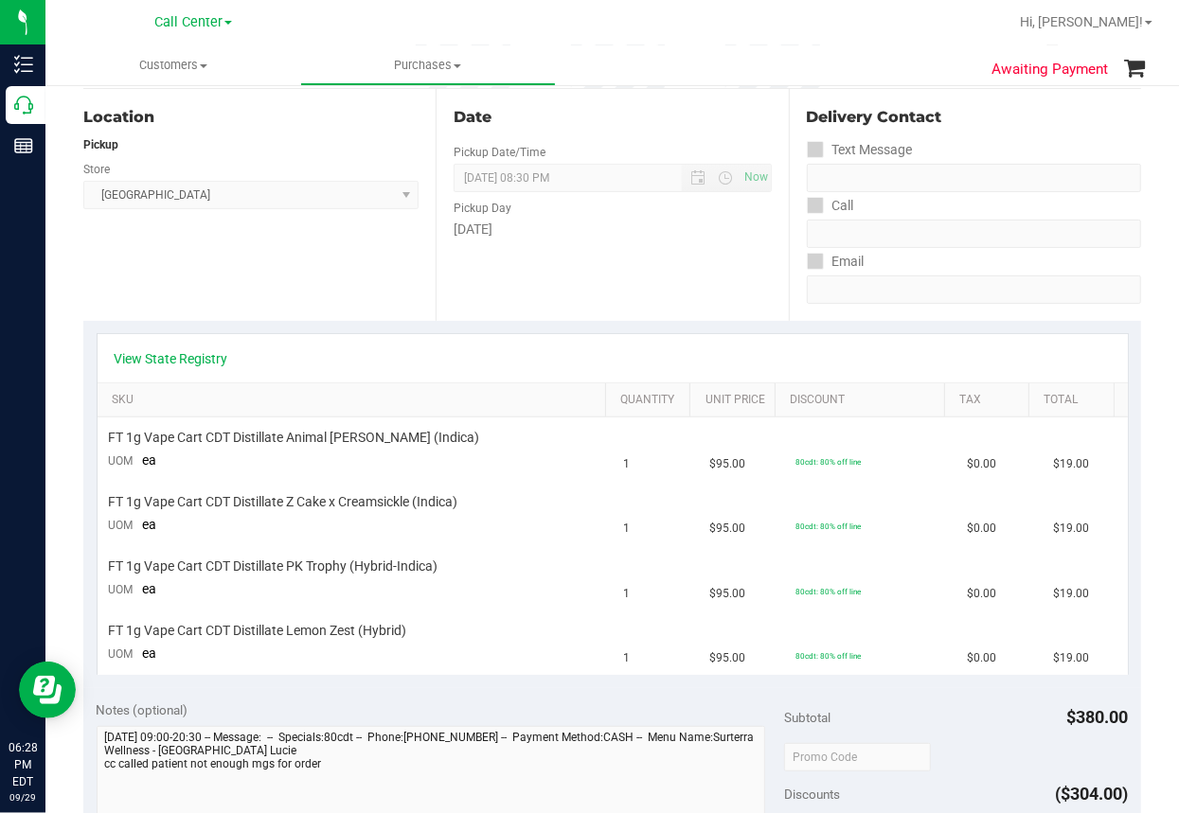
click at [236, 283] on div "Location Pickup Store [GEOGRAPHIC_DATA] WC Select Store [PERSON_NAME][GEOGRAPHI…" at bounding box center [259, 205] width 352 height 232
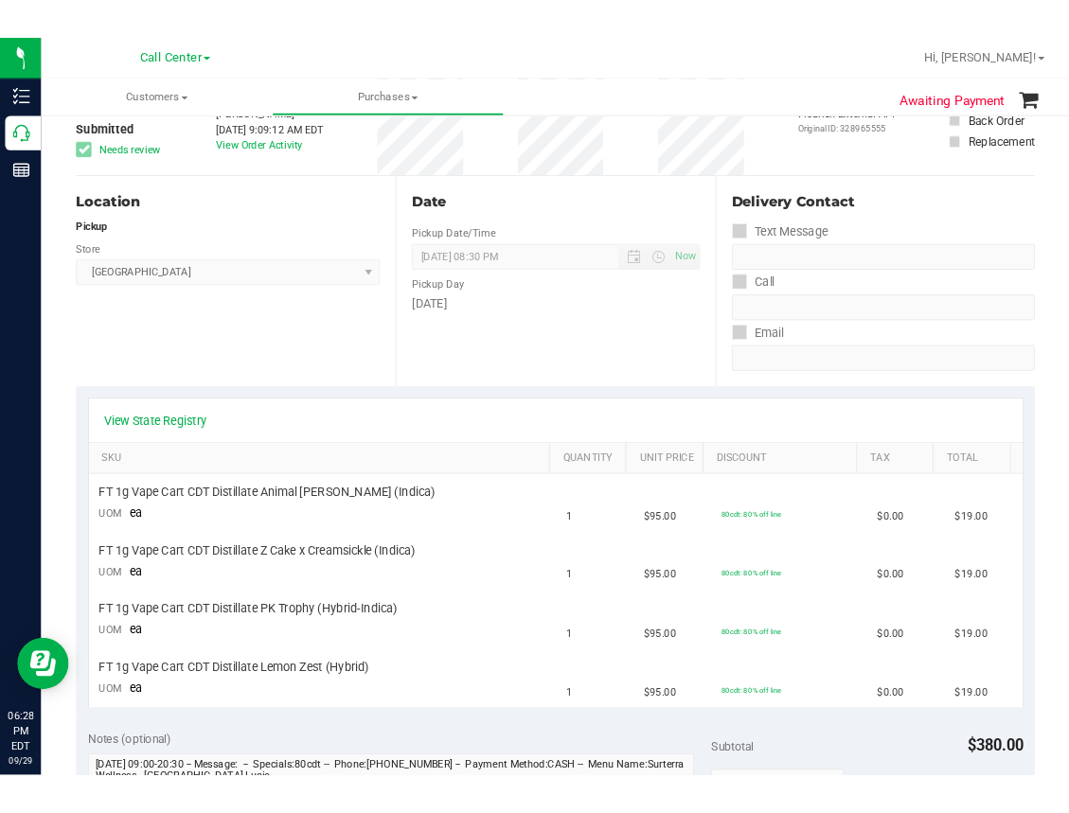
scroll to position [0, 0]
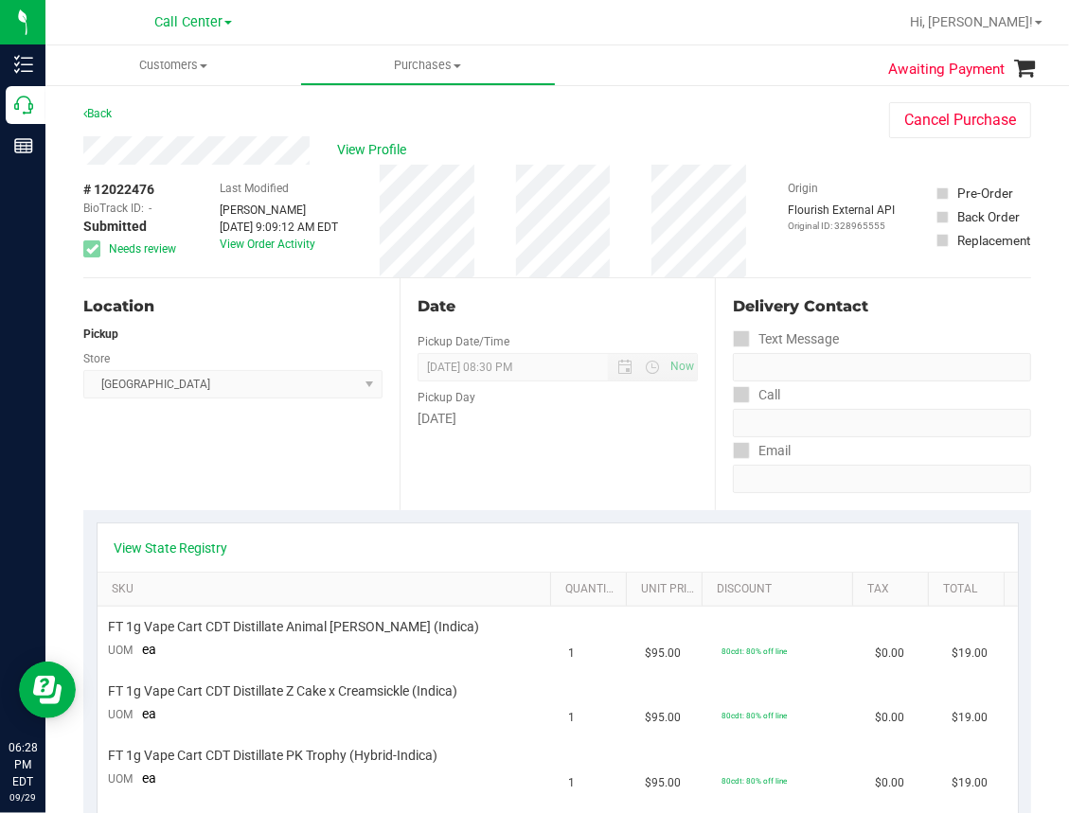
click at [750, 43] on nav "Call Center [PERSON_NAME][GEOGRAPHIC_DATA] [PERSON_NAME][GEOGRAPHIC_DATA] [GEOG…" at bounding box center [556, 22] width 1023 height 45
click at [243, 465] on div "Location Pickup Store [GEOGRAPHIC_DATA] WC Select Store [PERSON_NAME][GEOGRAPHI…" at bounding box center [241, 394] width 316 height 232
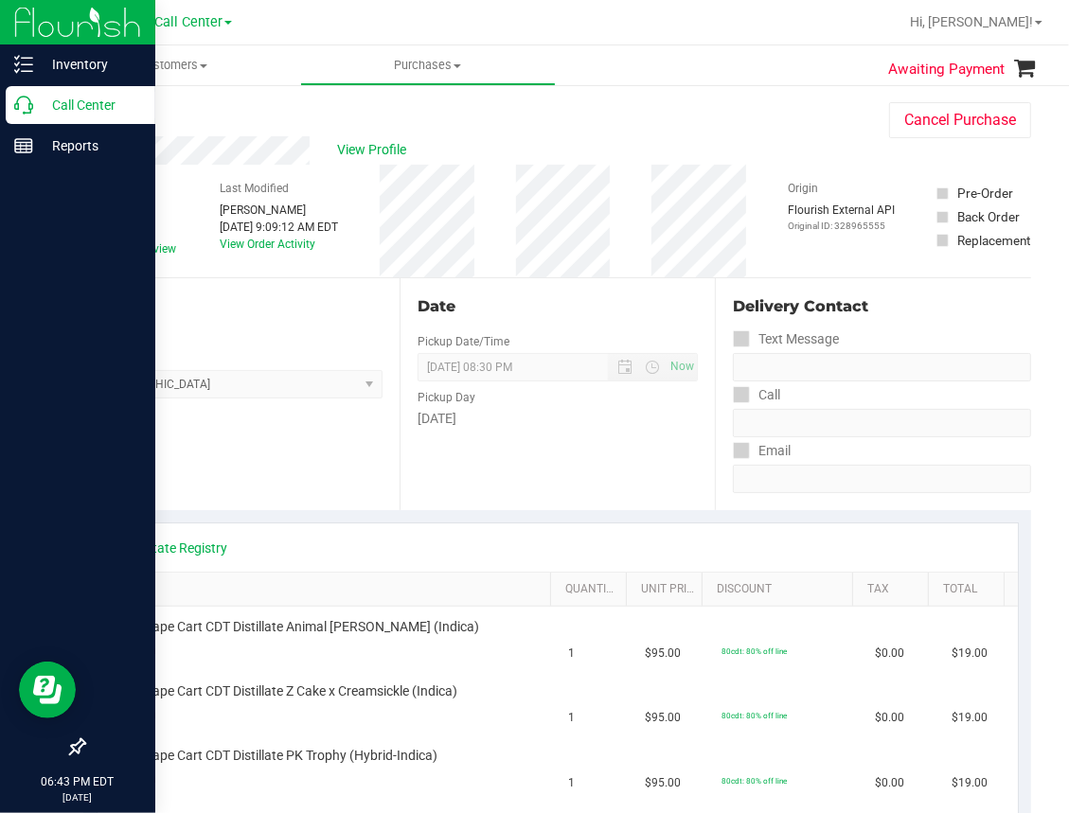
click at [15, 105] on icon at bounding box center [23, 105] width 19 height 19
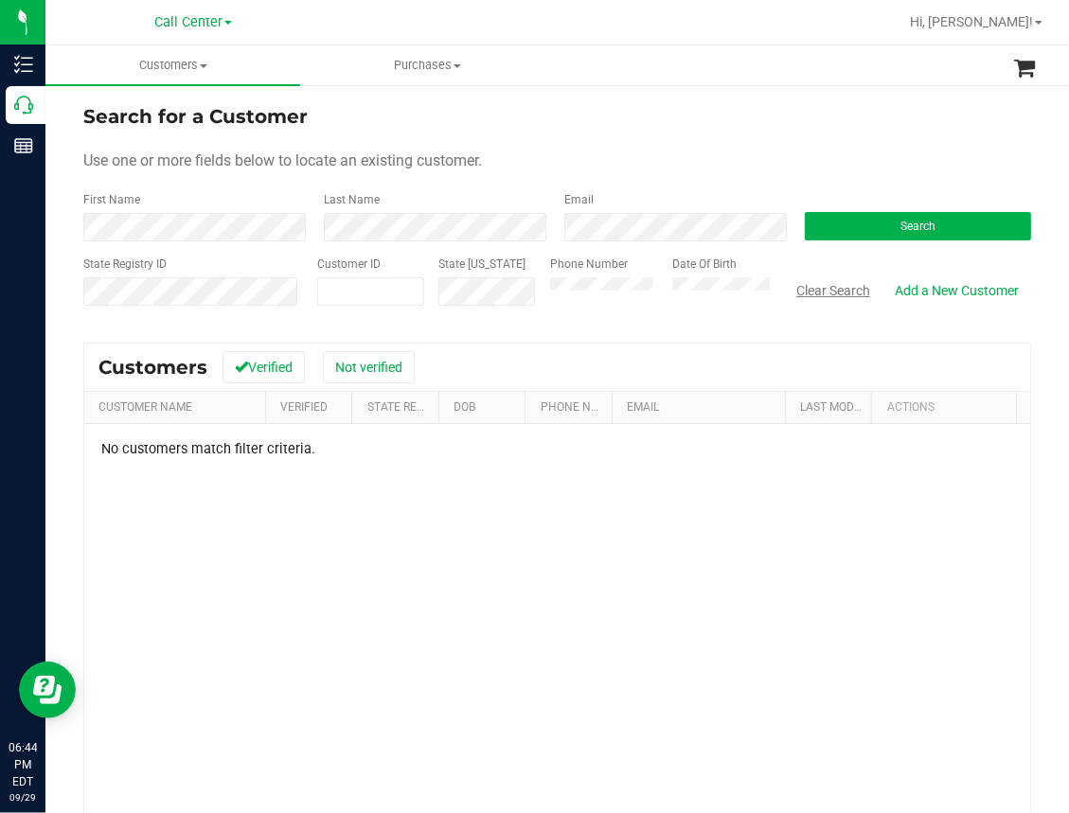
click at [789, 293] on button "Clear Search" at bounding box center [833, 291] width 98 height 32
